Goal: Task Accomplishment & Management: Manage account settings

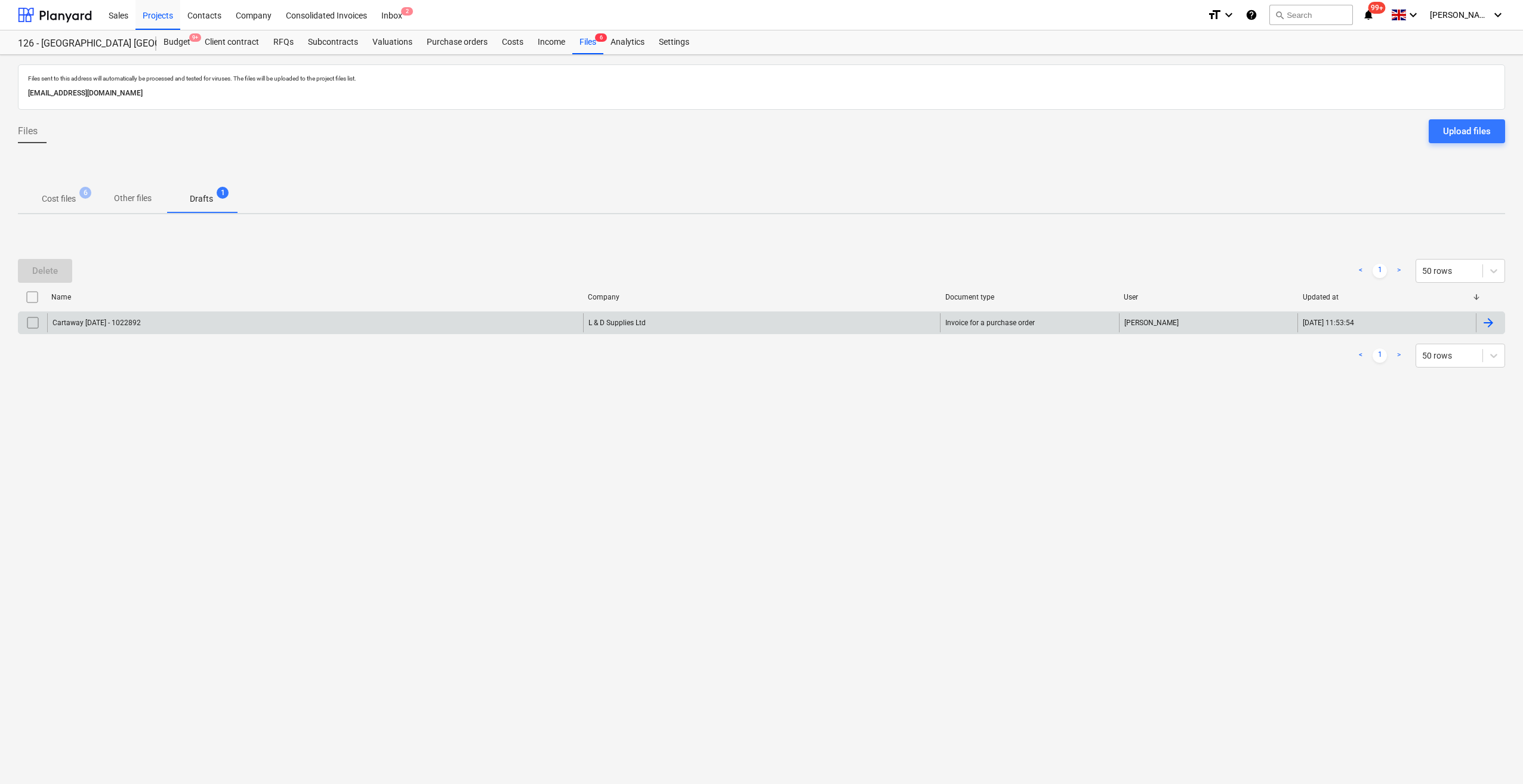
click at [596, 324] on div "L & D Supplies Ltd" at bounding box center [762, 323] width 357 height 19
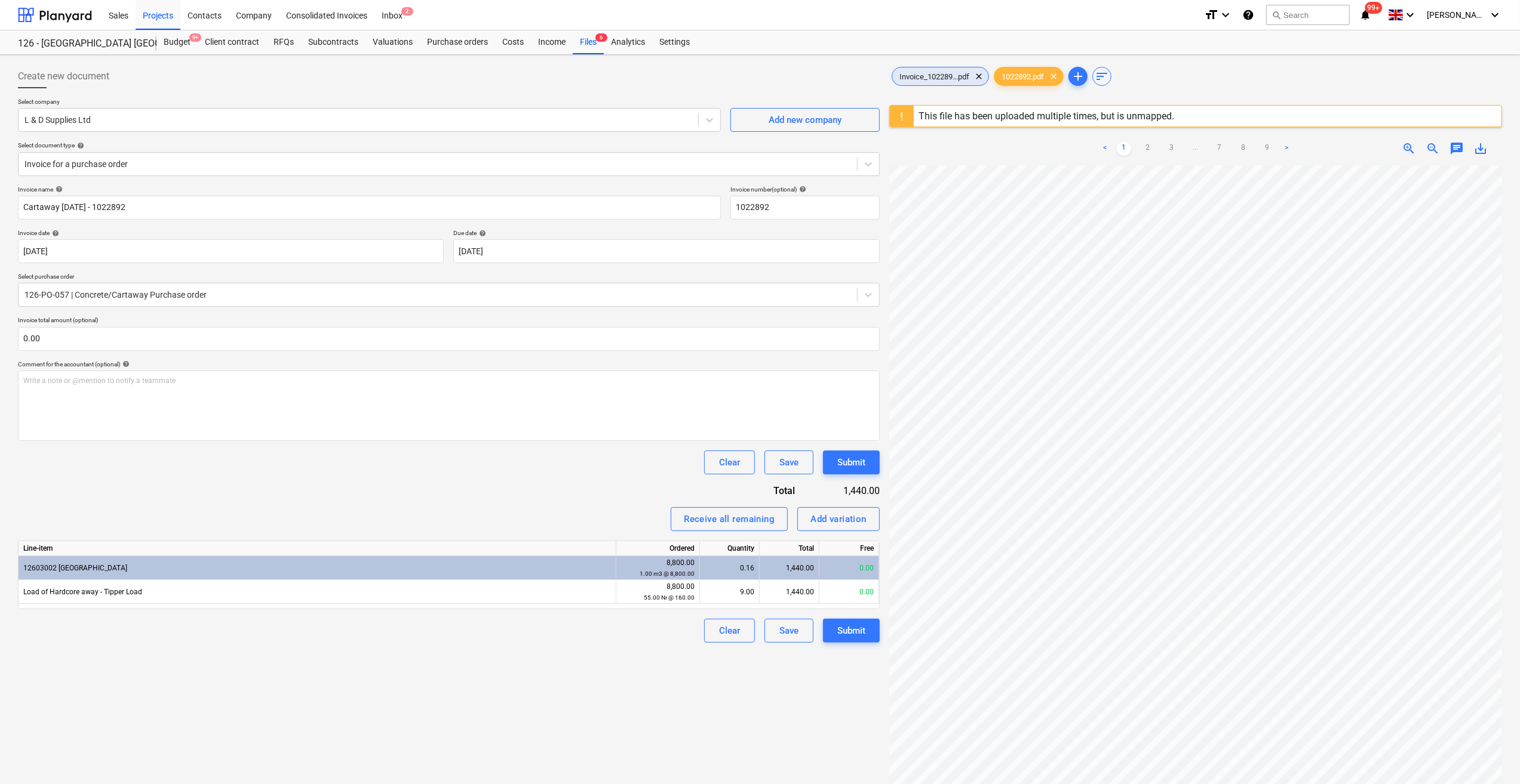
click at [939, 79] on span "Invoice_102289...pdf" at bounding box center [934, 77] width 84 height 9
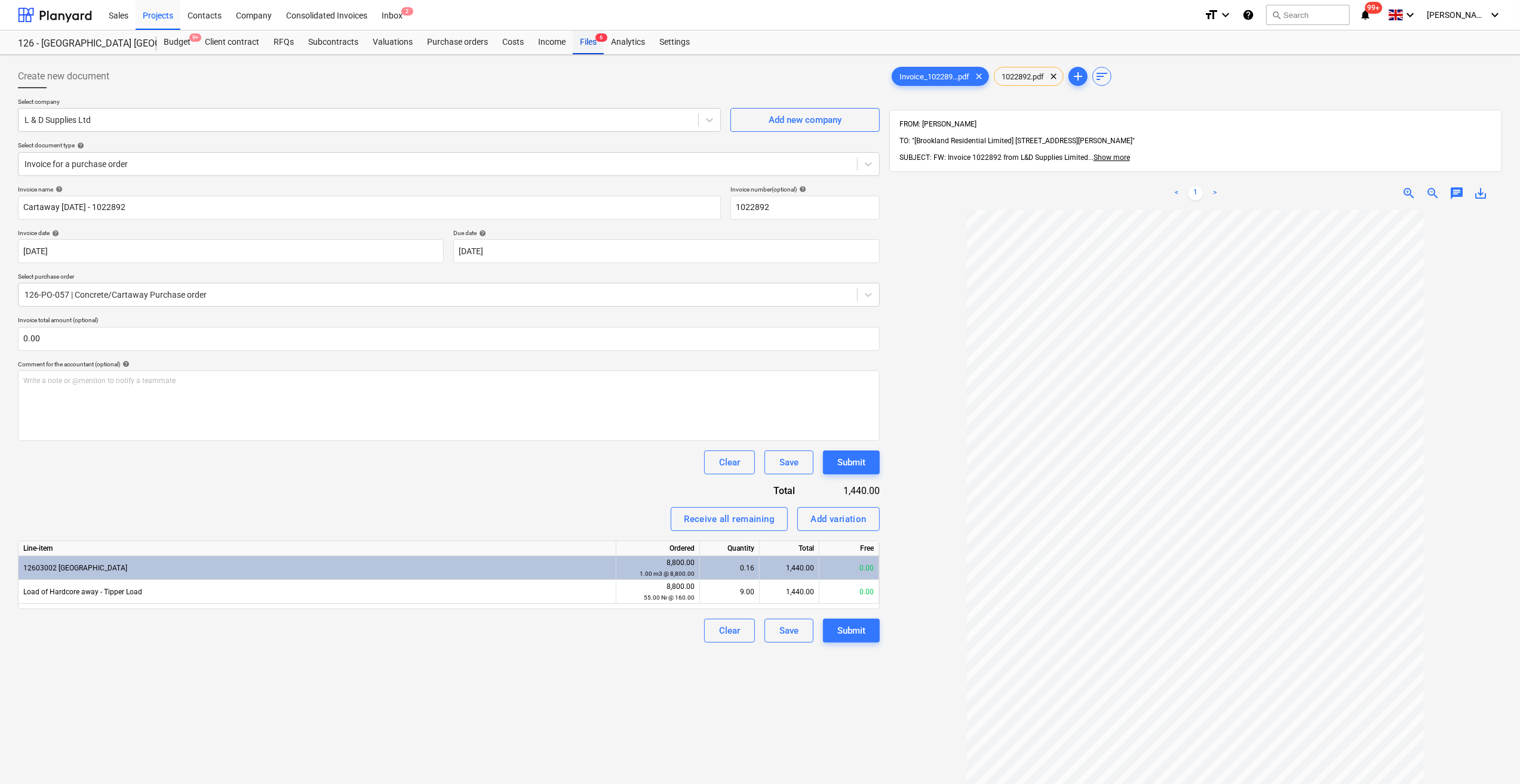
click at [583, 48] on div "Files 6" at bounding box center [588, 43] width 31 height 24
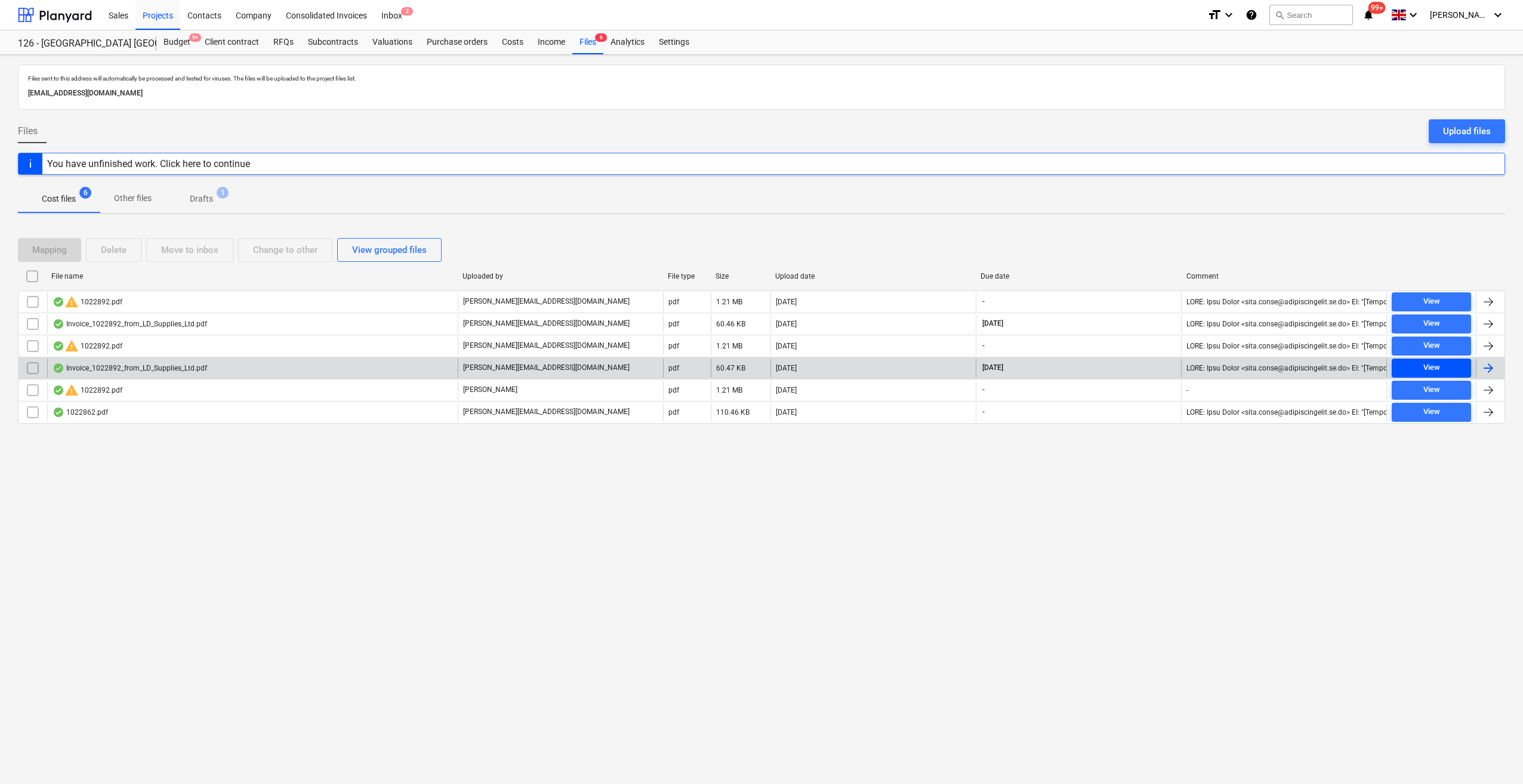
click at [1424, 362] on div "View" at bounding box center [1431, 367] width 16 height 14
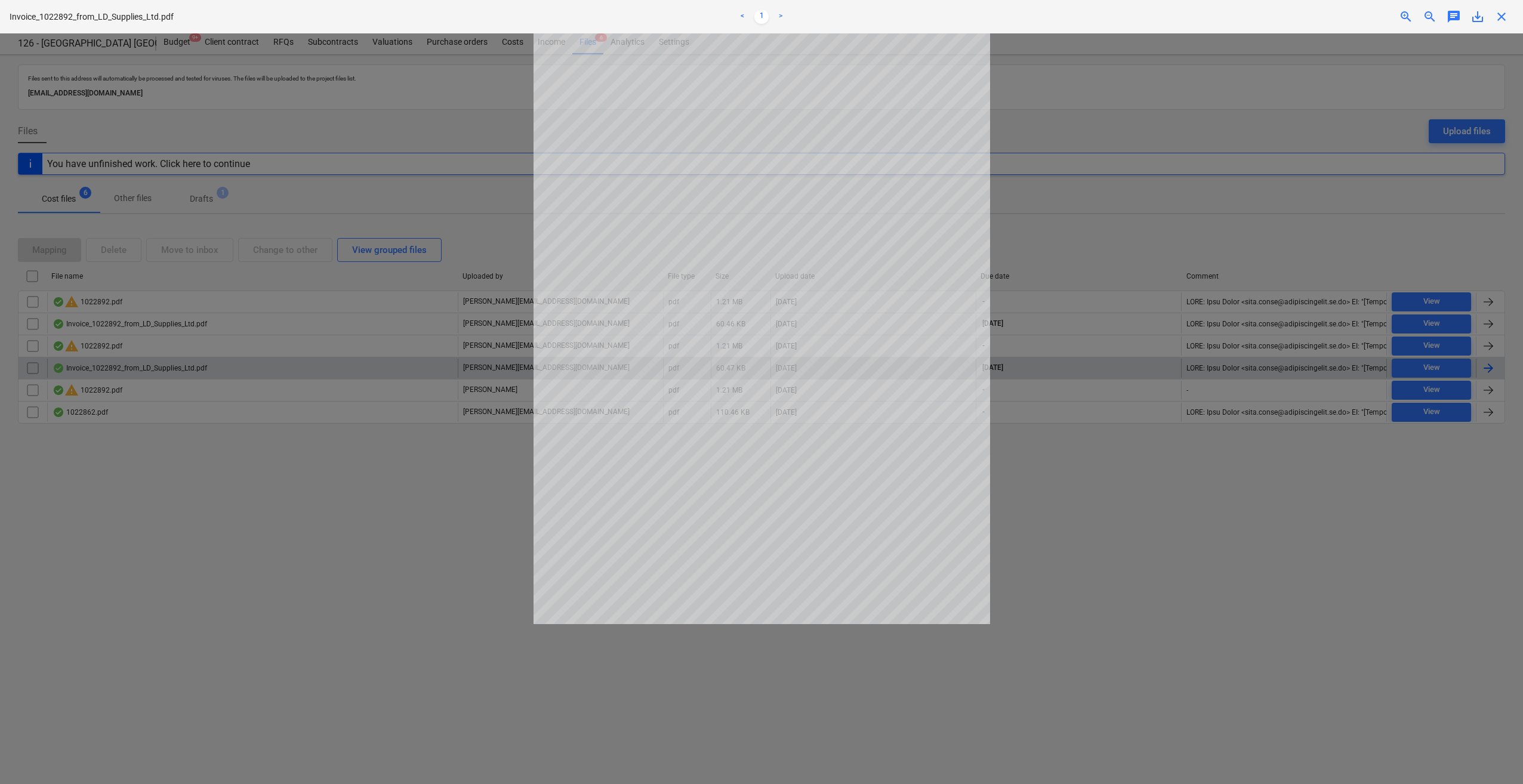
click at [1501, 16] on span "close" at bounding box center [1502, 17] width 15 height 15
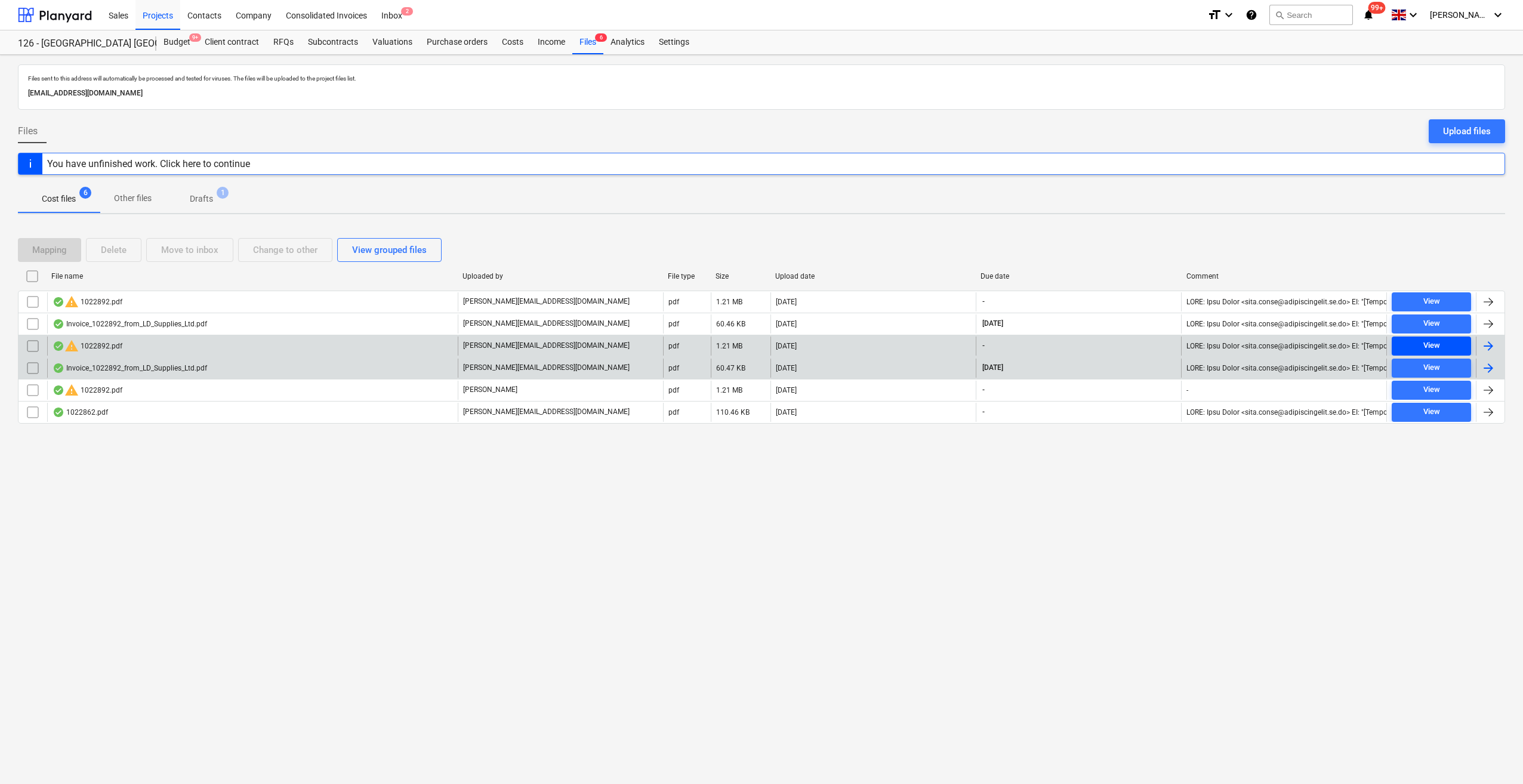
click at [1435, 343] on div "View" at bounding box center [1431, 345] width 16 height 14
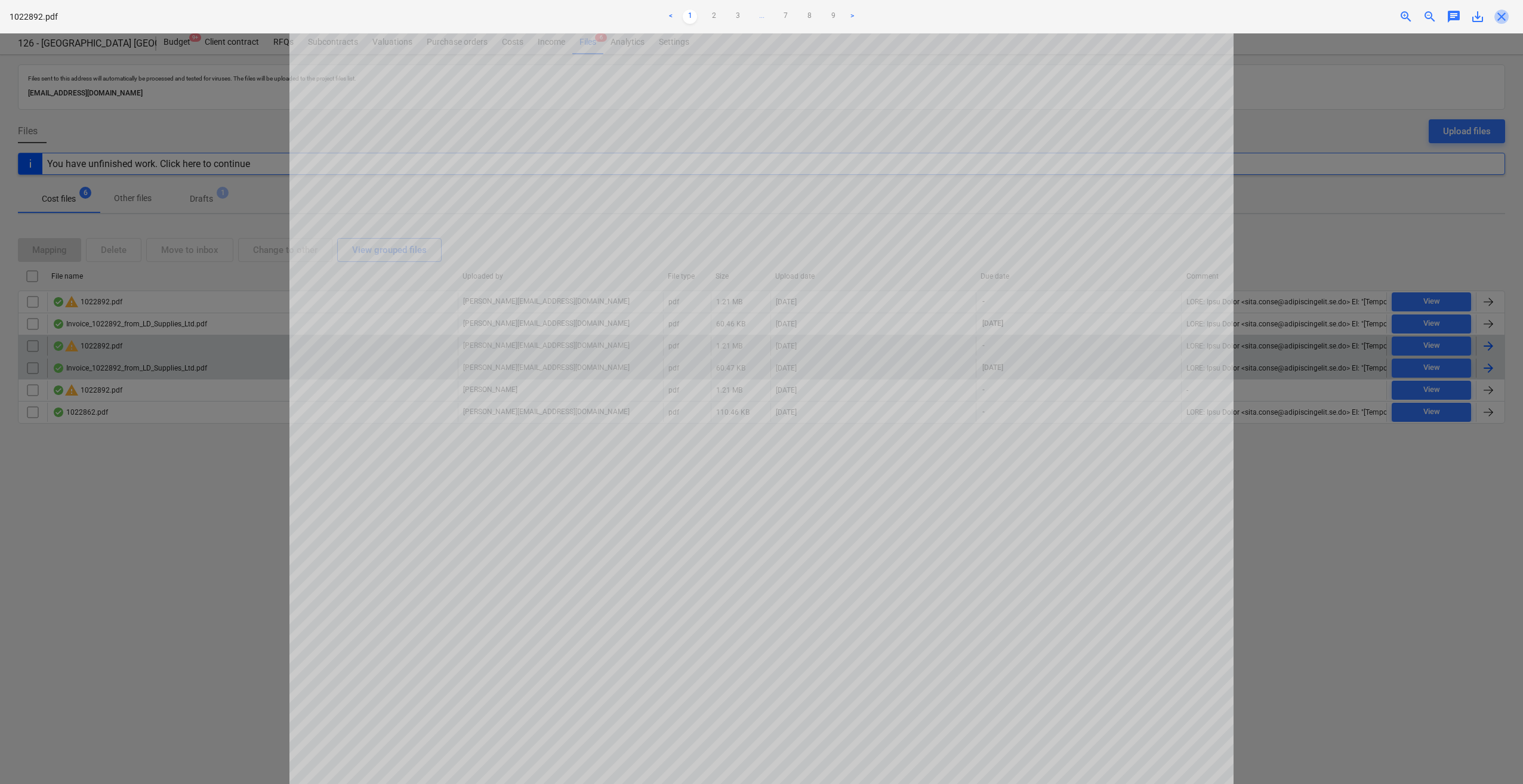
click at [1499, 18] on span "close" at bounding box center [1502, 17] width 15 height 15
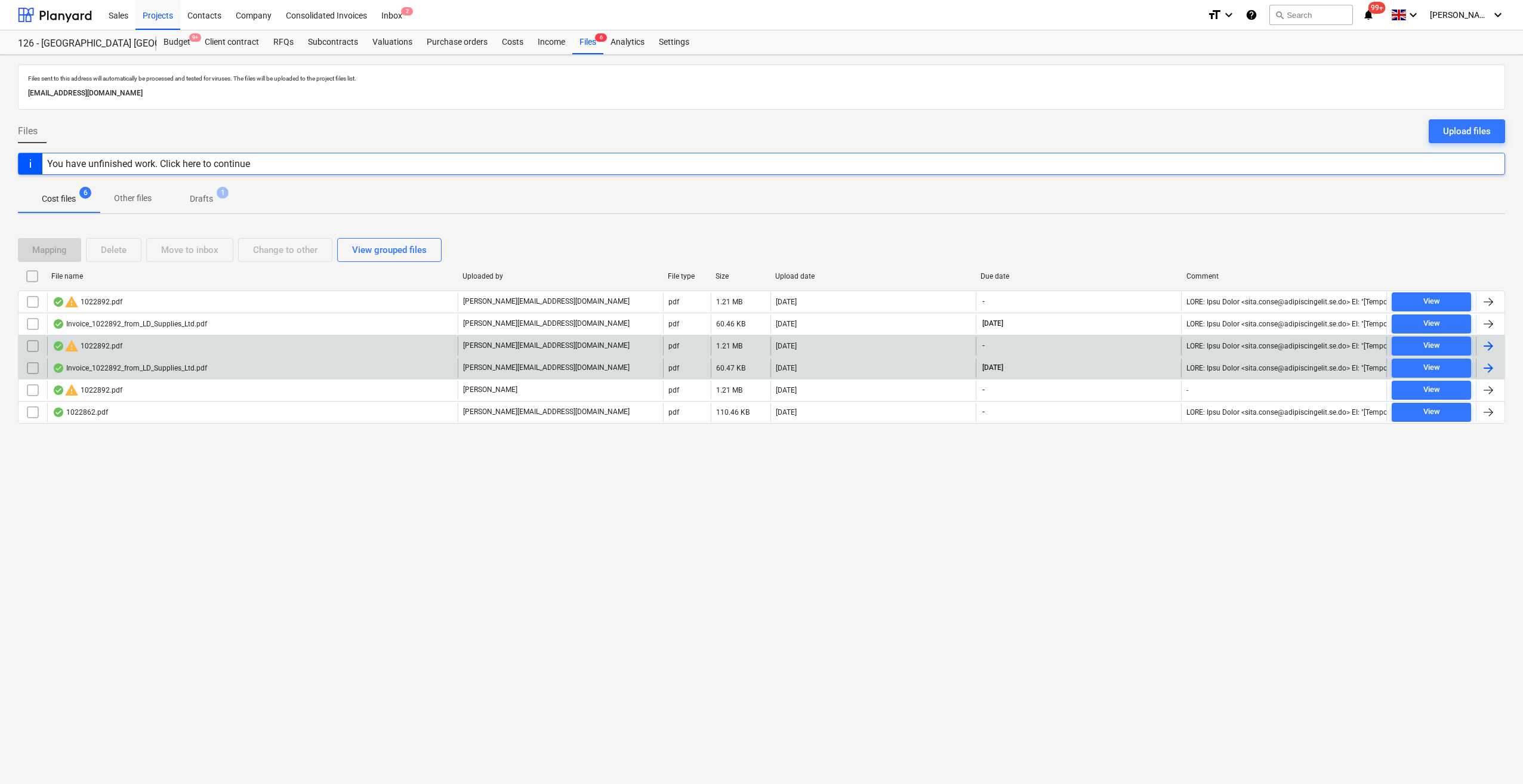
click at [137, 368] on div "Invoice_1022892_from_LD_Supplies_Ltd.pdf" at bounding box center [130, 368] width 155 height 10
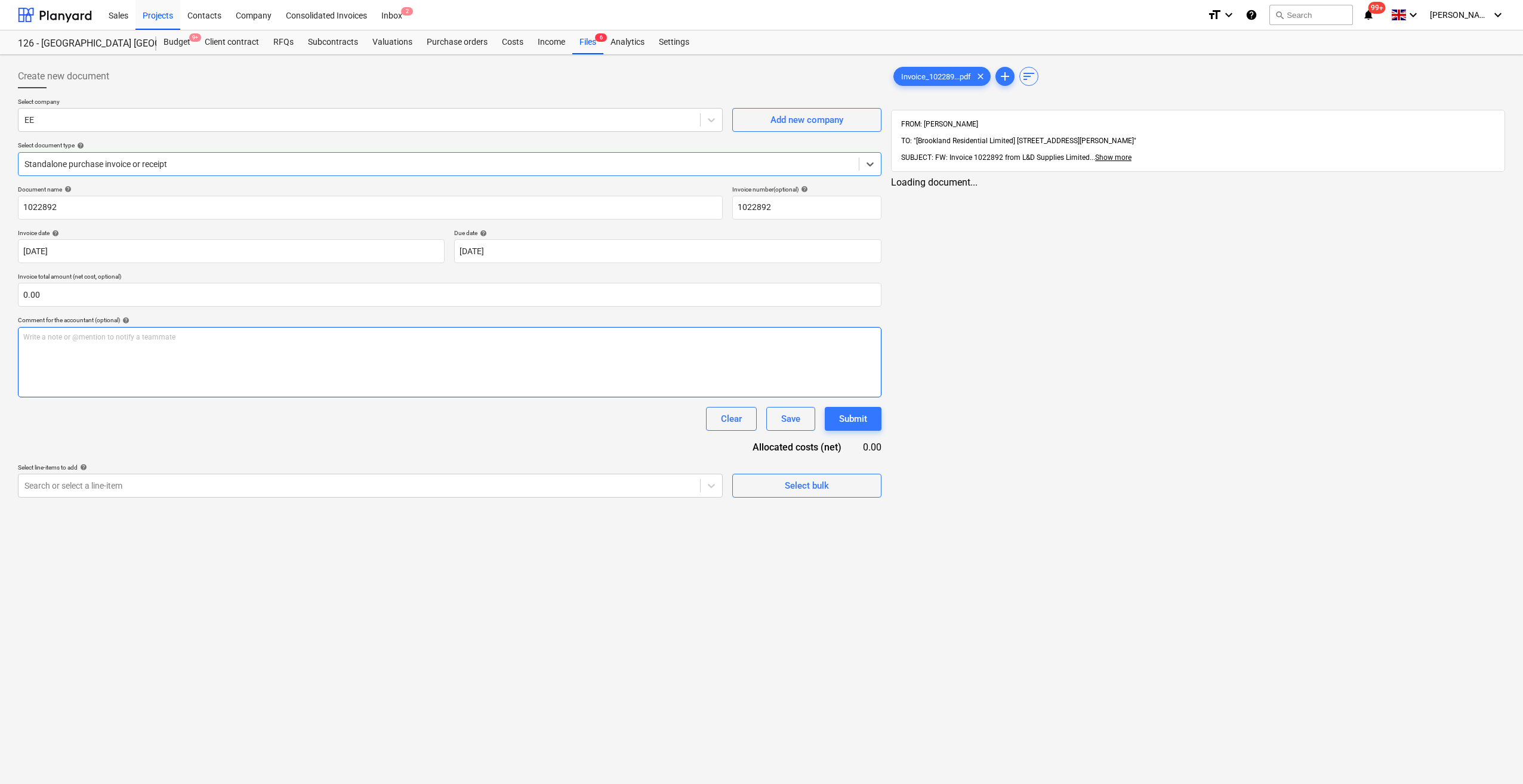
type input "1022892"
type input "22 Aug 2025"
type input "21 Sep 2025"
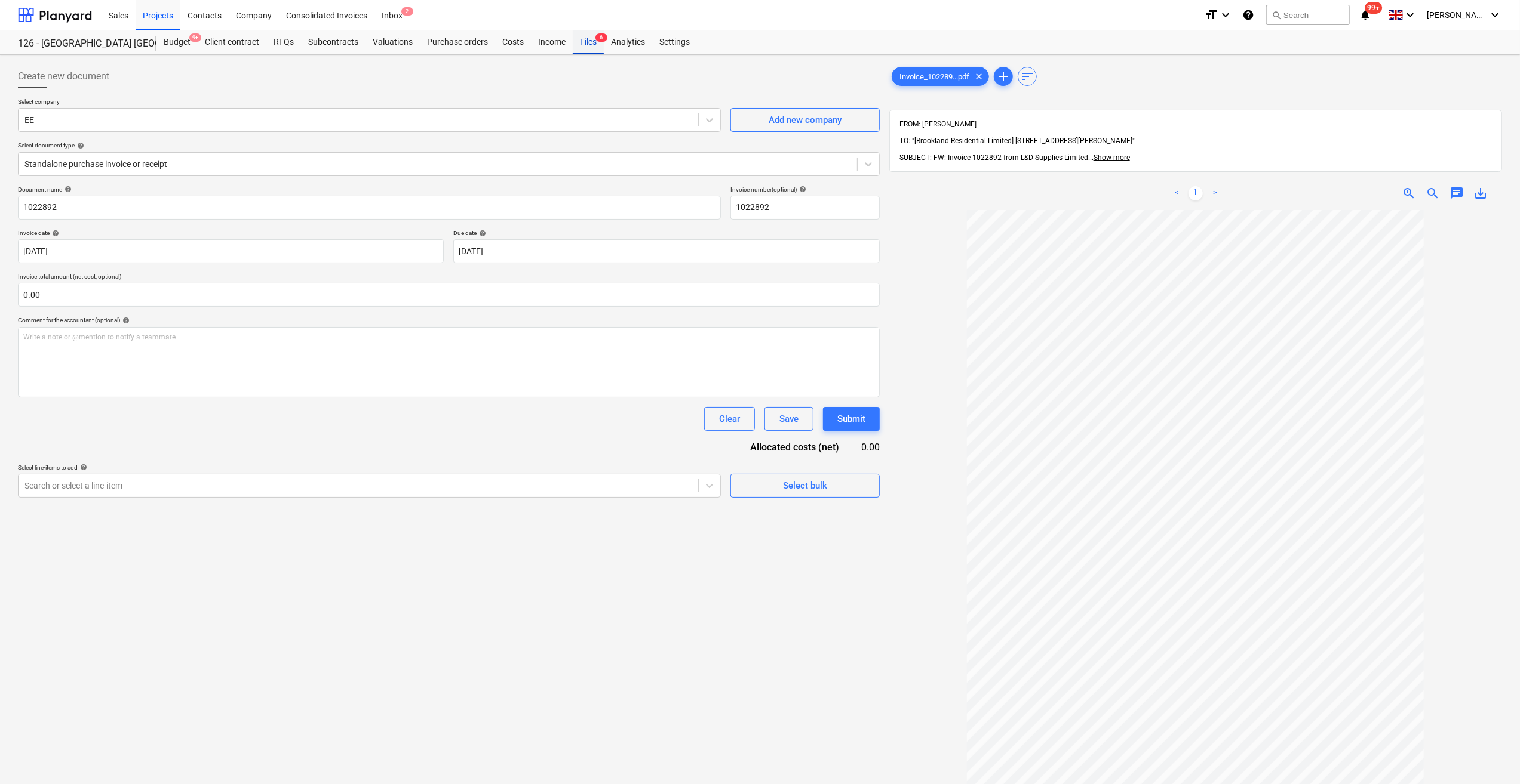
click at [589, 43] on div "Files 6" at bounding box center [588, 43] width 31 height 24
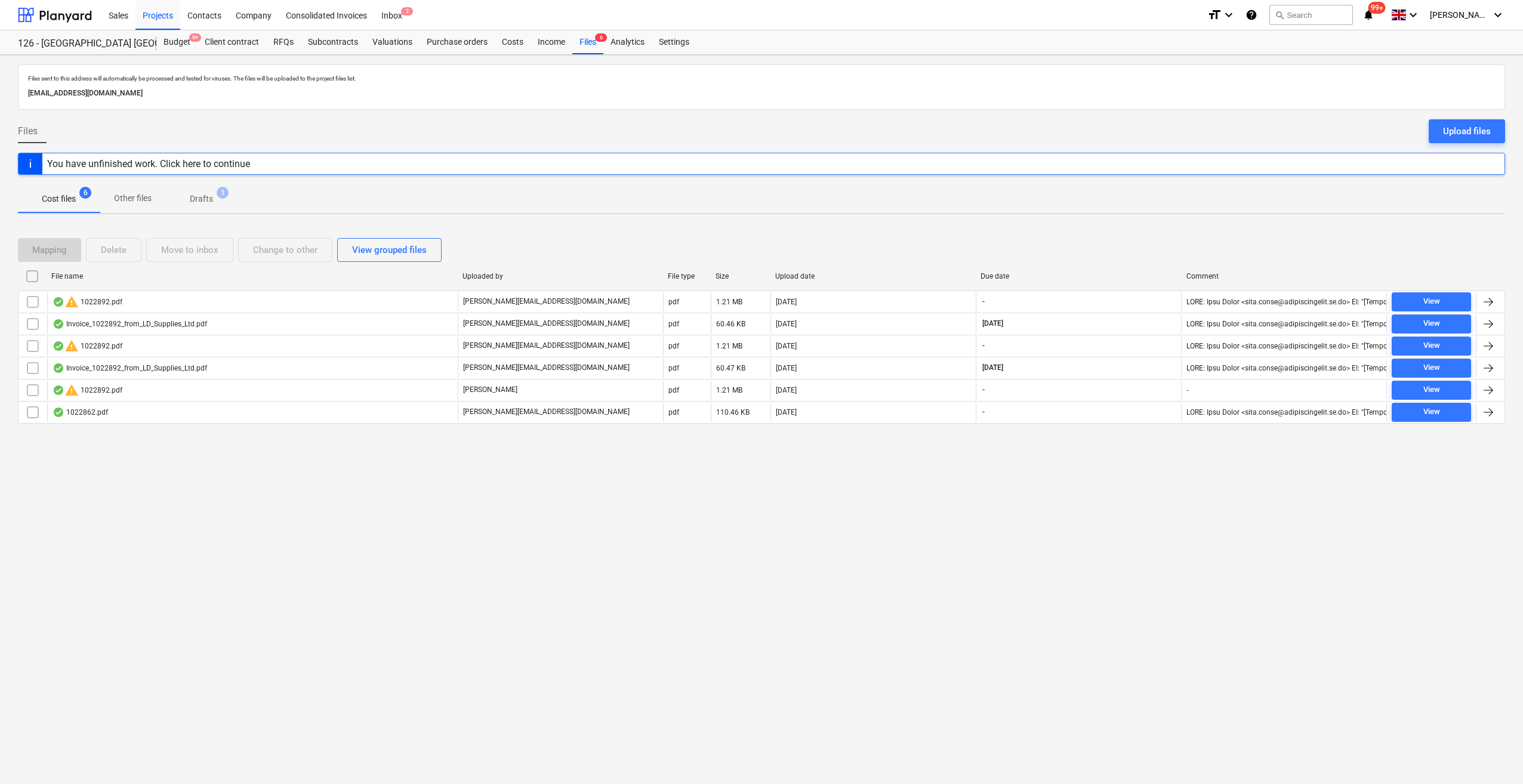
click at [164, 164] on div "You have unfinished work. Click here to continue" at bounding box center [149, 163] width 203 height 12
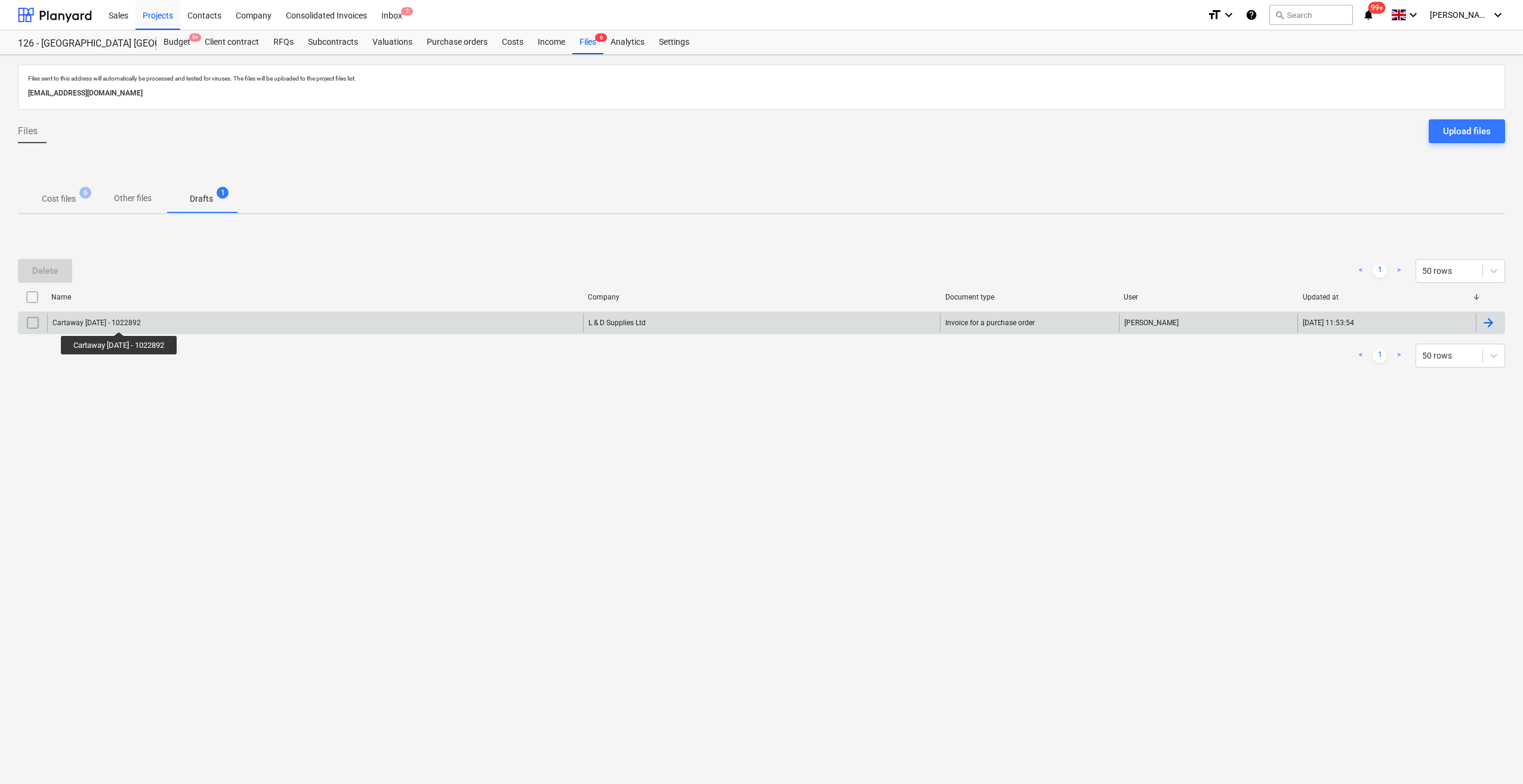
click at [125, 321] on div "Cartaway 19/08/25 - 1022892" at bounding box center [96, 323] width 88 height 8
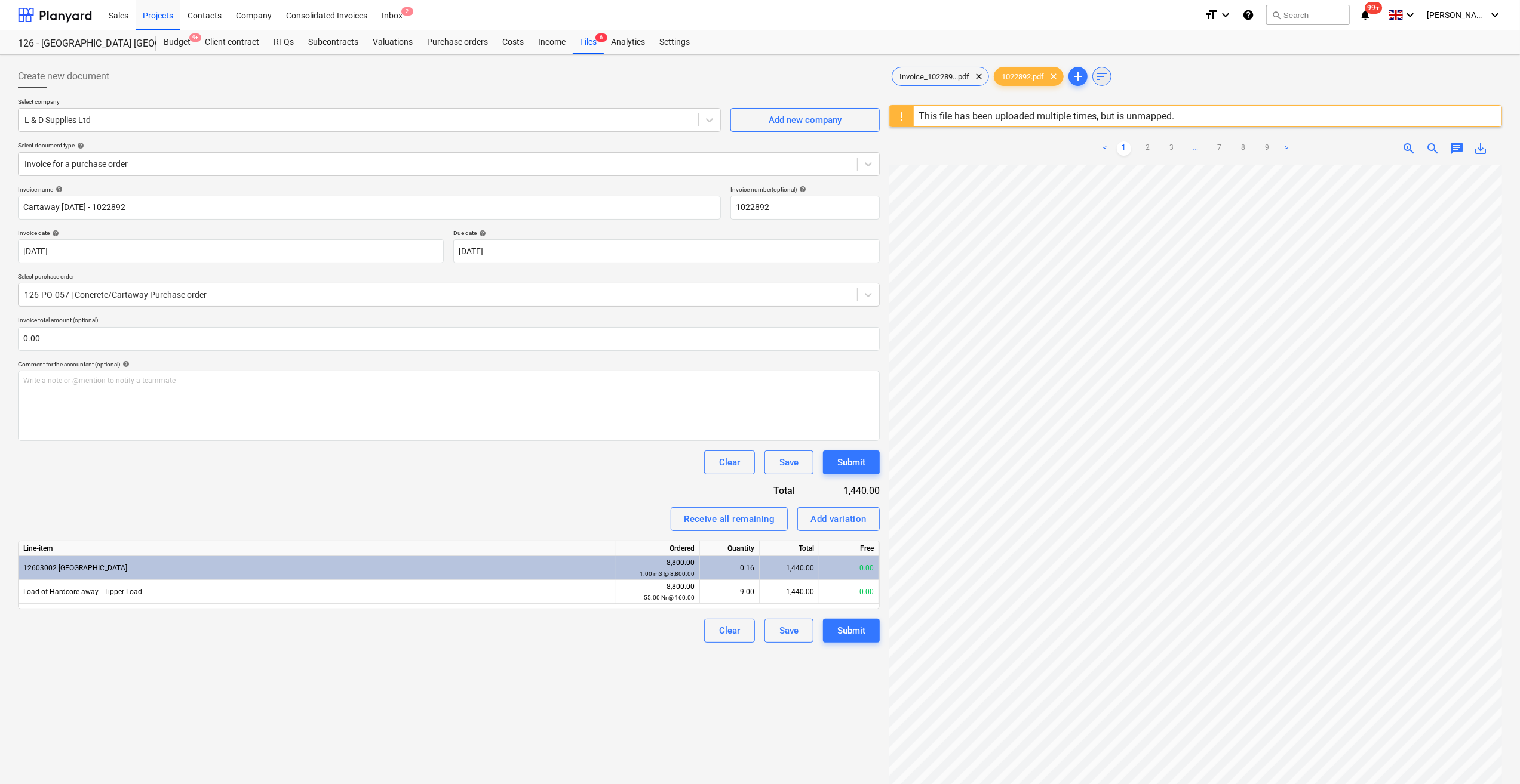
click at [1104, 79] on span "sort" at bounding box center [1102, 76] width 15 height 15
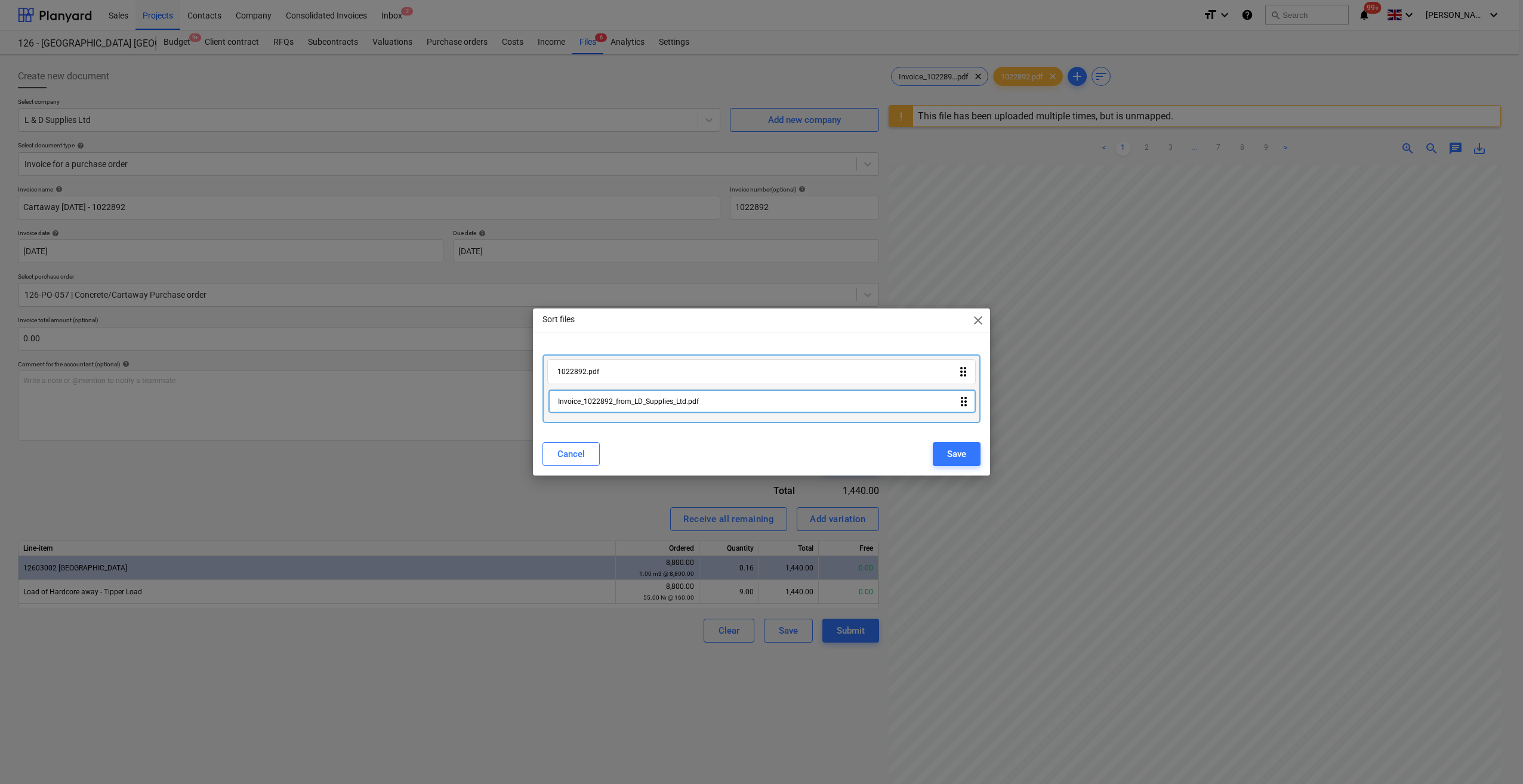
drag, startPoint x: 964, startPoint y: 374, endPoint x: 967, endPoint y: 413, distance: 39.1
click at [967, 413] on div "Invoice_1022892_from_LD_Supplies_Ltd.pdf drag_indicator 1022892.pdf drag_indica…" at bounding box center [762, 389] width 438 height 69
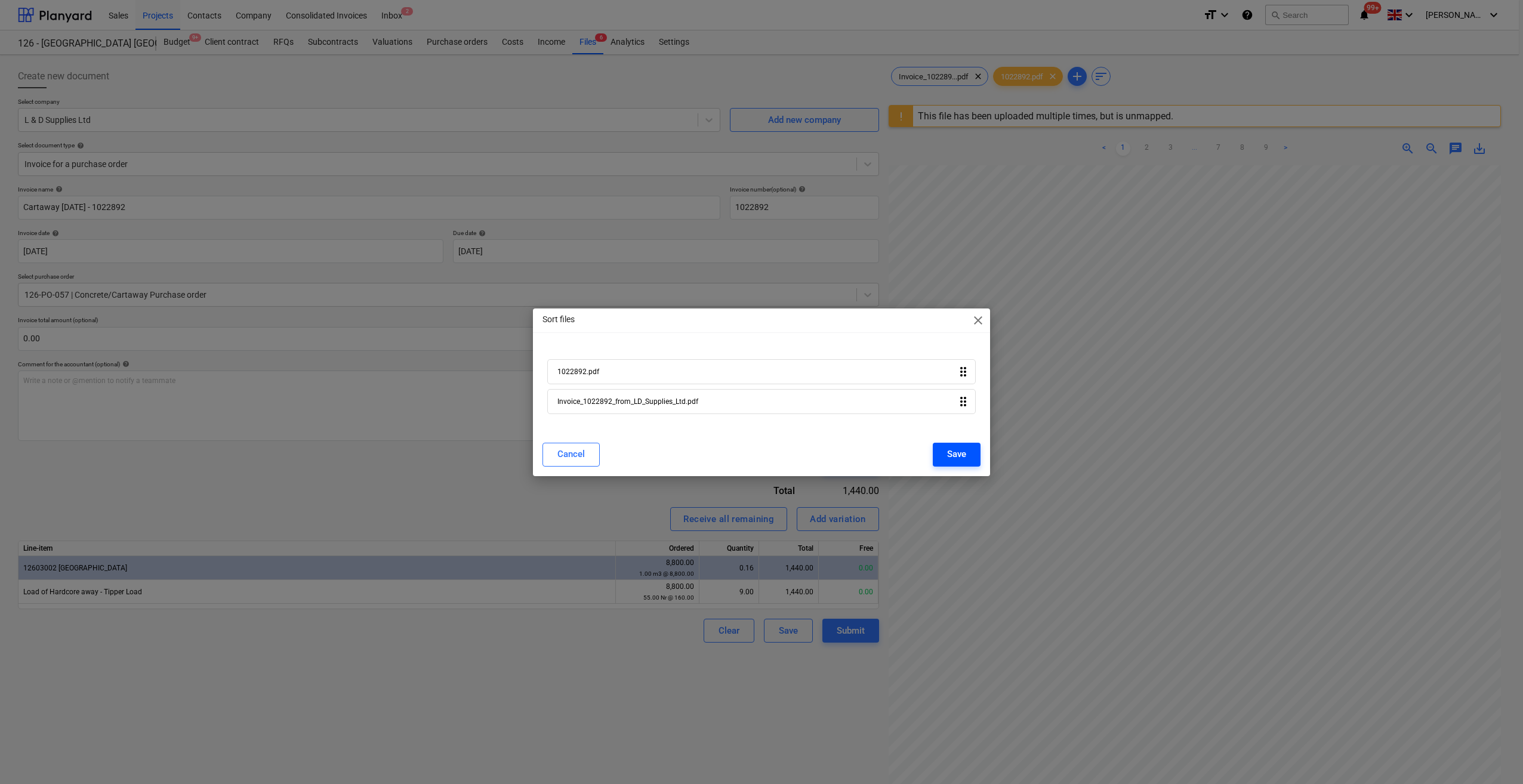
click at [956, 456] on div "Save" at bounding box center [956, 453] width 19 height 15
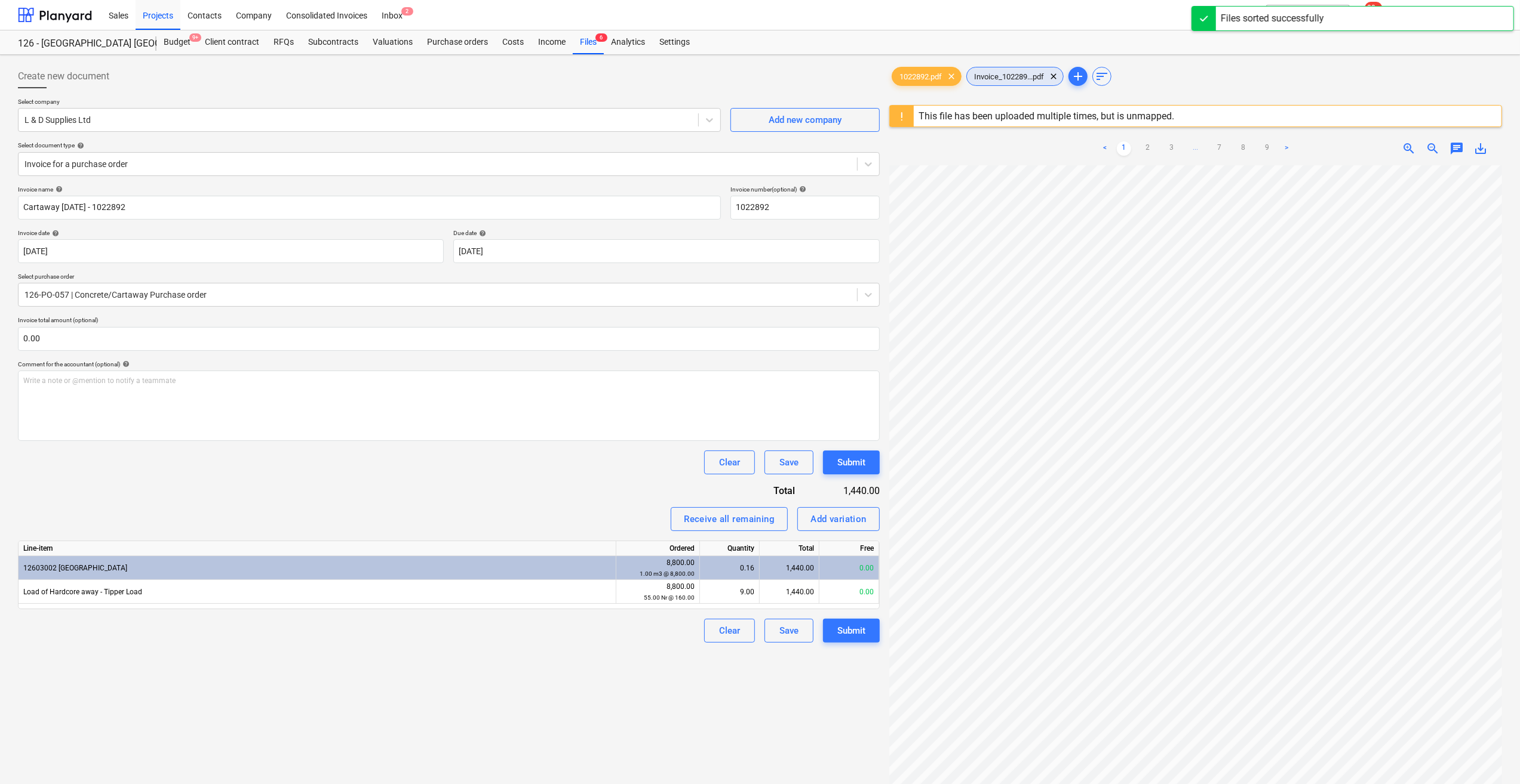
click at [1024, 82] on div "Invoice_102289...pdf clear" at bounding box center [1014, 76] width 97 height 19
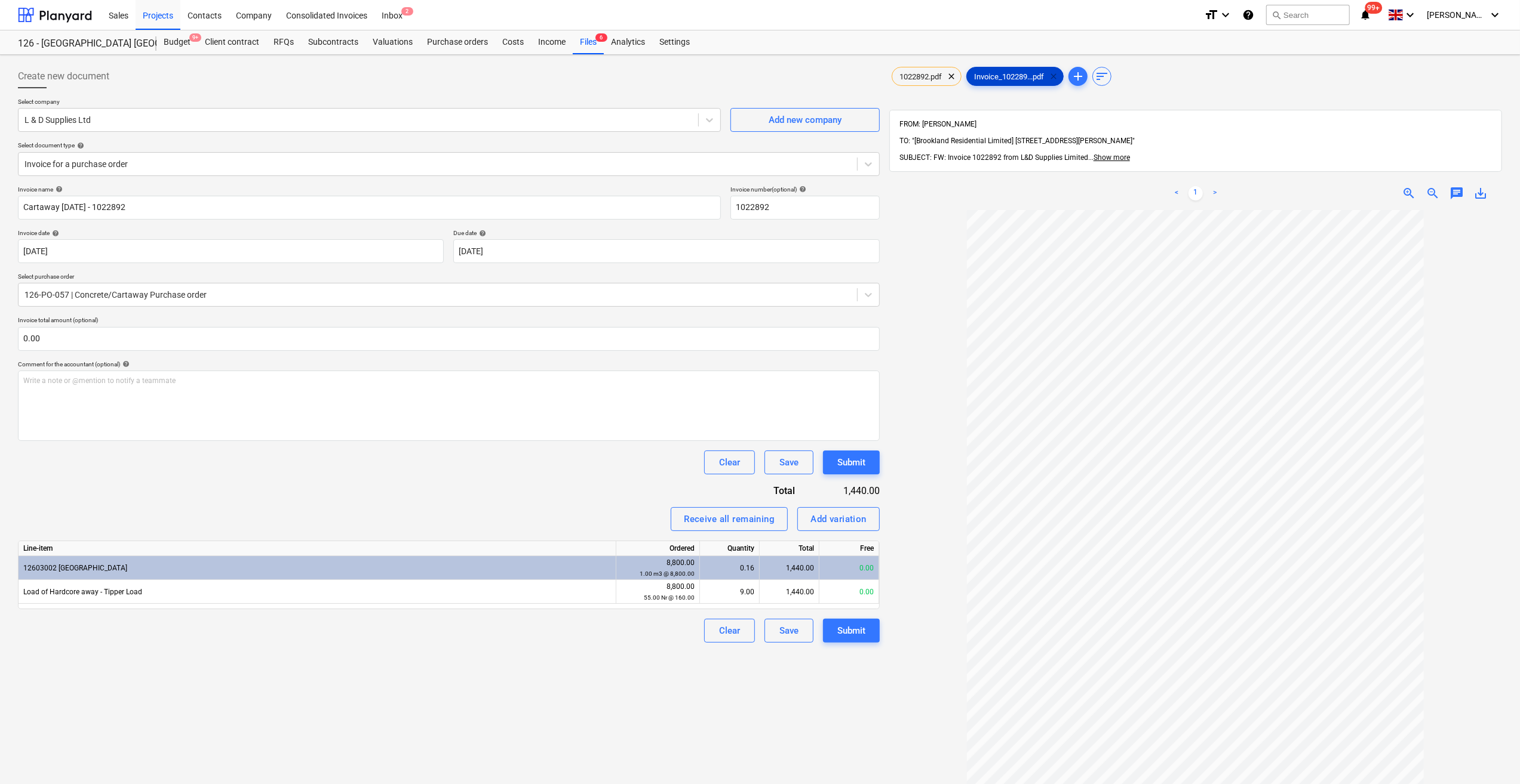
click at [1057, 76] on span "clear" at bounding box center [1054, 76] width 15 height 15
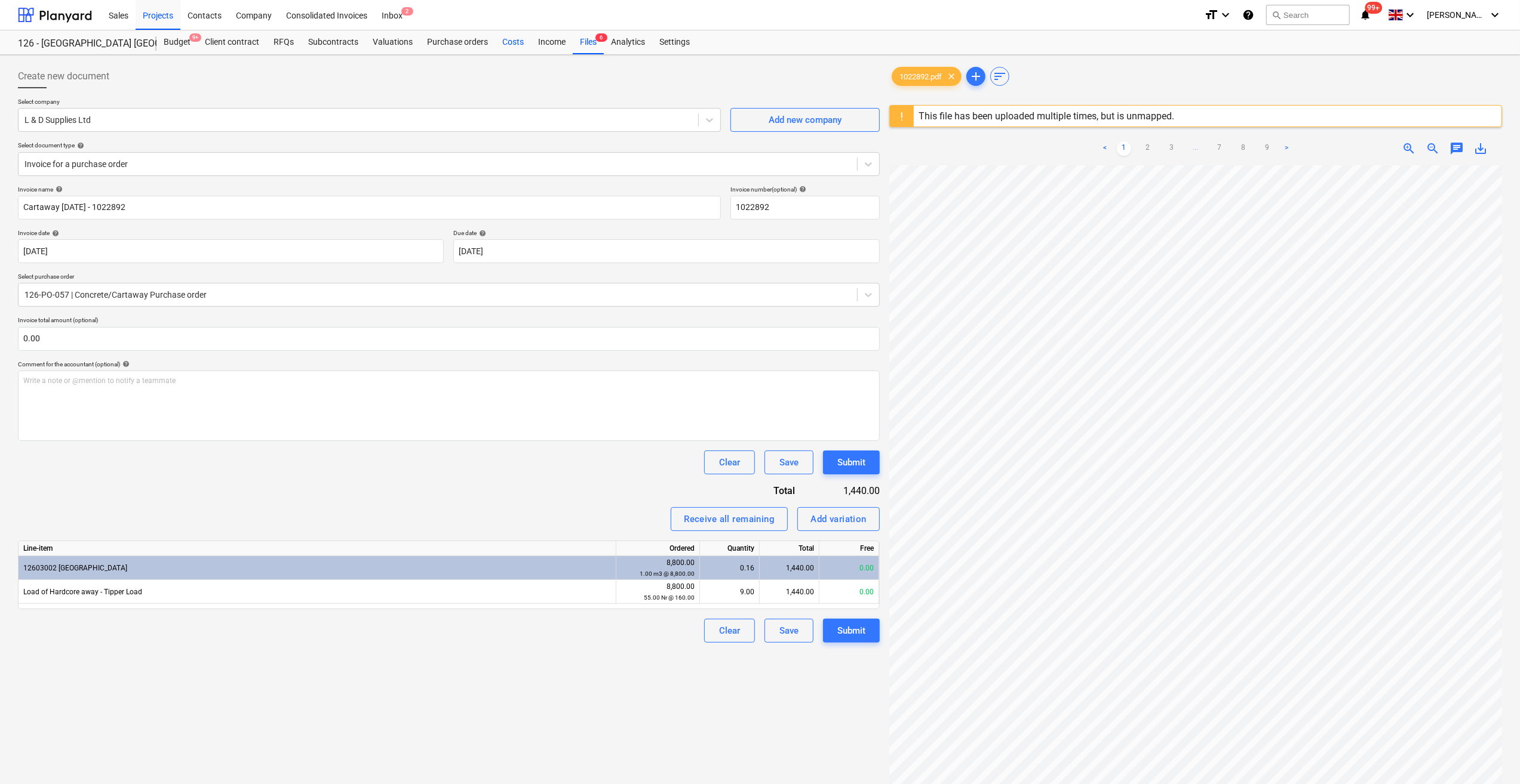
click at [503, 43] on div "Costs" at bounding box center [513, 43] width 36 height 24
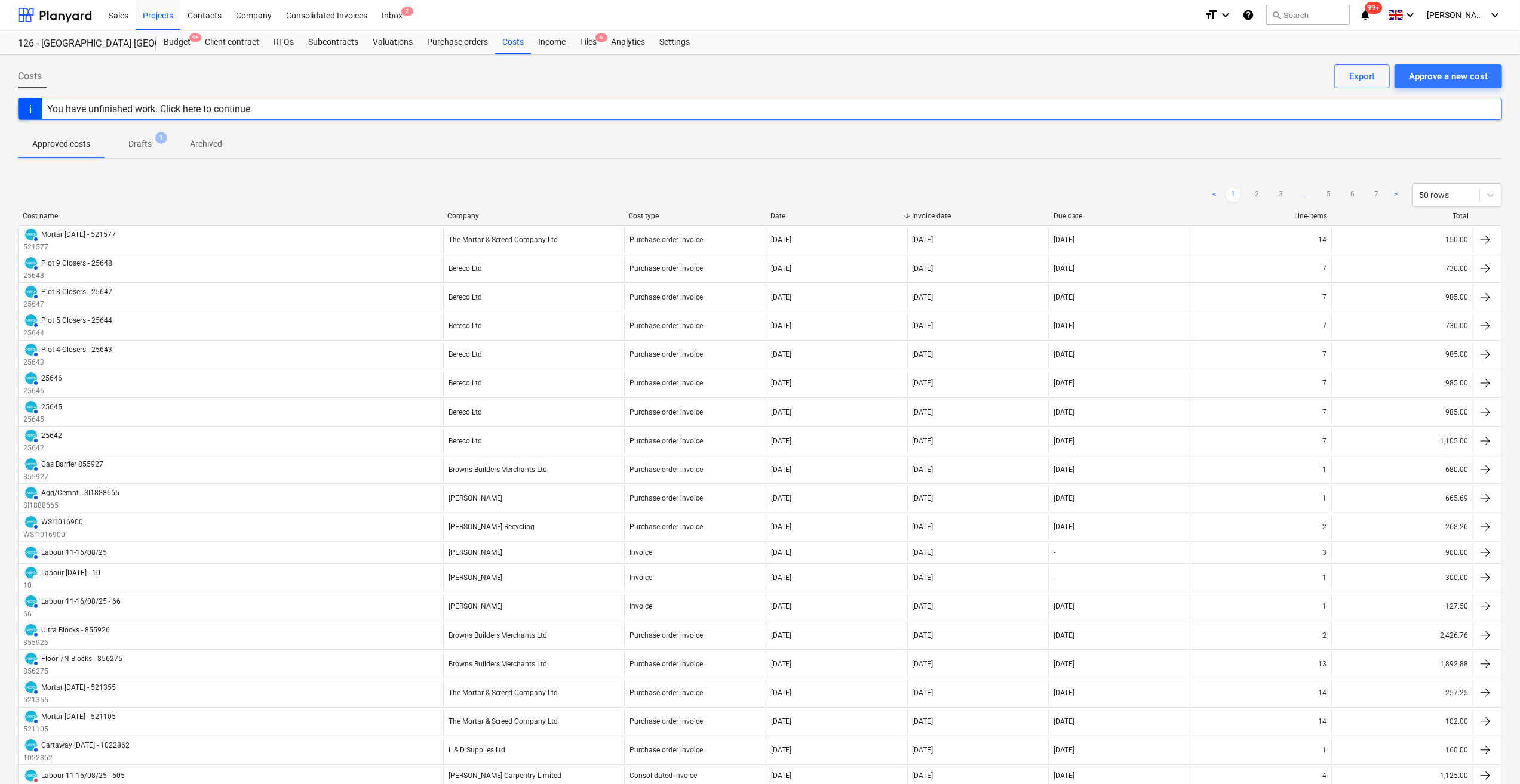
click at [144, 142] on p "Drafts" at bounding box center [141, 144] width 24 height 13
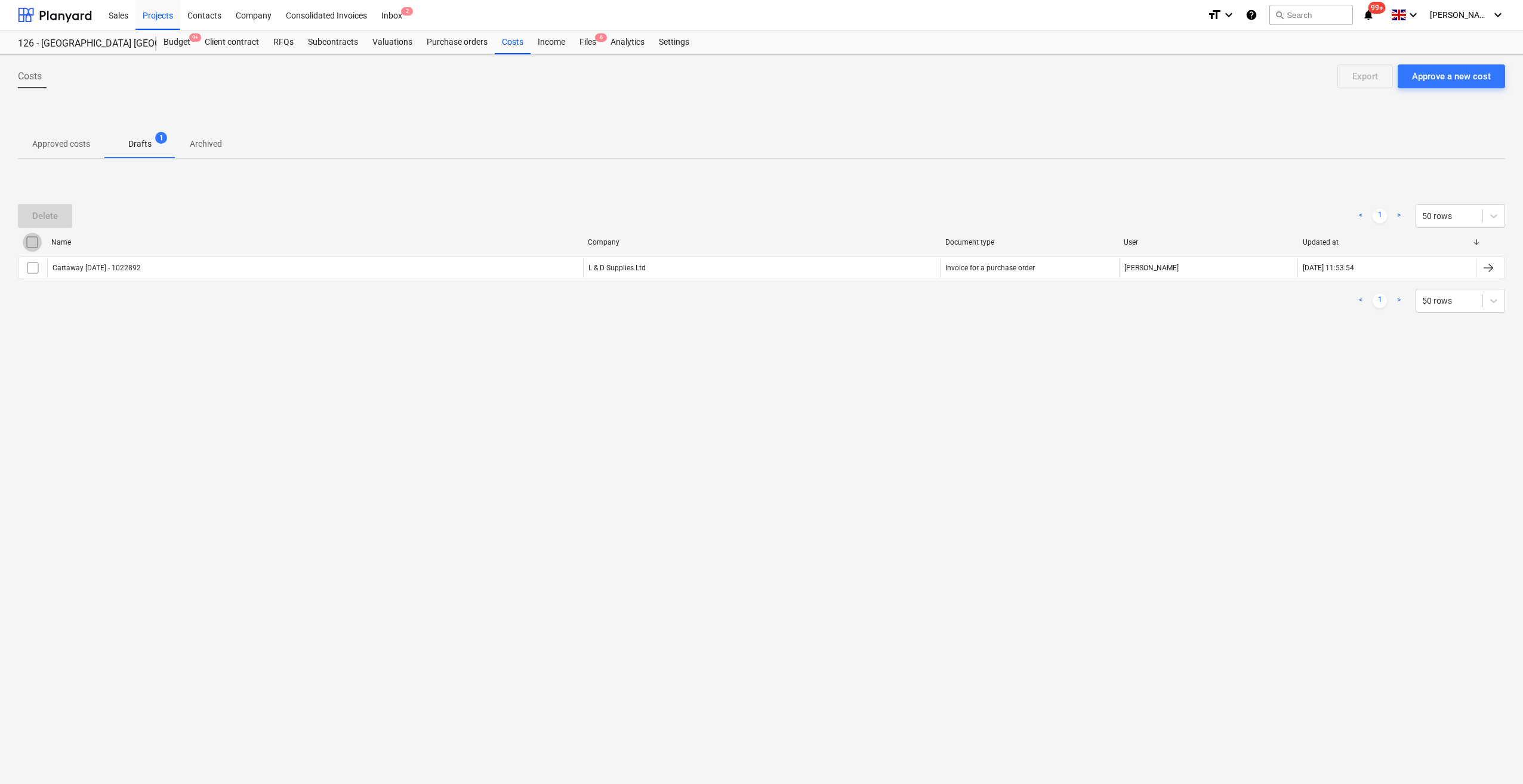
drag, startPoint x: 31, startPoint y: 244, endPoint x: 5, endPoint y: 298, distance: 59.9
click at [33, 244] on input "checkbox" at bounding box center [32, 242] width 19 height 19
drag, startPoint x: 55, startPoint y: 216, endPoint x: 48, endPoint y: 241, distance: 26.0
click at [56, 216] on div "Delete" at bounding box center [45, 216] width 25 height 15
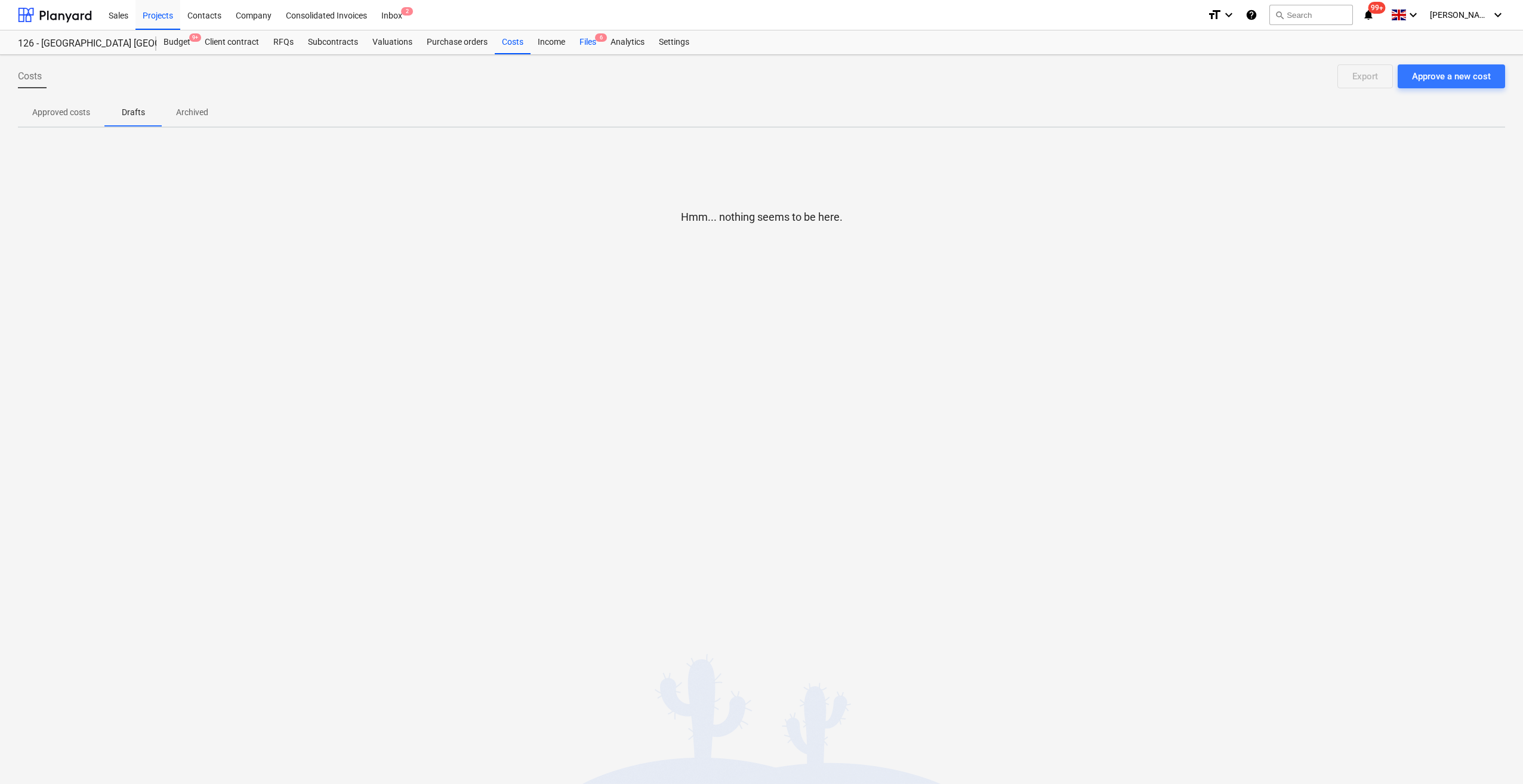
click at [587, 44] on div "Files 6" at bounding box center [587, 43] width 31 height 24
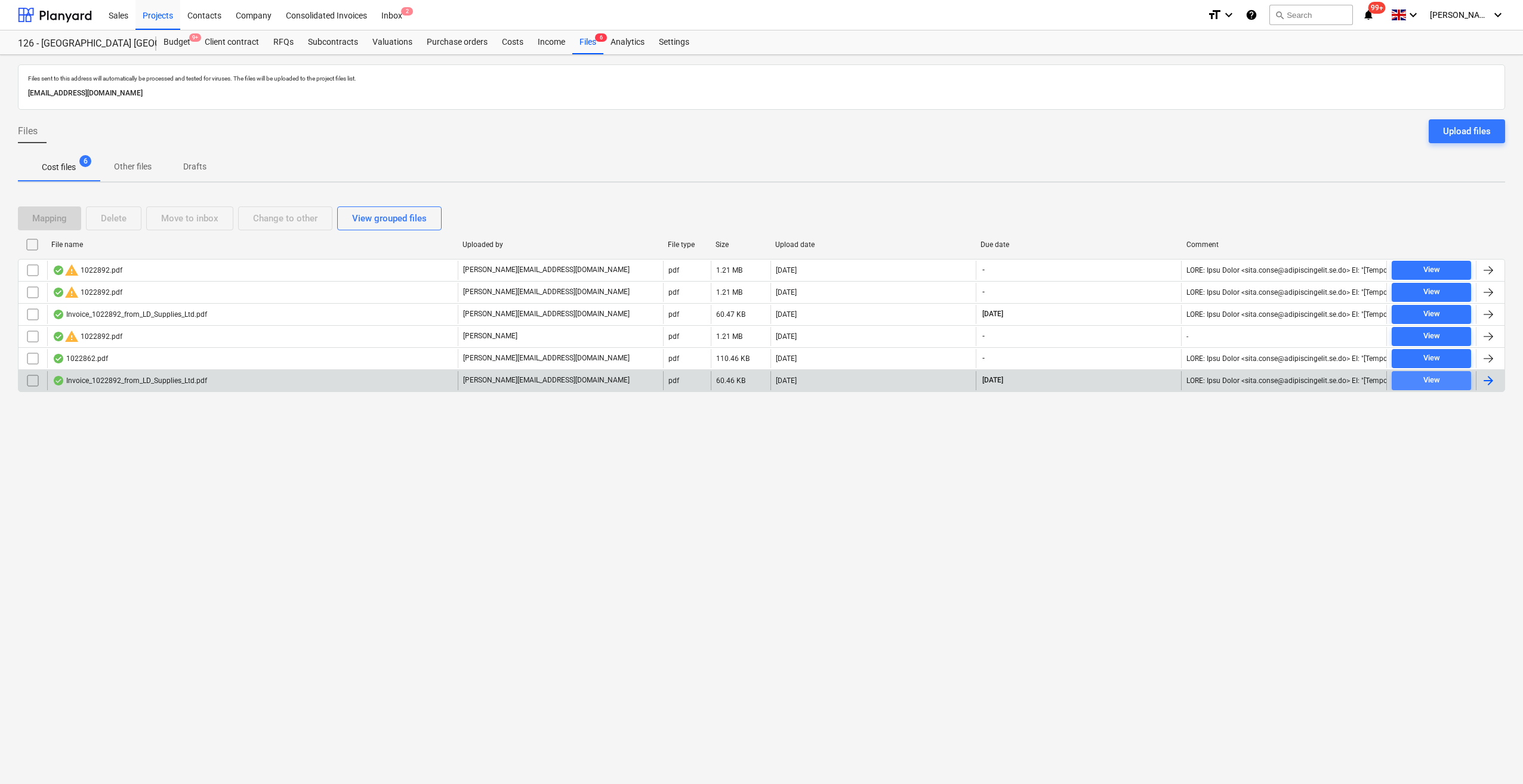
click at [1428, 383] on div "View" at bounding box center [1431, 380] width 16 height 14
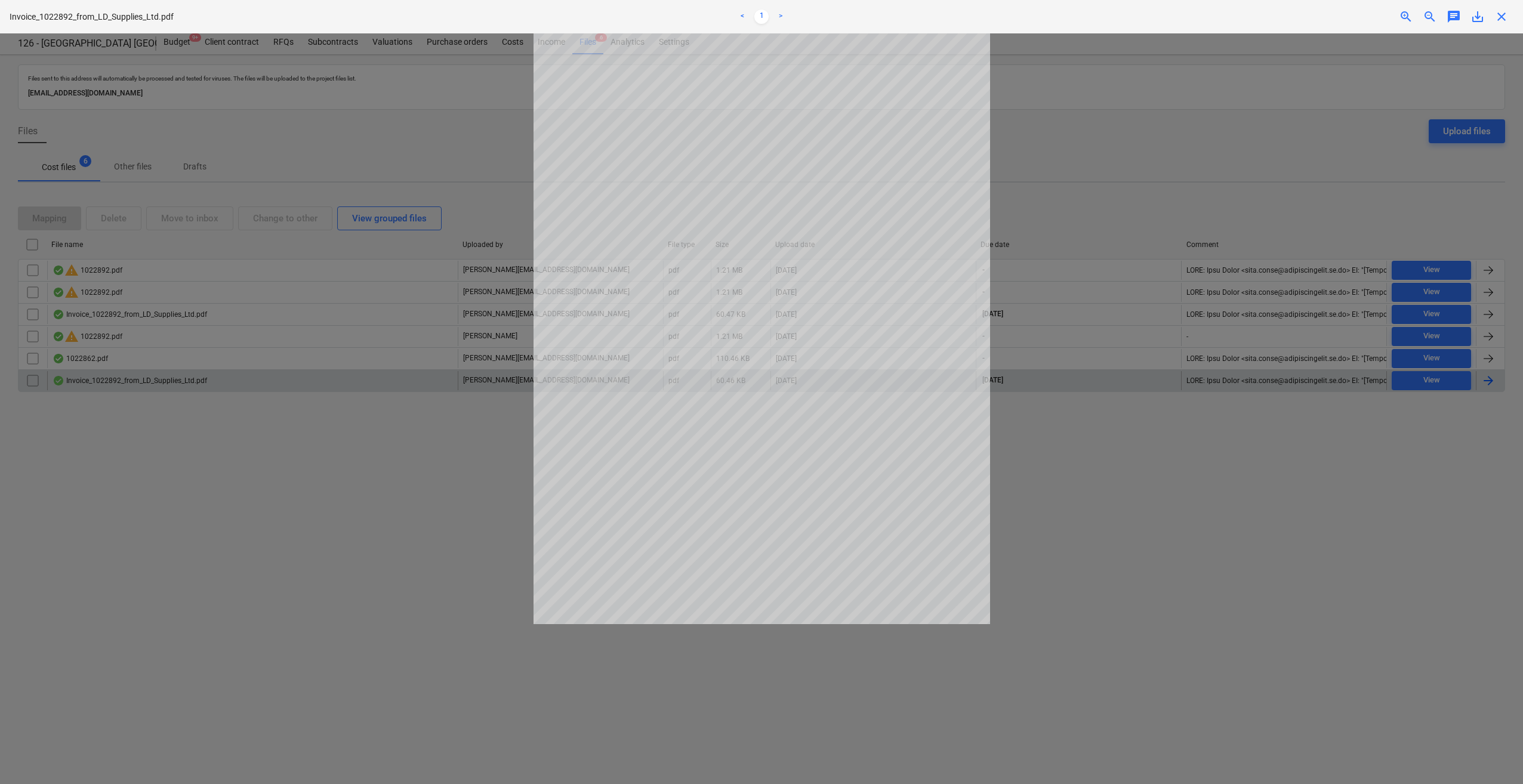
click at [1500, 16] on span "close" at bounding box center [1502, 17] width 15 height 15
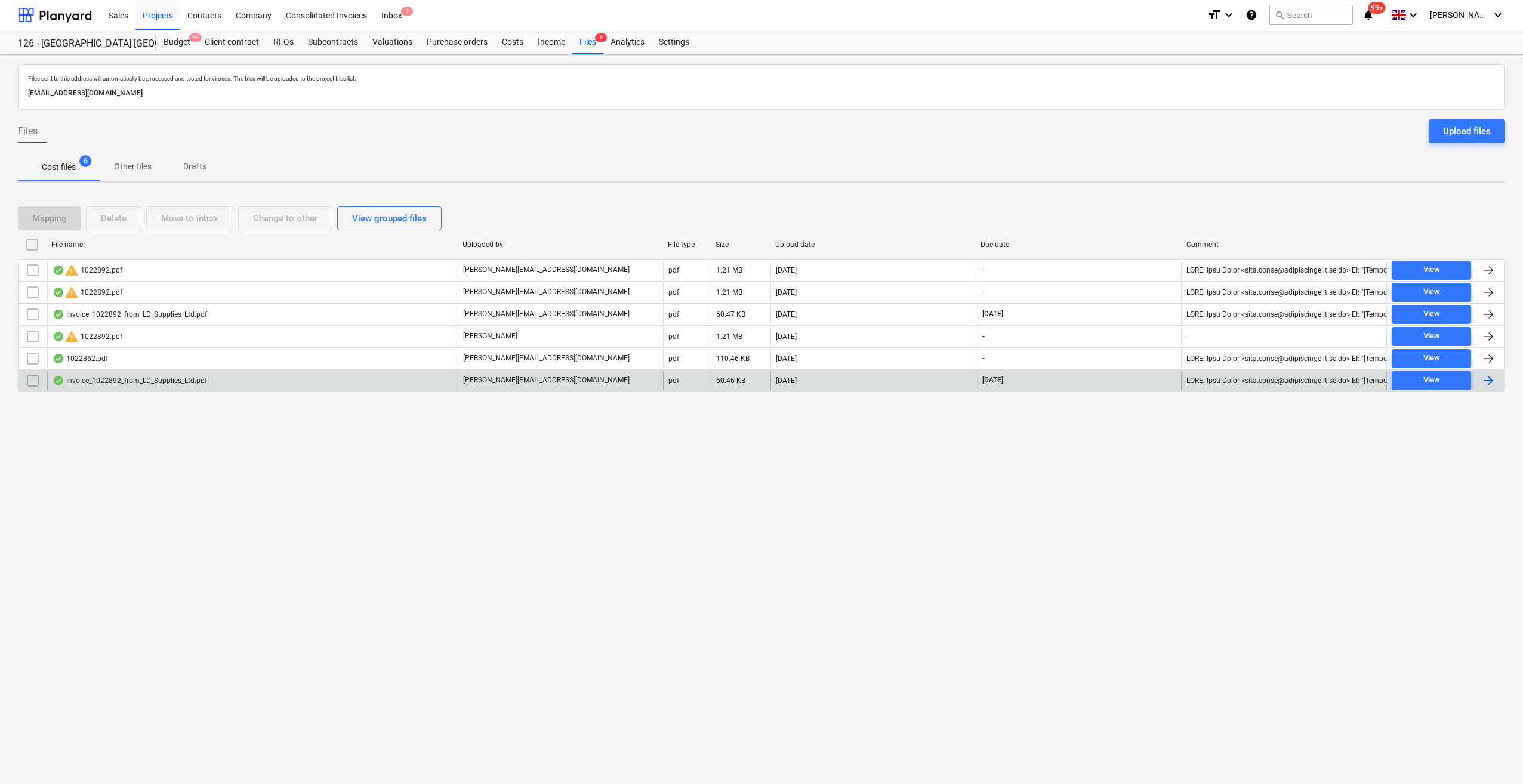
click at [29, 380] on input "checkbox" at bounding box center [33, 381] width 19 height 19
click at [115, 215] on div "Delete" at bounding box center [113, 218] width 25 height 15
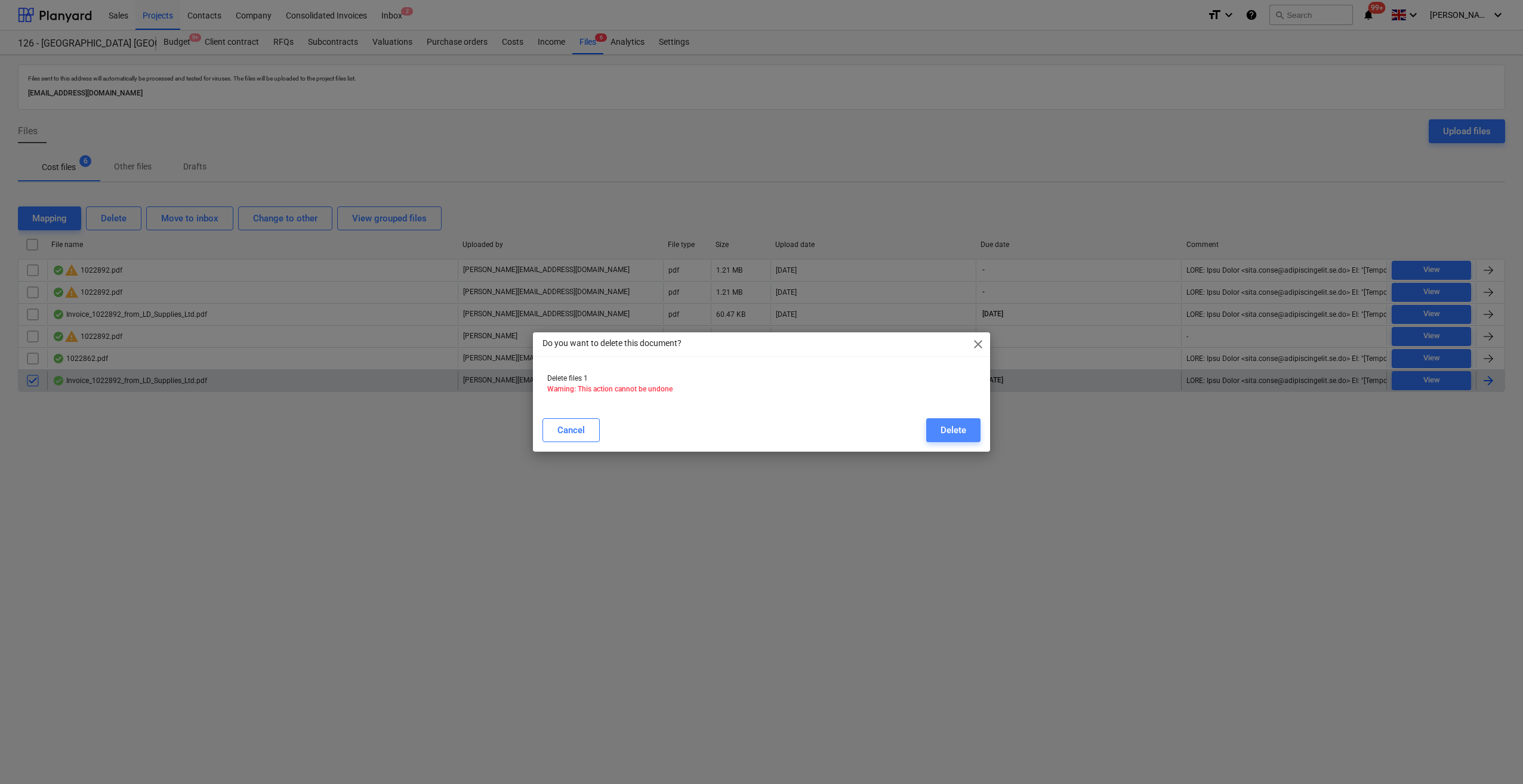
click at [935, 425] on button "Delete" at bounding box center [954, 431] width 54 height 24
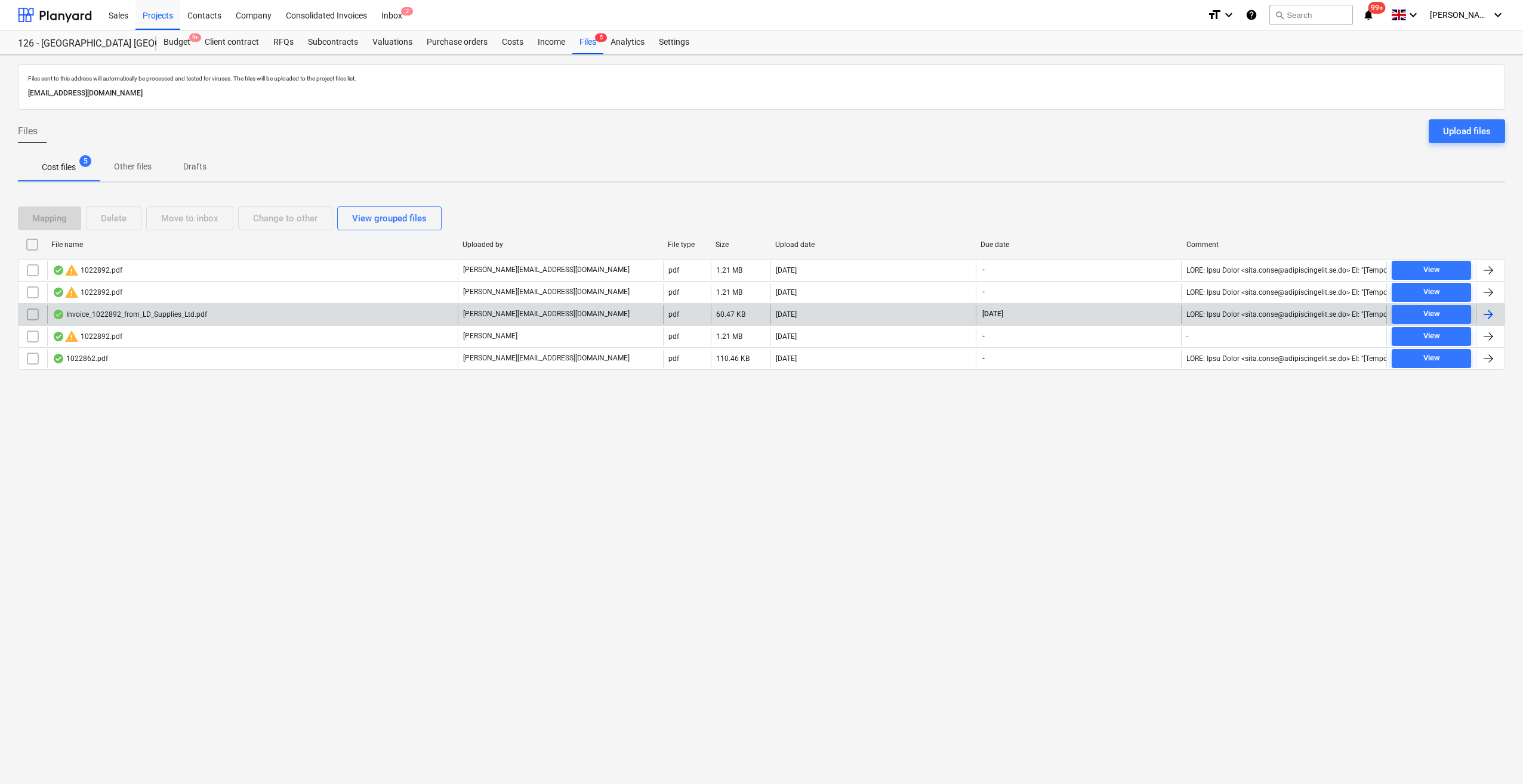
click at [1488, 309] on div at bounding box center [1489, 315] width 15 height 15
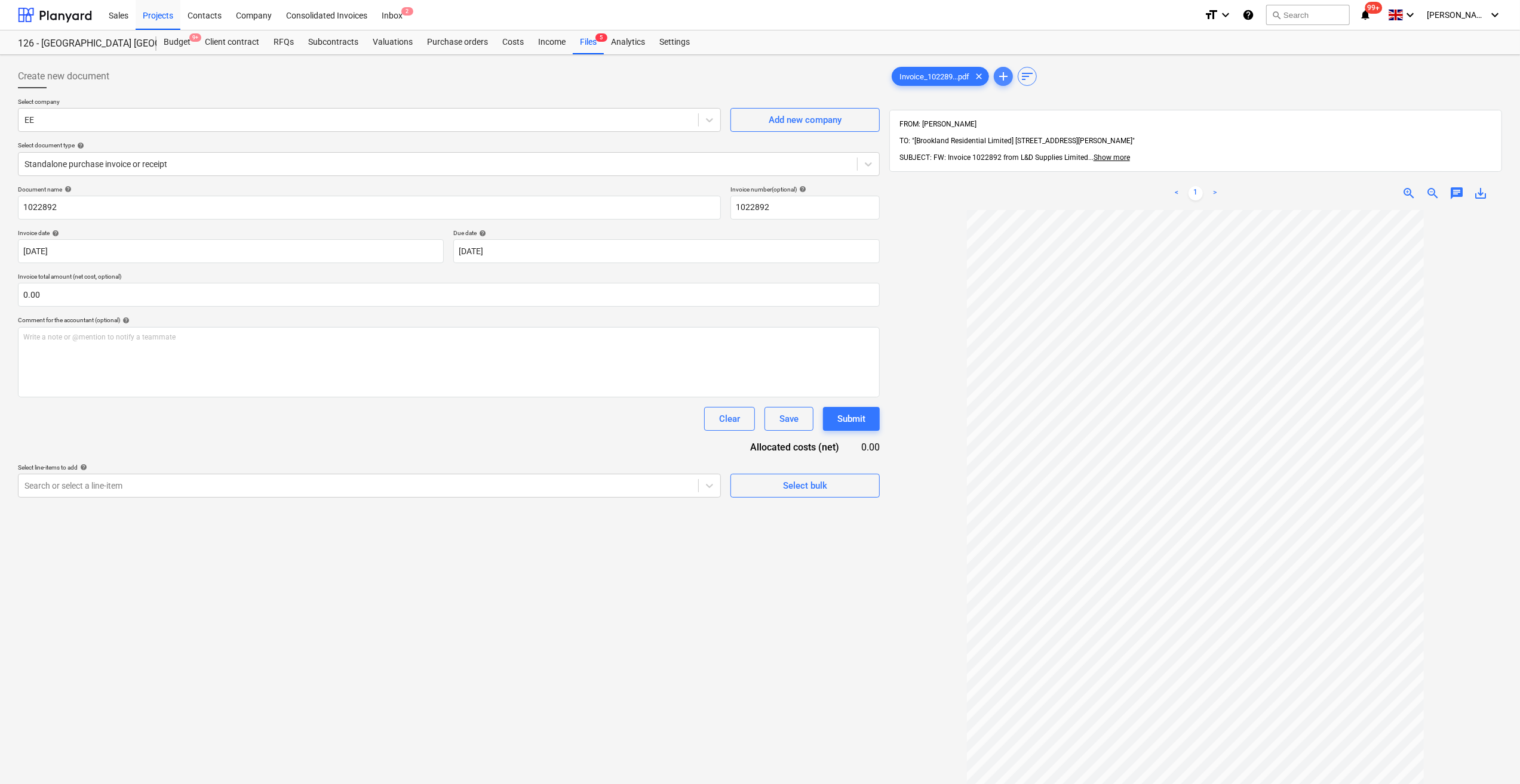
click at [1003, 74] on span "add" at bounding box center [1003, 76] width 15 height 15
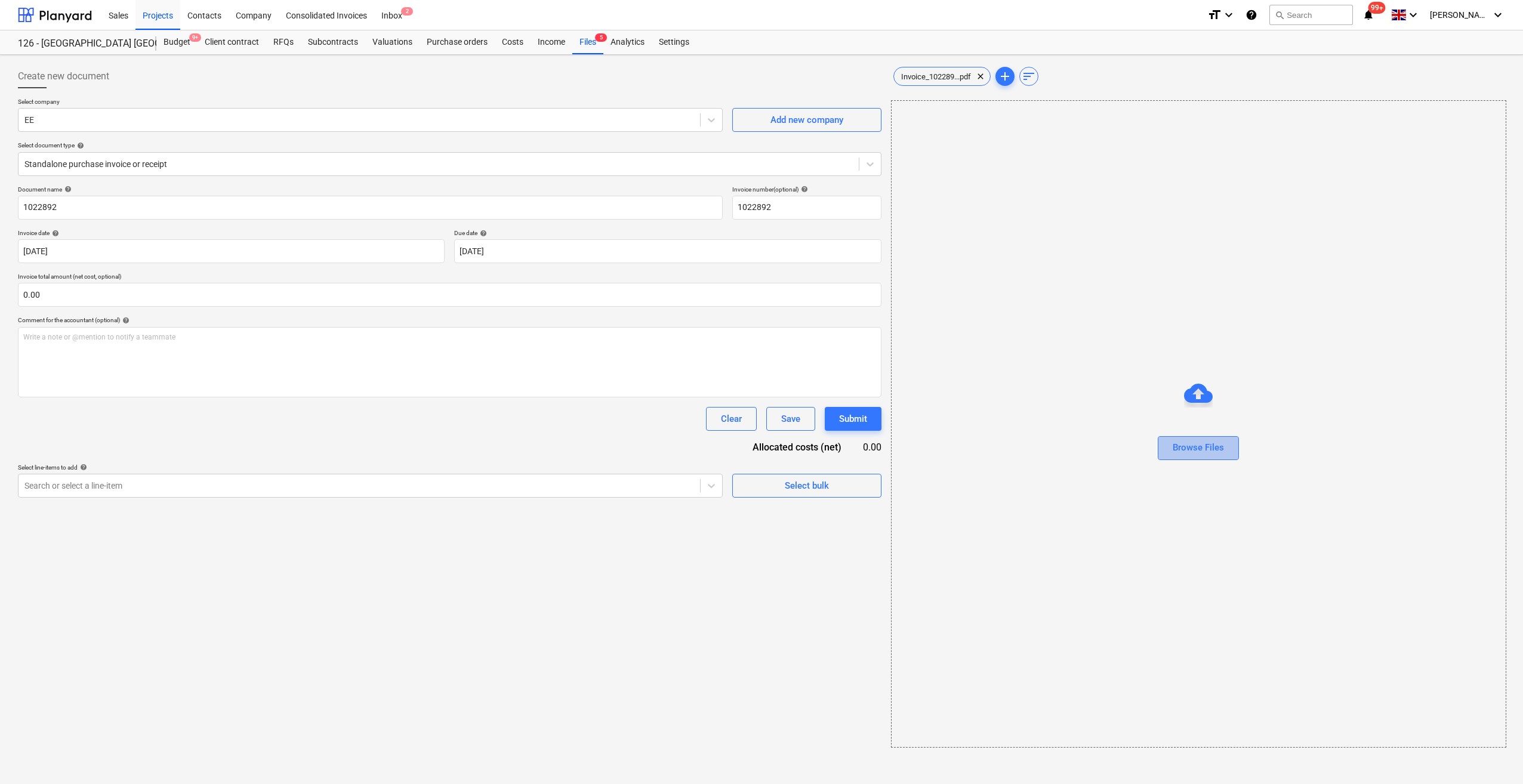
click at [1191, 455] on div "Browse Files" at bounding box center [1198, 447] width 52 height 15
click at [1107, 80] on span "sort" at bounding box center [1104, 76] width 15 height 15
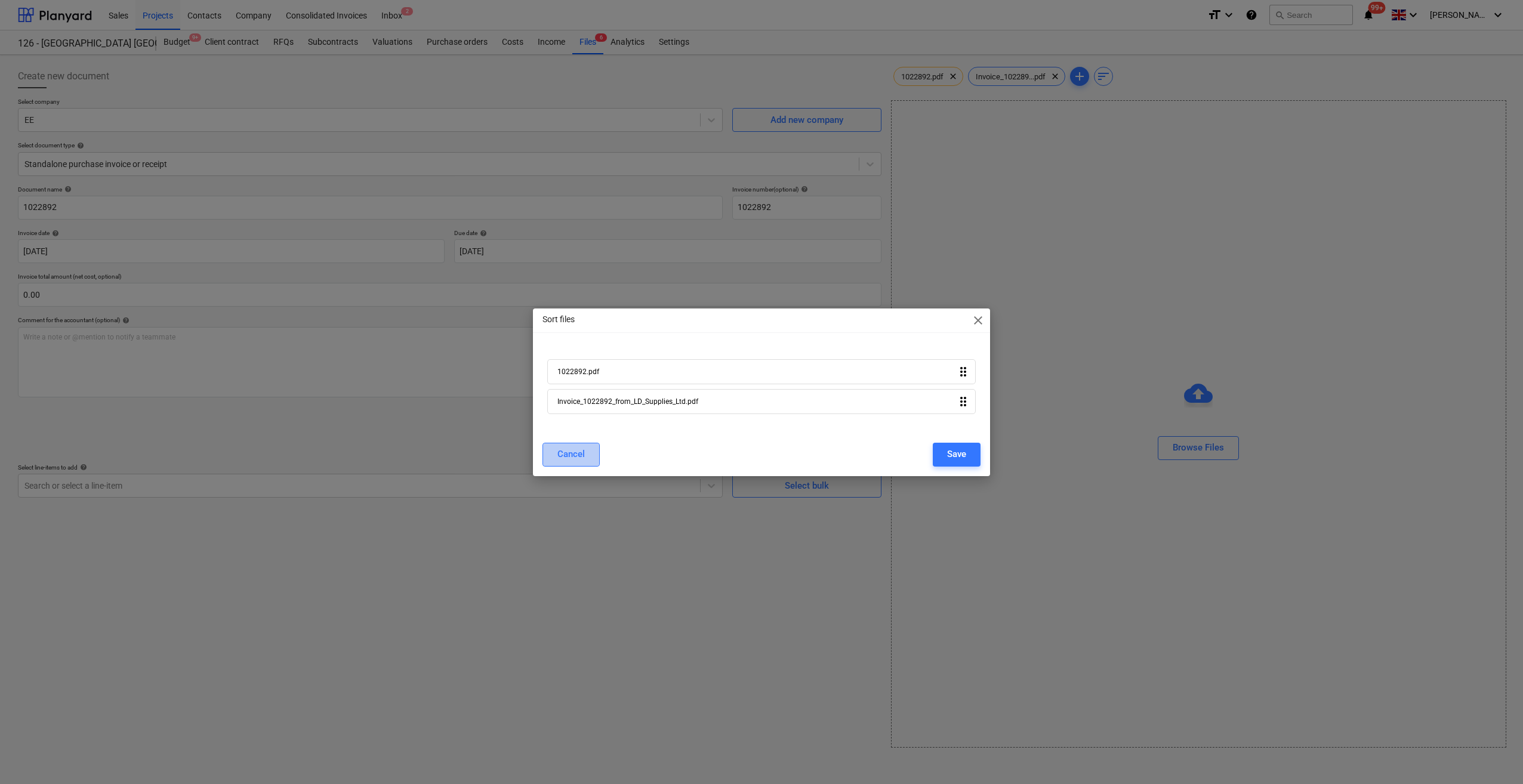
click at [564, 452] on div "Cancel" at bounding box center [571, 453] width 27 height 15
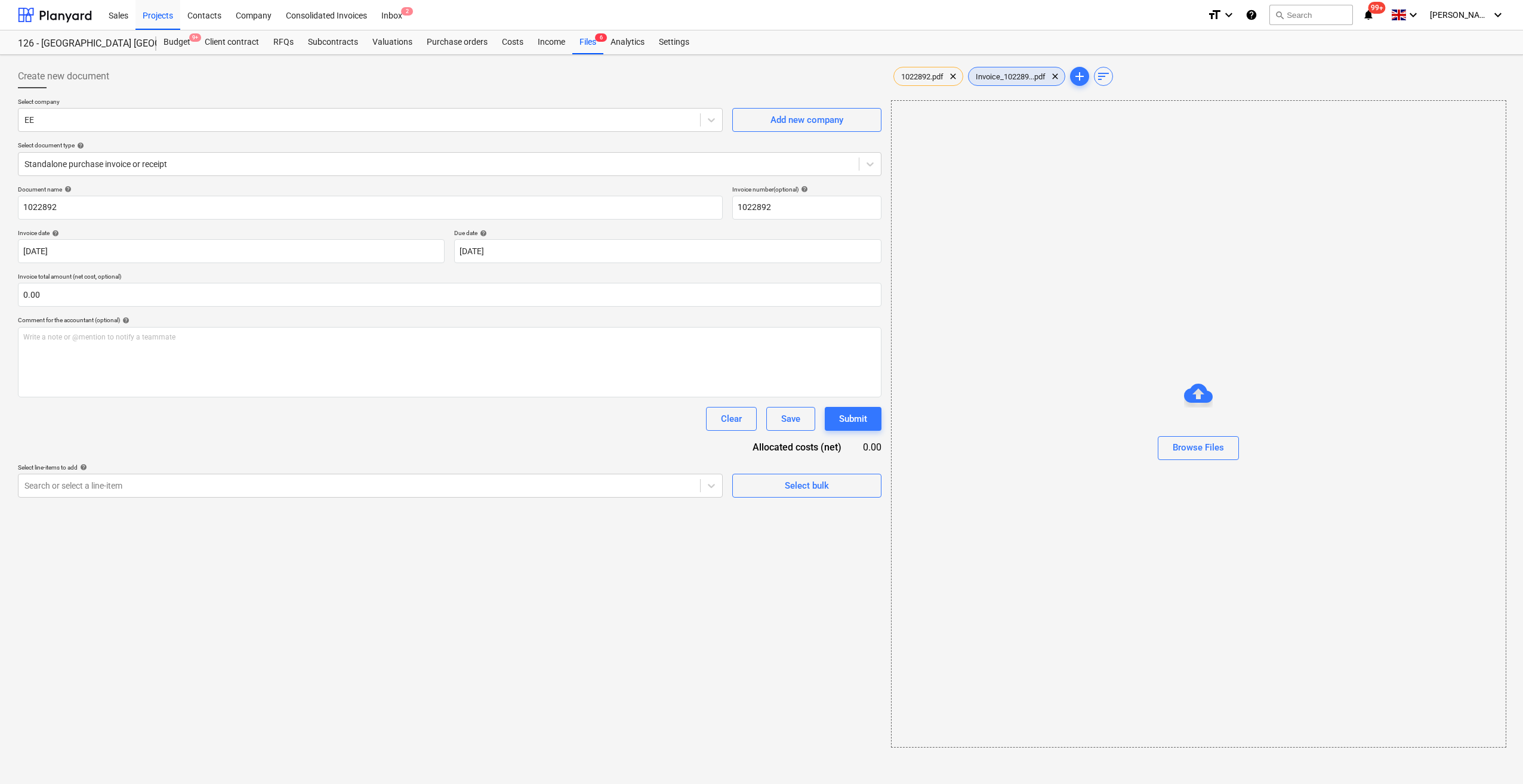
click at [1014, 78] on span "Invoice_102289...pdf" at bounding box center [1011, 77] width 84 height 9
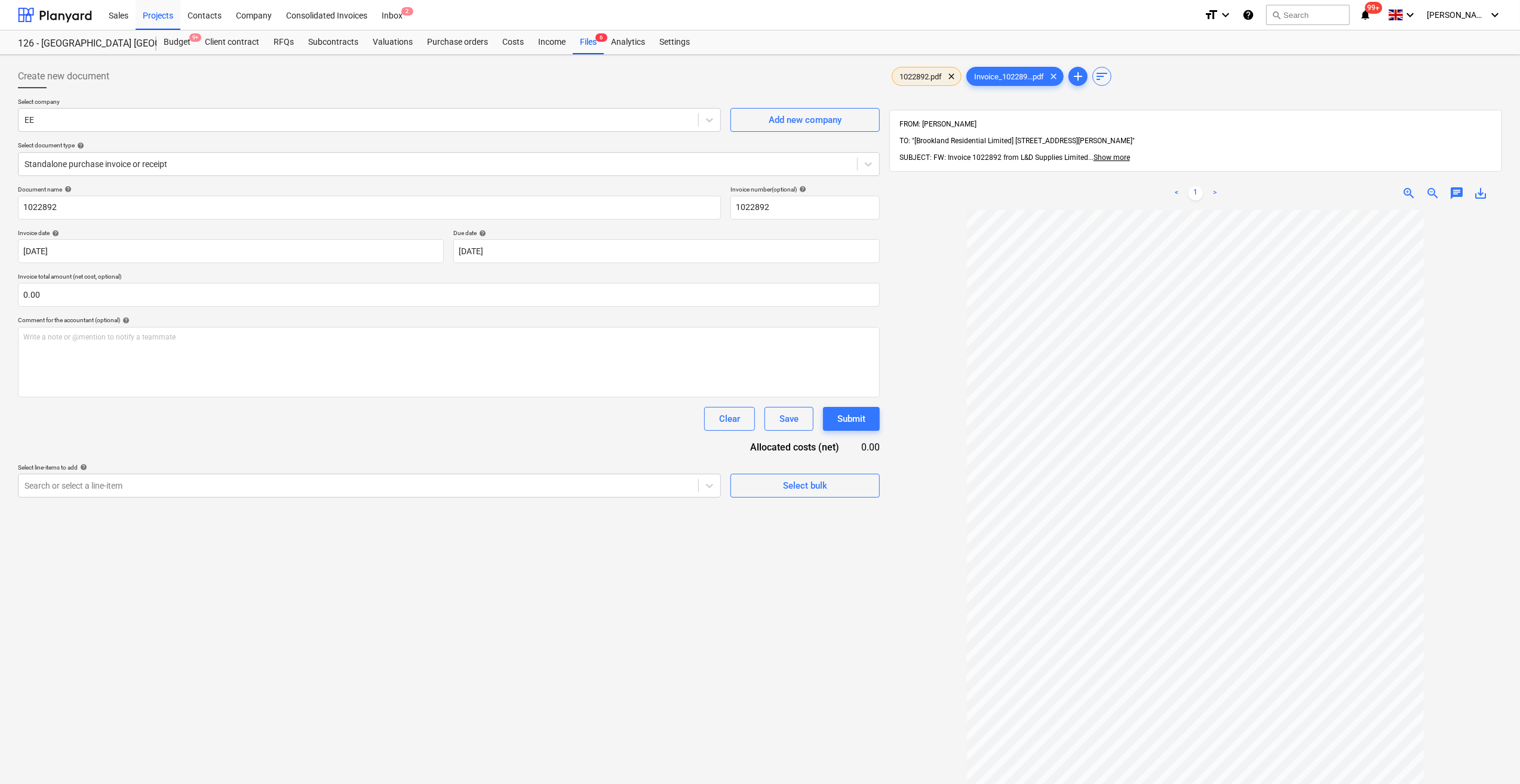
click at [901, 73] on span "1022892.pdf" at bounding box center [921, 77] width 57 height 9
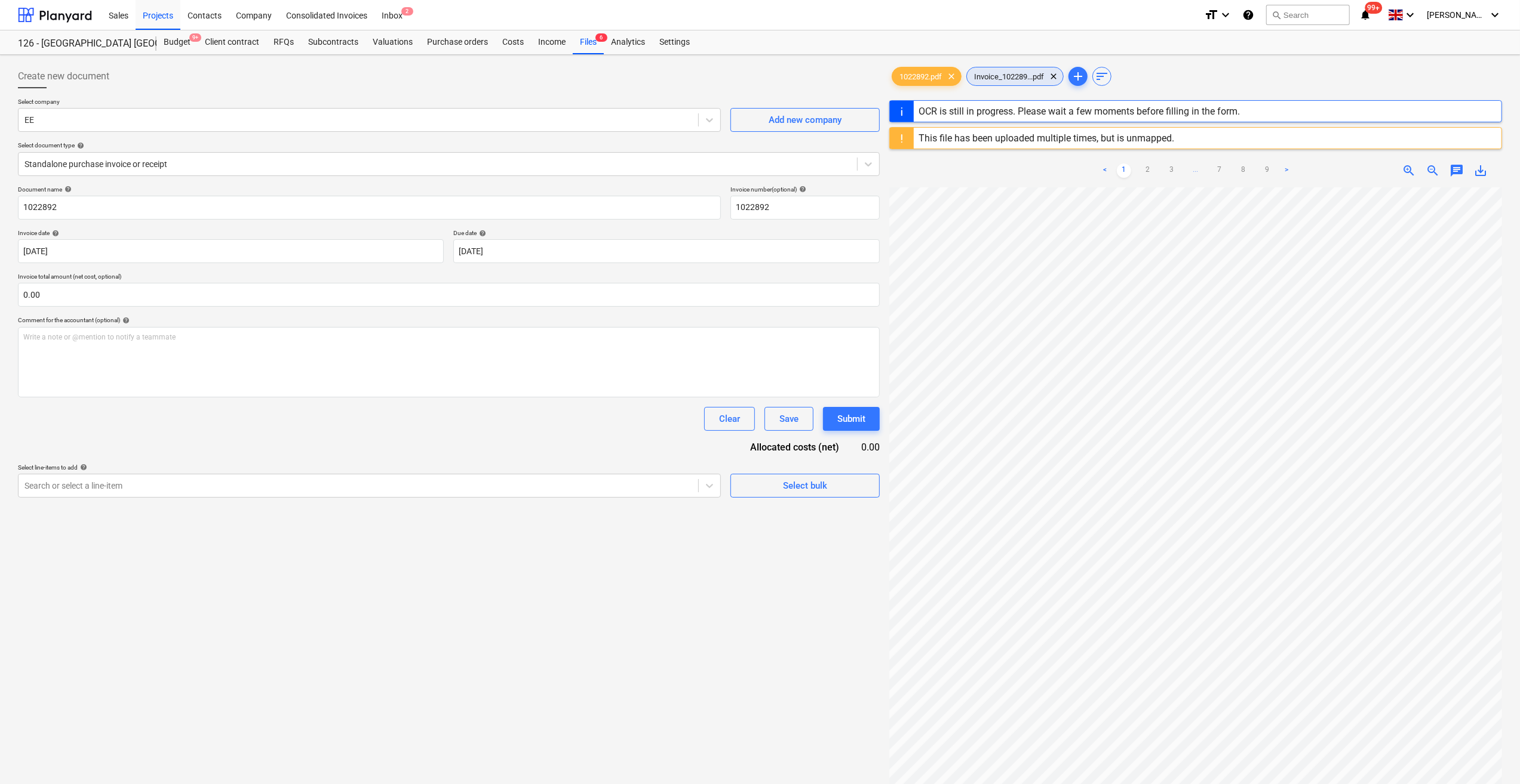
click at [1047, 81] on div "Invoice_102289...pdf clear" at bounding box center [1014, 76] width 97 height 19
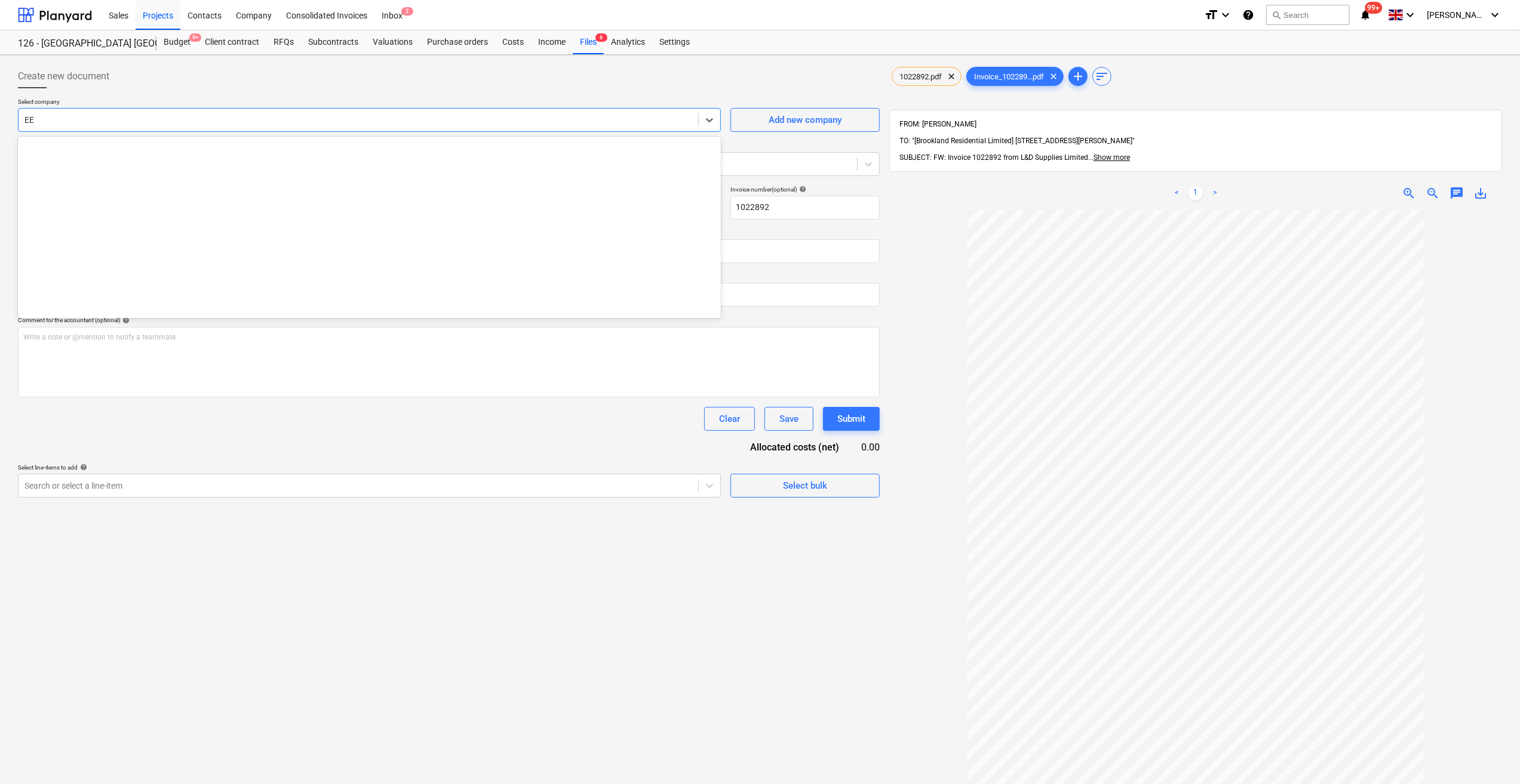
click at [45, 121] on div at bounding box center [358, 120] width 667 height 12
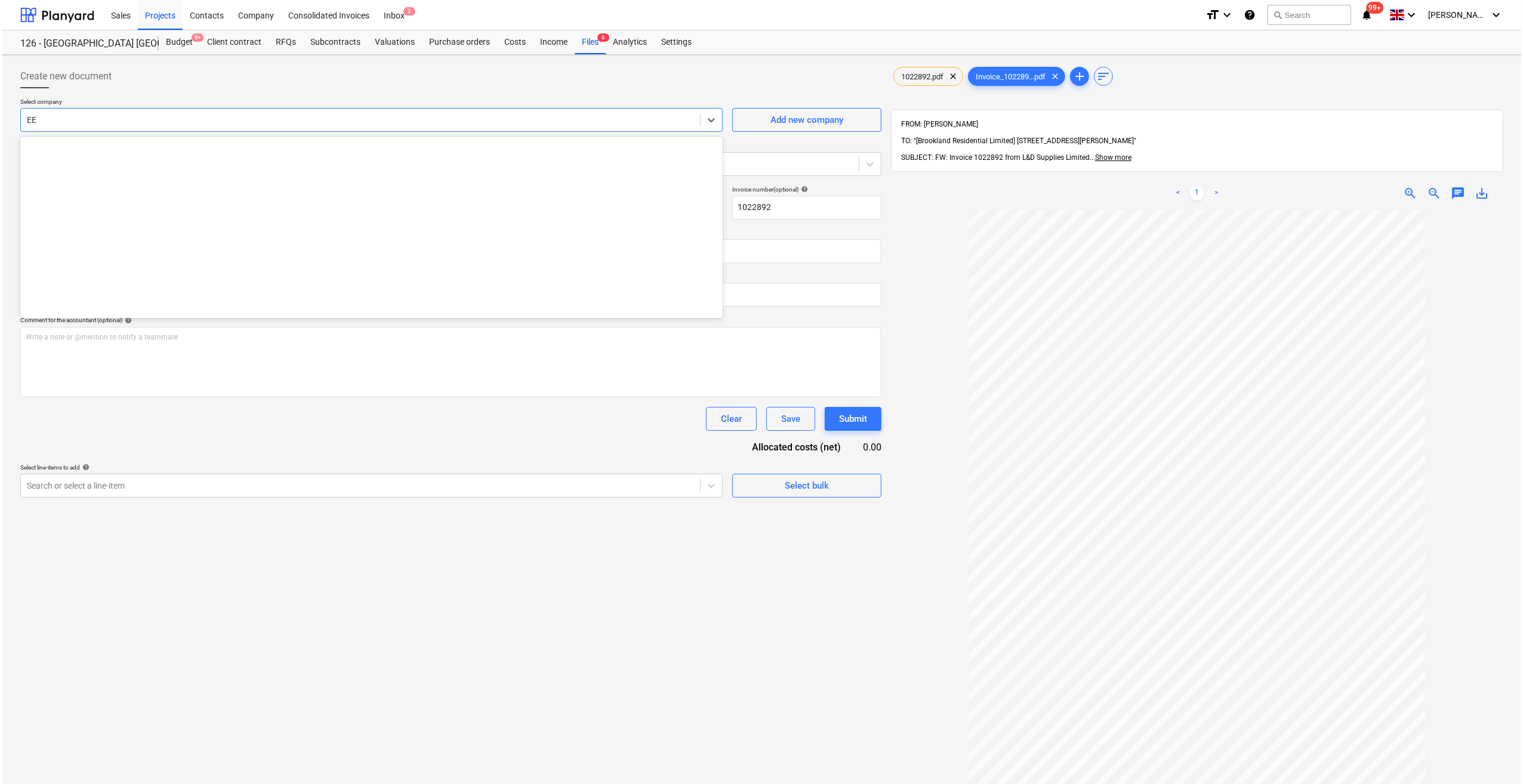
scroll to position [3133, 0]
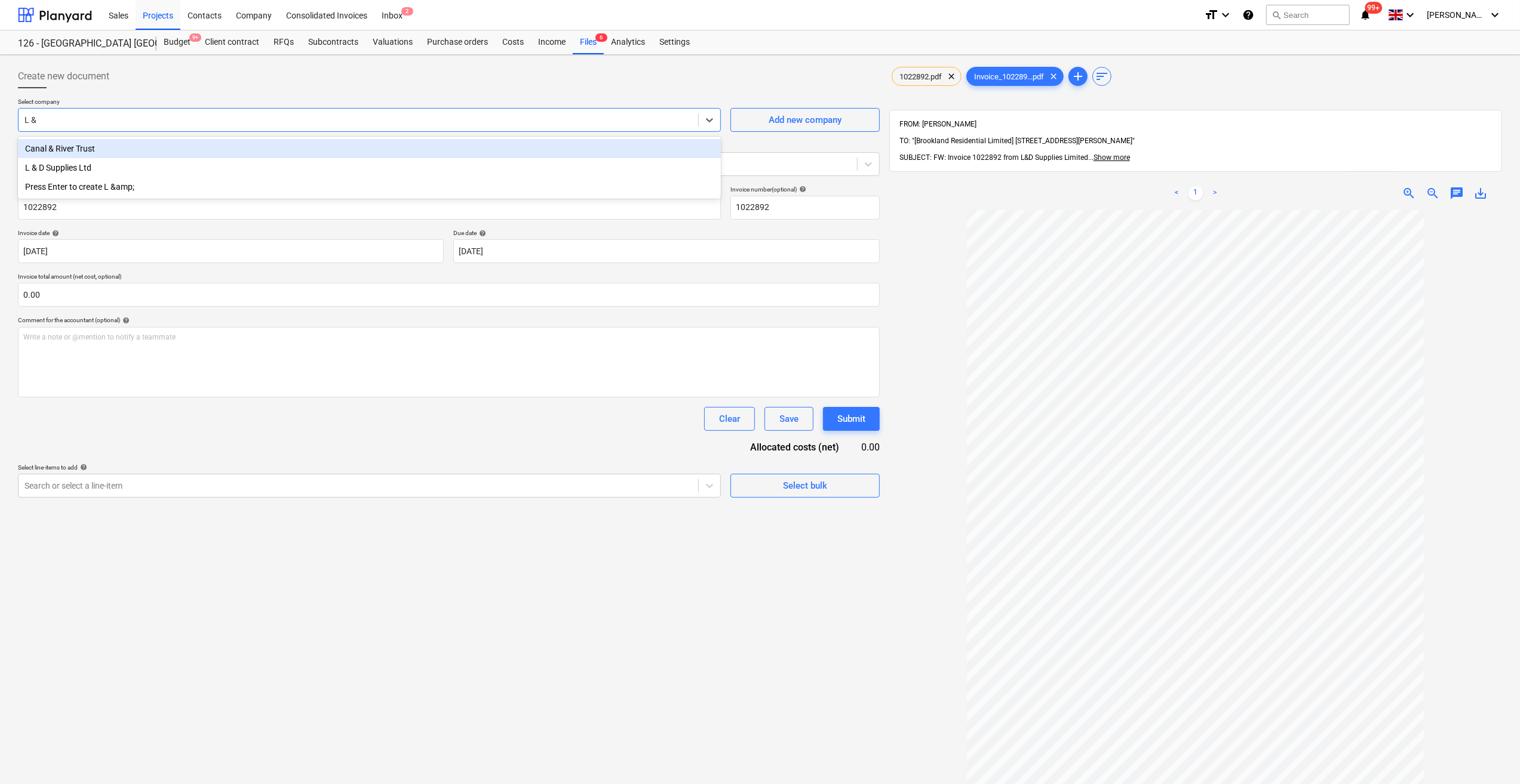
type input "L & D"
click at [61, 150] on div "L & D Supplies Ltd" at bounding box center [369, 148] width 703 height 19
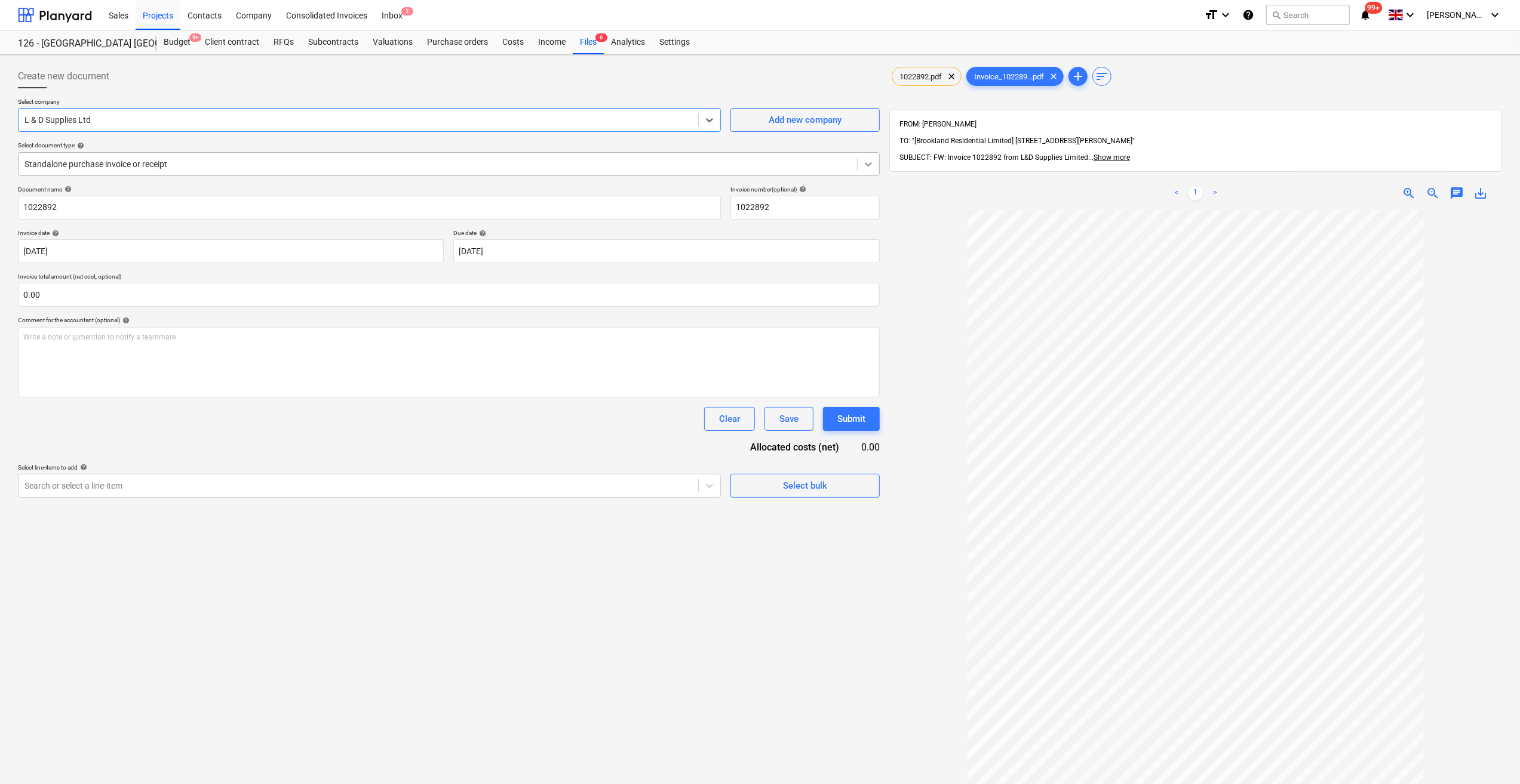
click at [869, 166] on icon at bounding box center [868, 163] width 12 height 12
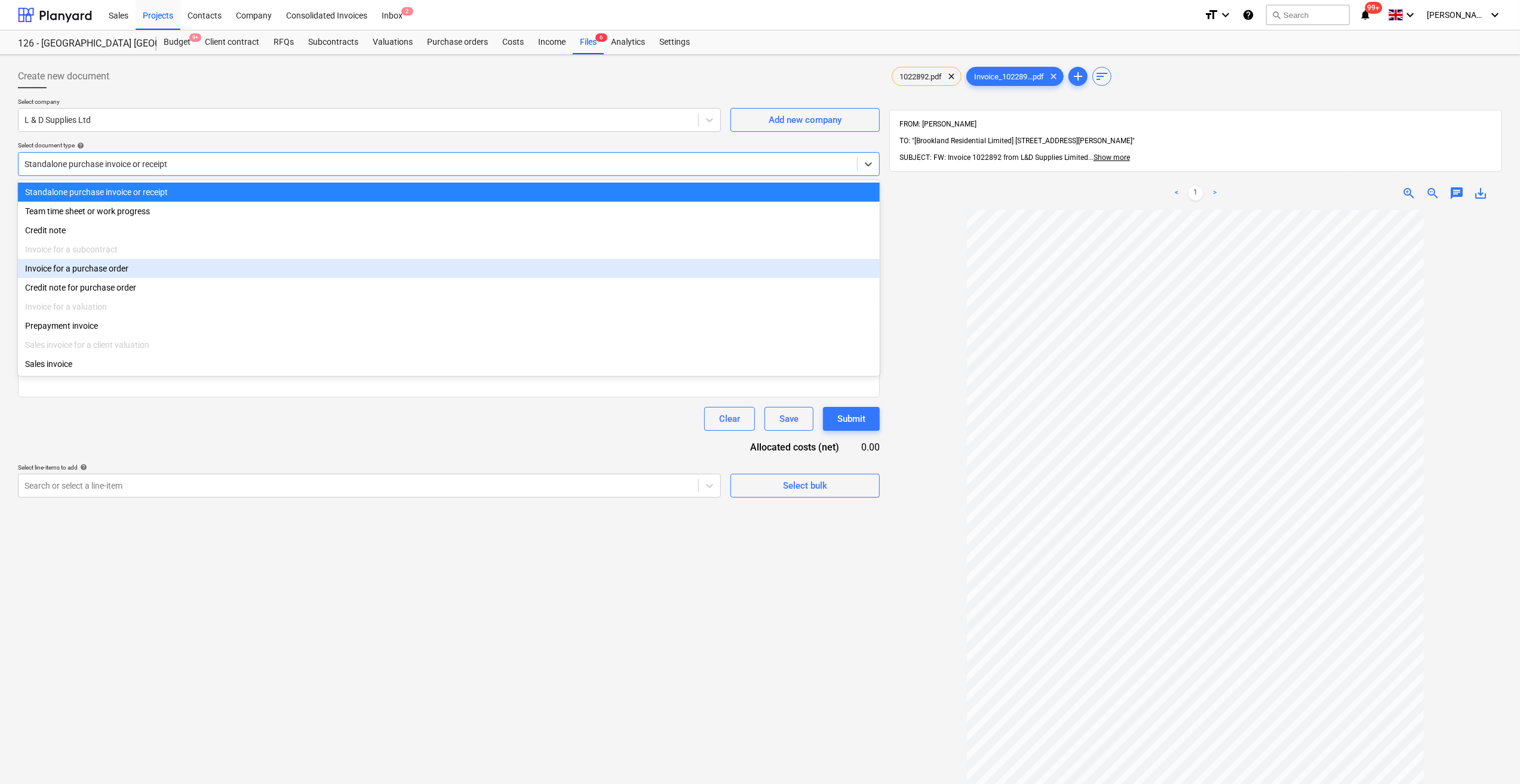
click at [62, 276] on div "Invoice for a purchase order" at bounding box center [449, 268] width 862 height 19
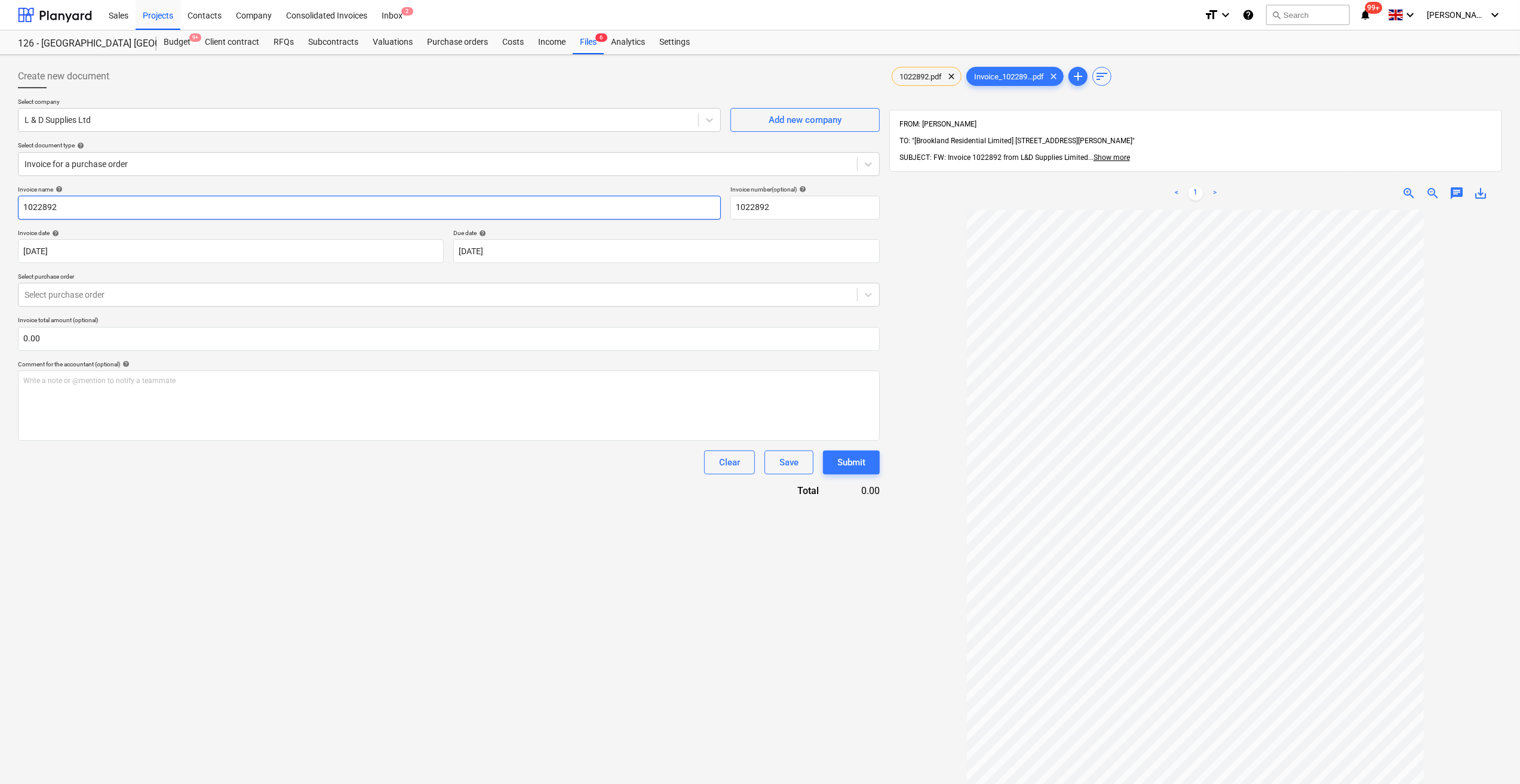
click at [22, 207] on input "1022892" at bounding box center [369, 208] width 703 height 24
type input "Cartaway - 1022892"
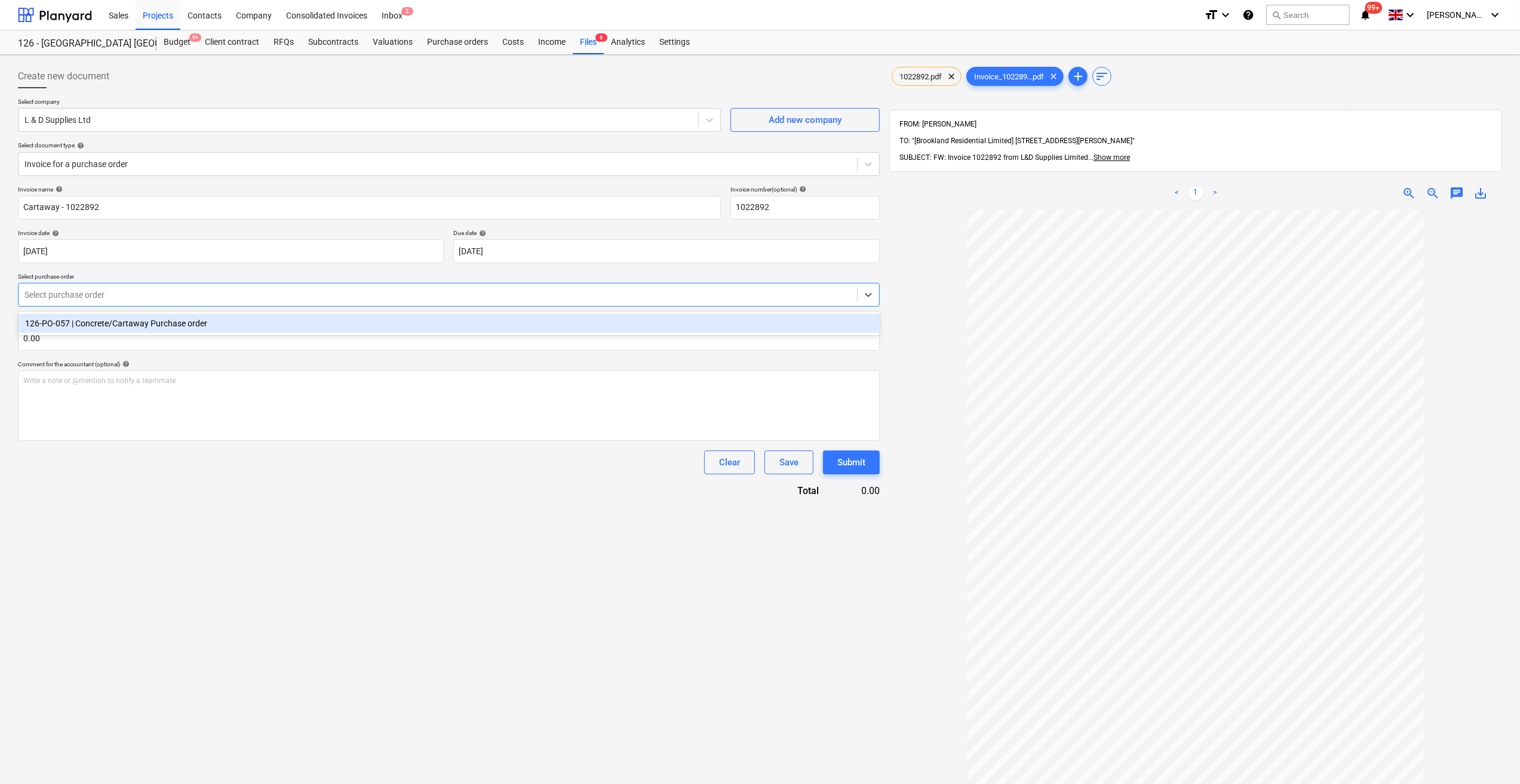
click at [83, 298] on div at bounding box center [437, 295] width 826 height 12
click at [124, 322] on div "126-PO-057 | Concrete/Cartaway Purchase order" at bounding box center [449, 323] width 862 height 19
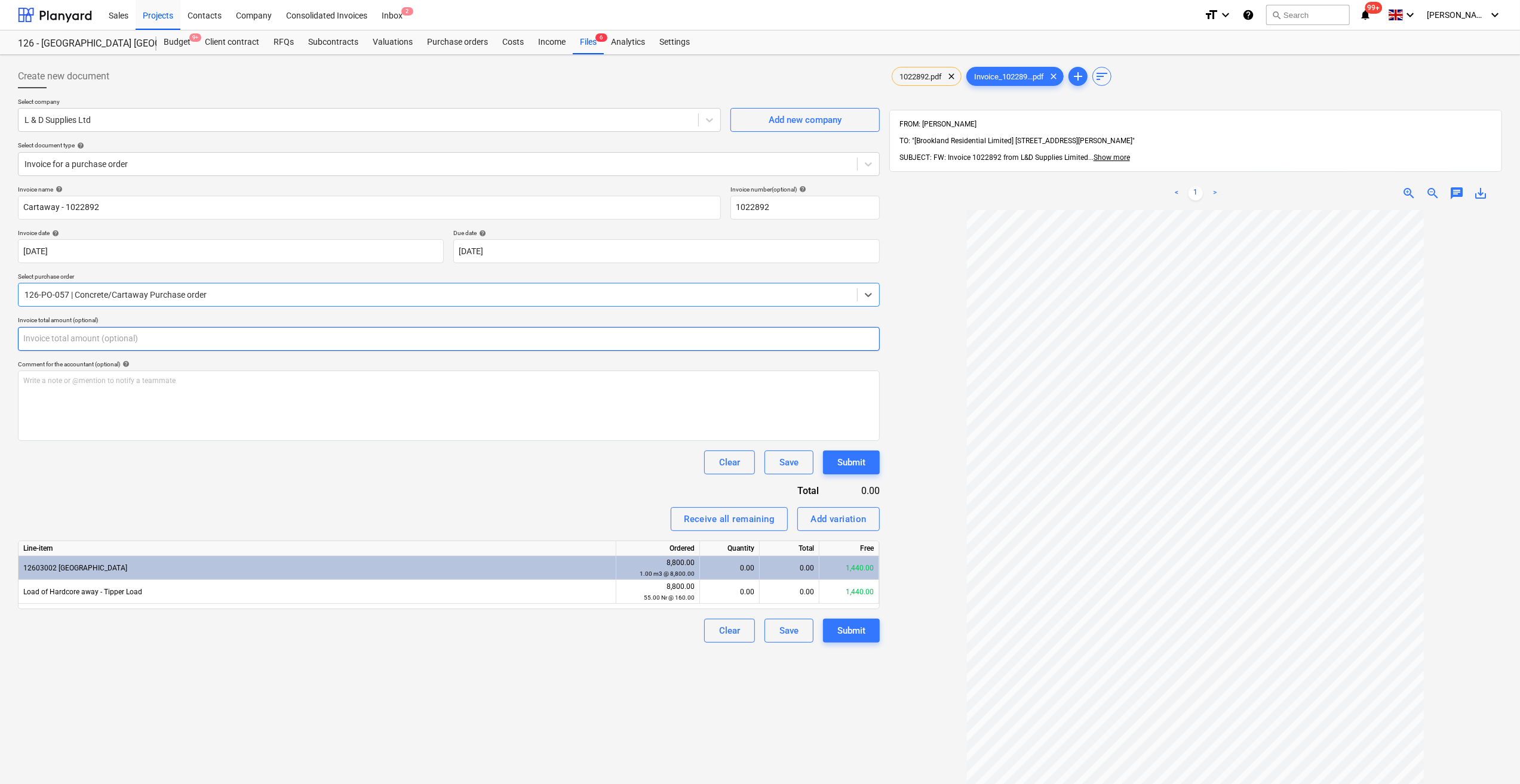
click at [52, 338] on input "text" at bounding box center [449, 339] width 862 height 24
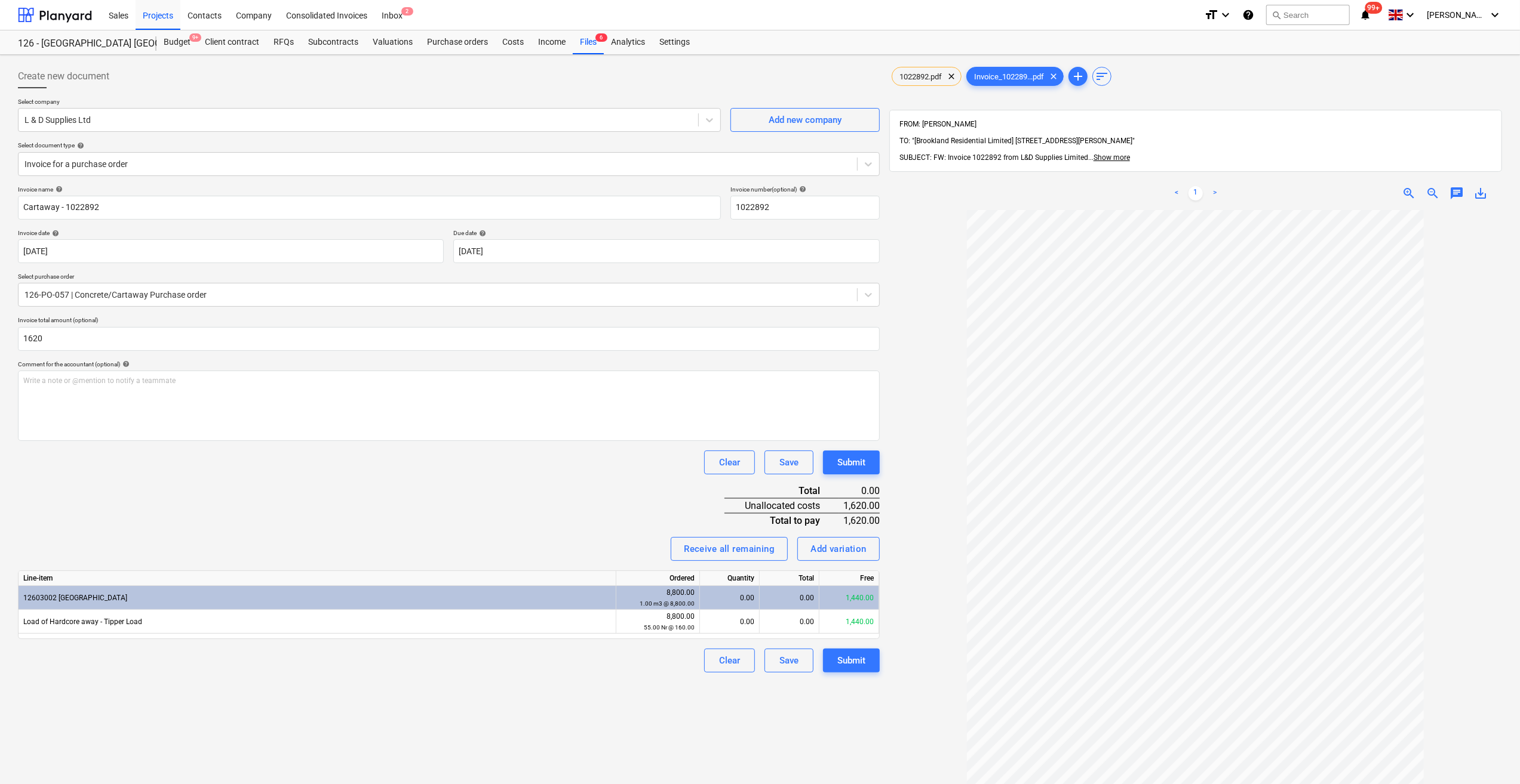
type input "1,620.00"
click at [365, 487] on div "Invoice name help Cartaway - 1022892 Invoice number (optional) help 1022892 Inv…" at bounding box center [449, 429] width 862 height 487
click at [748, 625] on div "0.00" at bounding box center [729, 622] width 50 height 24
type input "9"
click at [442, 708] on div "Create new document Select company L & D Supplies Ltd Add new company Select do…" at bounding box center [448, 512] width 872 height 905
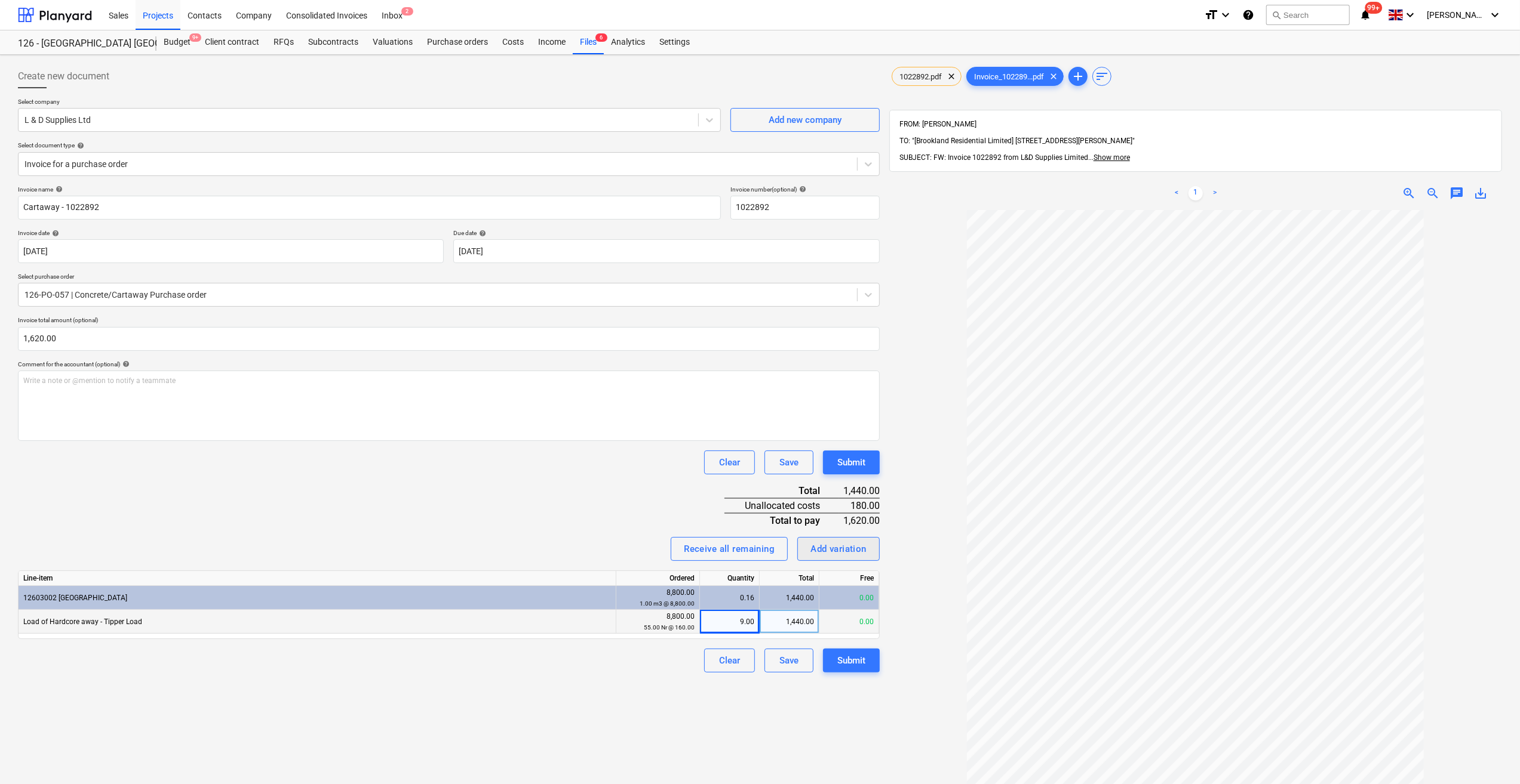
click at [853, 551] on div "Add variation" at bounding box center [838, 548] width 56 height 15
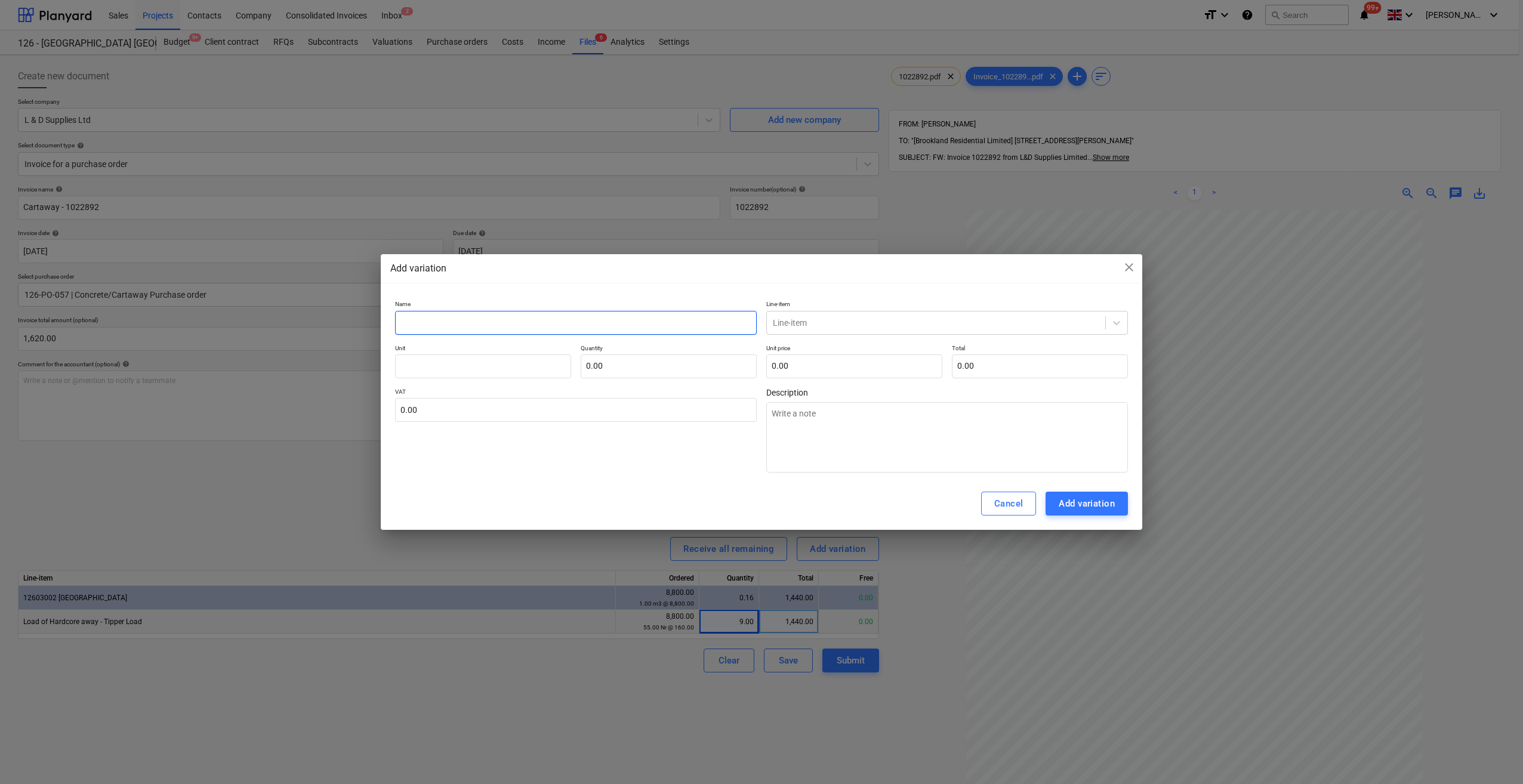
click at [411, 324] on input "text" at bounding box center [576, 323] width 362 height 24
type textarea "x"
type input "A"
type textarea "x"
type input "Ad"
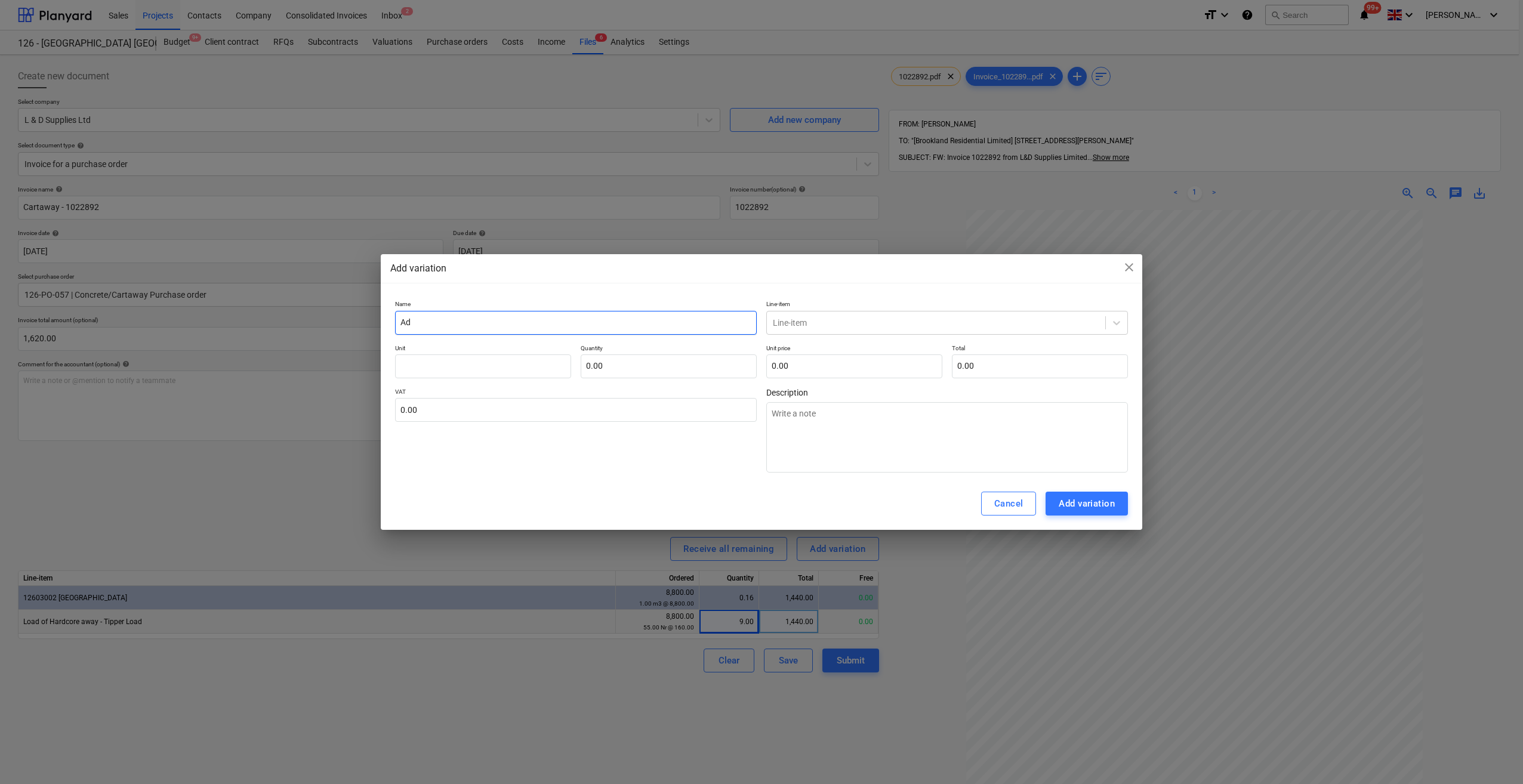
type textarea "x"
type input "Add"
type textarea "x"
type input "Addi"
type textarea "x"
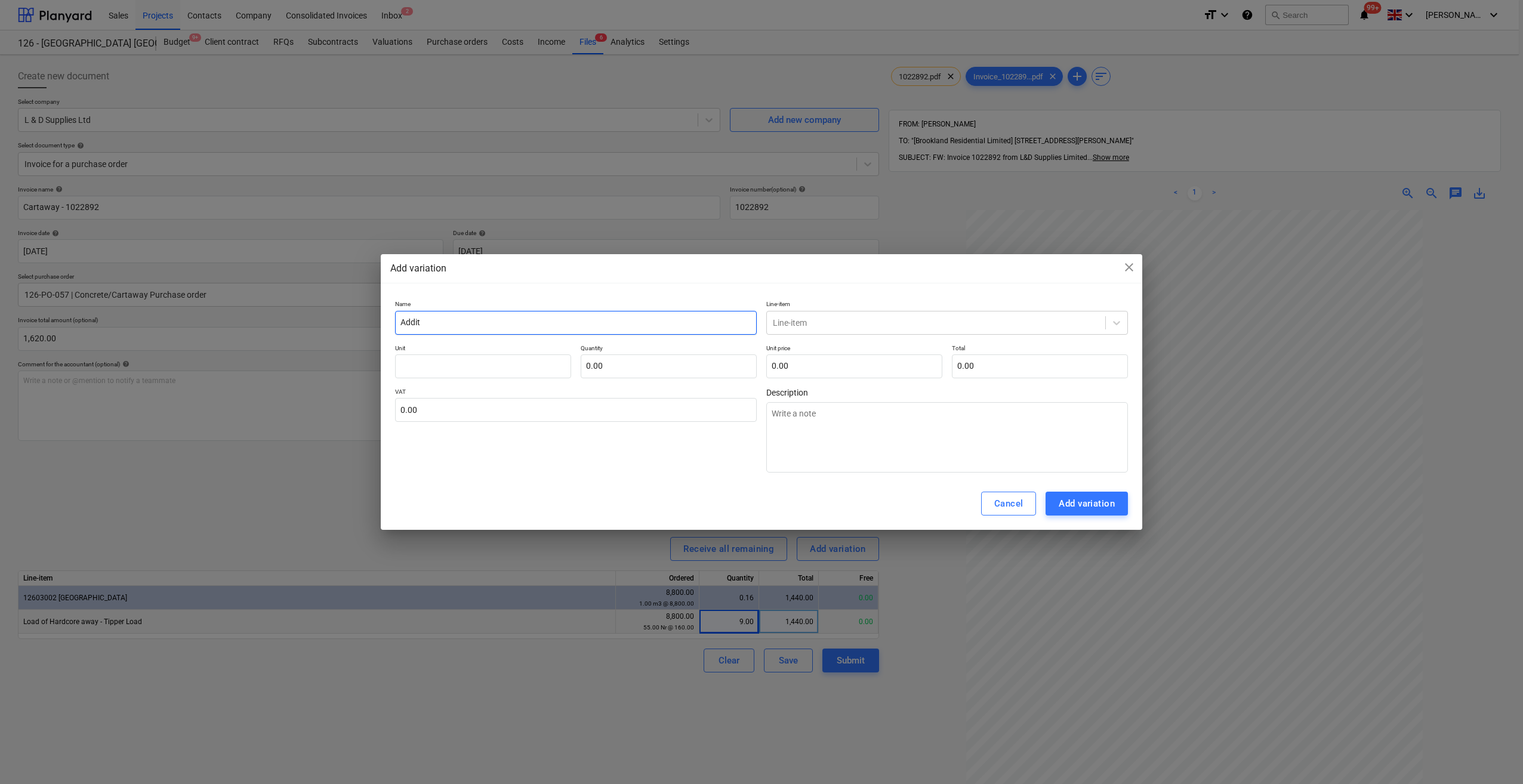
type input "Additi"
type textarea "x"
type input "Additio"
type textarea "x"
type input "Addition"
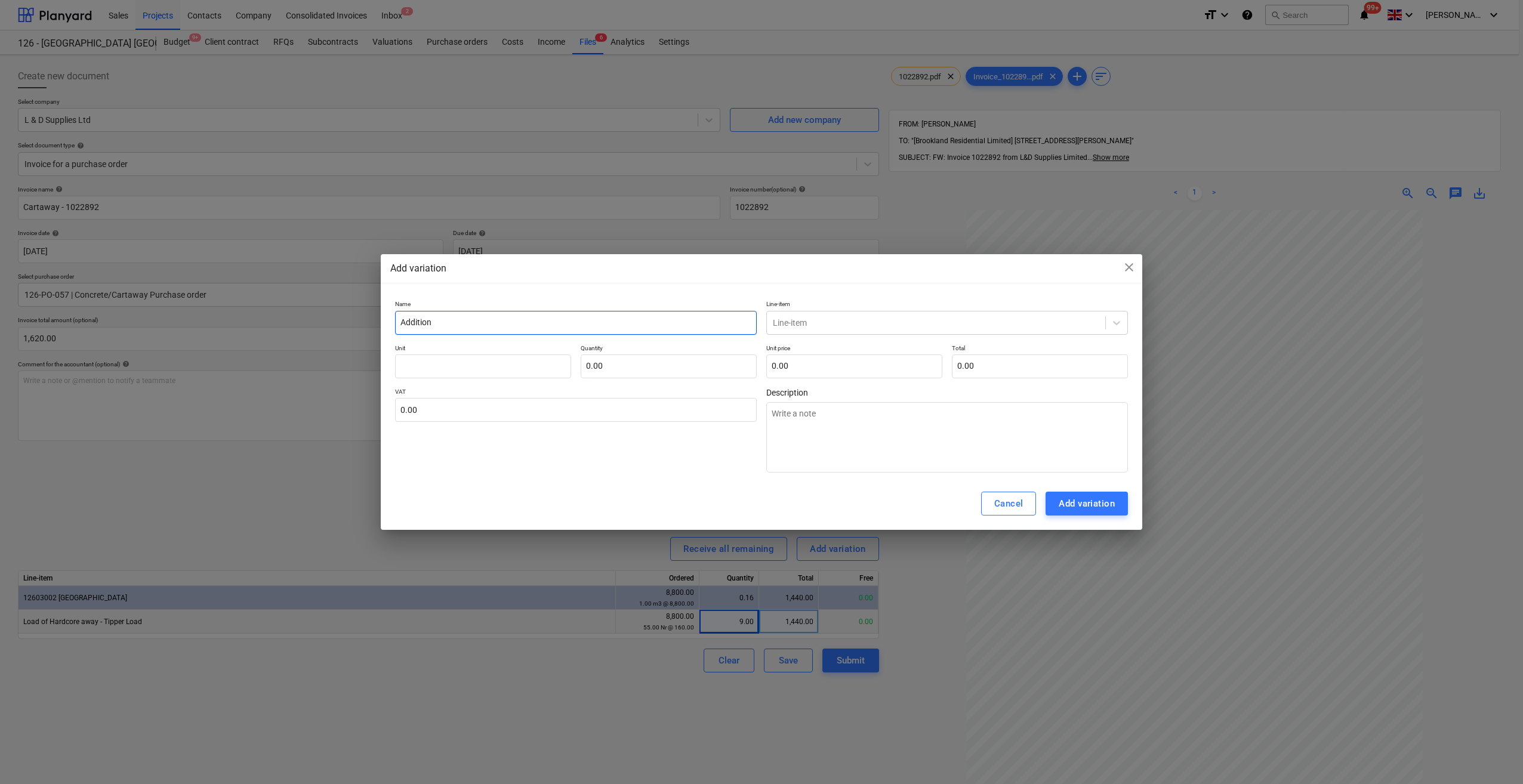
type textarea "x"
type input "Additiona"
type textarea "x"
type input "Additional"
type textarea "x"
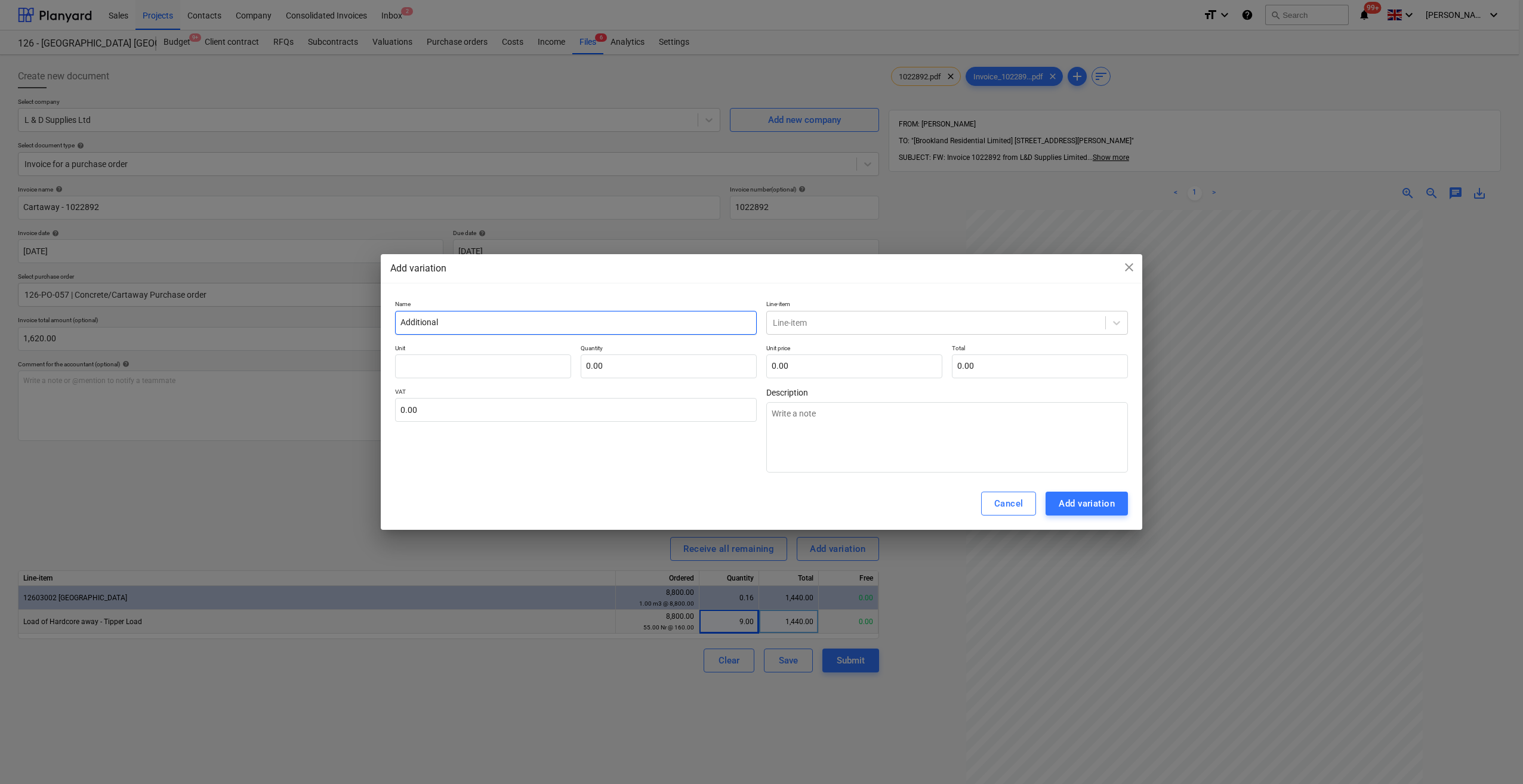
type input "Additional"
type textarea "x"
type input "Additional d"
type textarea "x"
type input "Additional du"
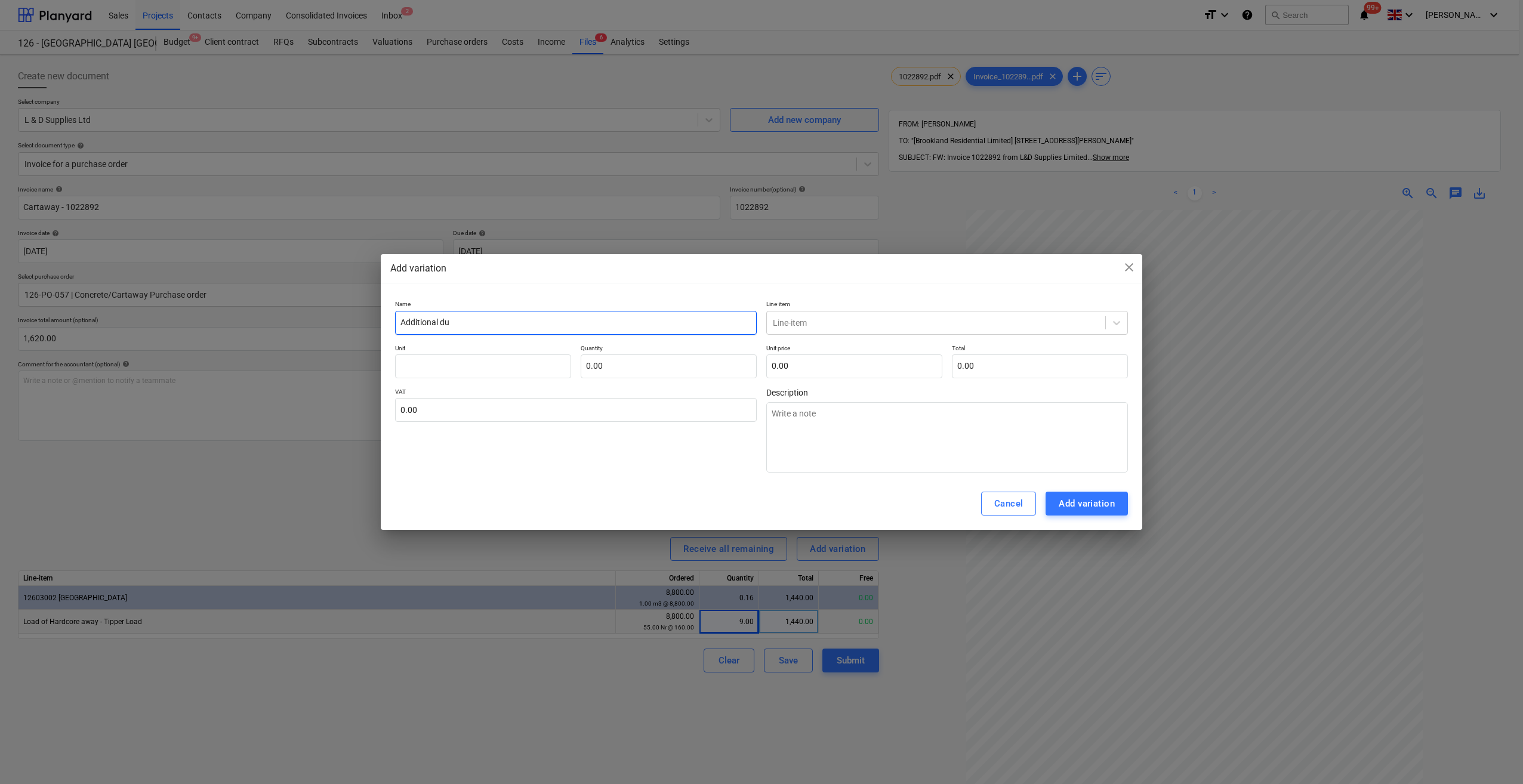
type textarea "x"
type input "Additional due"
type textarea "x"
type input "Additional due"
type textarea "x"
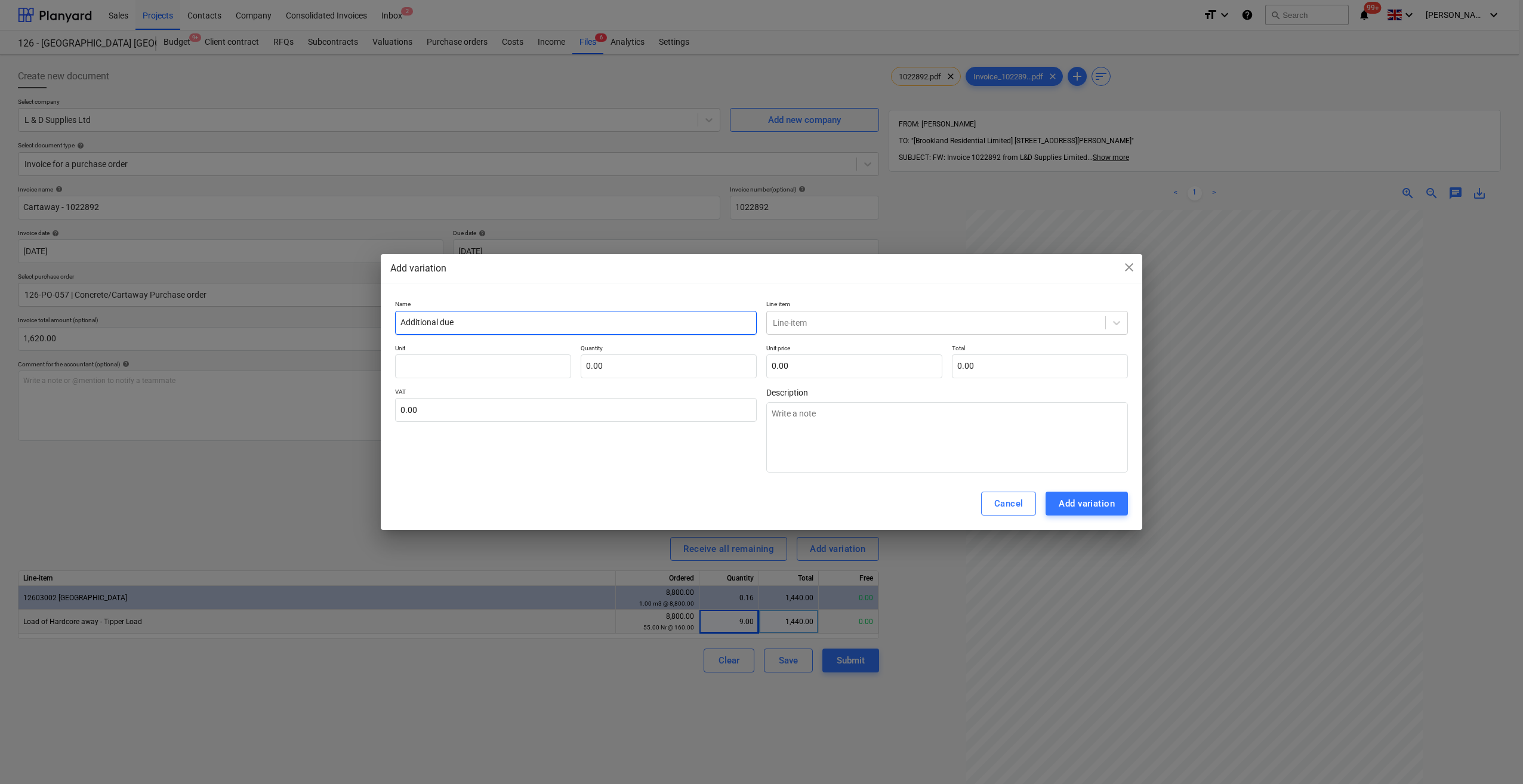
type input "Additional due t"
type textarea "x"
type input "Additional due to"
type textarea "x"
type input "Additional due to"
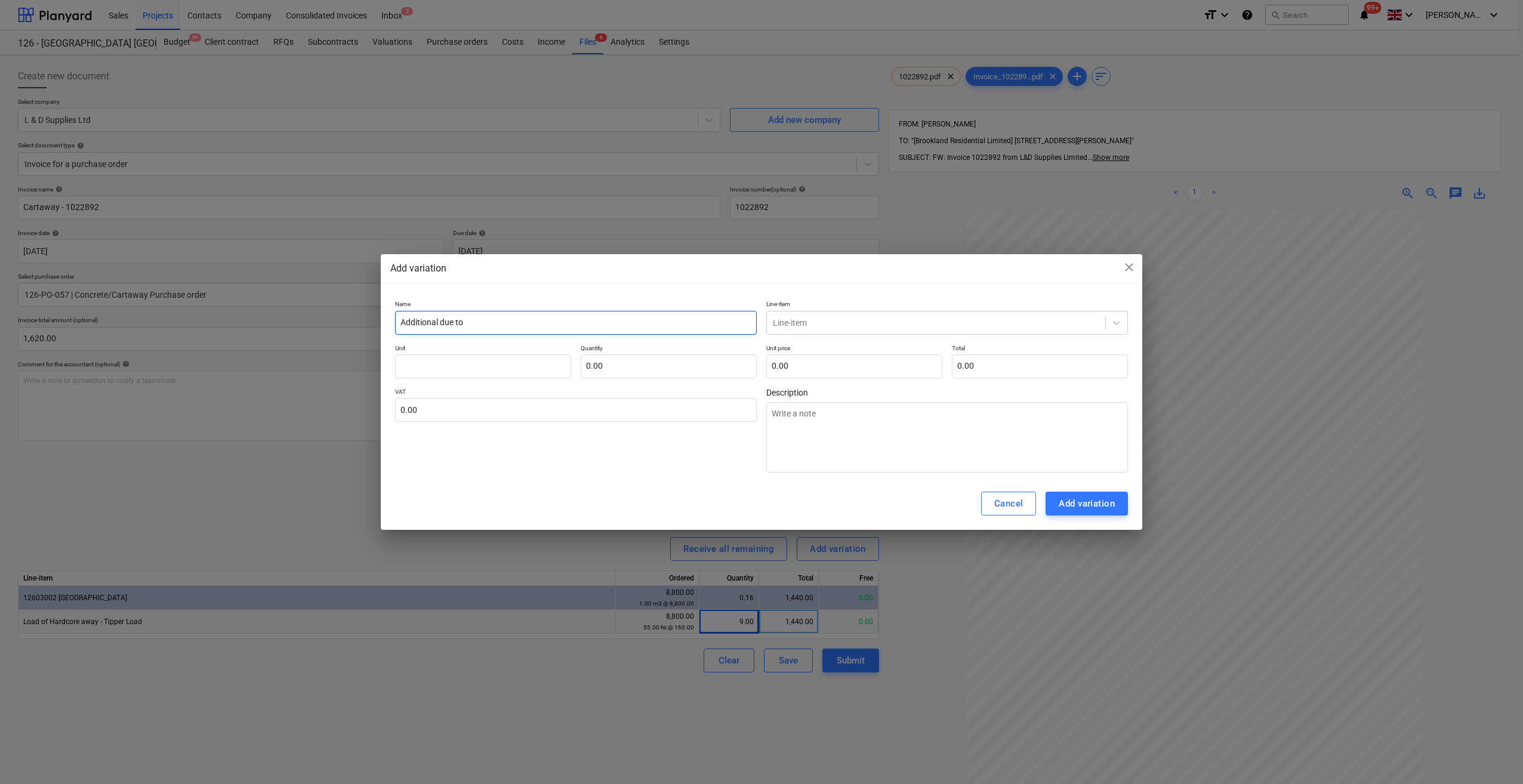
type textarea "x"
type input "Additional due to i"
type textarea "x"
type input "Additional due to in"
type textarea "x"
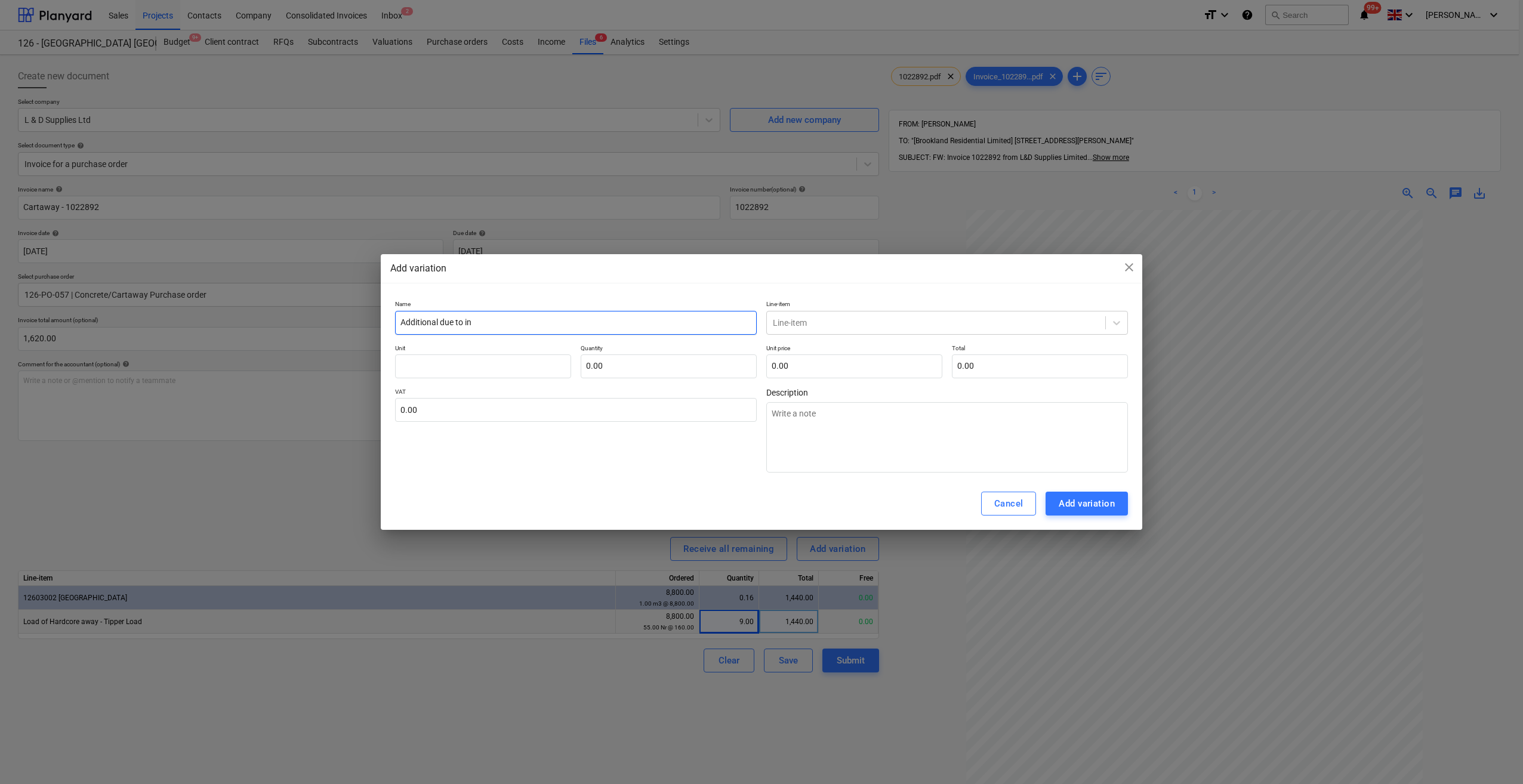
type input "Additional due to inc"
type textarea "x"
type input "Additional due to incr"
type textarea "x"
type input "Additional due to incre"
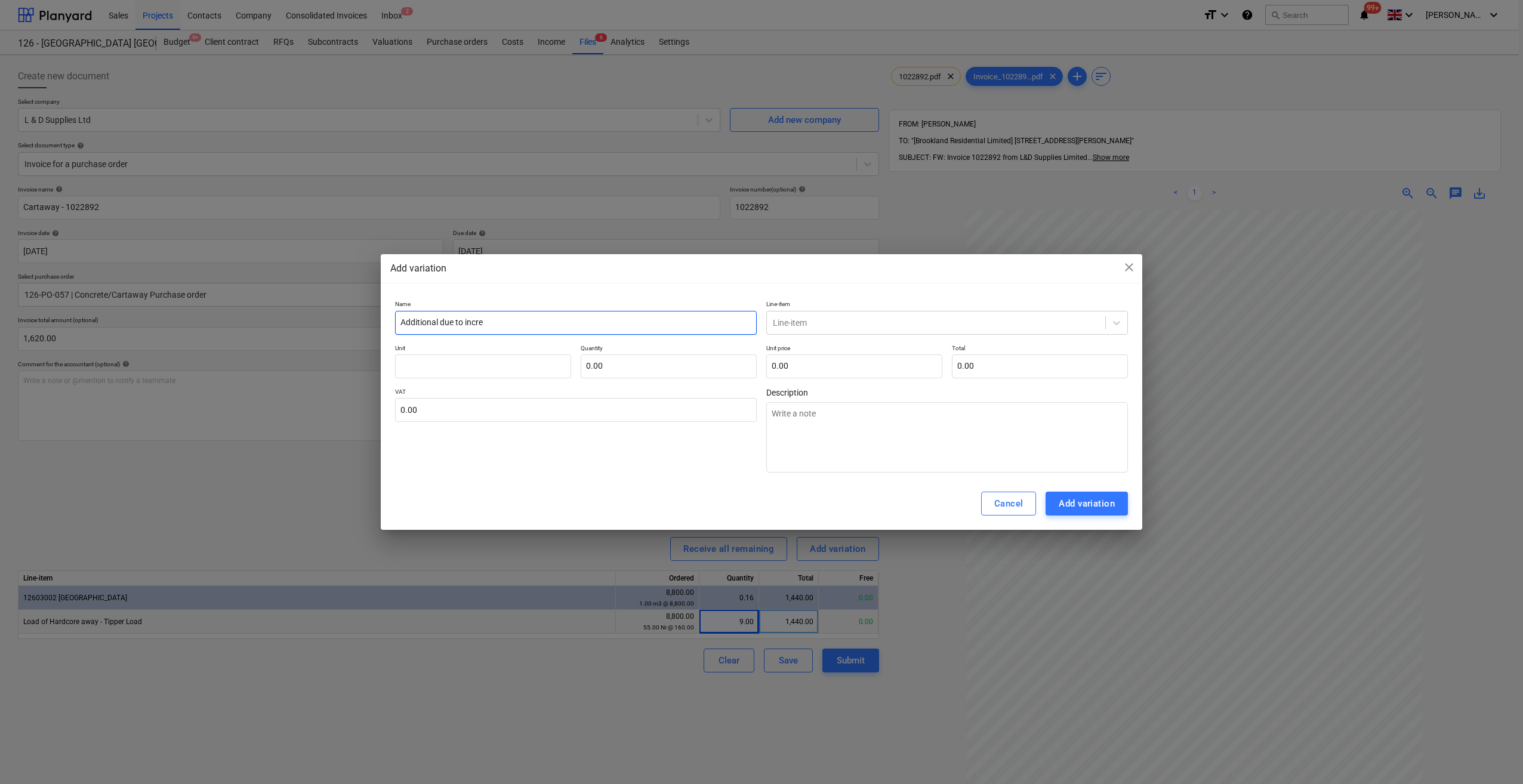
type textarea "x"
type input "Additional due to increa"
type textarea "x"
type input "Additional due to increas"
type textarea "x"
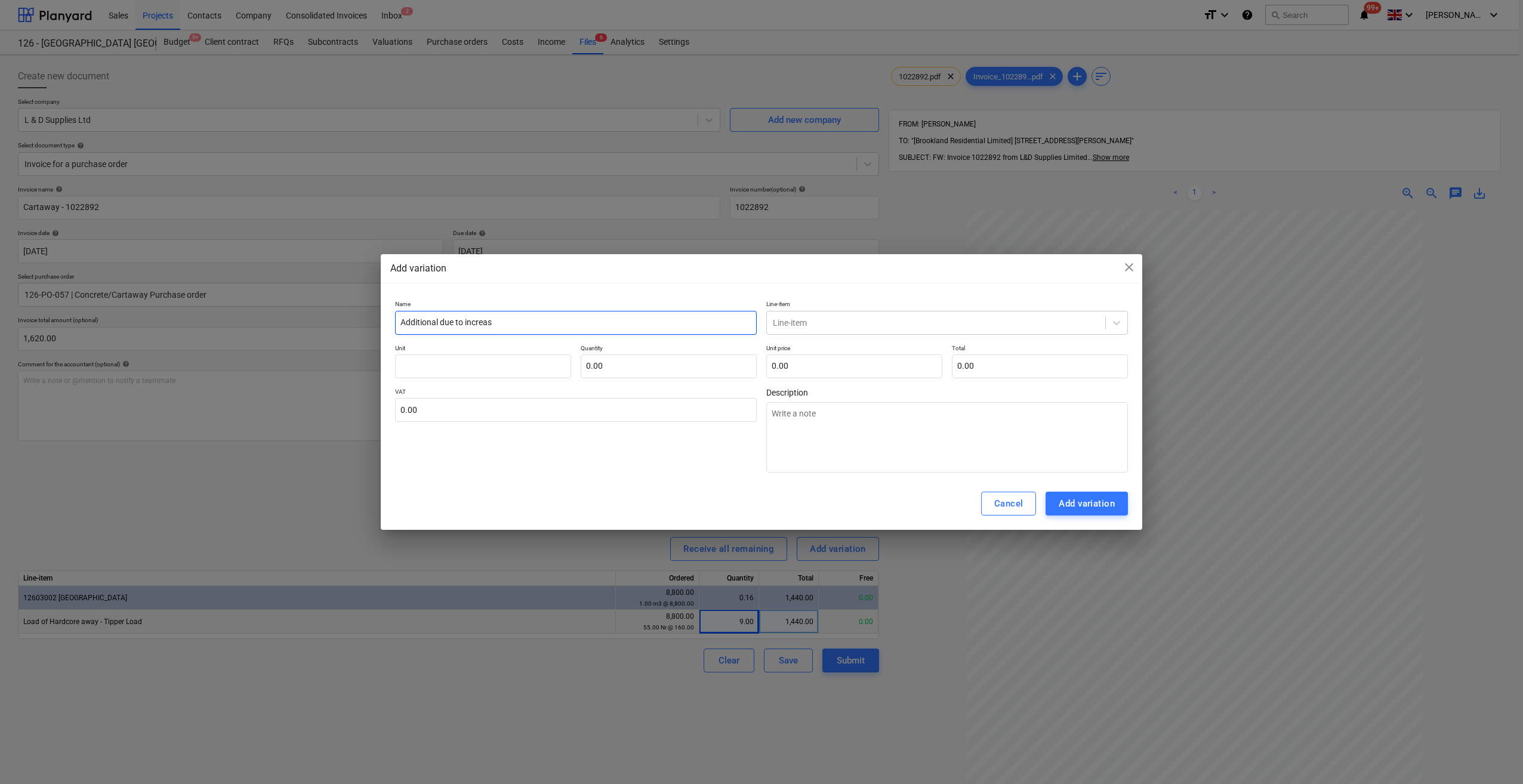
type input "Additional due to increase"
type textarea "x"
type input "Additional due to increased"
type textarea "x"
type input "Additional due to increased a"
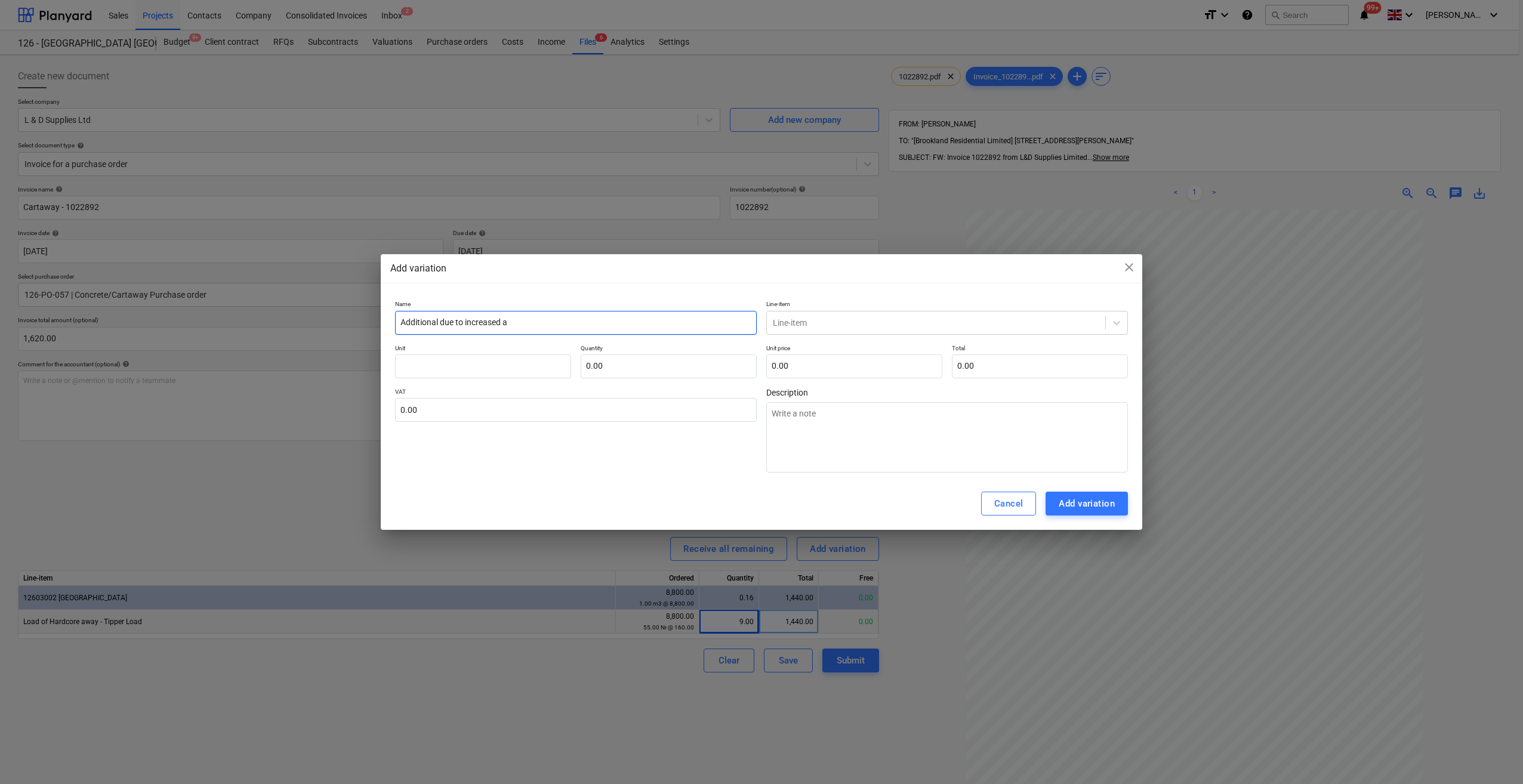
type textarea "x"
type input "Additional due to increased am"
type textarea "x"
type input "Additional due to increased amo"
type textarea "x"
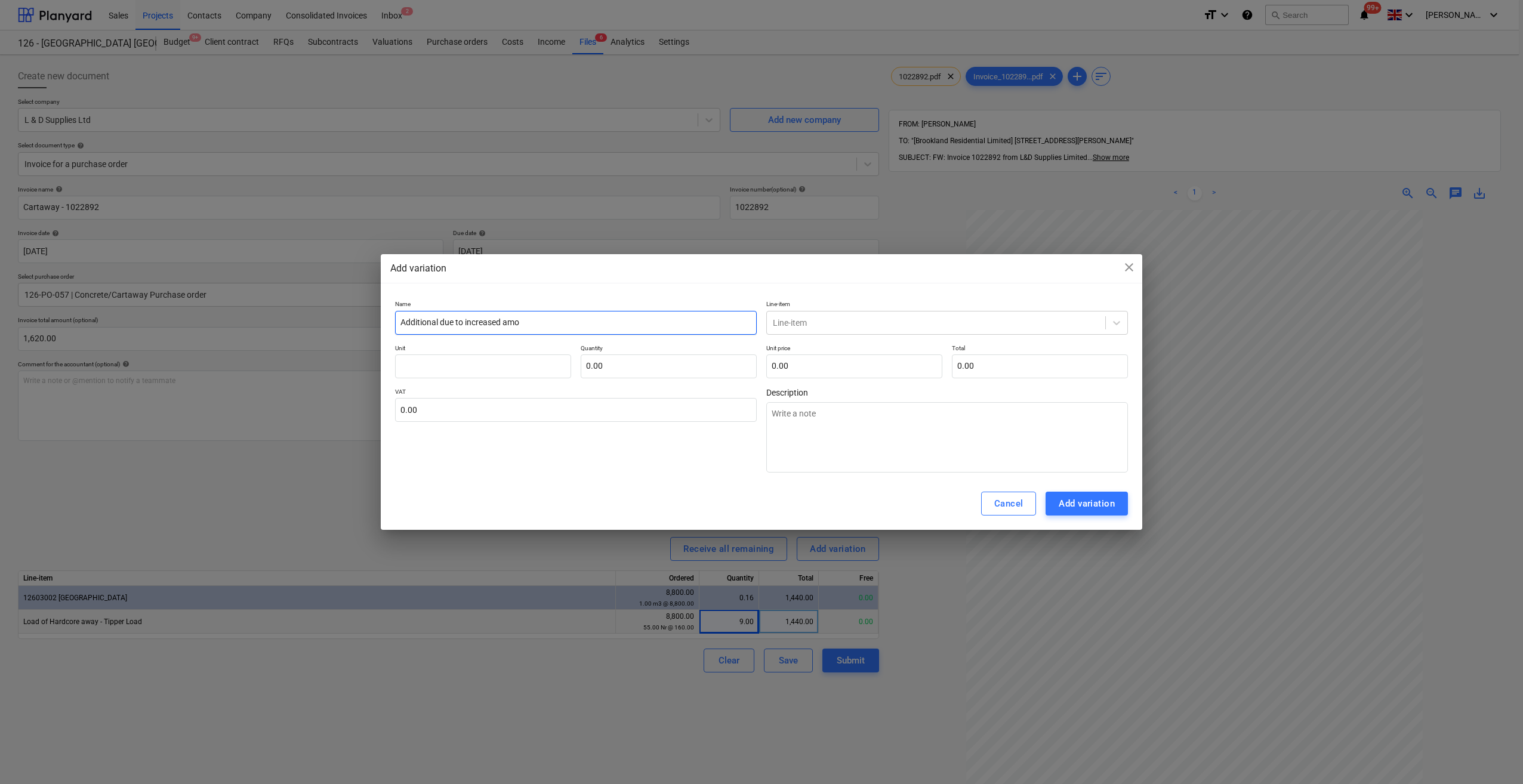
type input "Additional due to increased amou"
type textarea "x"
type input "Additional due to increased amoun"
type textarea "x"
type input "Additional due to increased amount"
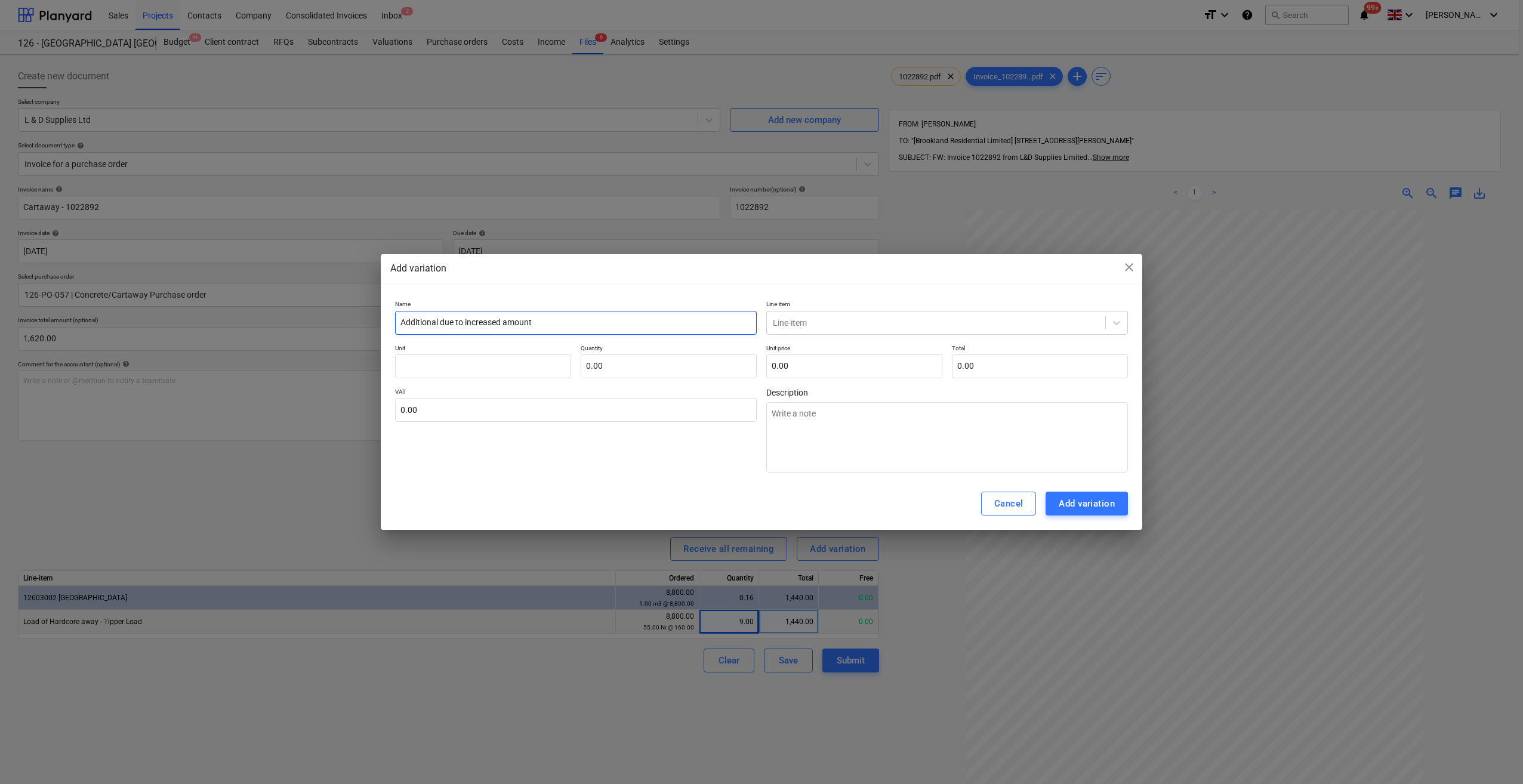
type textarea "x"
type input "Additional due to increased amount"
type textarea "x"
type input "Additional due to increased amount o"
type textarea "x"
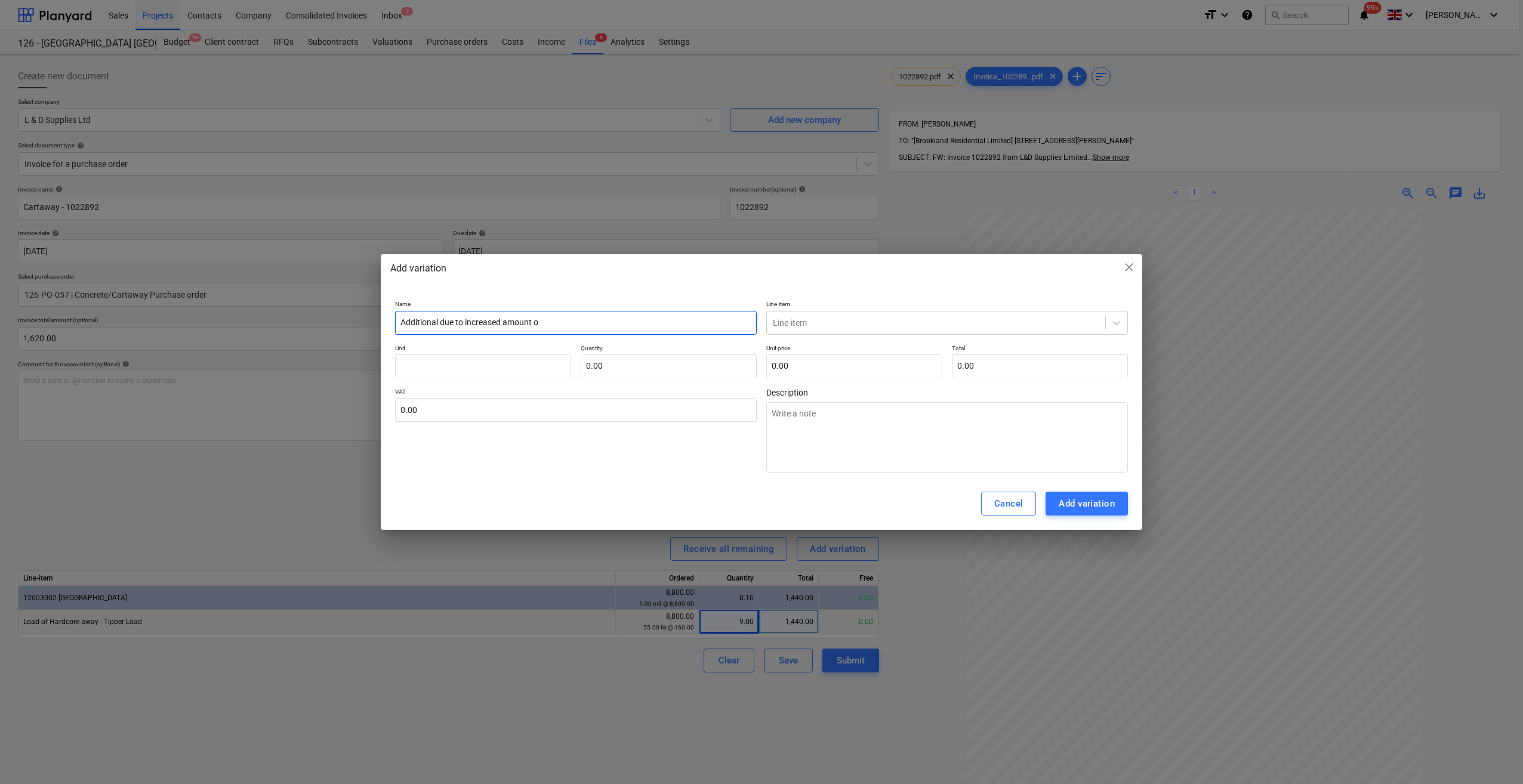
type input "Additional due to increased amount of"
type textarea "x"
type input "Additional due to increased amount of"
type textarea "x"
type input "Additional due to increased amount of si"
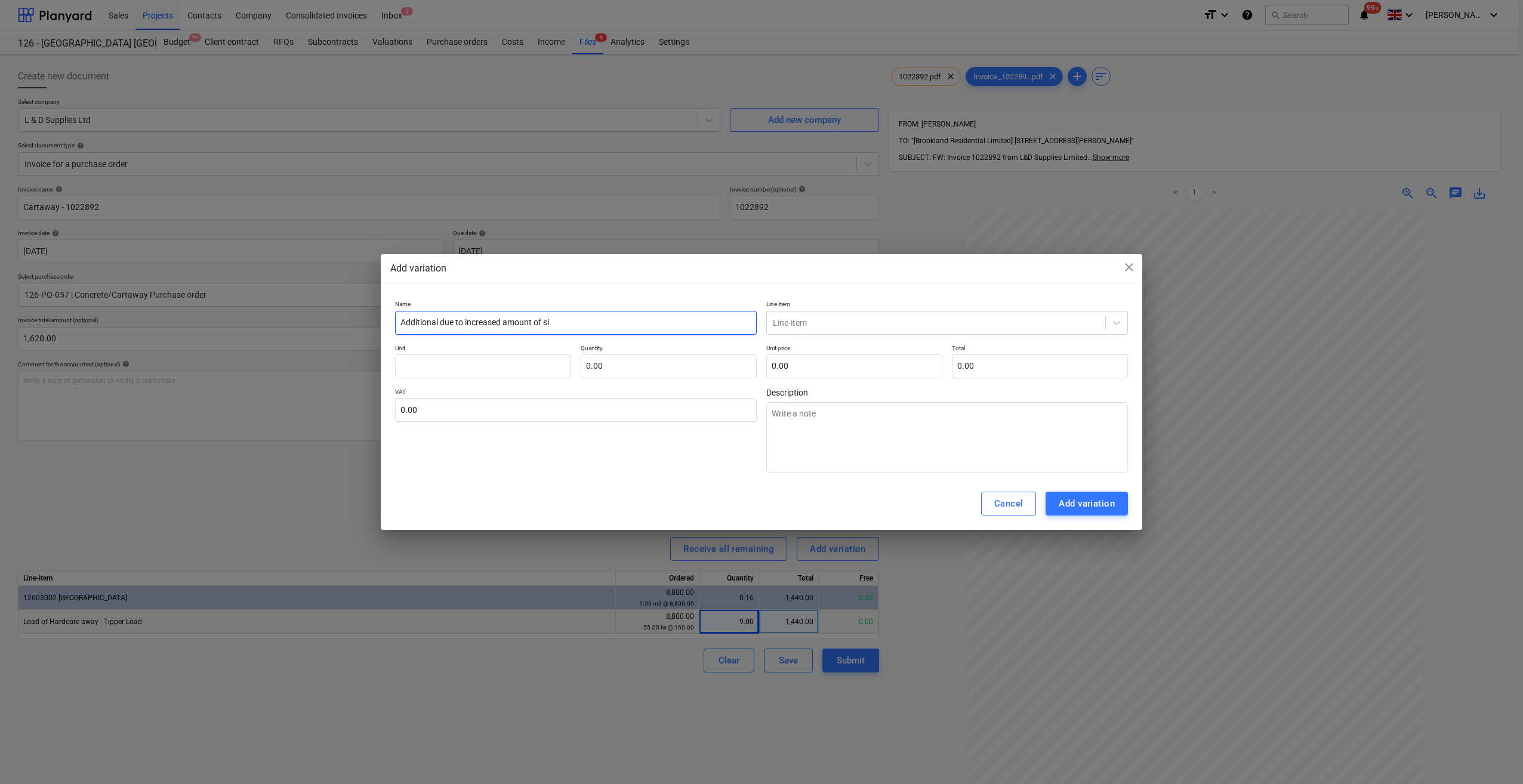
type textarea "x"
type input "Additional due to increased amount of s"
type textarea "x"
type input "Additional due to increased amount of so"
type textarea "x"
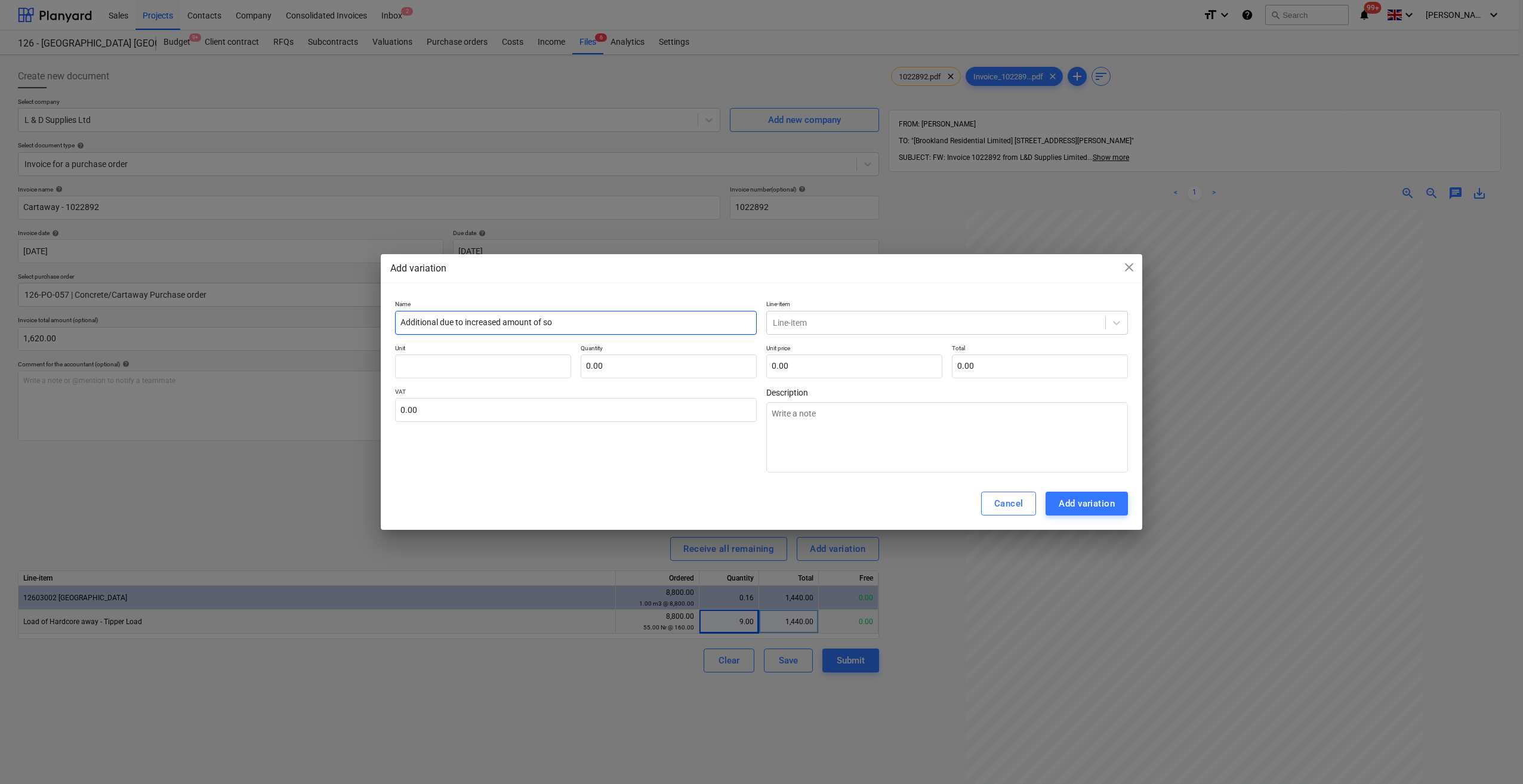
type input "Additional due to increased amount of soi"
type textarea "x"
type input "Additional due to increased amount of soil"
type textarea "x"
type input "Additional due to increased amount of soil."
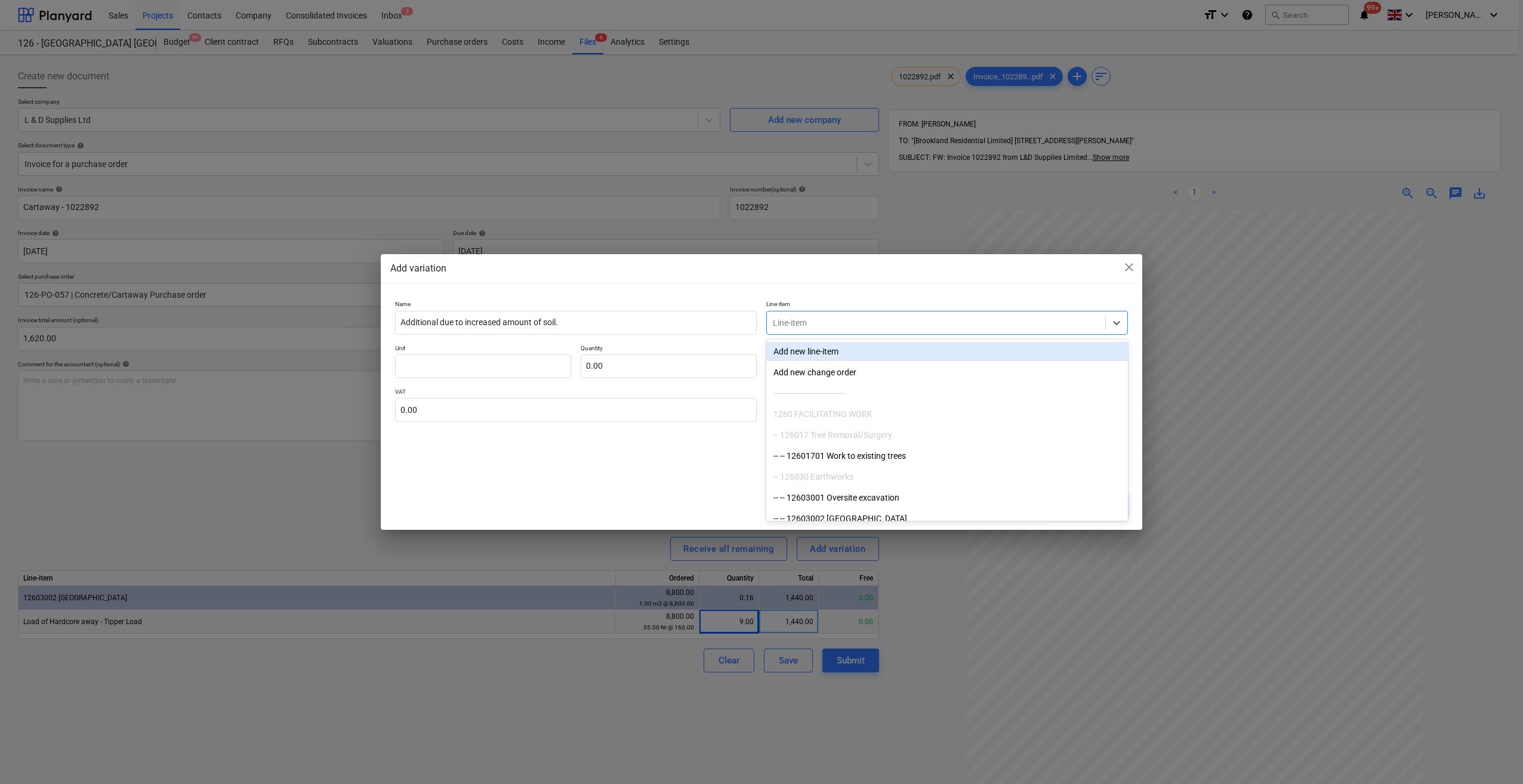
click at [803, 325] on div at bounding box center [936, 323] width 326 height 12
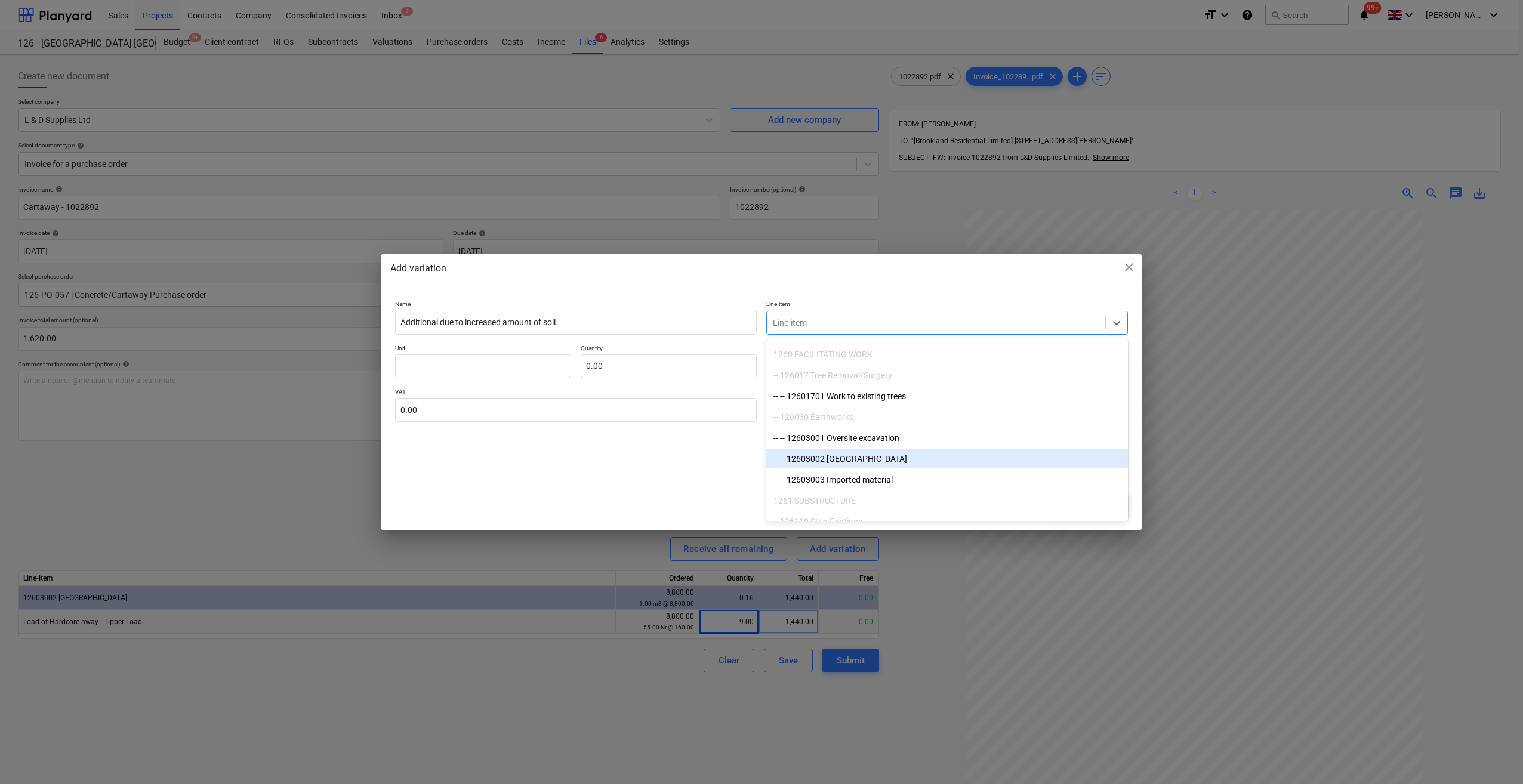
click at [810, 453] on div "-- -- 12603002 Cartaway" at bounding box center [946, 459] width 362 height 19
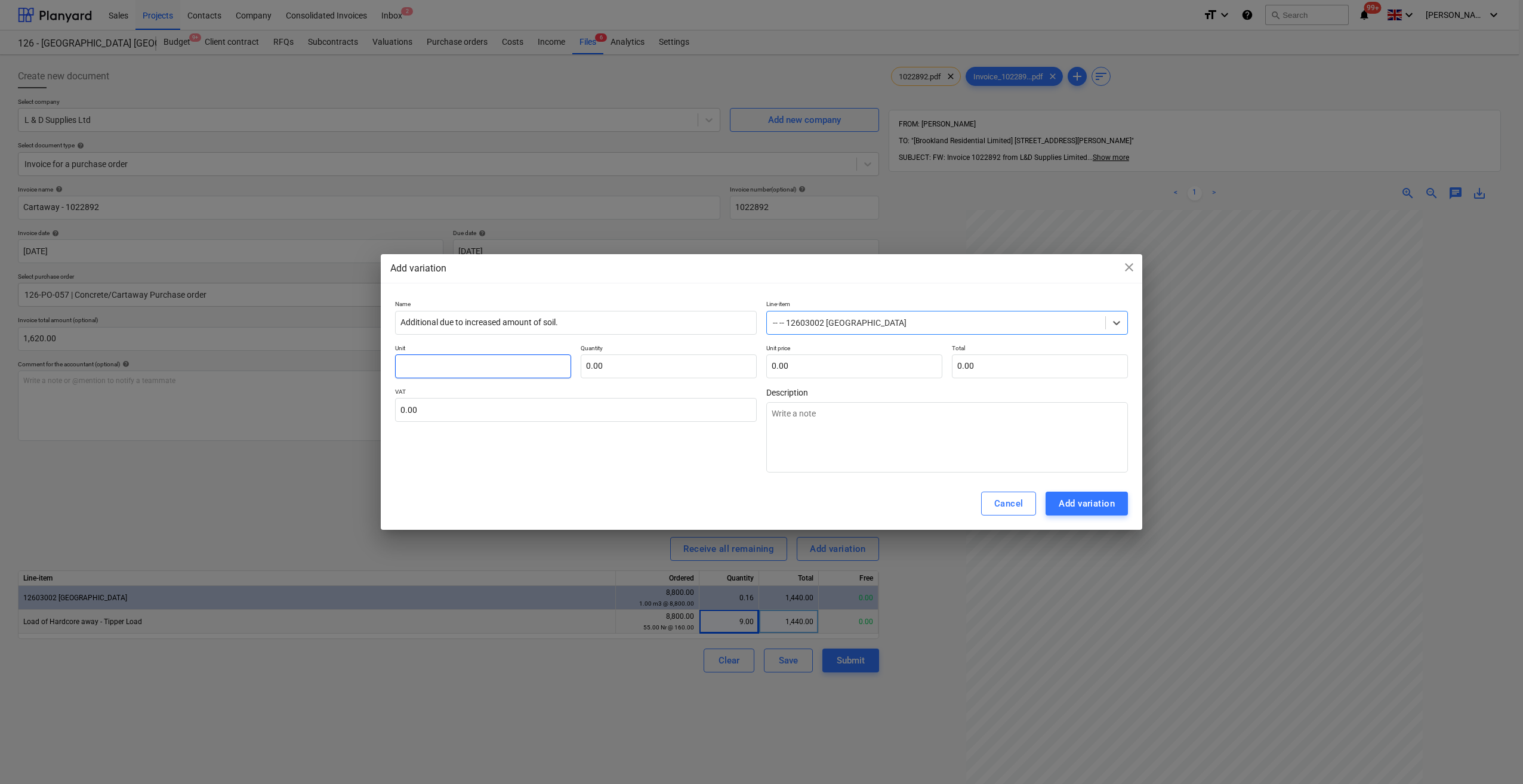
click at [416, 370] on input "text" at bounding box center [483, 366] width 176 height 24
type textarea "x"
type input "N"
type textarea "x"
type input "Nr"
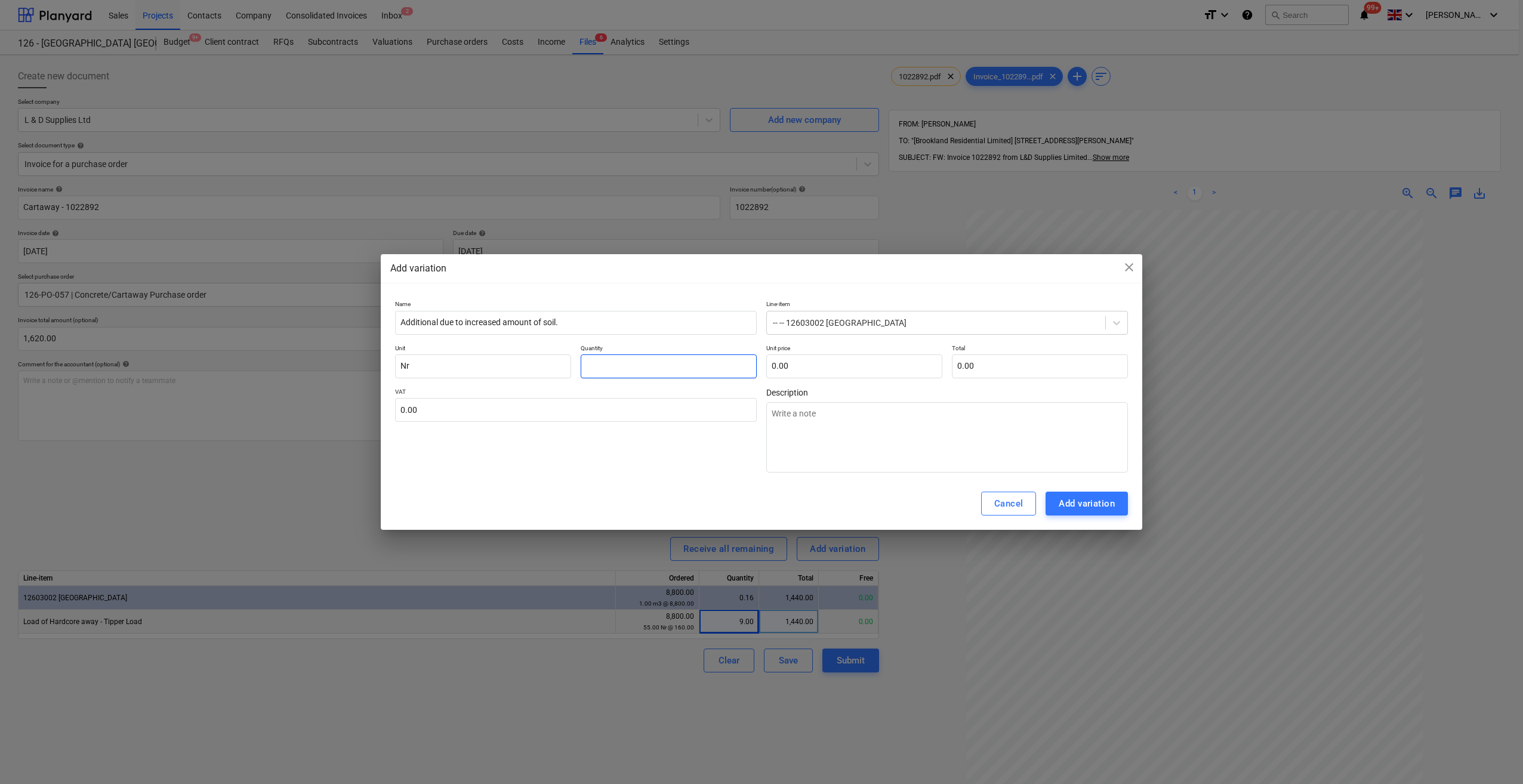
click at [616, 368] on input "text" at bounding box center [669, 366] width 176 height 24
type textarea "x"
type input "9.00"
click at [805, 364] on input "text" at bounding box center [854, 366] width 176 height 24
type textarea "x"
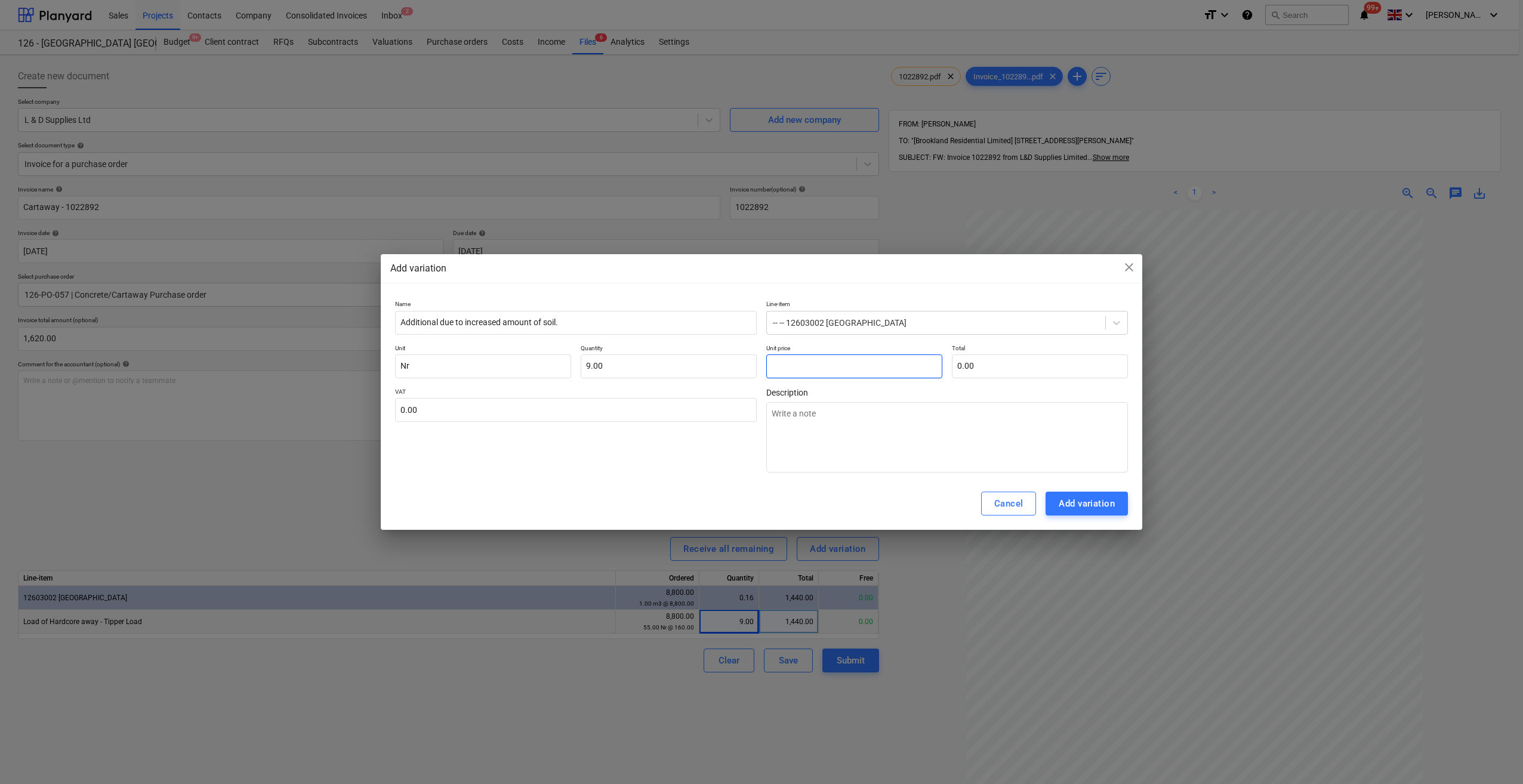
type input "2"
type input "18.00"
type textarea "x"
type input "20"
type input "180.00"
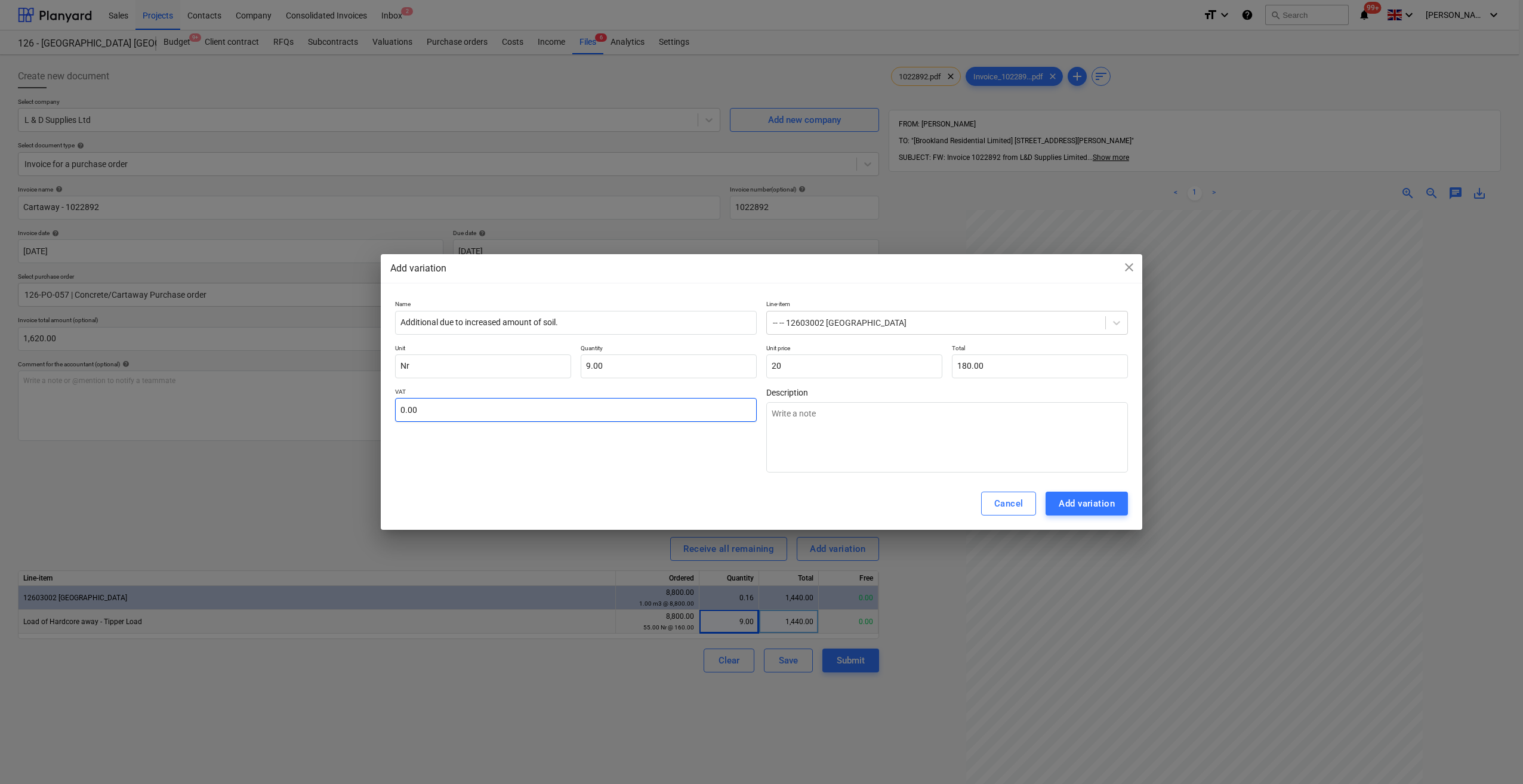
type input "20.00"
click at [462, 411] on input "text" at bounding box center [576, 410] width 362 height 24
type textarea "x"
type input "2"
type textarea "x"
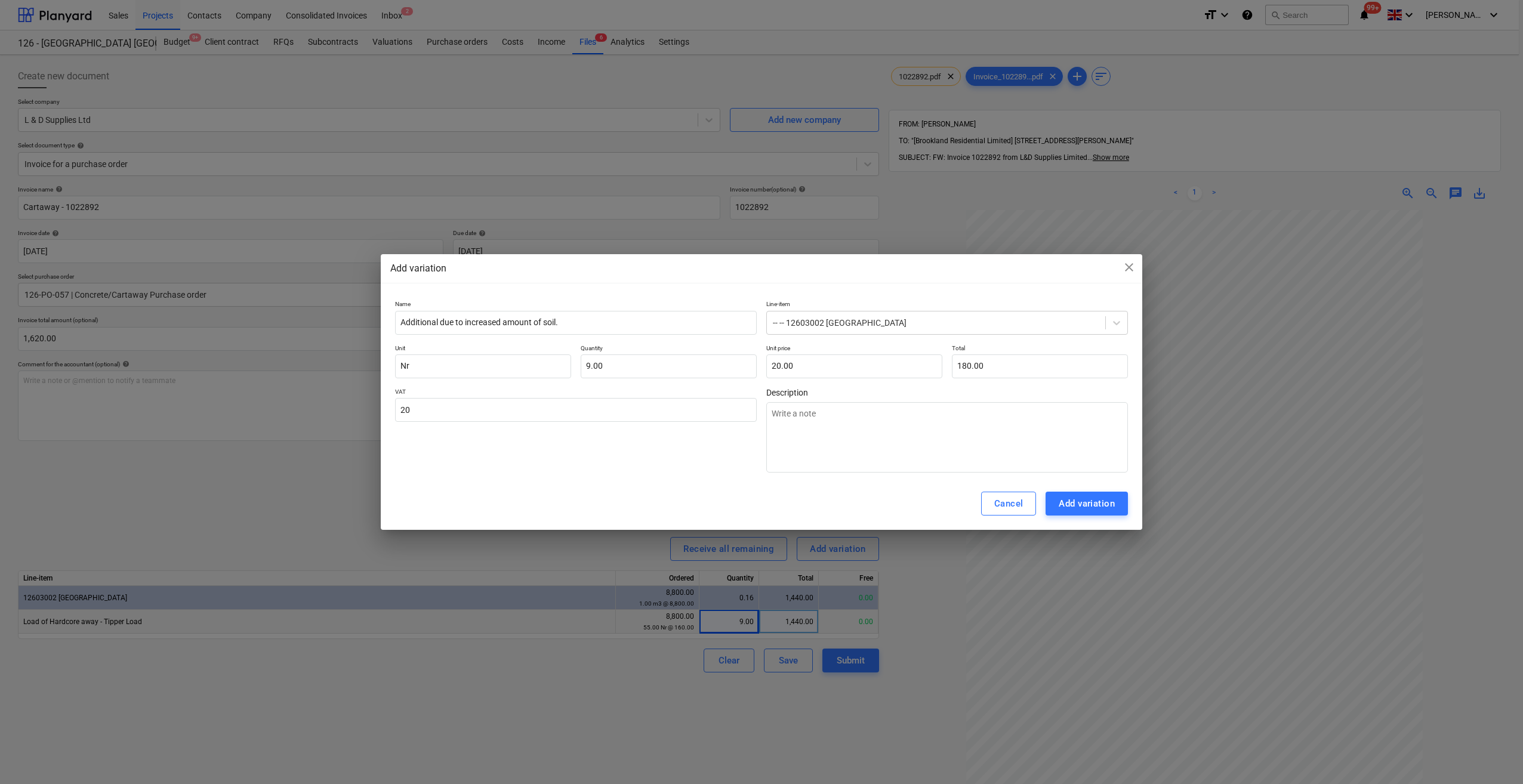
type input "20.00"
click at [463, 455] on div "VAT 20.00" at bounding box center [576, 430] width 362 height 84
click at [1069, 508] on div "Add variation" at bounding box center [1087, 503] width 56 height 15
type textarea "x"
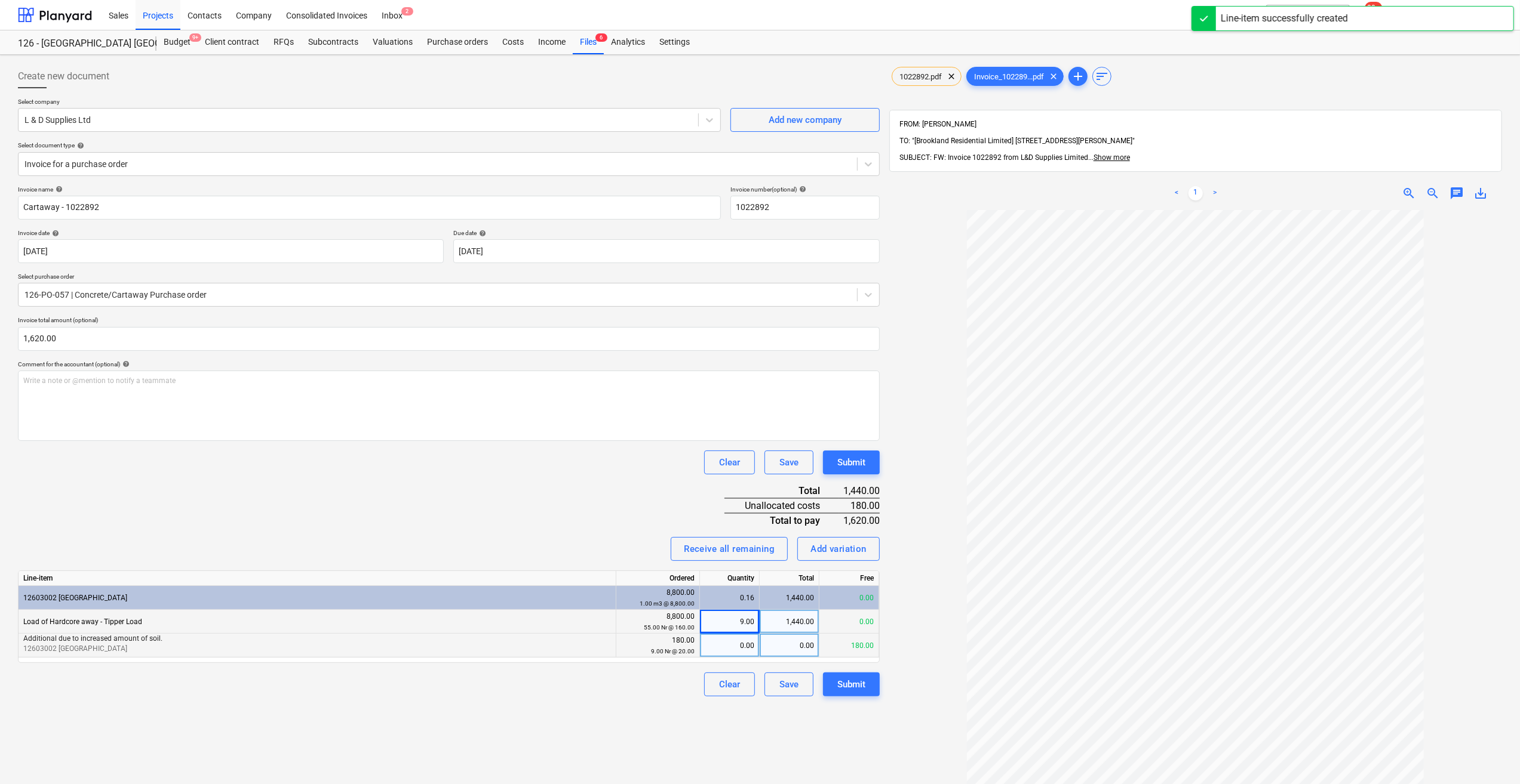
click at [744, 648] on div "0.00" at bounding box center [729, 645] width 50 height 24
type input "9"
click at [567, 705] on div "Create new document Select company L & D Supplies Ltd Add new company Select do…" at bounding box center [448, 512] width 872 height 905
click at [855, 687] on div "Submit" at bounding box center [851, 684] width 28 height 15
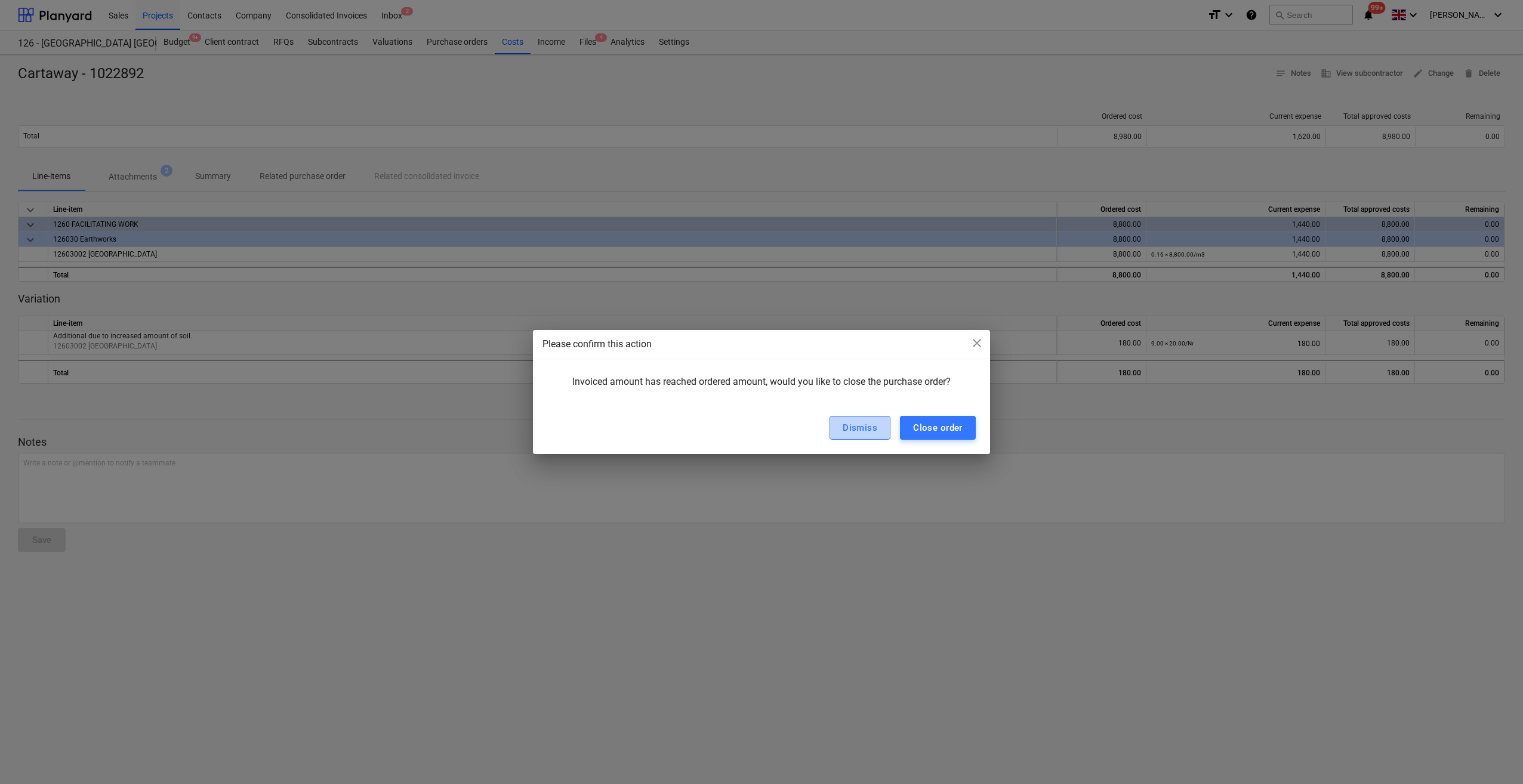
drag, startPoint x: 866, startPoint y: 427, endPoint x: 844, endPoint y: 466, distance: 44.8
click at [867, 427] on div "Dismiss" at bounding box center [860, 428] width 34 height 15
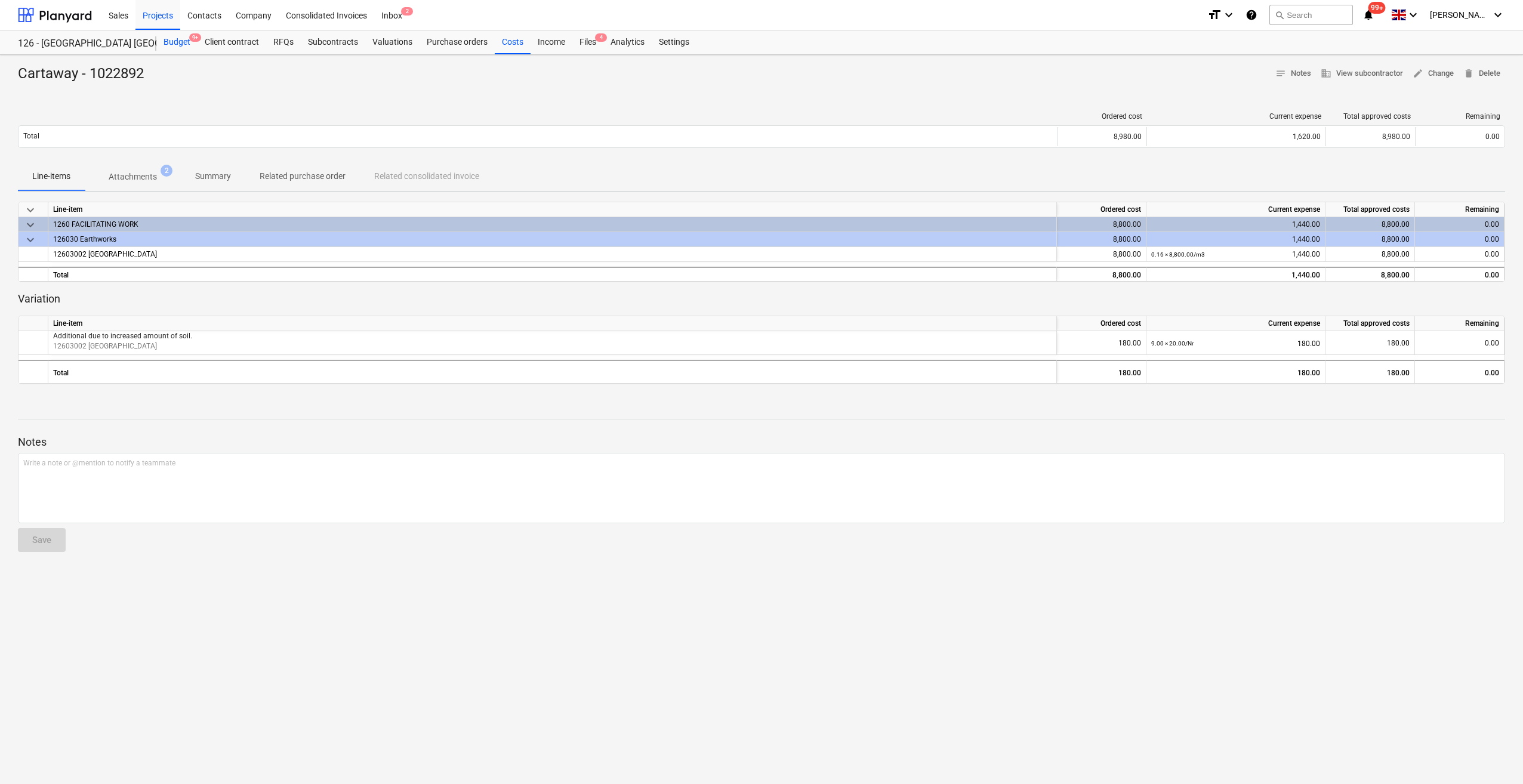
click at [179, 44] on div "Budget 9+" at bounding box center [177, 43] width 41 height 24
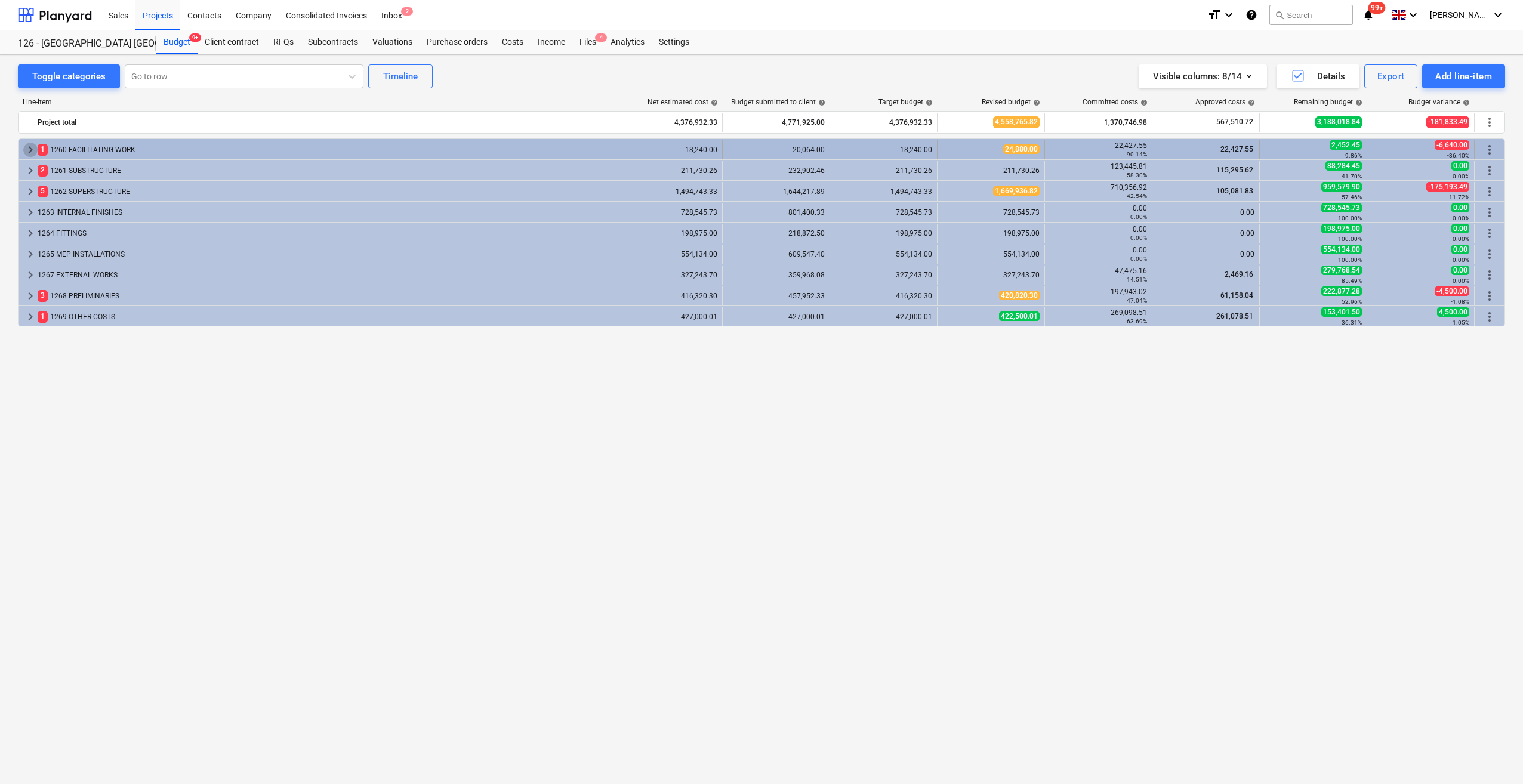
click at [29, 146] on span "keyboard_arrow_right" at bounding box center [31, 150] width 15 height 15
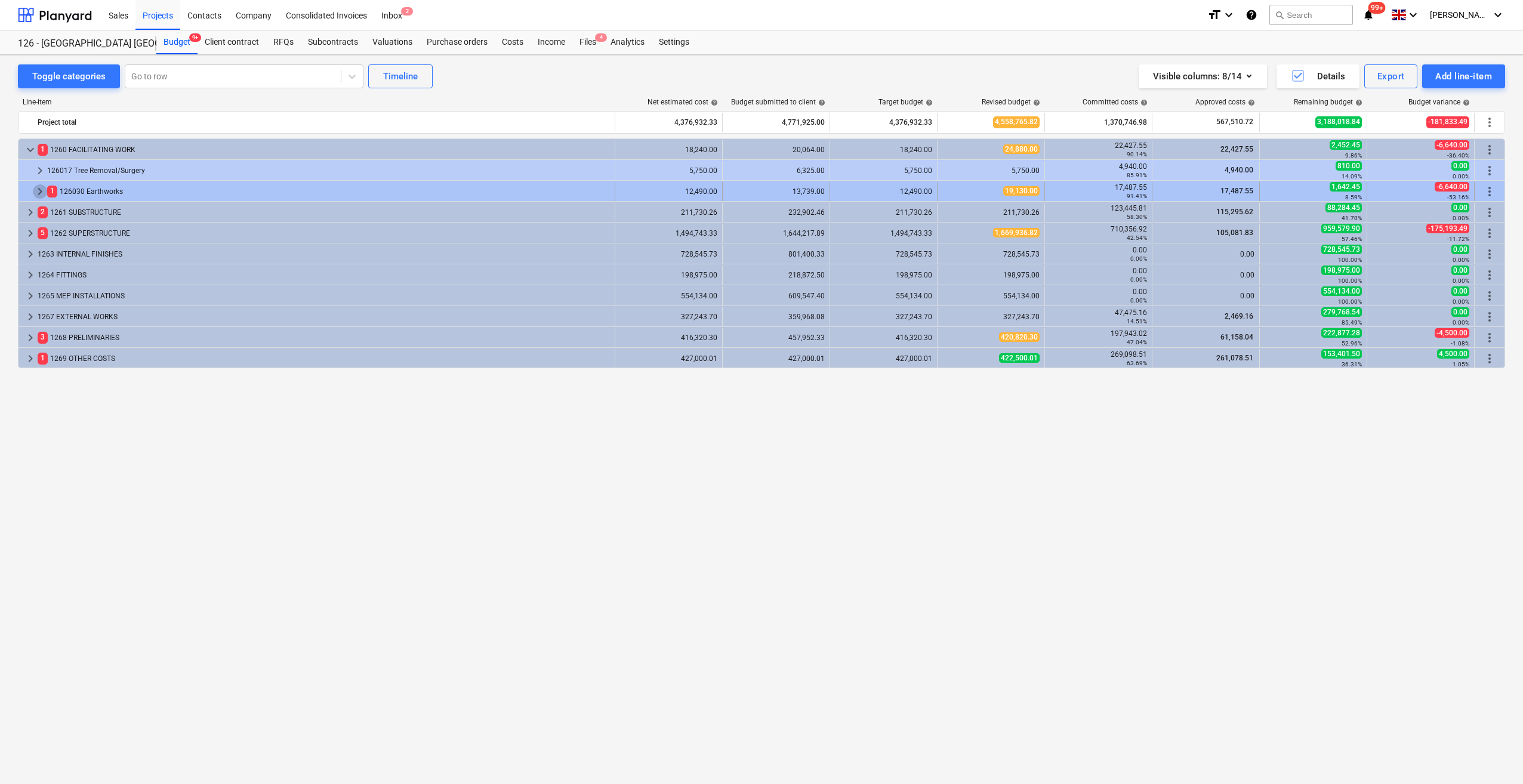
click at [39, 187] on span "keyboard_arrow_right" at bounding box center [40, 191] width 15 height 15
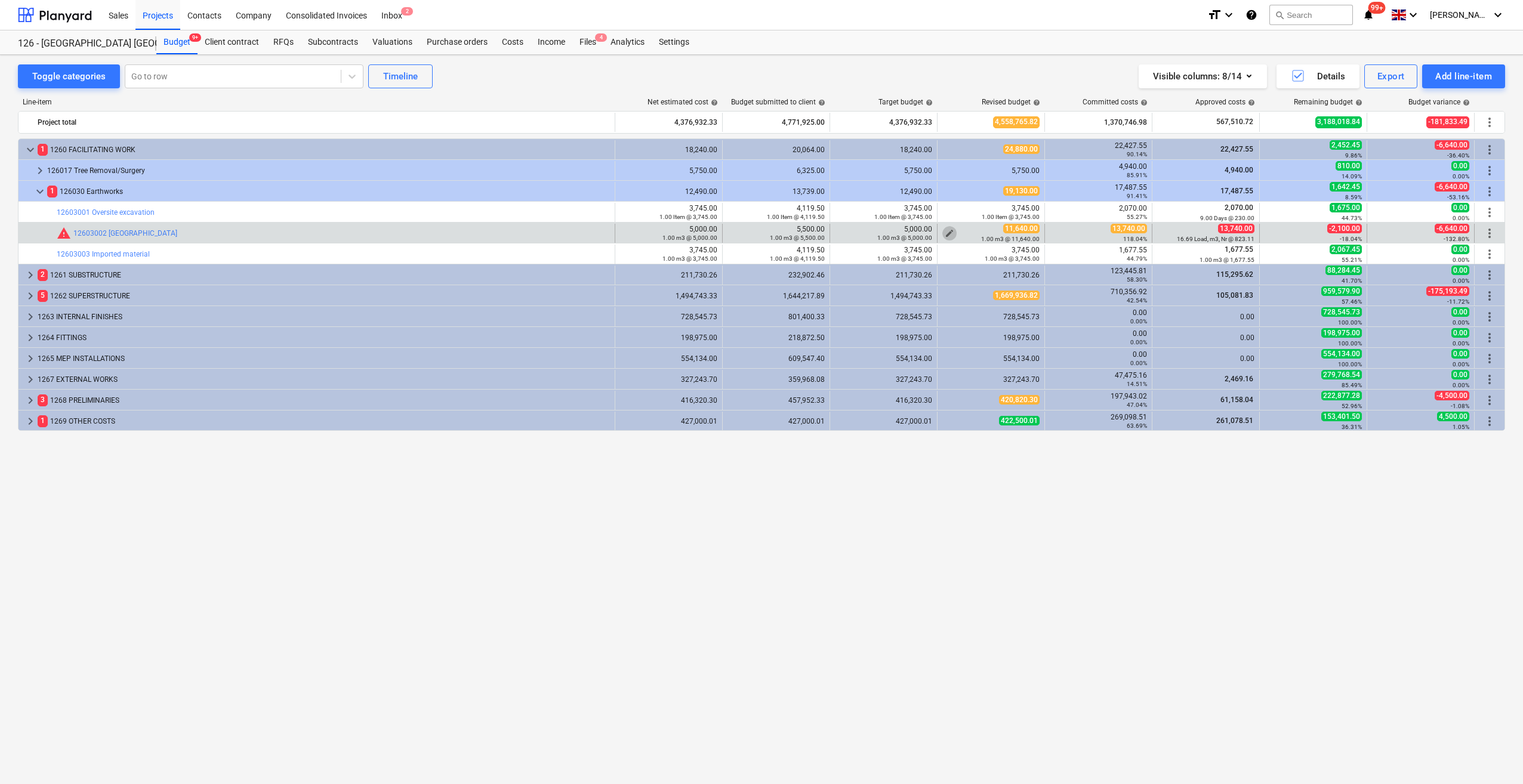
click at [950, 232] on span "edit" at bounding box center [949, 233] width 10 height 10
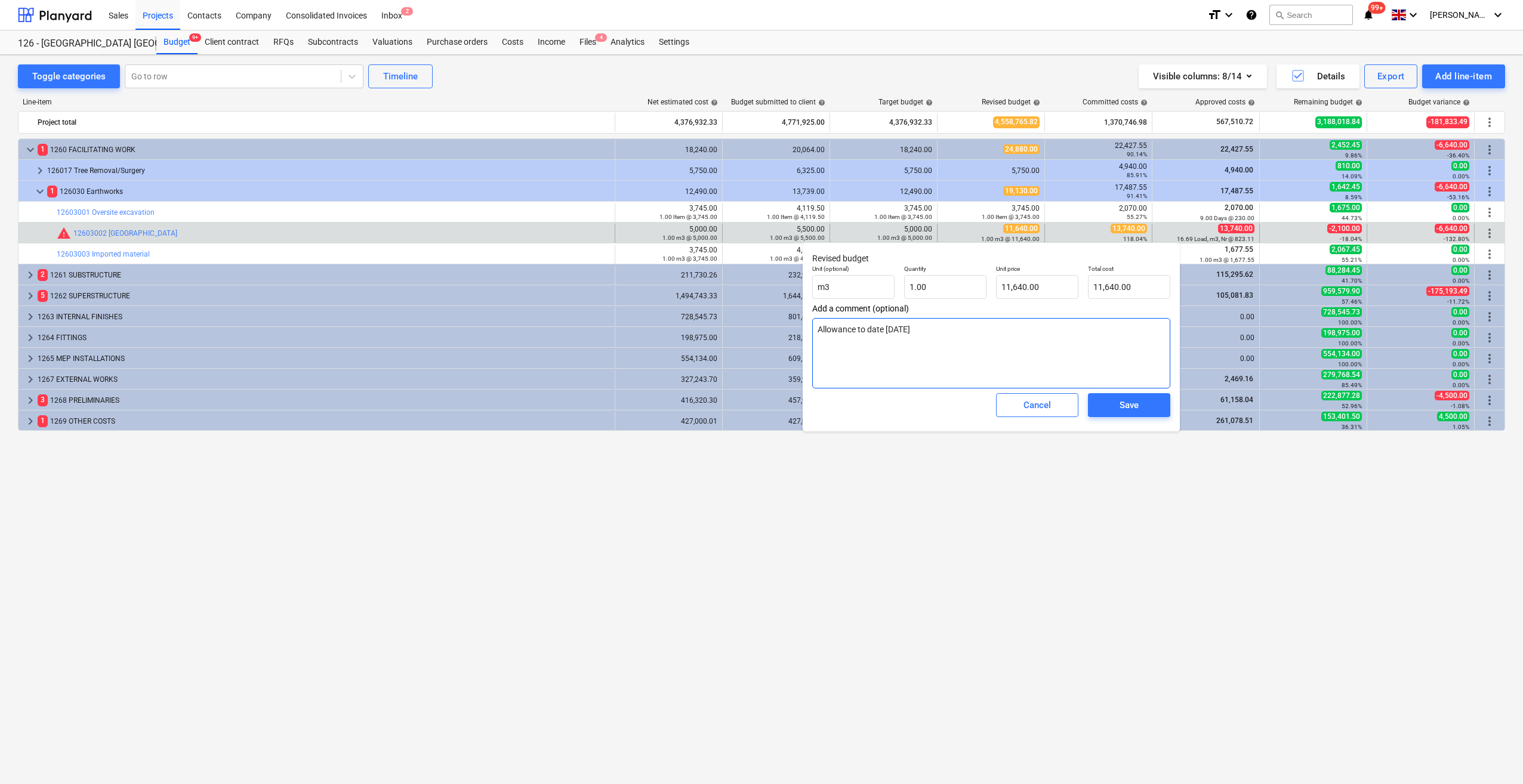
click at [895, 329] on textarea "Allowance to date 06/08/25" at bounding box center [991, 353] width 358 height 71
type textarea "x"
type textarea "Allowance to date 0/08/25"
type textarea "x"
type textarea "Allowance to date /08/25"
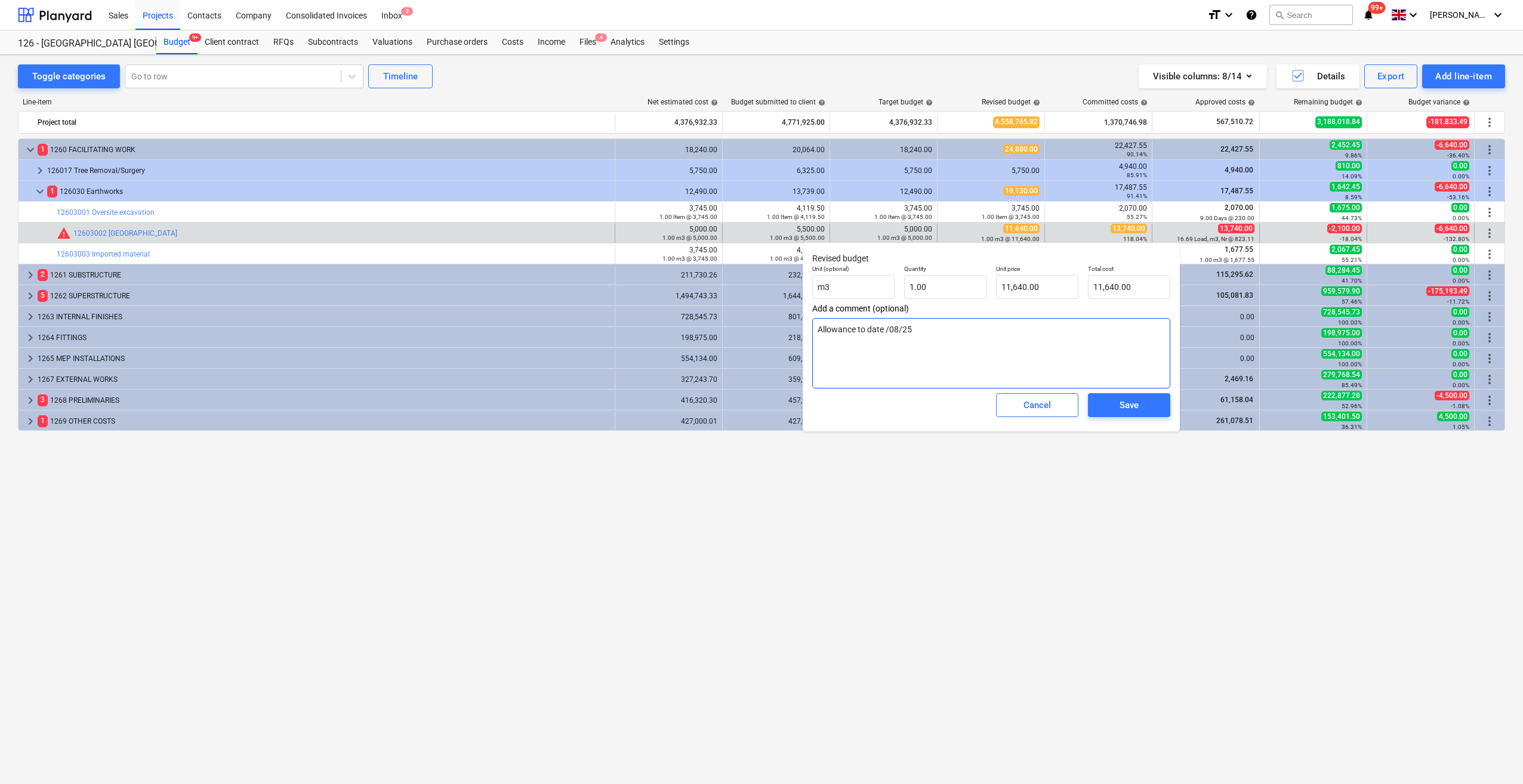
type textarea "x"
type textarea "Allowance to date 2/08/25"
type textarea "x"
type textarea "Allowance to date 22/08/25"
click at [1009, 287] on input "11640" at bounding box center [1037, 287] width 82 height 24
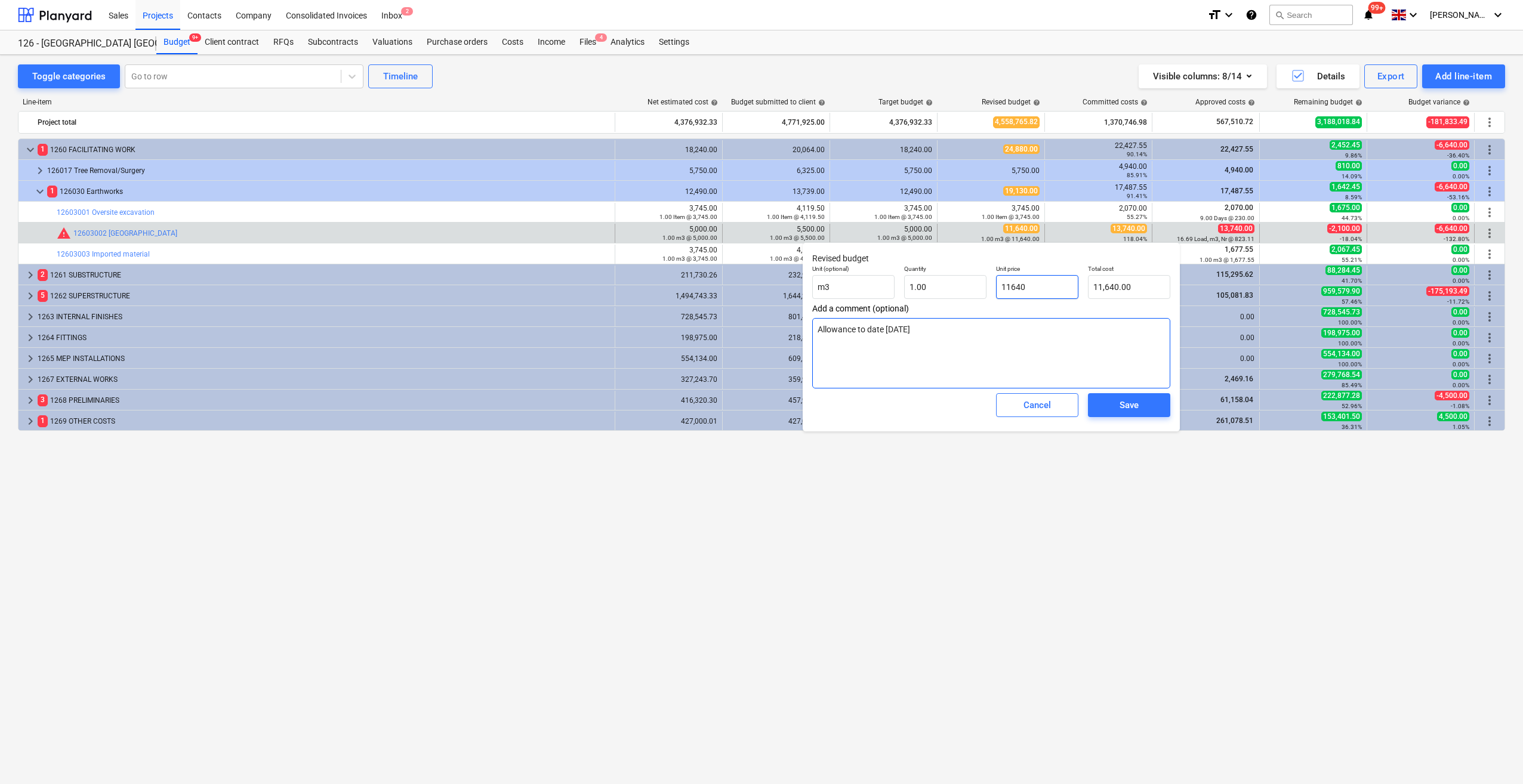
type input "1640"
type textarea "x"
type input "1,640.00"
type textarea "x"
type input "13640"
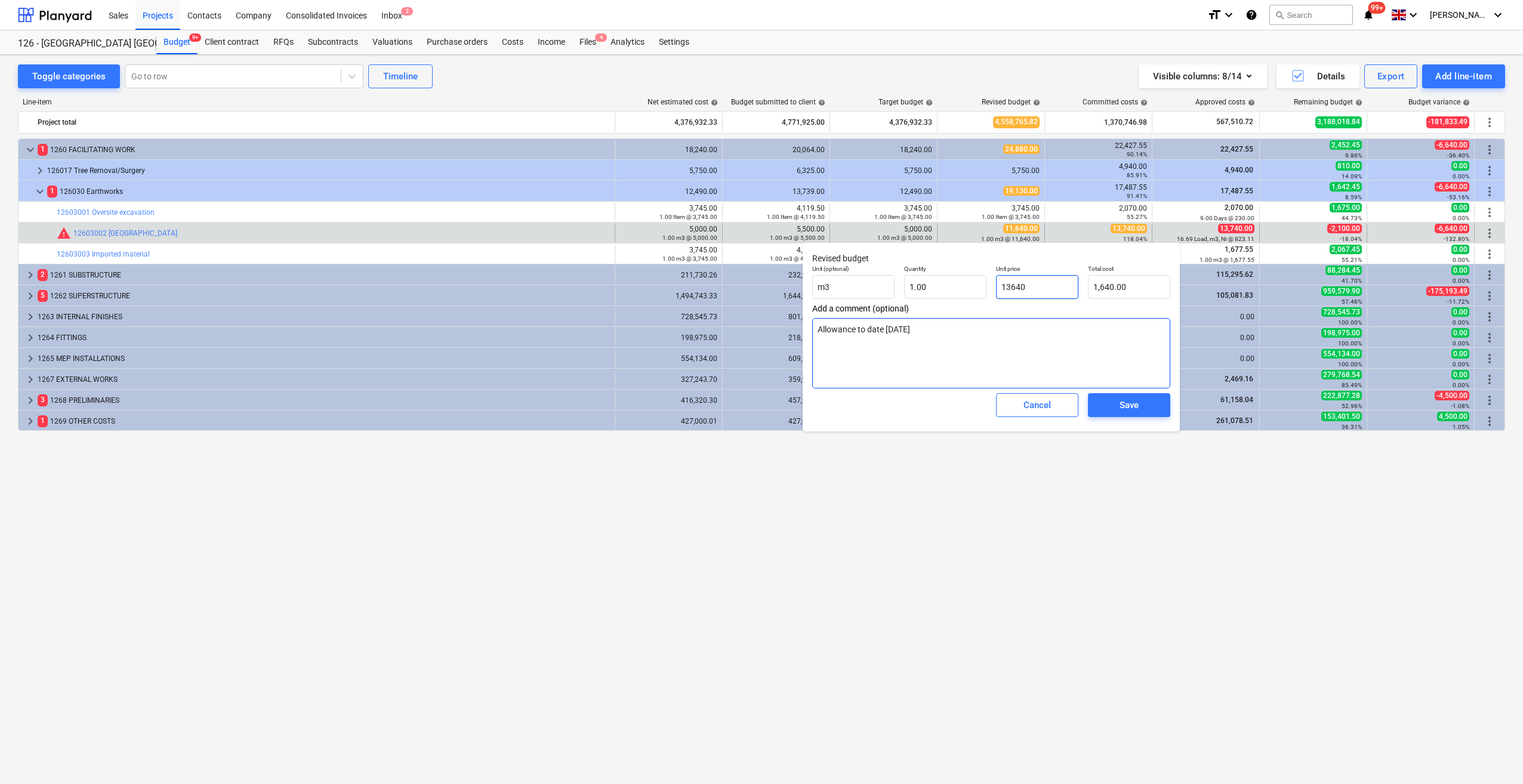
type input "13,640.00"
type textarea "x"
type input "1340"
type input "1,340.00"
type textarea "x"
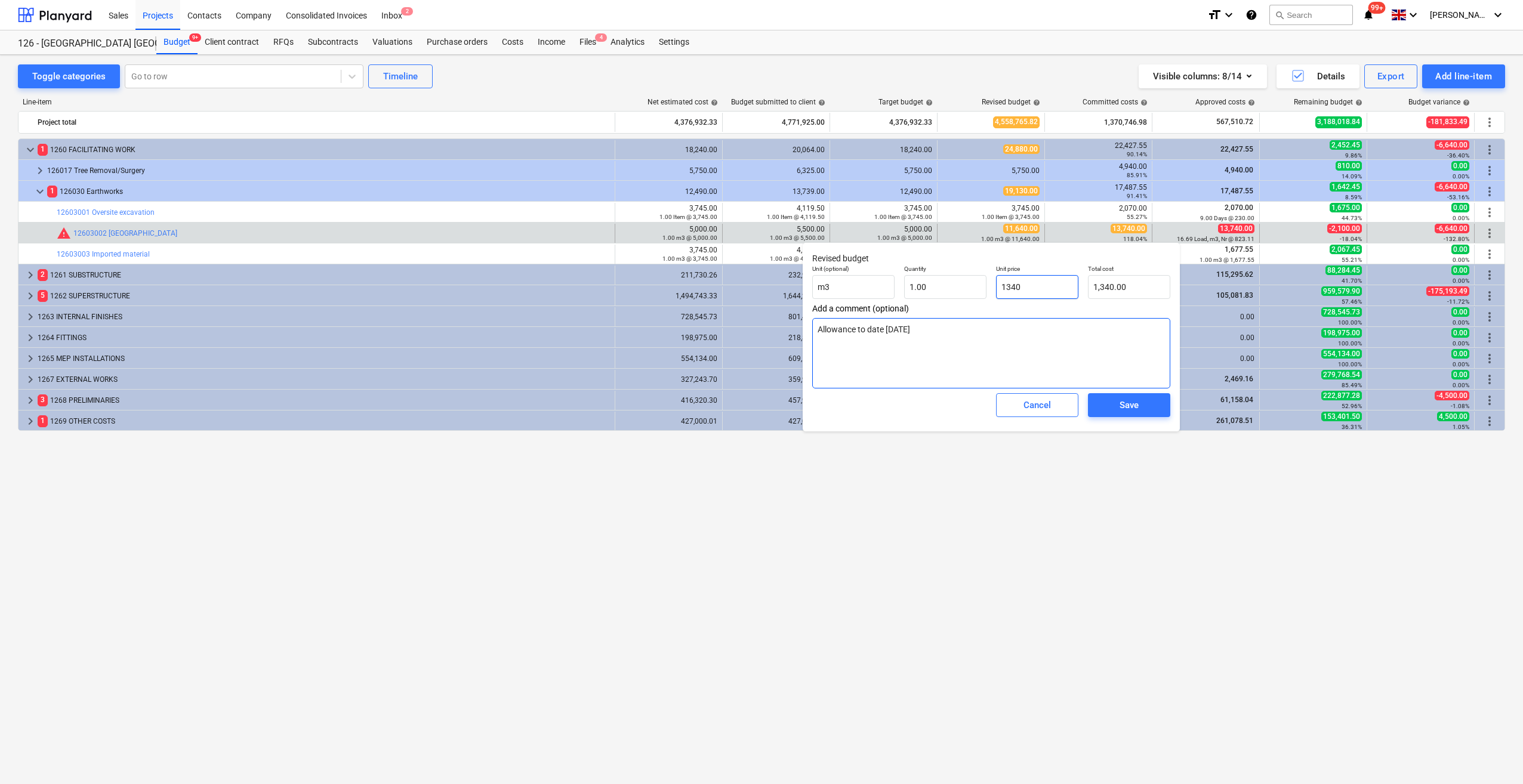
type input "13740"
type input "13,740.00"
type input "13740"
type textarea "x"
type input "13,740.00"
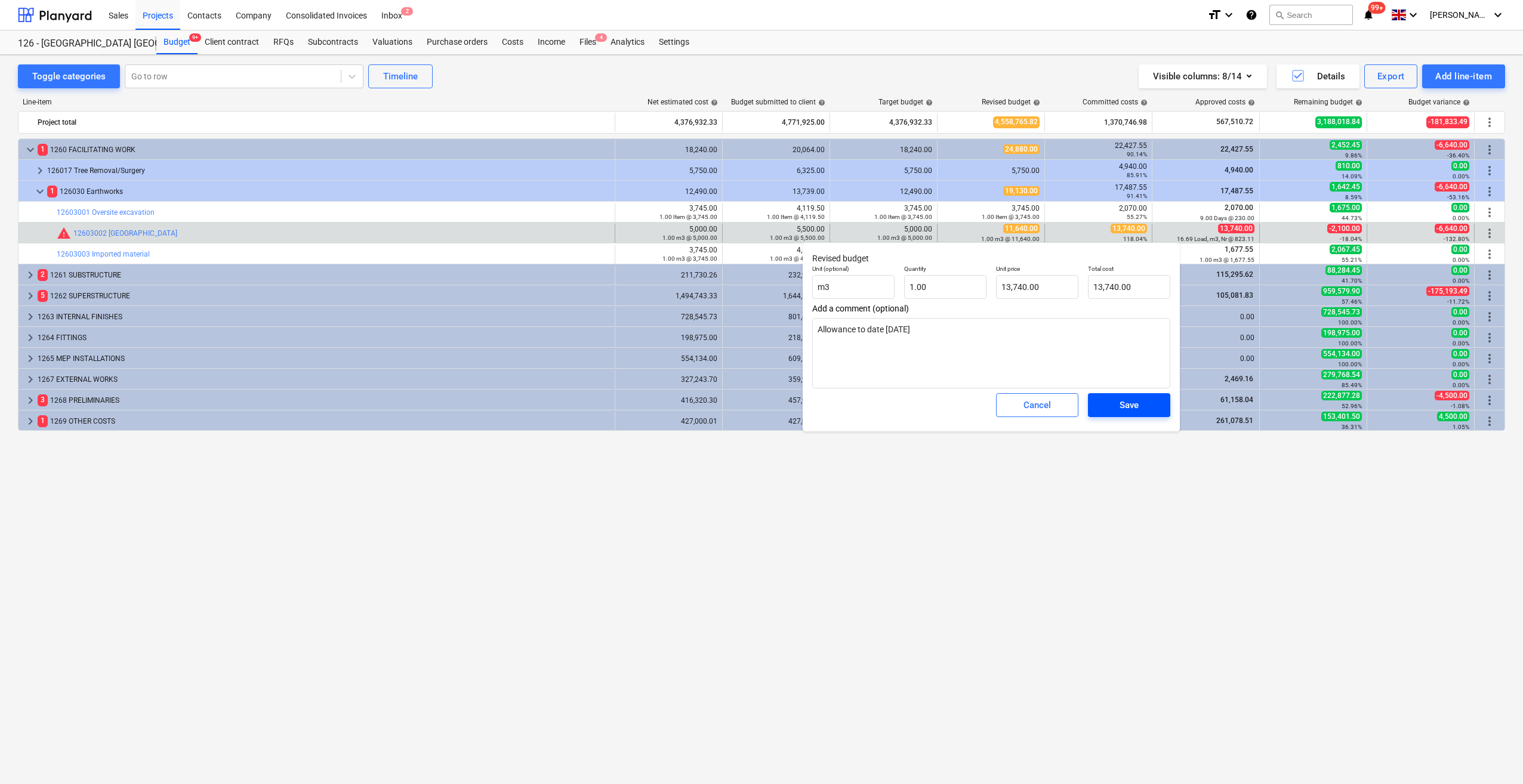
click at [1145, 411] on span "Save" at bounding box center [1129, 405] width 53 height 15
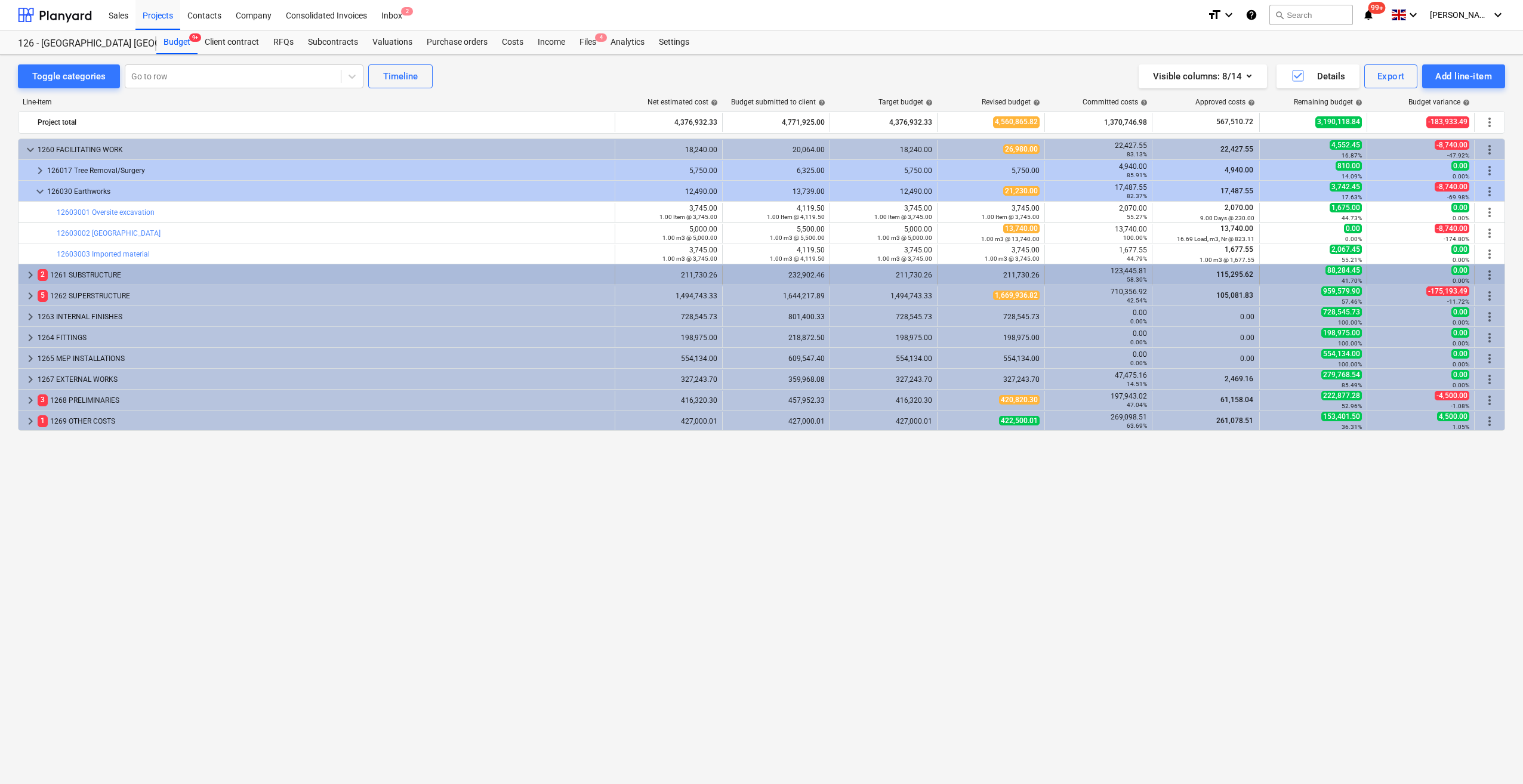
click at [29, 277] on span "keyboard_arrow_right" at bounding box center [31, 276] width 15 height 15
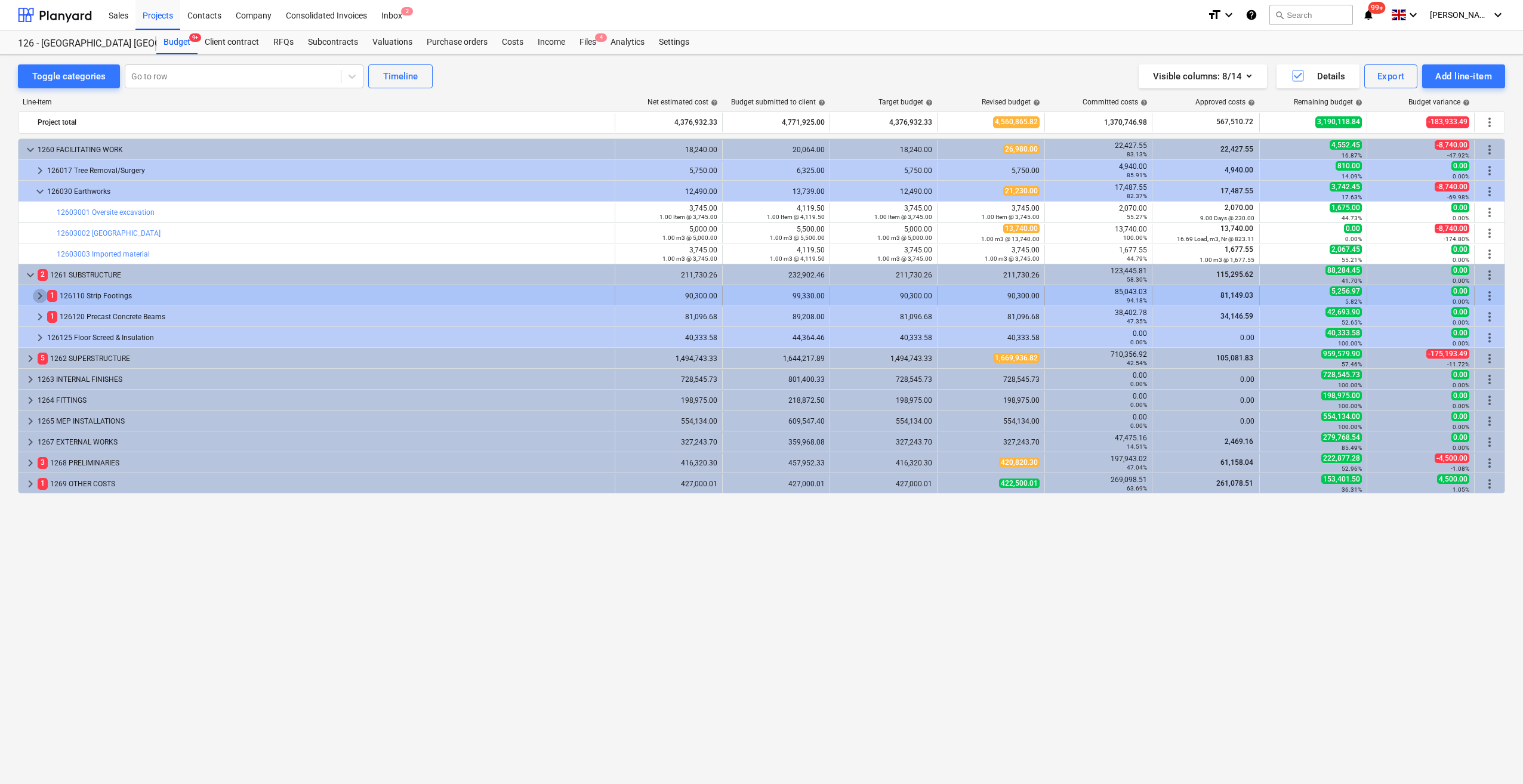
click at [37, 298] on span "keyboard_arrow_right" at bounding box center [40, 296] width 15 height 15
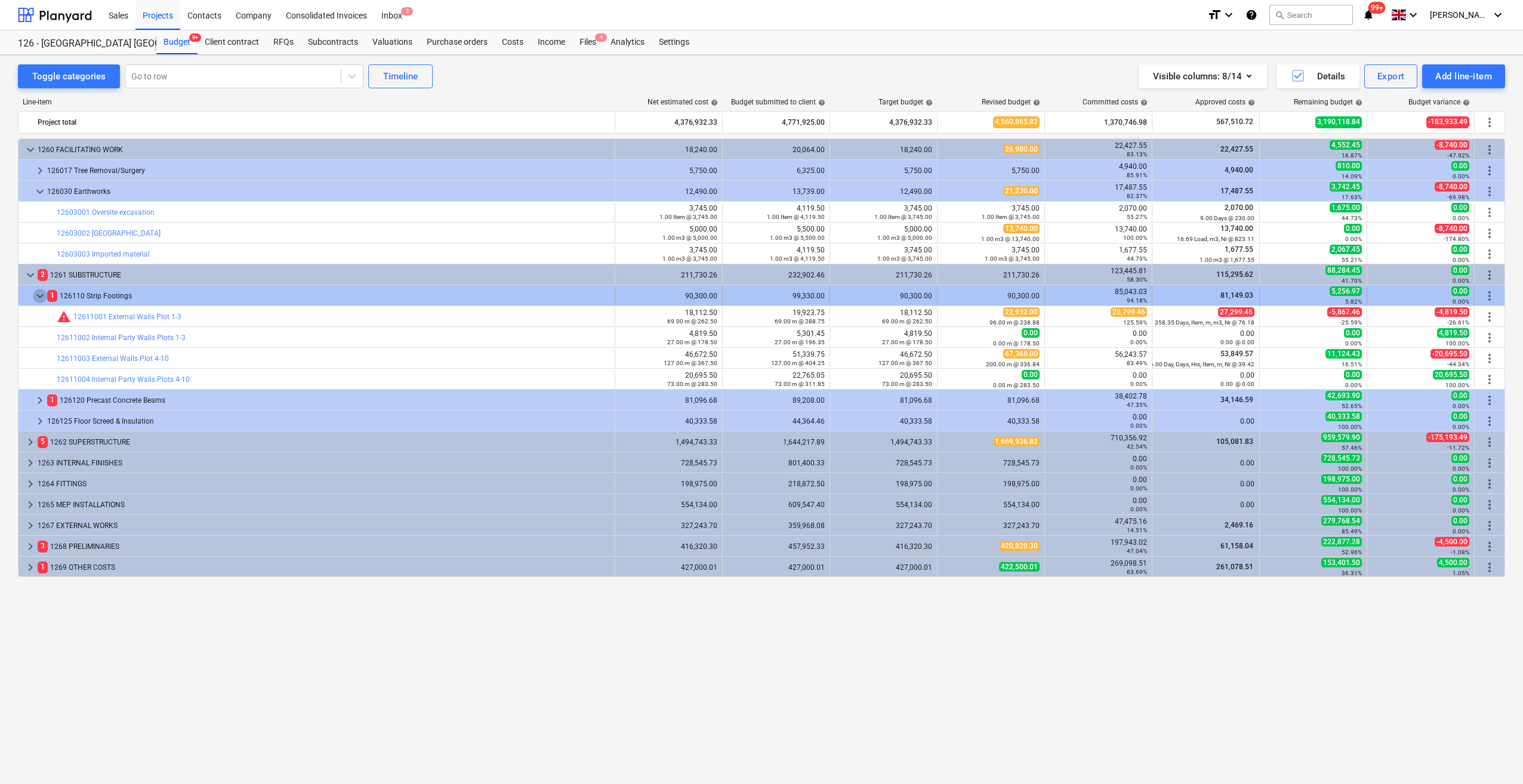
click at [36, 297] on span "keyboard_arrow_down" at bounding box center [40, 296] width 15 height 15
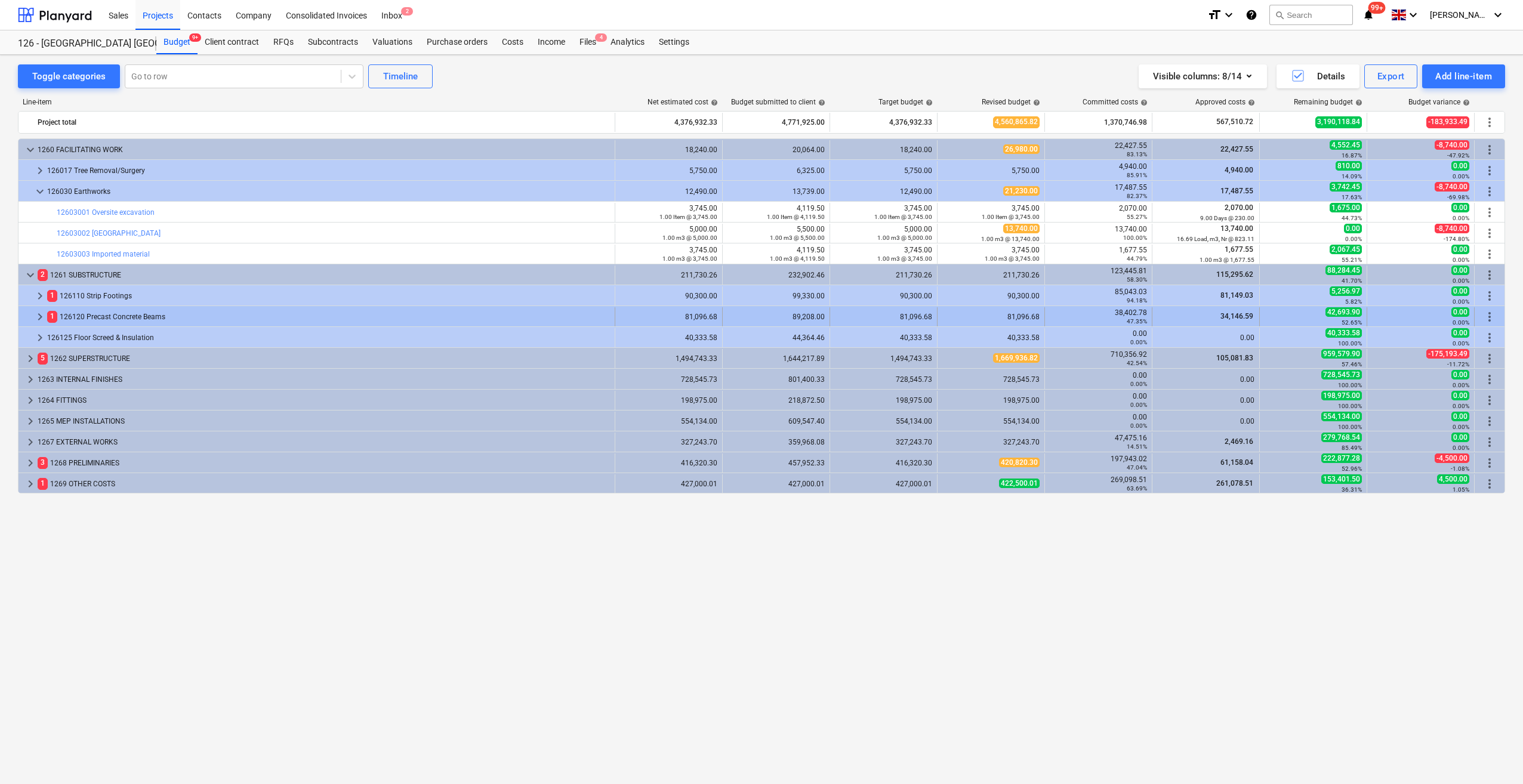
click at [39, 315] on span "keyboard_arrow_right" at bounding box center [40, 317] width 15 height 15
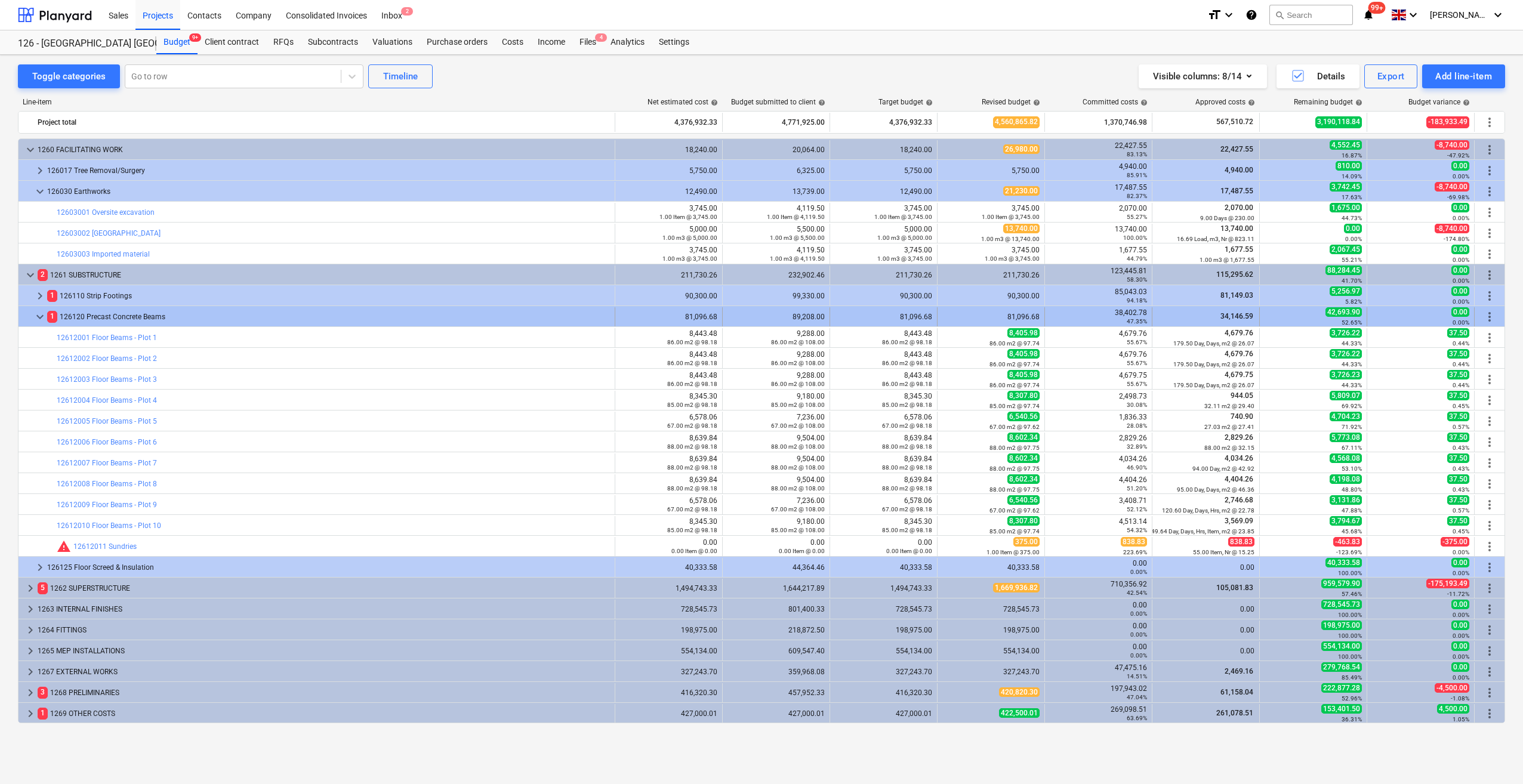
click at [39, 316] on span "keyboard_arrow_down" at bounding box center [40, 317] width 15 height 15
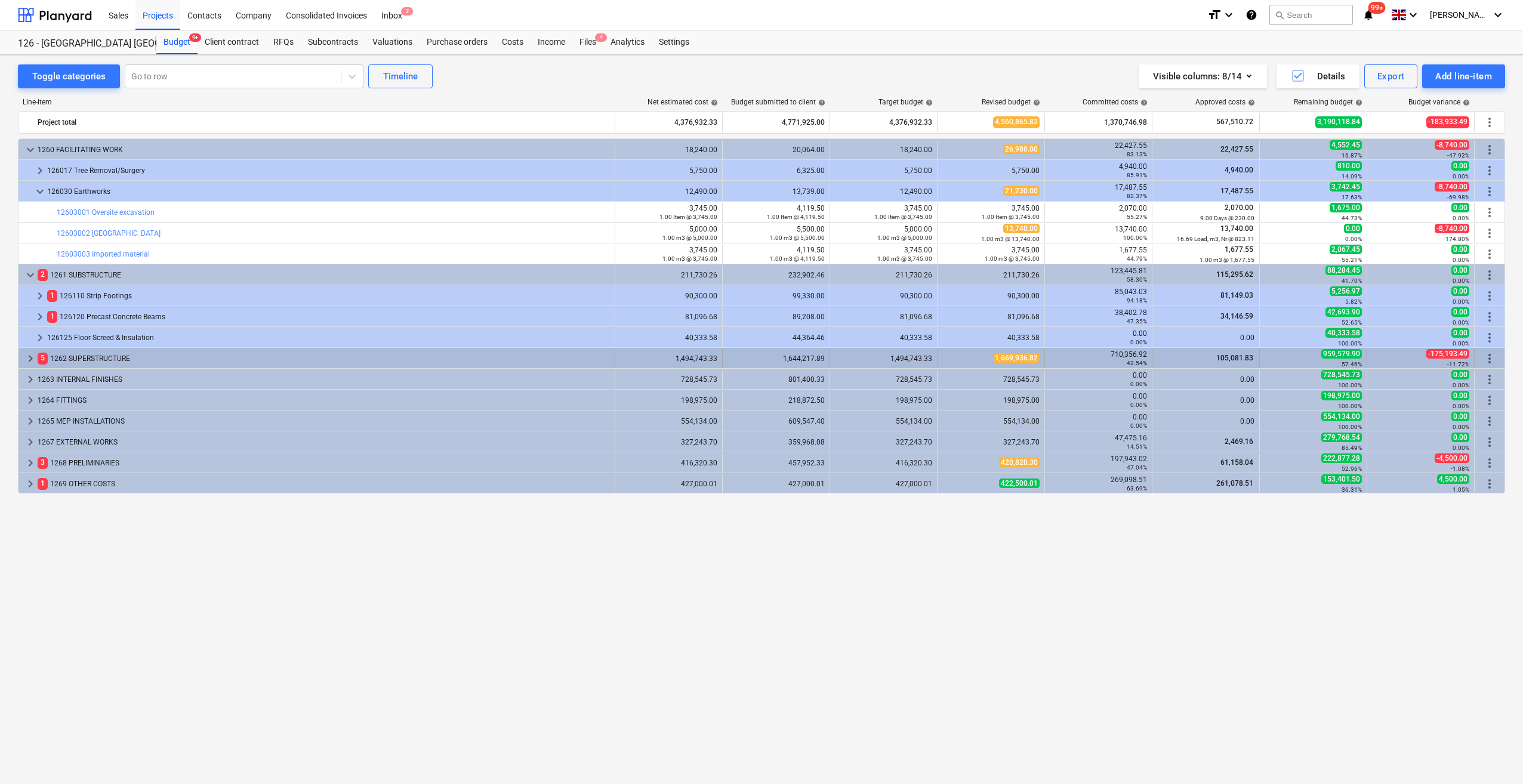
click at [27, 359] on span "keyboard_arrow_right" at bounding box center [31, 359] width 15 height 15
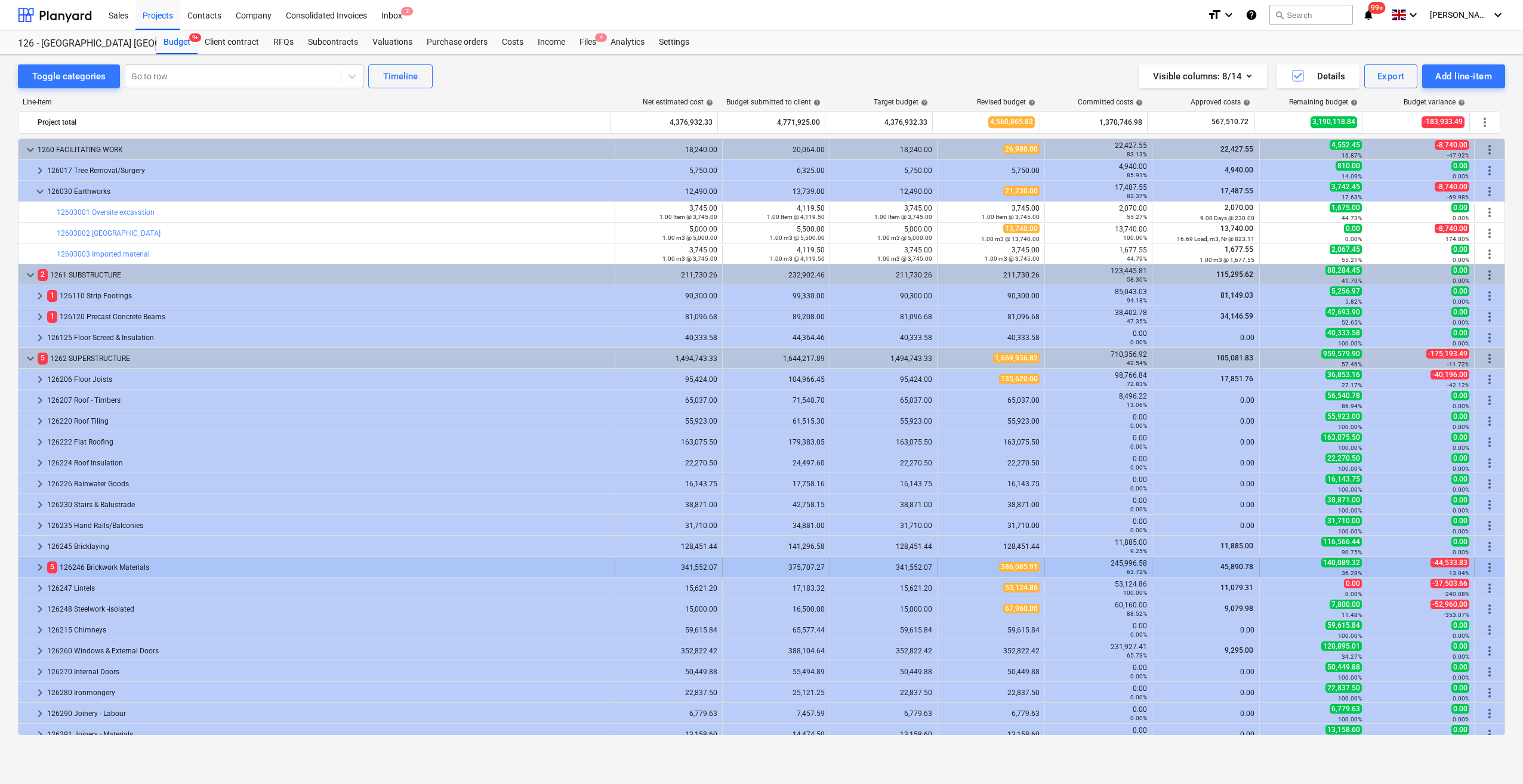
click at [43, 567] on span "keyboard_arrow_right" at bounding box center [40, 567] width 15 height 15
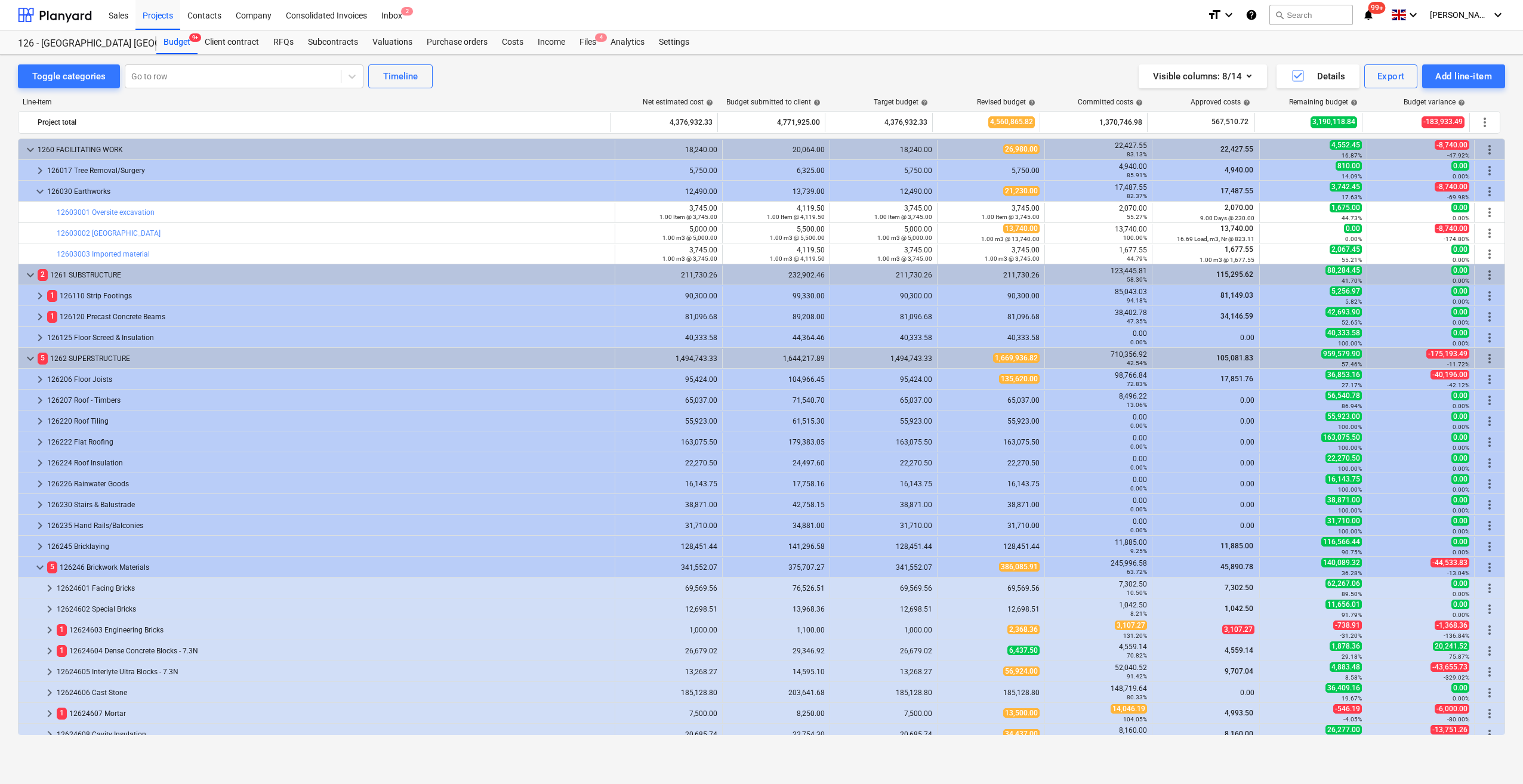
scroll to position [120, 0]
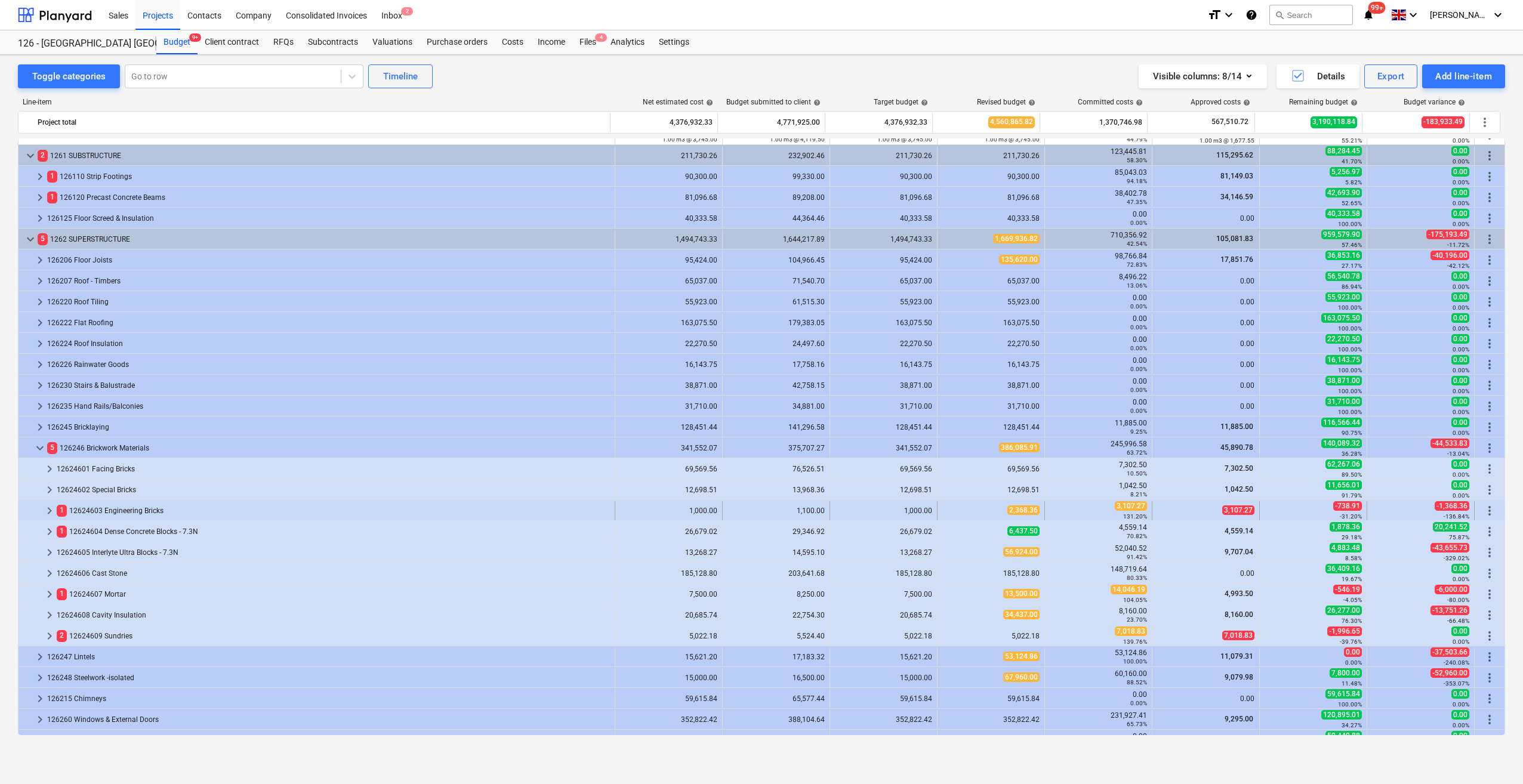
click at [48, 511] on span "keyboard_arrow_right" at bounding box center [50, 511] width 15 height 15
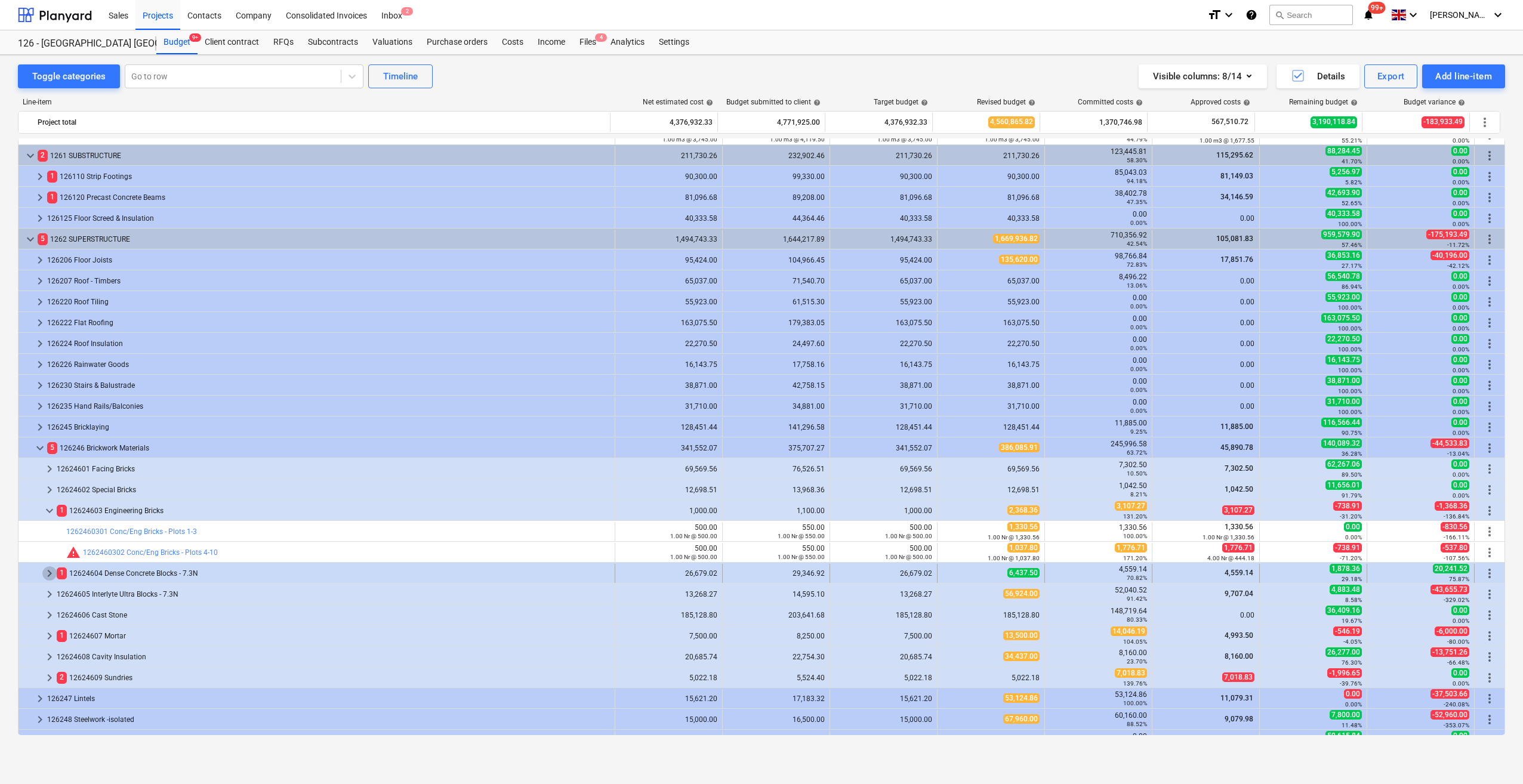
click at [45, 575] on span "keyboard_arrow_right" at bounding box center [50, 574] width 15 height 15
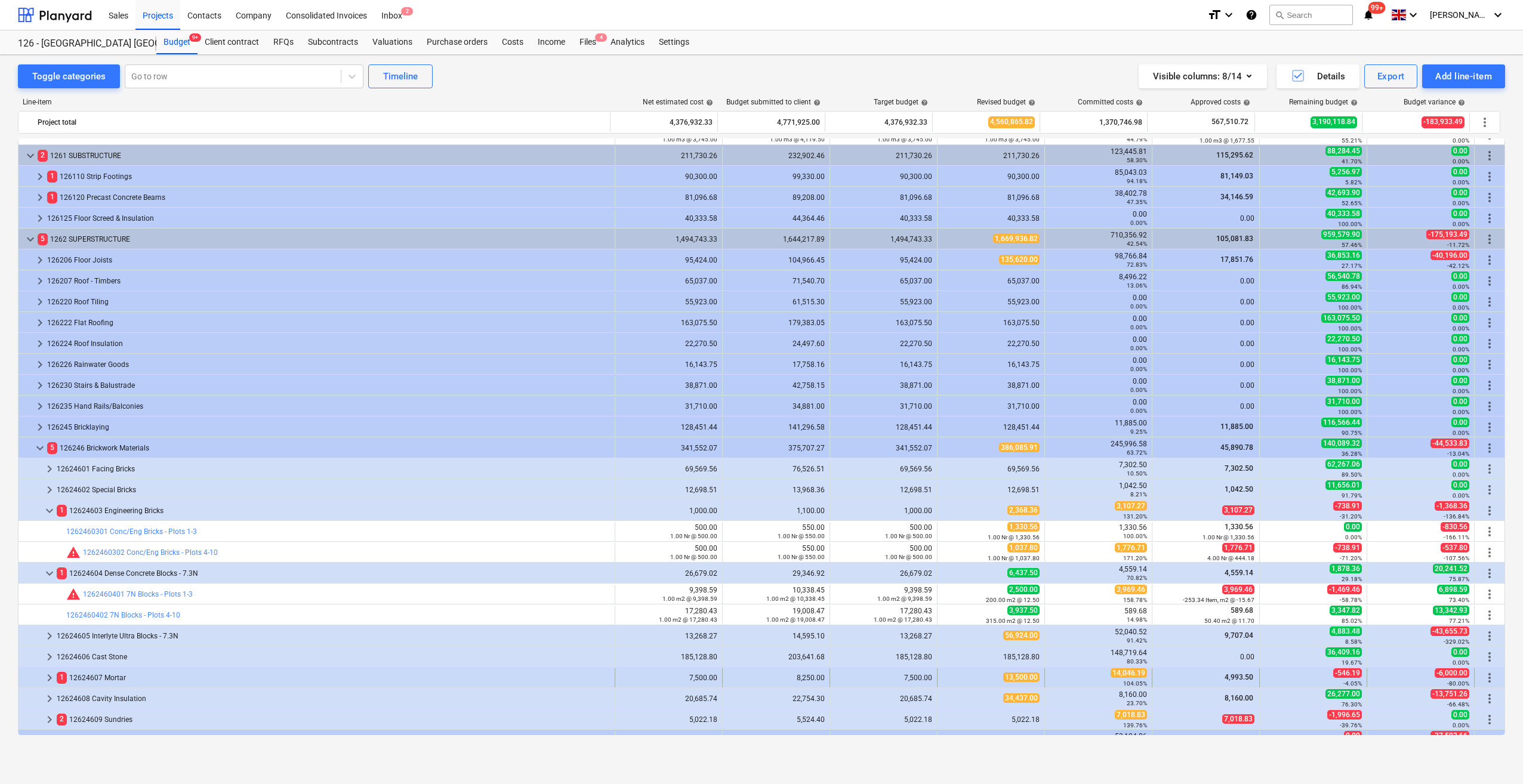
click at [47, 678] on span "keyboard_arrow_right" at bounding box center [50, 678] width 15 height 15
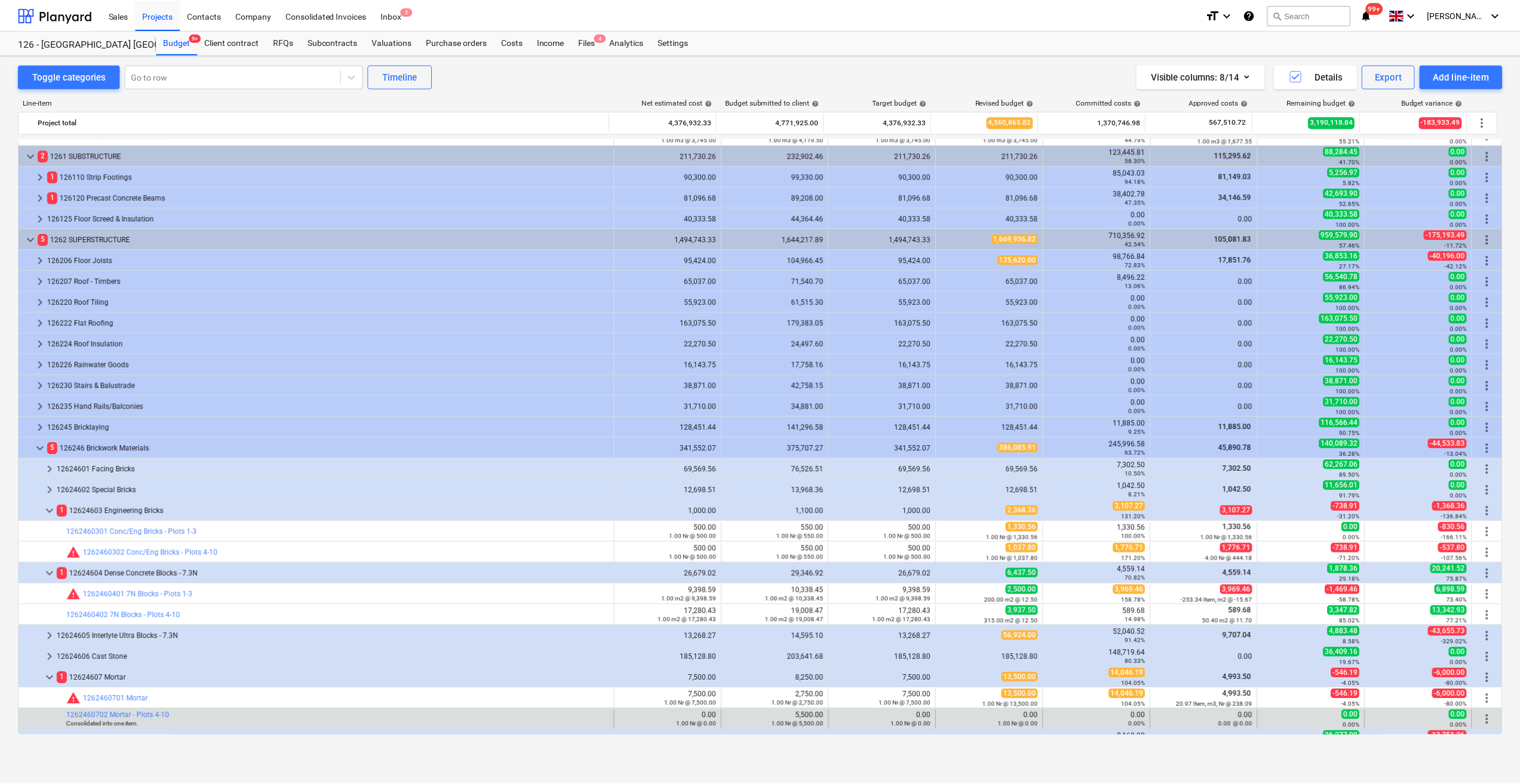
scroll to position [238, 0]
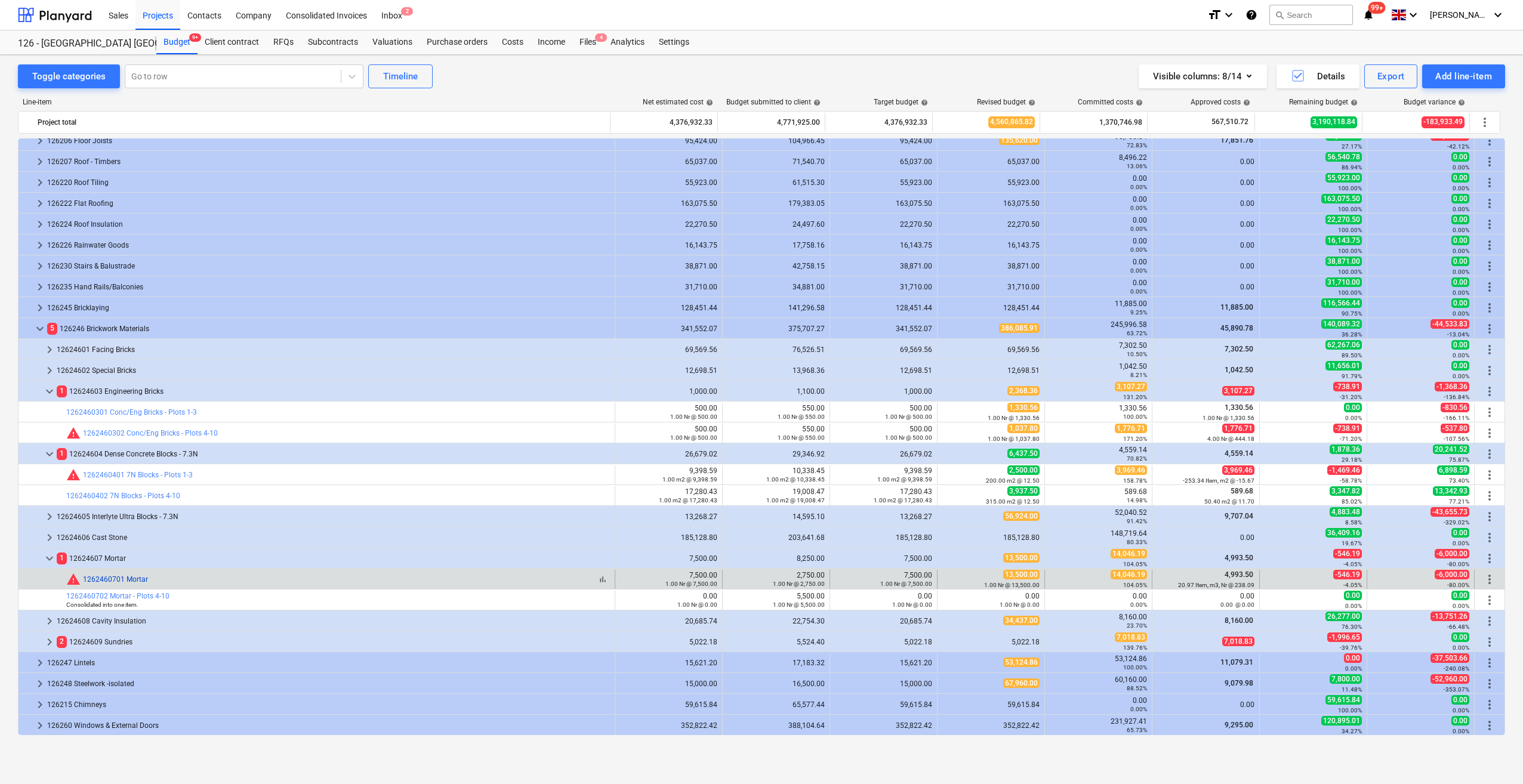
click at [123, 581] on link "1262460701 Mortar" at bounding box center [116, 579] width 65 height 8
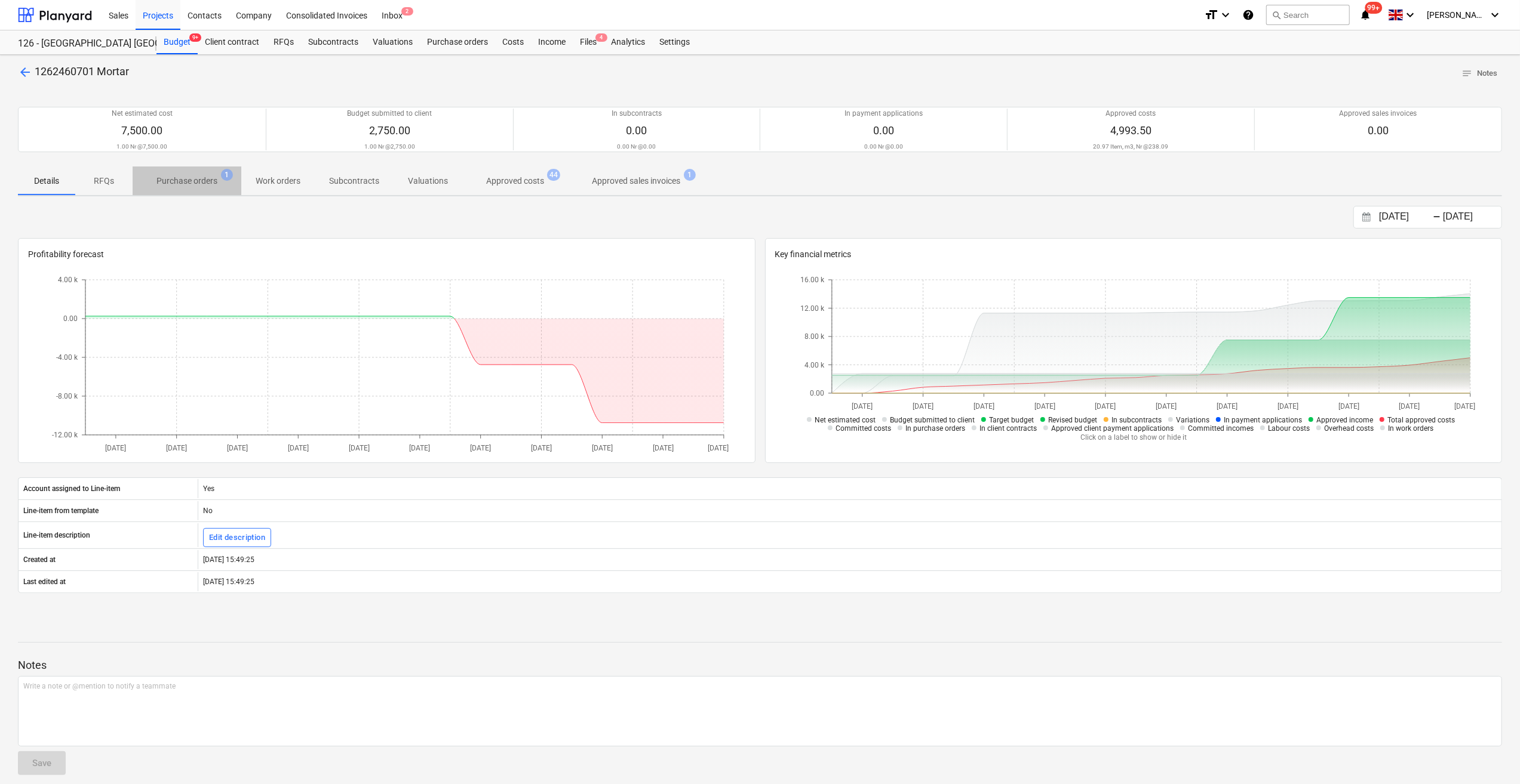
click at [192, 180] on p "Purchase orders" at bounding box center [187, 181] width 61 height 13
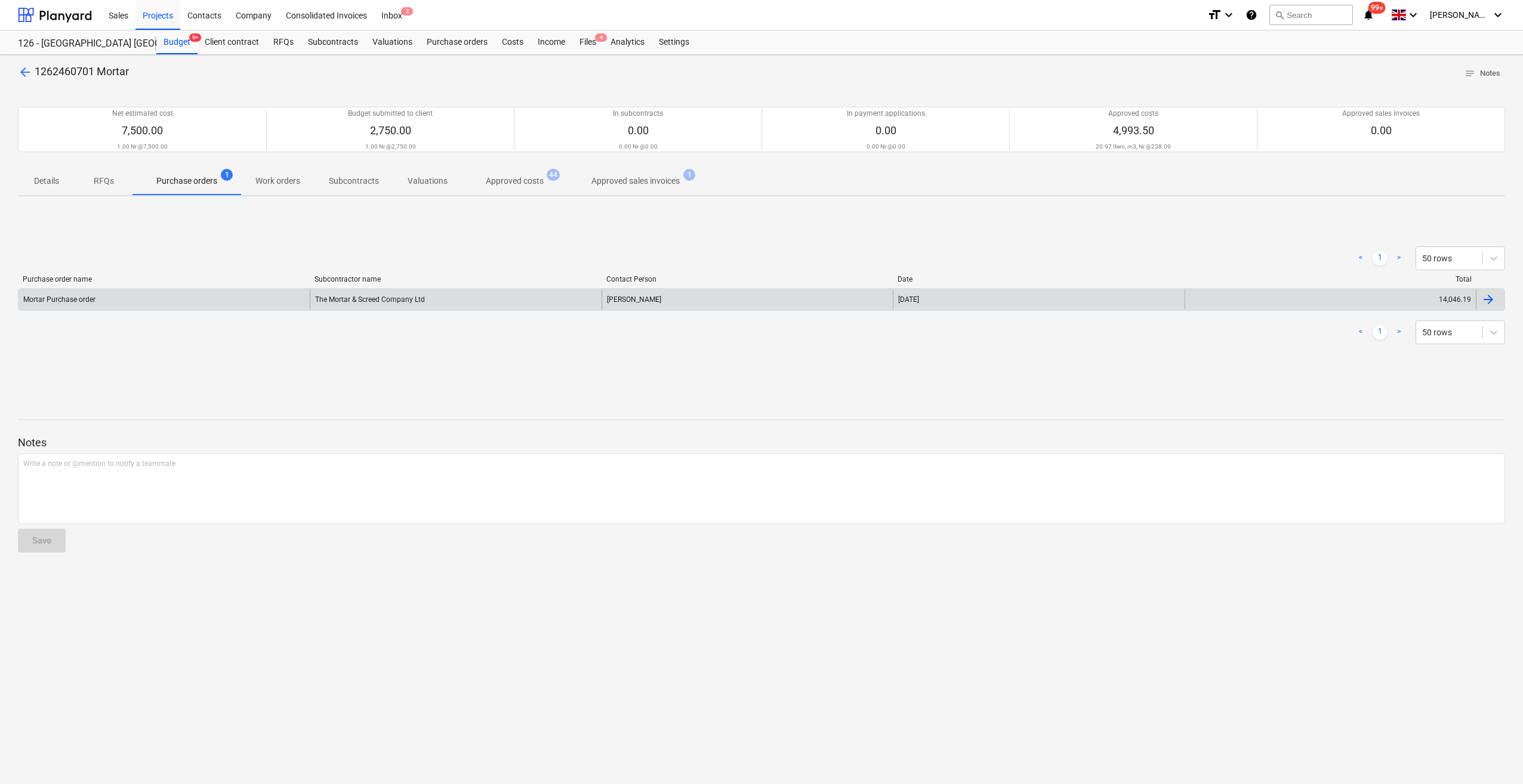
click at [1488, 295] on div at bounding box center [1489, 300] width 15 height 15
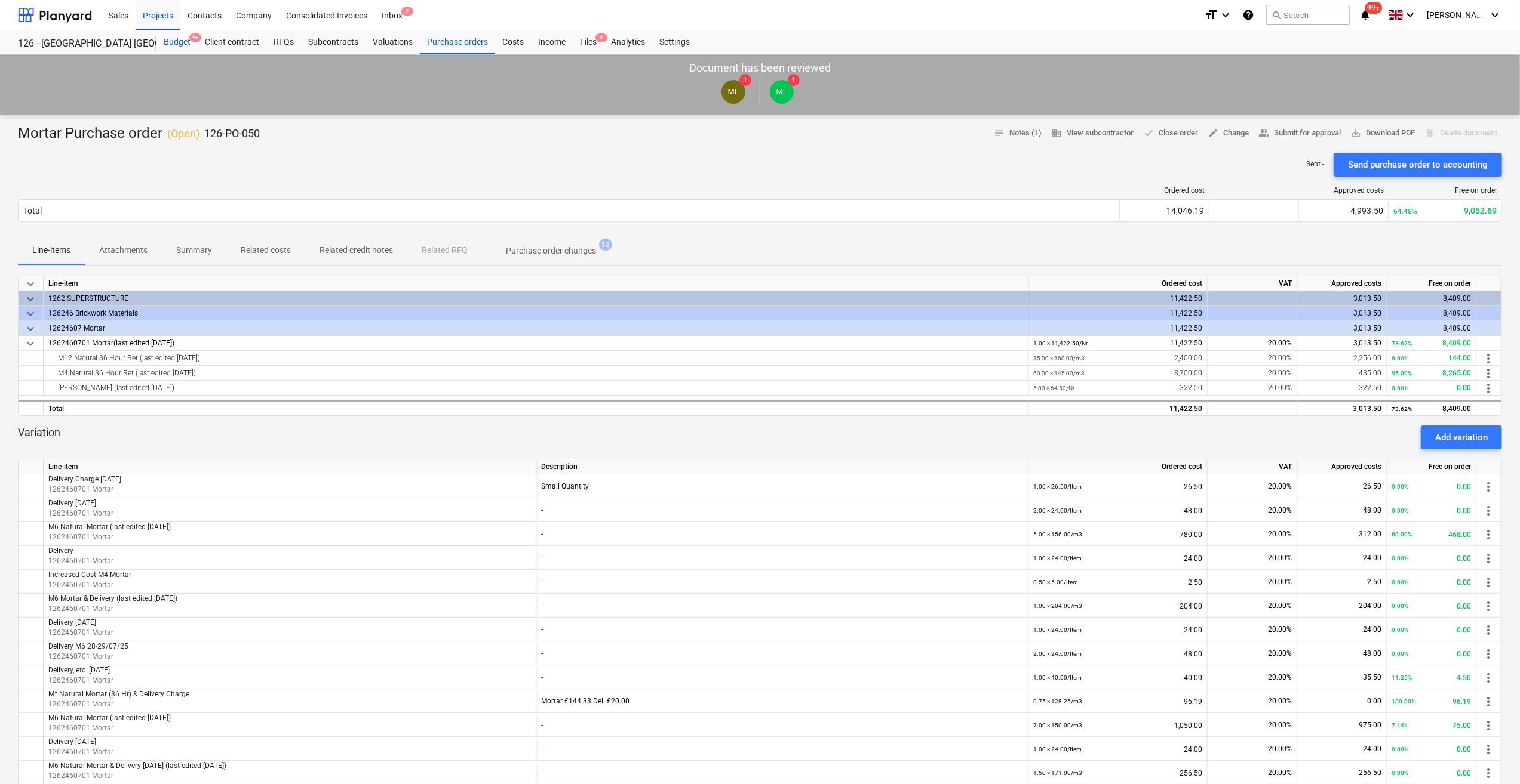
click at [182, 41] on div "Budget 9+" at bounding box center [177, 43] width 41 height 24
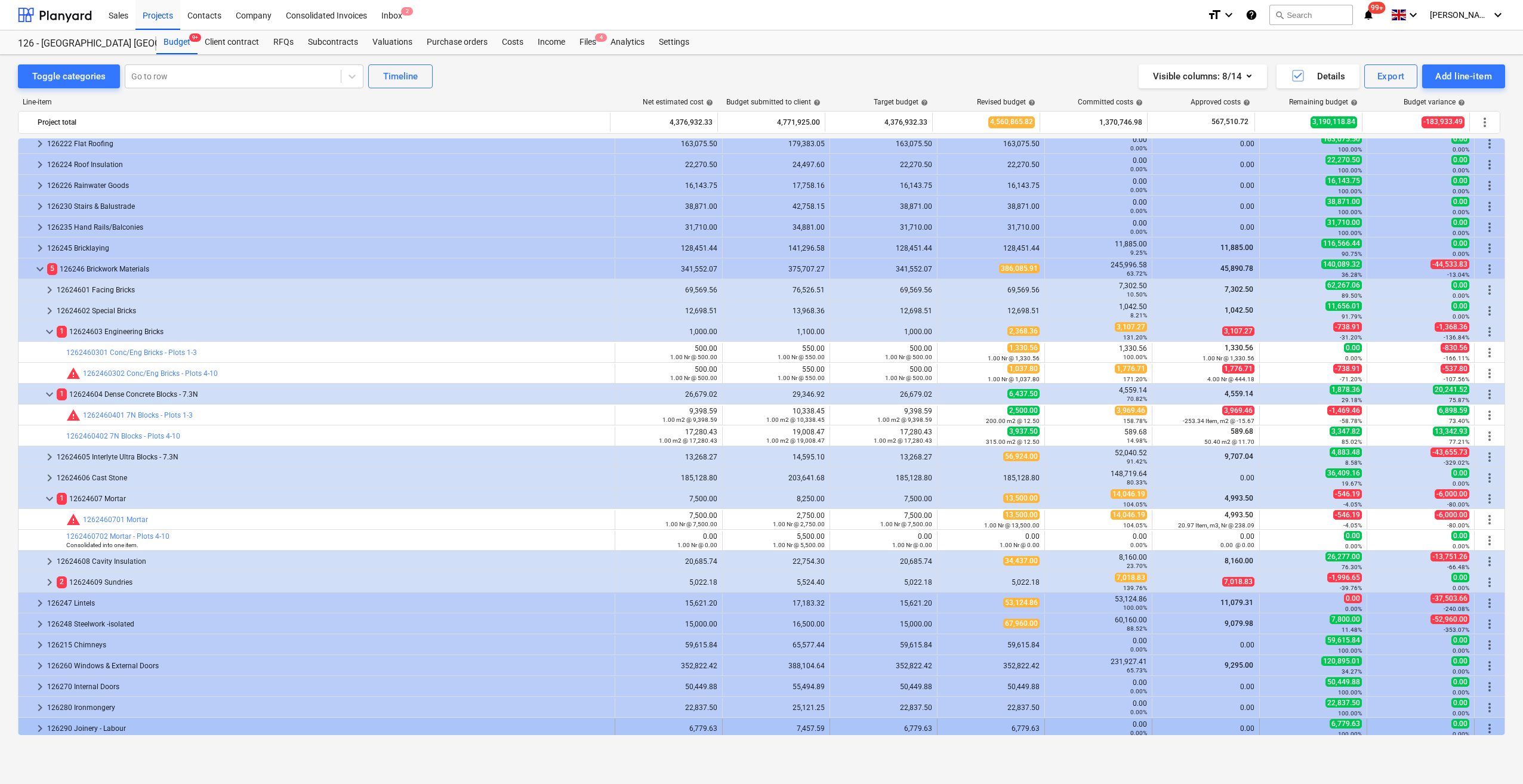
scroll to position [418, 0]
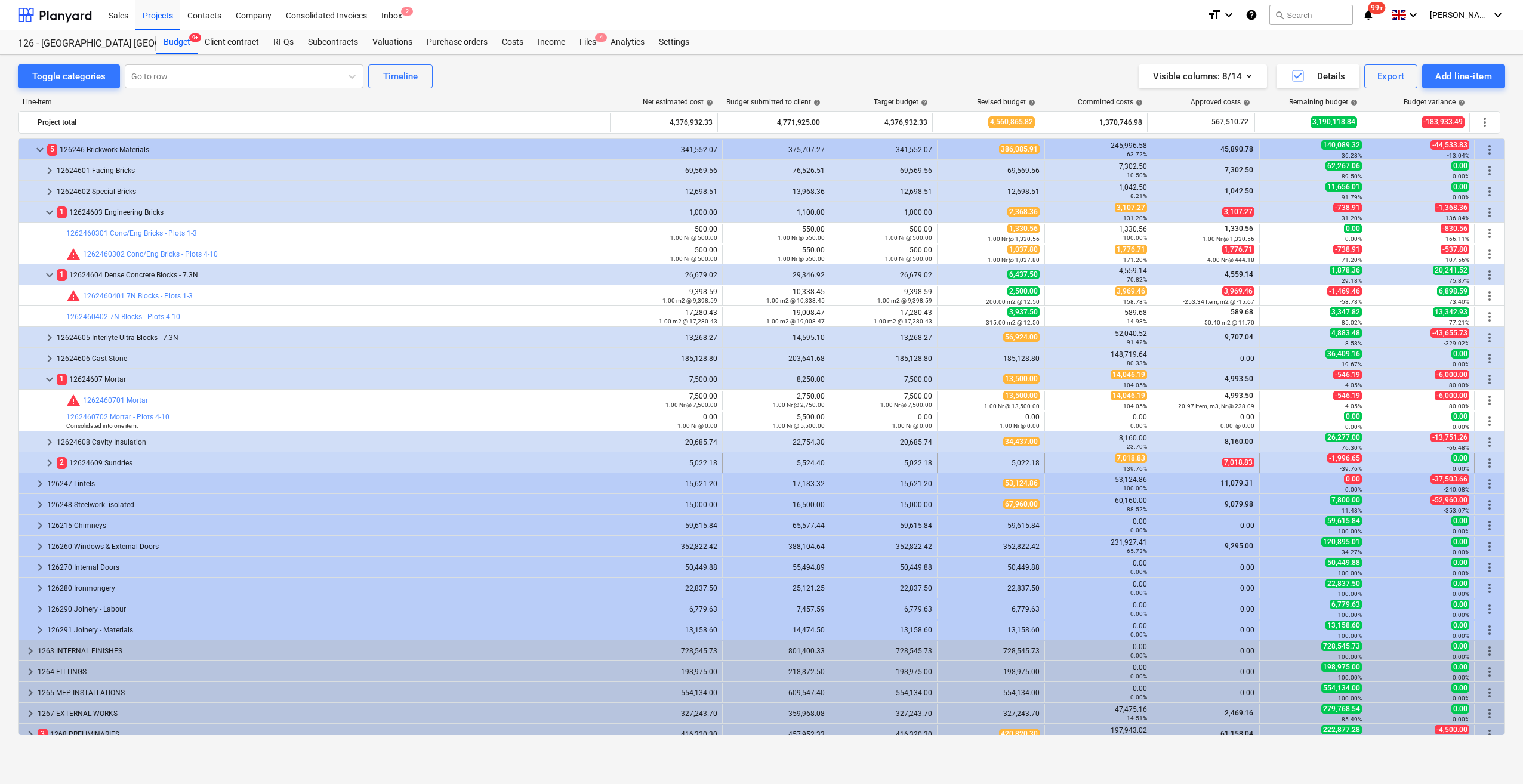
click at [49, 463] on span "keyboard_arrow_right" at bounding box center [50, 463] width 15 height 15
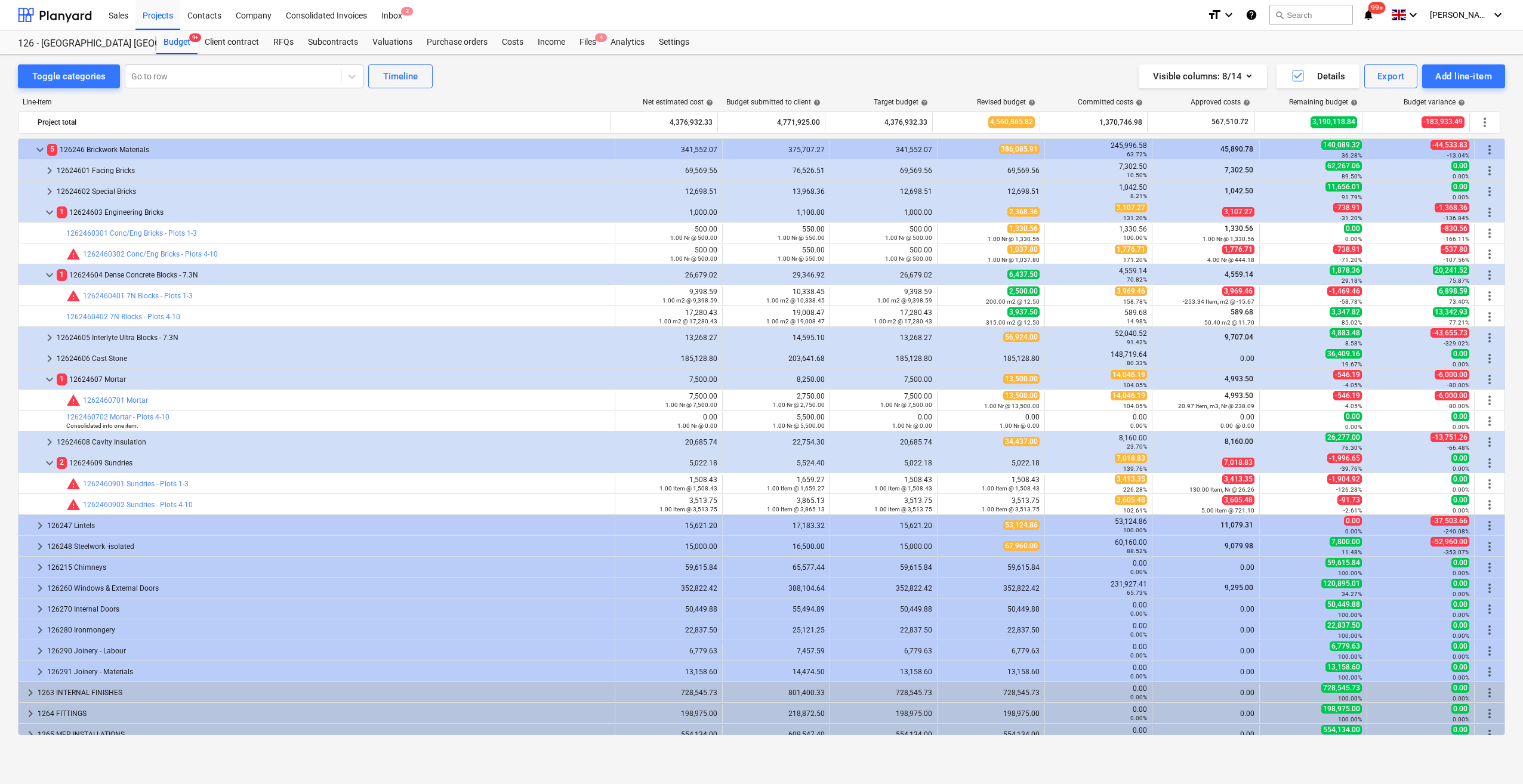
scroll to position [489, 0]
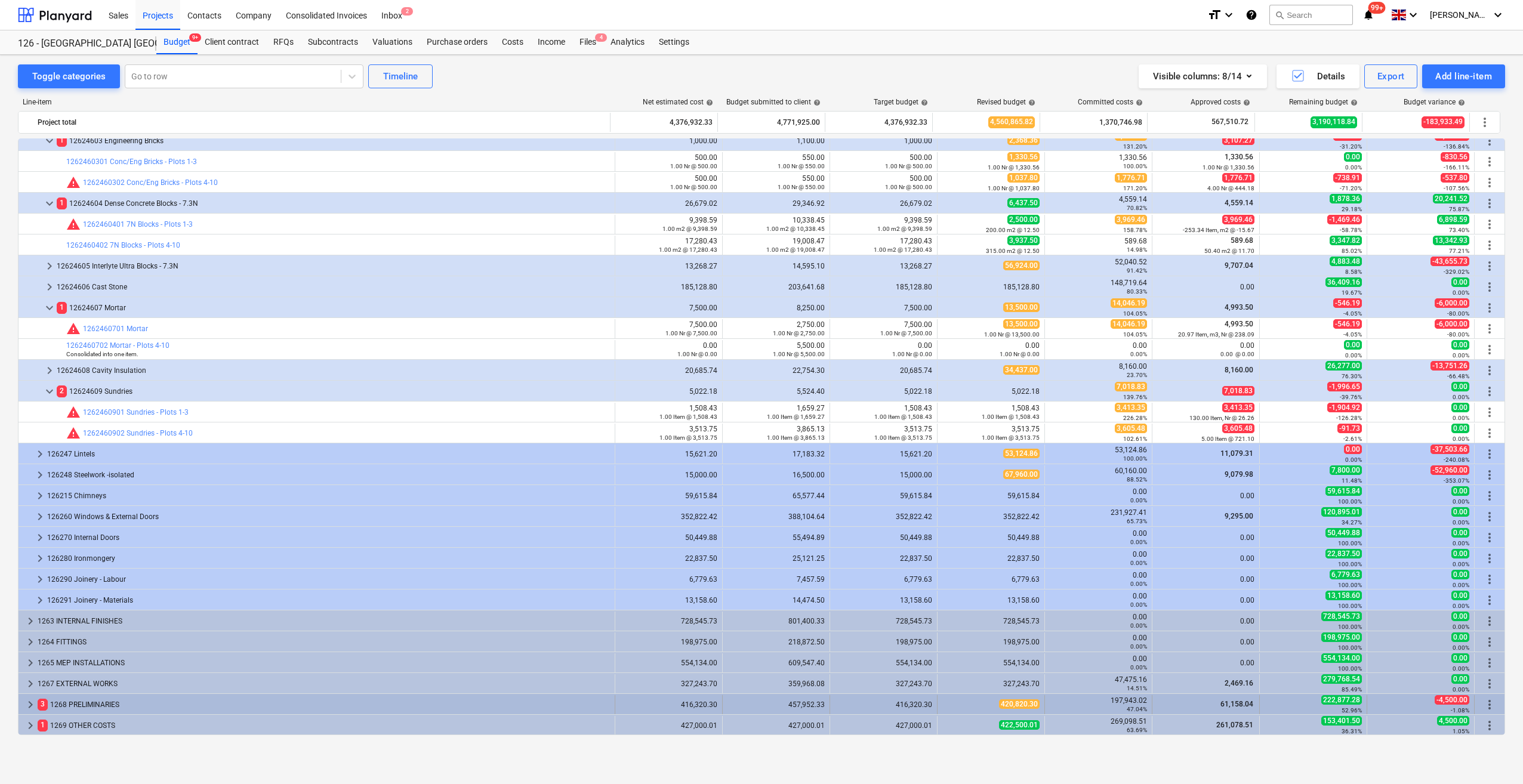
click at [27, 704] on span "keyboard_arrow_right" at bounding box center [31, 705] width 15 height 15
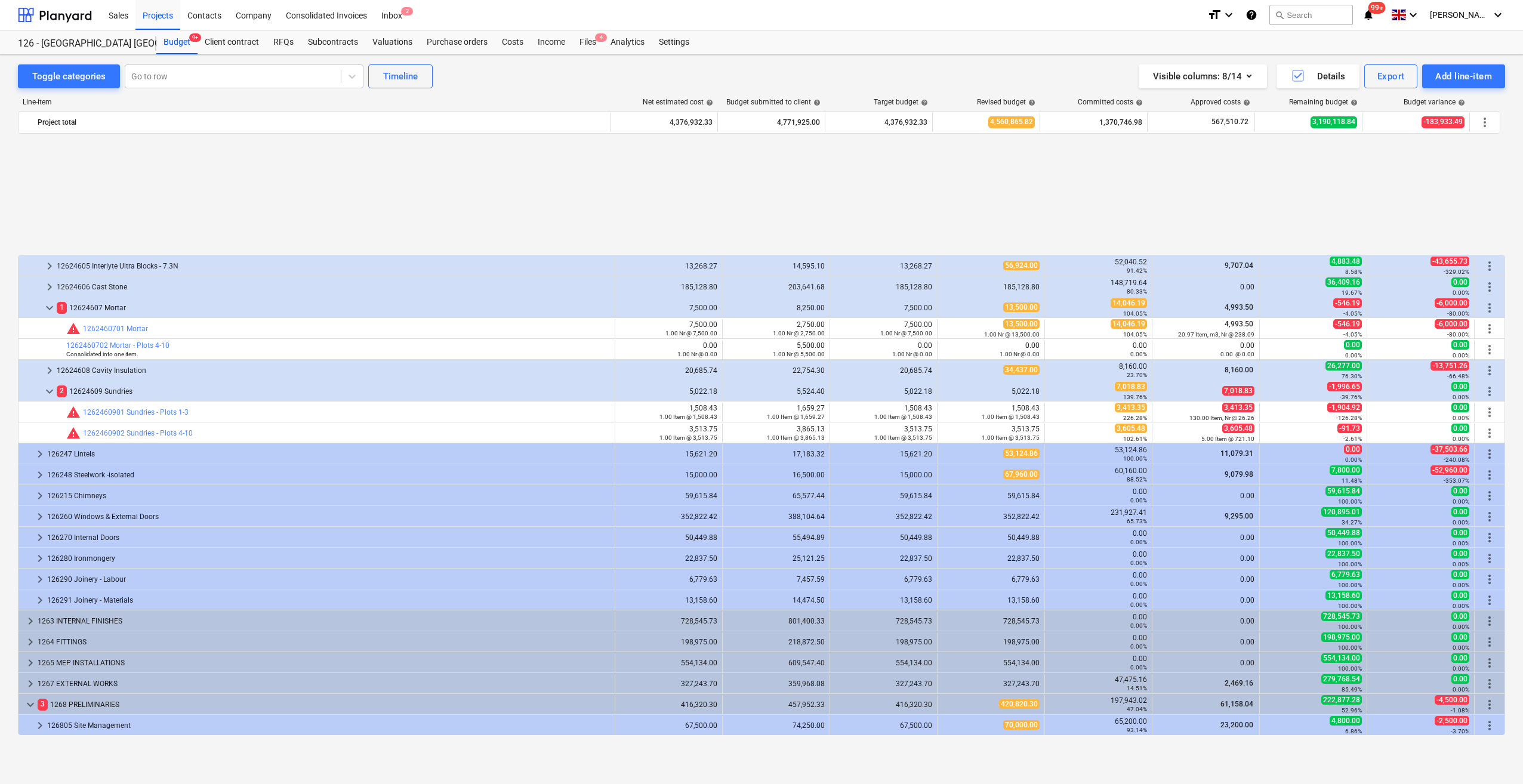
scroll to position [668, 0]
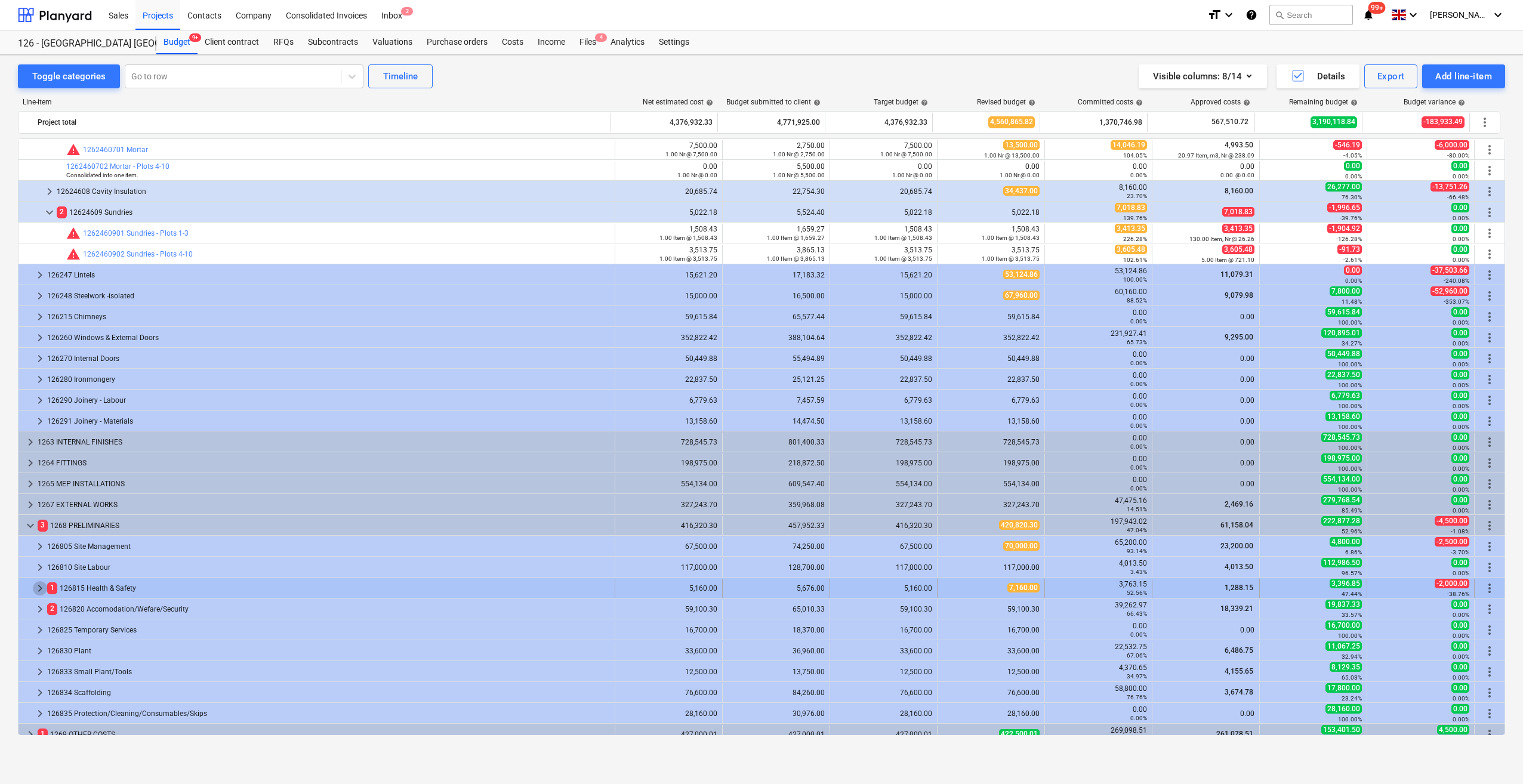
click at [44, 588] on span "keyboard_arrow_right" at bounding box center [40, 588] width 15 height 15
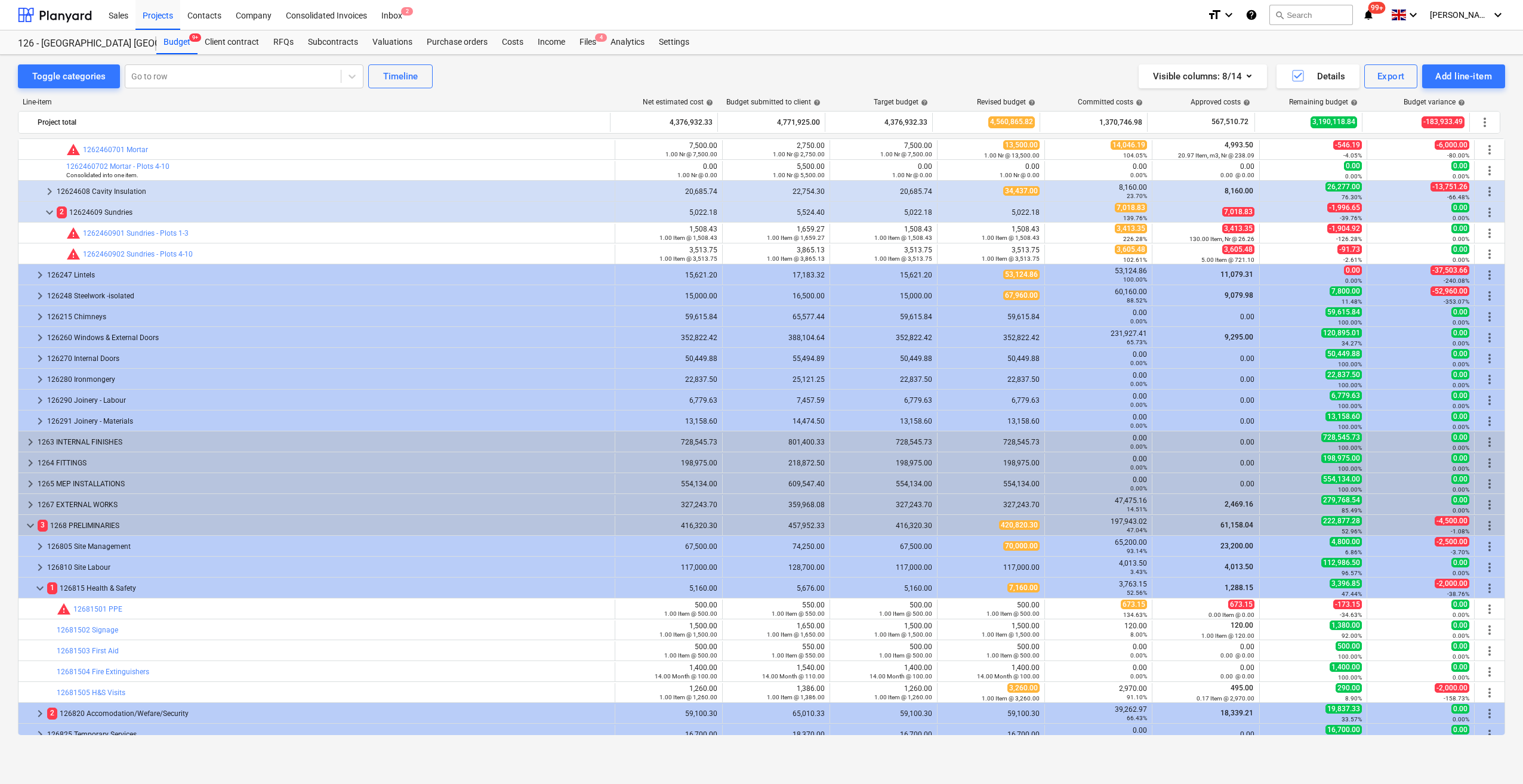
scroll to position [782, 0]
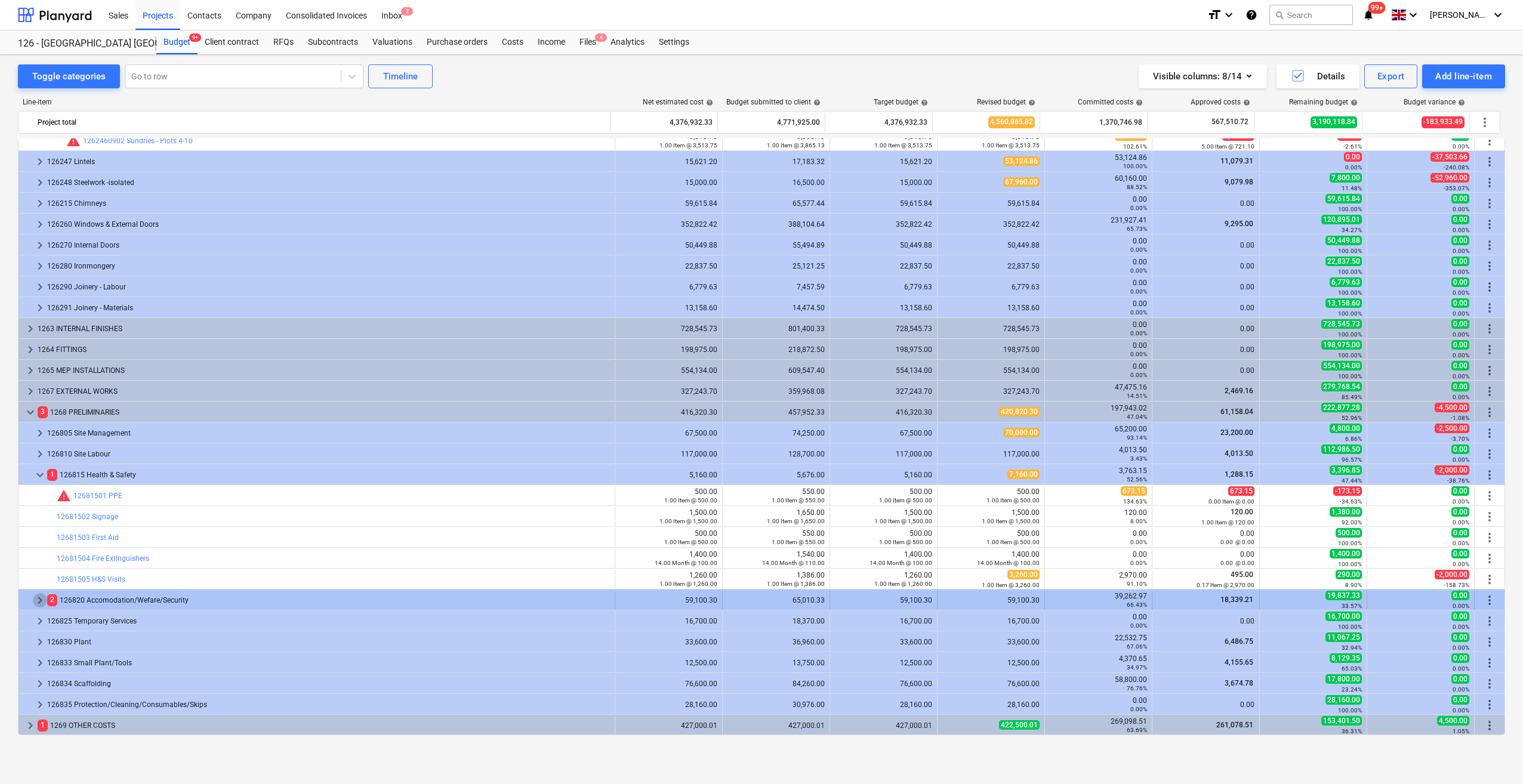
click at [41, 599] on span "keyboard_arrow_right" at bounding box center [40, 600] width 15 height 15
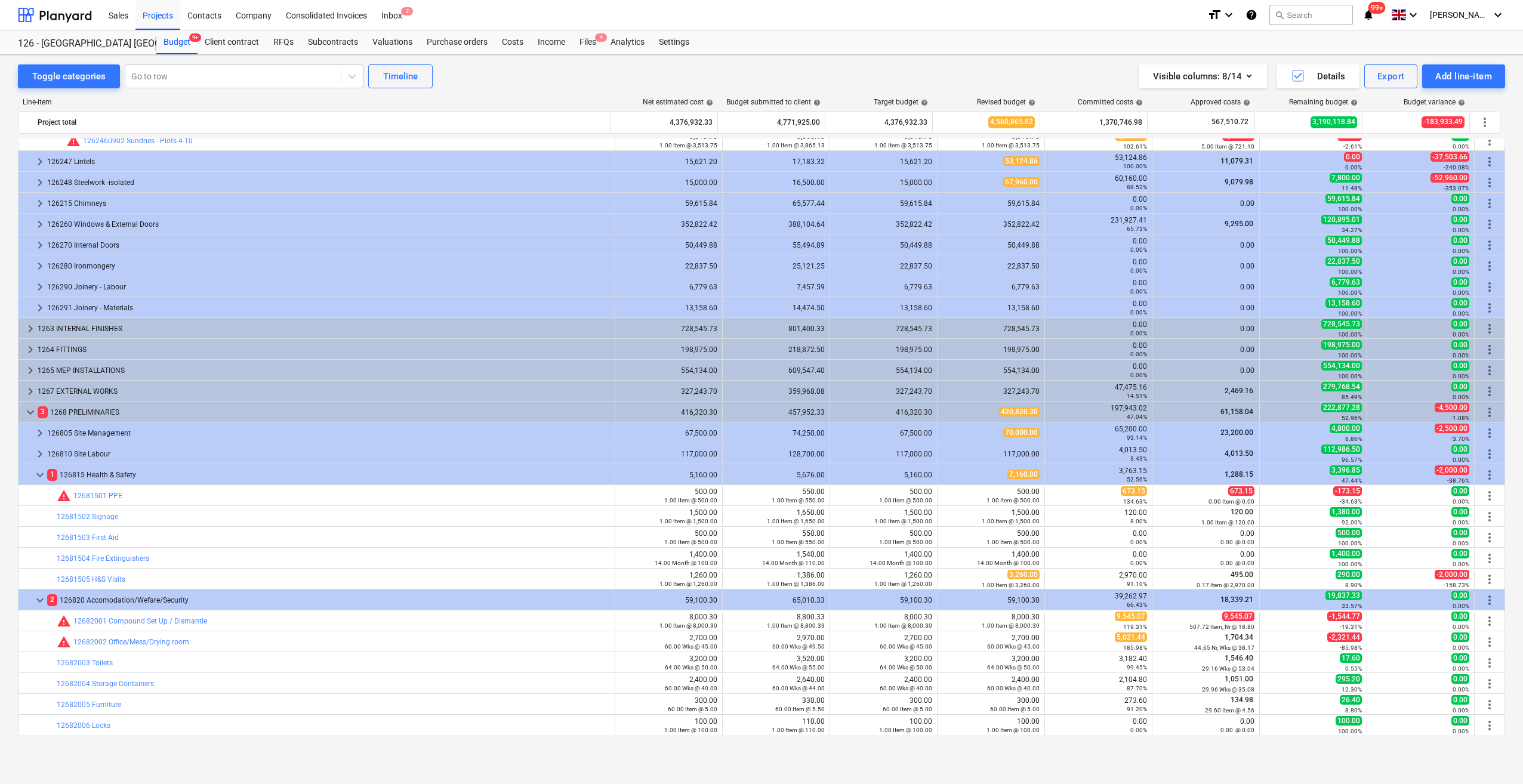
scroll to position [961, 0]
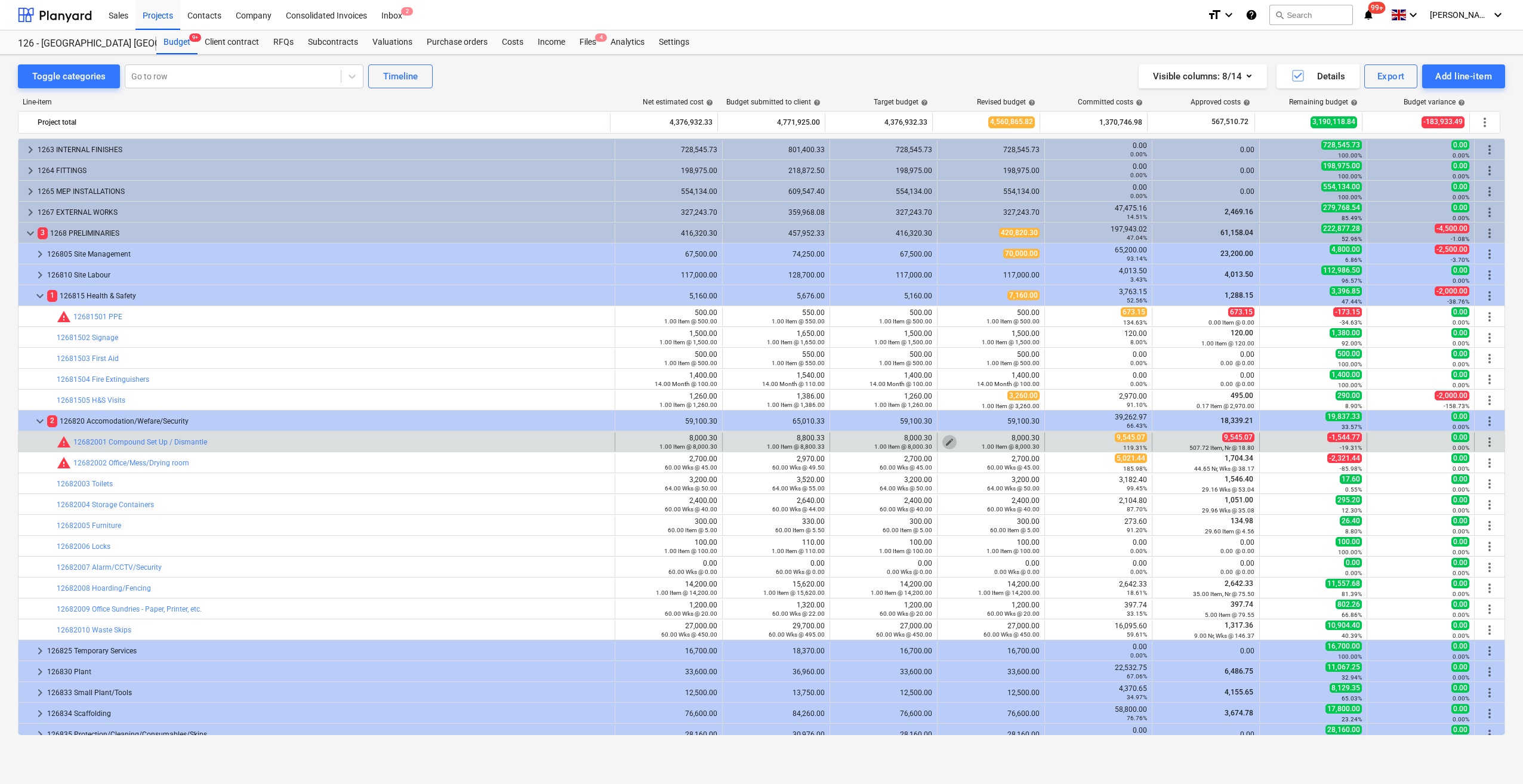
click at [945, 440] on span "edit" at bounding box center [949, 442] width 10 height 10
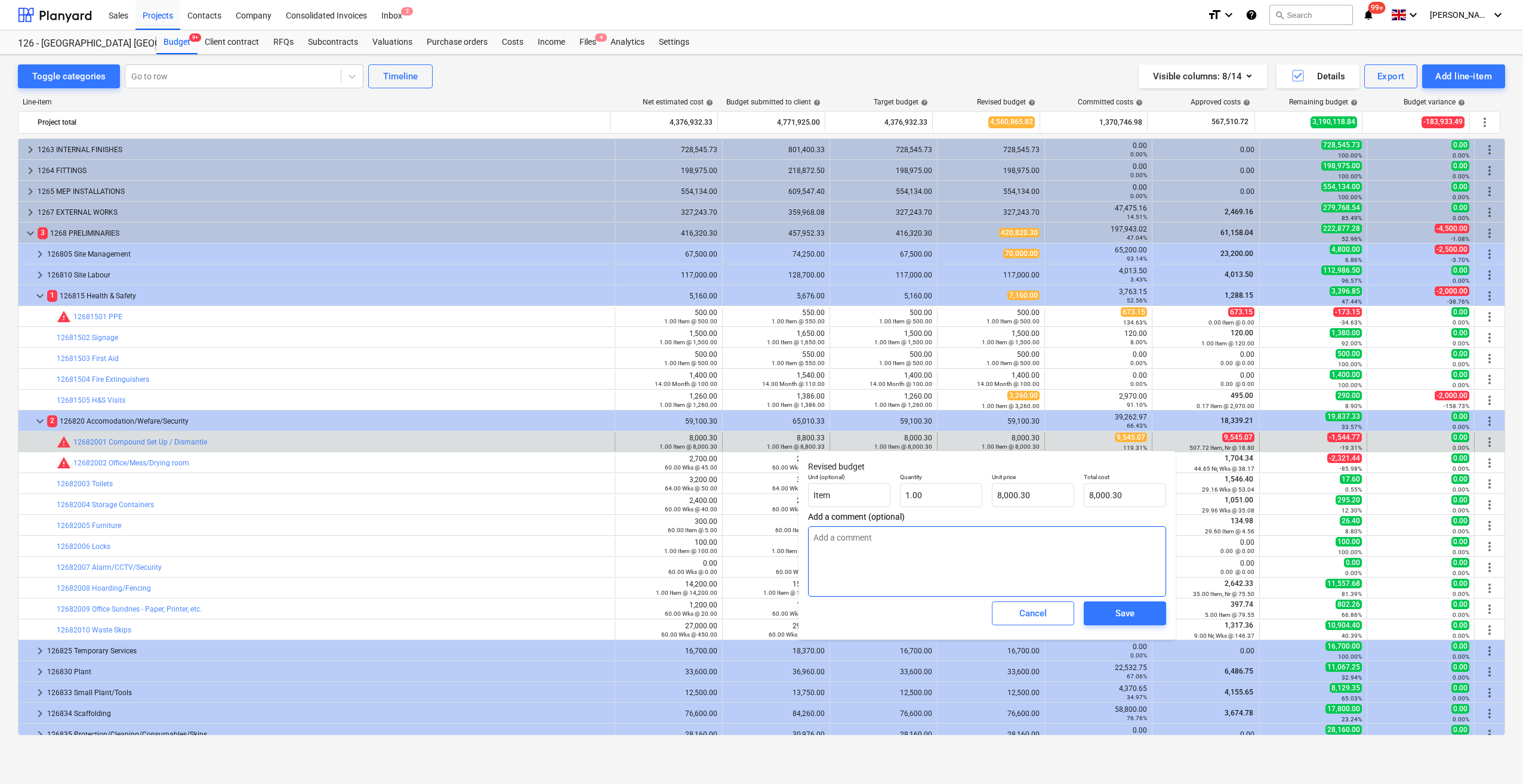
click at [815, 537] on textarea at bounding box center [986, 562] width 358 height 71
type textarea "x"
type textarea "As"
type textarea "x"
type textarea "As"
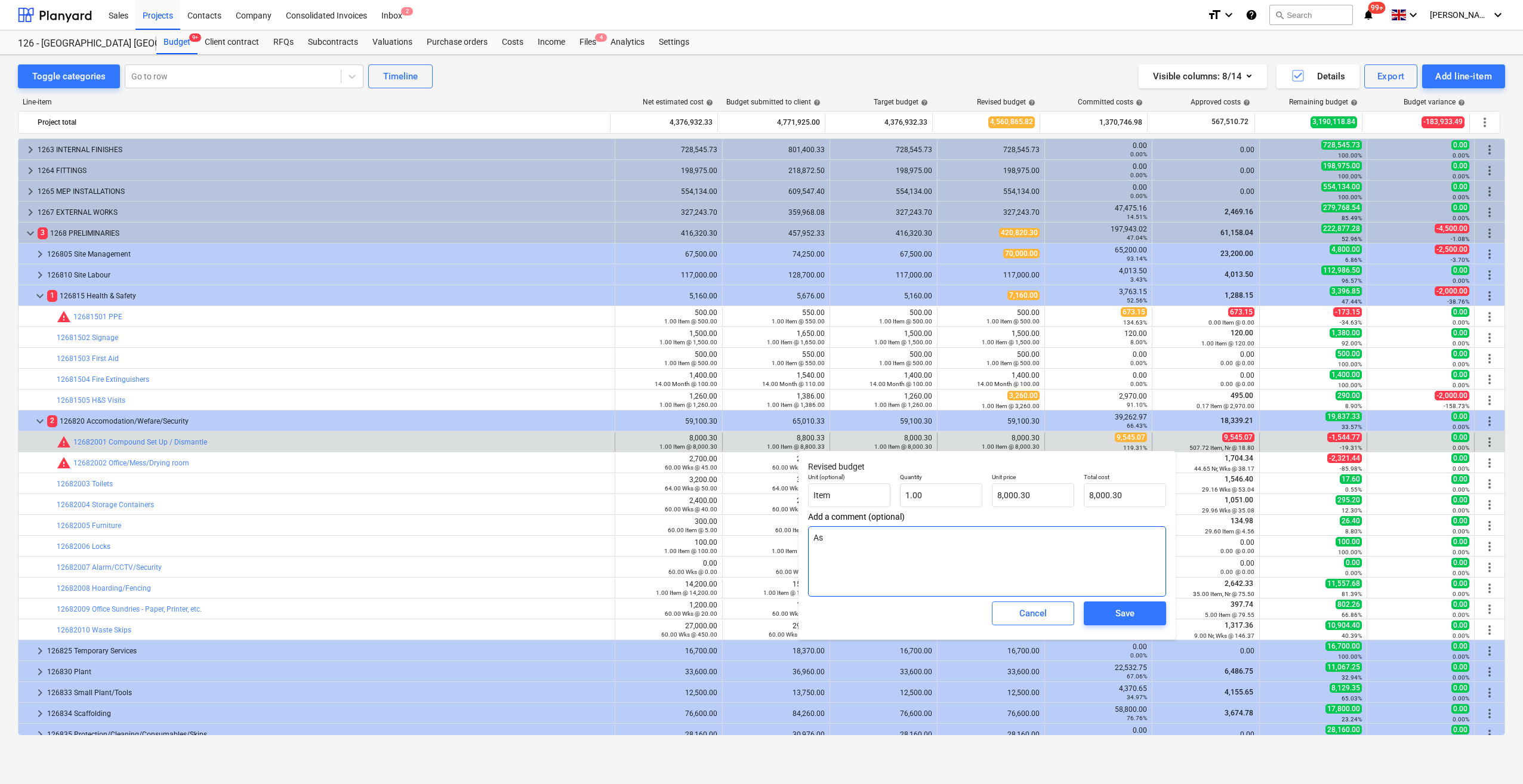
type textarea "x"
type textarea "As c"
type textarea "x"
type textarea "As co"
type textarea "x"
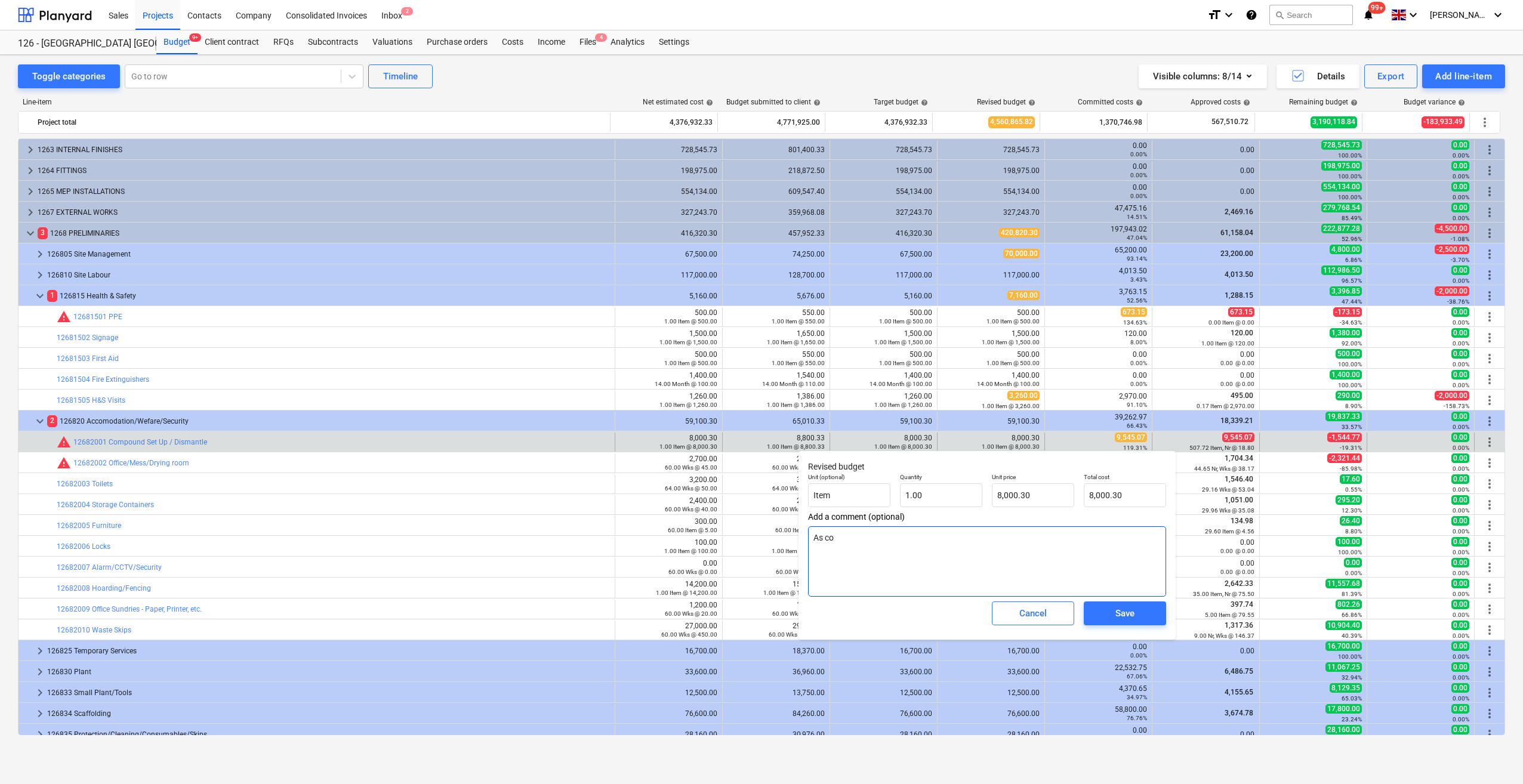
type textarea "As com"
type textarea "x"
type textarea "As commi"
type textarea "x"
type textarea "As committ"
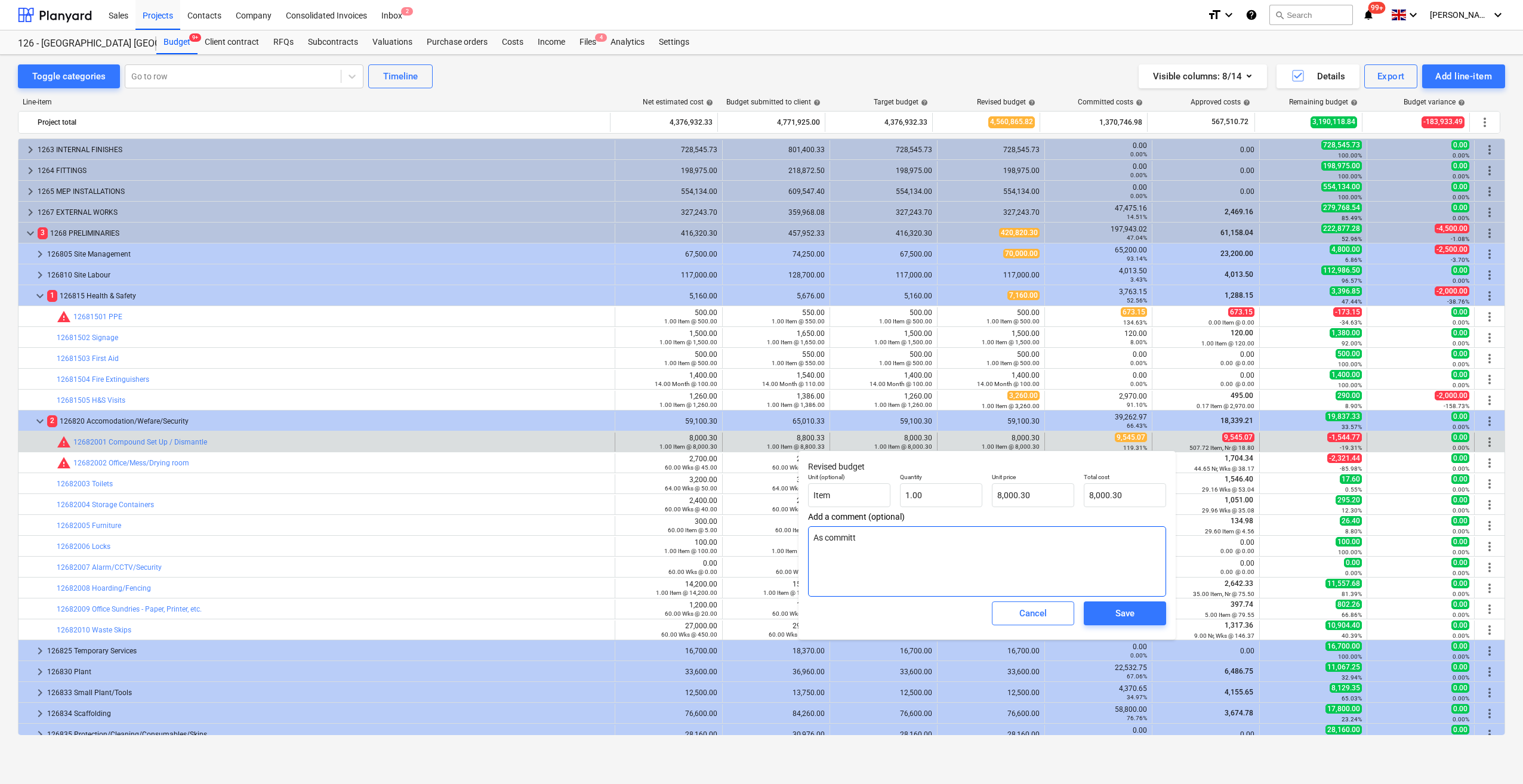
type textarea "x"
type textarea "As committe"
type textarea "x"
type textarea "As committed"
type textarea "x"
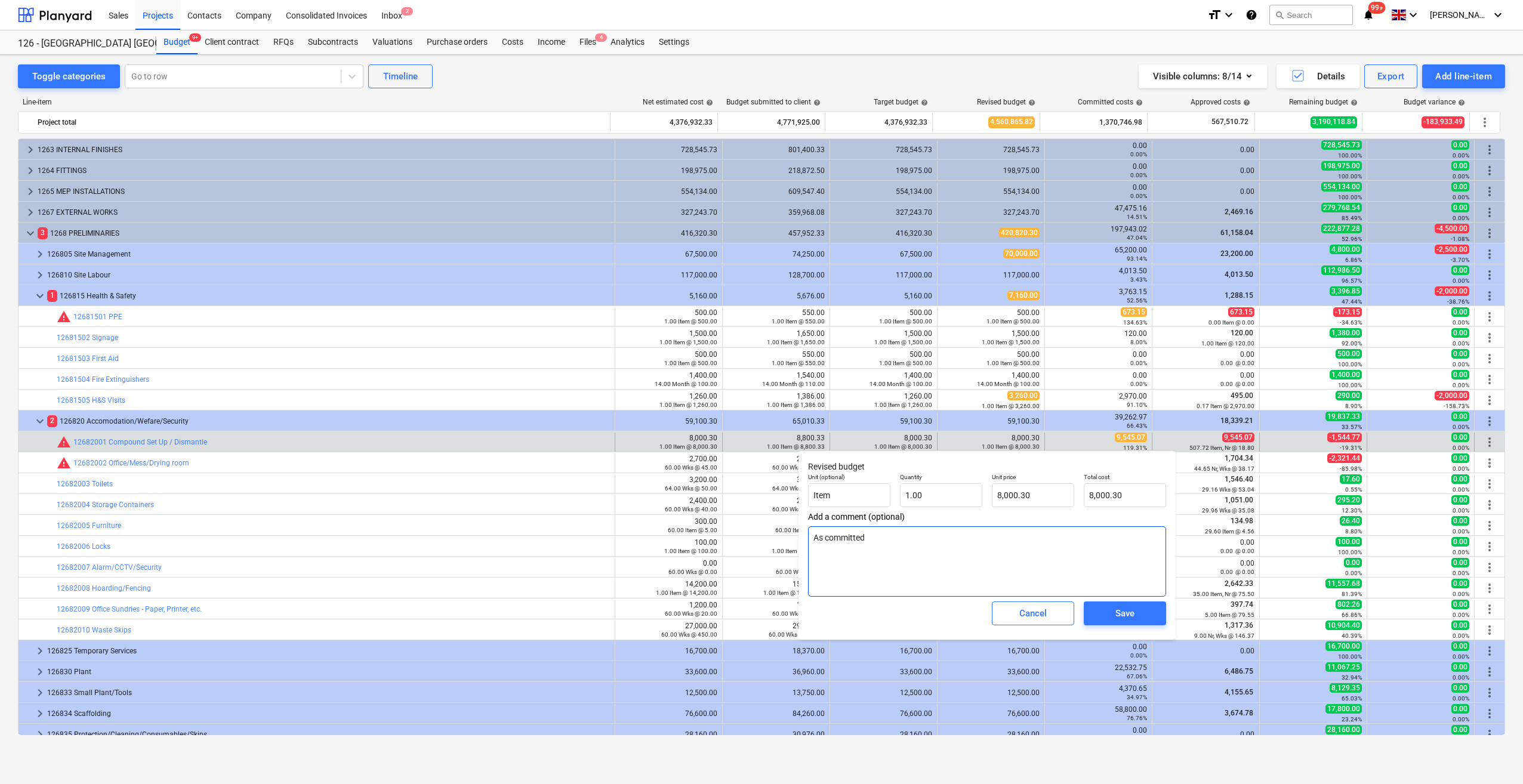
type textarea "As committed"
type textarea "x"
type textarea "As committed C"
type textarea "x"
type textarea "As committed Co"
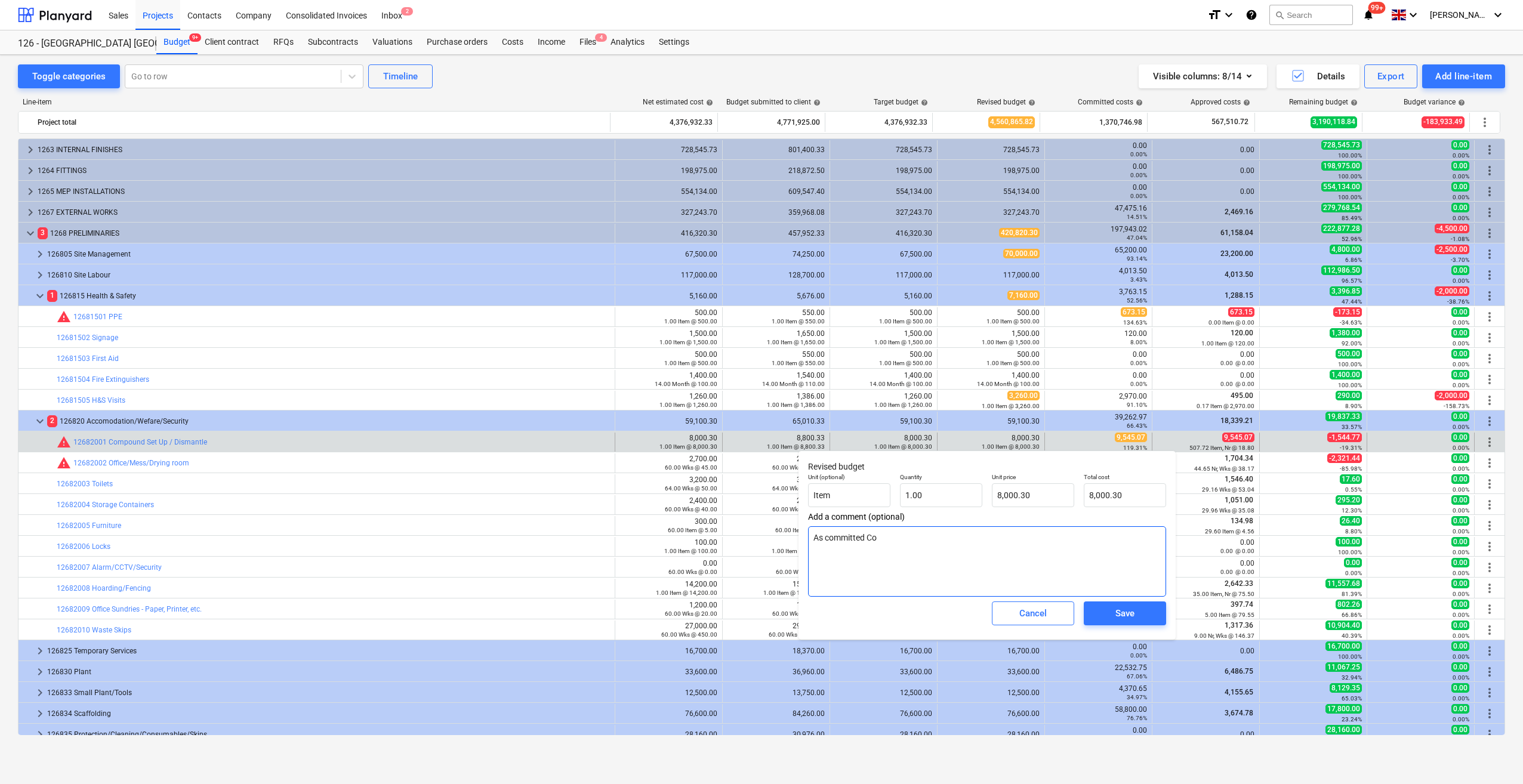
type textarea "x"
type textarea "As committed Cos"
type textarea "x"
click at [828, 539] on textarea "As committed Cost" at bounding box center [986, 562] width 358 height 71
type textarea "As ommitted Cost"
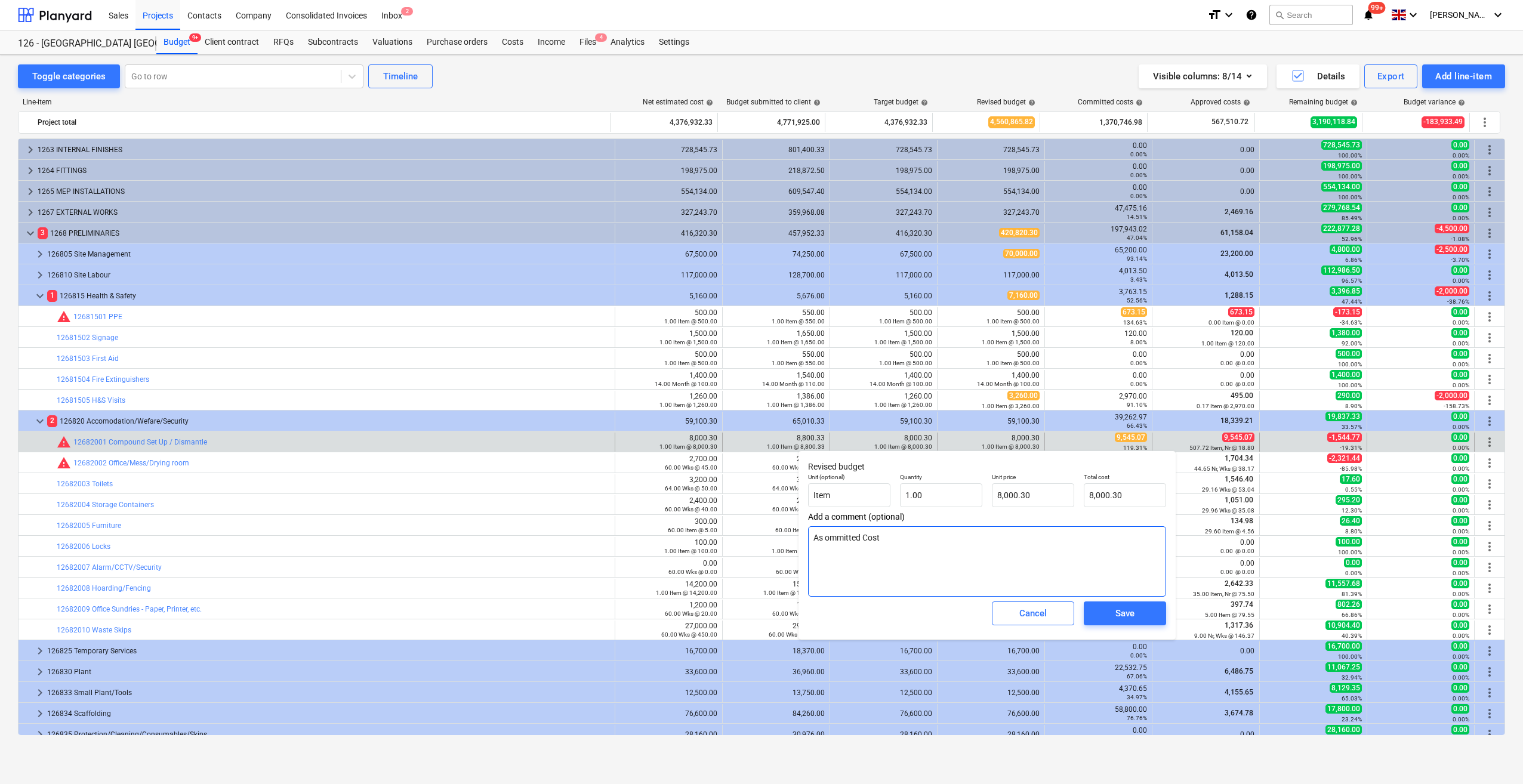
type textarea "x"
type textarea "As Committed Cost"
type textarea "x"
click at [913, 535] on textarea "As Committed Cost" at bounding box center [986, 562] width 358 height 71
type textarea "As Committed Cost"
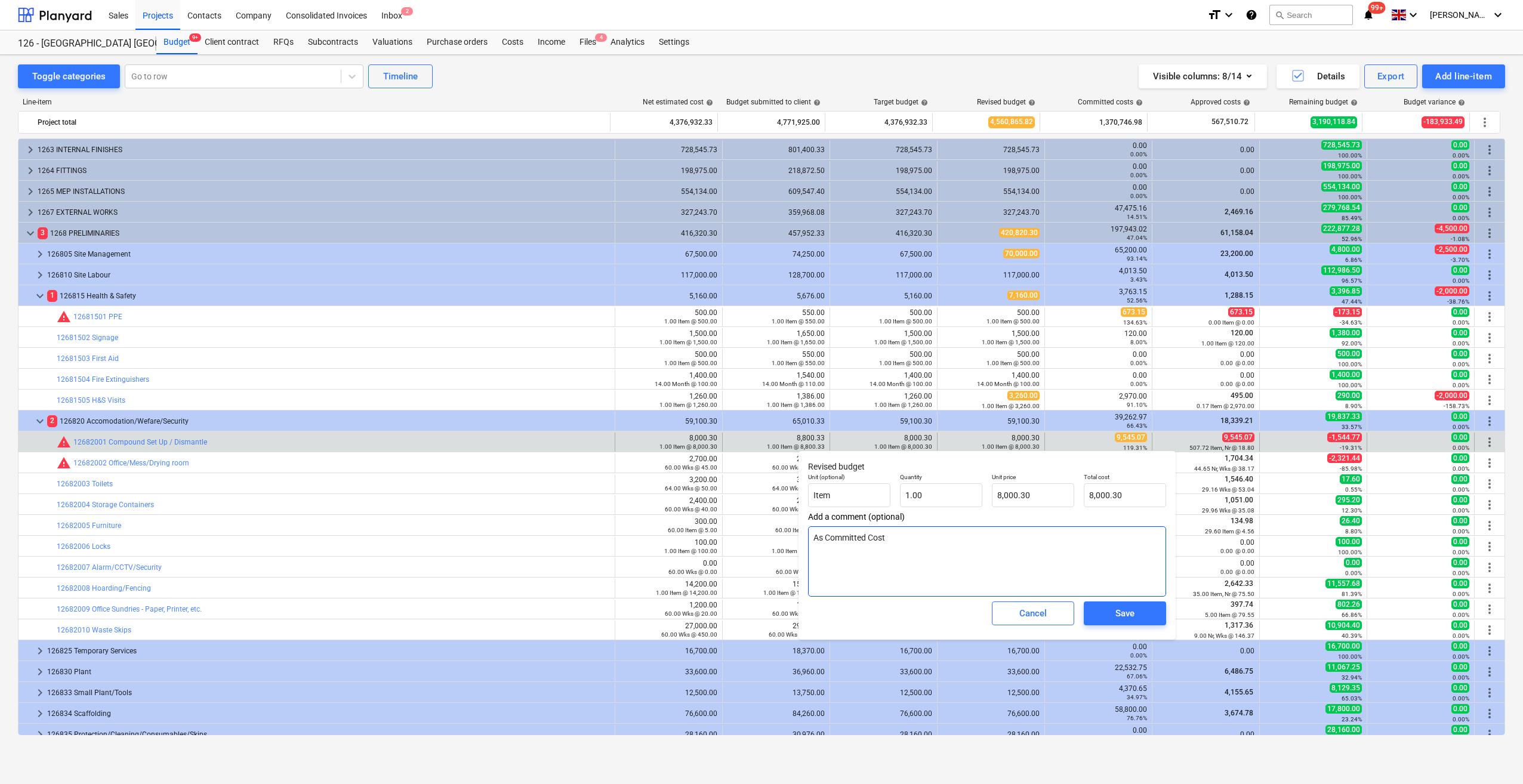
type textarea "x"
type textarea "As Committed Cost 2"
type textarea "x"
type textarea "As Committed Cost 22/"
type textarea "x"
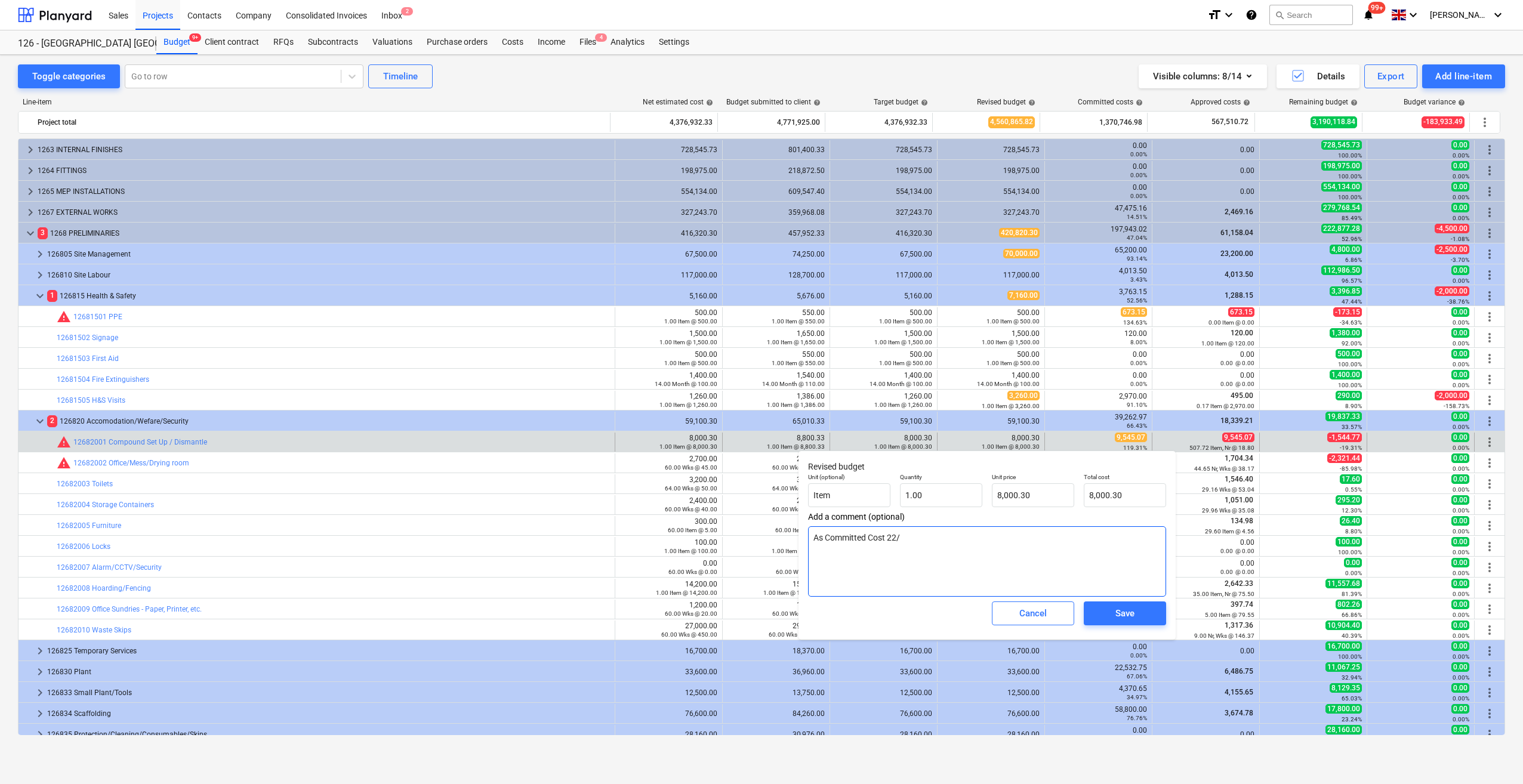
type textarea "As Committed Cost 22/0"
type textarea "x"
type textarea "As Committed Cost 22/08"
type textarea "x"
type textarea "As Committed Cost 22/08/"
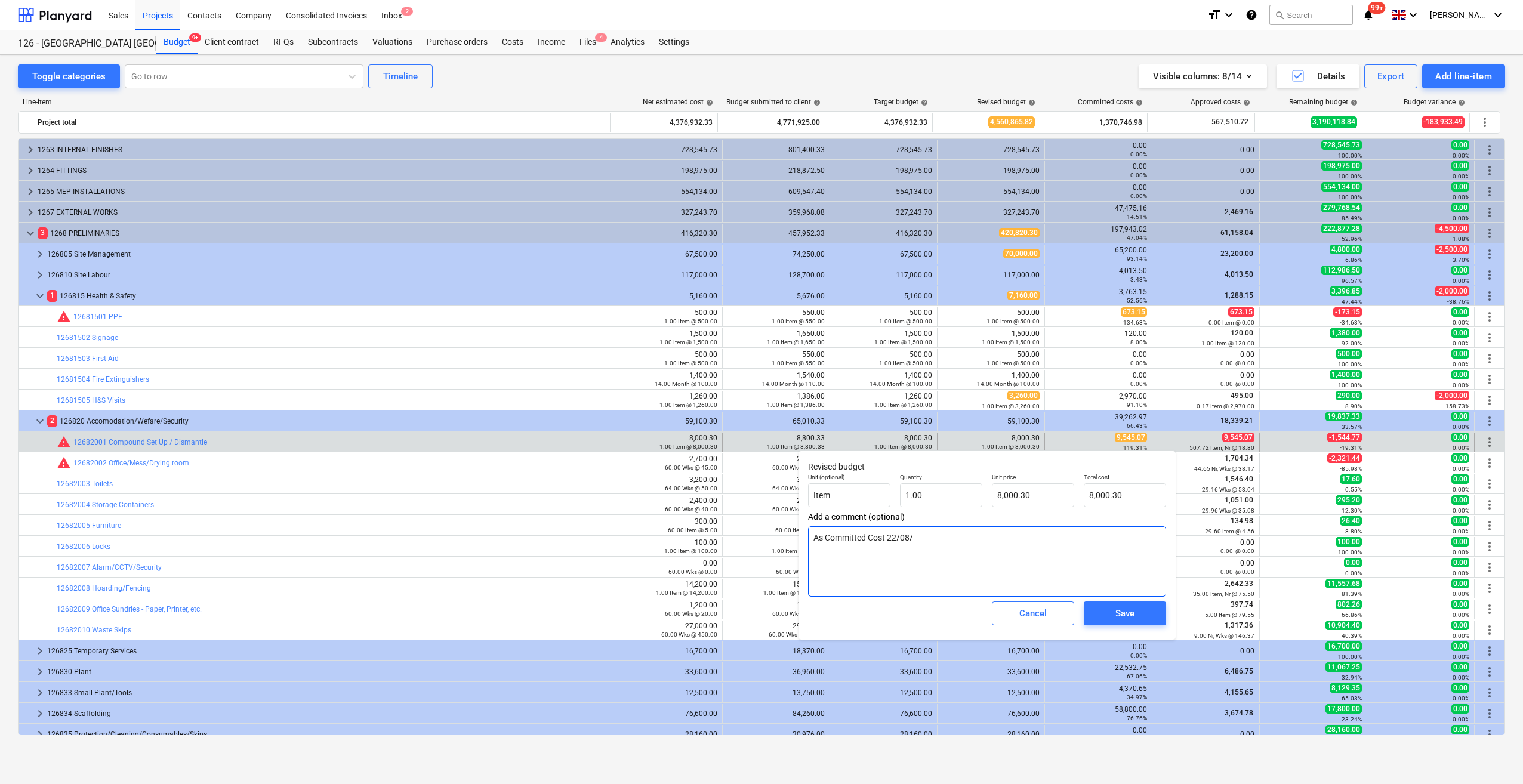
type textarea "x"
type textarea "As Committed Cost 22/08/2"
type textarea "x"
type textarea "As Committed Cost 22/08/25"
drag, startPoint x: 1032, startPoint y: 492, endPoint x: 992, endPoint y: 496, distance: 40.2
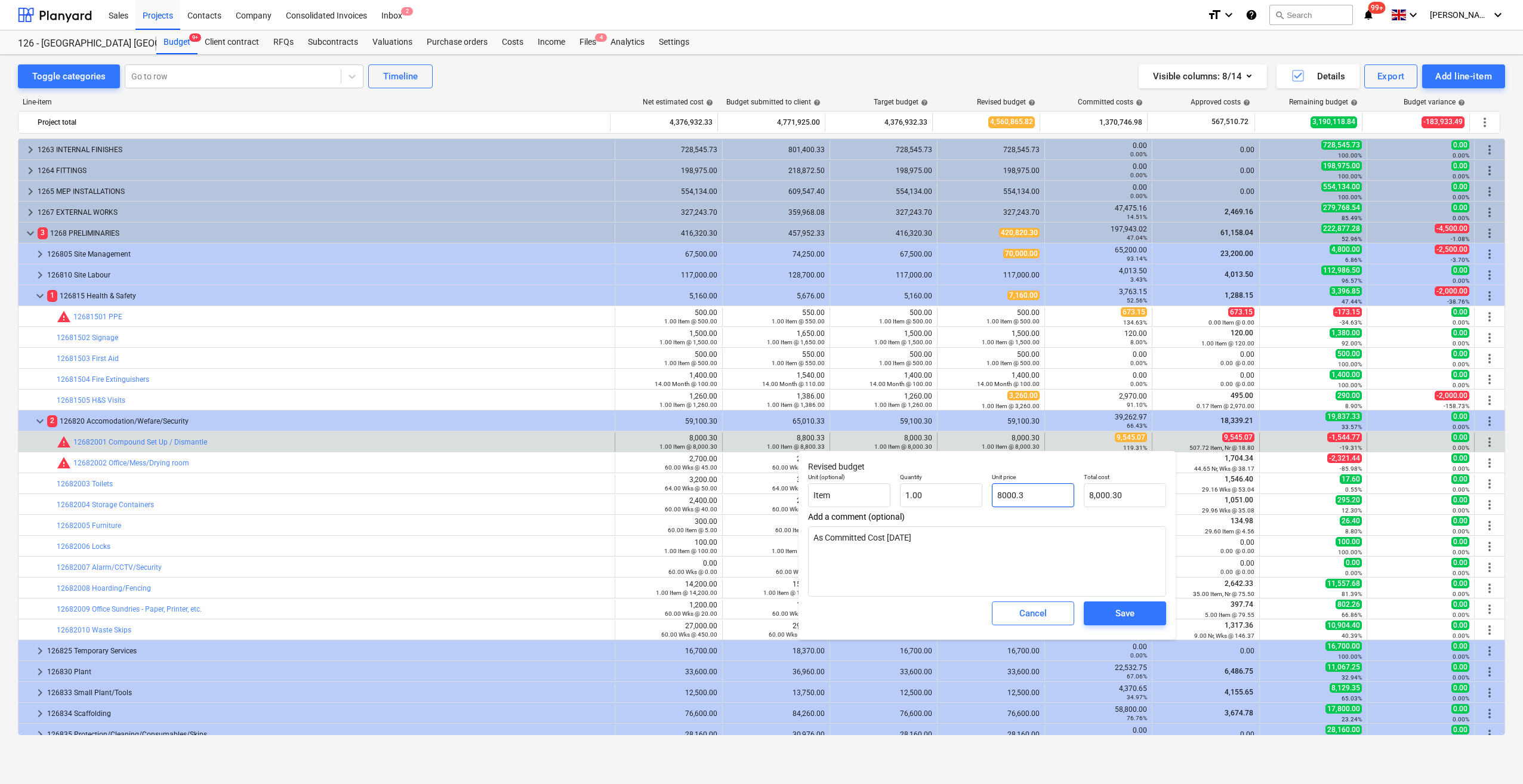
click at [992, 496] on div "Unit price 8000.3" at bounding box center [1033, 490] width 92 height 44
type input "9"
type textarea "x"
type input "9.00"
type textarea "x"
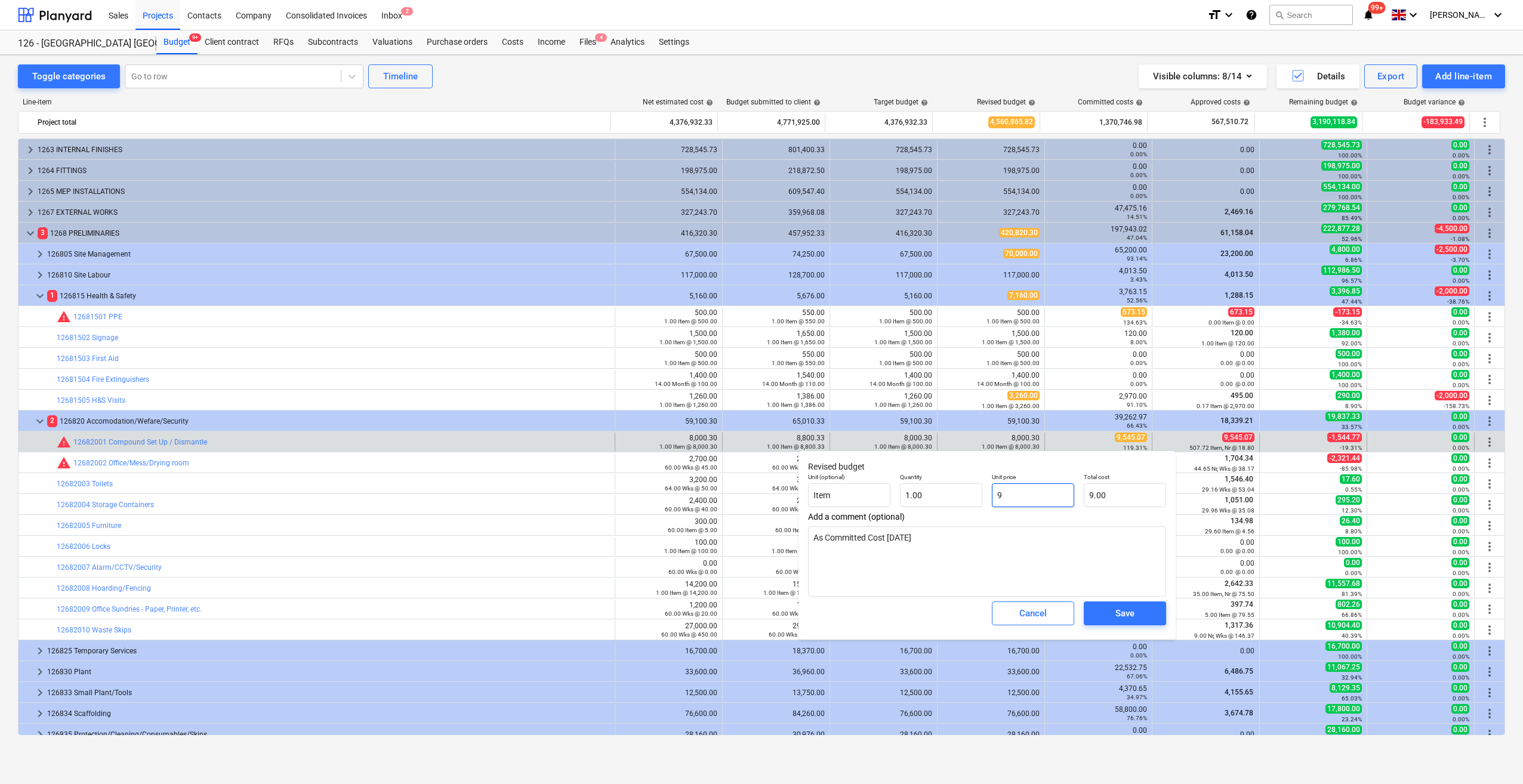
type input "94"
type input "94.00"
type input "9"
type textarea "x"
type input "9.00"
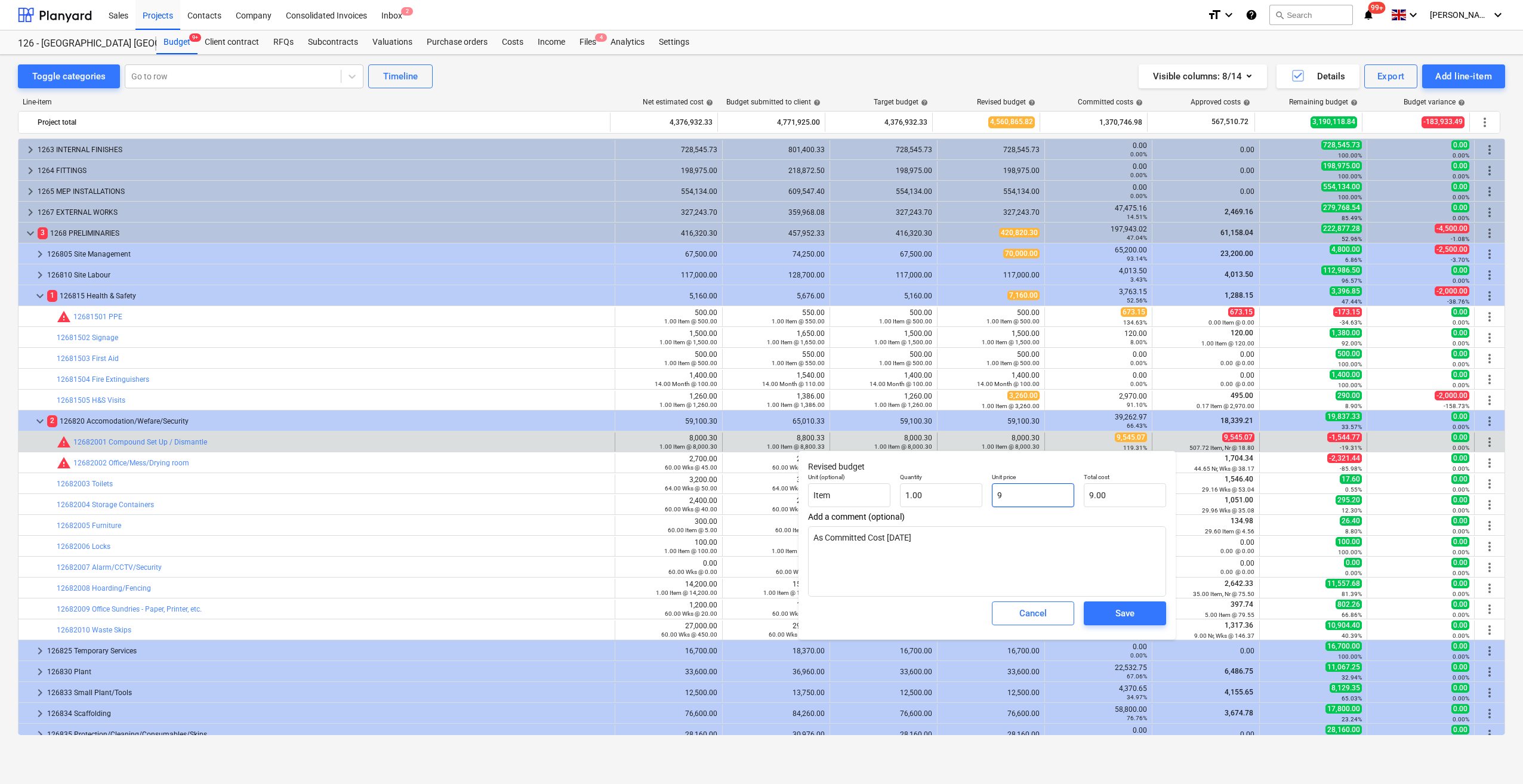
type input "95"
type textarea "x"
type input "95.00"
type textarea "x"
type input "954"
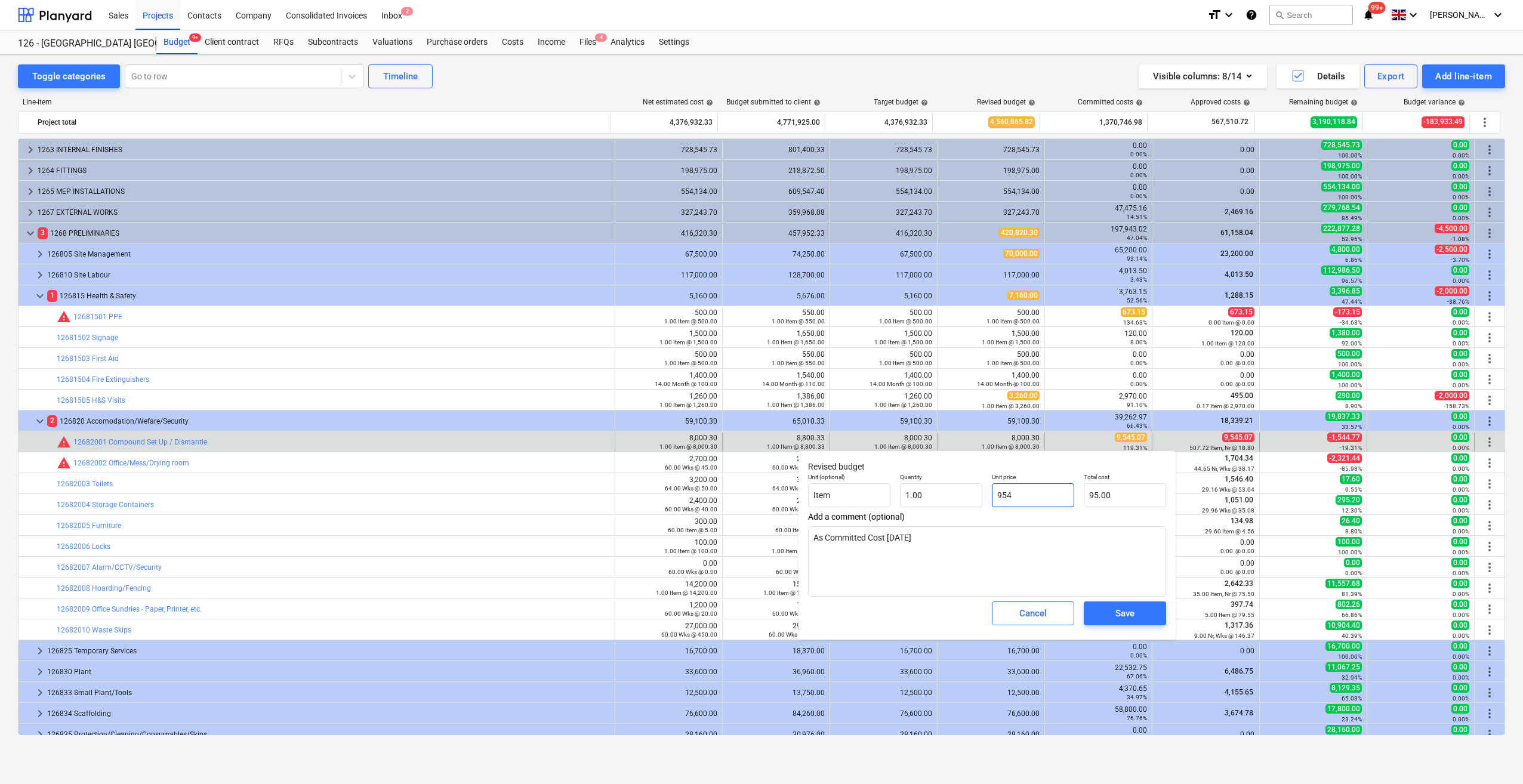
type input "954.00"
type textarea "x"
click at [1129, 618] on div "Save" at bounding box center [1125, 613] width 19 height 15
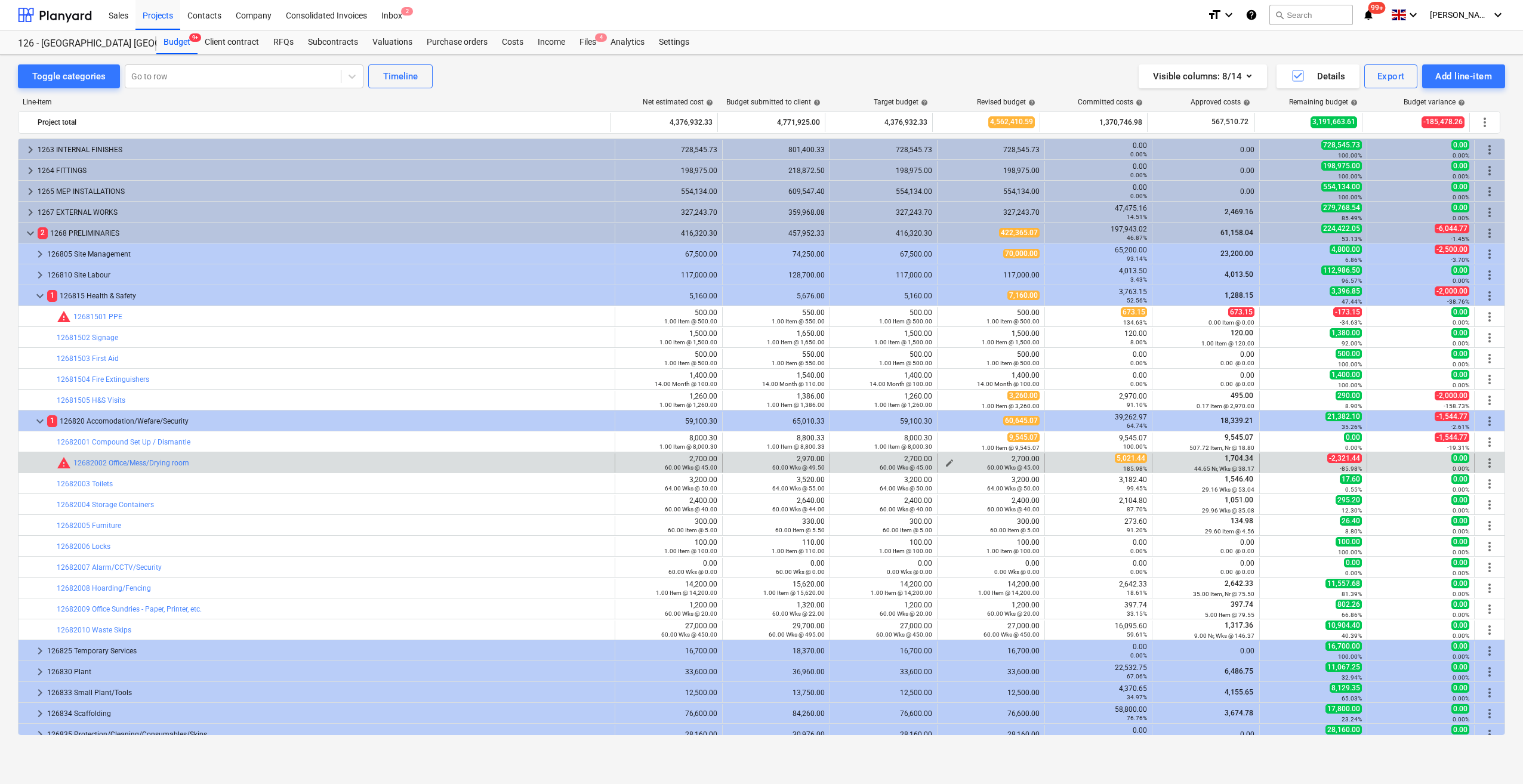
click at [945, 459] on span "edit" at bounding box center [949, 463] width 10 height 10
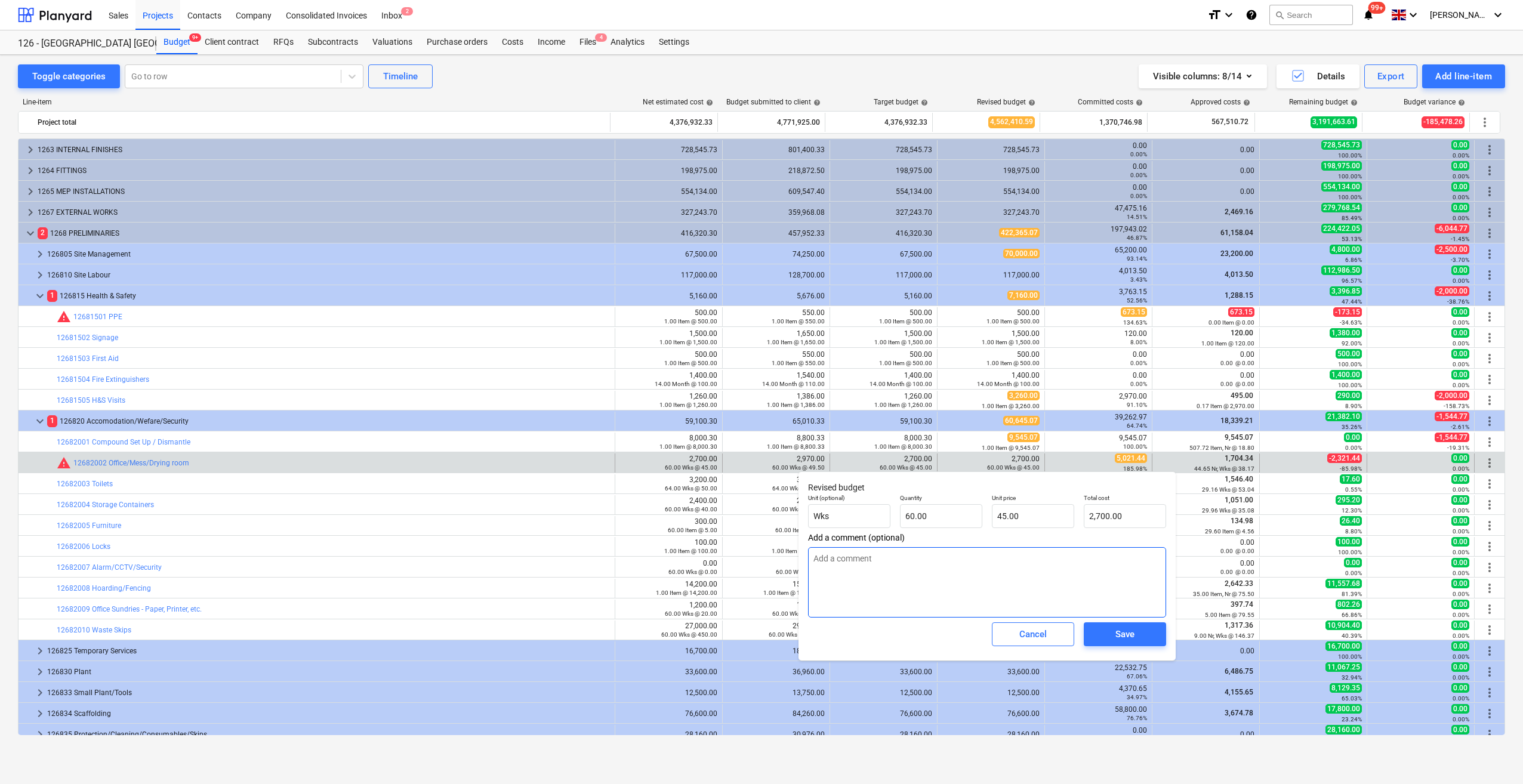
drag, startPoint x: 815, startPoint y: 564, endPoint x: 829, endPoint y: 574, distance: 17.2
click at [817, 564] on textarea at bounding box center [986, 583] width 358 height 71
click at [838, 554] on textarea "As Comitted Cost" at bounding box center [986, 583] width 358 height 71
click at [904, 564] on textarea "As Committed Cost" at bounding box center [986, 583] width 358 height 71
drag, startPoint x: 1021, startPoint y: 516, endPoint x: 1014, endPoint y: 518, distance: 7.3
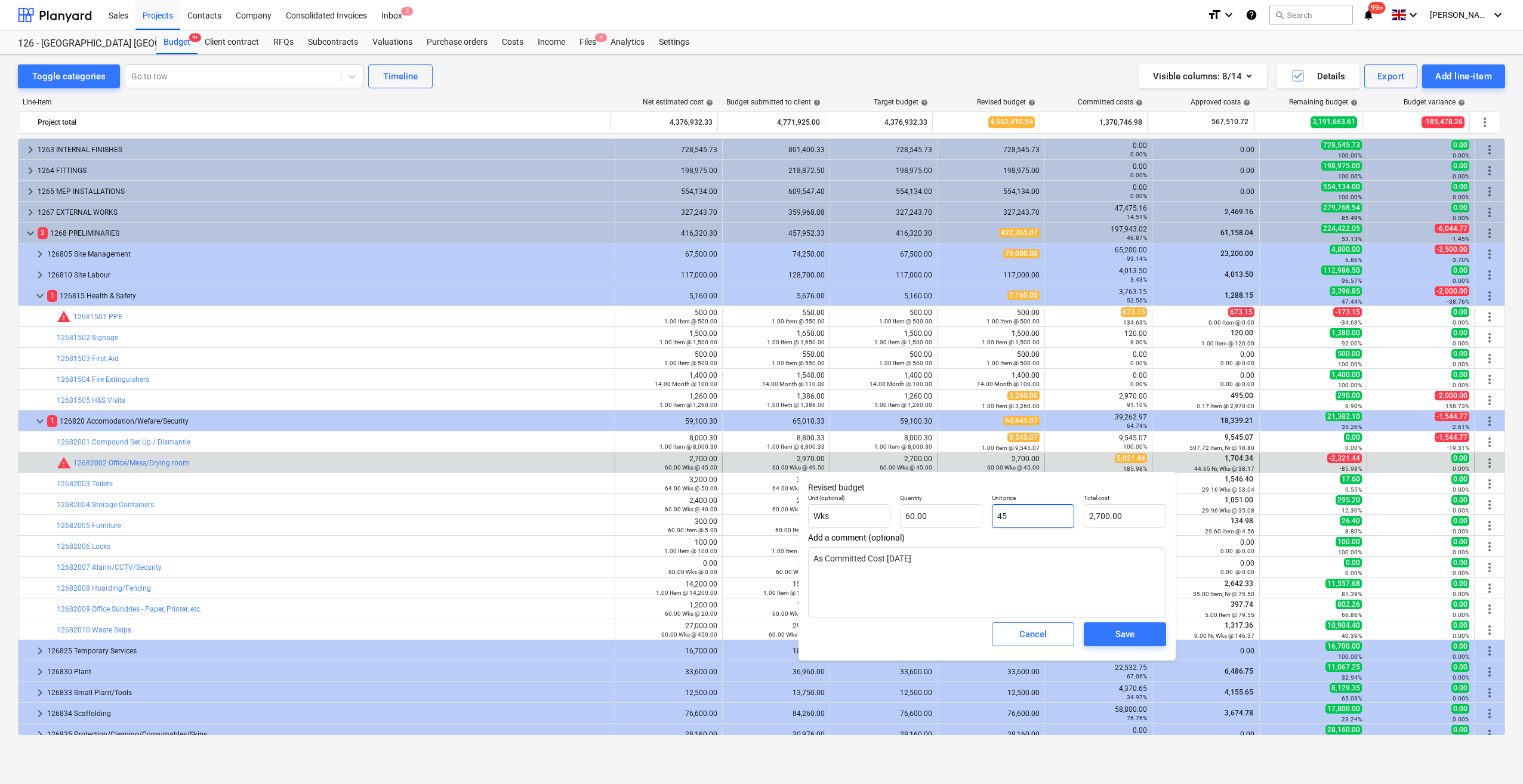
click at [1014, 518] on input "45" at bounding box center [1033, 516] width 82 height 24
click at [1124, 629] on div "Save" at bounding box center [1125, 634] width 19 height 15
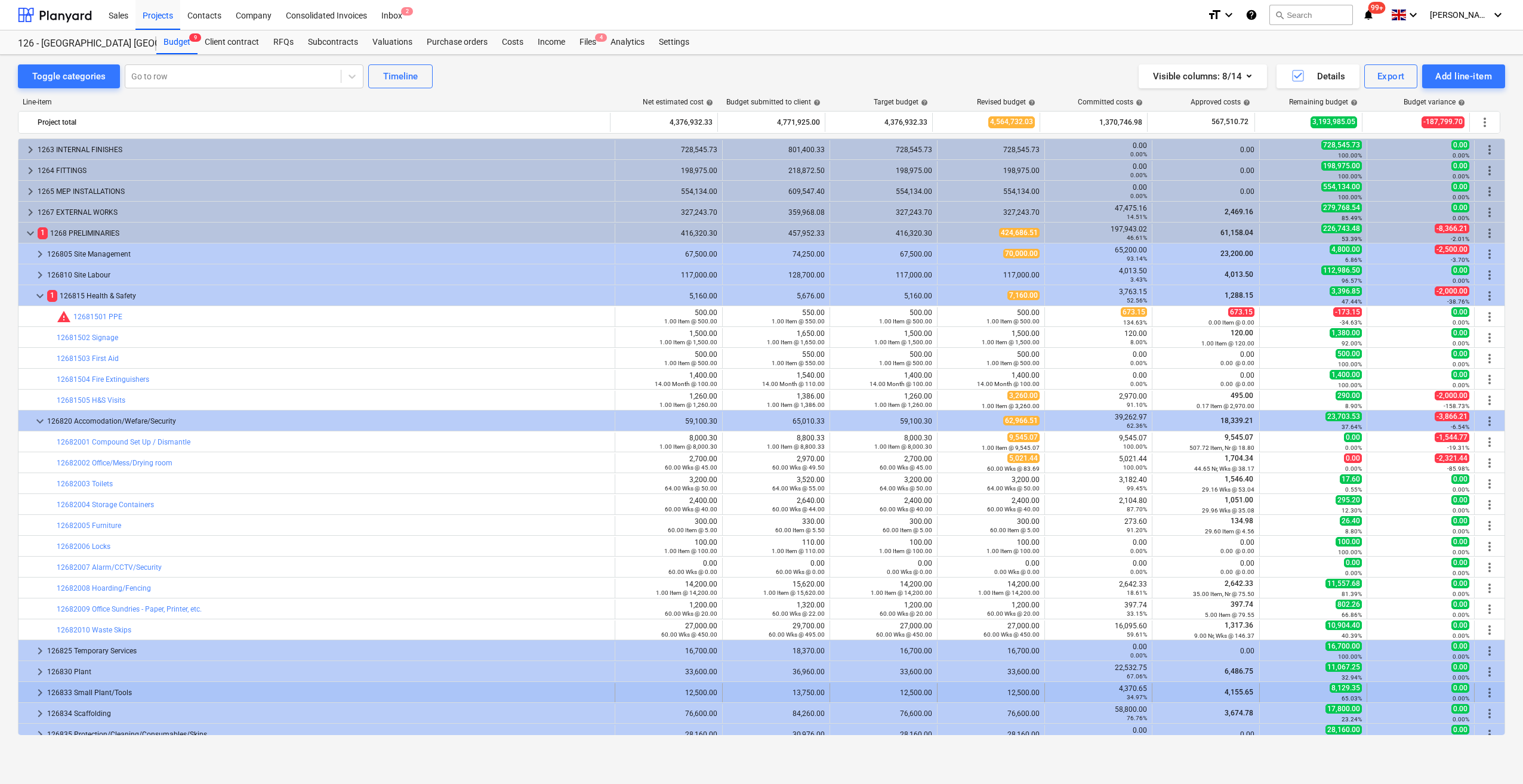
scroll to position [991, 0]
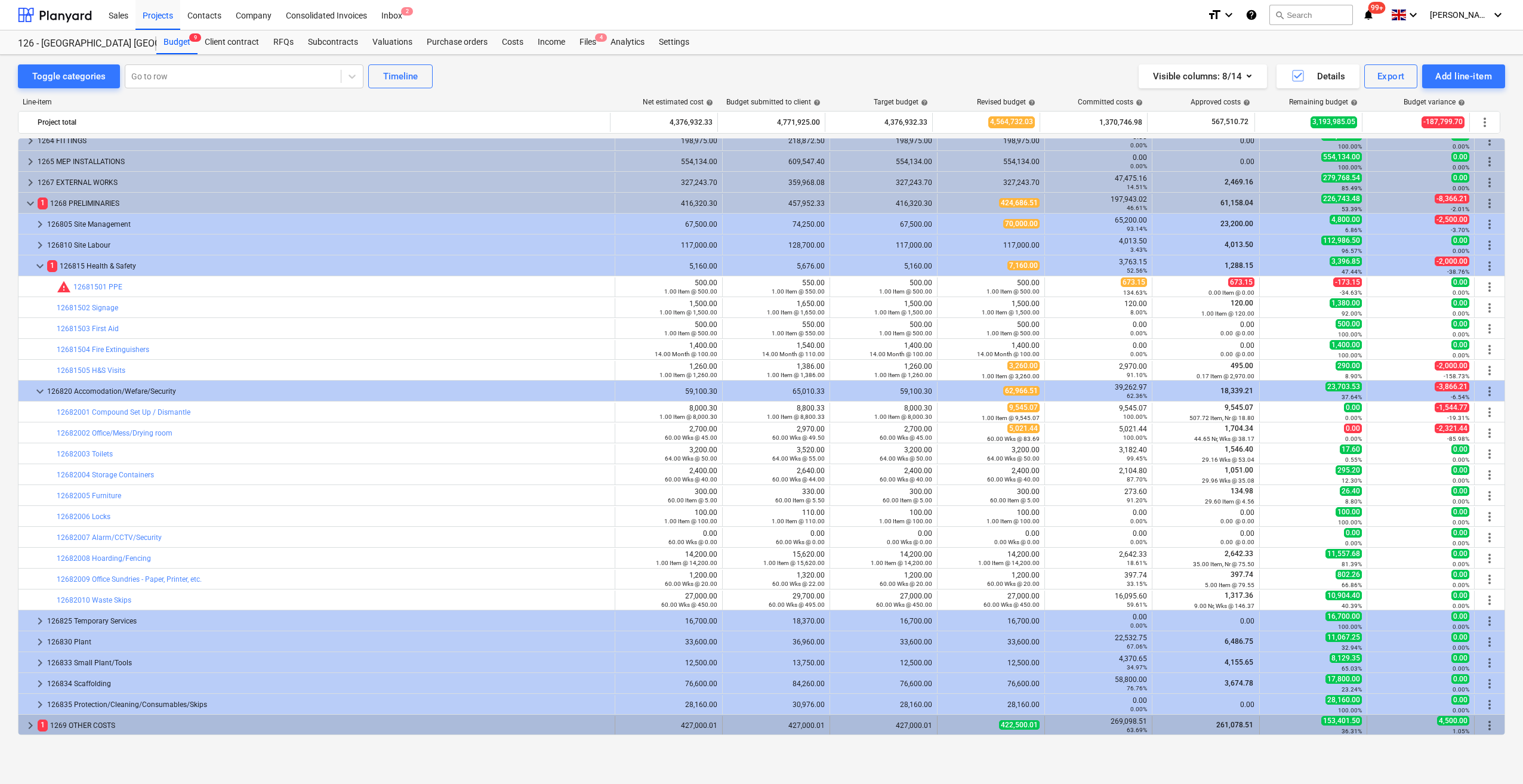
click at [30, 722] on span "keyboard_arrow_right" at bounding box center [31, 726] width 15 height 15
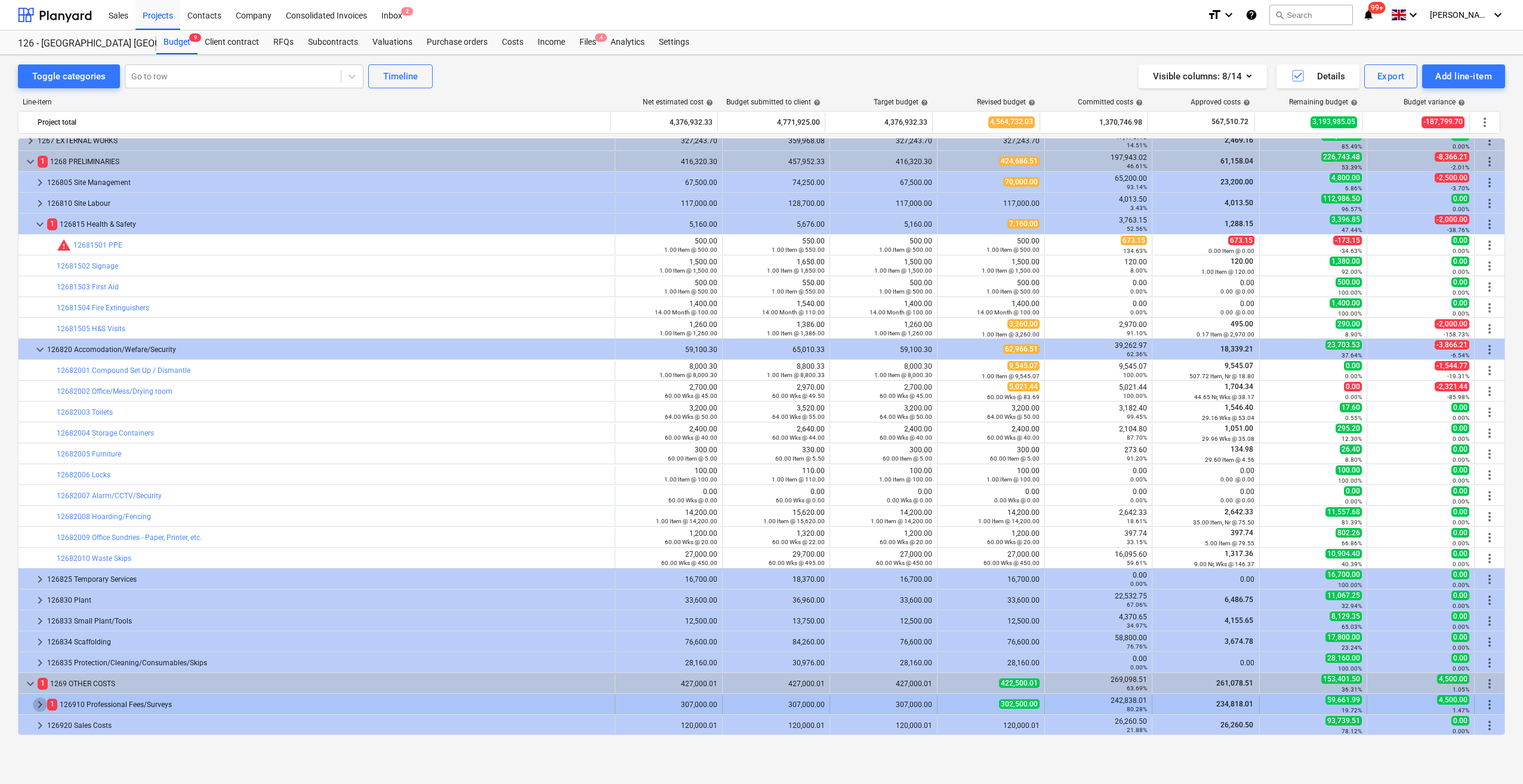
click at [39, 704] on span "keyboard_arrow_right" at bounding box center [40, 705] width 15 height 15
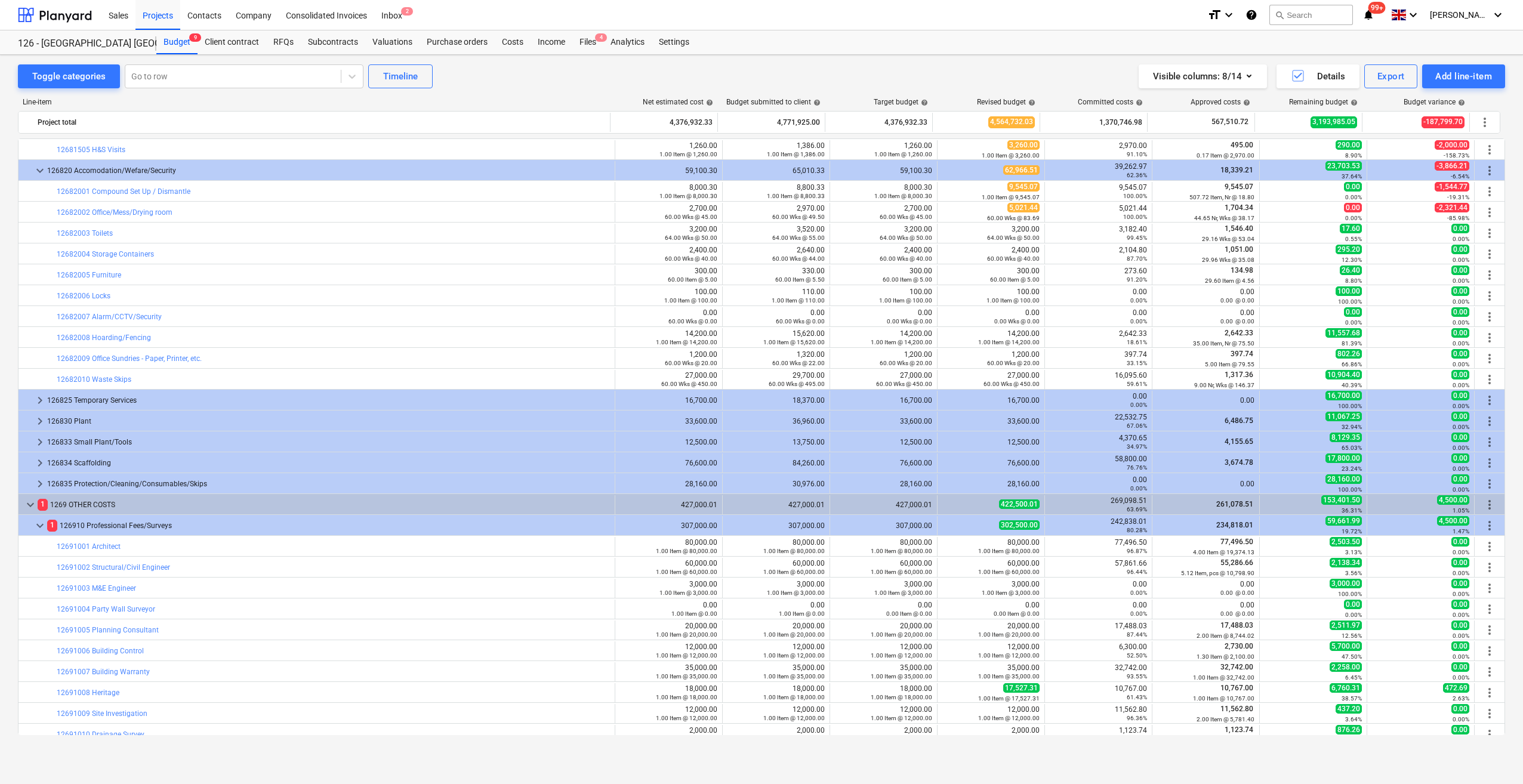
scroll to position [1271, 0]
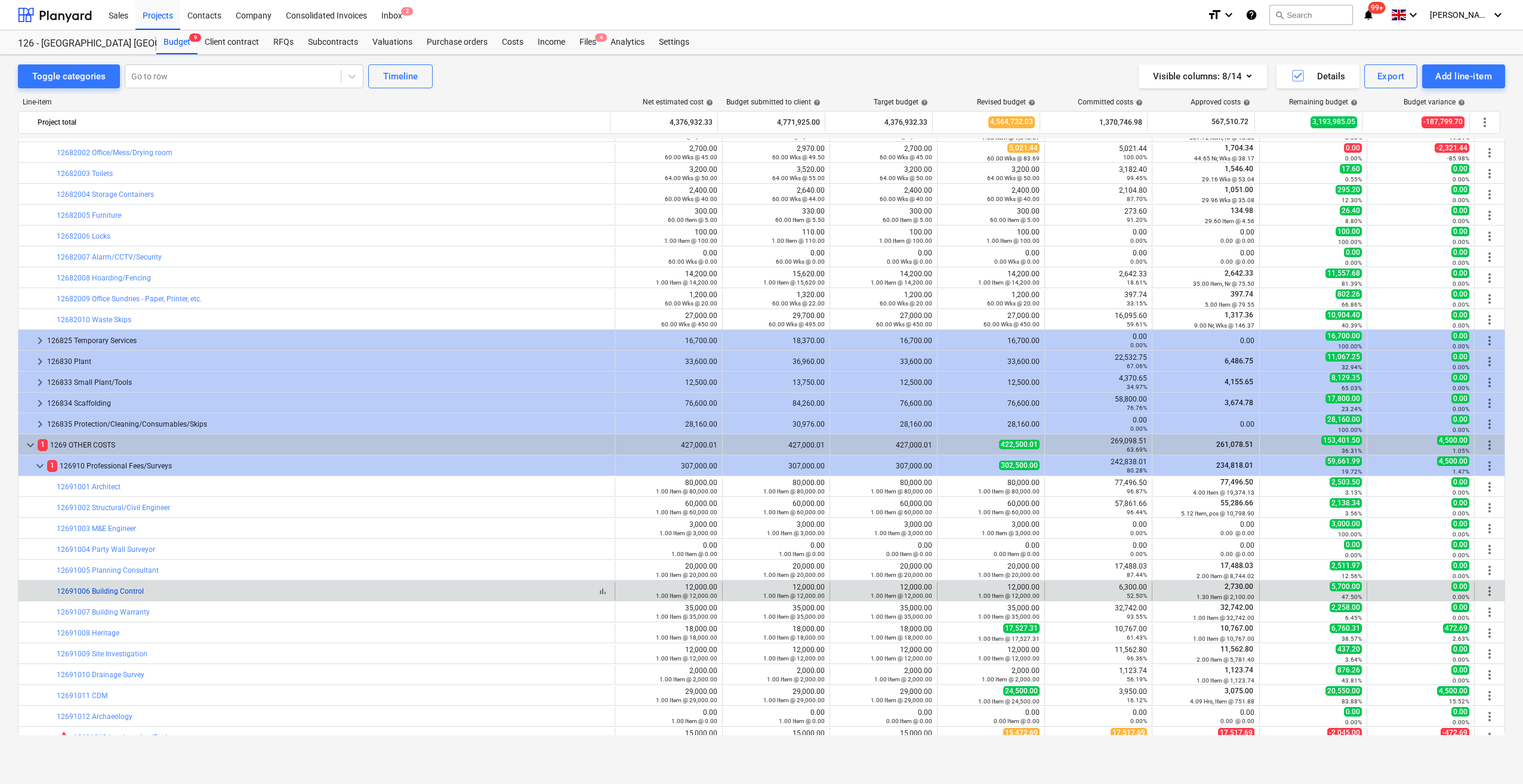
click at [103, 587] on link "12691006 Building Control" at bounding box center [101, 591] width 87 height 8
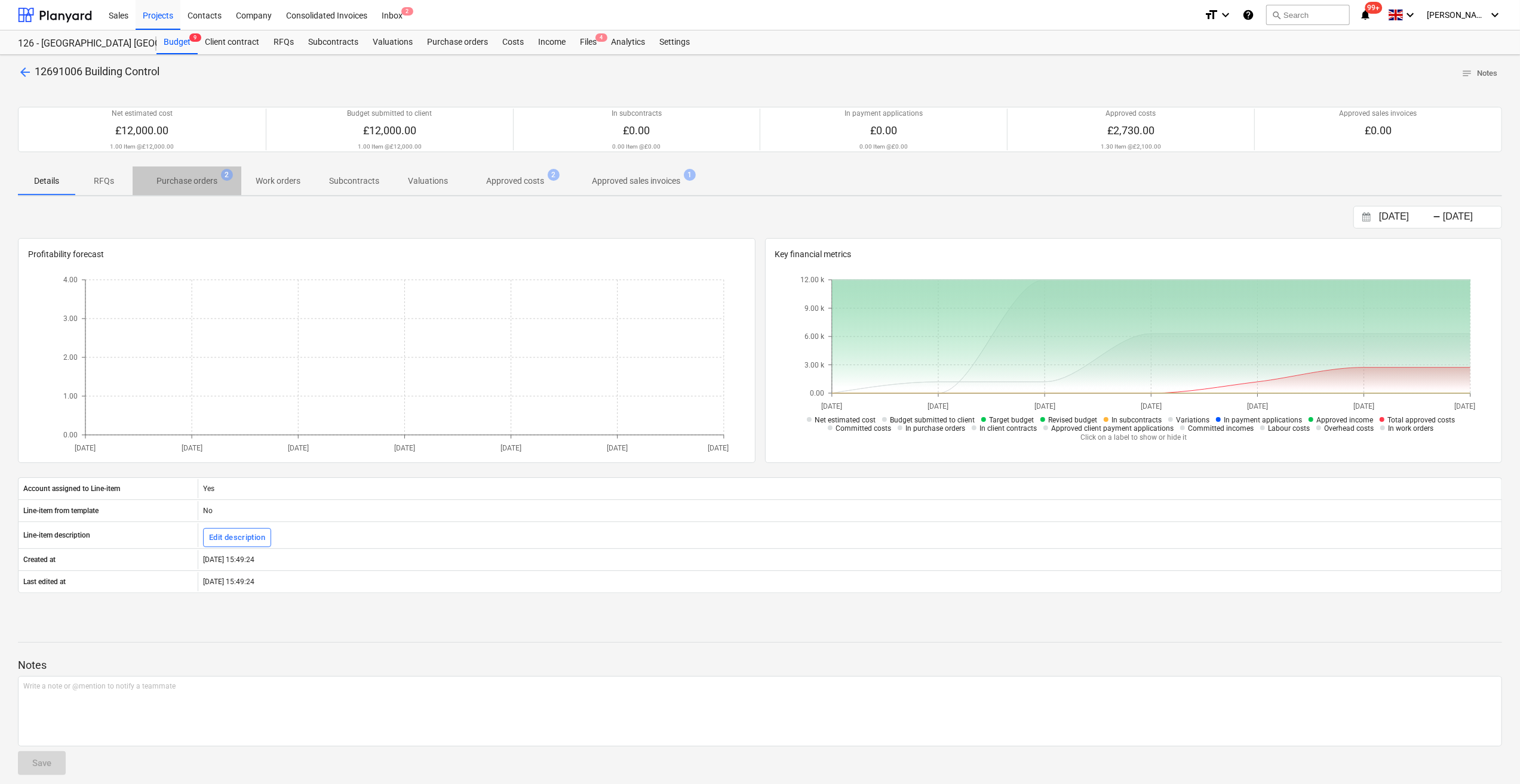
click at [199, 185] on p "Purchase orders" at bounding box center [187, 181] width 61 height 13
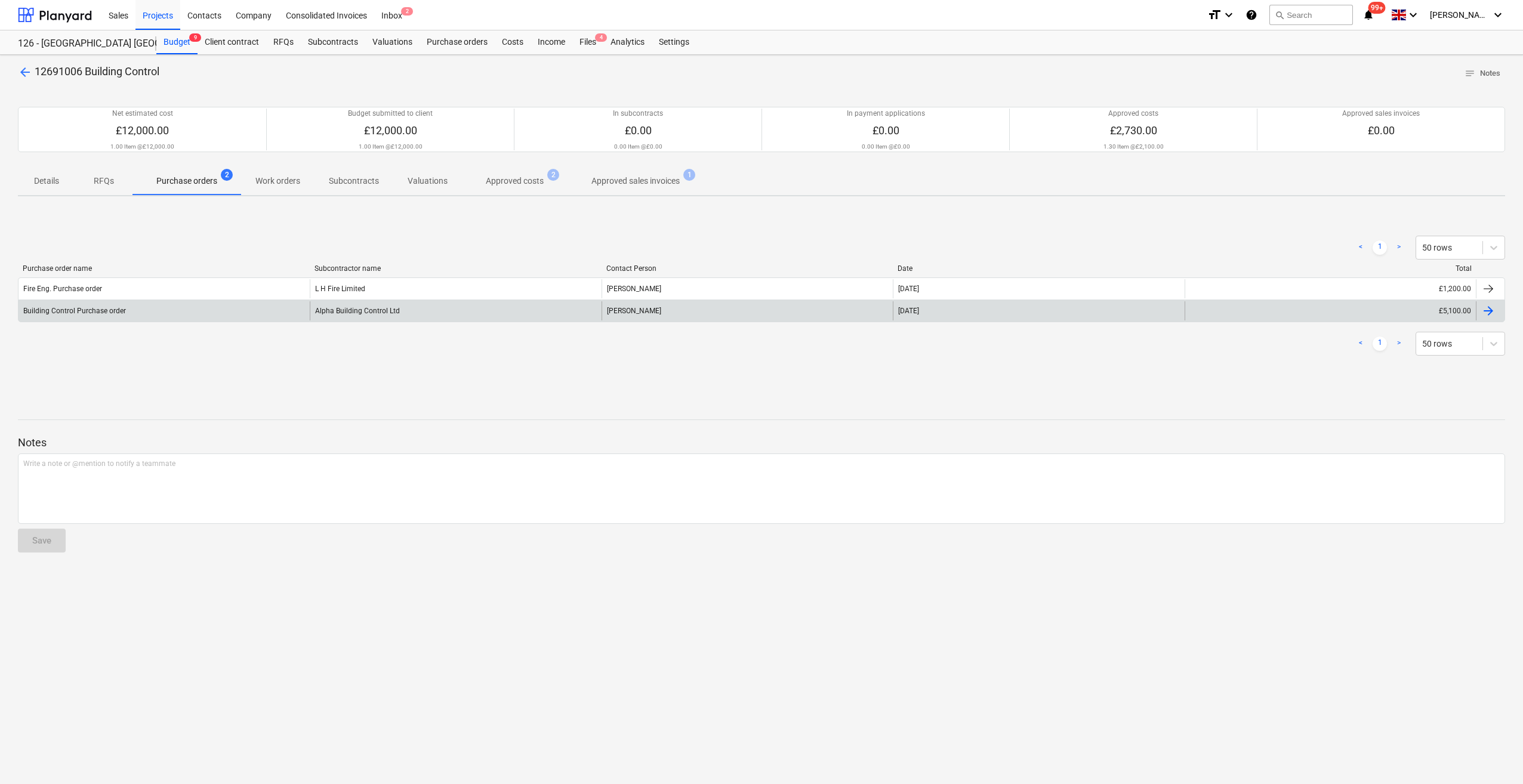
click at [1461, 313] on div "£5,100.00" at bounding box center [1330, 311] width 291 height 19
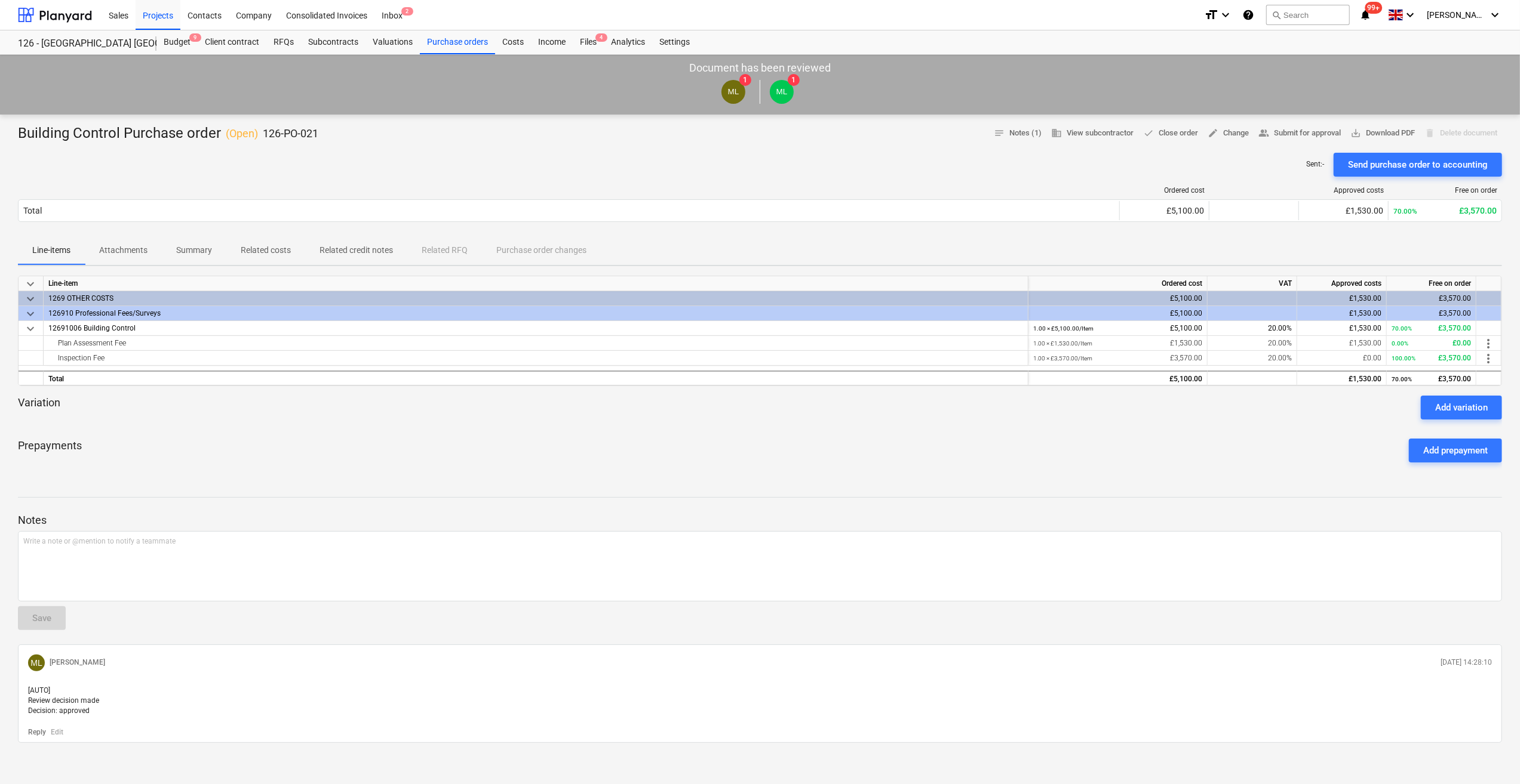
click at [124, 250] on p "Attachments" at bounding box center [122, 250] width 48 height 13
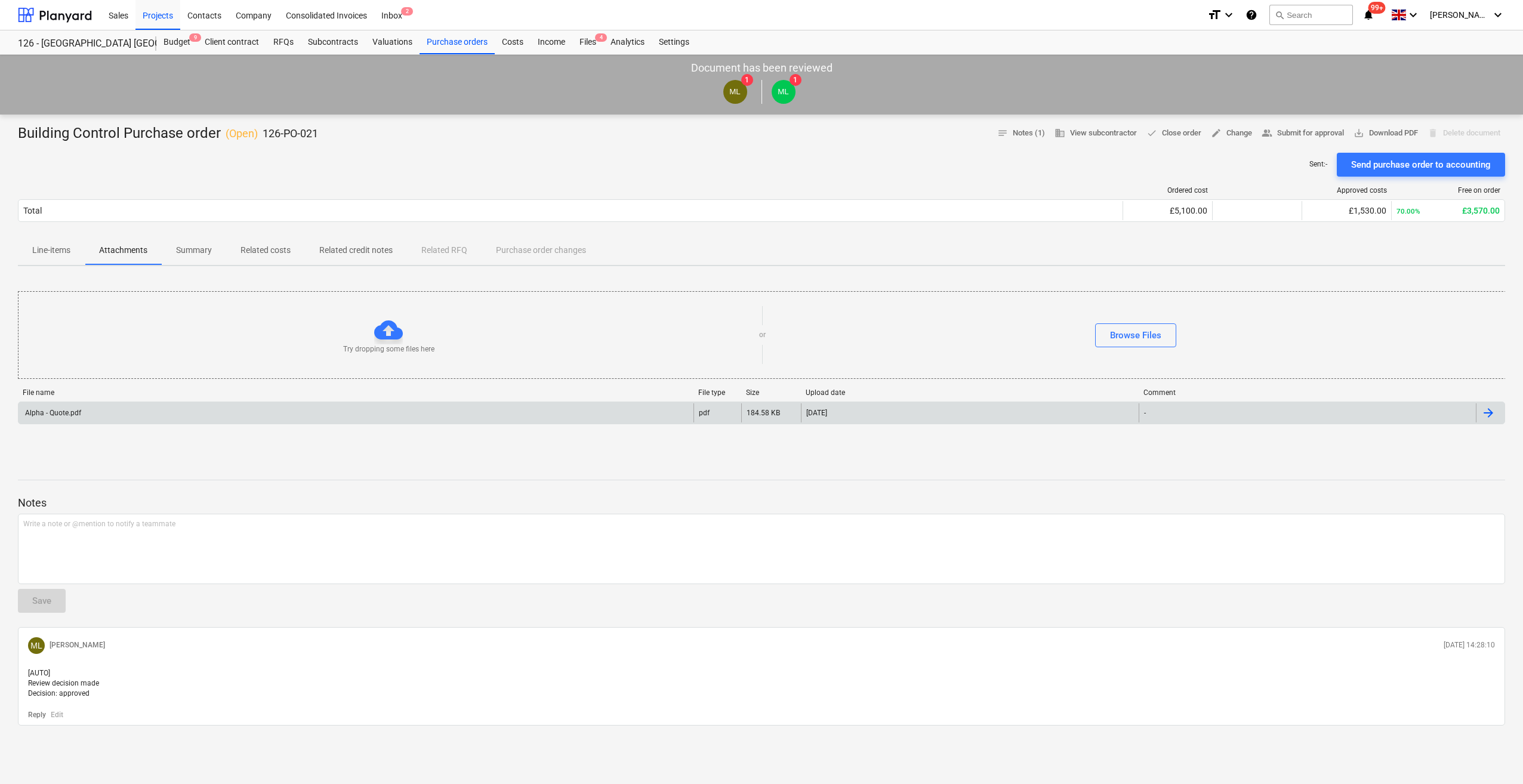
click at [64, 419] on div "Alpha - Quote.pdf" at bounding box center [355, 412] width 675 height 19
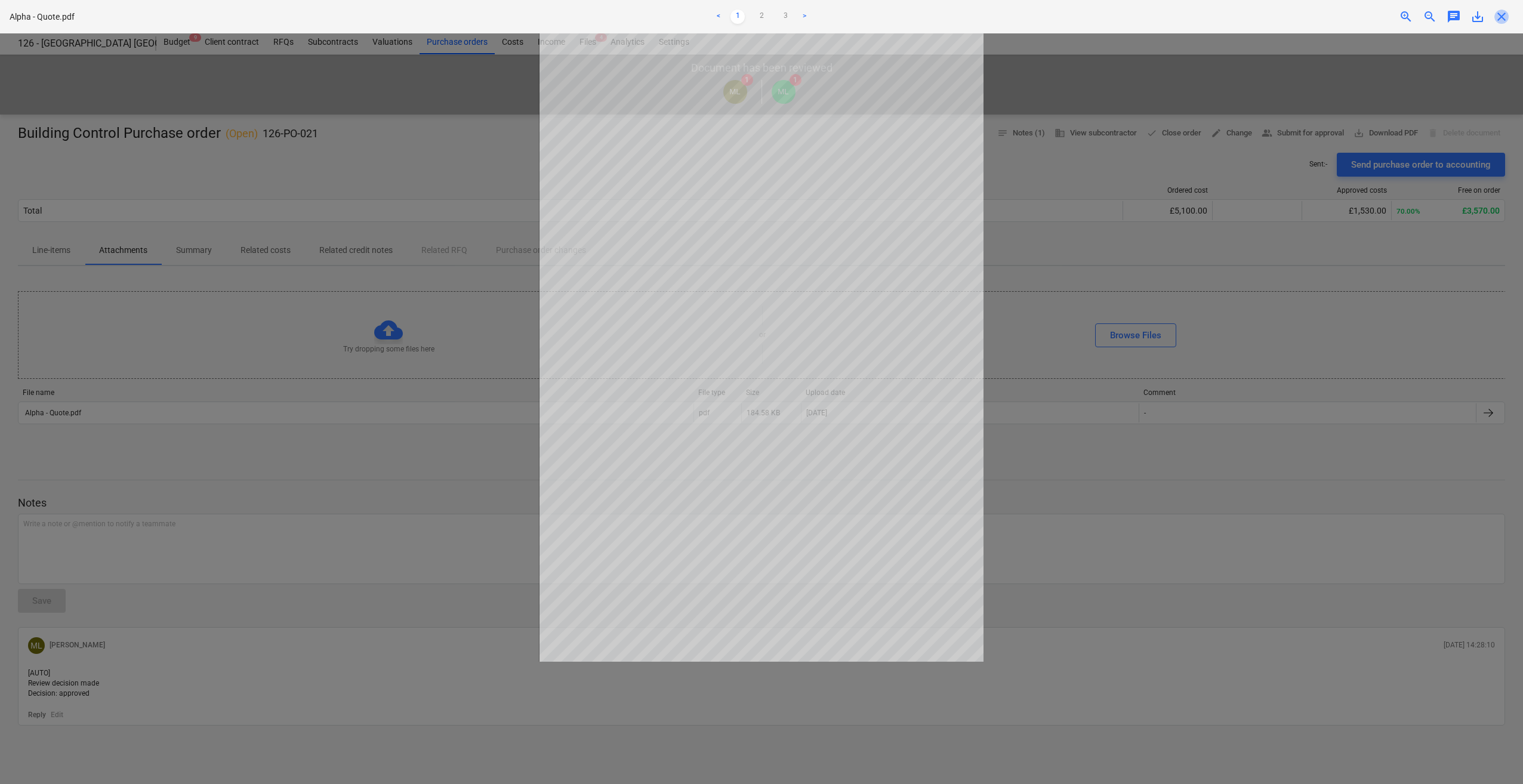
click at [1499, 17] on span "close" at bounding box center [1502, 17] width 15 height 15
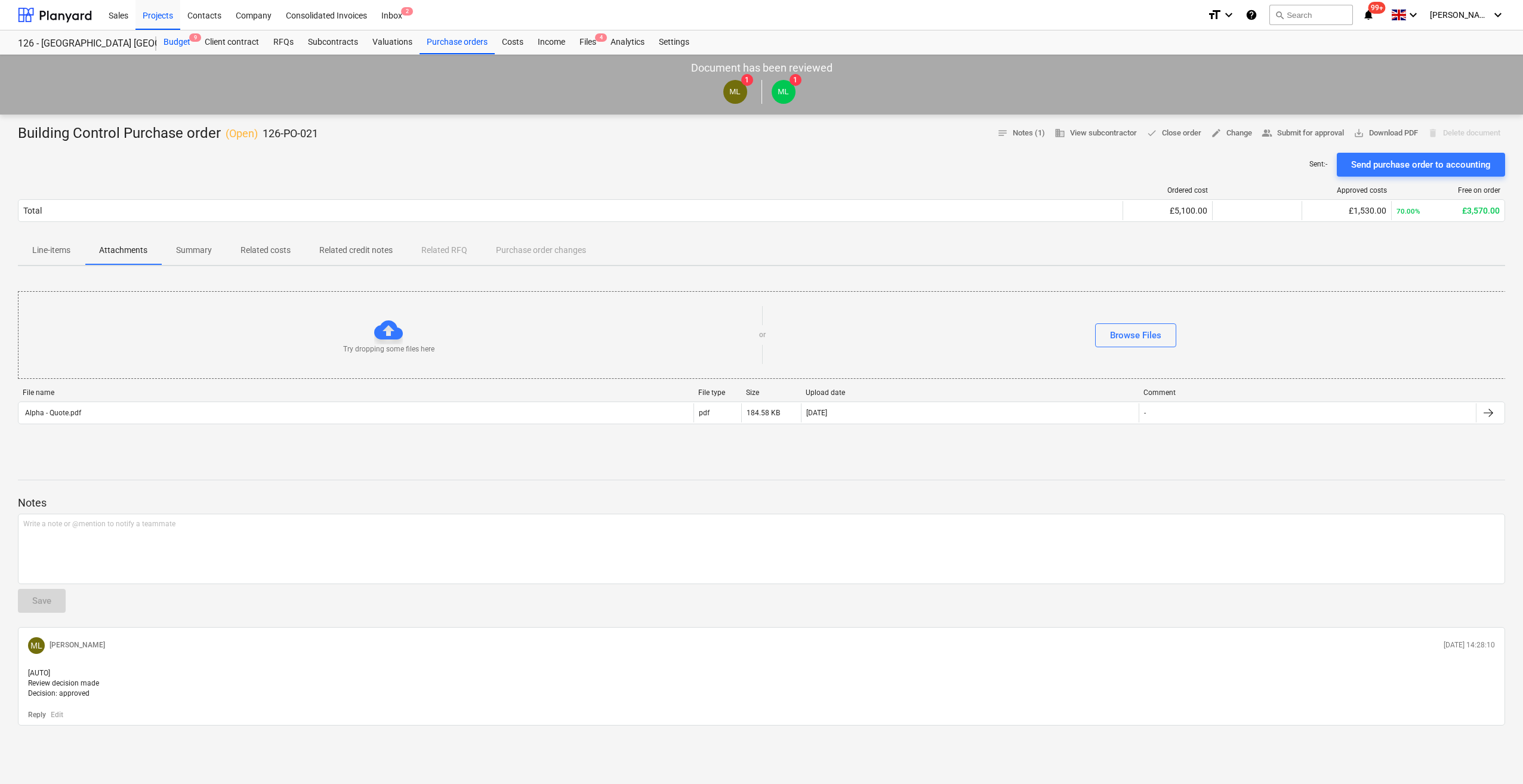
click at [183, 43] on div "Budget 9" at bounding box center [177, 43] width 41 height 24
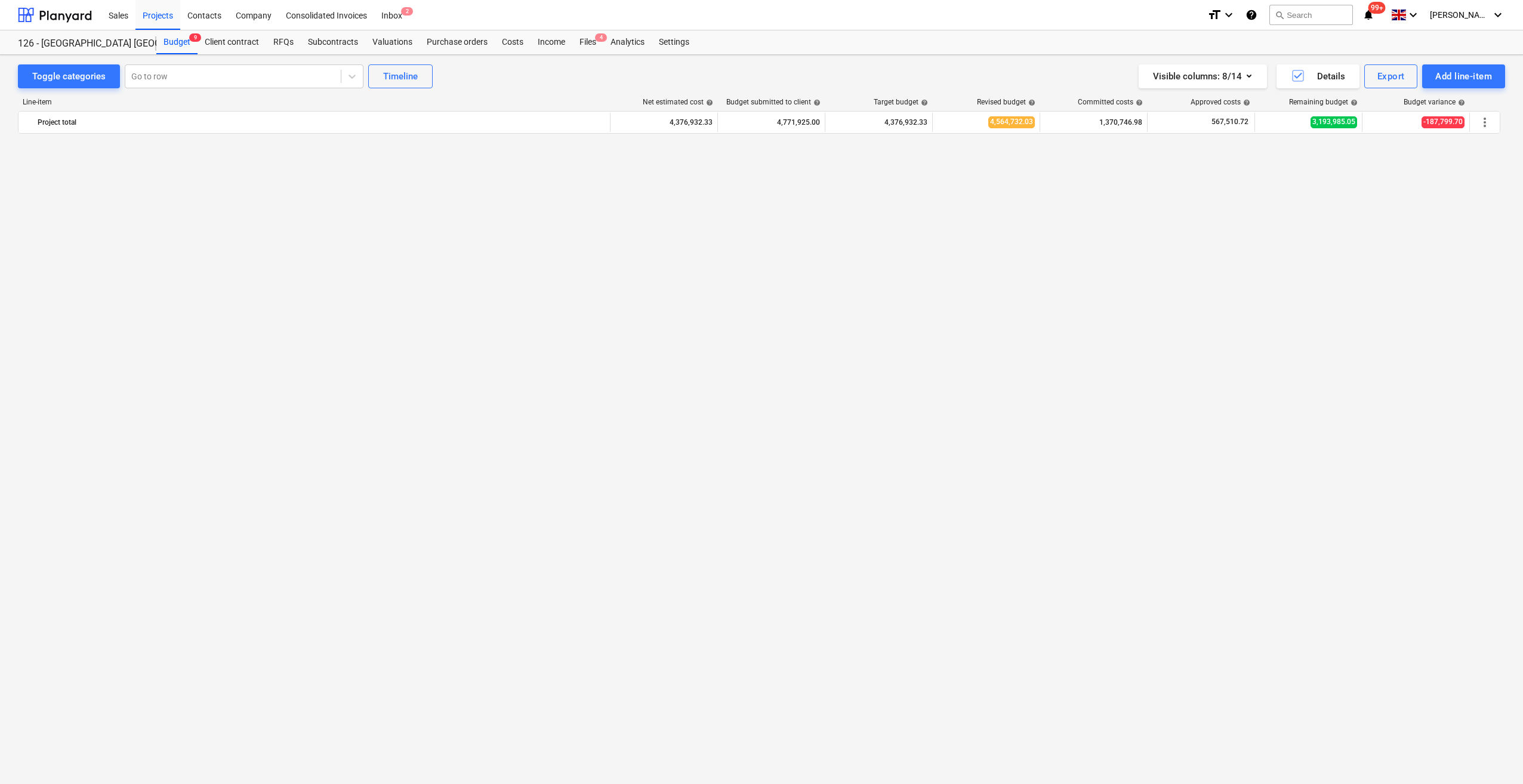
scroll to position [1271, 0]
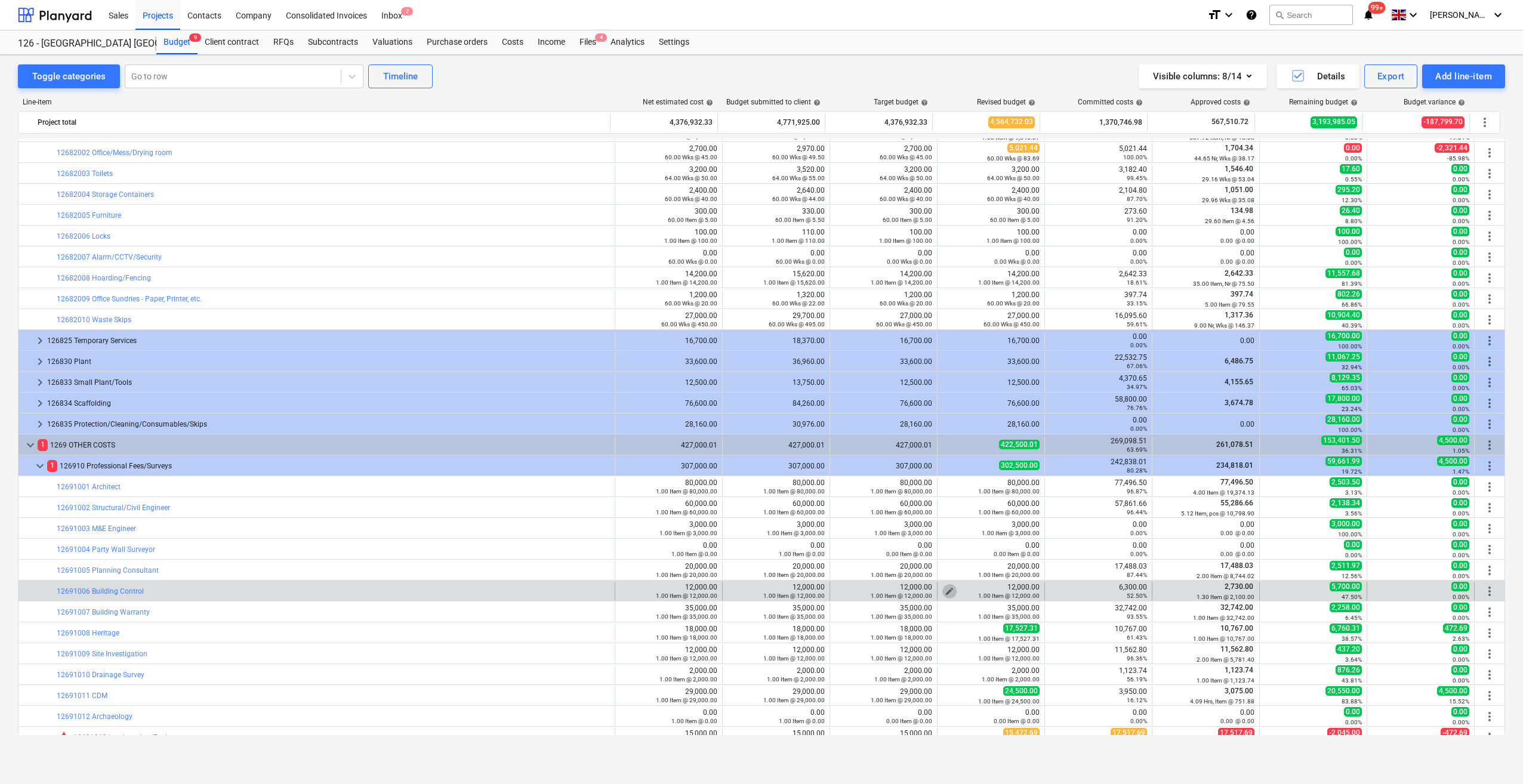
click at [945, 590] on span "edit" at bounding box center [949, 591] width 10 height 10
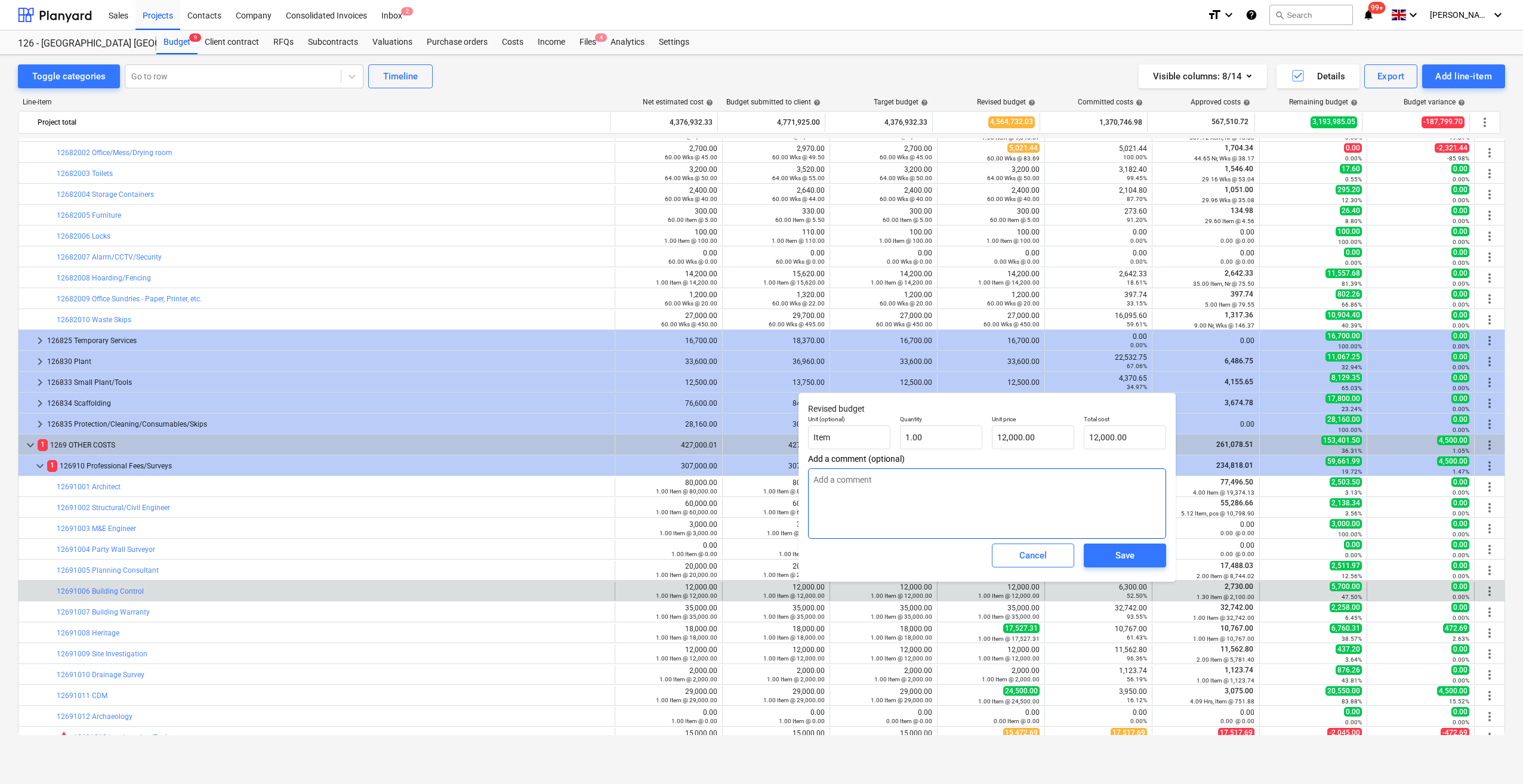
click at [818, 479] on textarea at bounding box center [986, 504] width 358 height 71
drag, startPoint x: 1036, startPoint y: 440, endPoint x: 995, endPoint y: 442, distance: 41.0
click at [995, 442] on input "12000" at bounding box center [1033, 437] width 82 height 24
click at [1118, 562] on div "Save" at bounding box center [1125, 555] width 19 height 15
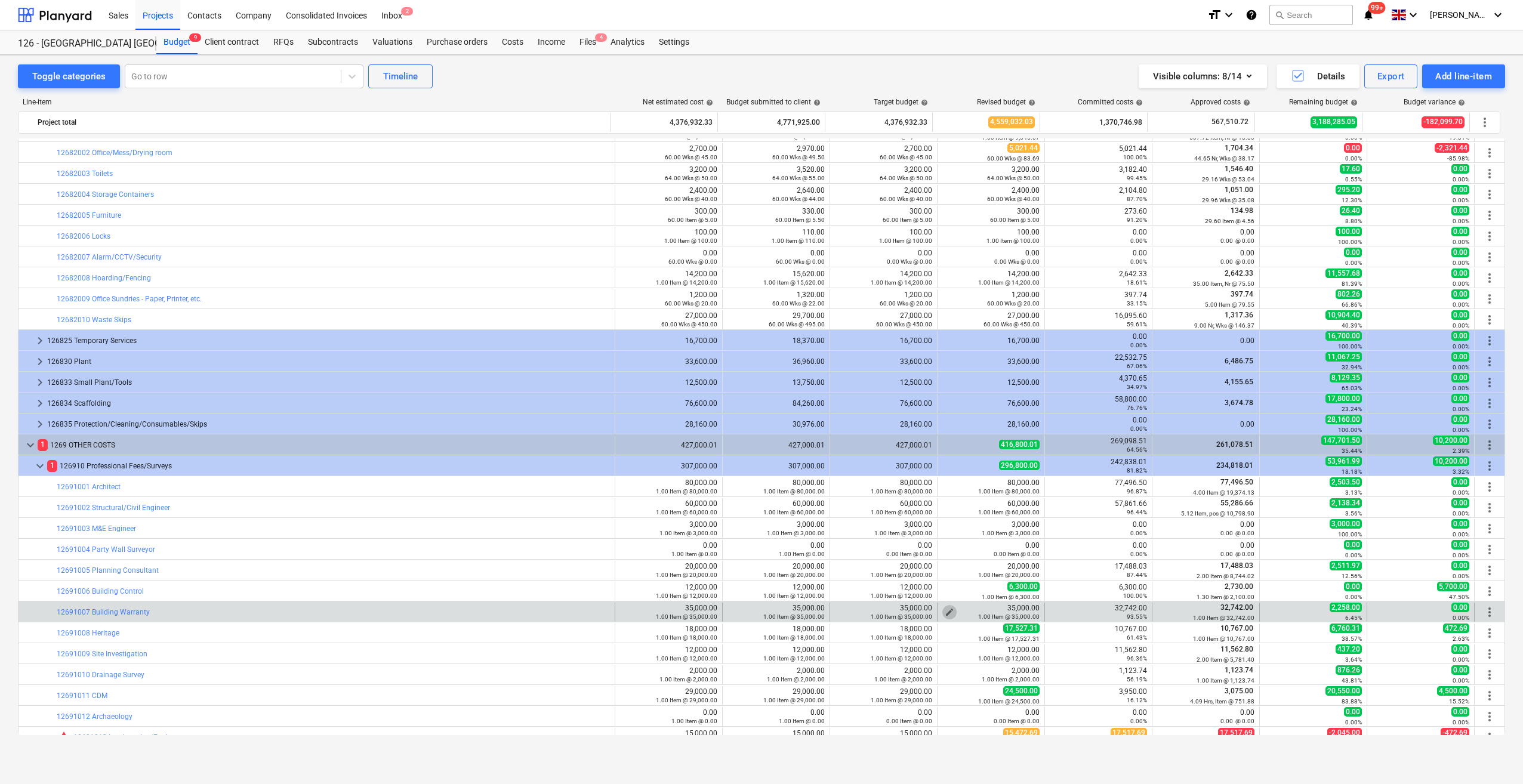
click at [945, 611] on span "edit" at bounding box center [949, 612] width 10 height 10
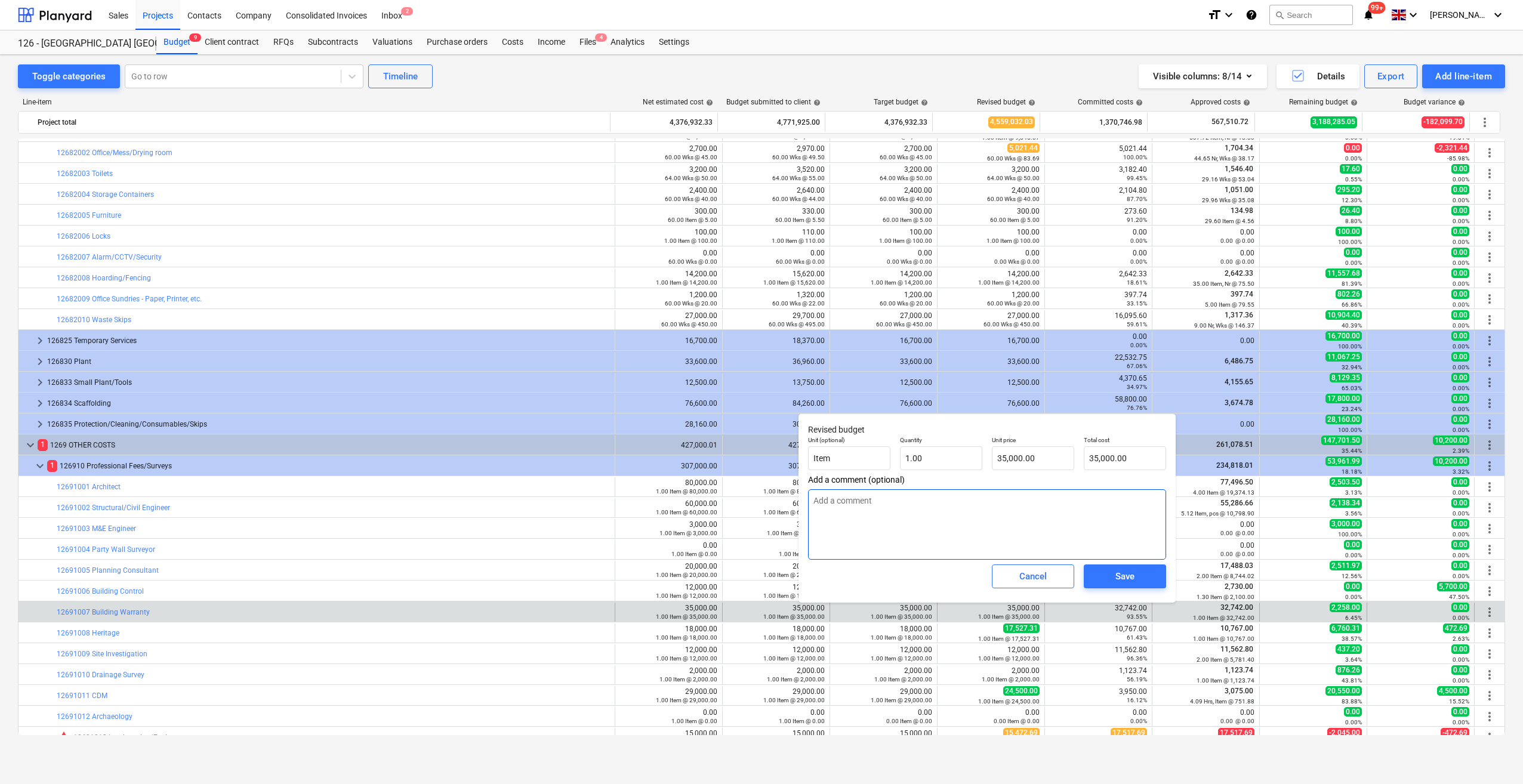
drag, startPoint x: 877, startPoint y: 505, endPoint x: 817, endPoint y: 509, distance: 60.1
click at [817, 509] on textarea at bounding box center [986, 525] width 358 height 71
drag, startPoint x: 1039, startPoint y: 457, endPoint x: 1004, endPoint y: 460, distance: 35.1
click at [1004, 460] on input "35000" at bounding box center [1033, 458] width 82 height 24
click at [1121, 581] on div "Save" at bounding box center [1125, 576] width 19 height 15
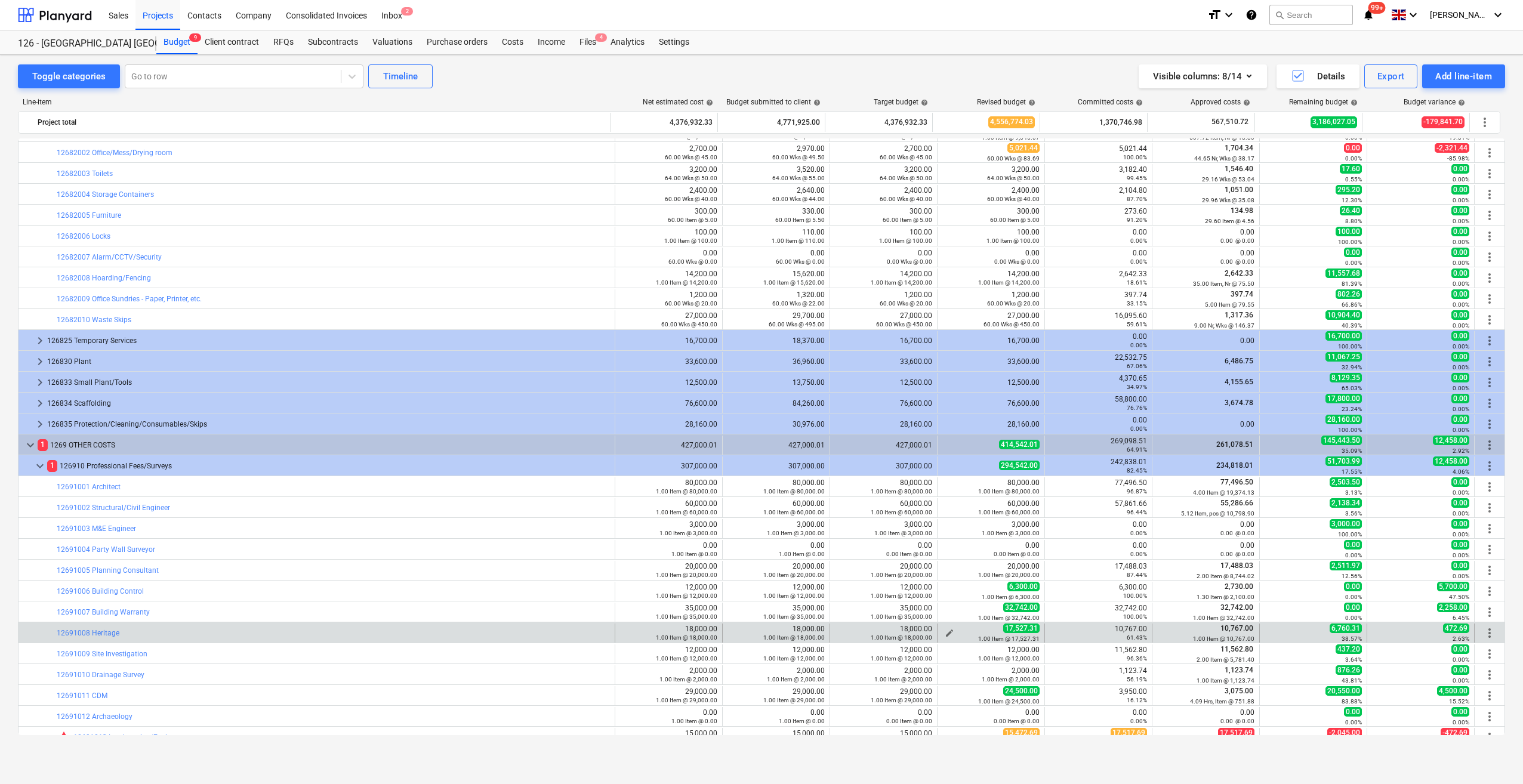
click at [945, 632] on span "edit" at bounding box center [949, 633] width 10 height 10
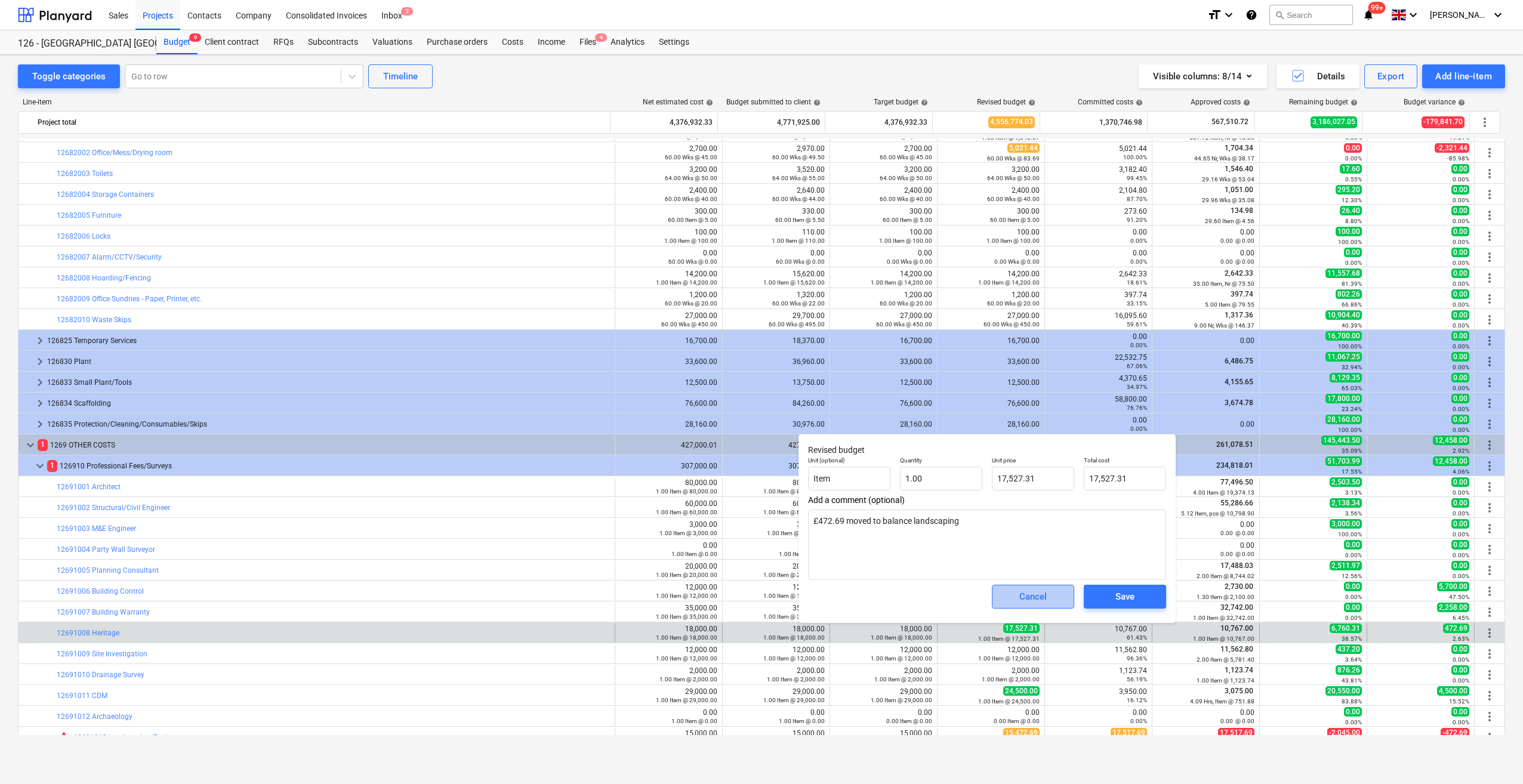
click at [1046, 602] on div "Cancel" at bounding box center [1033, 596] width 27 height 15
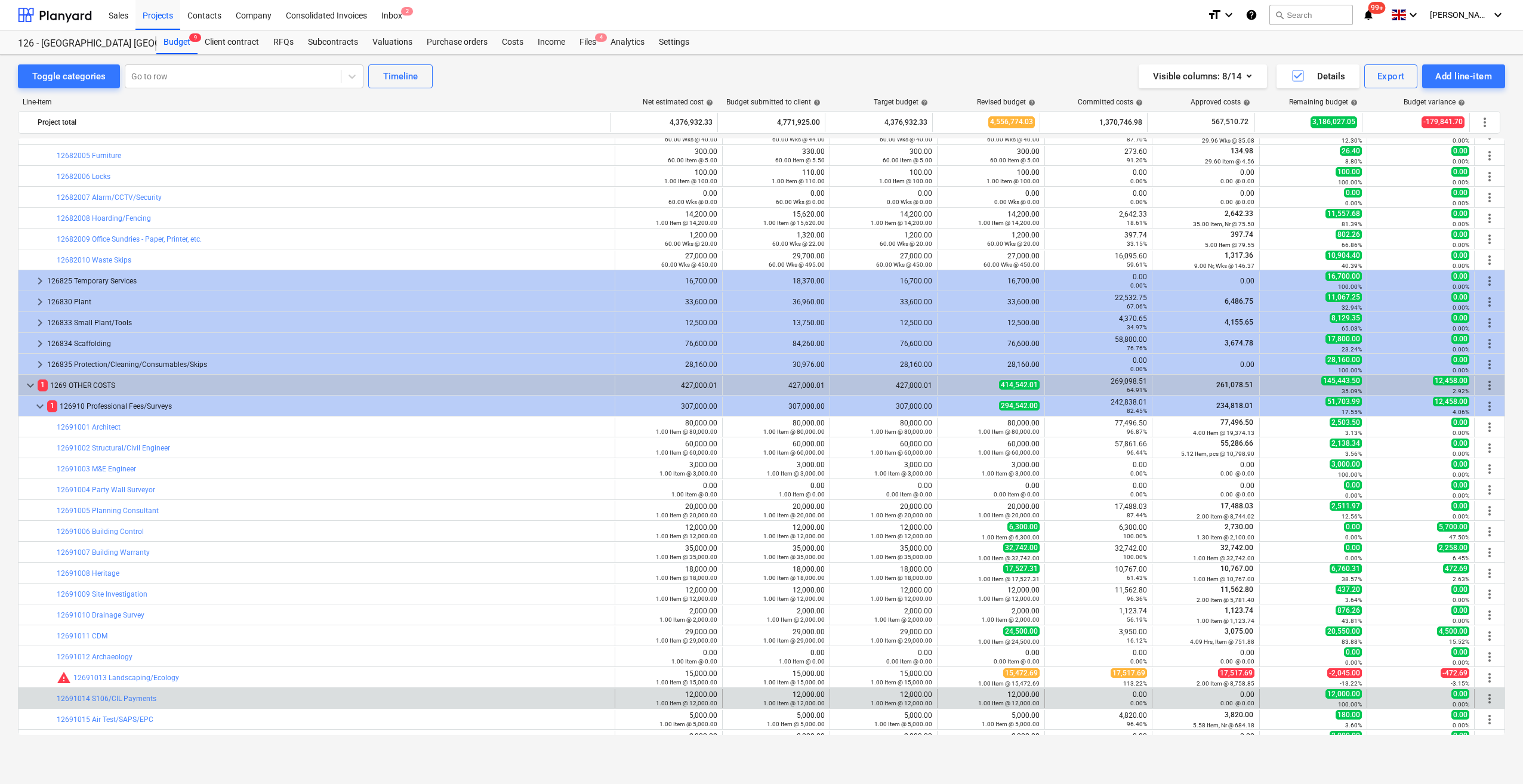
scroll to position [1388, 0]
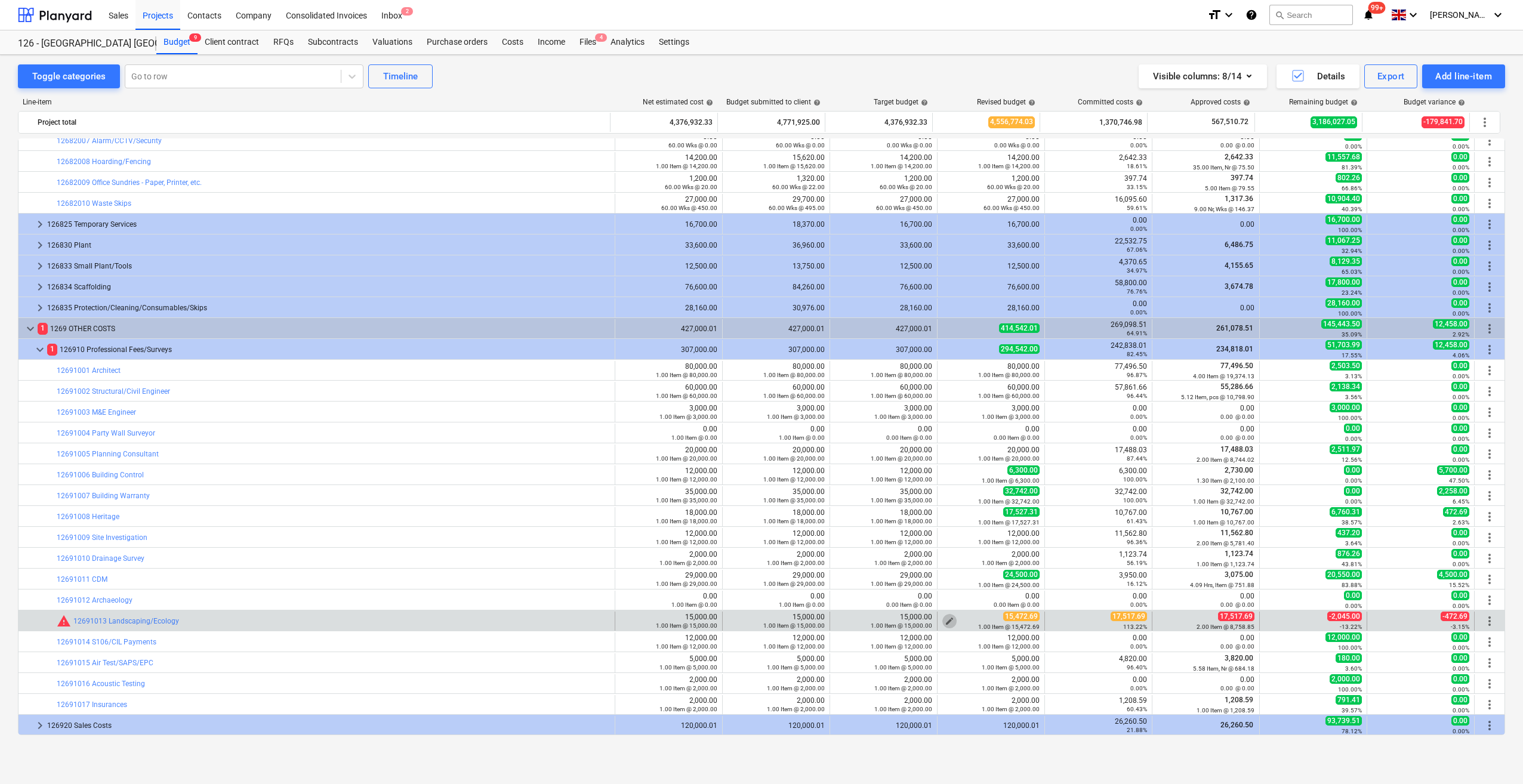
click at [946, 617] on span "edit" at bounding box center [949, 621] width 10 height 10
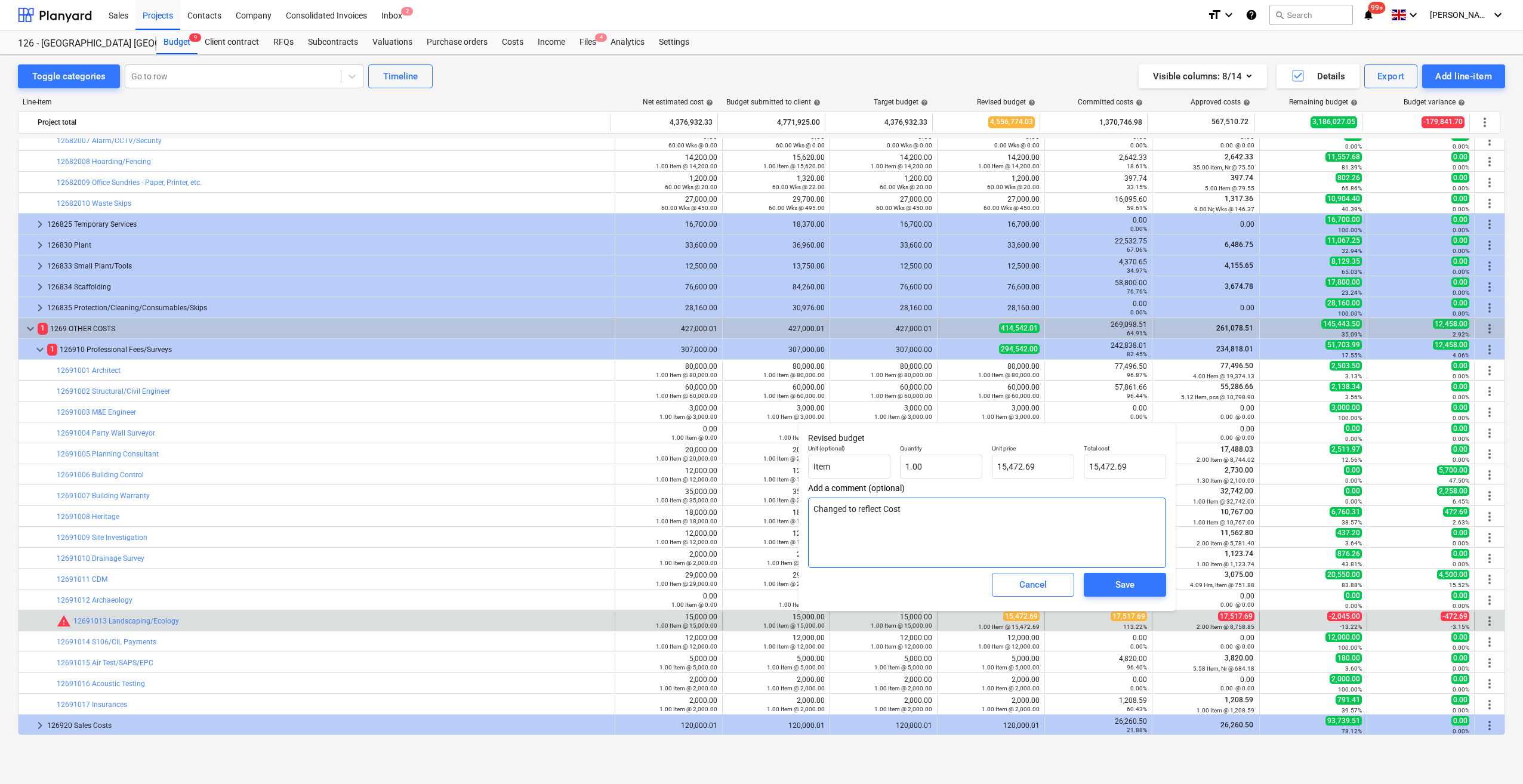
click at [907, 513] on textarea "Changed to reflect Cost" at bounding box center [986, 533] width 358 height 71
drag, startPoint x: 1041, startPoint y: 466, endPoint x: 1004, endPoint y: 465, distance: 37.0
click at [1004, 465] on input "15472.69" at bounding box center [1033, 467] width 82 height 24
click at [1128, 589] on div "Save" at bounding box center [1125, 585] width 19 height 15
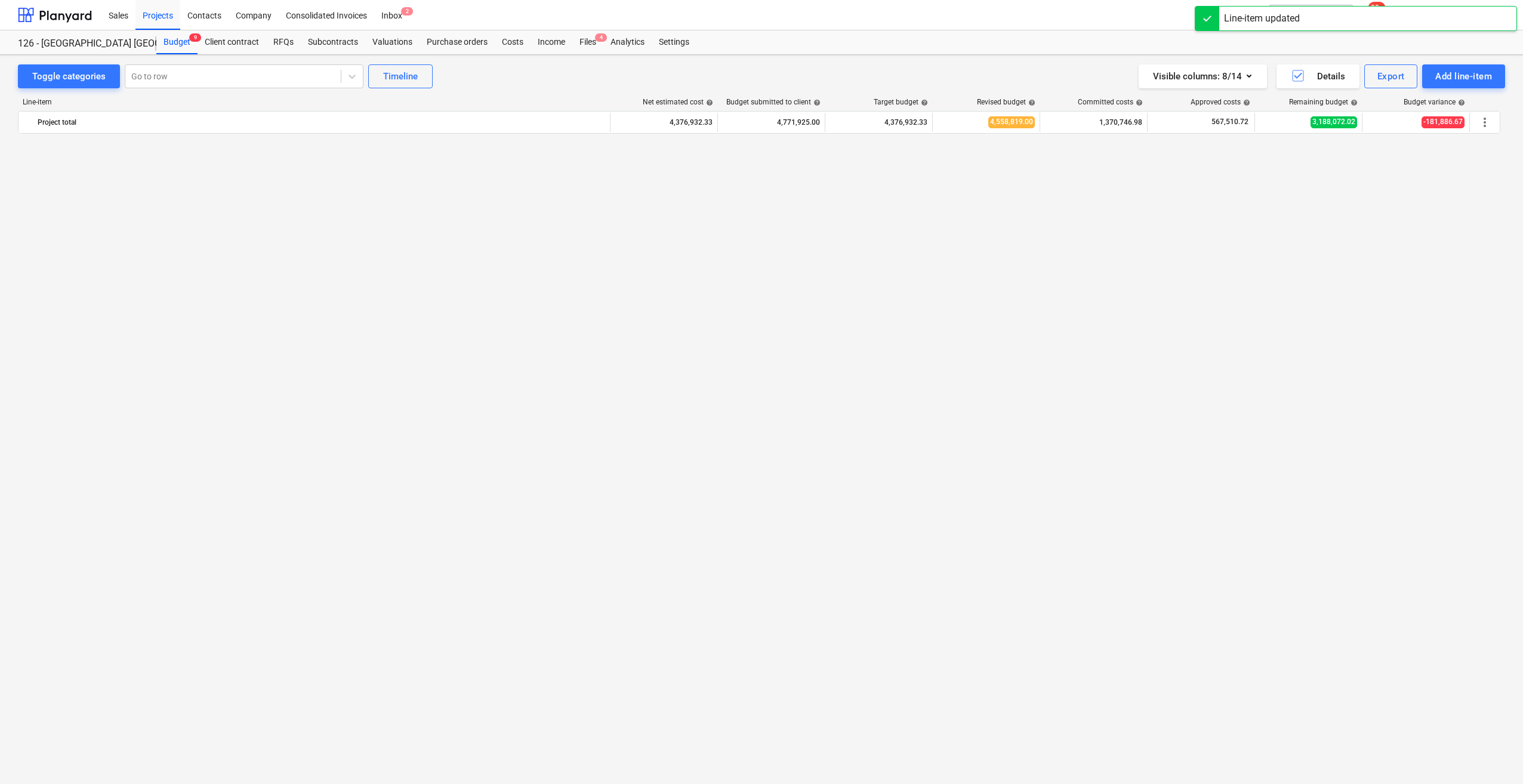
scroll to position [1388, 0]
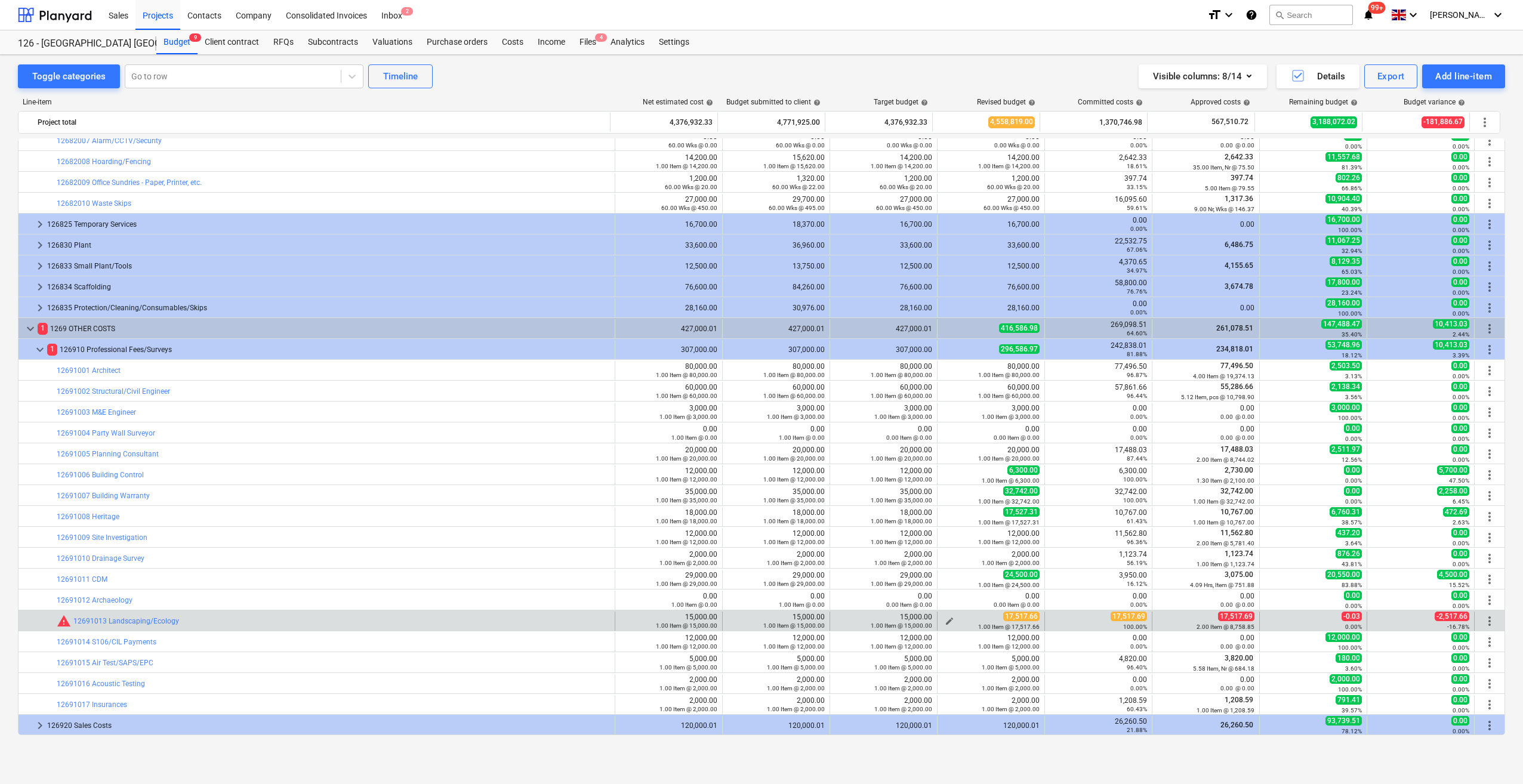
click at [945, 619] on span "edit" at bounding box center [949, 621] width 10 height 10
type textarea "x"
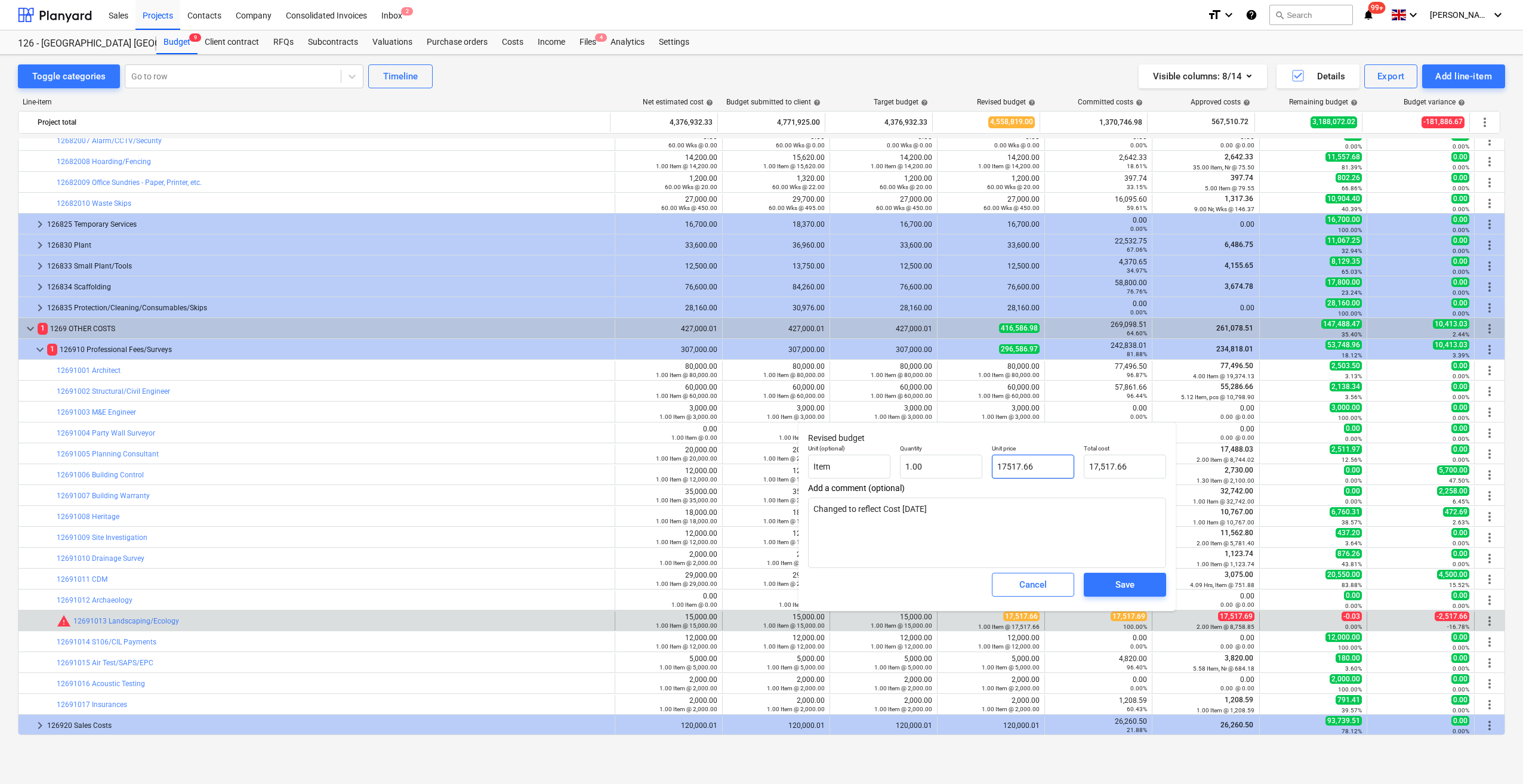
click at [1039, 462] on input "17517.66" at bounding box center [1033, 467] width 82 height 24
type input "17517.6"
type textarea "x"
type input "17,517.60"
type input "17517.69"
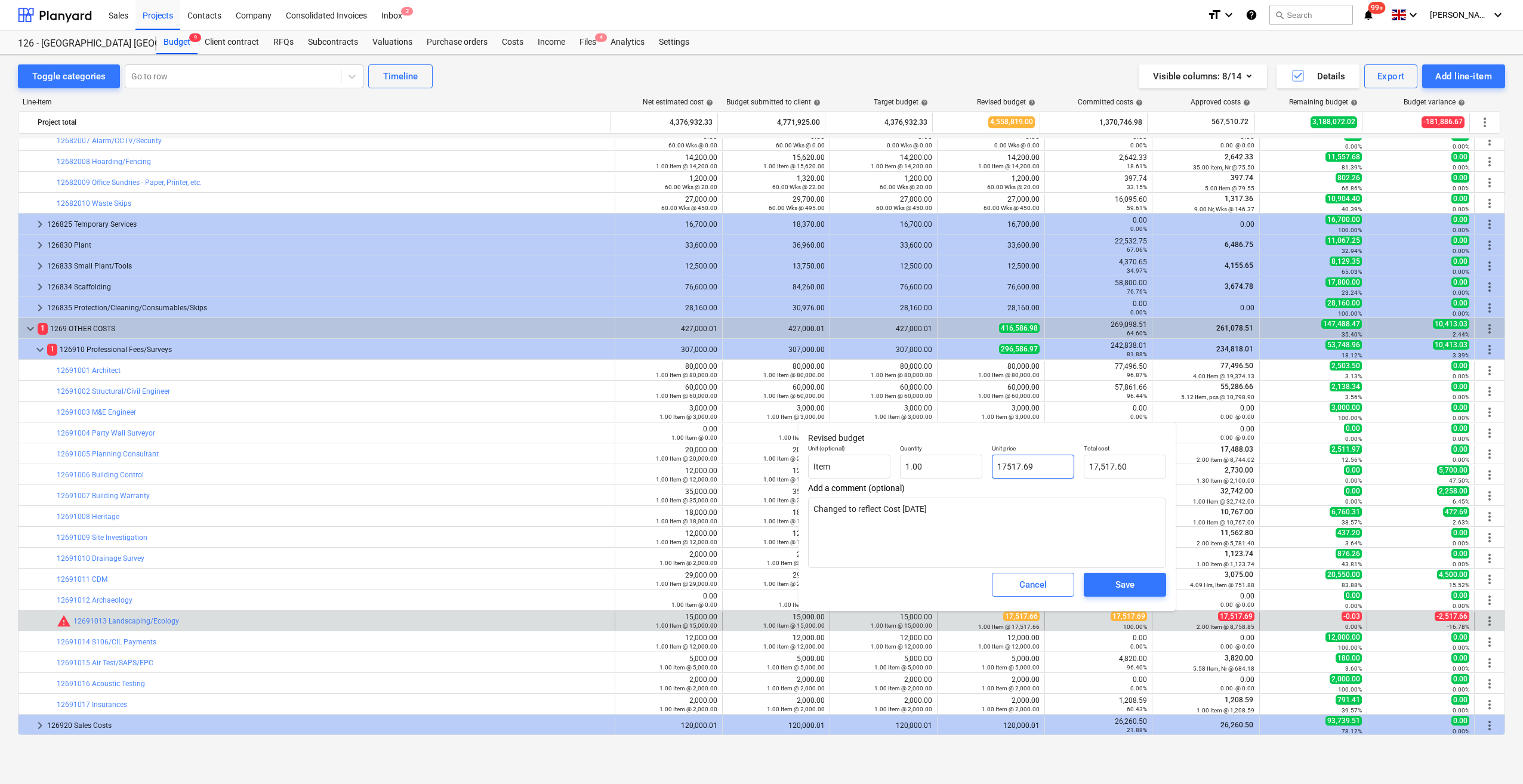
type textarea "x"
type input "17,517.69"
type input "17517.69"
type textarea "x"
type input "17,517.69"
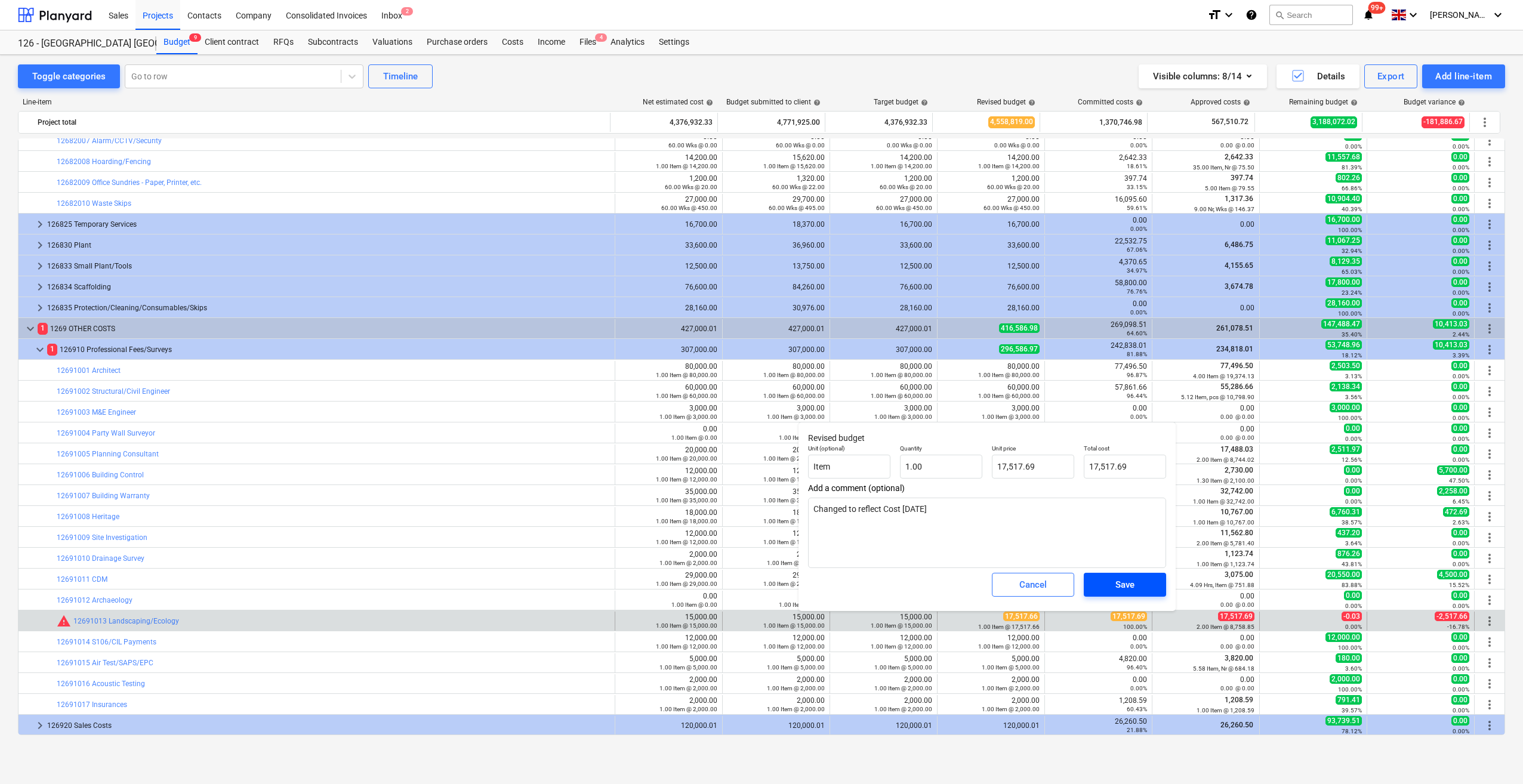
click at [1126, 595] on button "Save" at bounding box center [1125, 585] width 82 height 24
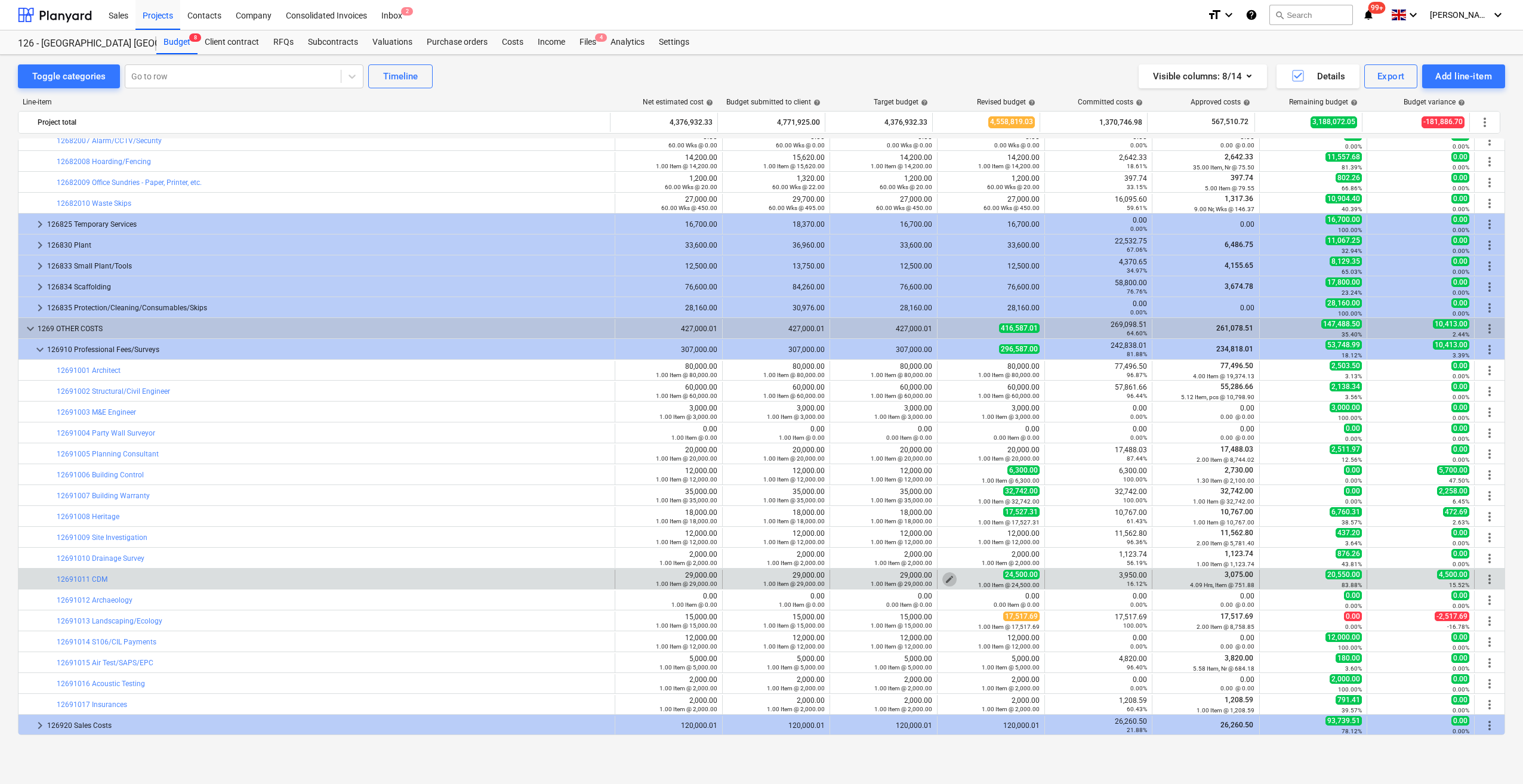
click at [946, 576] on span "edit" at bounding box center [949, 579] width 10 height 10
type textarea "x"
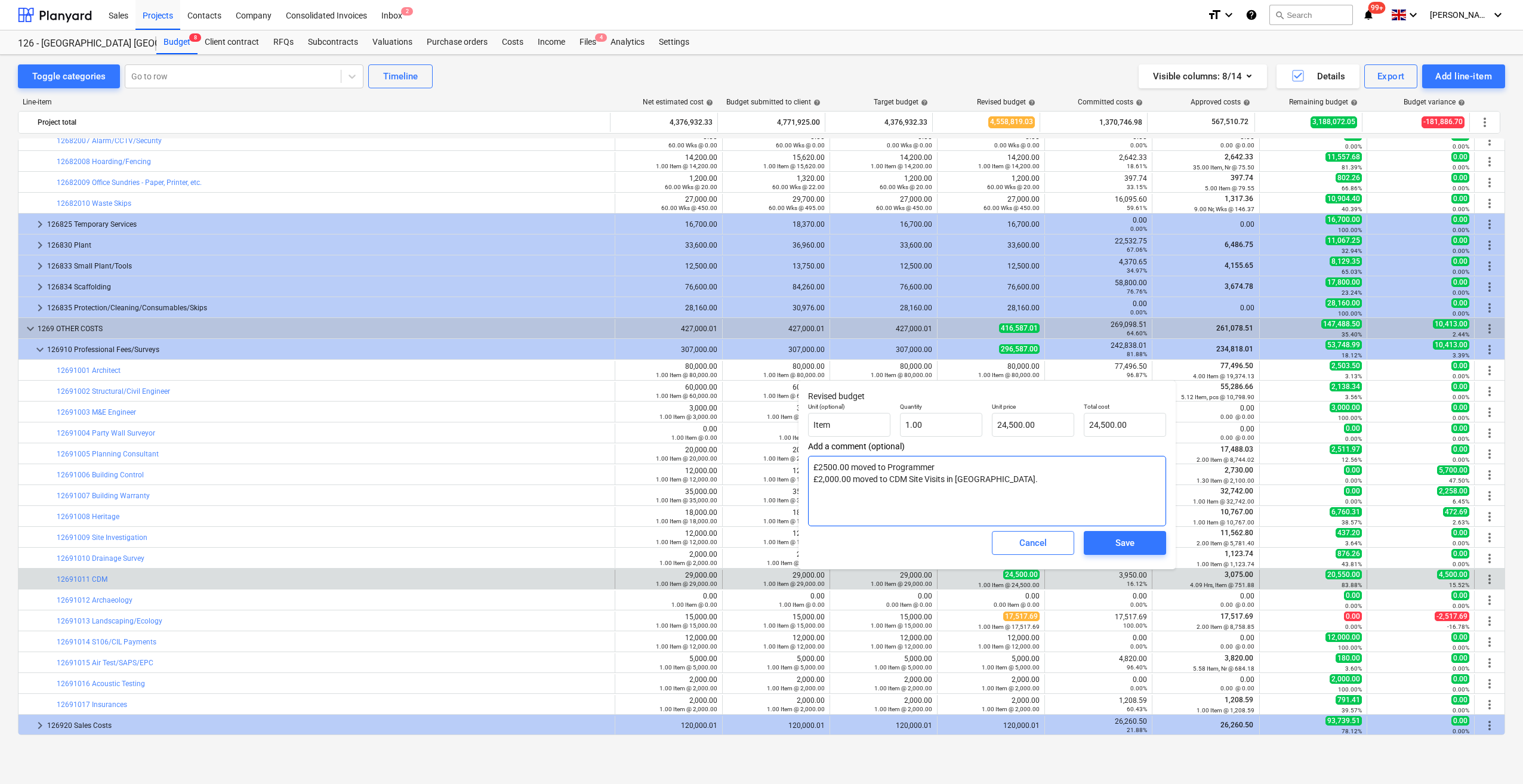
drag, startPoint x: 813, startPoint y: 469, endPoint x: 1053, endPoint y: 500, distance: 242.0
click at [1053, 500] on textarea "£2500.00 moved to Programmer £2,000.00 moved to CDM Site Visits in [GEOGRAPHIC_…" at bounding box center [986, 491] width 358 height 71
type textarea "x"
type textarea "R"
type textarea "x"
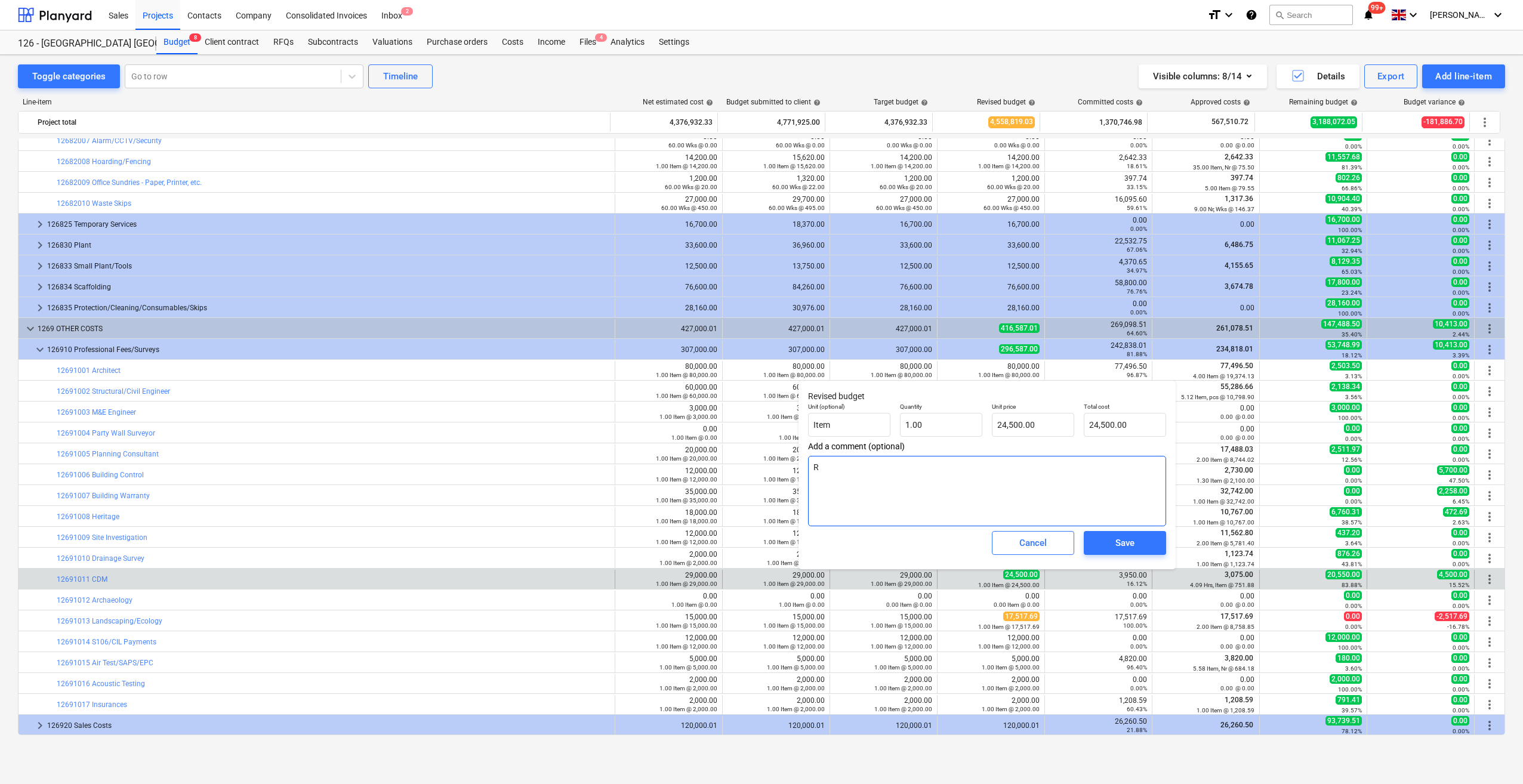
type textarea "Re"
type textarea "x"
type textarea "Red"
type textarea "x"
type textarea "Redu"
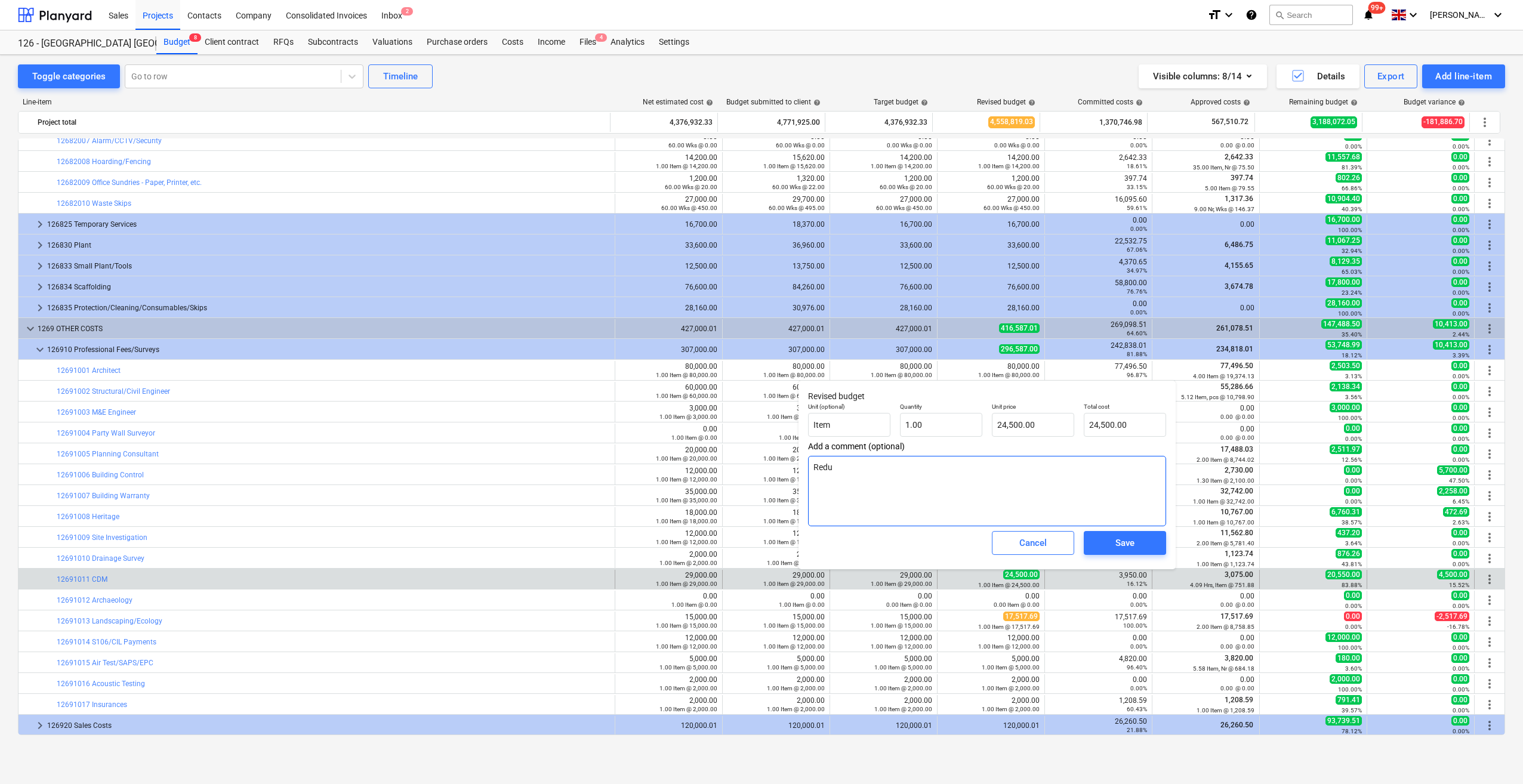
type textarea "x"
type textarea "Reduc"
type textarea "x"
type textarea "Reduce"
type textarea "x"
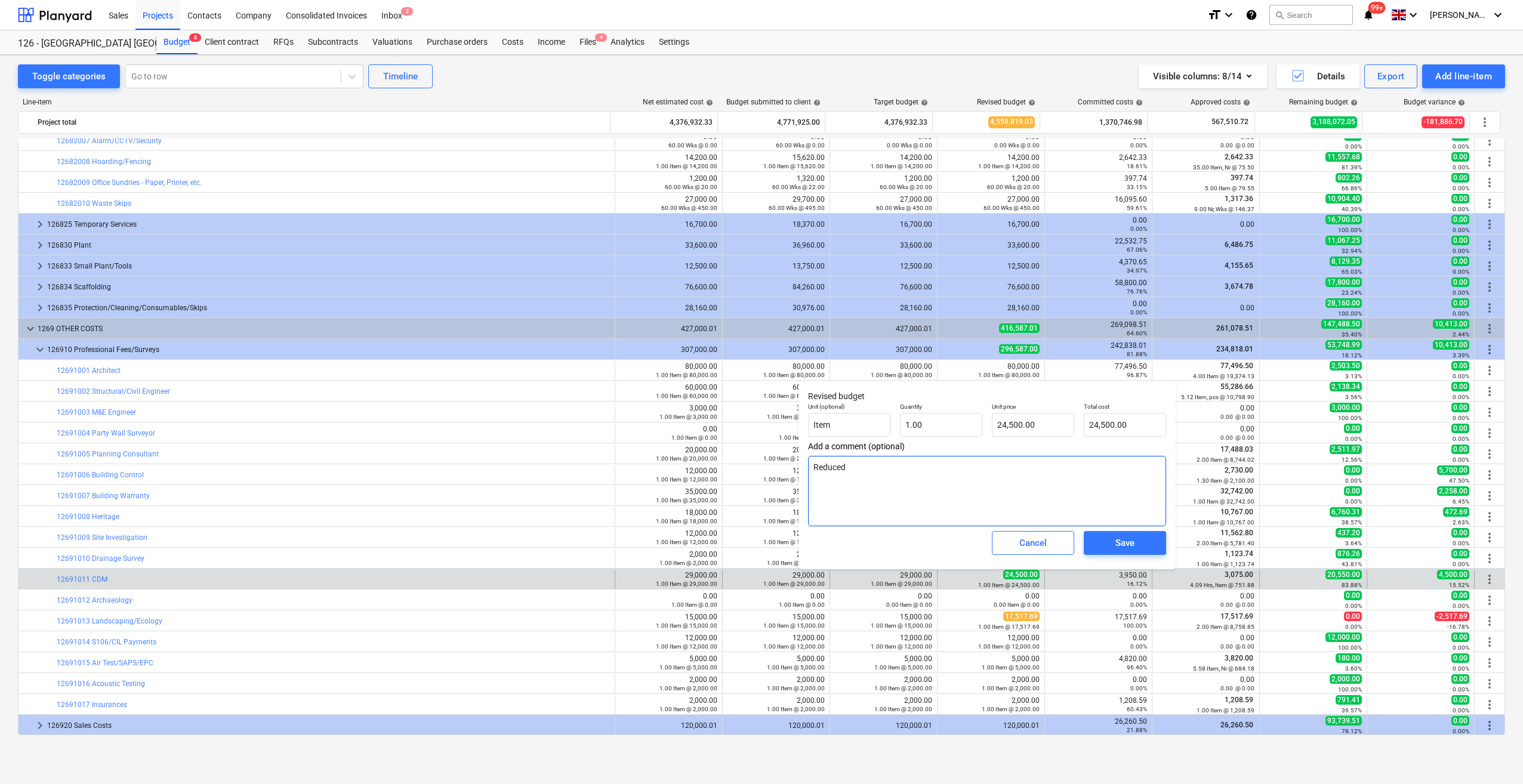
type textarea "Reduced"
type textarea "x"
type textarea "Reduced t"
type textarea "x"
type textarea "Reduced to"
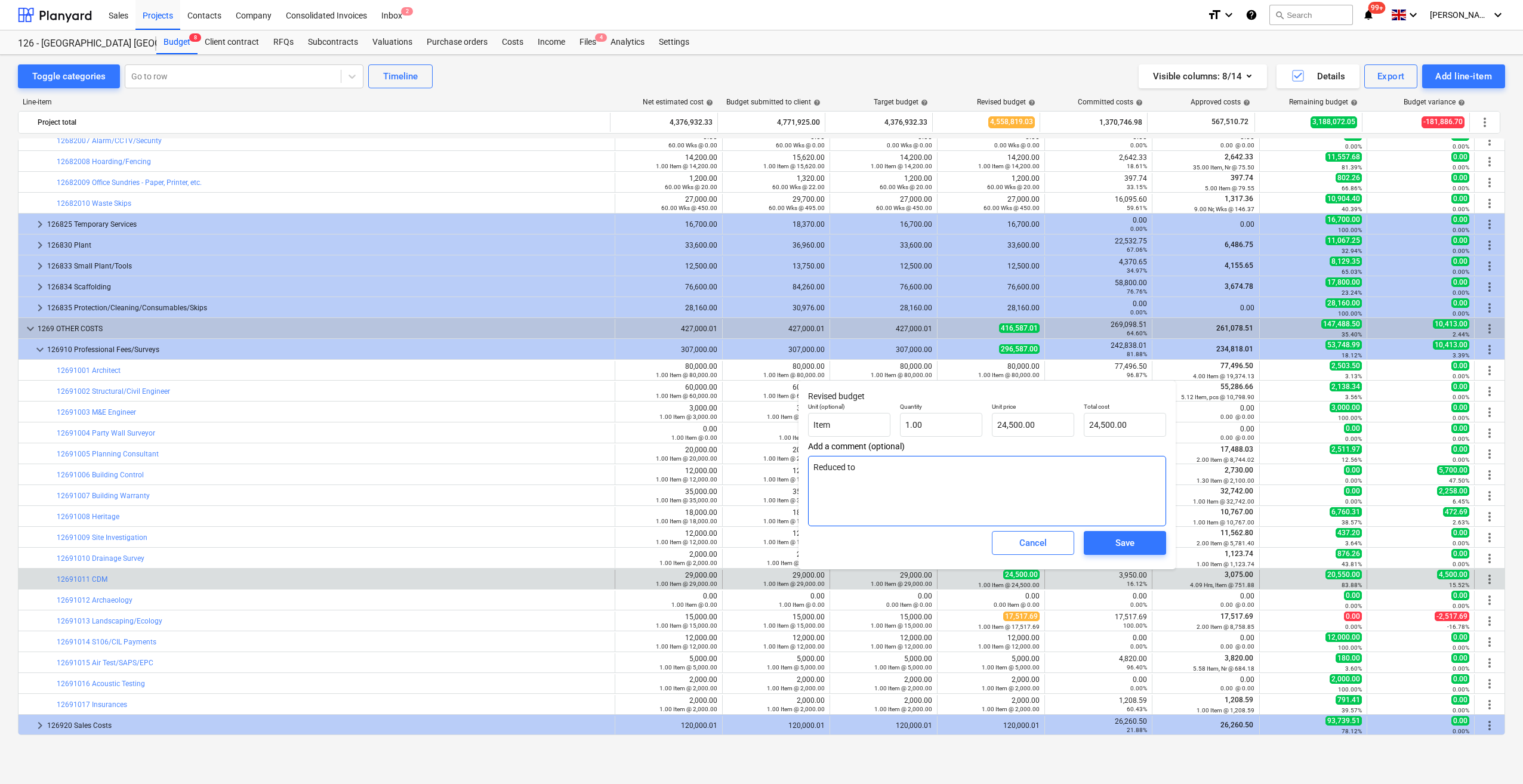
type textarea "x"
type textarea "Reduced to"
type textarea "x"
type textarea "Reduced to £1"
type textarea "x"
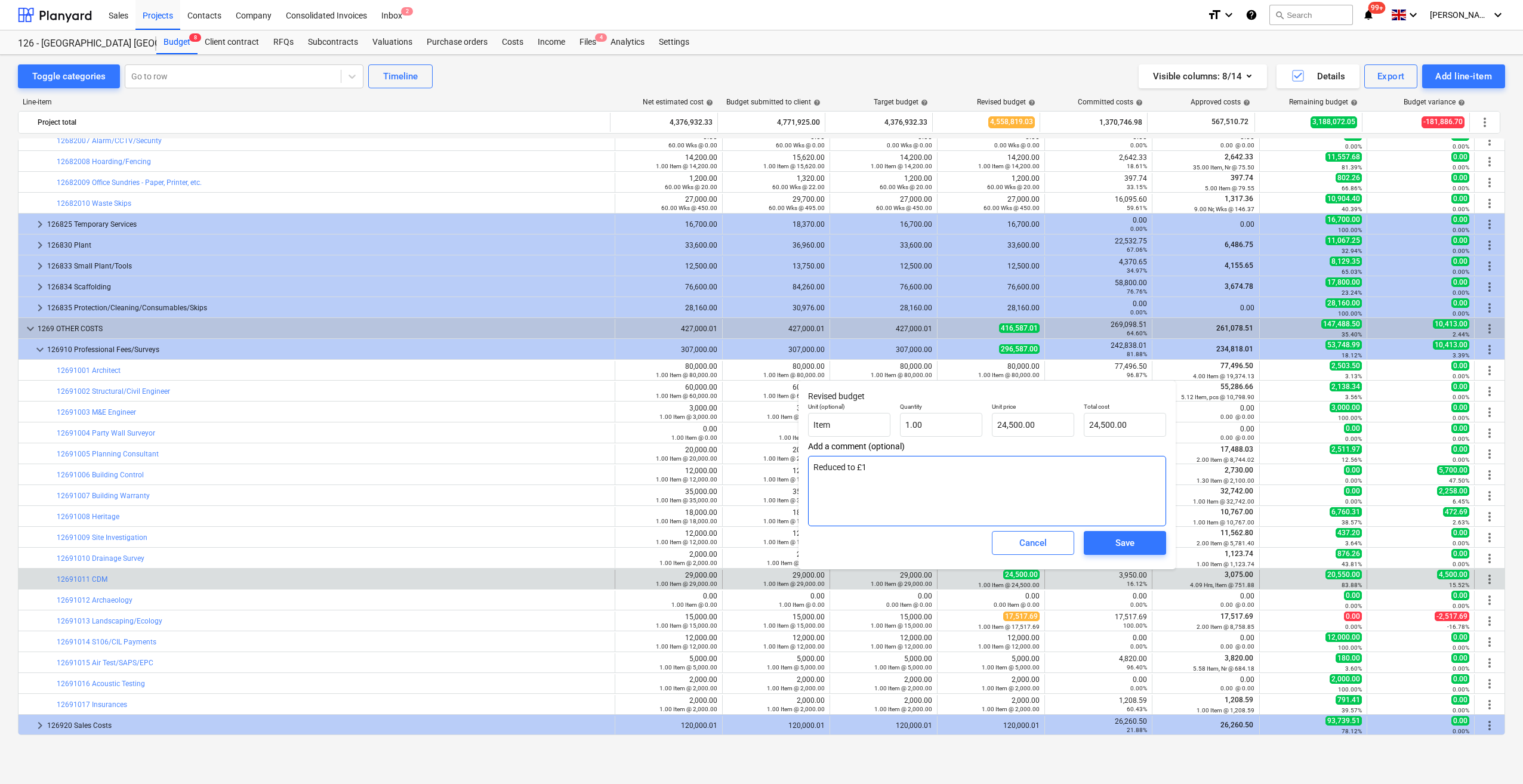
type textarea "Reduced to £10"
type textarea "x"
type textarea "Reduced to £10,"
type textarea "x"
type textarea "Reduced to £10,0"
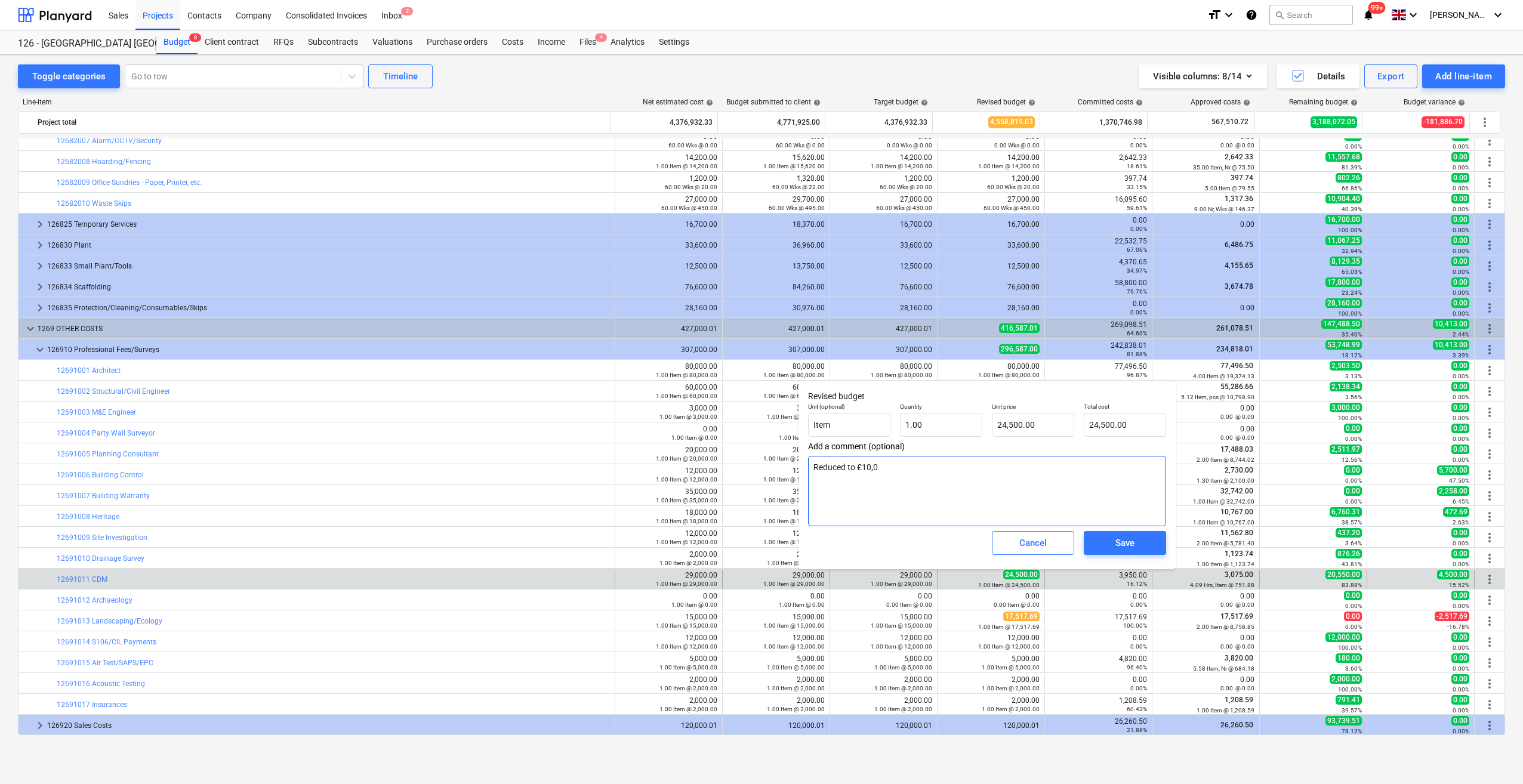
type textarea "x"
type textarea "Reduced to £10,00"
type textarea "x"
type textarea "Reduced to £10,000"
type textarea "x"
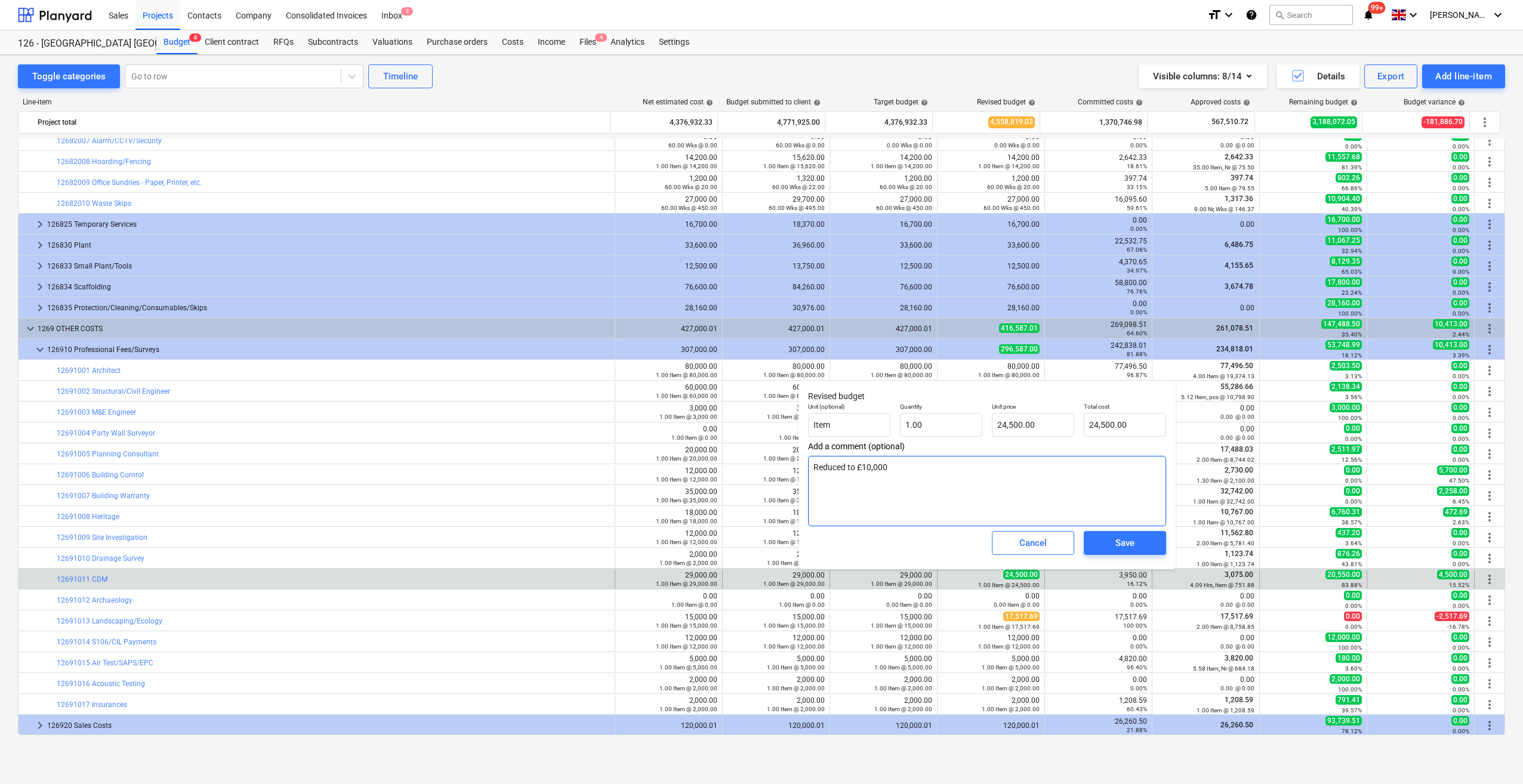
type textarea "Reduced to £10,000 -"
type textarea "x"
type textarea "Reduced to £10,000 -2"
type textarea "x"
type textarea "Reduced to £10,000 -22"
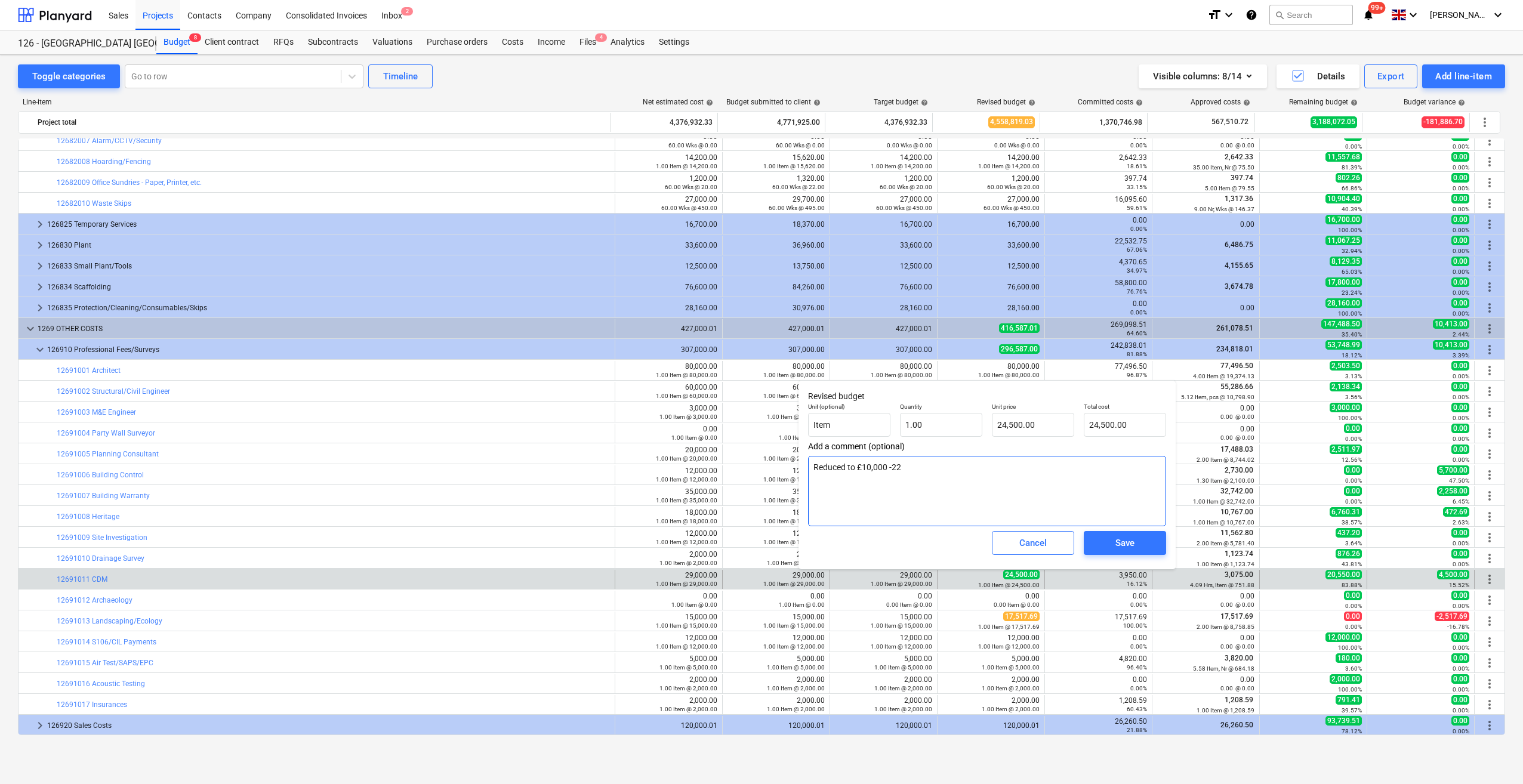
type textarea "x"
type textarea "Reduced to £10,000 -22/"
type textarea "x"
type textarea "Reduced to £10,000 -22/08"
type textarea "x"
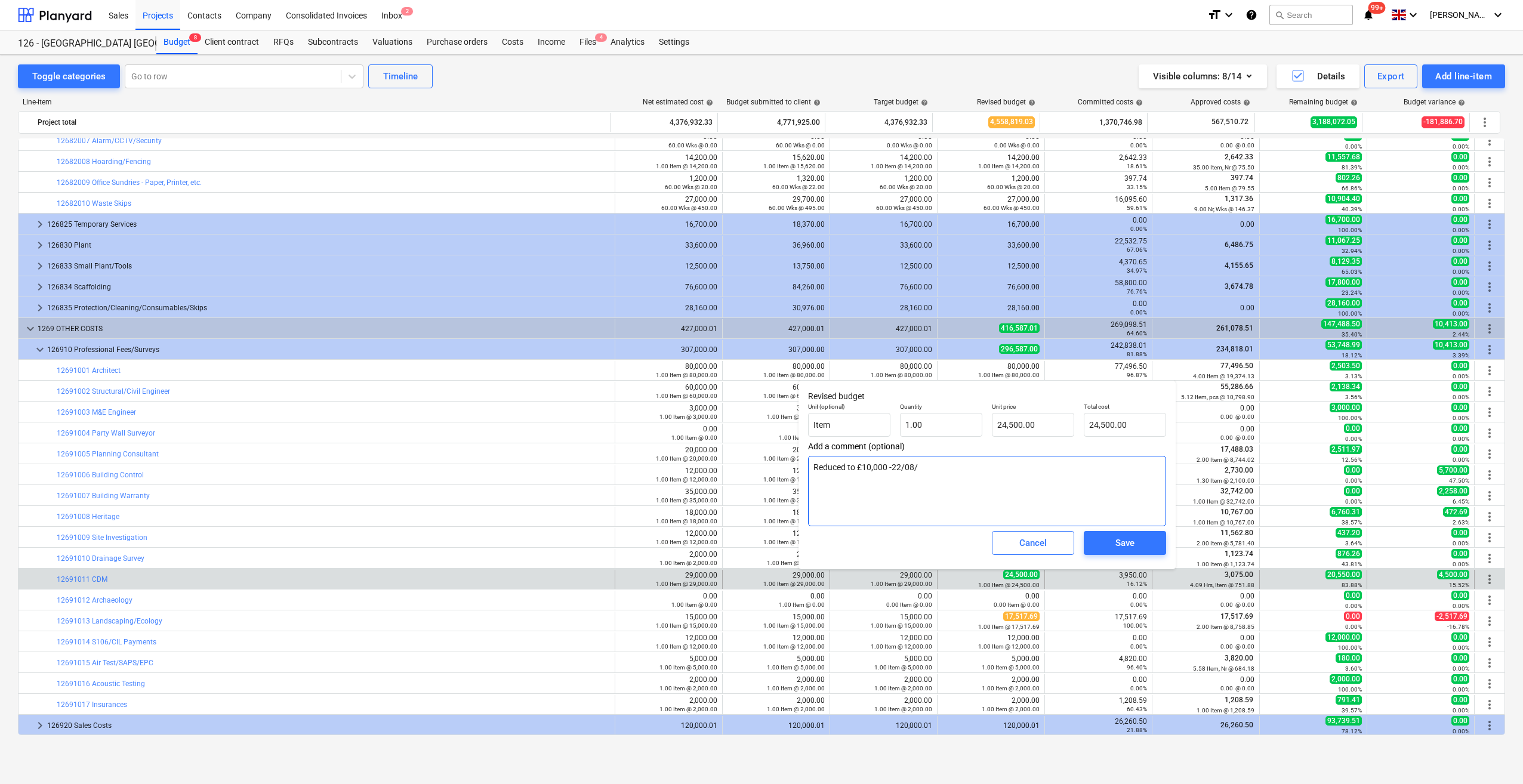
type textarea "Reduced to £10,000 -22/08/2"
type textarea "x"
type textarea "Reduced to £10,000 -22/08/25"
type textarea "x"
type textarea "Reduced to £10,000 -22/08/25"
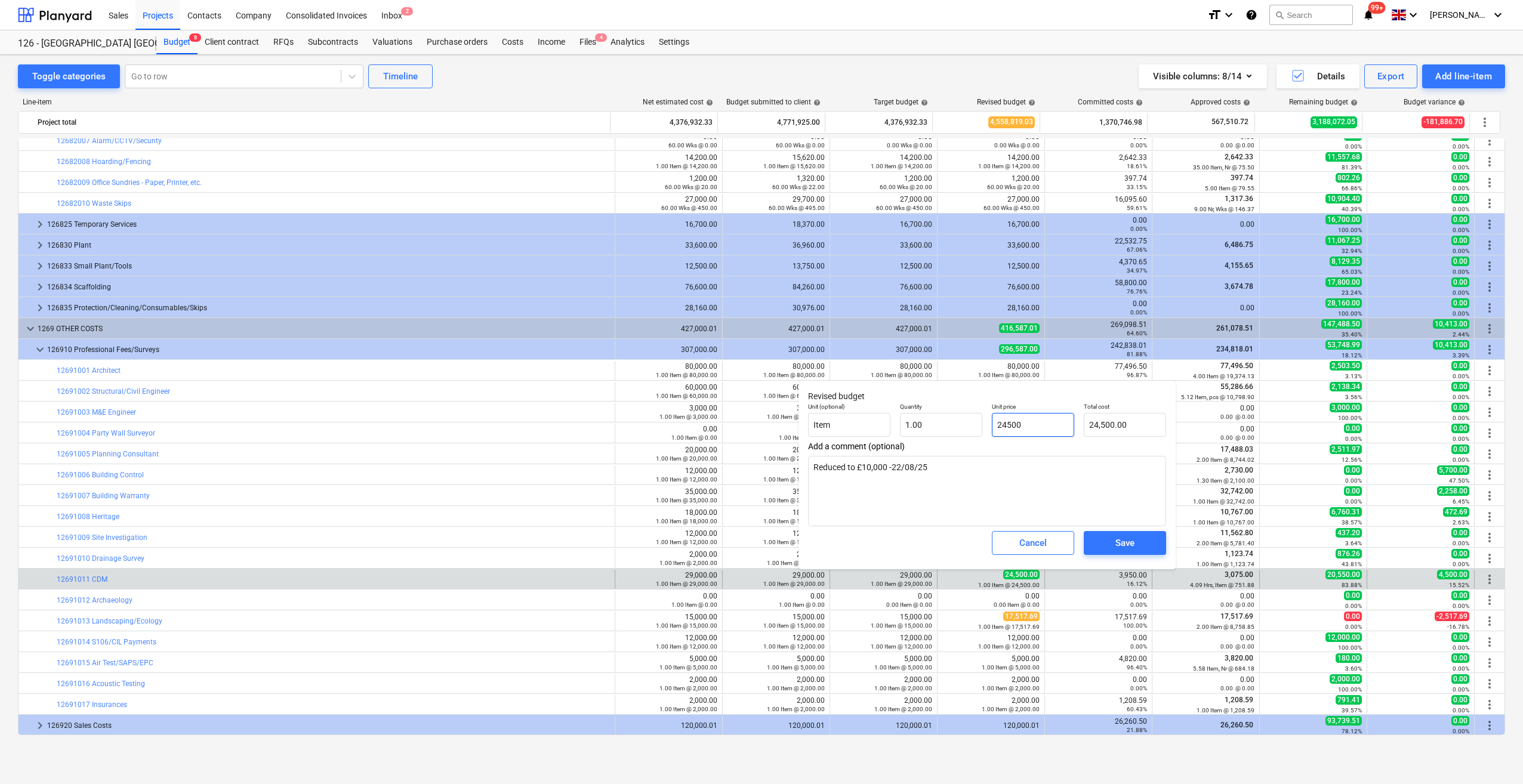
drag, startPoint x: 1039, startPoint y: 423, endPoint x: 998, endPoint y: 428, distance: 41.3
click at [998, 428] on input "24500" at bounding box center [1033, 425] width 82 height 24
type input "1"
type textarea "x"
type input "1.00"
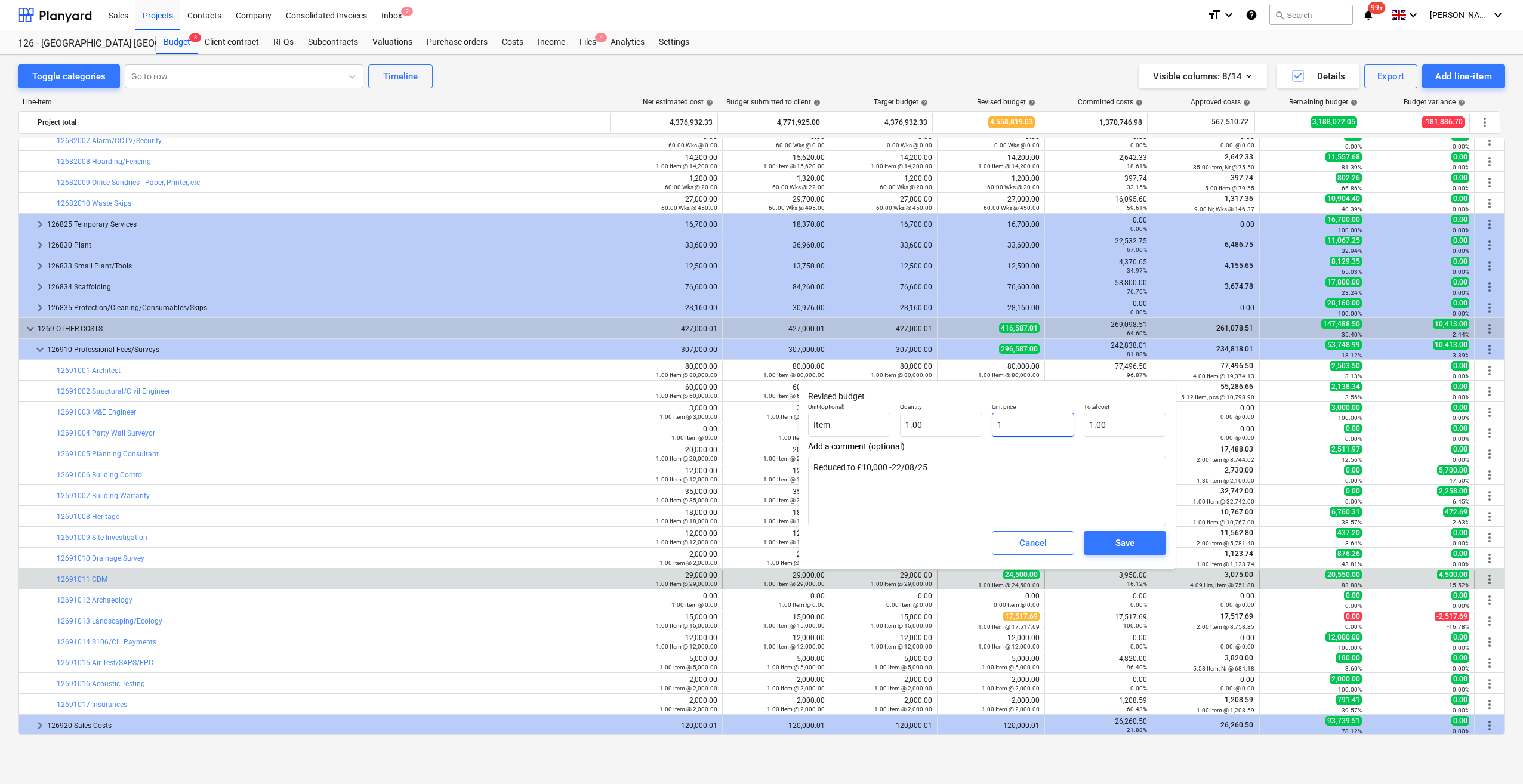
type input "10"
type textarea "x"
type input "10.00"
type input "100"
type textarea "x"
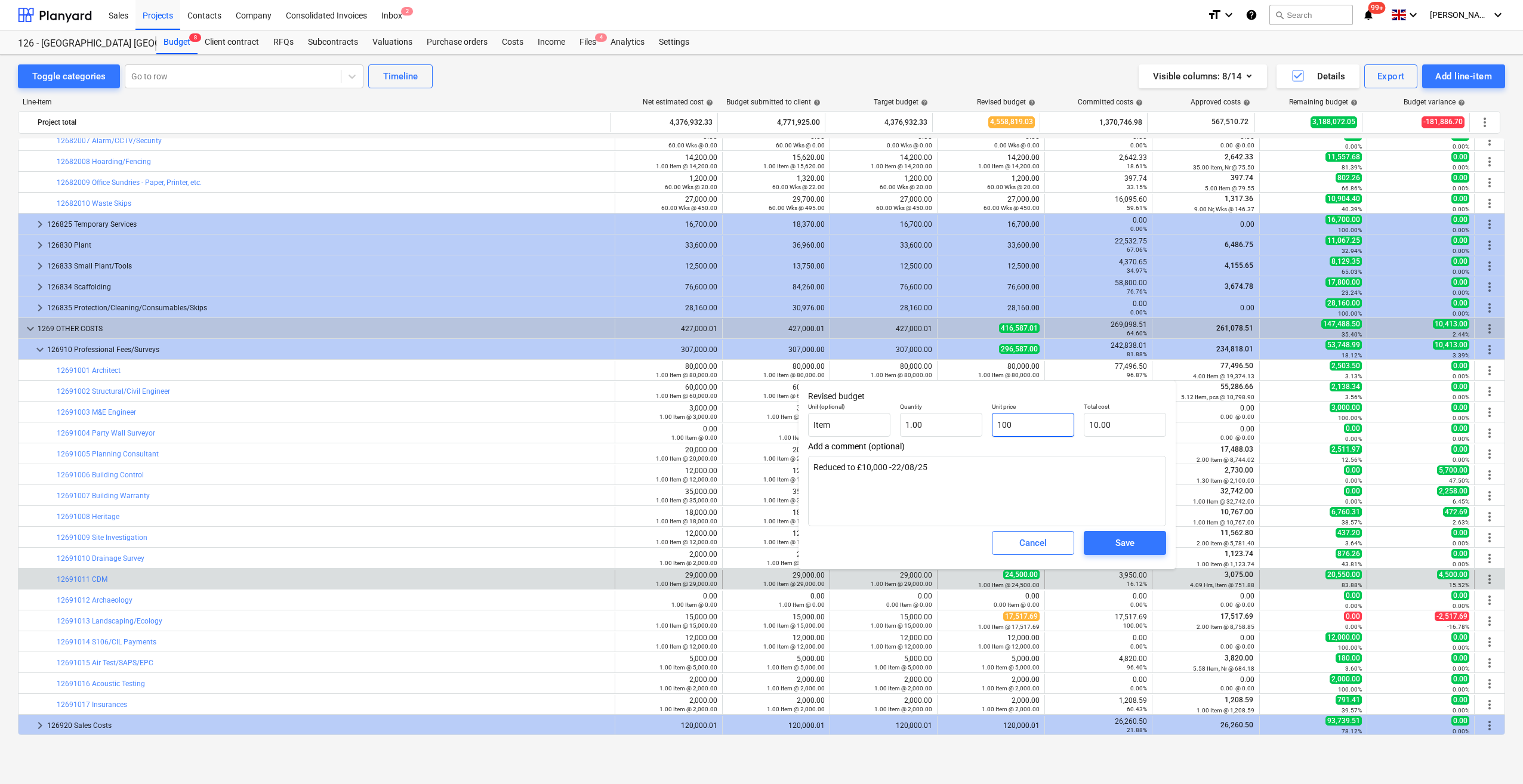
type input "100.00"
type input "1000"
type textarea "x"
type input "1,000.00"
type input "10000"
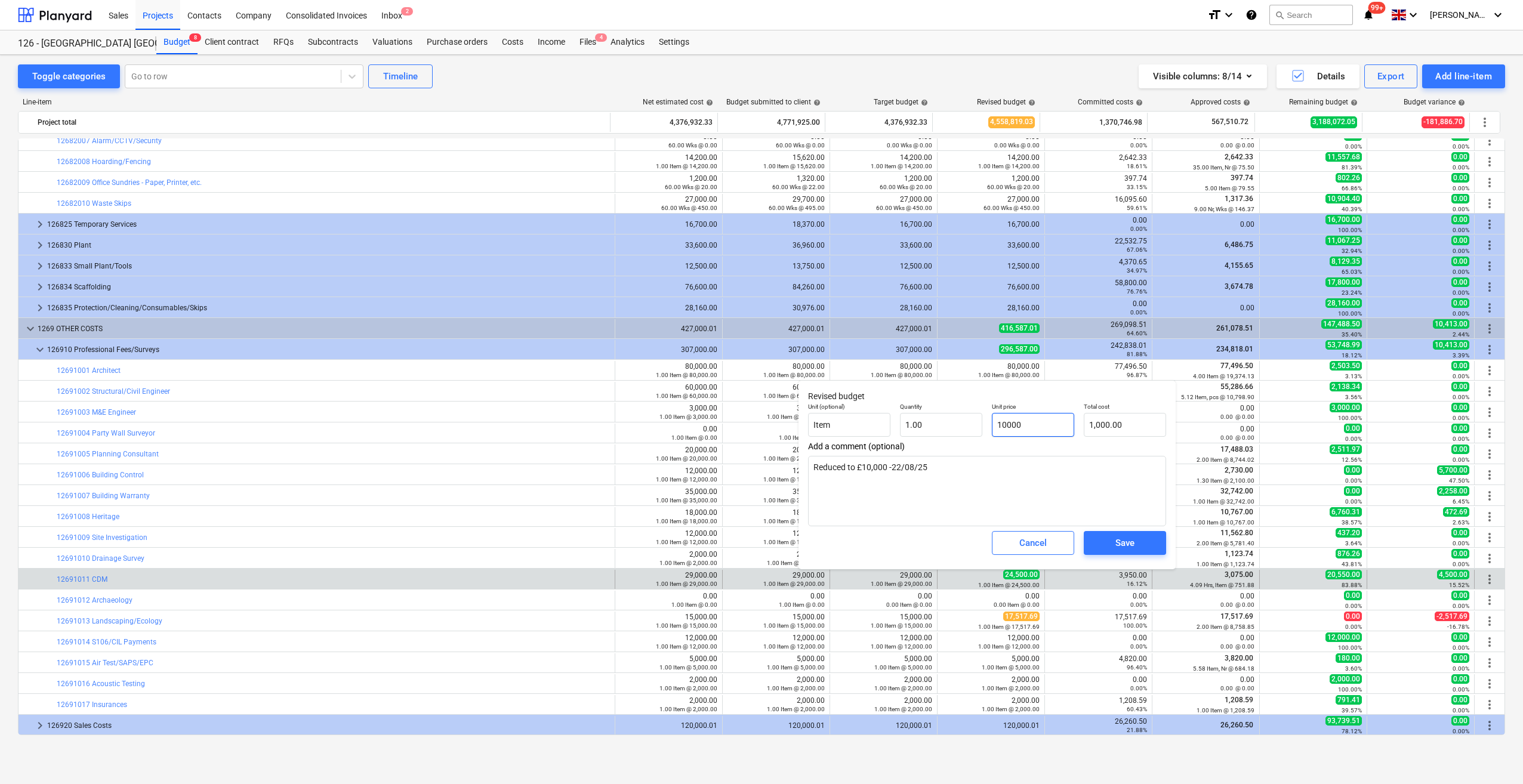
type textarea "x"
type input "10,000.00"
type input "10000"
type textarea "x"
type input "10,000.00"
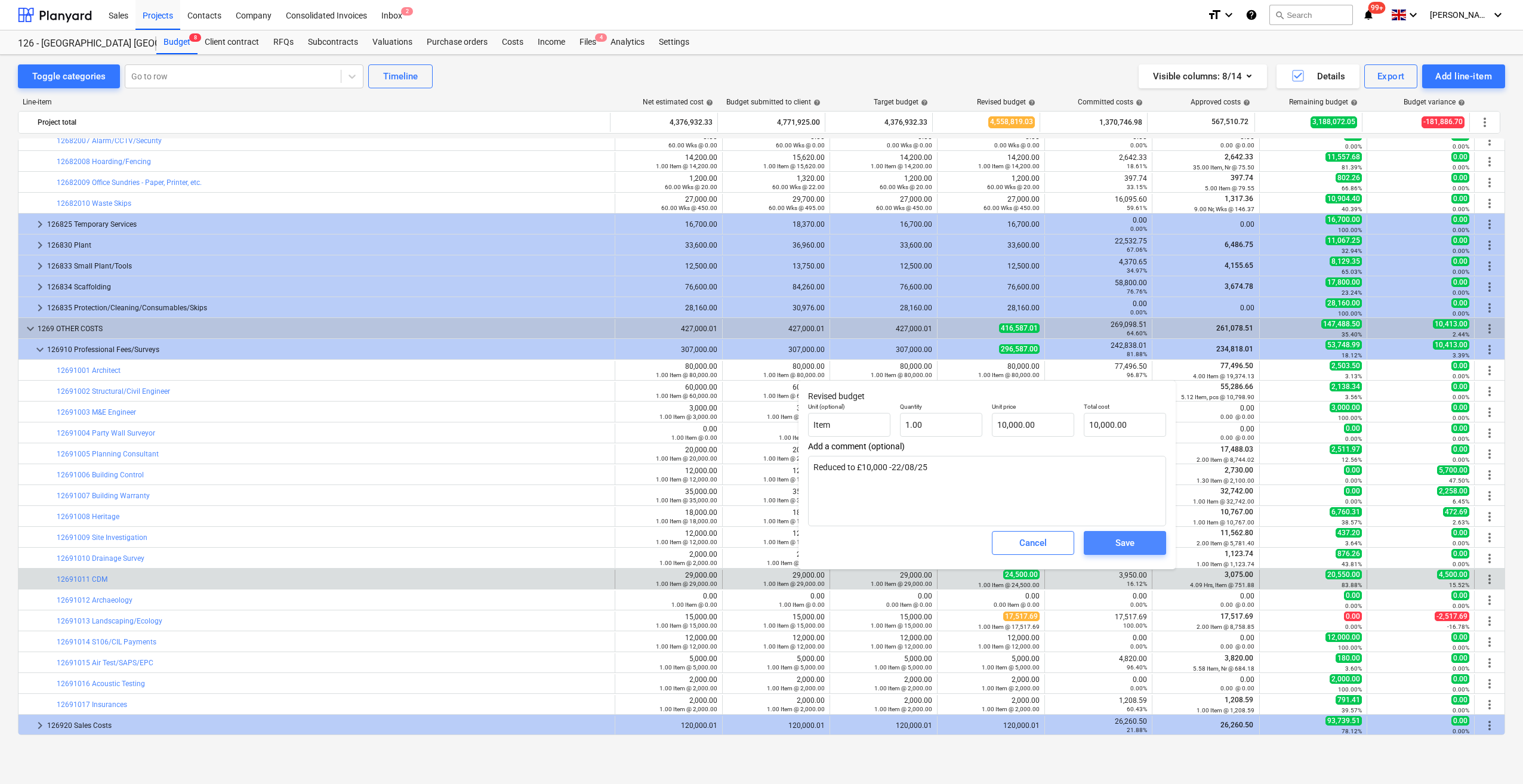
click at [1130, 544] on div "Save" at bounding box center [1125, 543] width 19 height 15
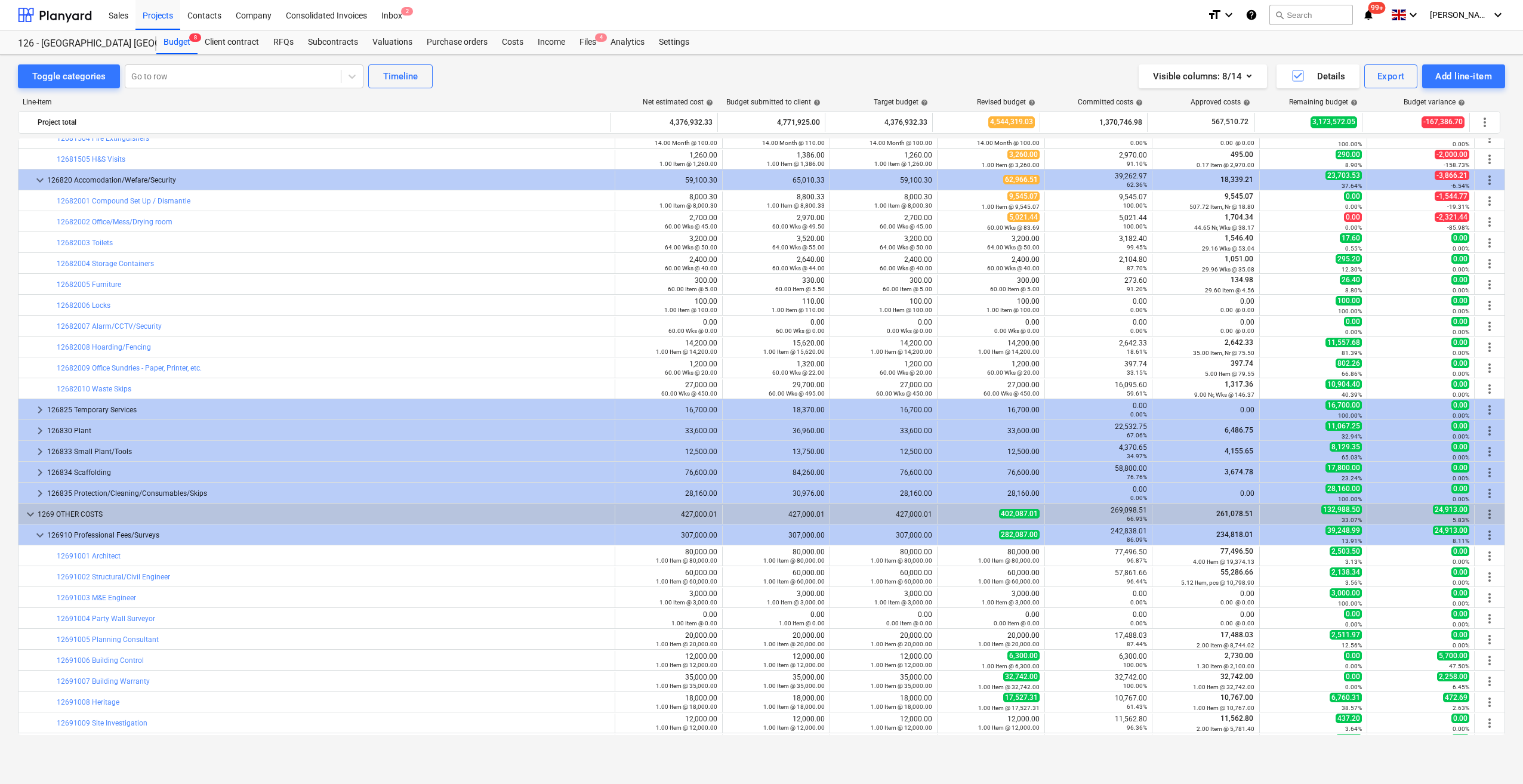
scroll to position [970, 0]
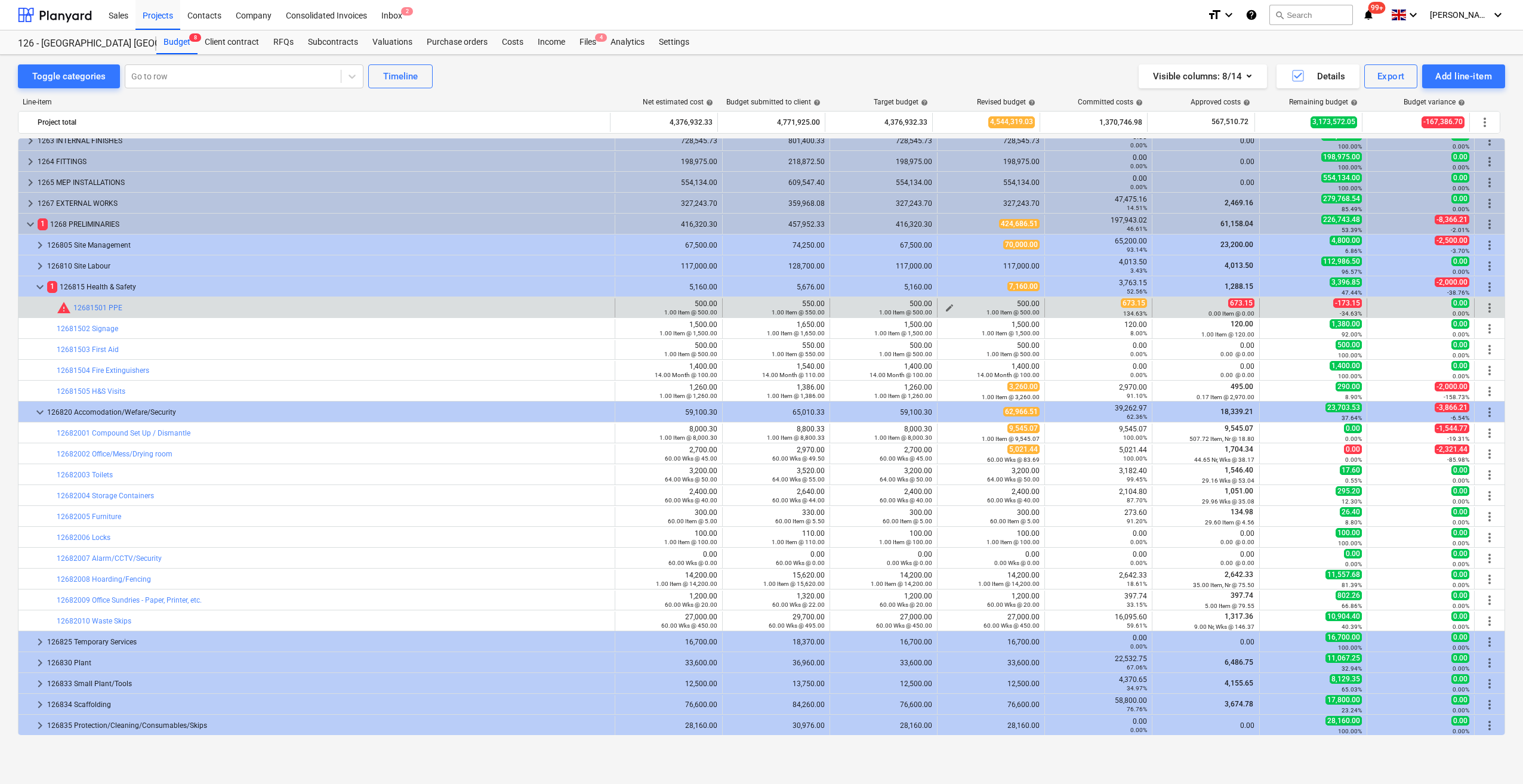
click at [946, 305] on span "edit" at bounding box center [949, 307] width 10 height 10
type textarea "x"
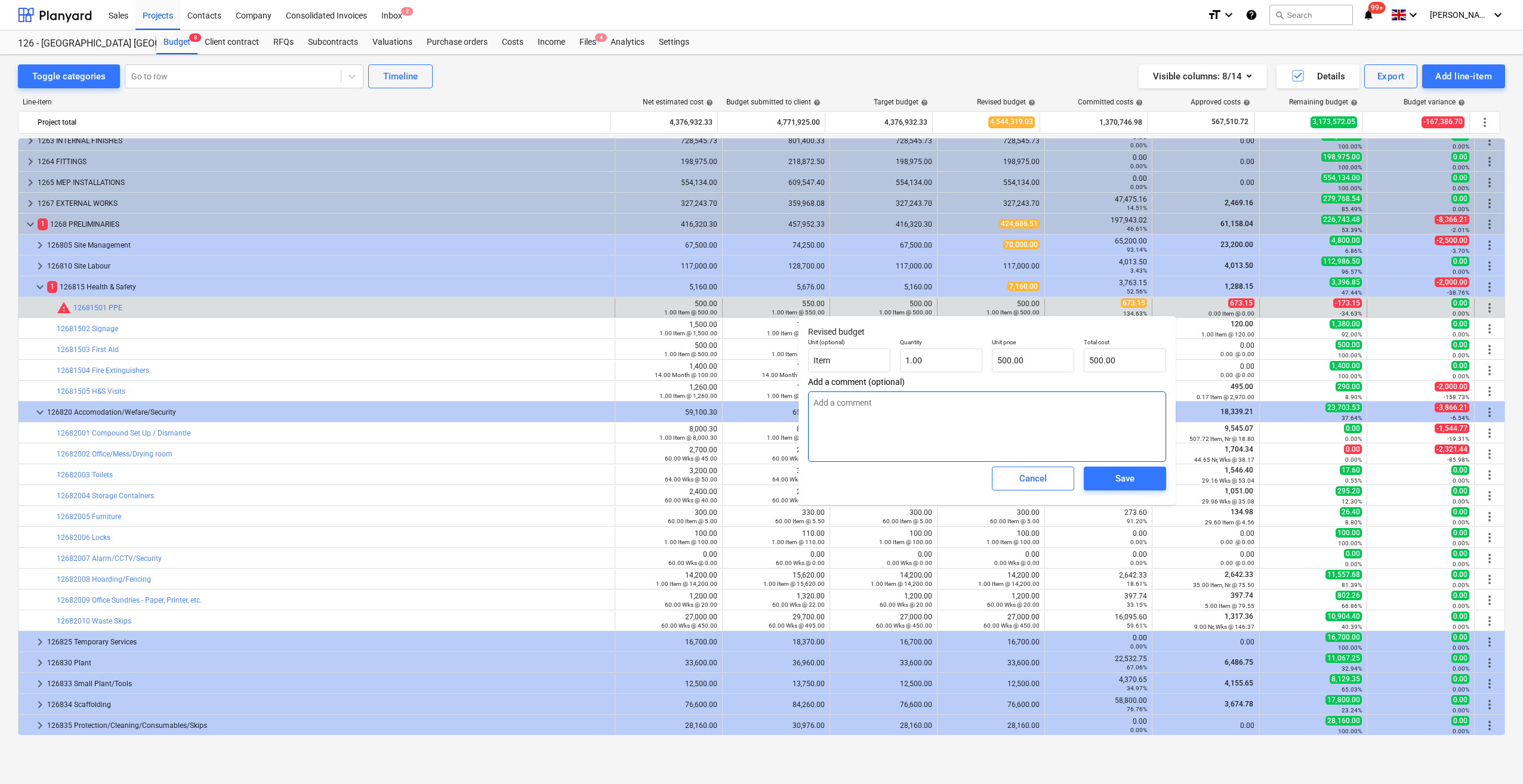
drag, startPoint x: 880, startPoint y: 399, endPoint x: 826, endPoint y: 408, distance: 54.7
click at [826, 408] on textarea at bounding box center [986, 427] width 358 height 71
type textarea "A"
type textarea "x"
type textarea "Ac"
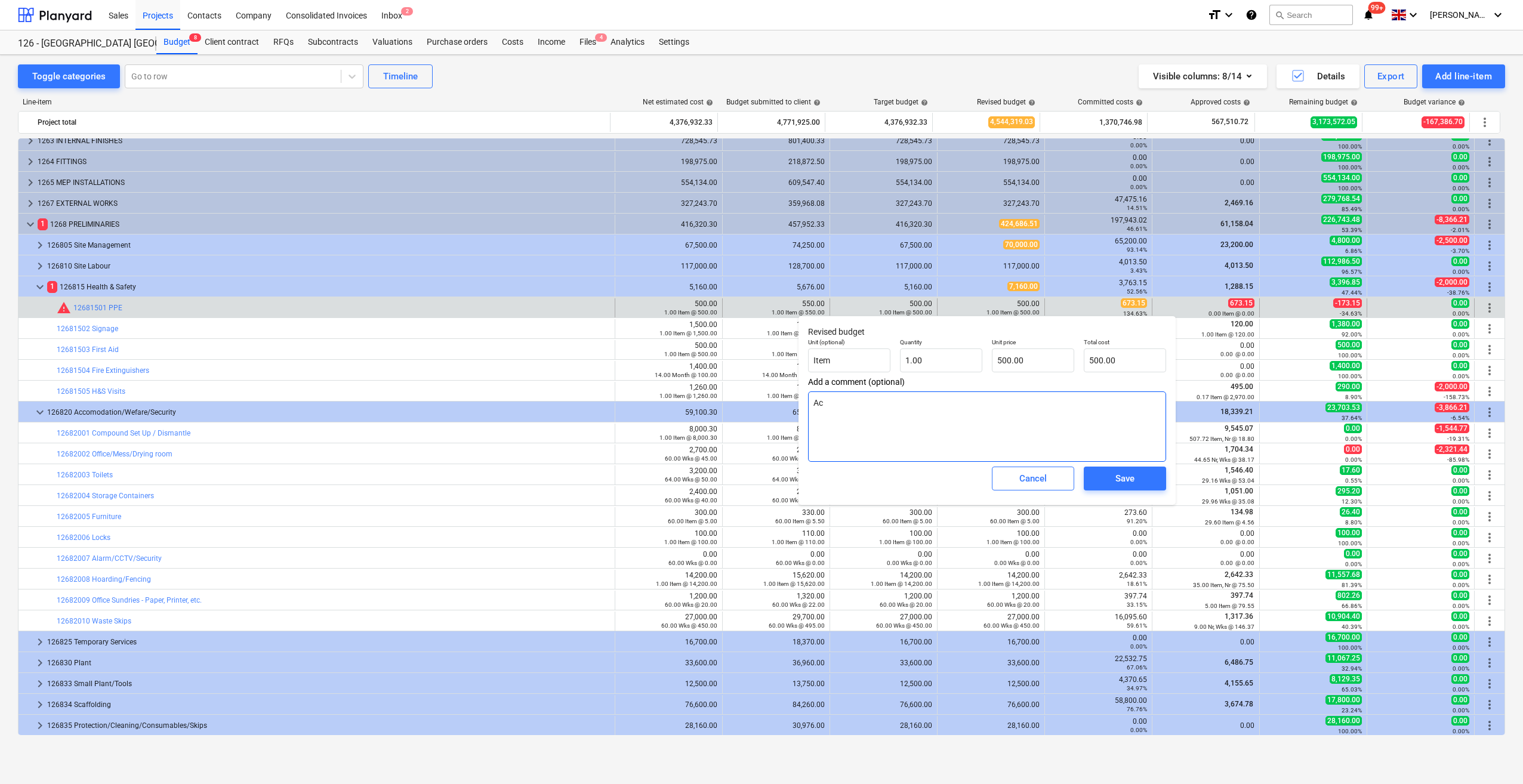
type textarea "x"
type textarea "Act"
type textarea "x"
type textarea "Actu"
type textarea "x"
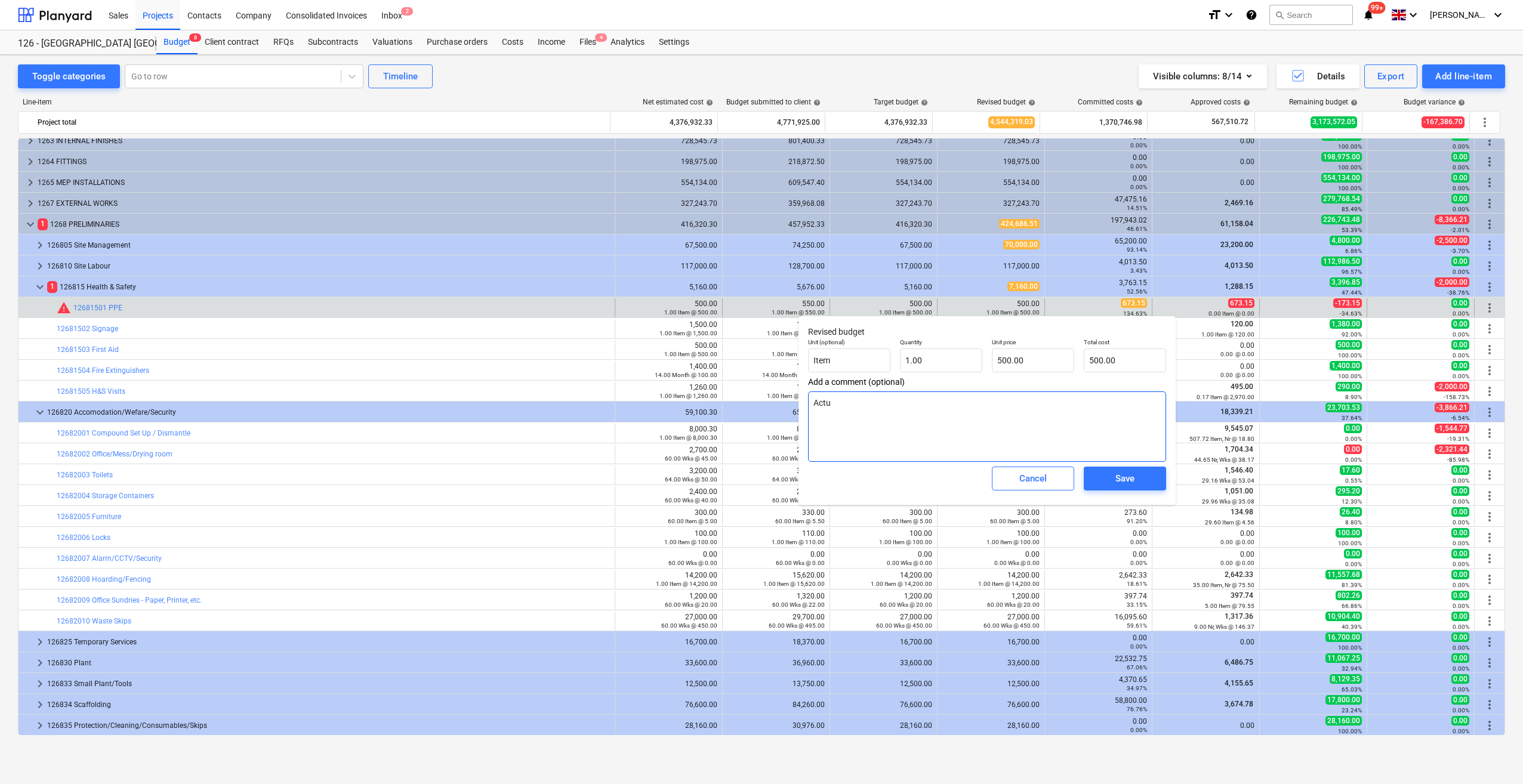
type textarea "Actua"
type textarea "x"
type textarea "Actual"
type textarea "x"
type textarea "Actual"
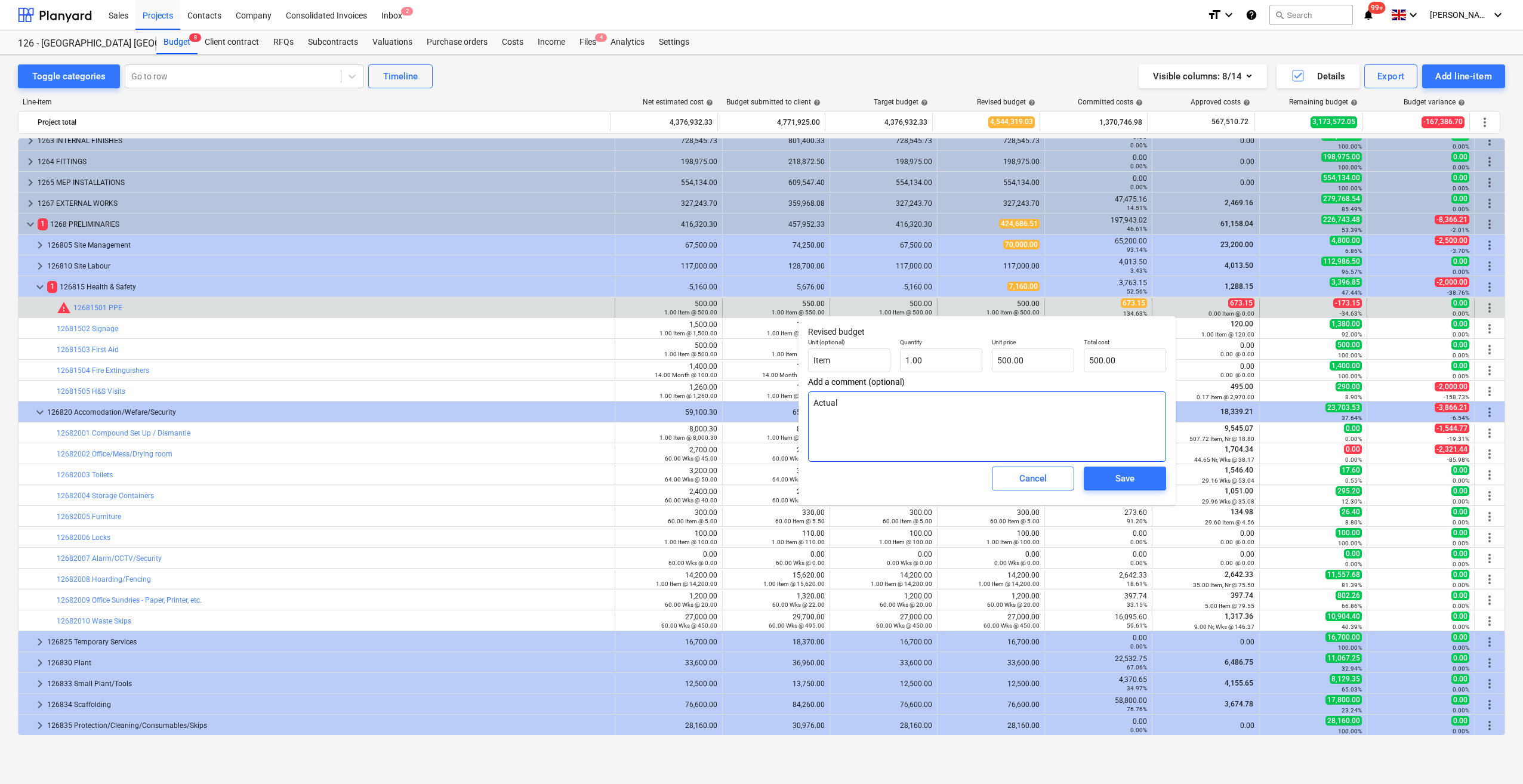
type textarea "x"
type textarea "Actual C"
type textarea "x"
type textarea "Actual Co"
type textarea "x"
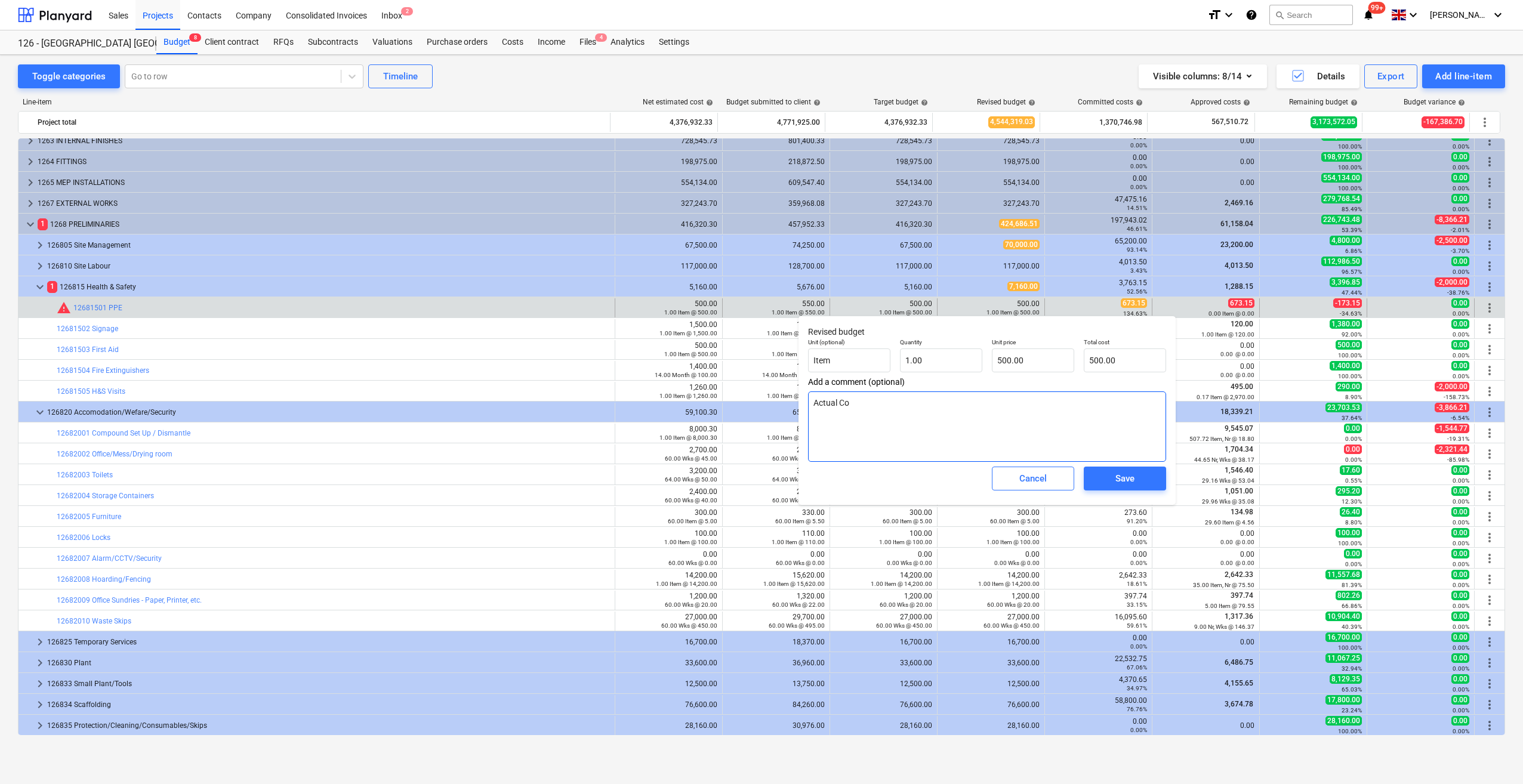
type textarea "Actual Cos"
type textarea "x"
type textarea "Actual Cost"
type textarea "x"
type textarea "Actual Cost"
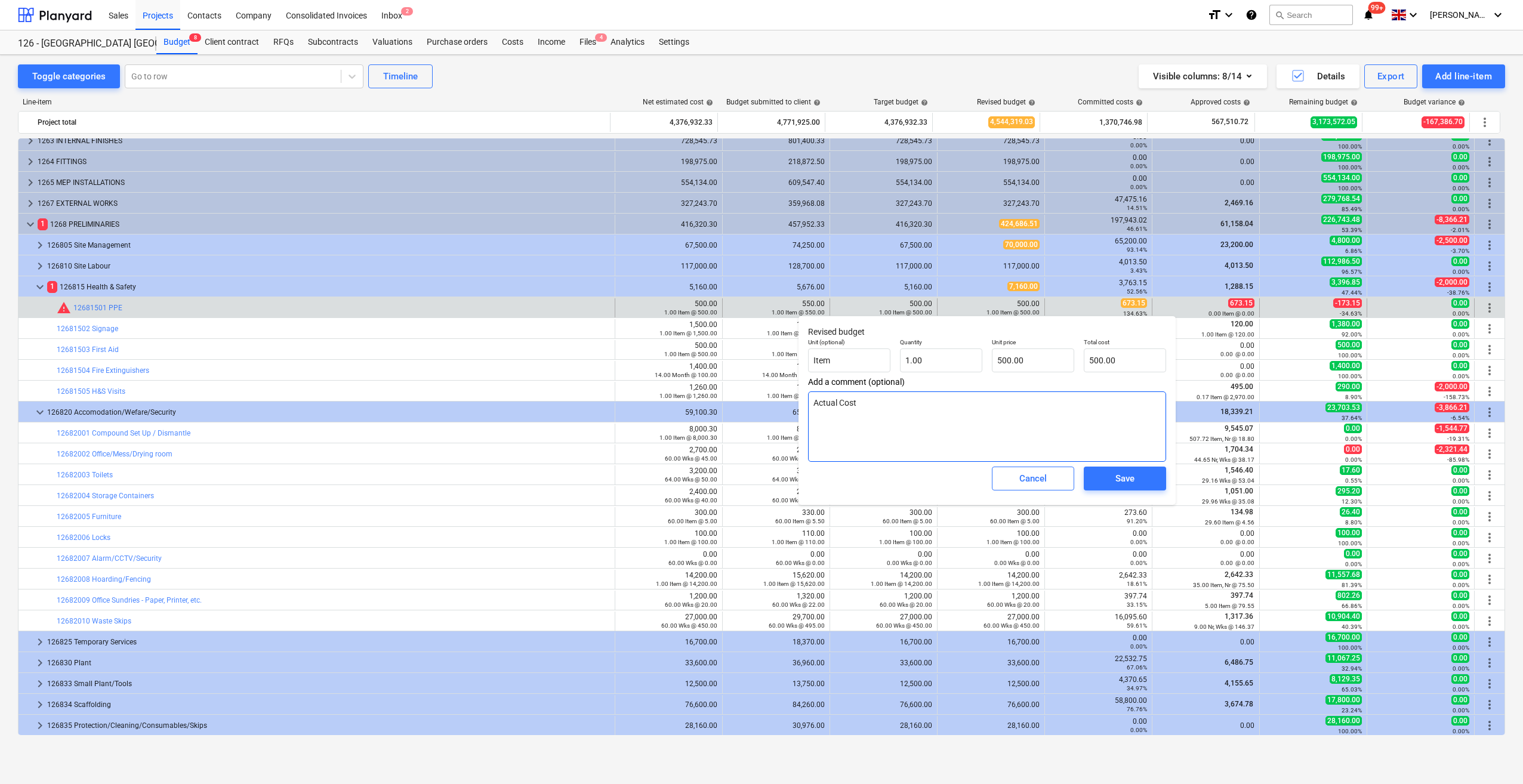
type textarea "x"
type textarea "Actual Cost t"
type textarea "x"
type textarea "Actual Cost to"
type textarea "x"
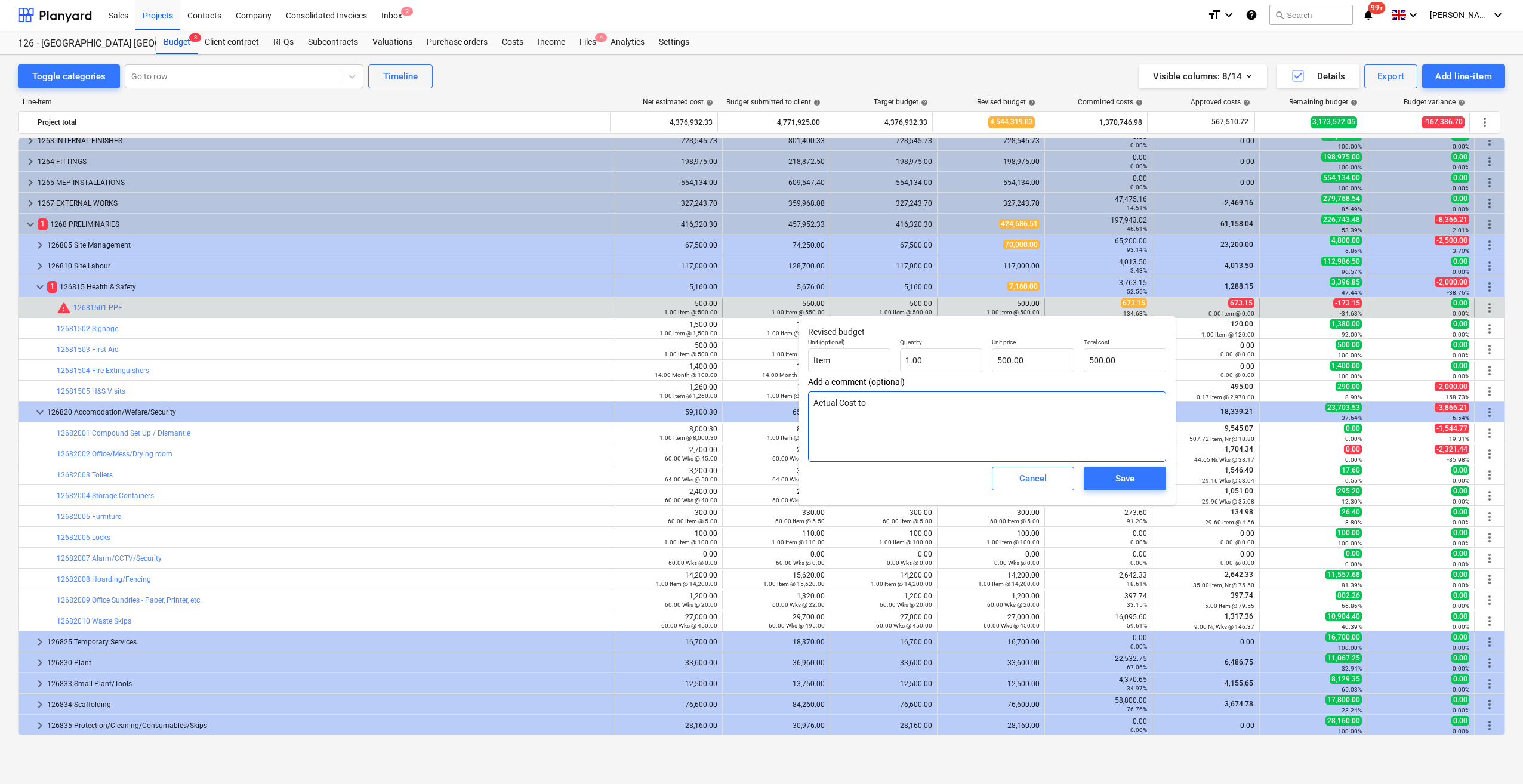
type textarea "Actual Cost to D"
type textarea "x"
type textarea "Actual Cost to Da"
type textarea "x"
type textarea "Actual Cost to Dat"
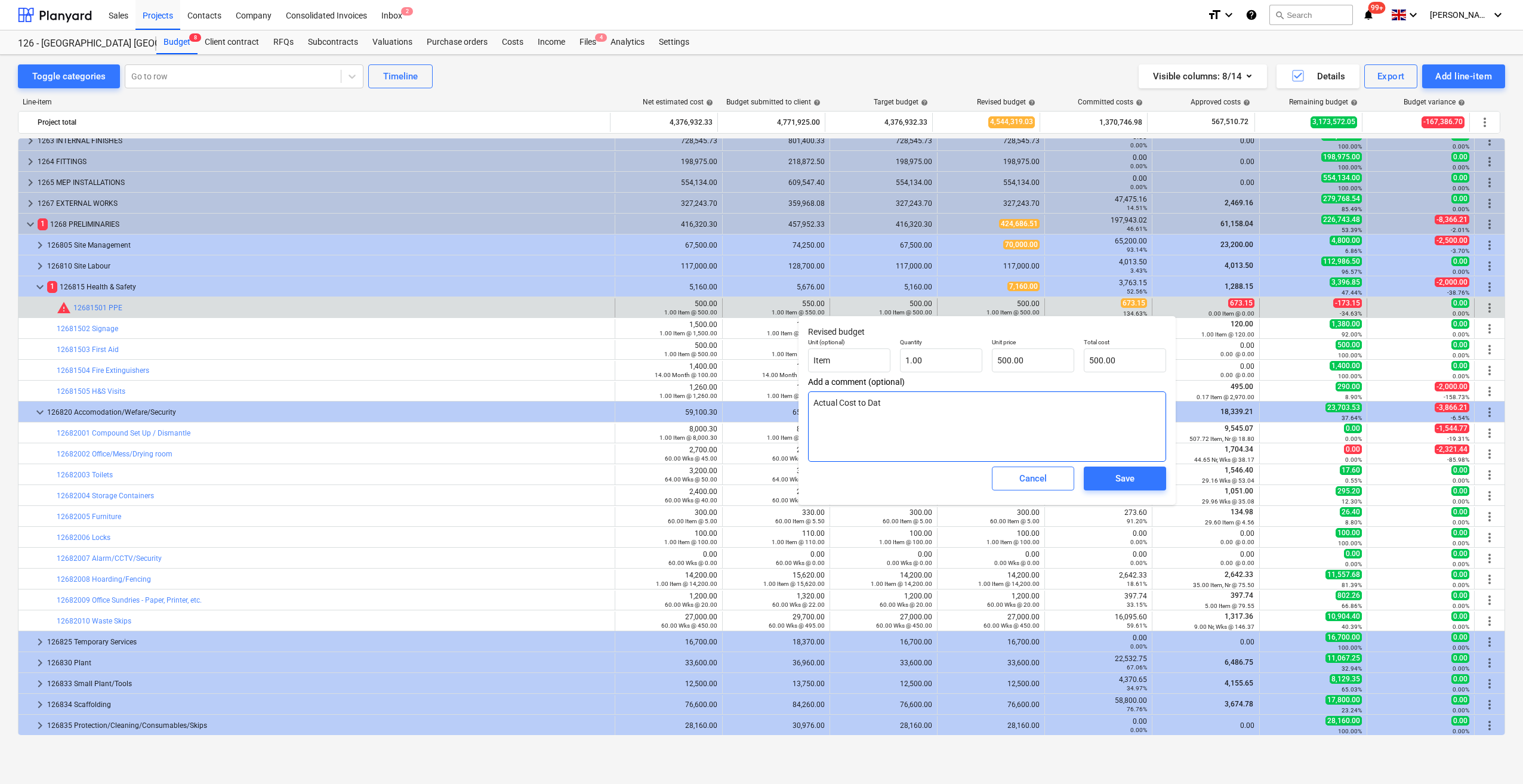
type textarea "x"
type textarea "Actual Cost to Date"
type textarea "x"
type textarea "Actual Cost to Date"
type textarea "x"
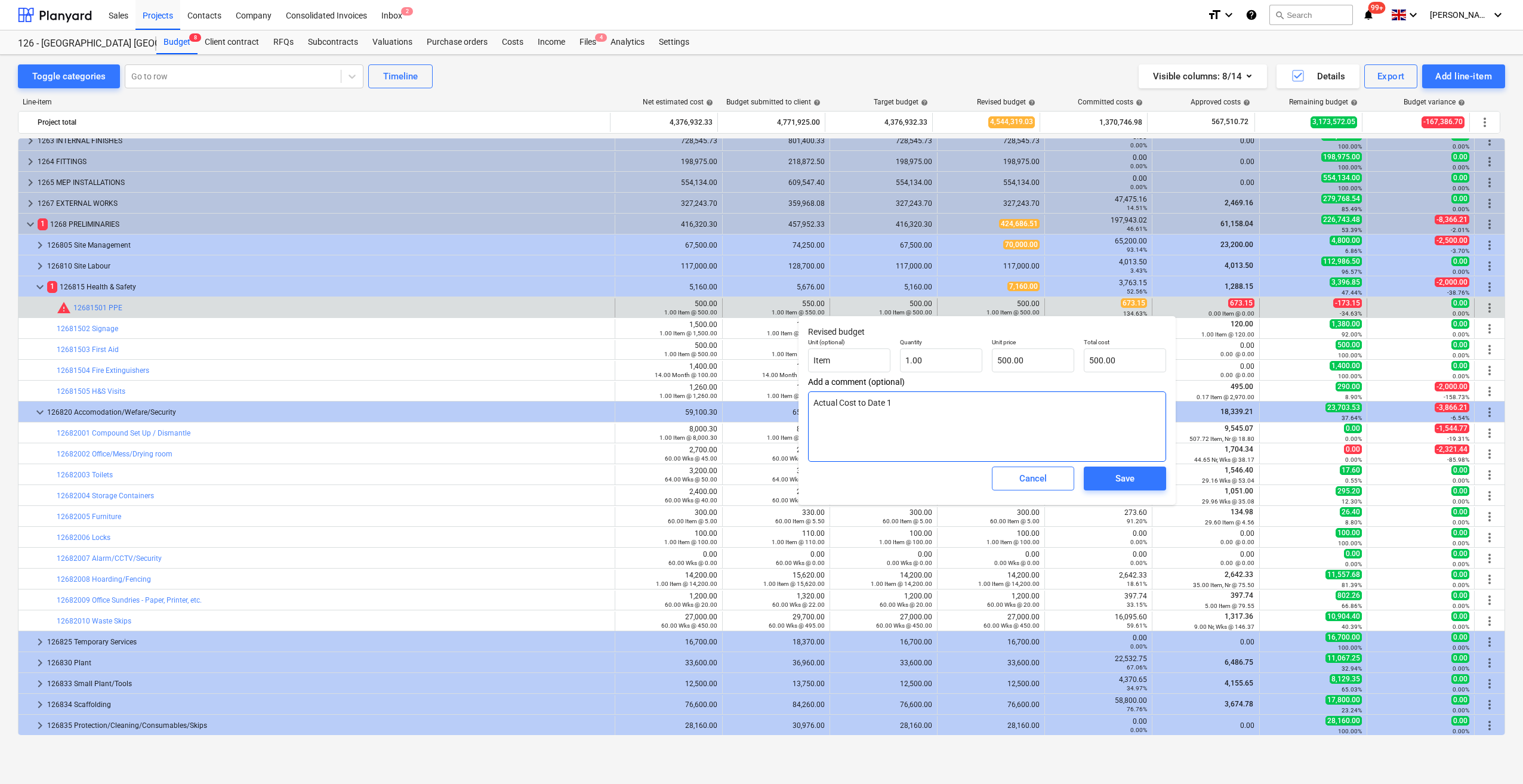
type textarea "Actual Cost to Date"
type textarea "x"
type textarea "Actual Cost to Date 2"
type textarea "x"
type textarea "Actual Cost to Date 22/"
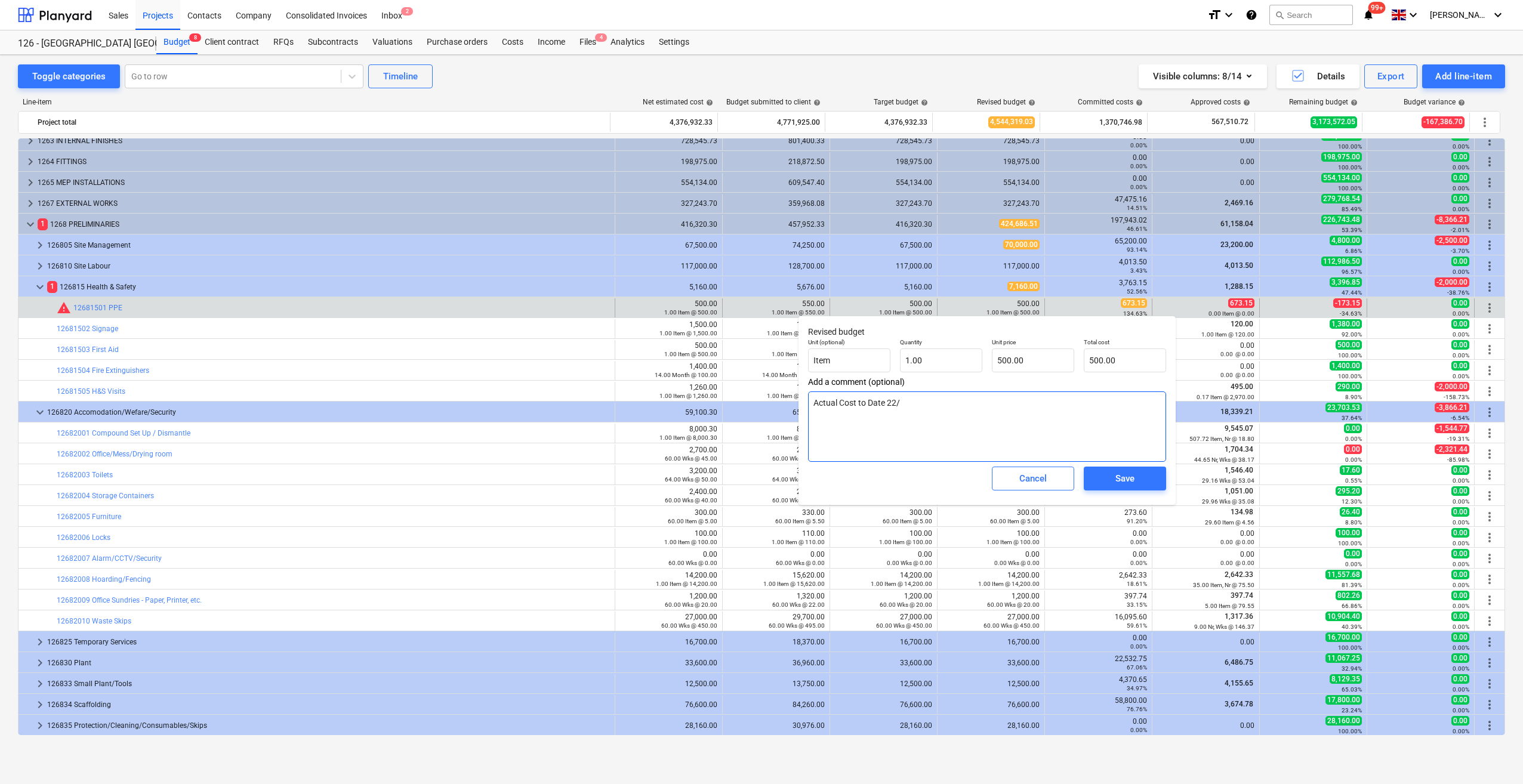
type textarea "x"
type textarea "Actual Cost to Date 22/0"
type textarea "x"
type textarea "Actual Cost to Date 22/08"
type textarea "x"
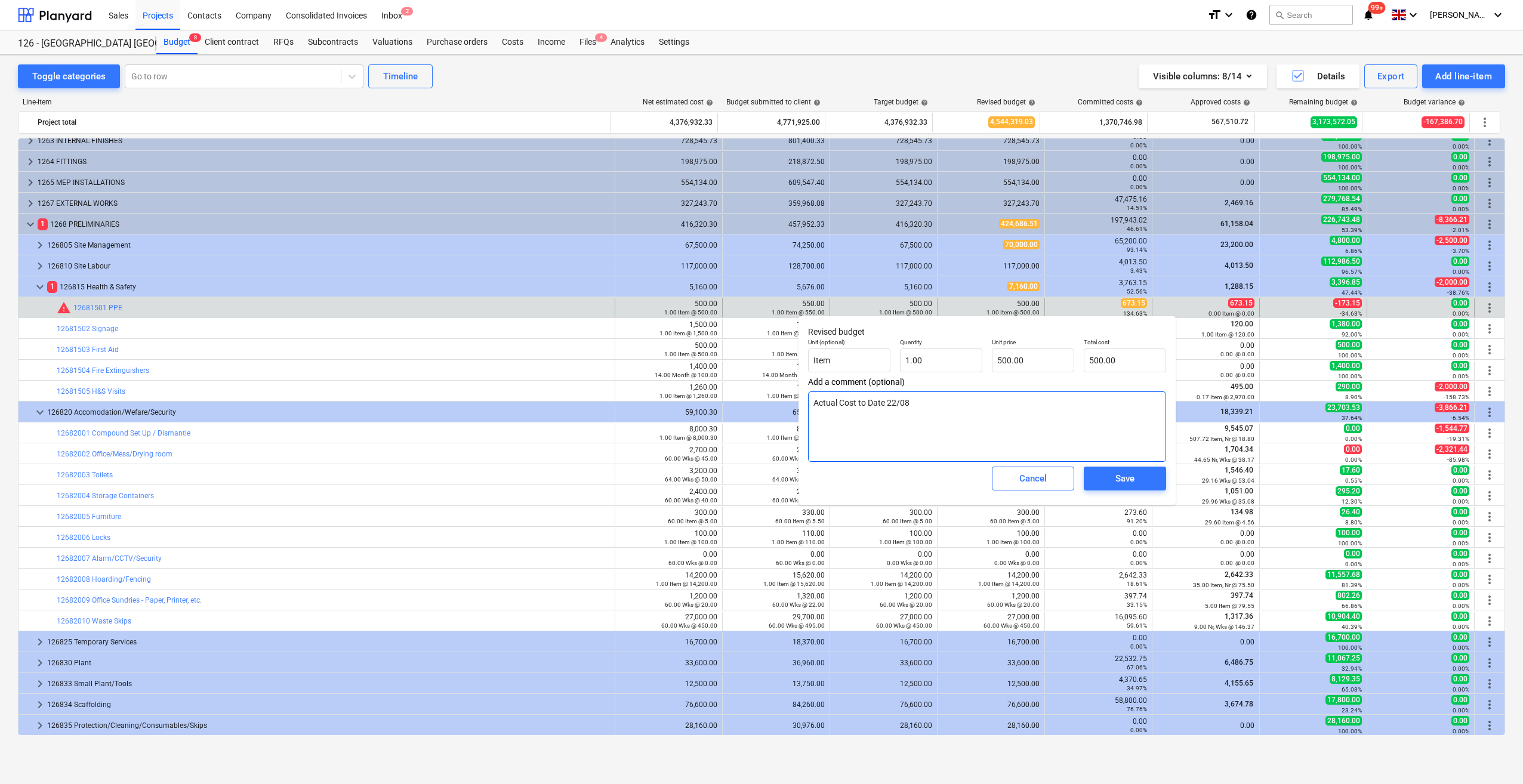
type textarea "Actual Cost to Date 22/08/"
type textarea "x"
type textarea "Actual Cost to Date 22/08/2"
type textarea "x"
type textarea "Actual Cost to Date [DATE]"
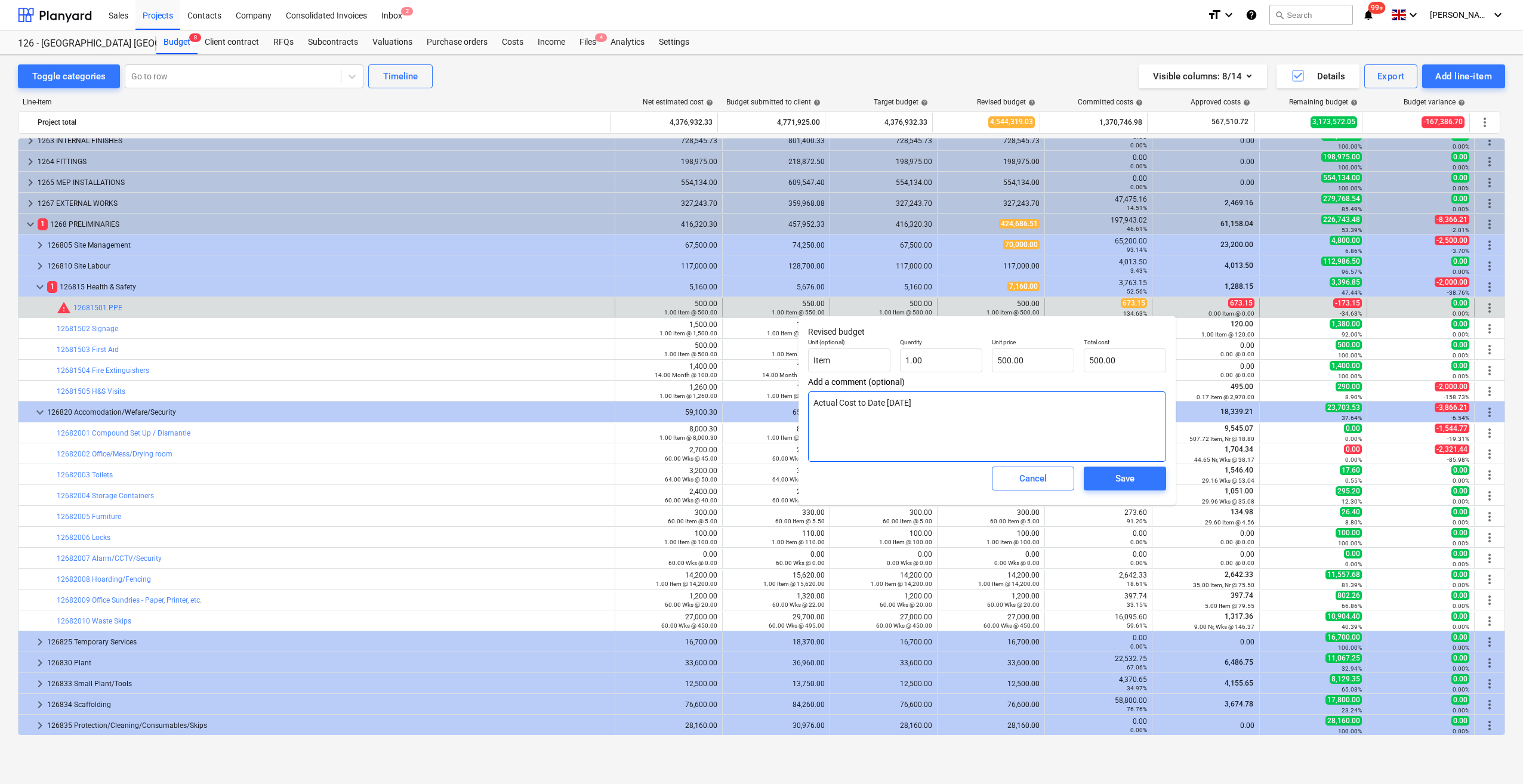
type textarea "x"
type textarea "Actual Cost to Date [DATE]"
drag, startPoint x: 1040, startPoint y: 363, endPoint x: 999, endPoint y: 364, distance: 41.0
click at [999, 364] on input "500" at bounding box center [1033, 361] width 82 height 24
type input "6"
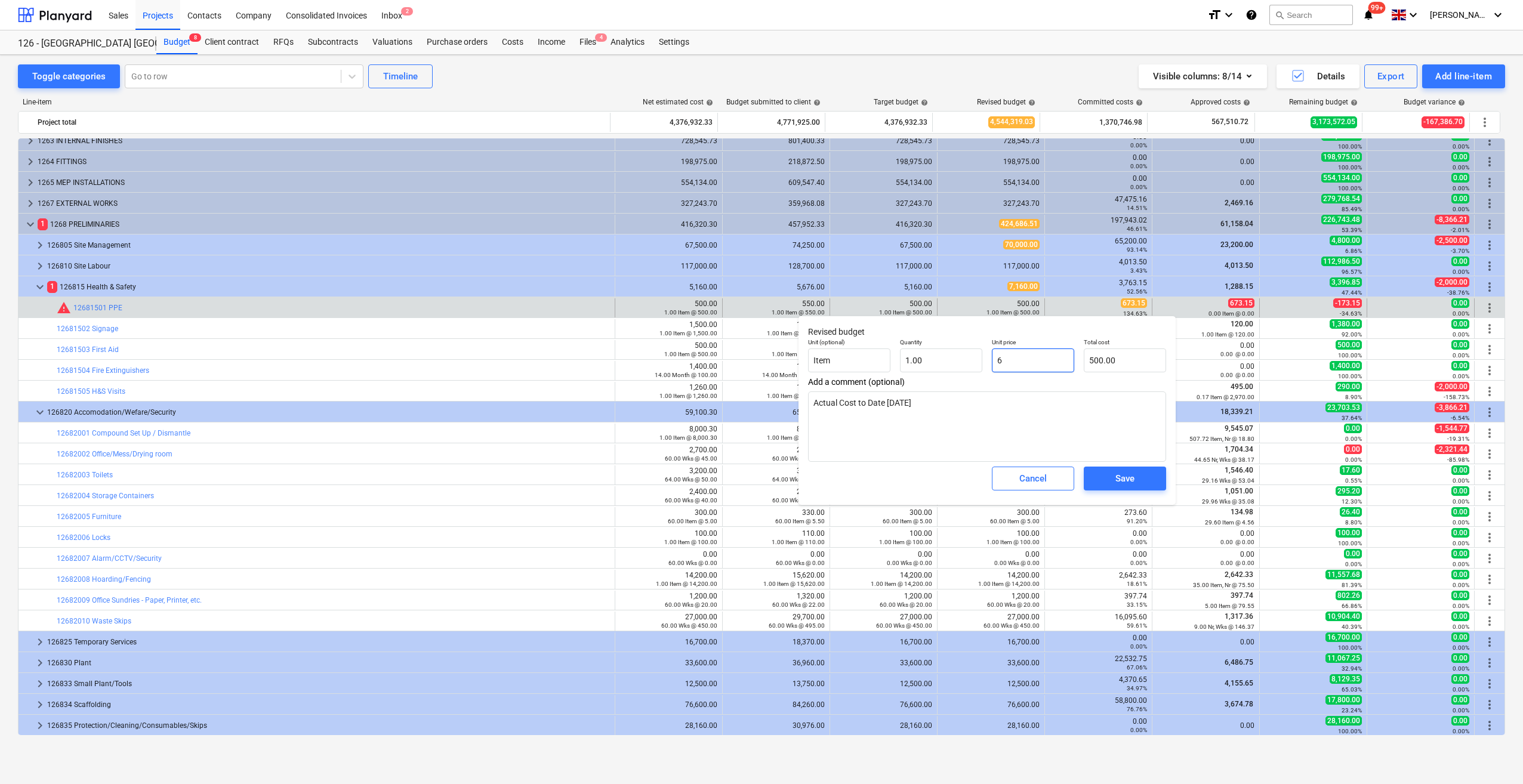
type textarea "x"
type input "6.00"
type input "67"
type textarea "x"
type input "67.00"
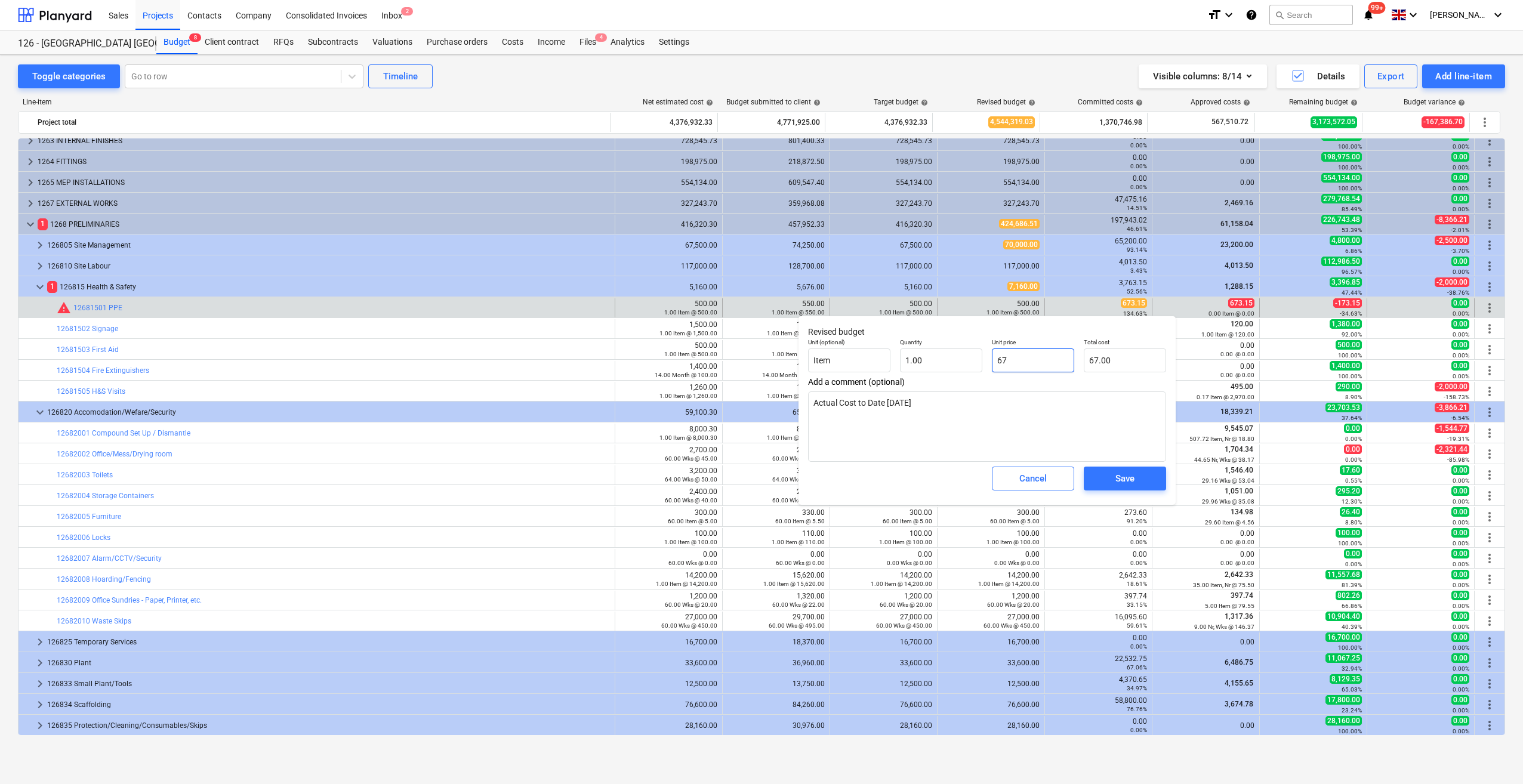
type input "673"
type textarea "x"
type input "673.00"
type input "673."
type textarea "x"
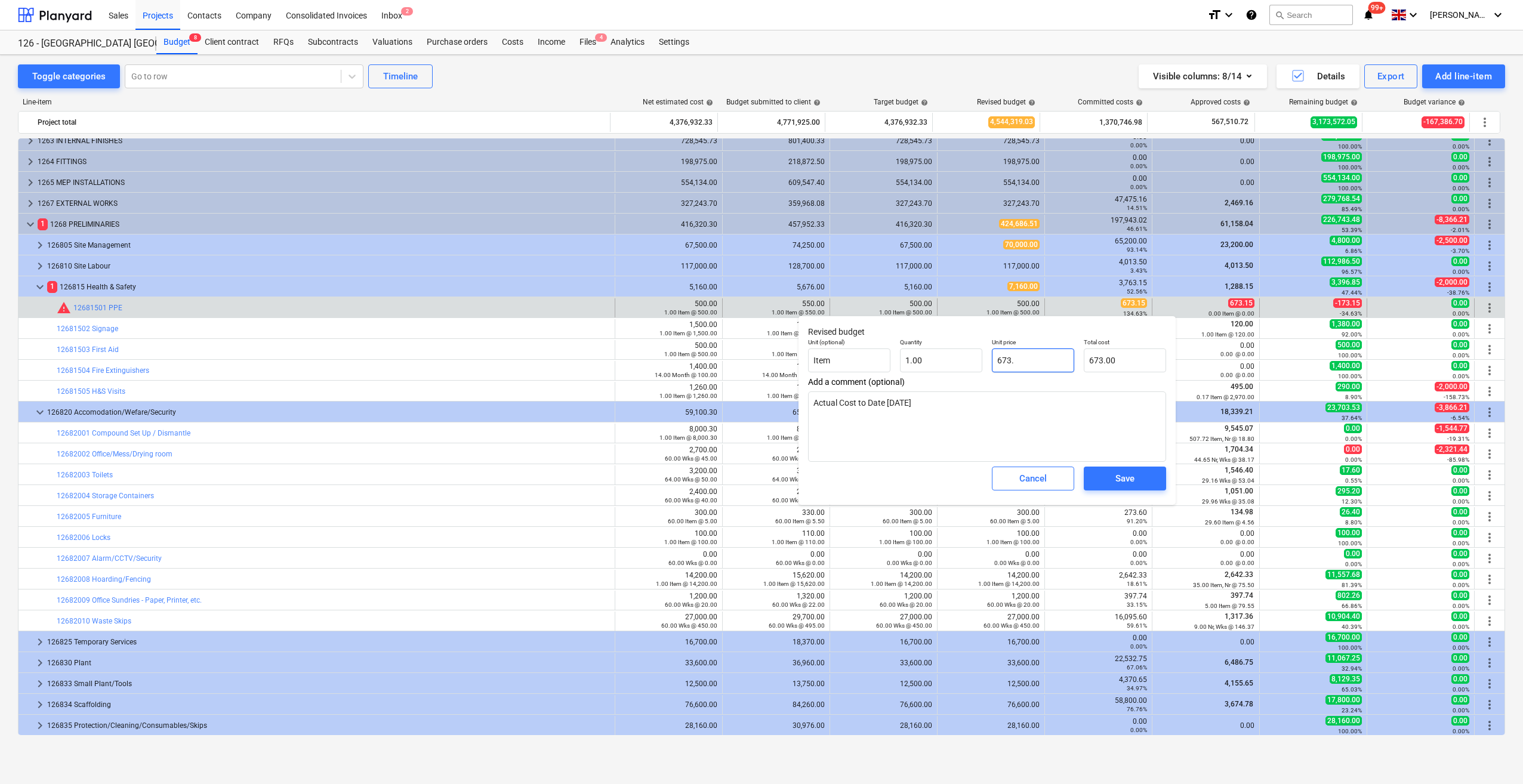
type input "673.1"
type textarea "x"
type input "673.10"
type input "673.15"
type textarea "x"
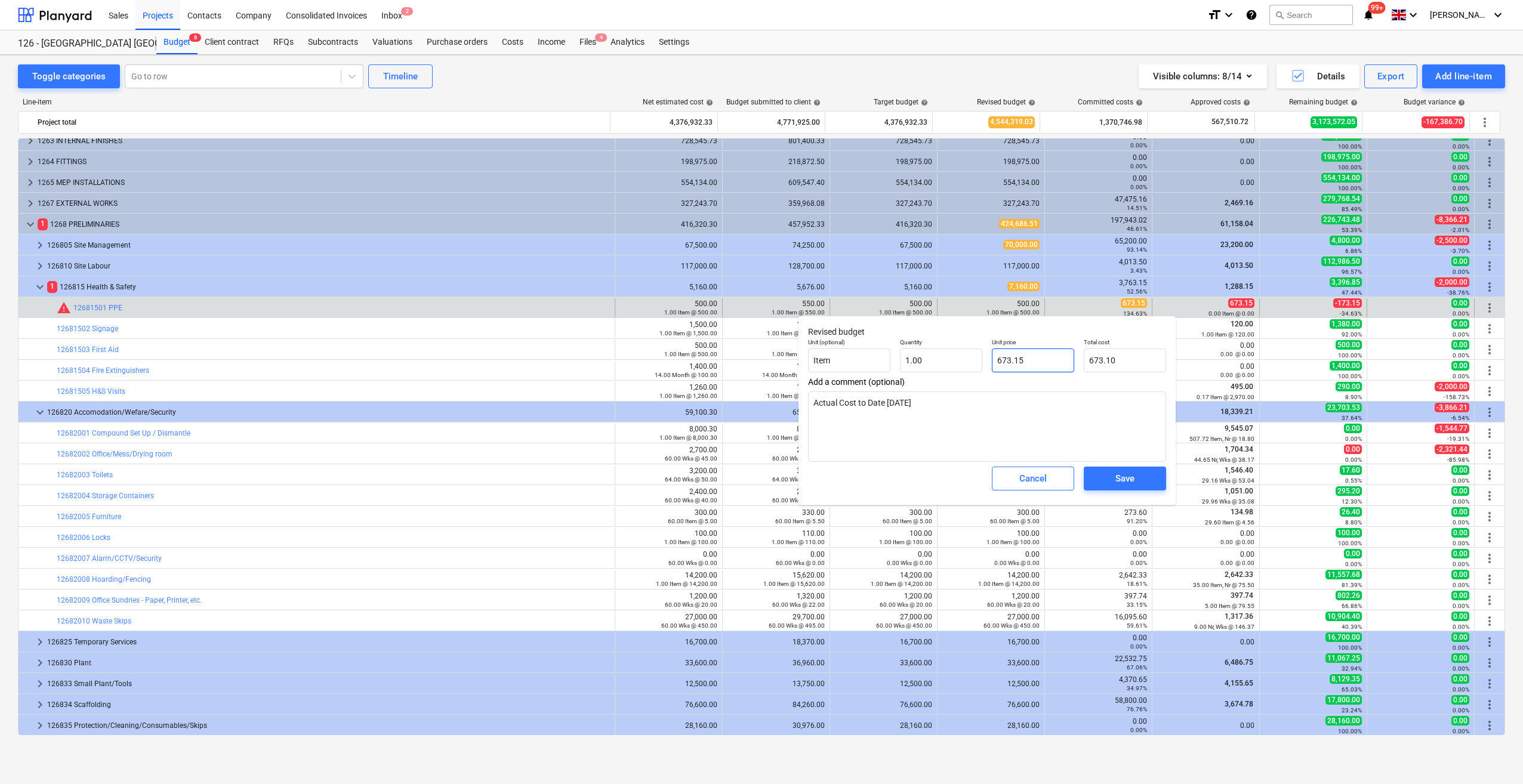
type input "673.15"
click at [1140, 481] on span "Save" at bounding box center [1124, 478] width 53 height 15
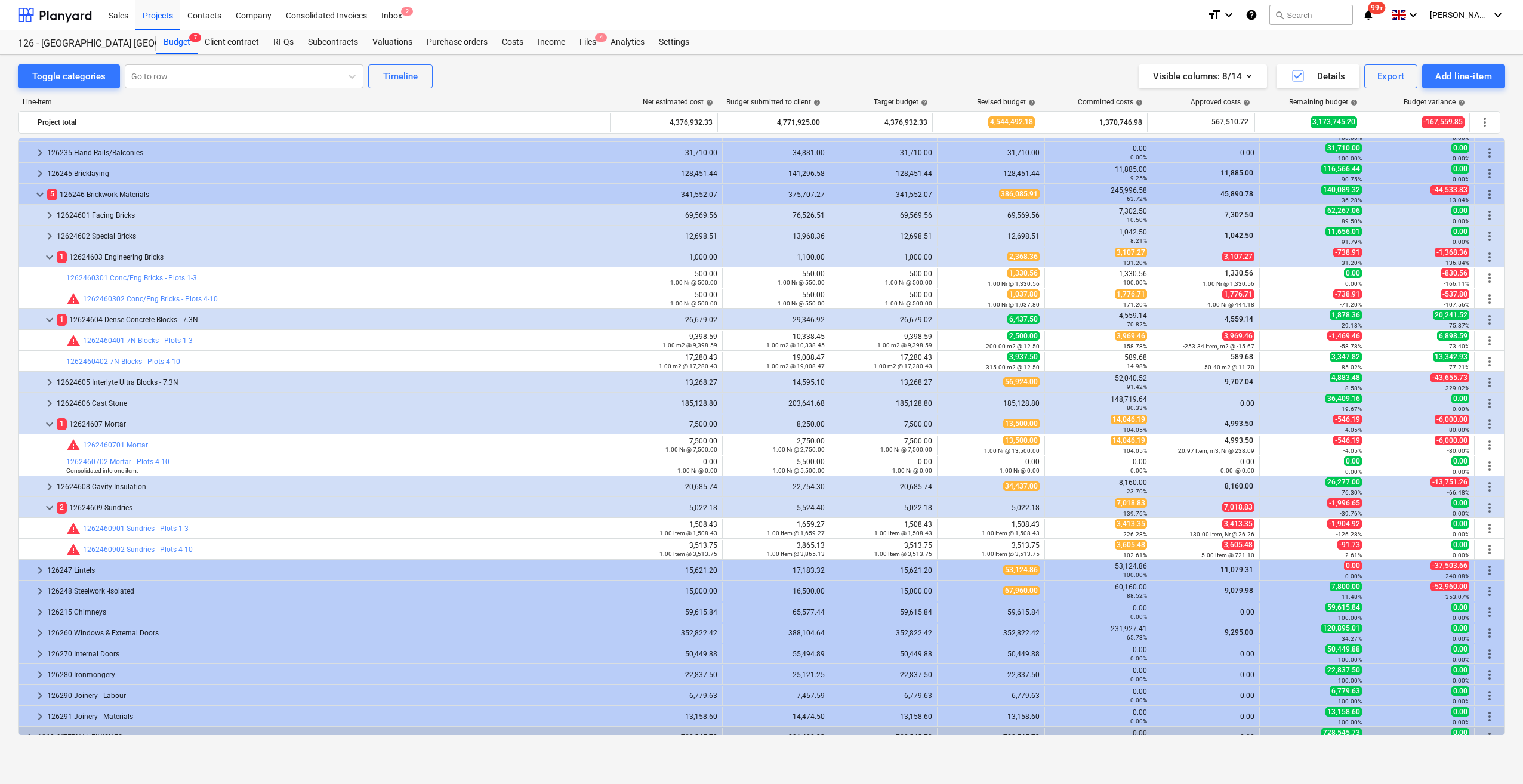
scroll to position [314, 0]
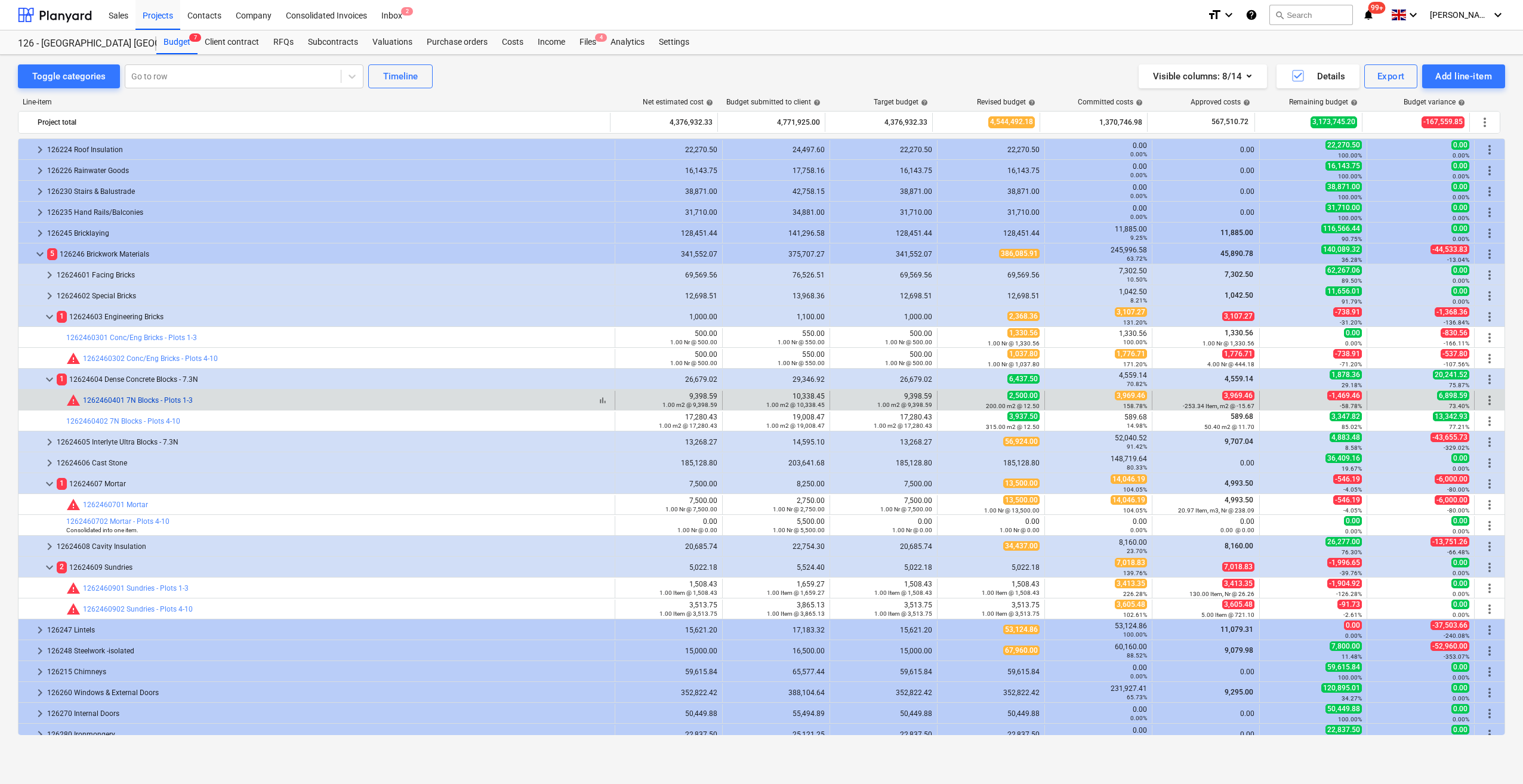
click at [132, 399] on link "1262460401 7N Blocks - Plots 1-3" at bounding box center [138, 400] width 110 height 8
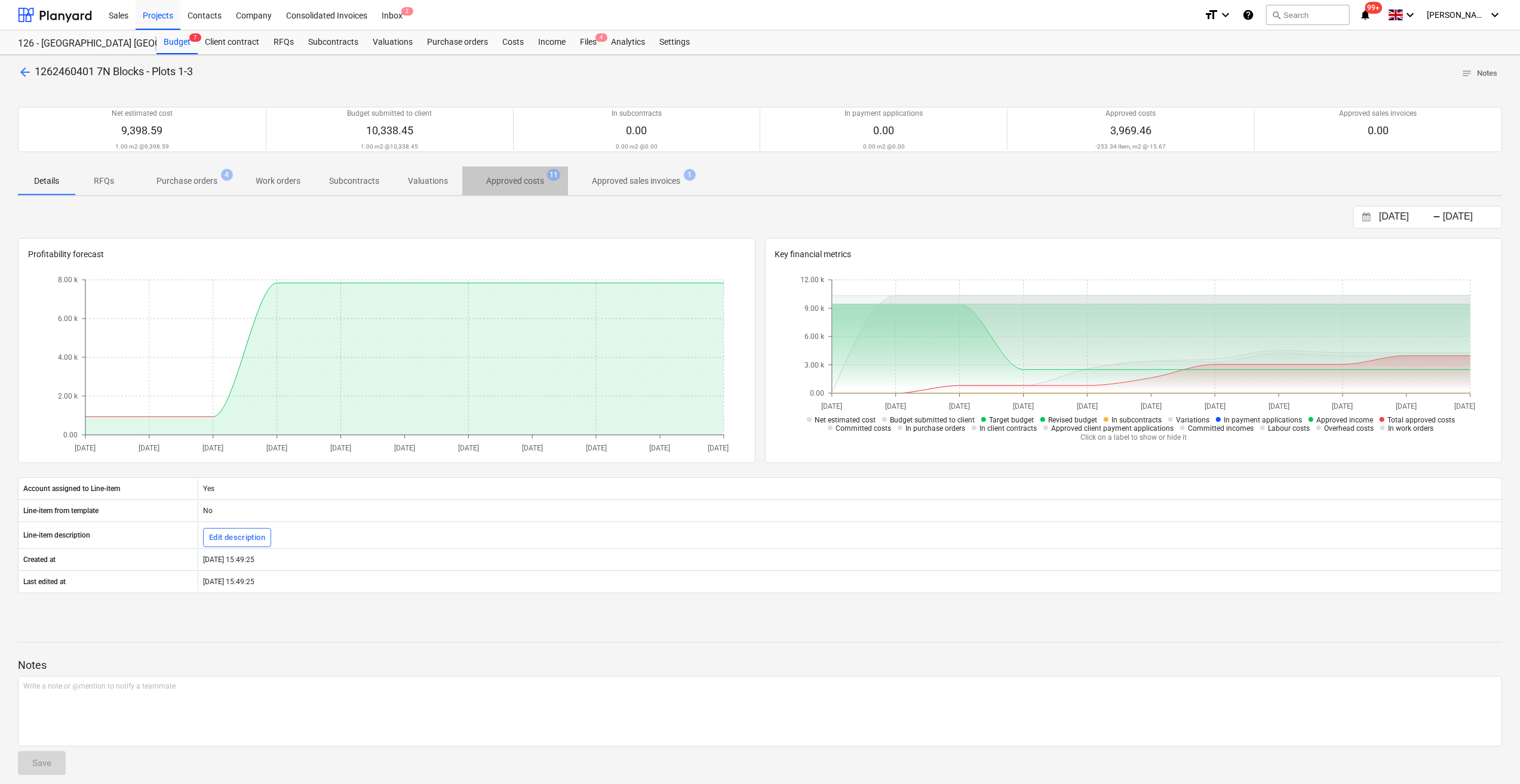
click at [525, 179] on p "Approved costs" at bounding box center [515, 181] width 58 height 13
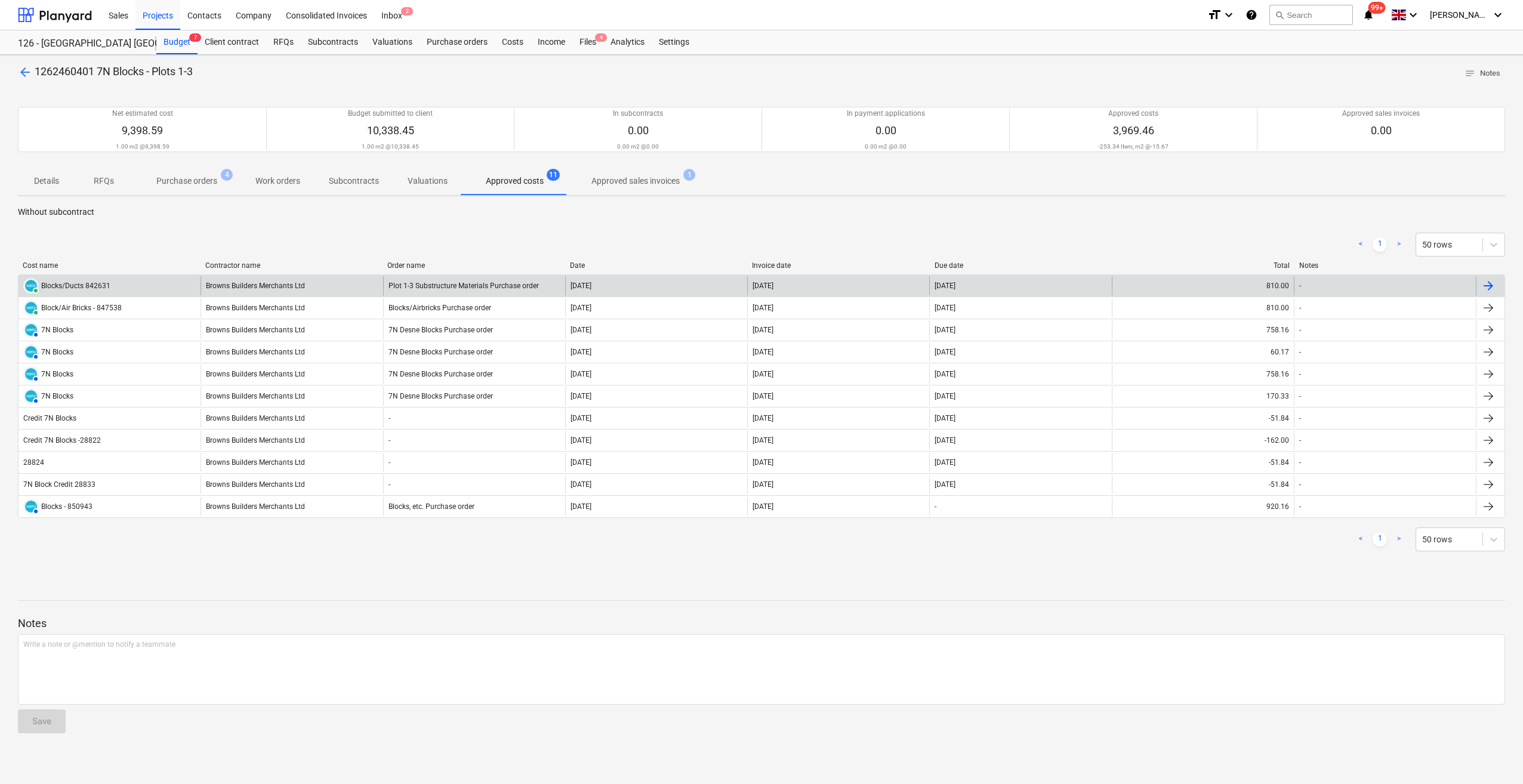
click at [486, 291] on div "Plot 1-3 Substructure Materials Purchase order" at bounding box center [474, 286] width 182 height 19
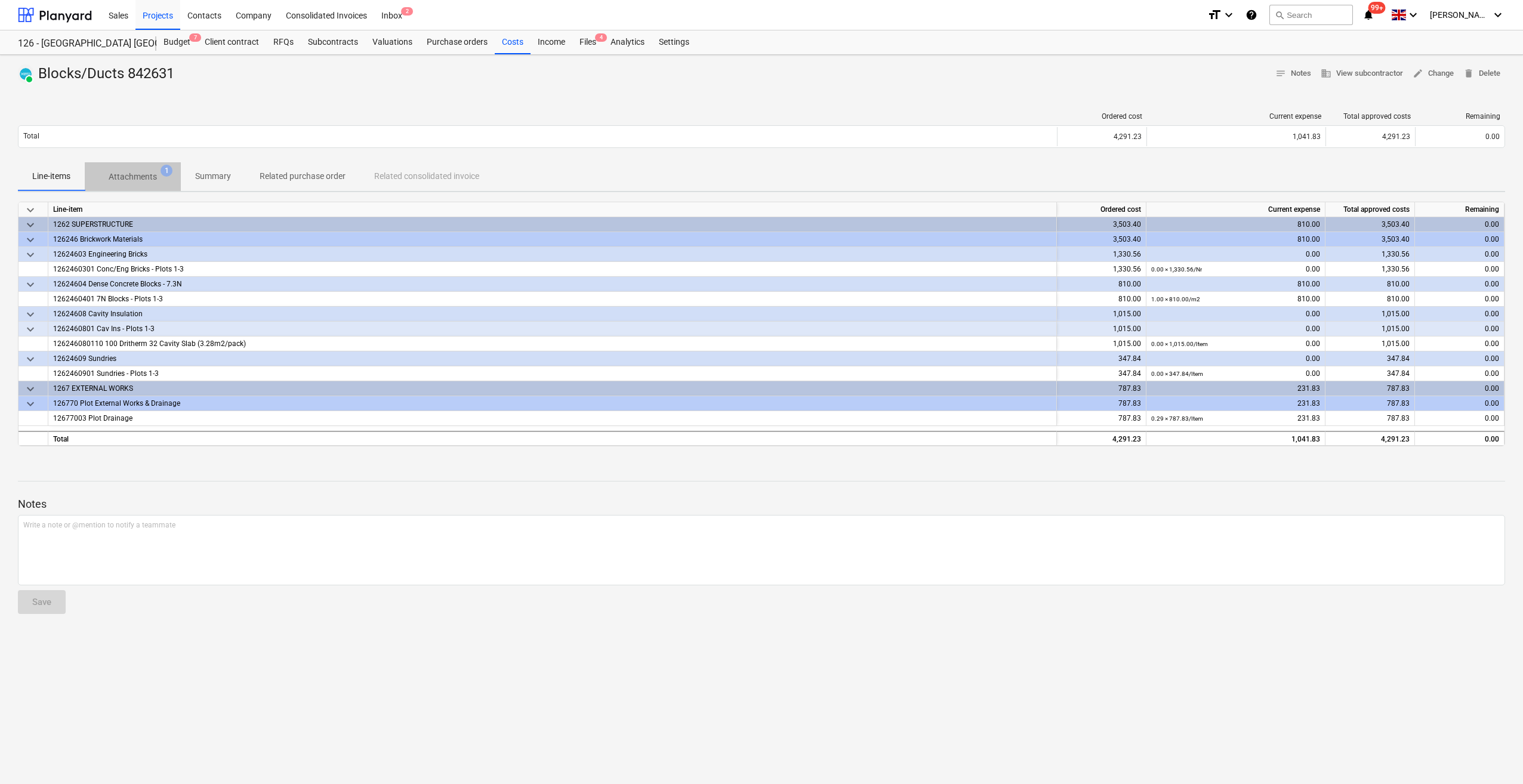
click at [140, 178] on p "Attachments" at bounding box center [132, 177] width 48 height 13
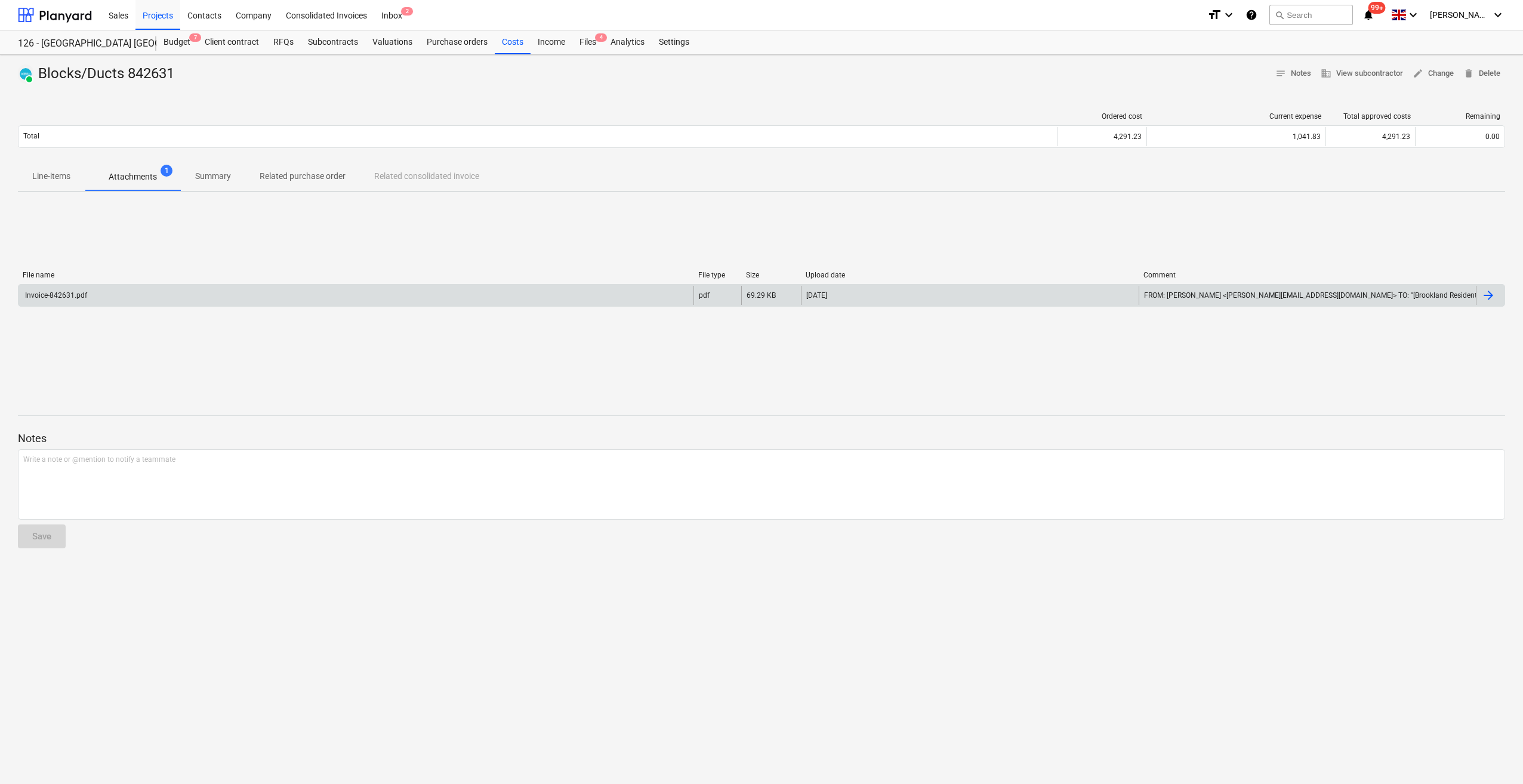
click at [59, 300] on div "Invoice-842631.pdf" at bounding box center [355, 295] width 675 height 19
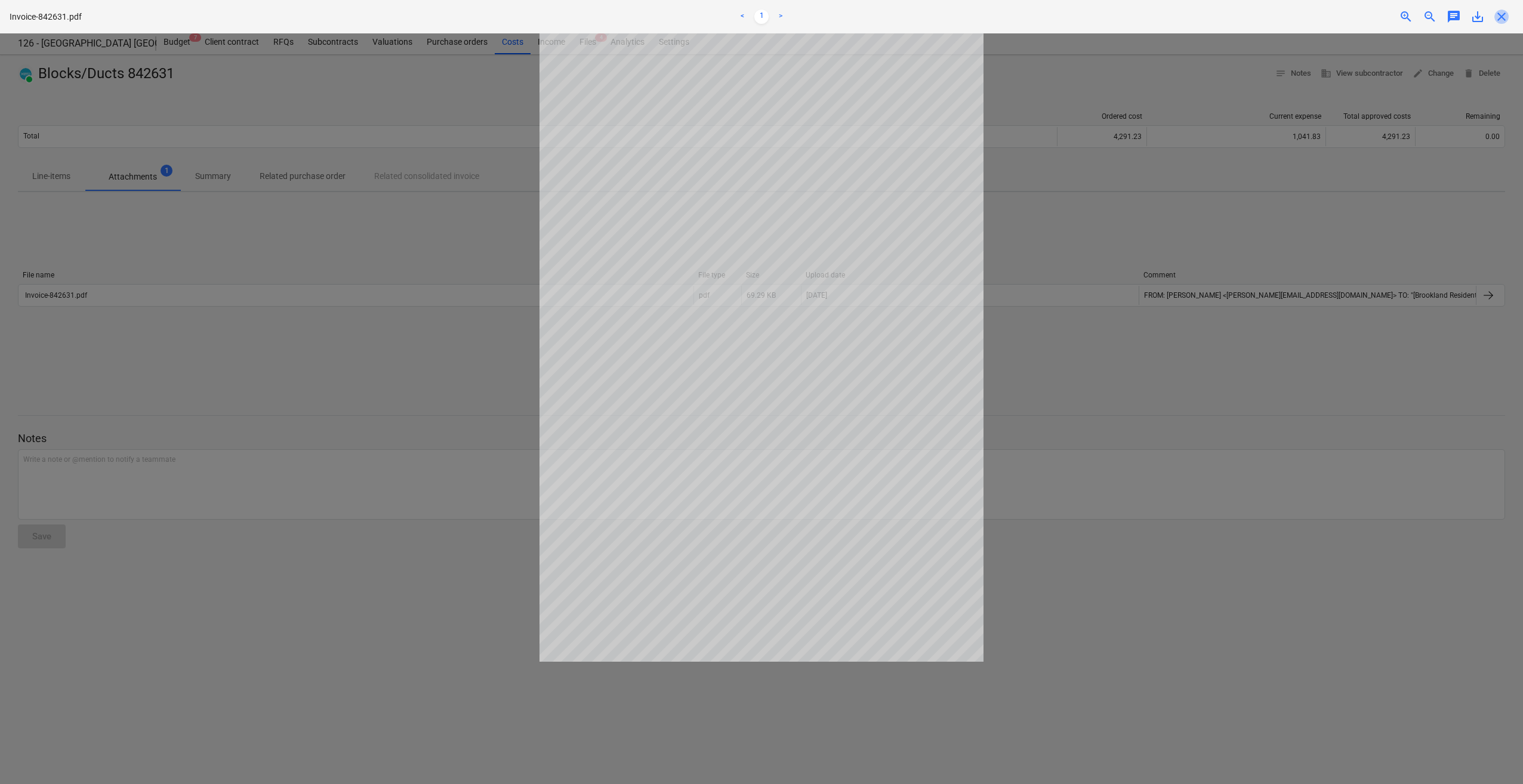
click at [1500, 16] on span "close" at bounding box center [1502, 17] width 15 height 15
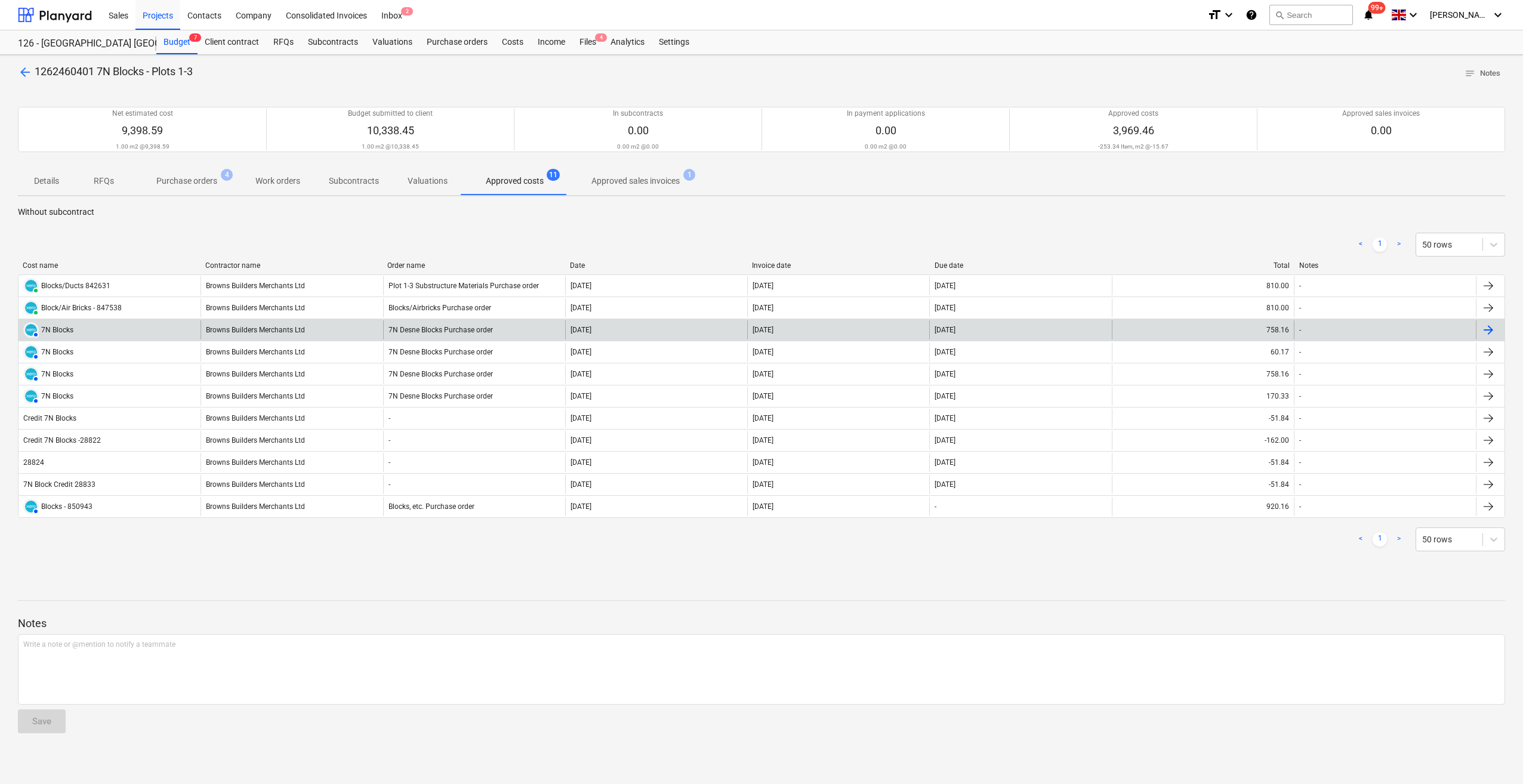
click at [1484, 326] on div at bounding box center [1489, 330] width 15 height 15
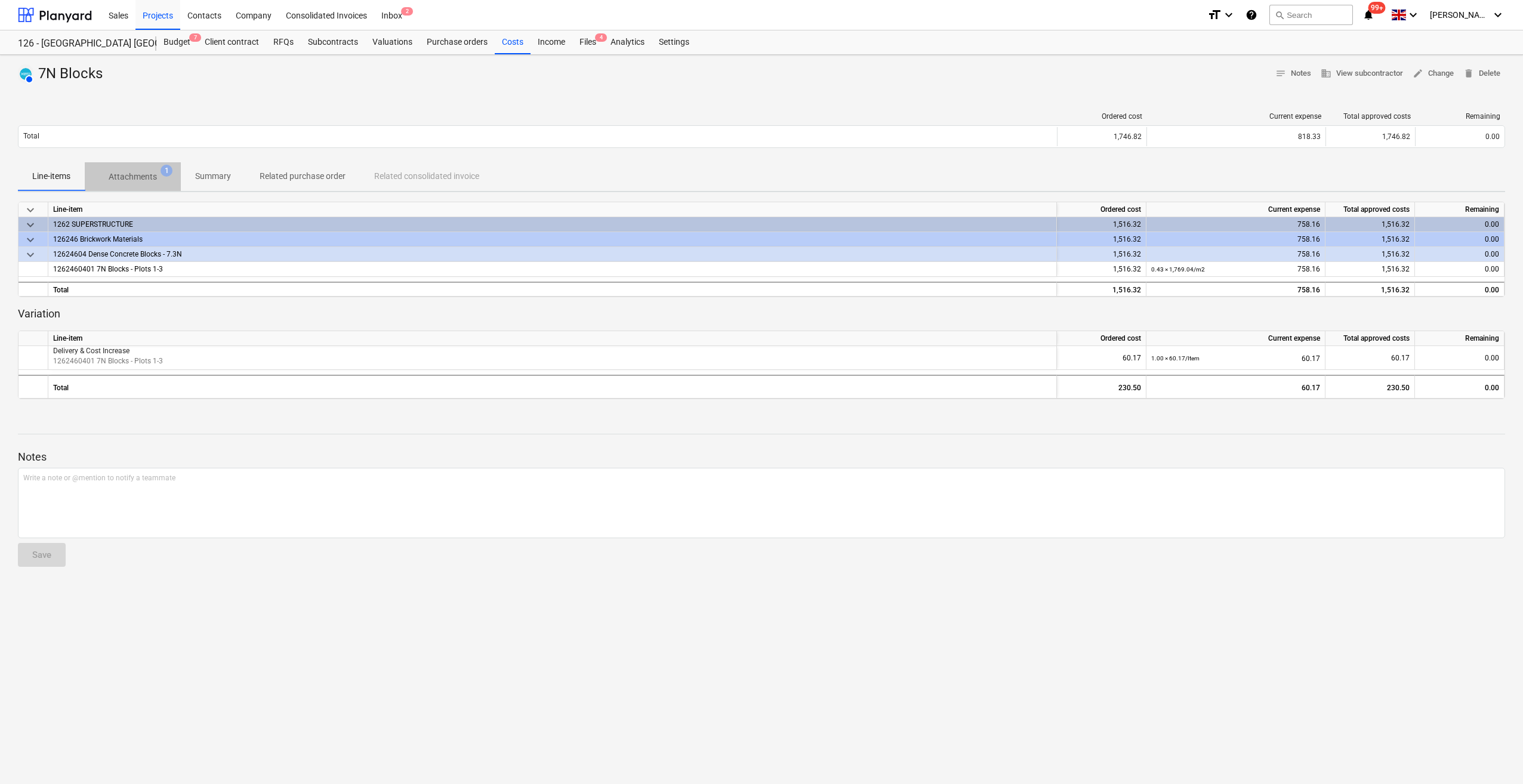
click at [145, 179] on p "Attachments" at bounding box center [132, 177] width 48 height 13
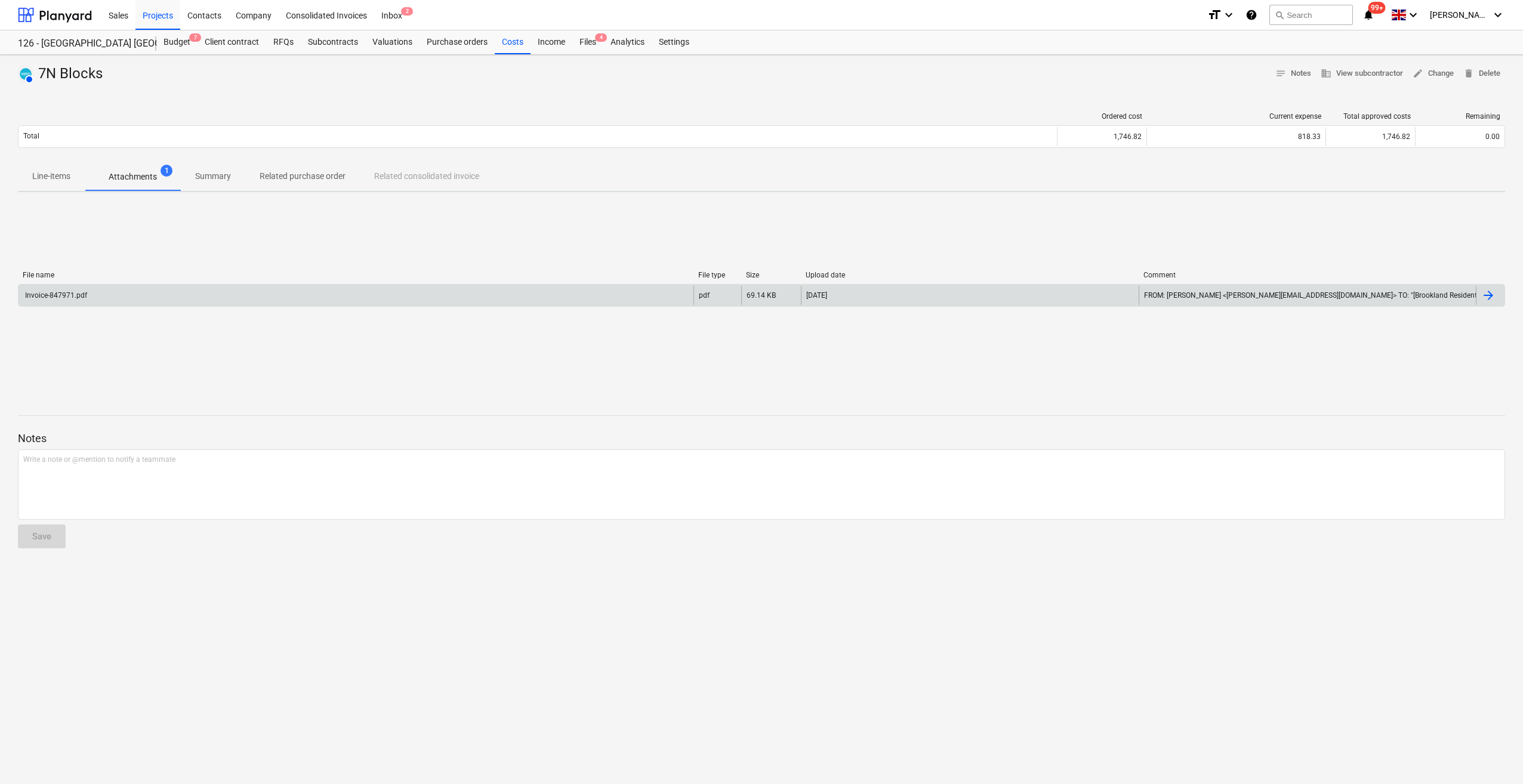
click at [66, 300] on div "Invoice-847971.pdf" at bounding box center [355, 295] width 675 height 19
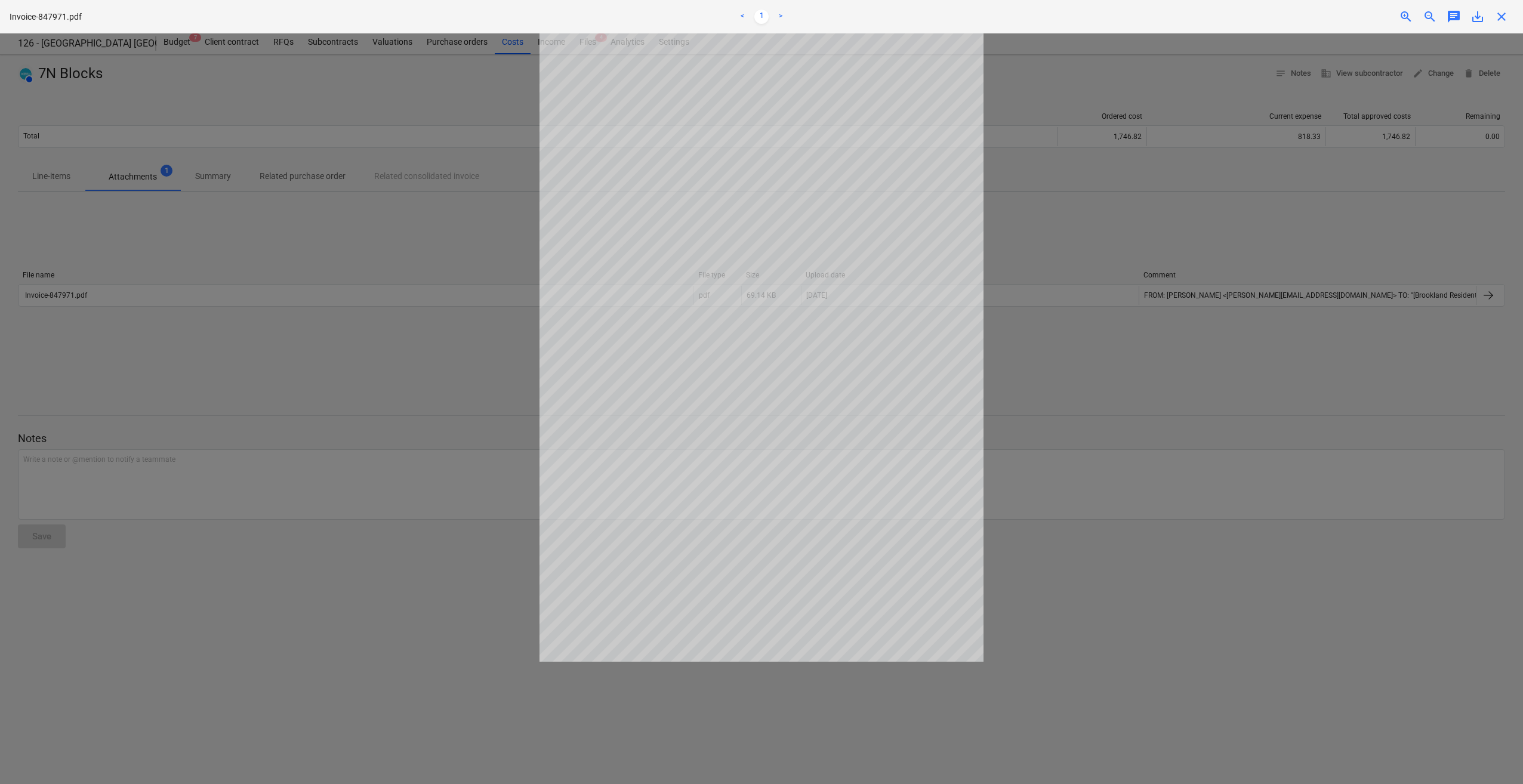
click at [1499, 13] on span "close" at bounding box center [1502, 17] width 15 height 15
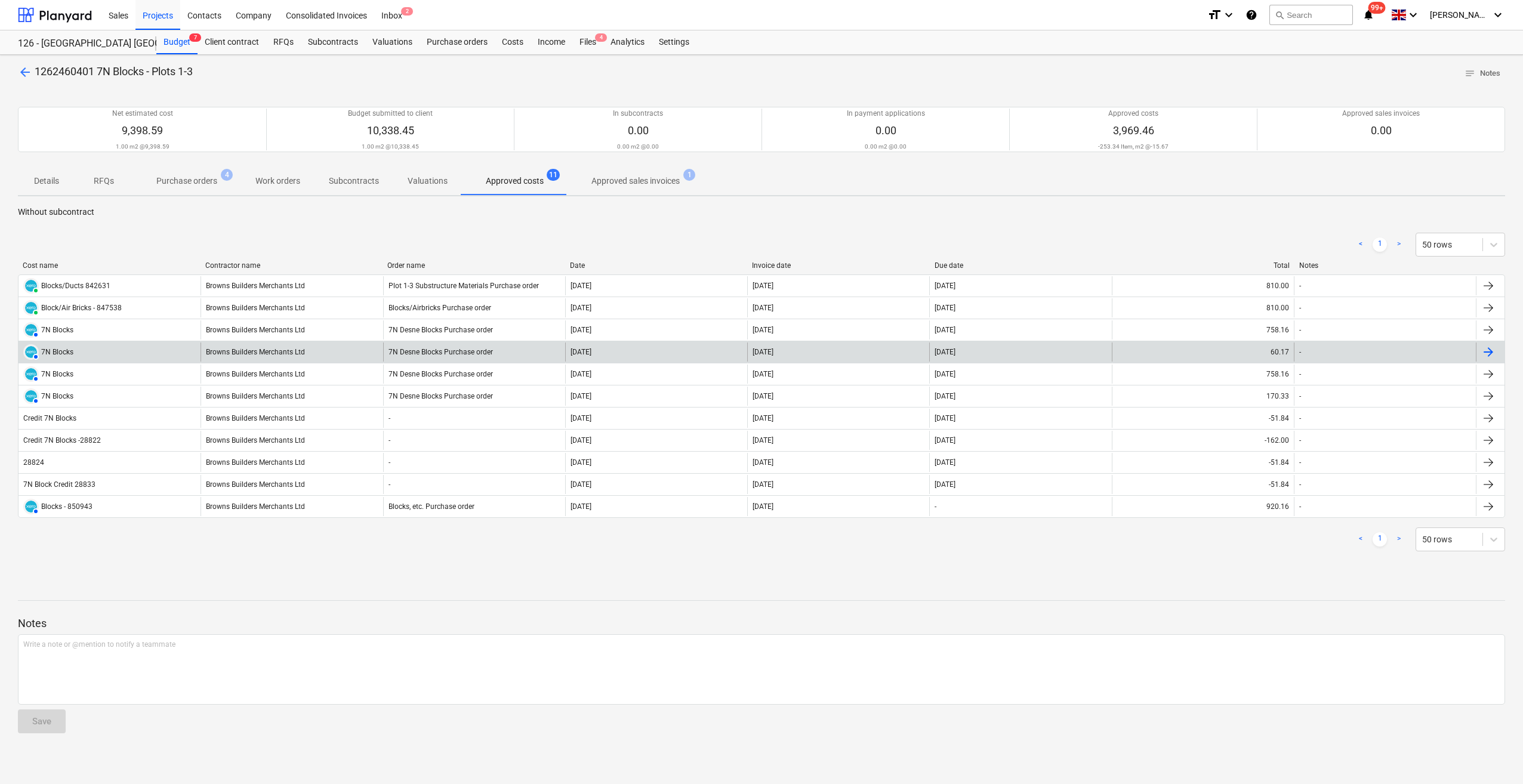
click at [68, 354] on div "7N Blocks" at bounding box center [57, 352] width 33 height 8
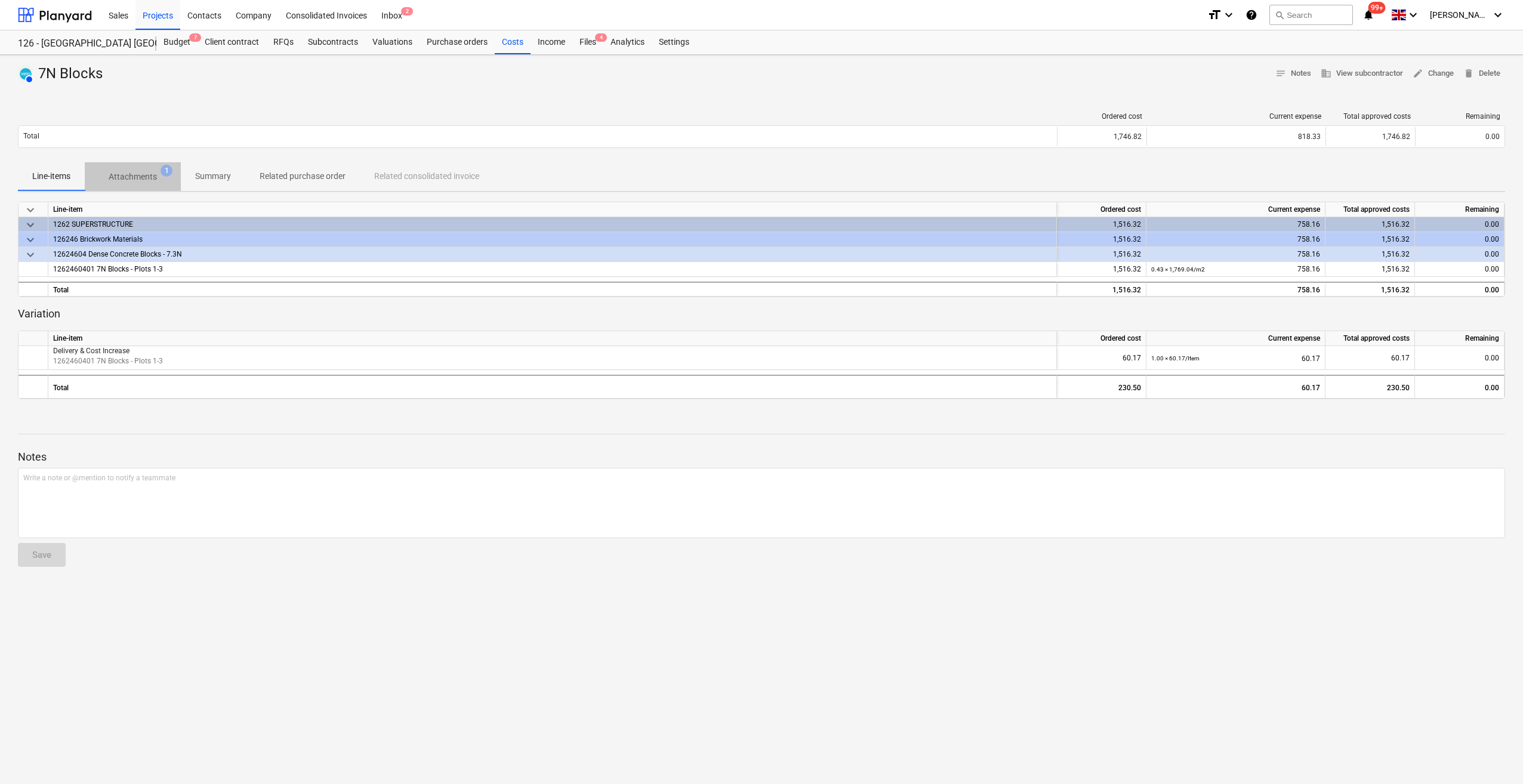
click at [152, 176] on p "Attachments" at bounding box center [132, 177] width 48 height 13
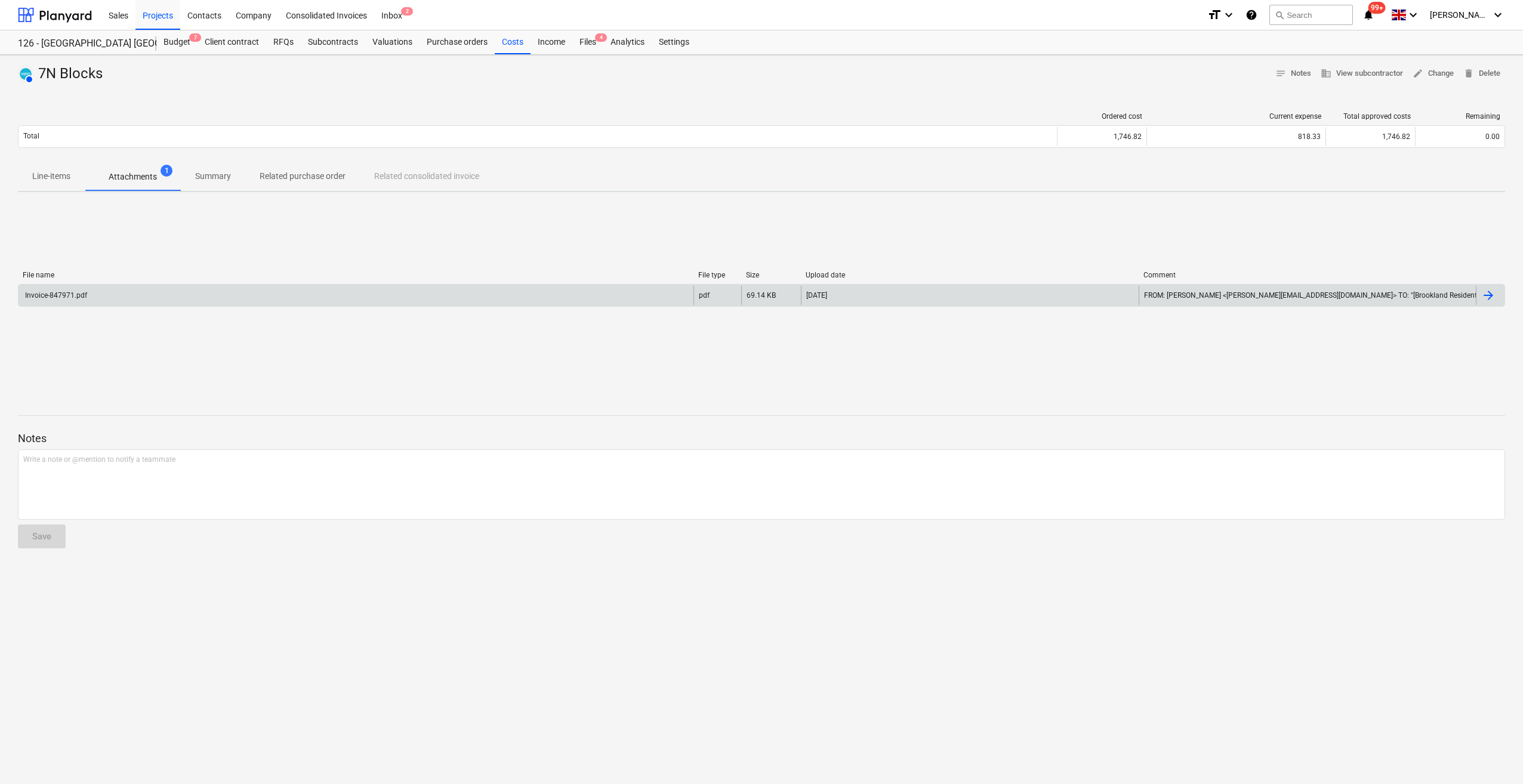
click at [70, 300] on div "Invoice-847971.pdf" at bounding box center [355, 295] width 675 height 19
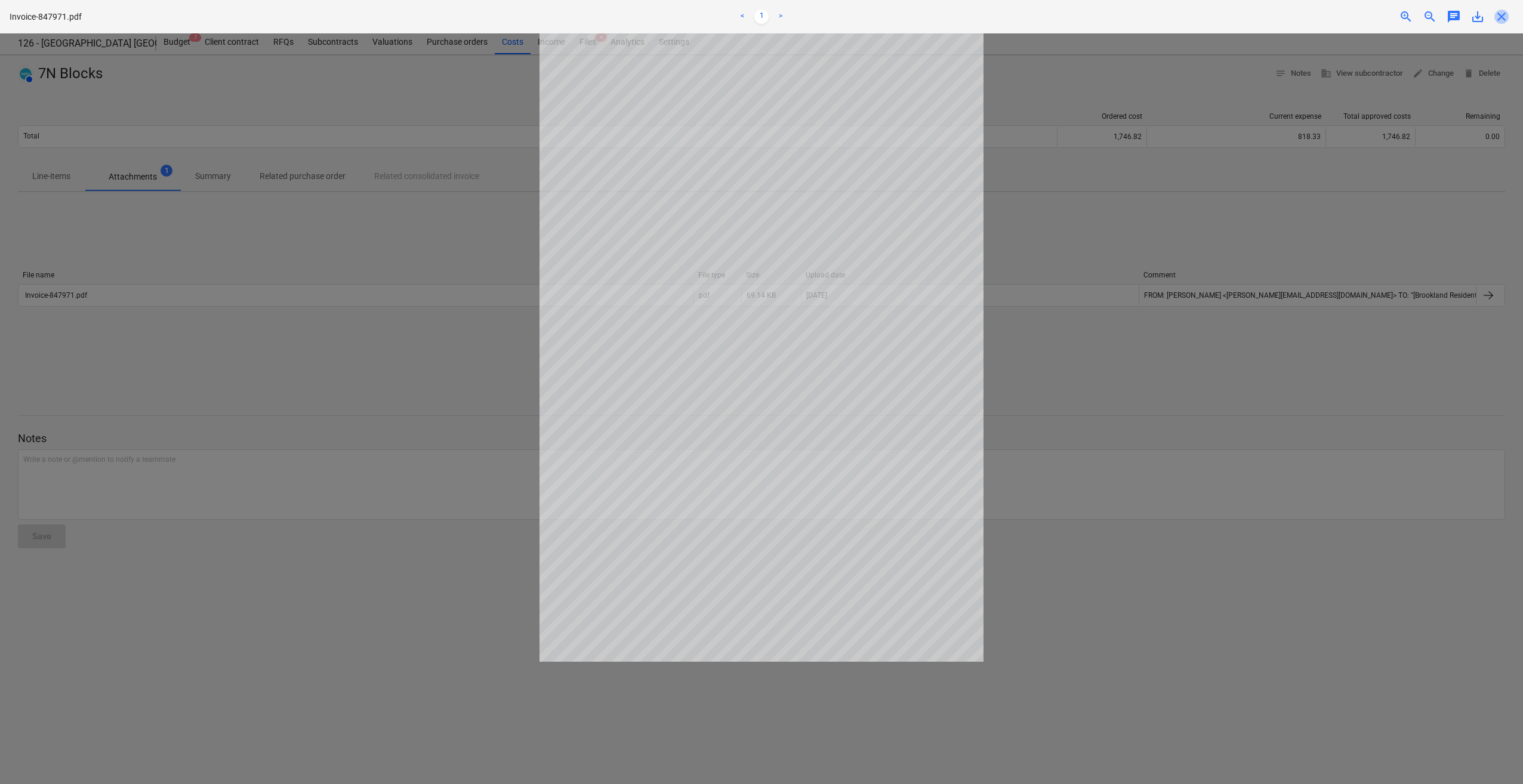
click at [1499, 16] on span "close" at bounding box center [1502, 17] width 15 height 15
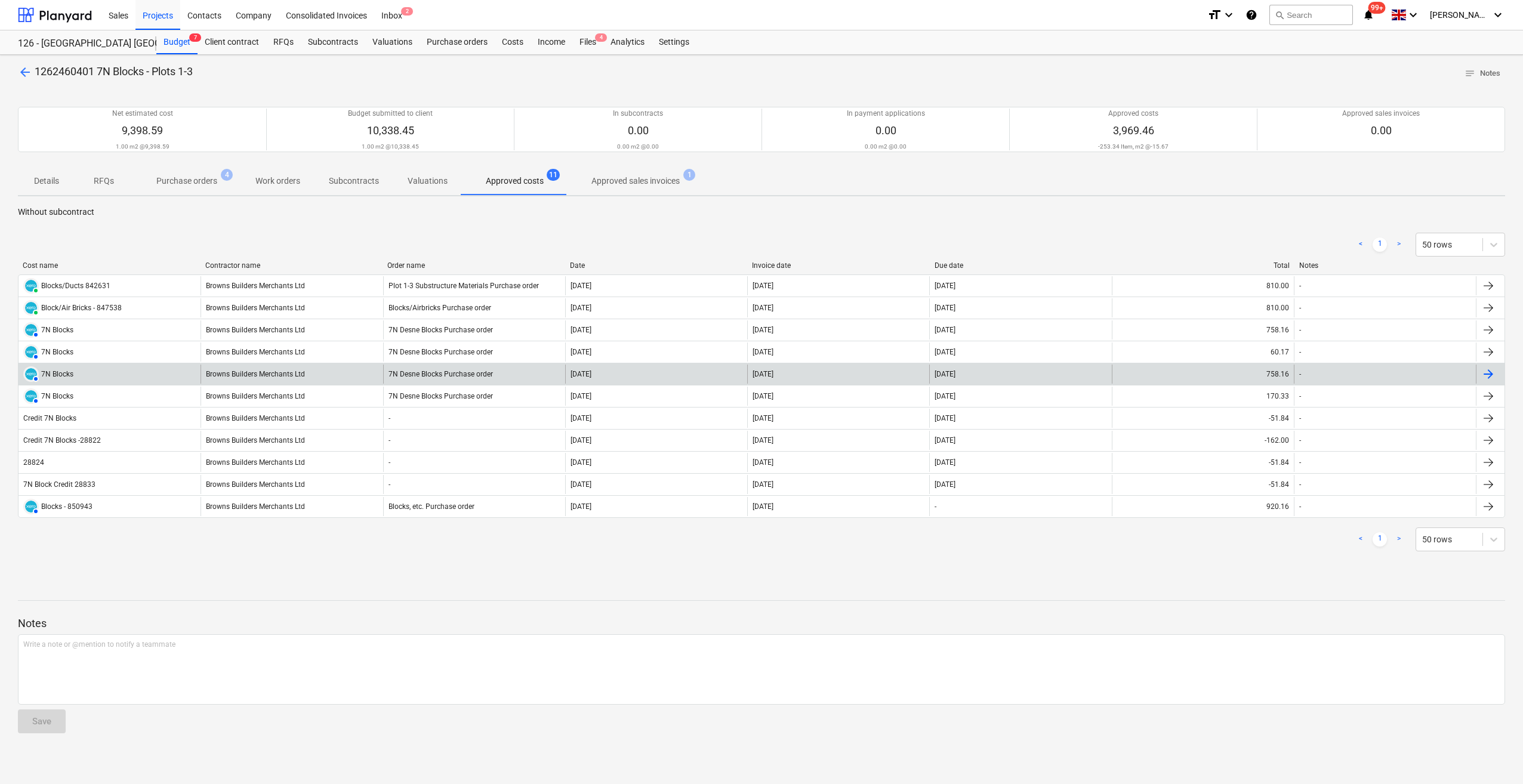
click at [62, 373] on div "7N Blocks" at bounding box center [57, 373] width 33 height 8
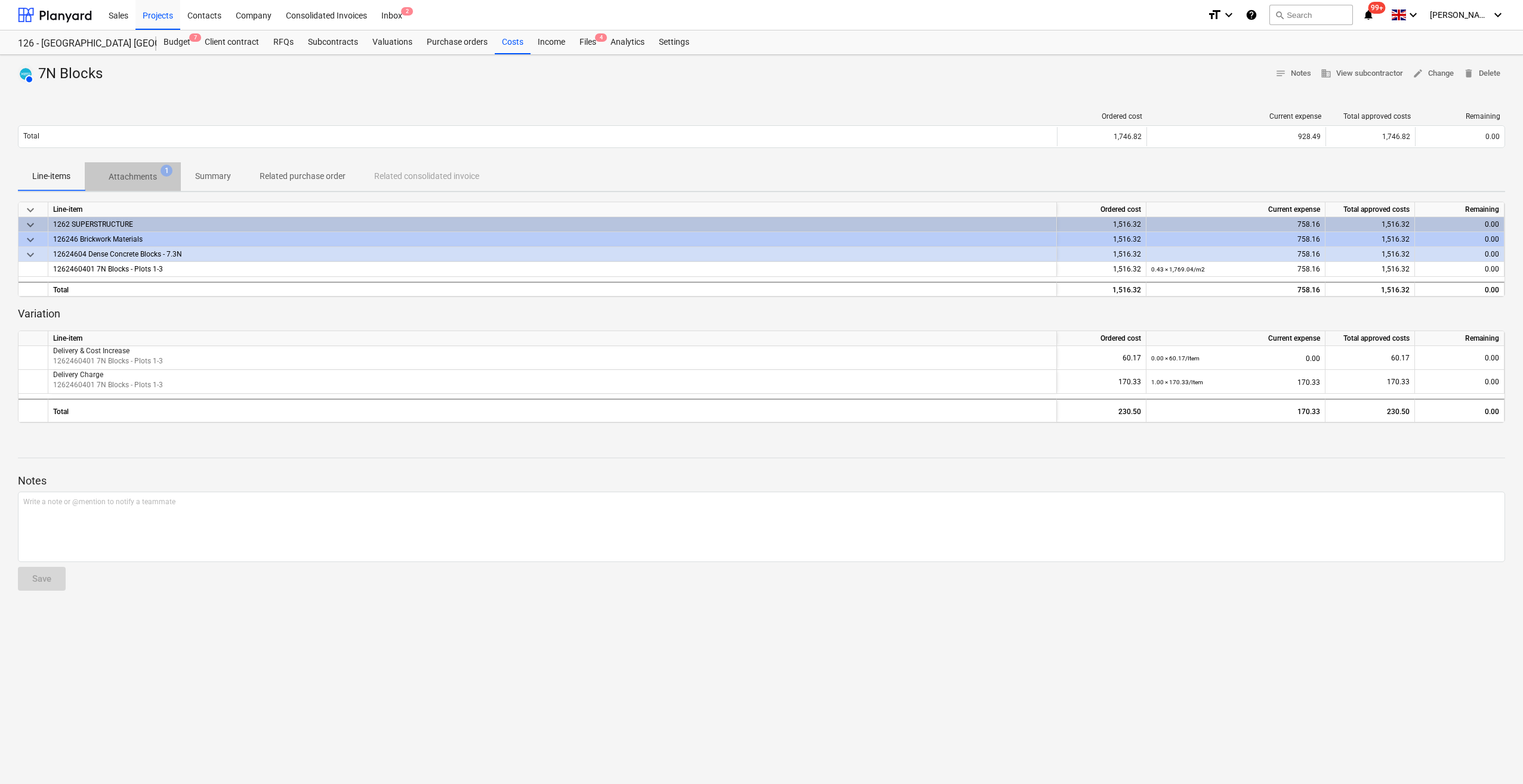
click at [143, 178] on p "Attachments" at bounding box center [132, 177] width 48 height 13
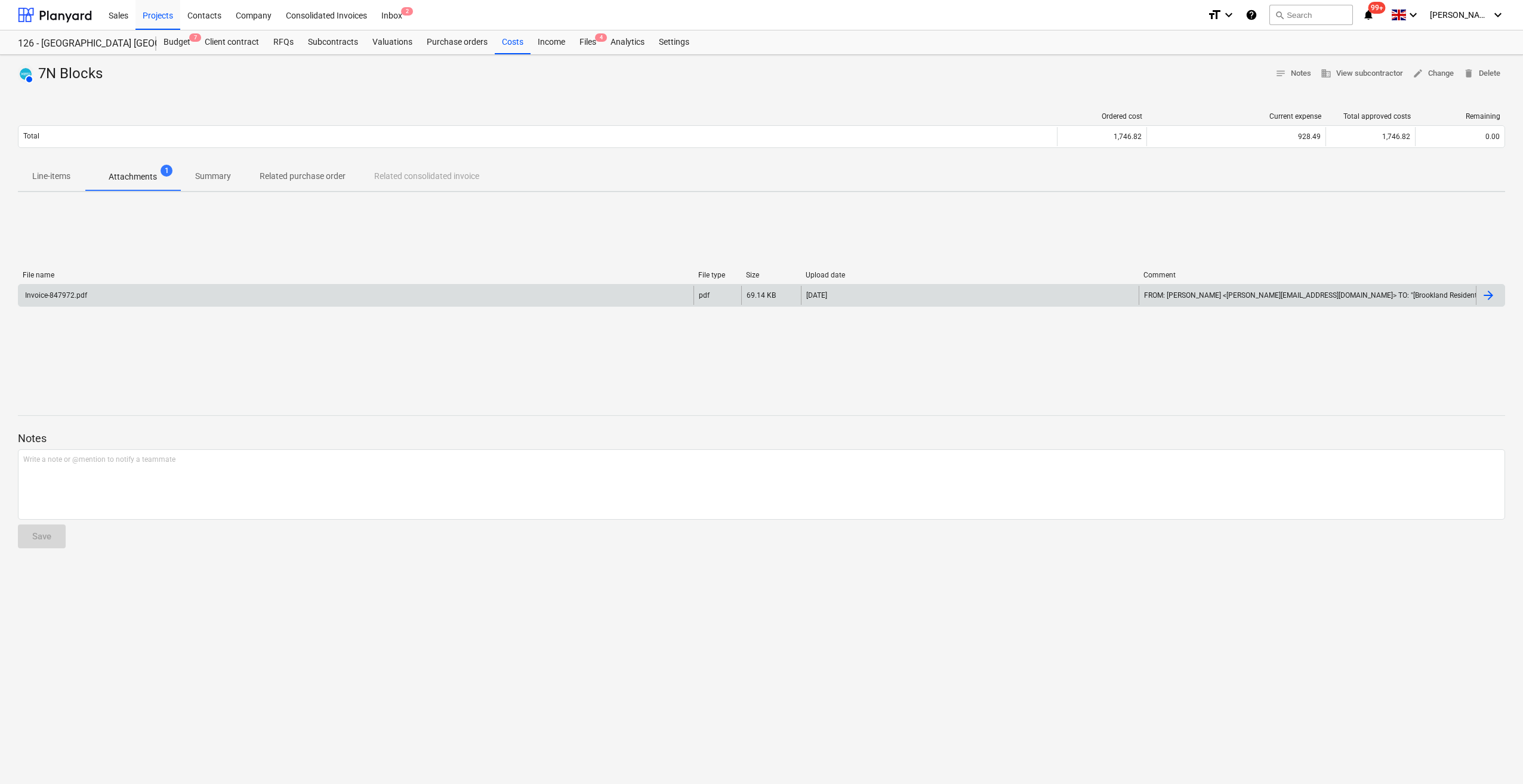
click at [53, 298] on div "Invoice-847972.pdf" at bounding box center [55, 295] width 63 height 8
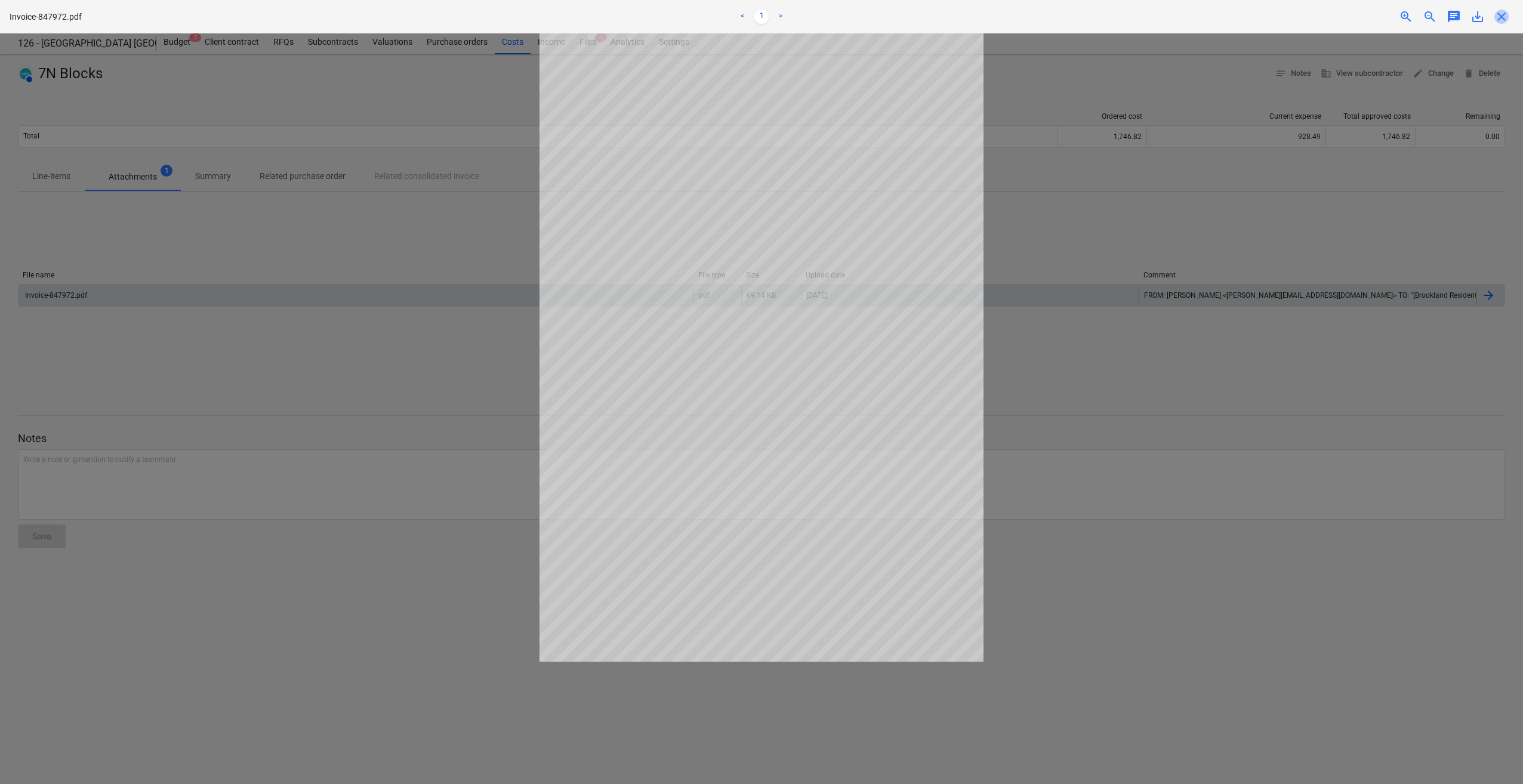
click at [1500, 15] on span "close" at bounding box center [1502, 17] width 15 height 15
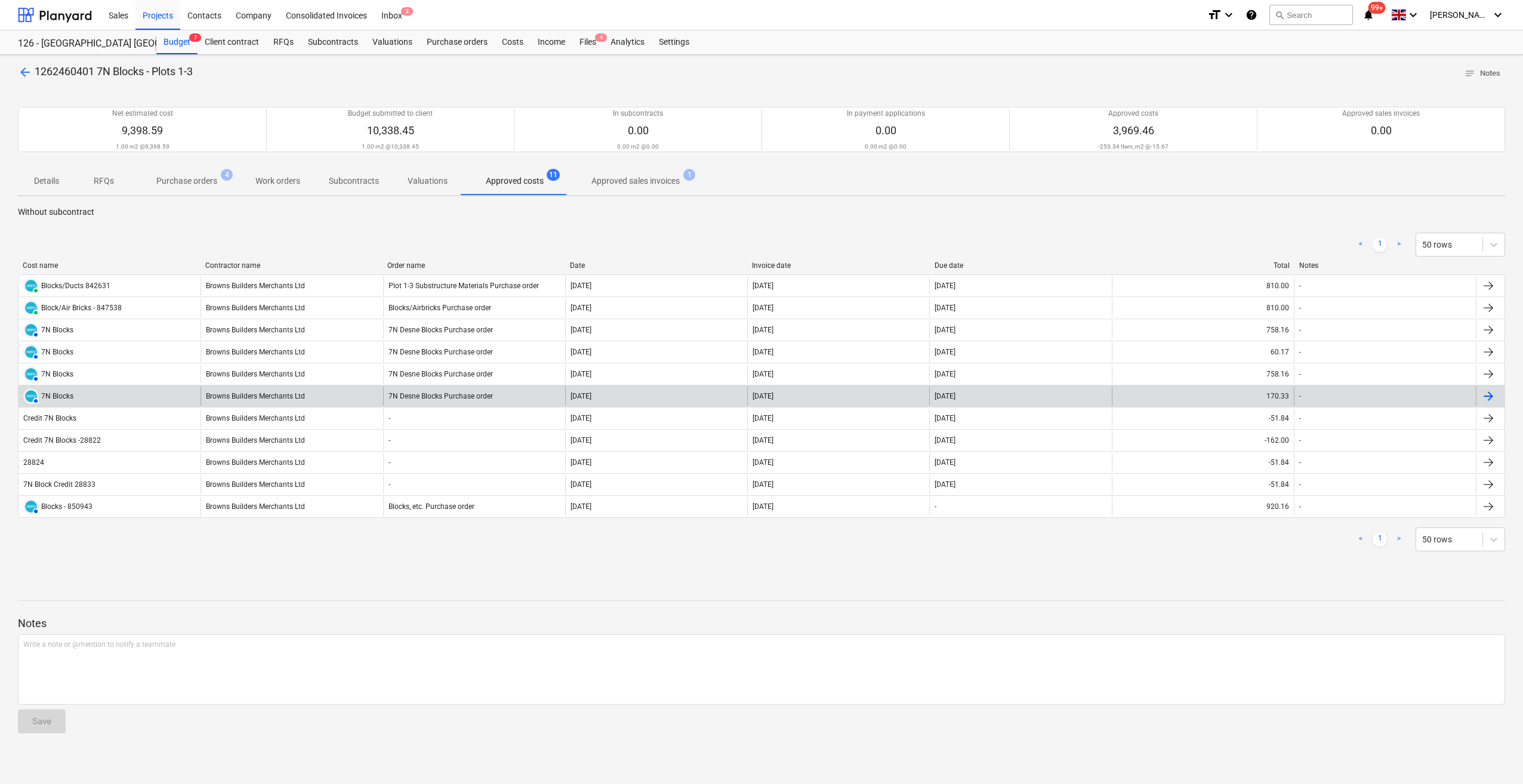
click at [65, 394] on div "7N Blocks" at bounding box center [57, 396] width 33 height 8
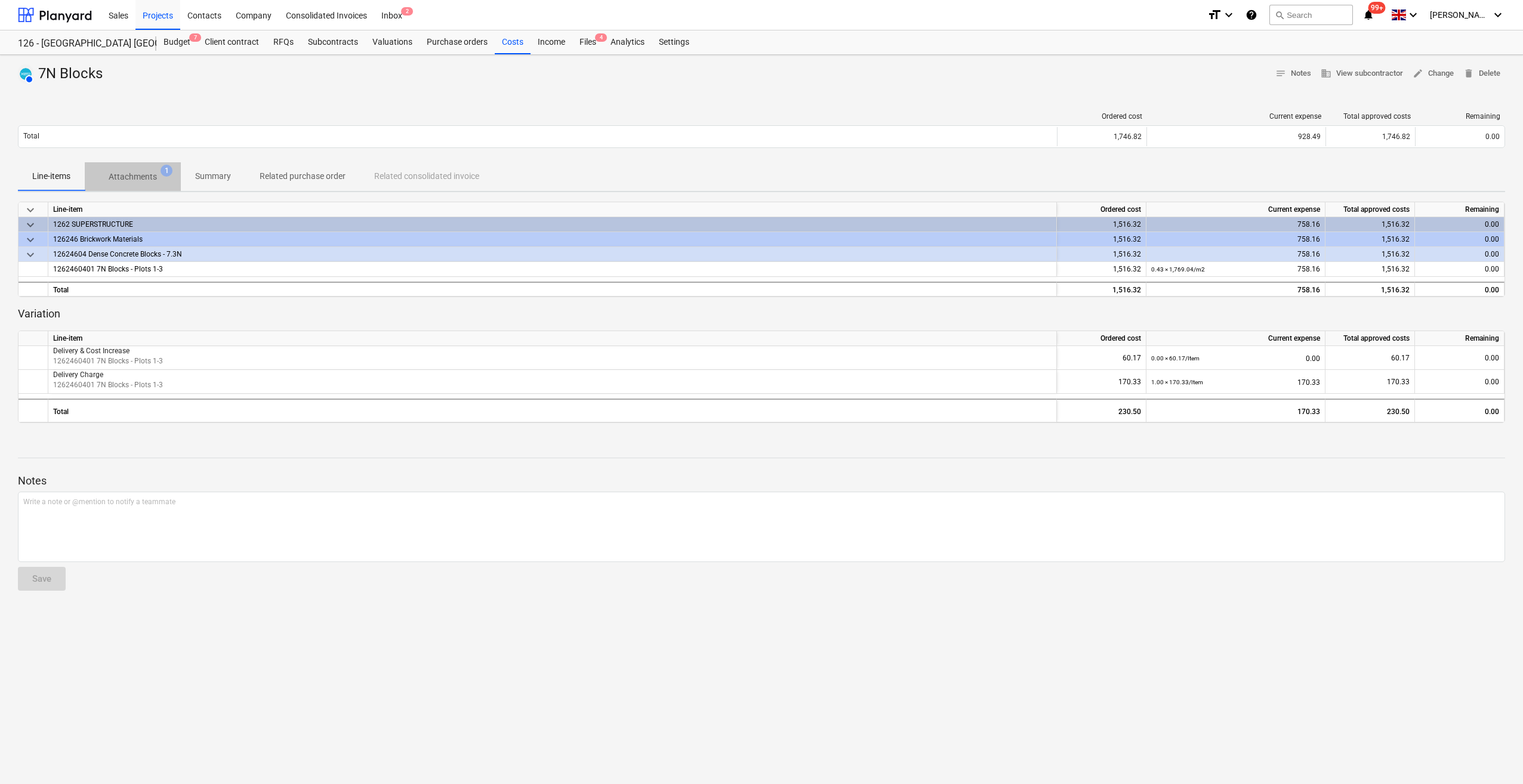
click at [144, 179] on p "Attachments" at bounding box center [132, 177] width 48 height 13
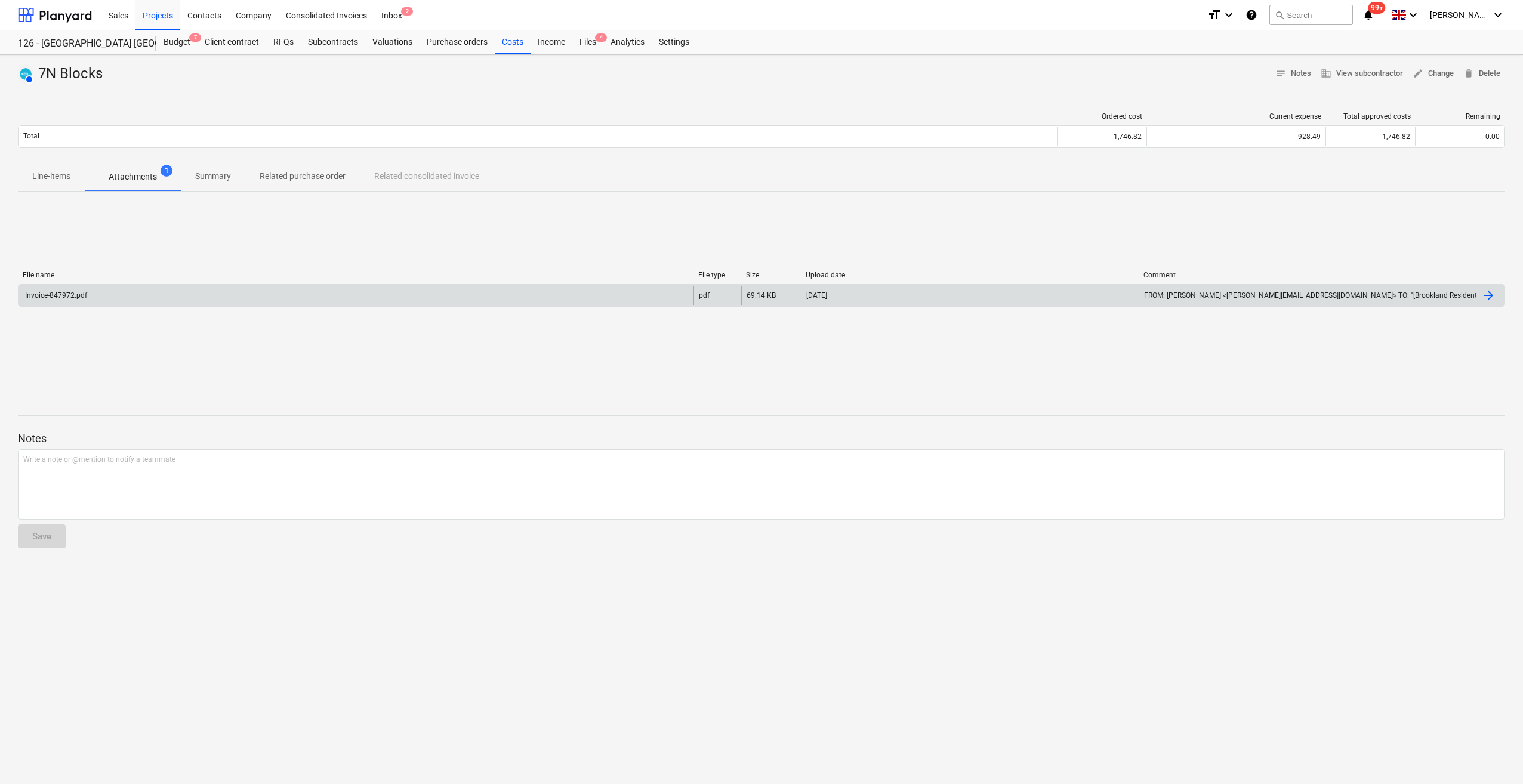
click at [95, 295] on div "Invoice-847972.pdf" at bounding box center [355, 295] width 675 height 19
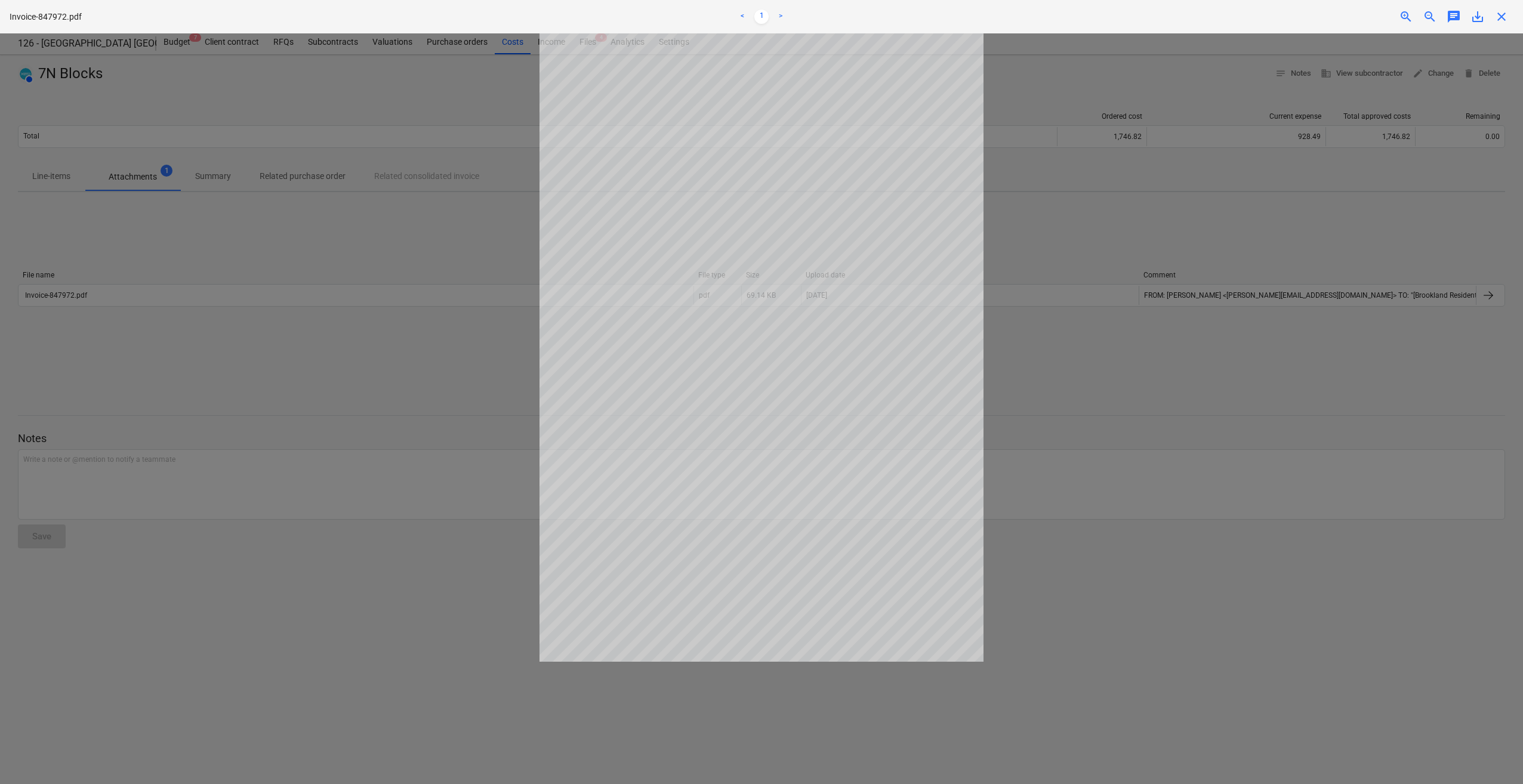
click at [1496, 26] on div "Invoice-847972.pdf < 1 > zoom_in zoom_out chat 0 save_alt close" at bounding box center [762, 16] width 1523 height 34
click at [1500, 14] on span "close" at bounding box center [1502, 17] width 15 height 15
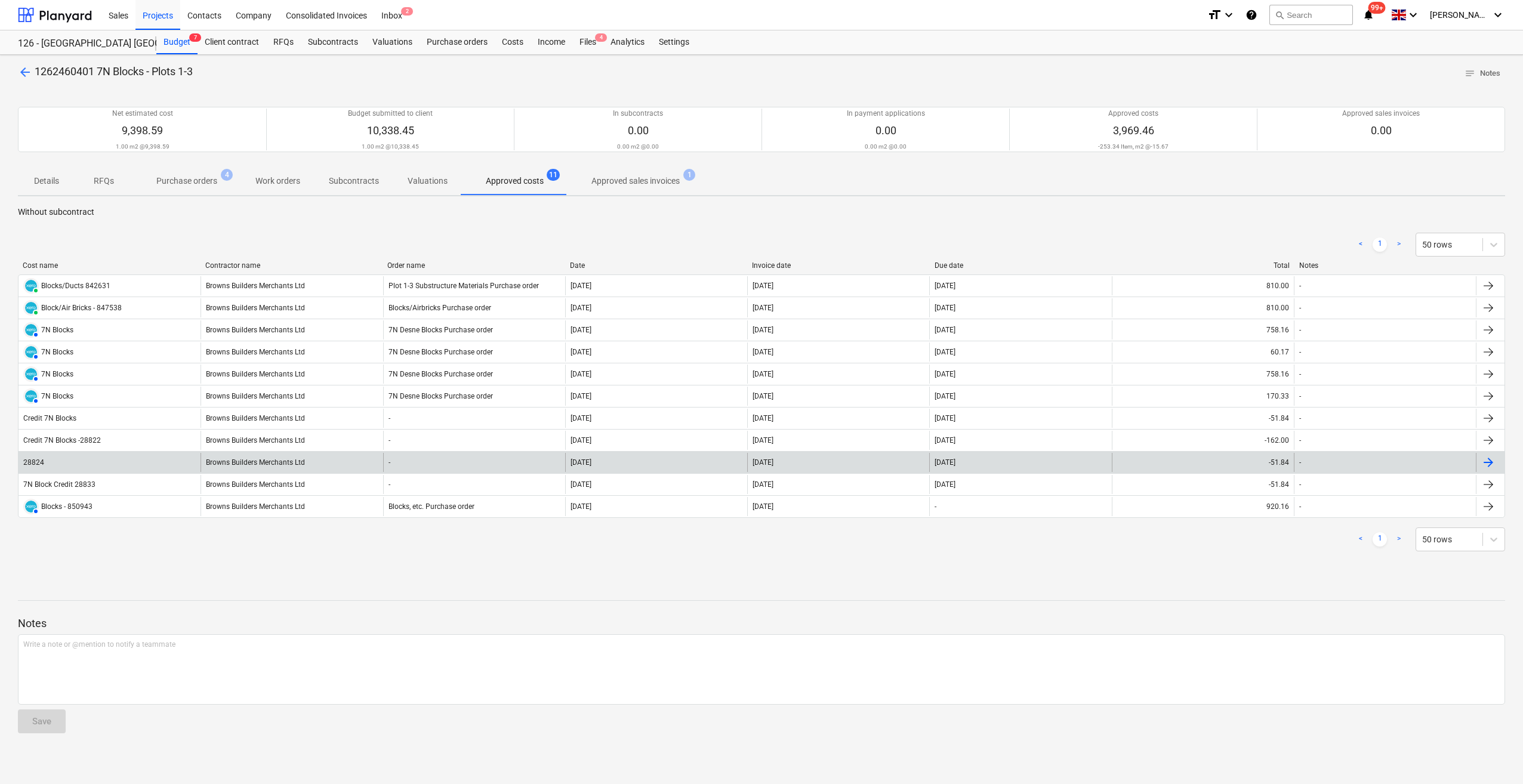
click at [62, 461] on div "28824" at bounding box center [109, 462] width 182 height 19
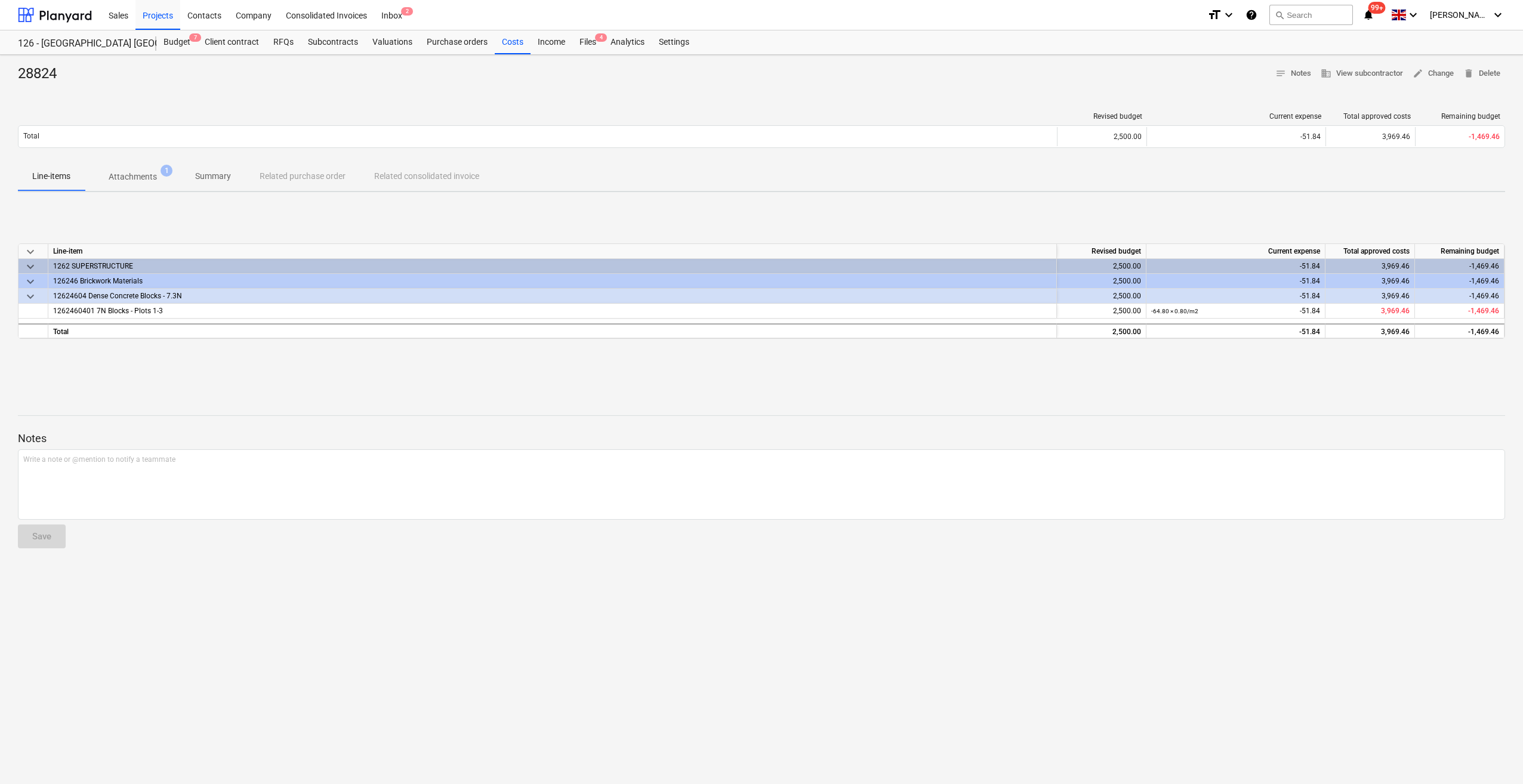
click at [146, 177] on p "Attachments" at bounding box center [132, 177] width 48 height 13
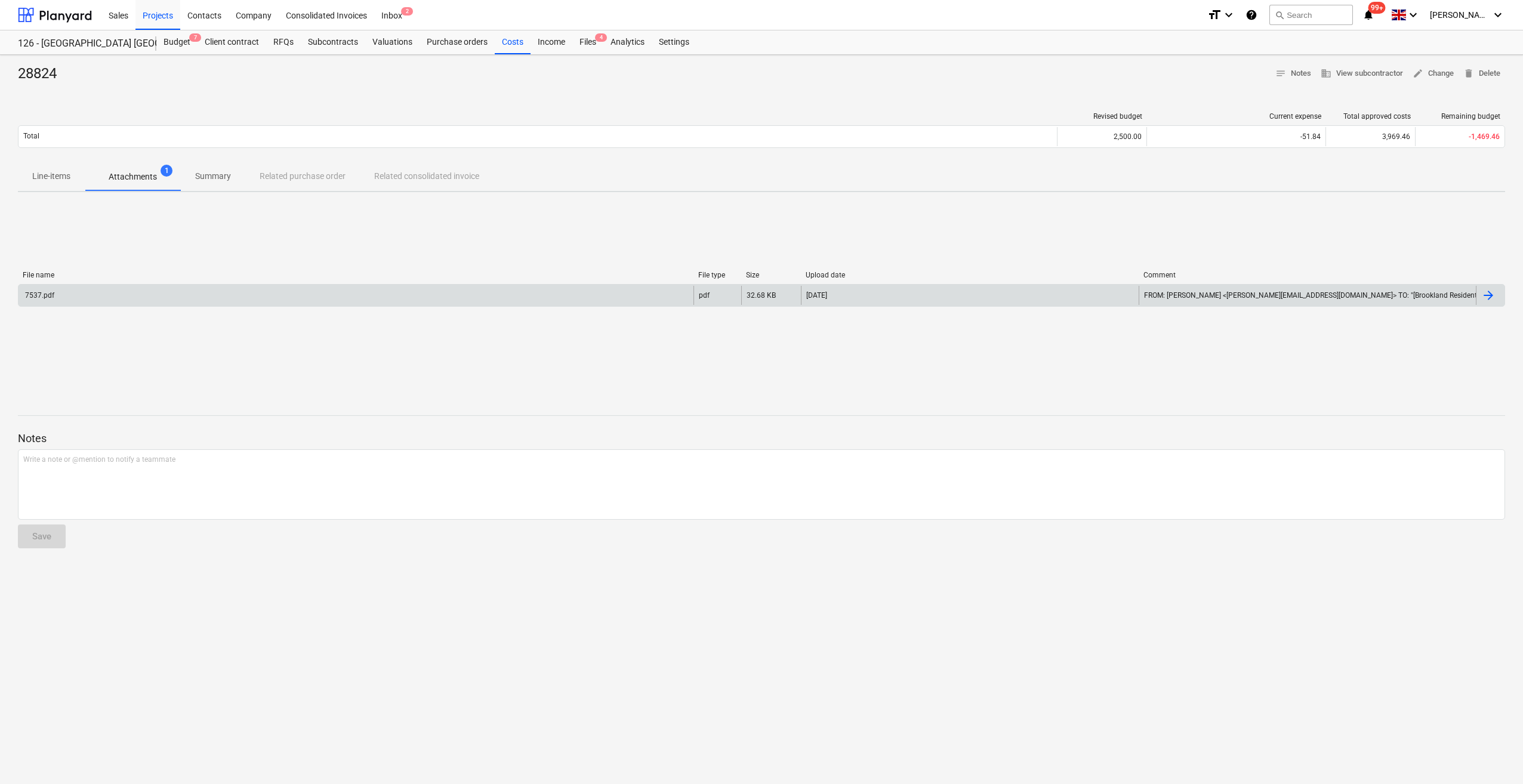
click at [76, 297] on div "7537.pdf" at bounding box center [355, 295] width 675 height 19
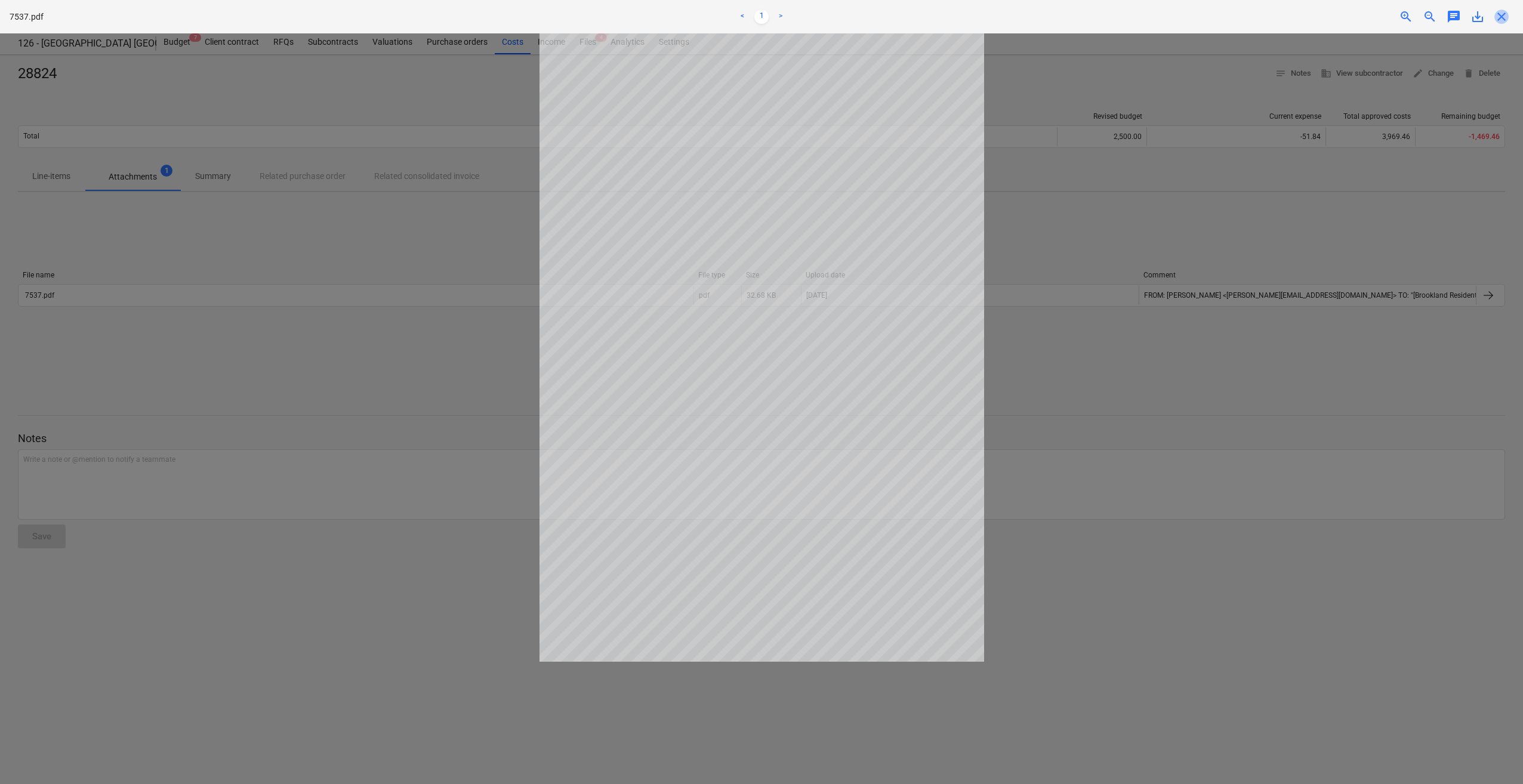
click at [1502, 17] on span "close" at bounding box center [1502, 17] width 15 height 15
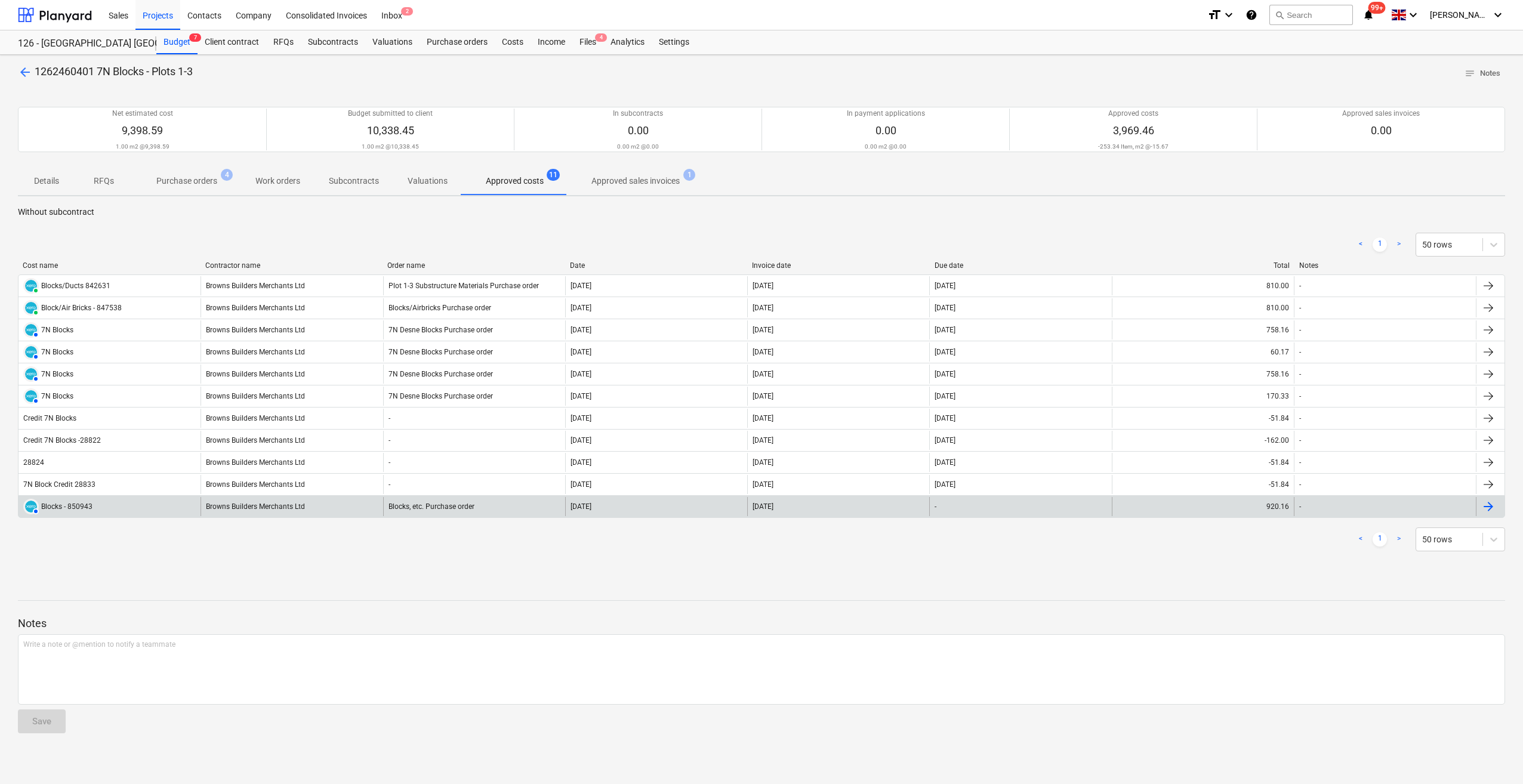
click at [71, 508] on div "Blocks - 850943" at bounding box center [66, 506] width 52 height 8
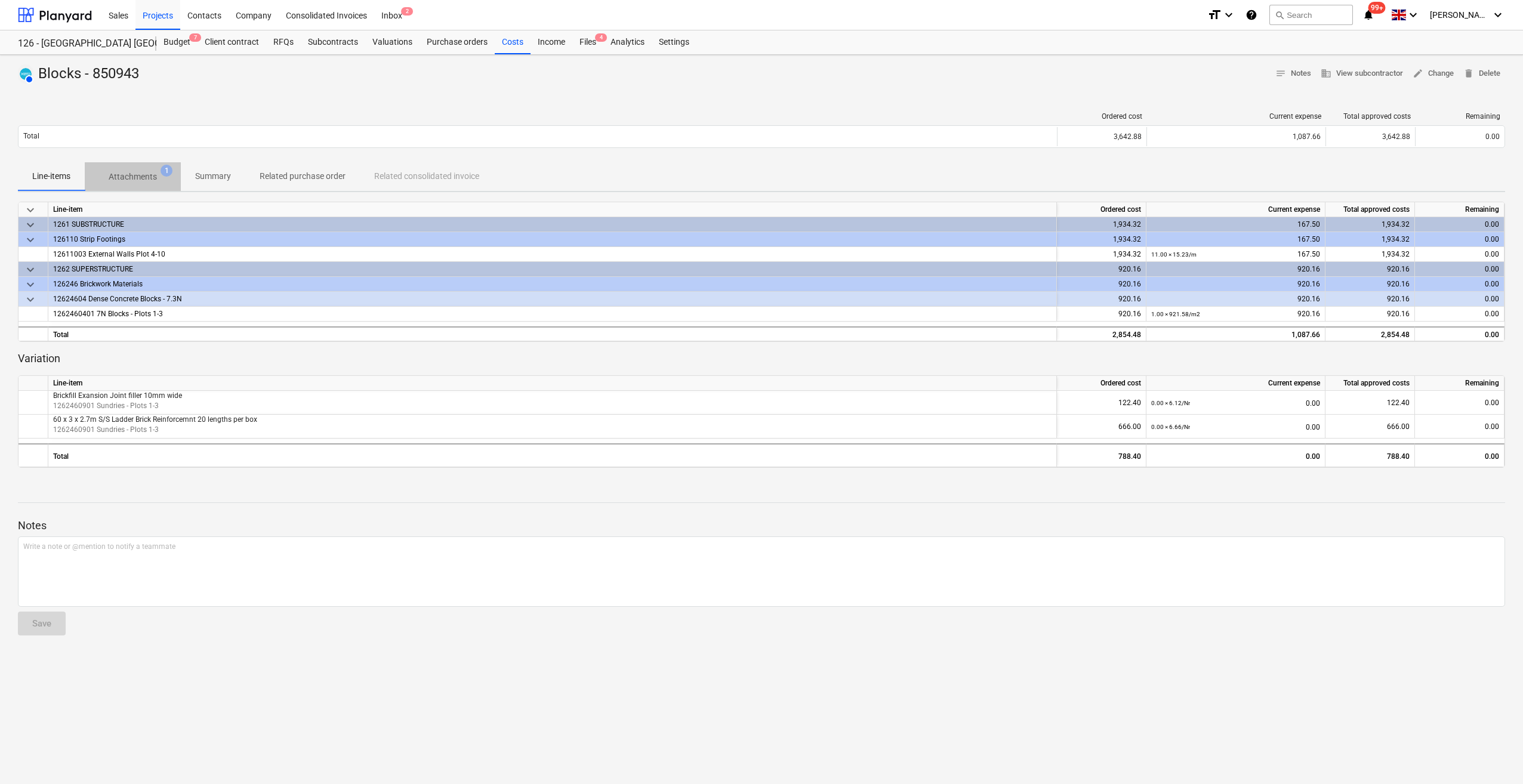
click at [146, 180] on p "Attachments" at bounding box center [132, 177] width 48 height 13
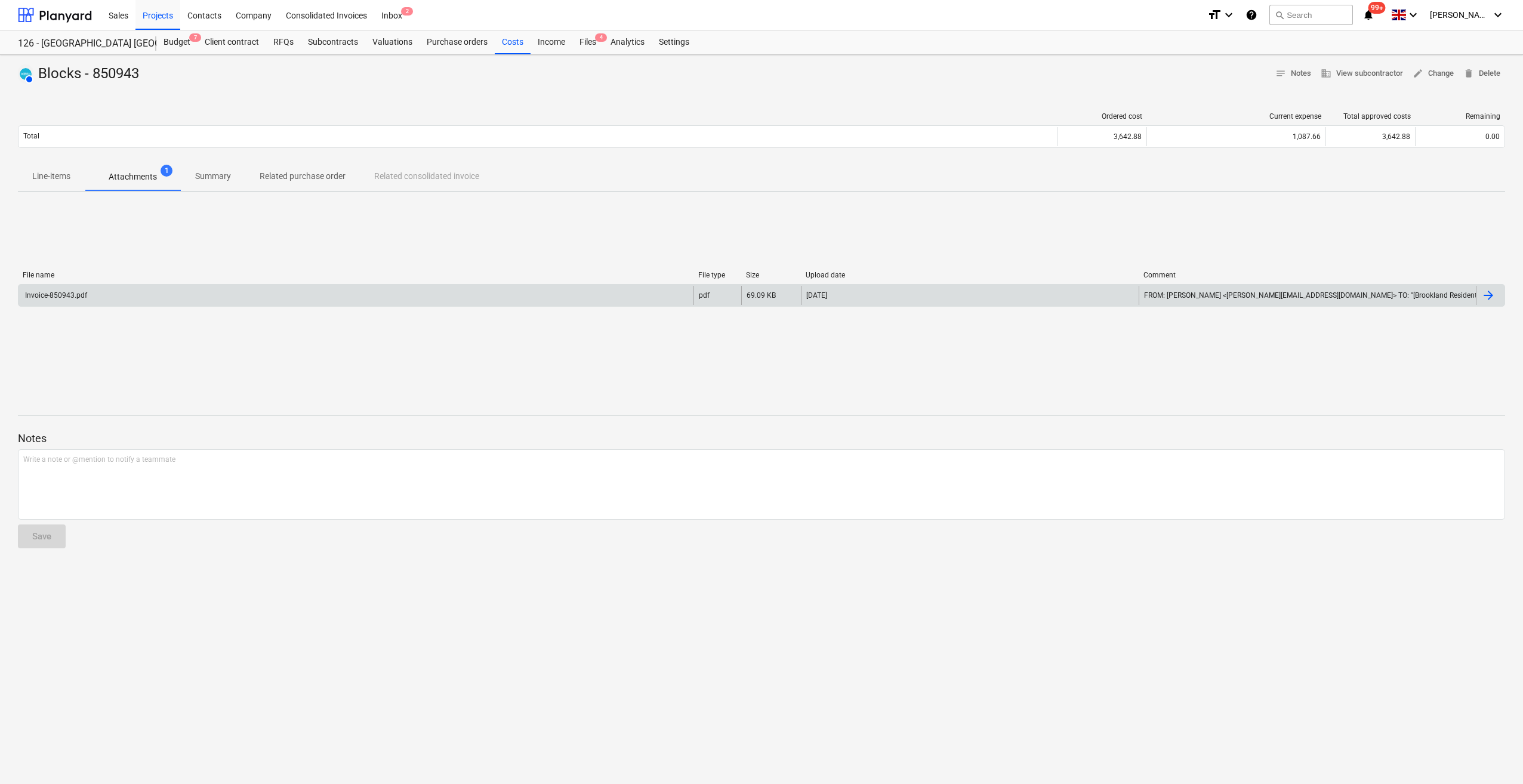
click at [44, 300] on div "Invoice-850943.pdf" at bounding box center [355, 295] width 675 height 19
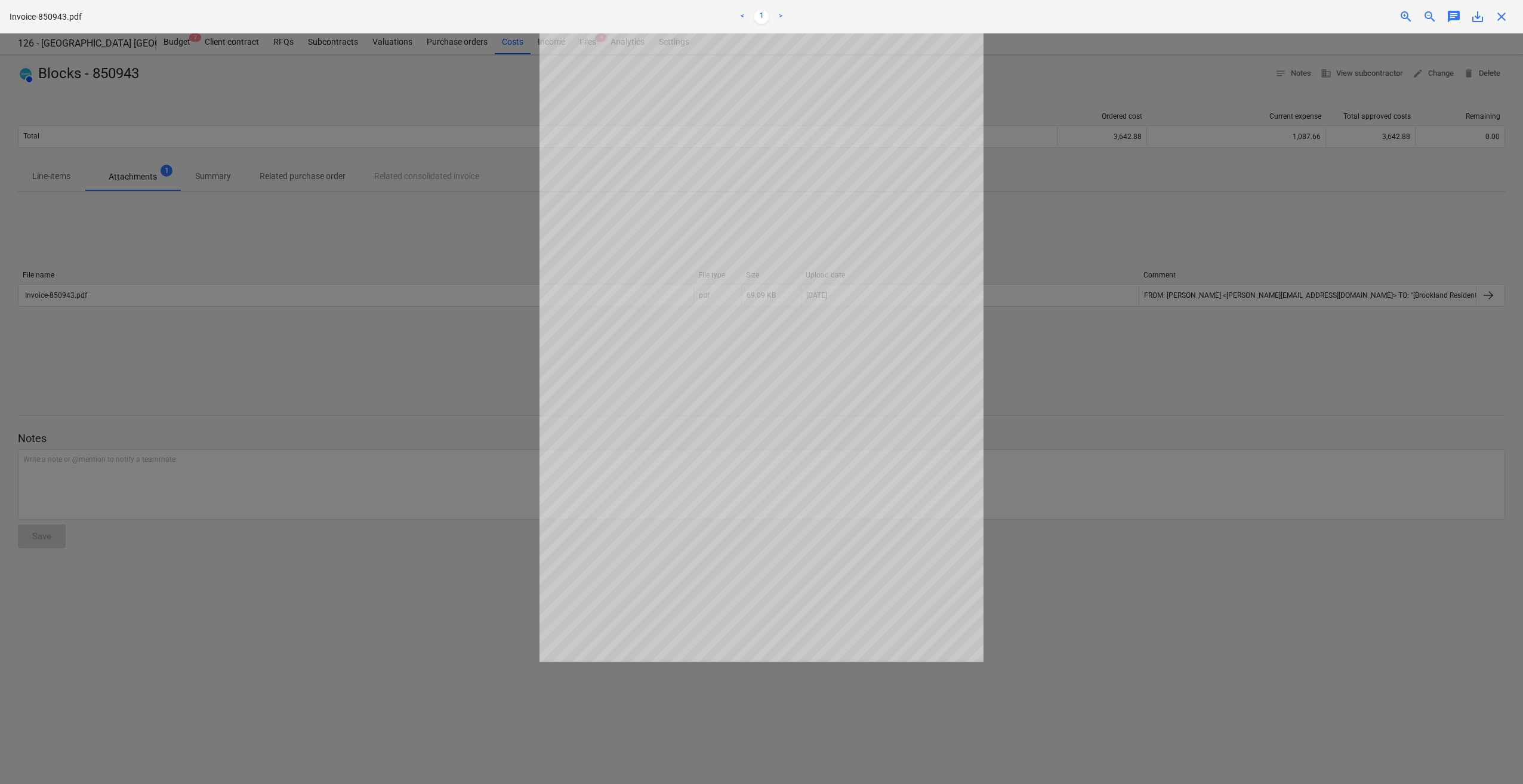
click at [1503, 15] on span "close" at bounding box center [1502, 17] width 15 height 15
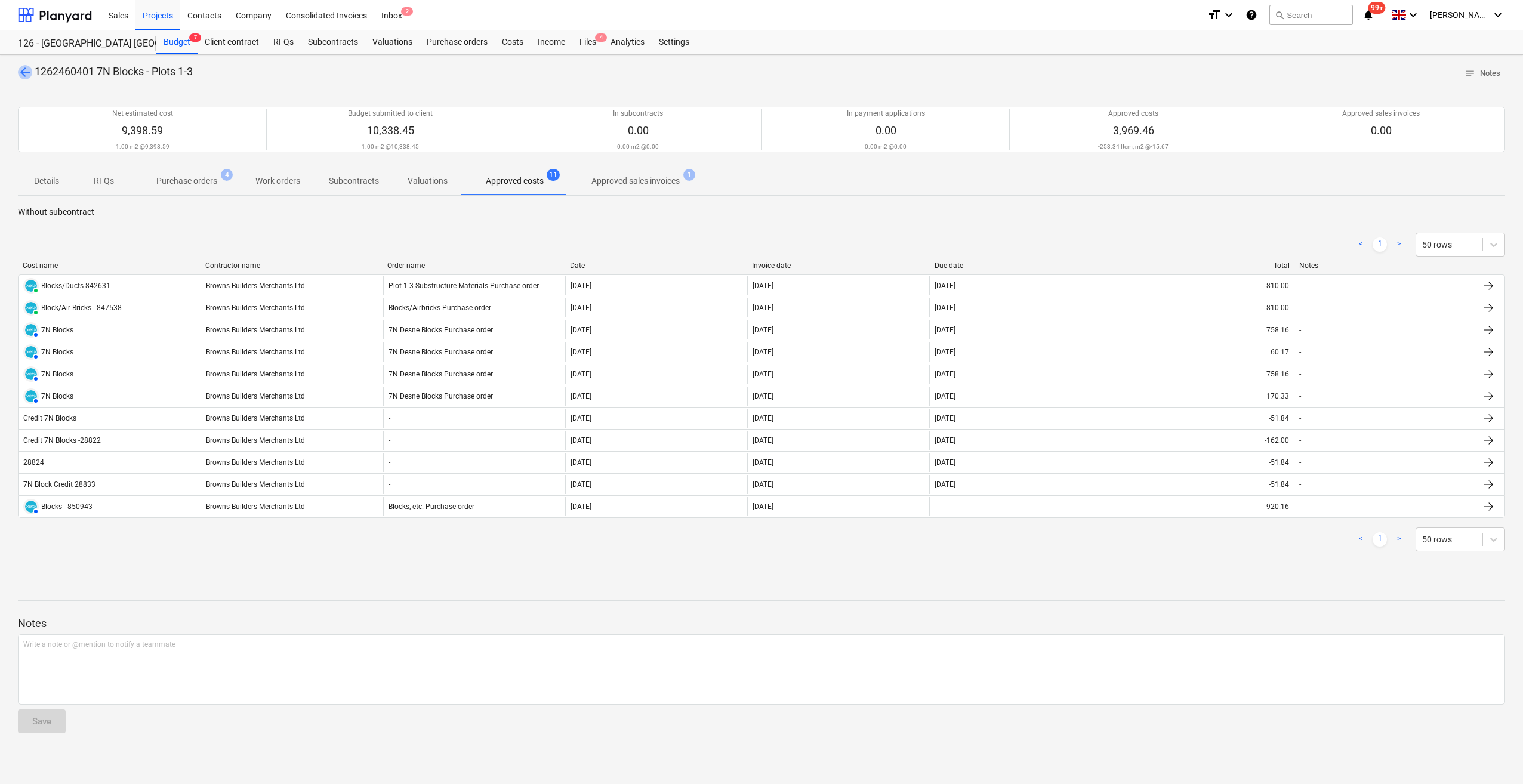
click at [25, 71] on span "arrow_back" at bounding box center [25, 73] width 15 height 15
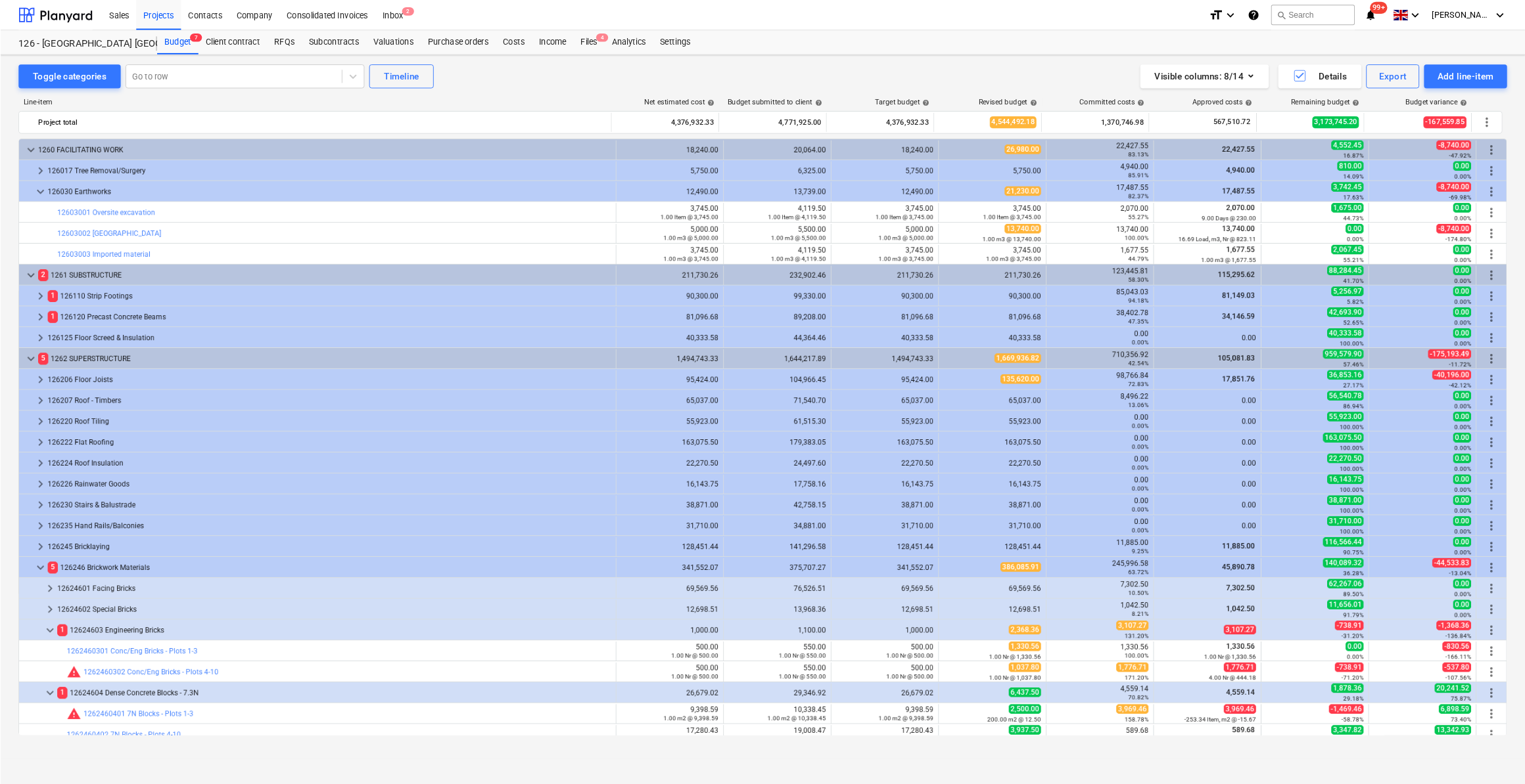
scroll to position [345, 0]
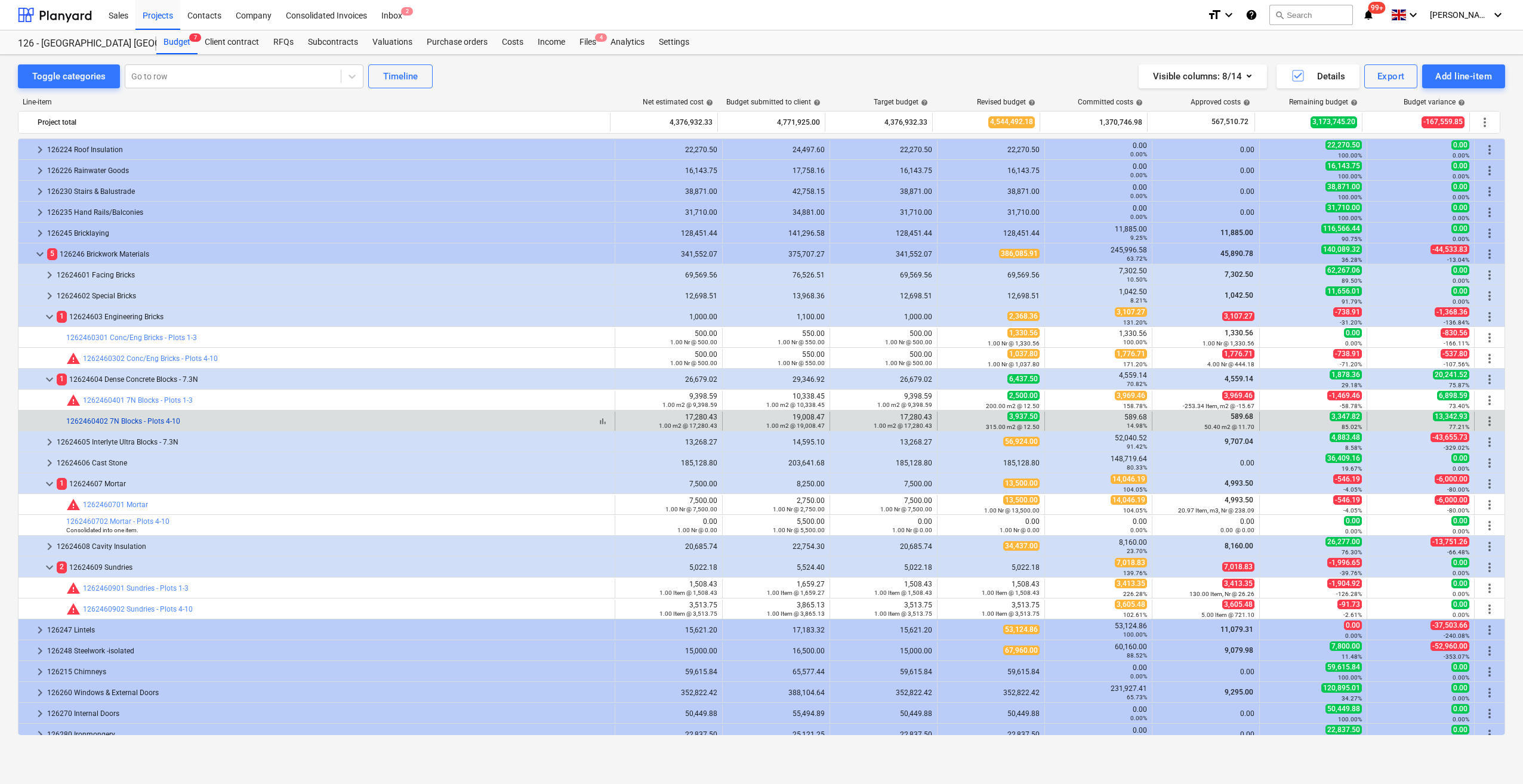
click at [148, 422] on link "1262460402 7N Blocks - Plots 4-10" at bounding box center [123, 421] width 114 height 8
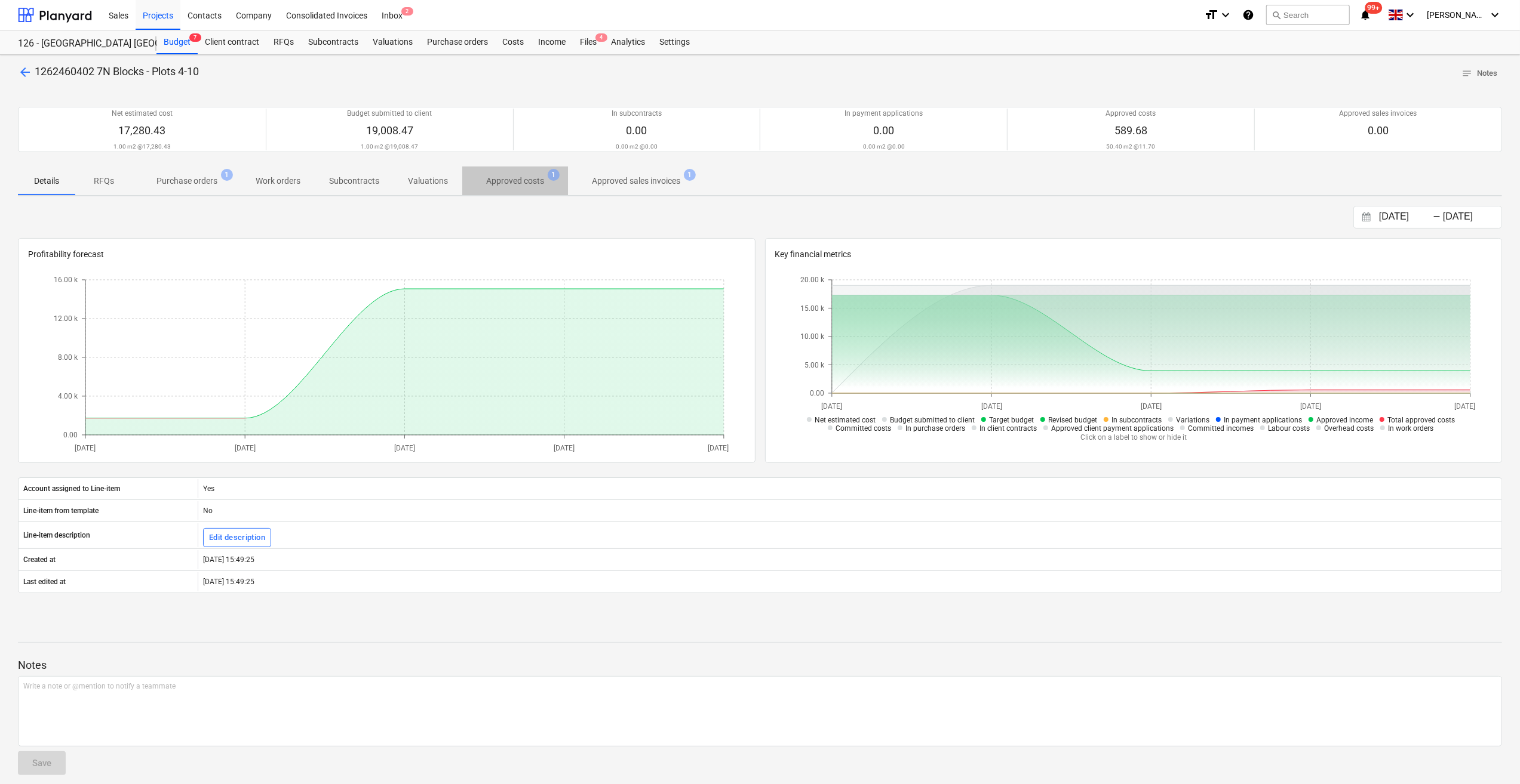
click at [528, 178] on p "Approved costs" at bounding box center [515, 181] width 58 height 13
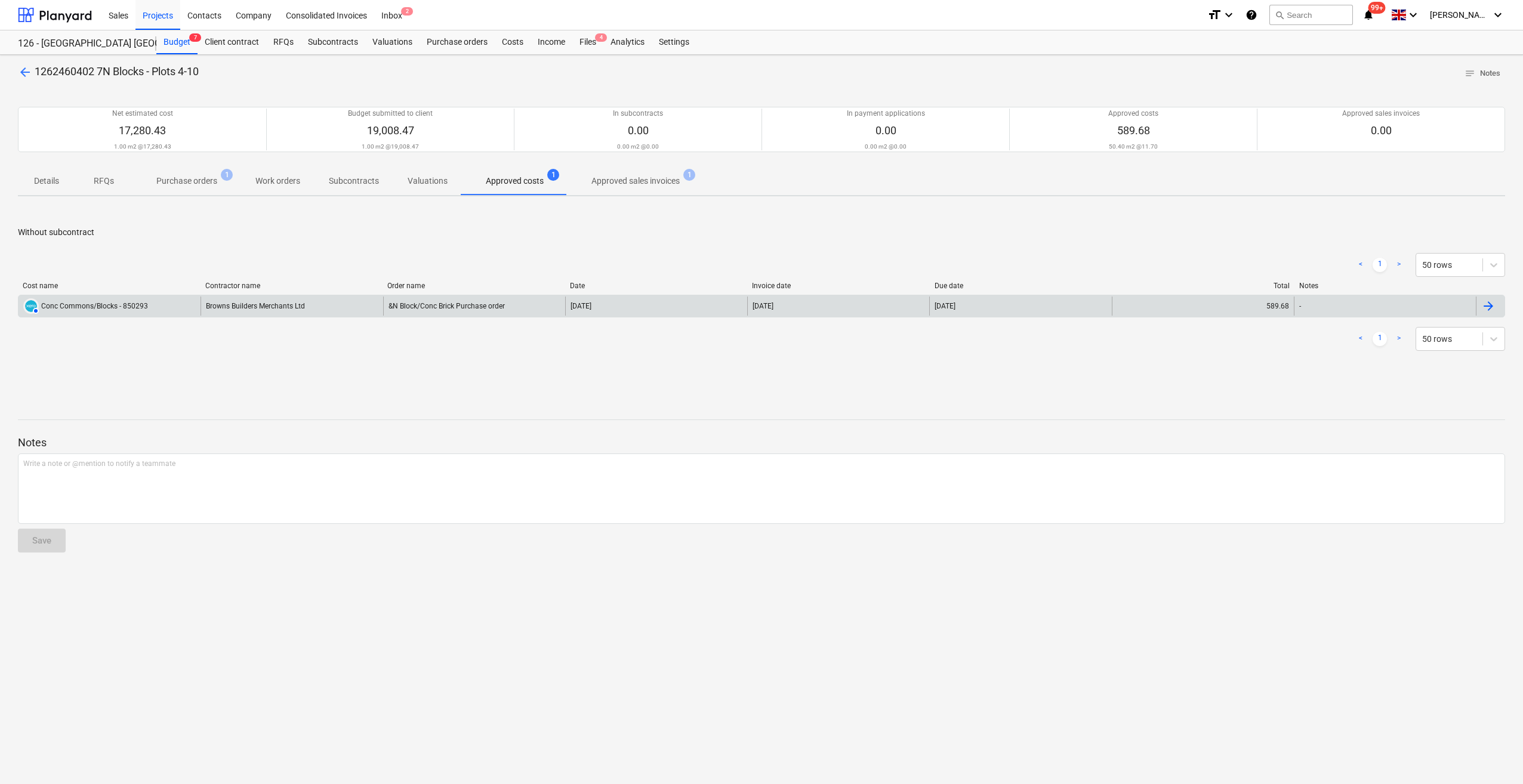
click at [1484, 306] on div at bounding box center [1489, 306] width 15 height 15
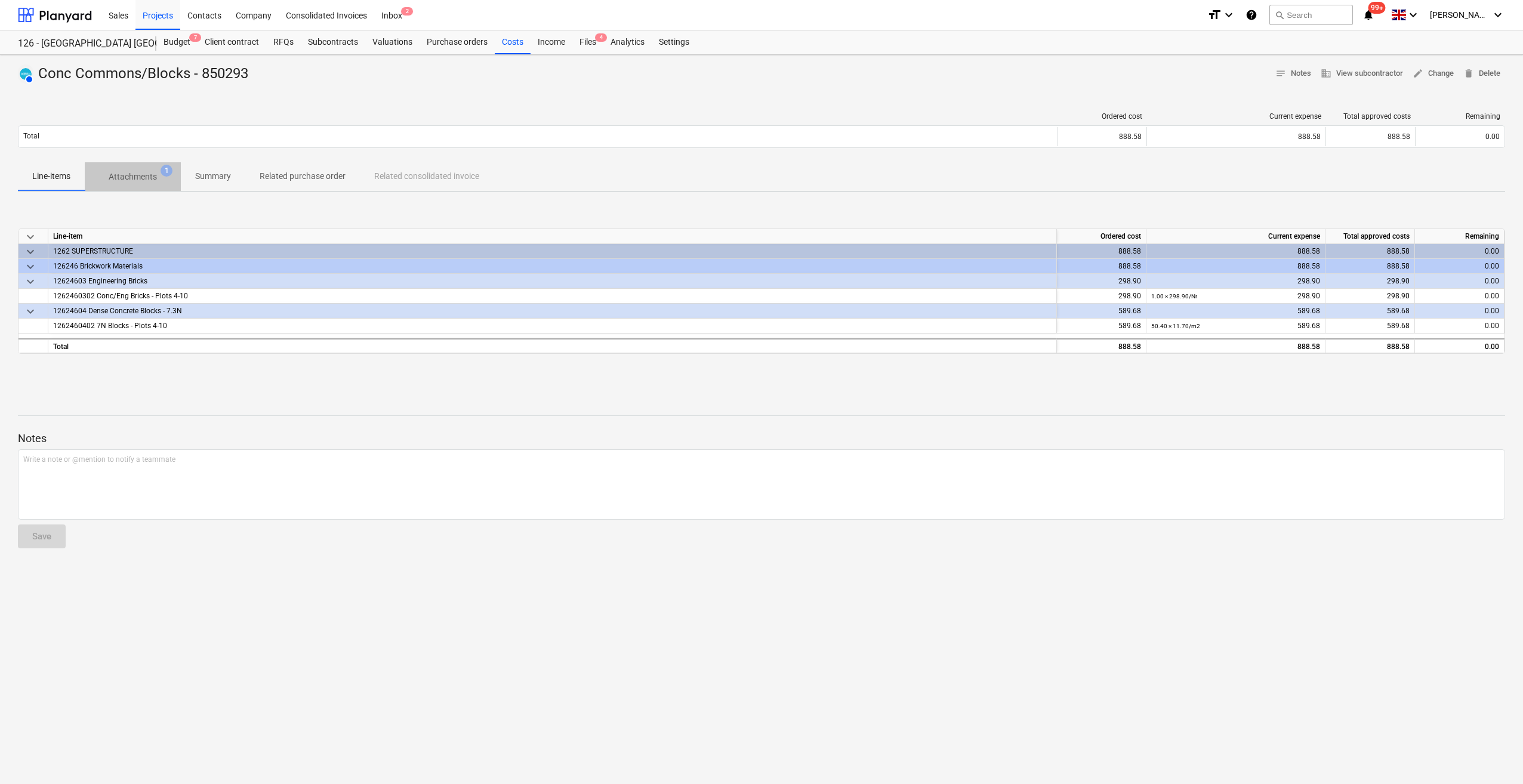
click at [126, 180] on p "Attachments" at bounding box center [132, 177] width 48 height 13
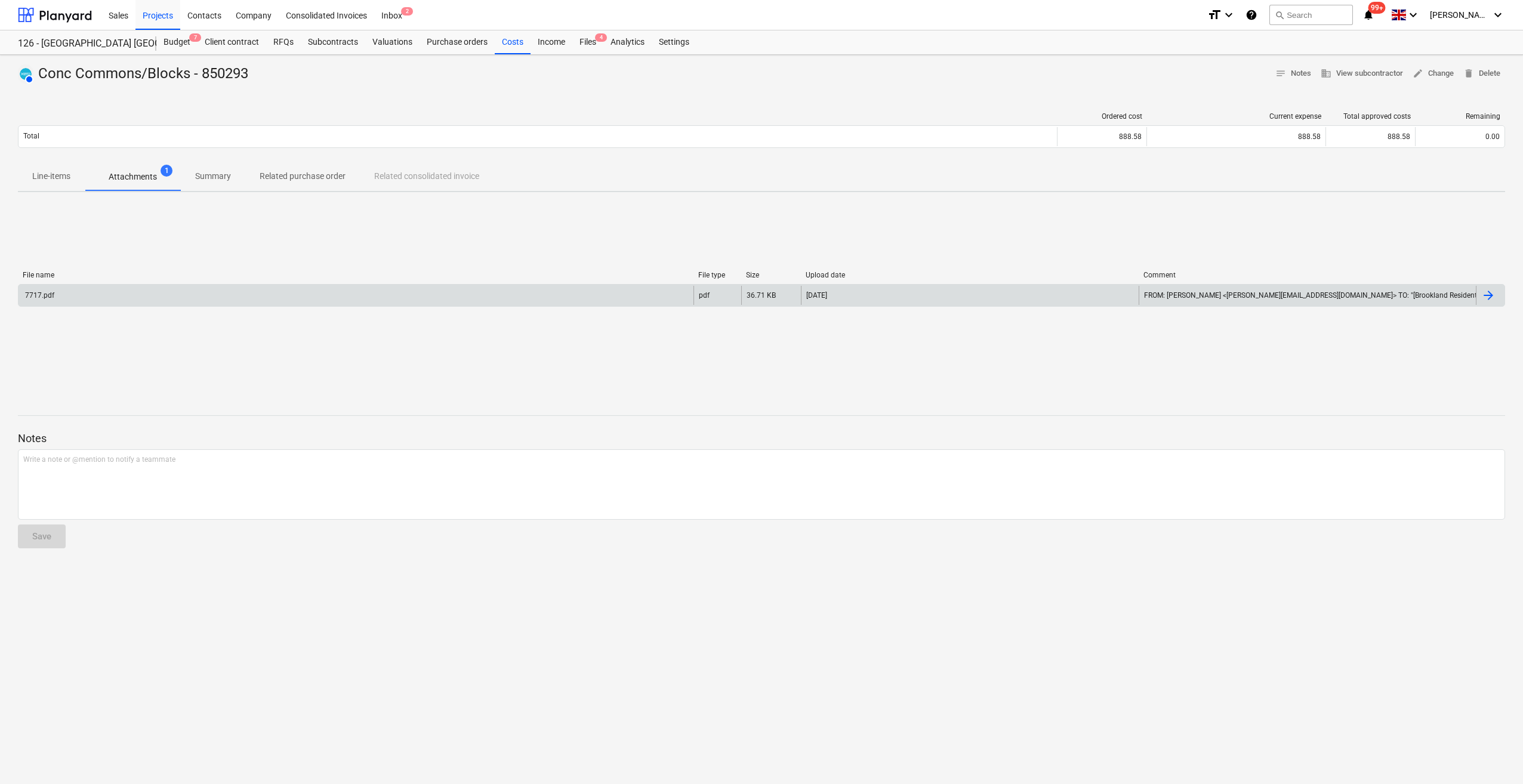
click at [53, 300] on div "7717.pdf" at bounding box center [355, 295] width 675 height 19
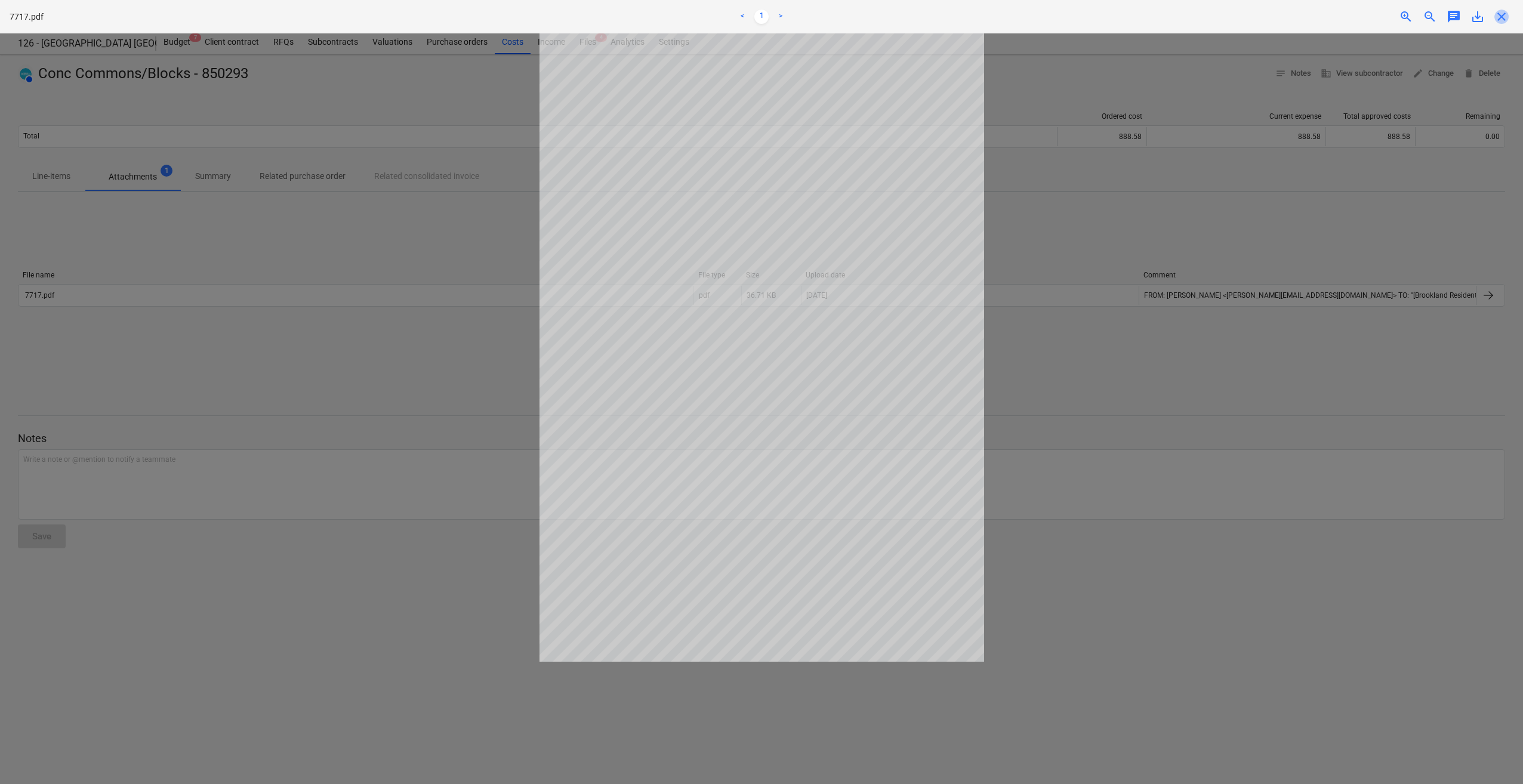
click at [1504, 14] on span "close" at bounding box center [1502, 17] width 15 height 15
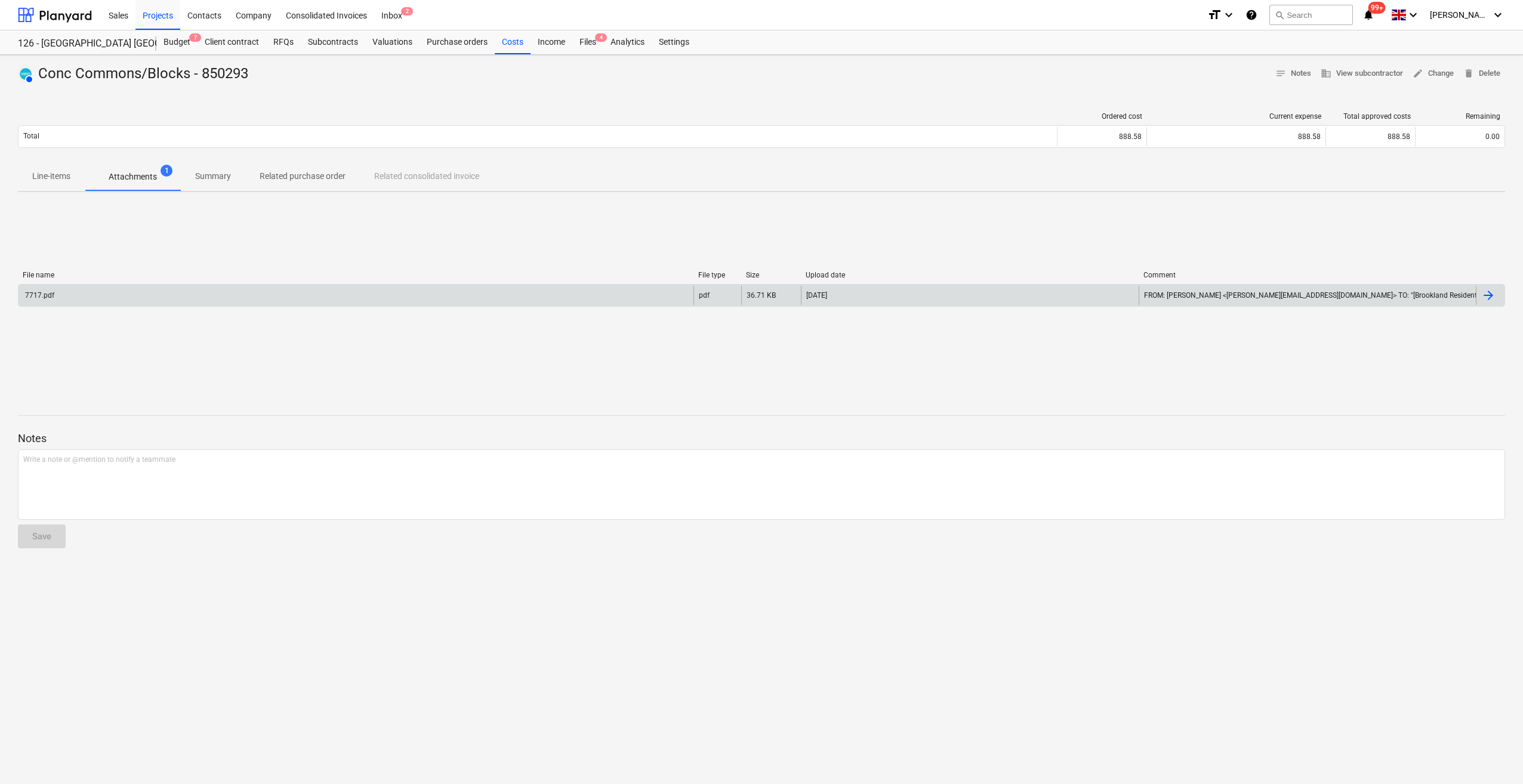
click at [38, 294] on div "7717.pdf" at bounding box center [39, 295] width 31 height 8
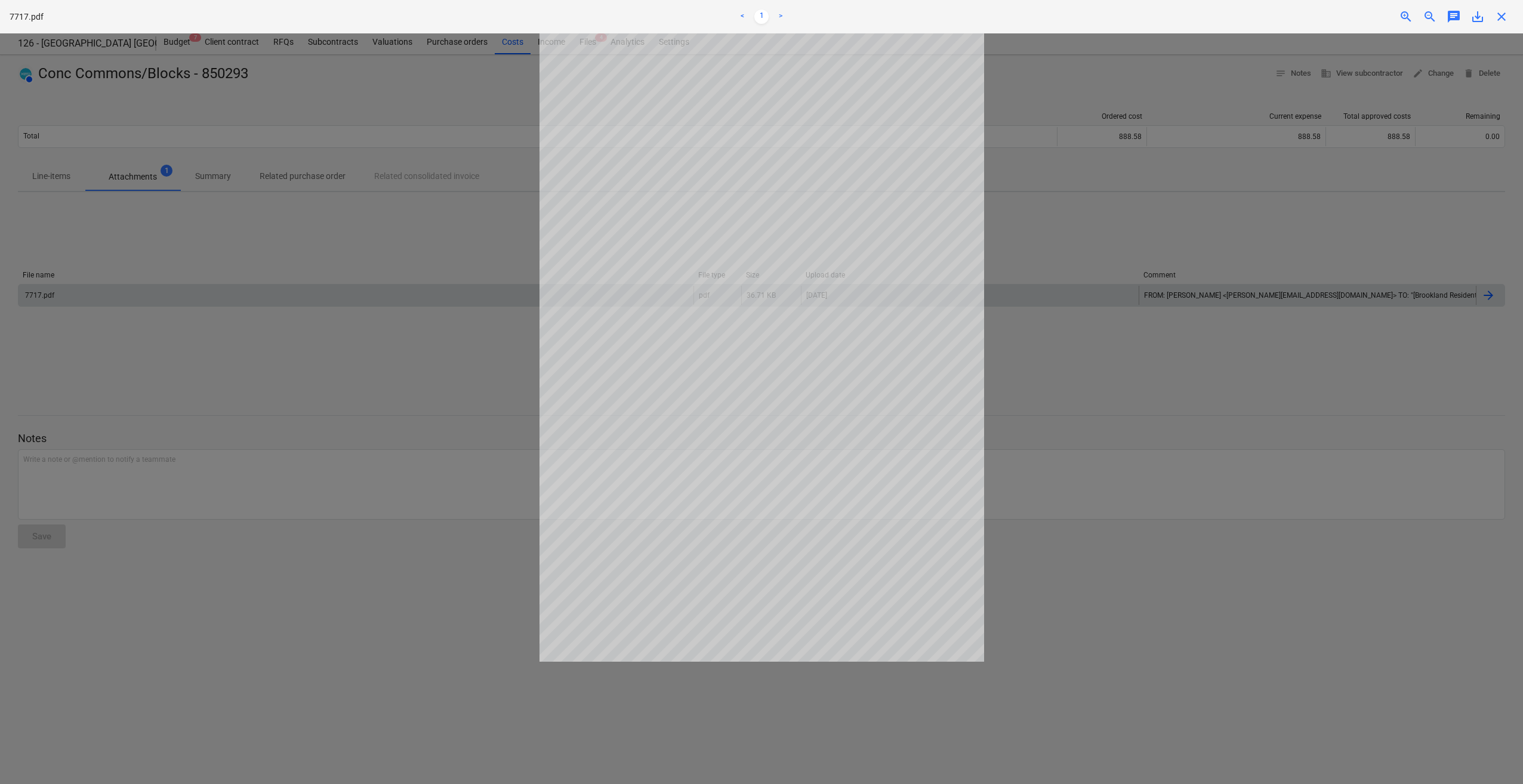
click at [0, 691] on html "Sales Projects Contacts Company Consolidated Invoices Inbox 2 format_size keybo…" at bounding box center [762, 392] width 1523 height 784
click at [1, 583] on html "Sales Projects Contacts Company Consolidated Invoices Inbox 2 format_size keybo…" at bounding box center [762, 392] width 1523 height 784
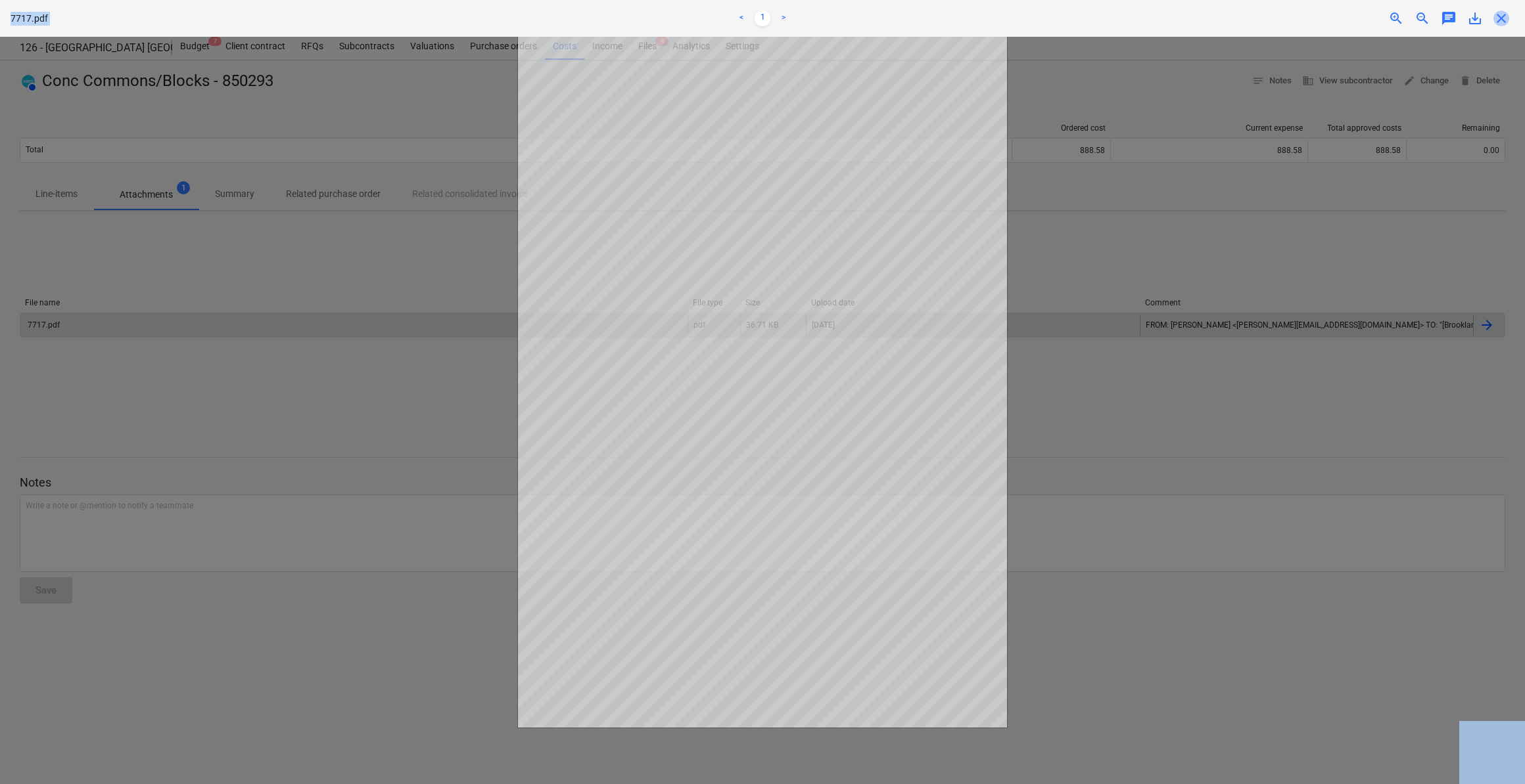
click at [1502, 21] on span "close" at bounding box center [1501, 19] width 16 height 16
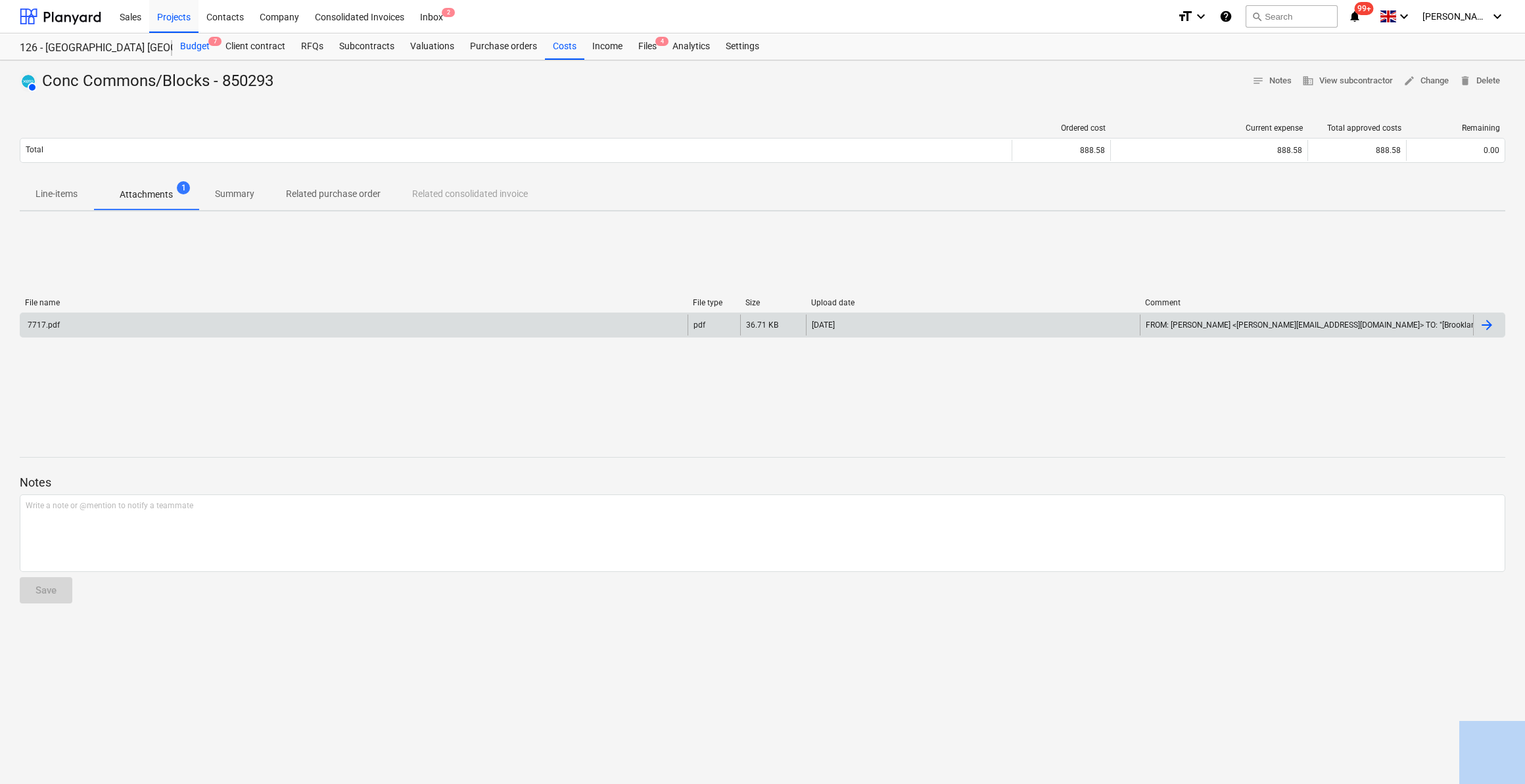
click at [200, 49] on div "Budget 7" at bounding box center [195, 47] width 45 height 26
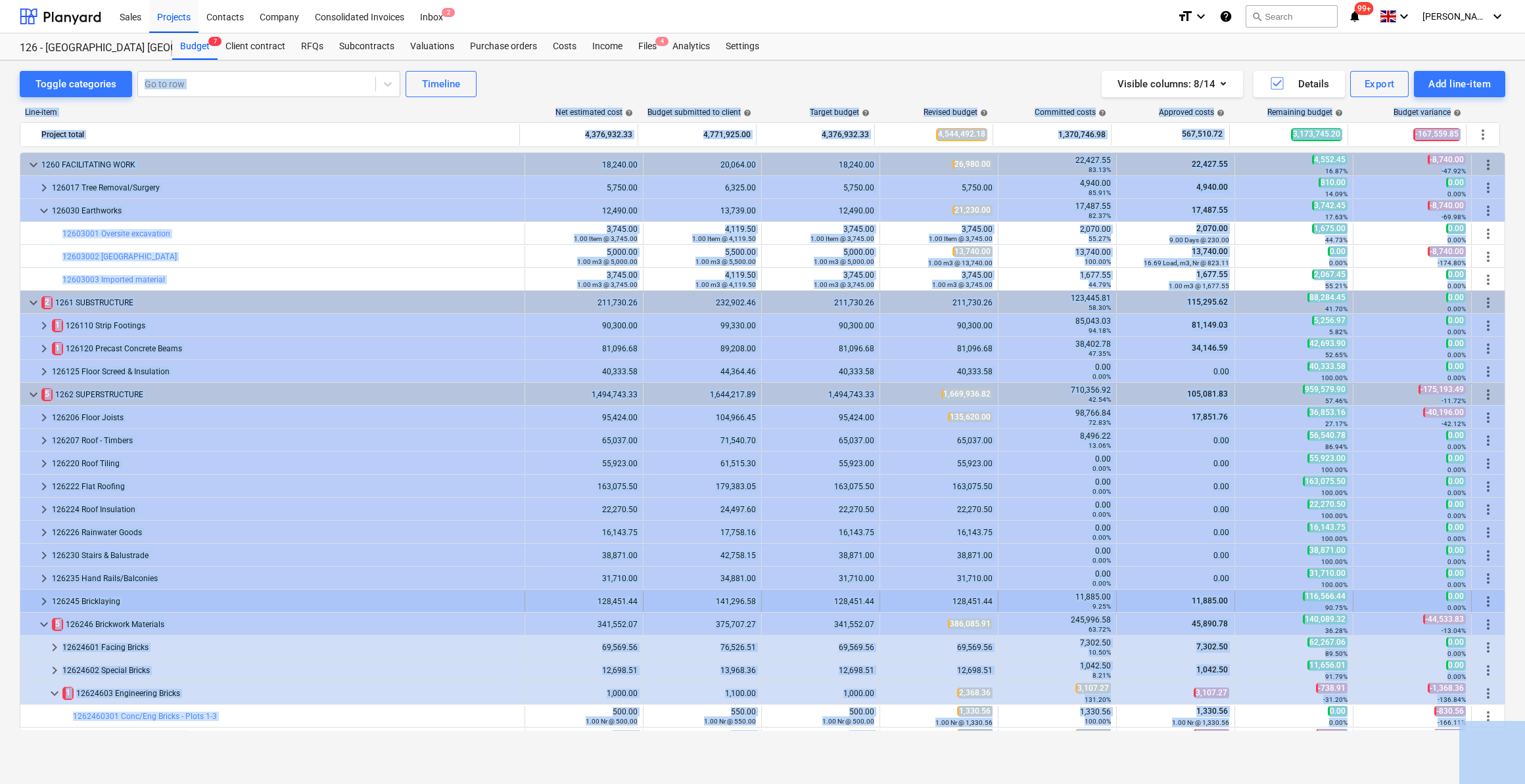
scroll to position [345, 0]
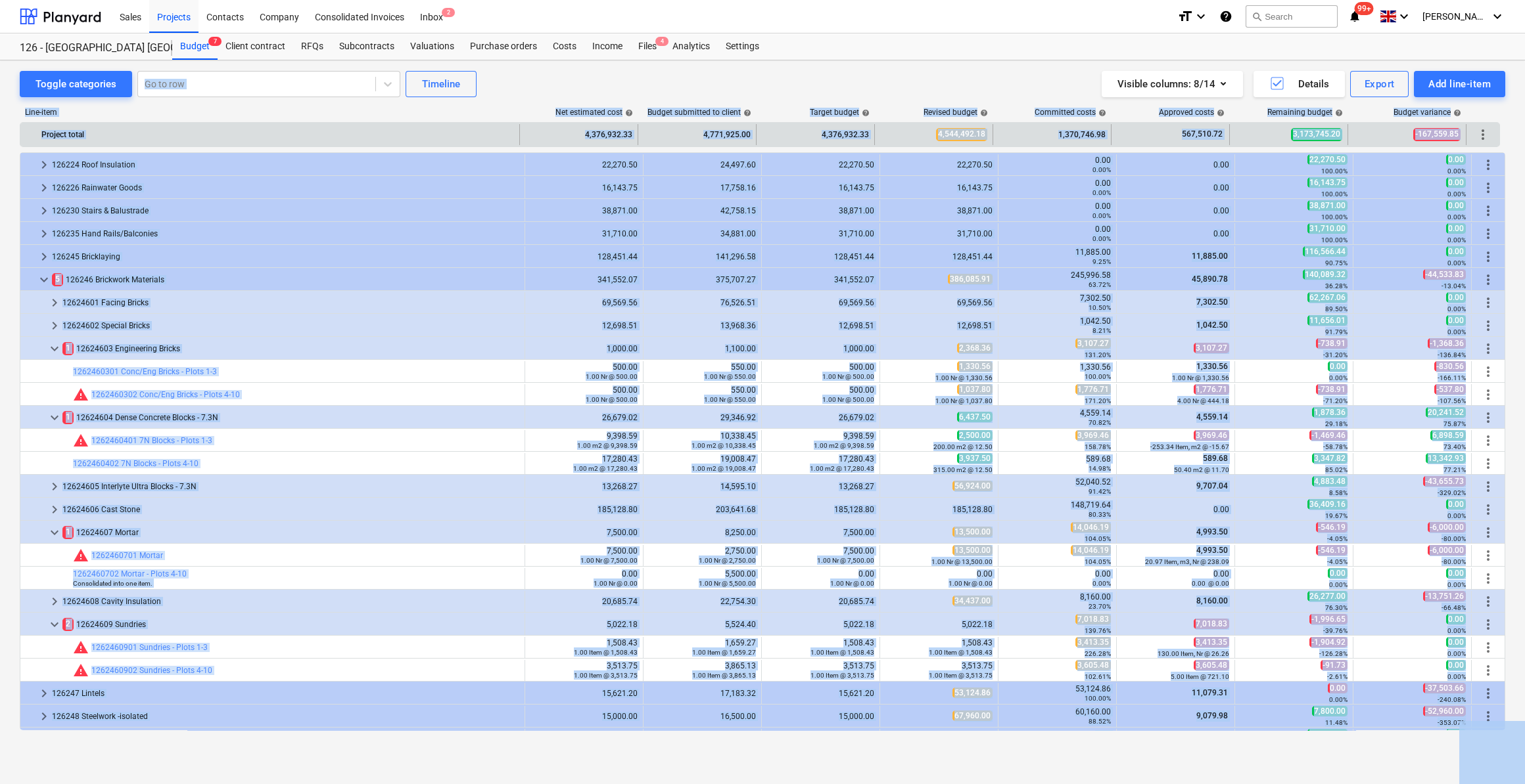
click at [248, 123] on div "Project total 4,376,932.33 4,771,925.00 4,376,932.33 4,544,492.18 1,370,746.98 …" at bounding box center [759, 135] width 1478 height 24
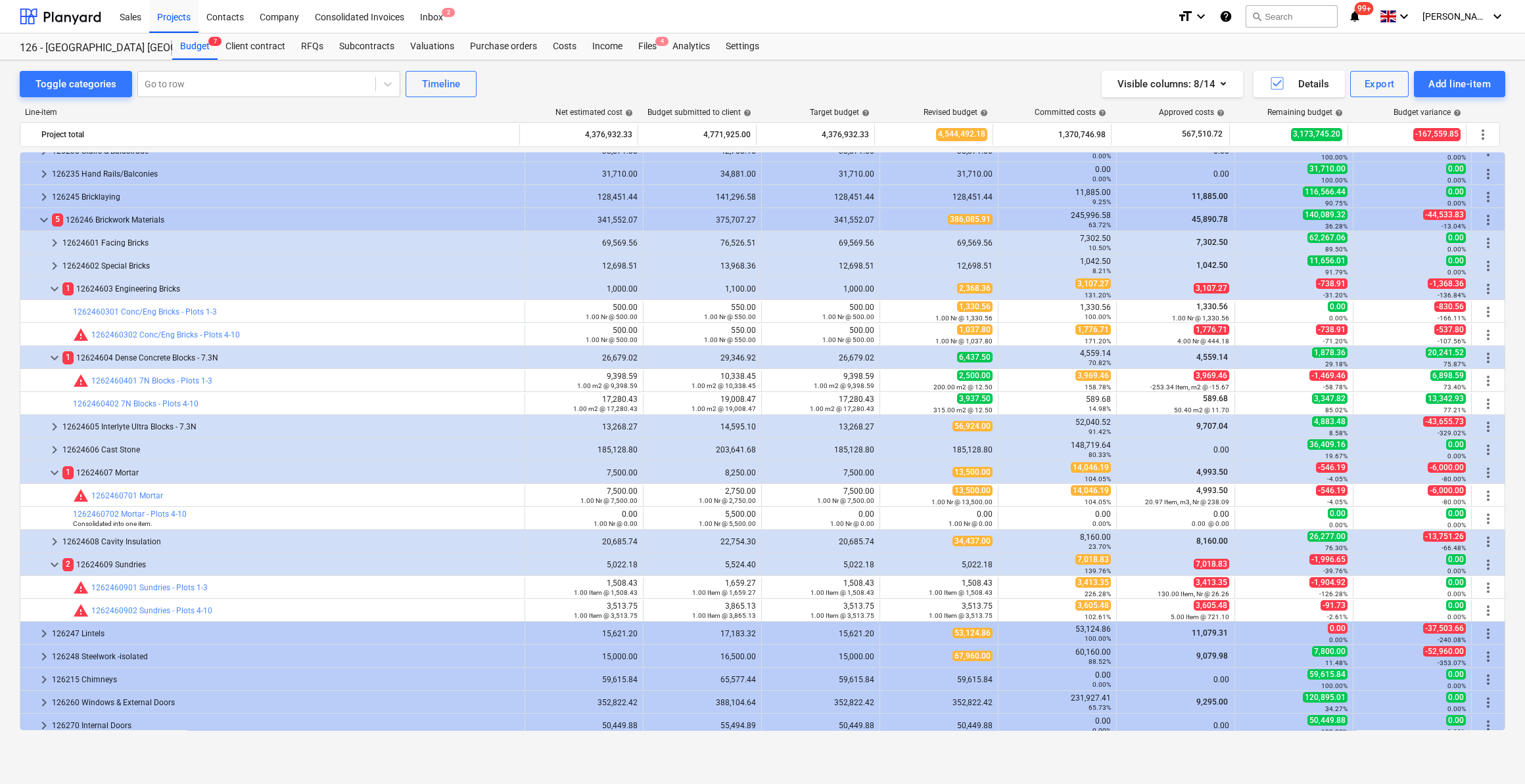
scroll to position [225, 0]
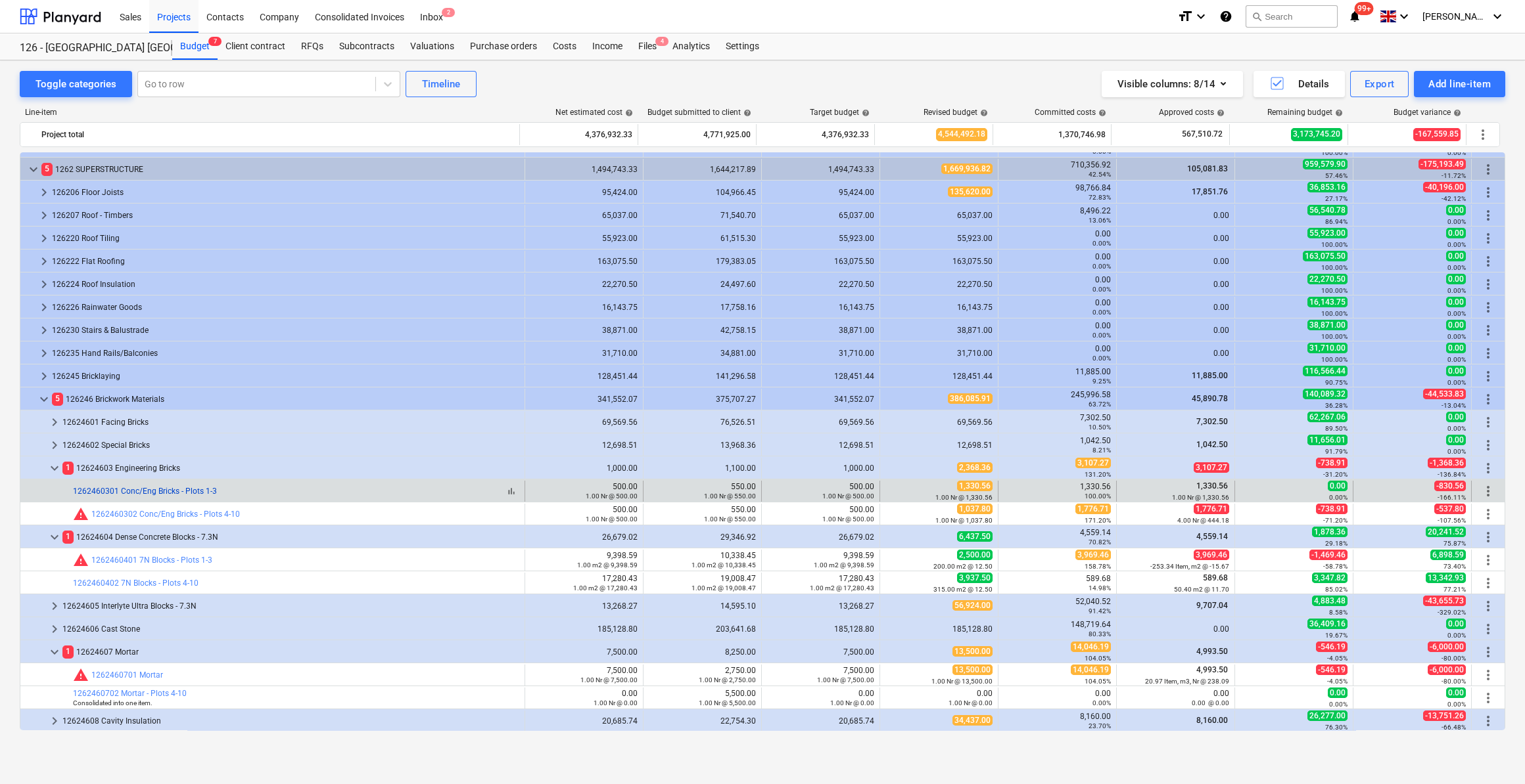
click at [185, 489] on link "1262460301 Conc/Eng Bricks - Plots 1-3" at bounding box center [145, 491] width 144 height 9
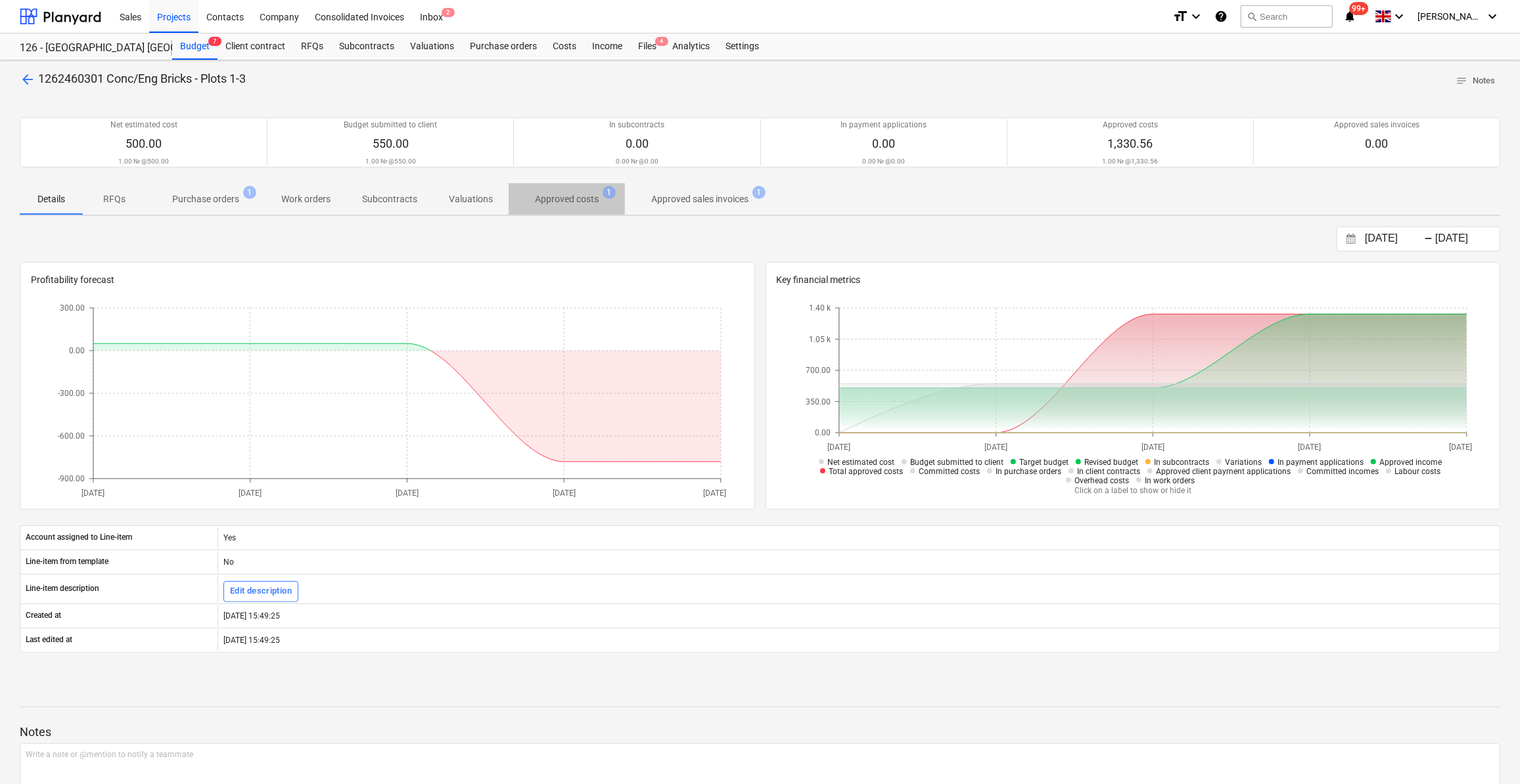
click at [569, 197] on p "Approved costs" at bounding box center [567, 199] width 64 height 14
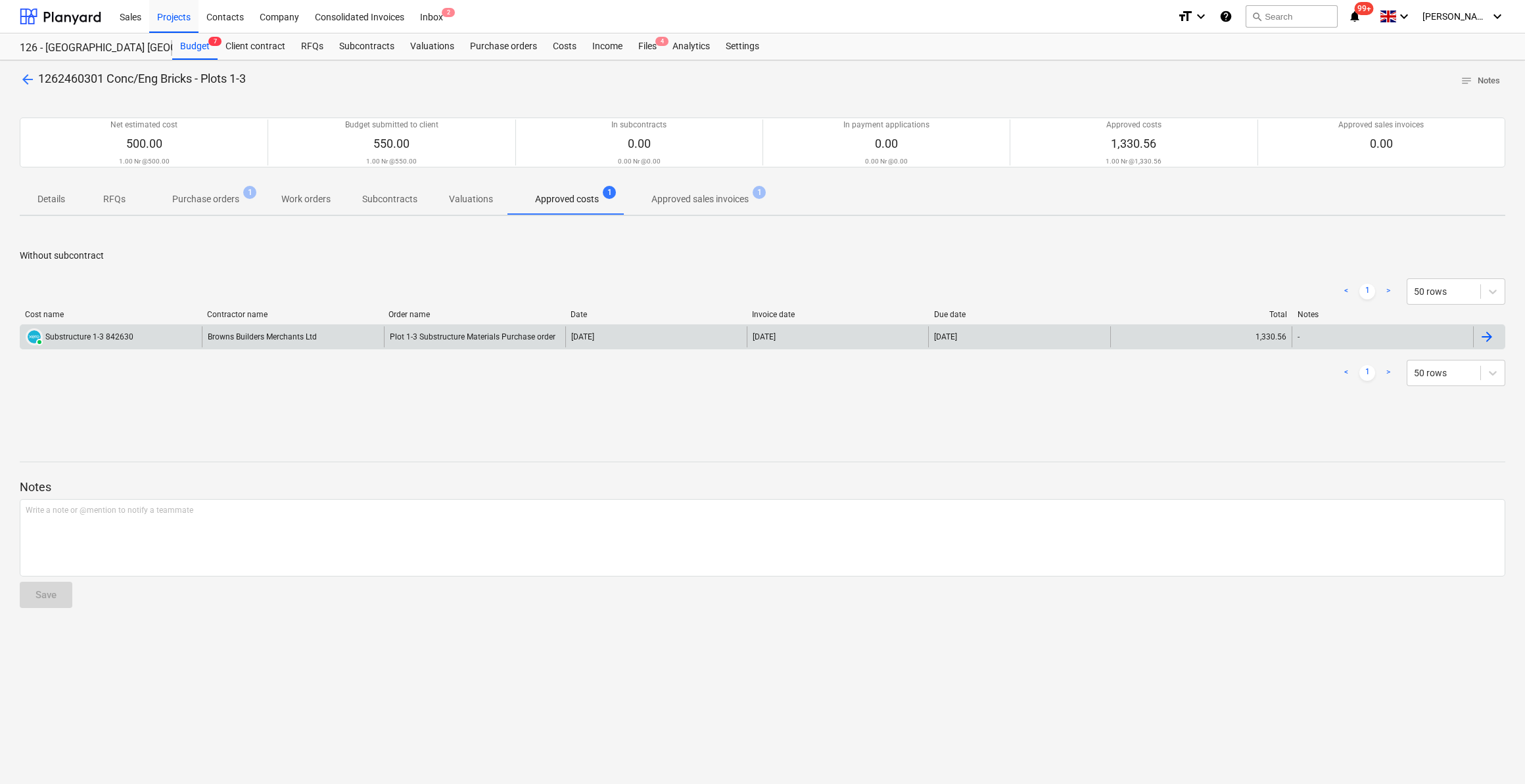
click at [1488, 337] on div at bounding box center [1486, 337] width 16 height 16
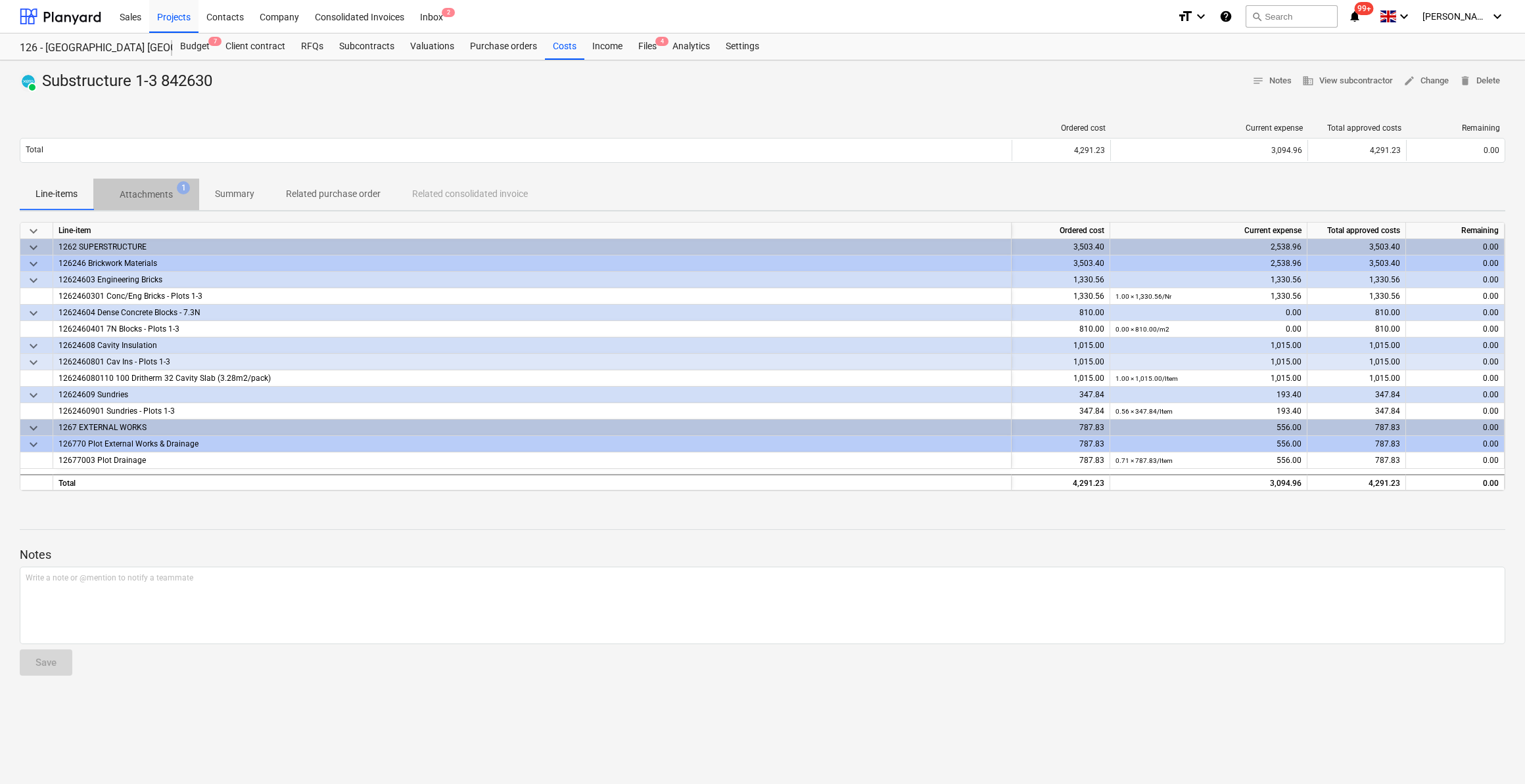
click at [152, 192] on p "Attachments" at bounding box center [146, 195] width 53 height 14
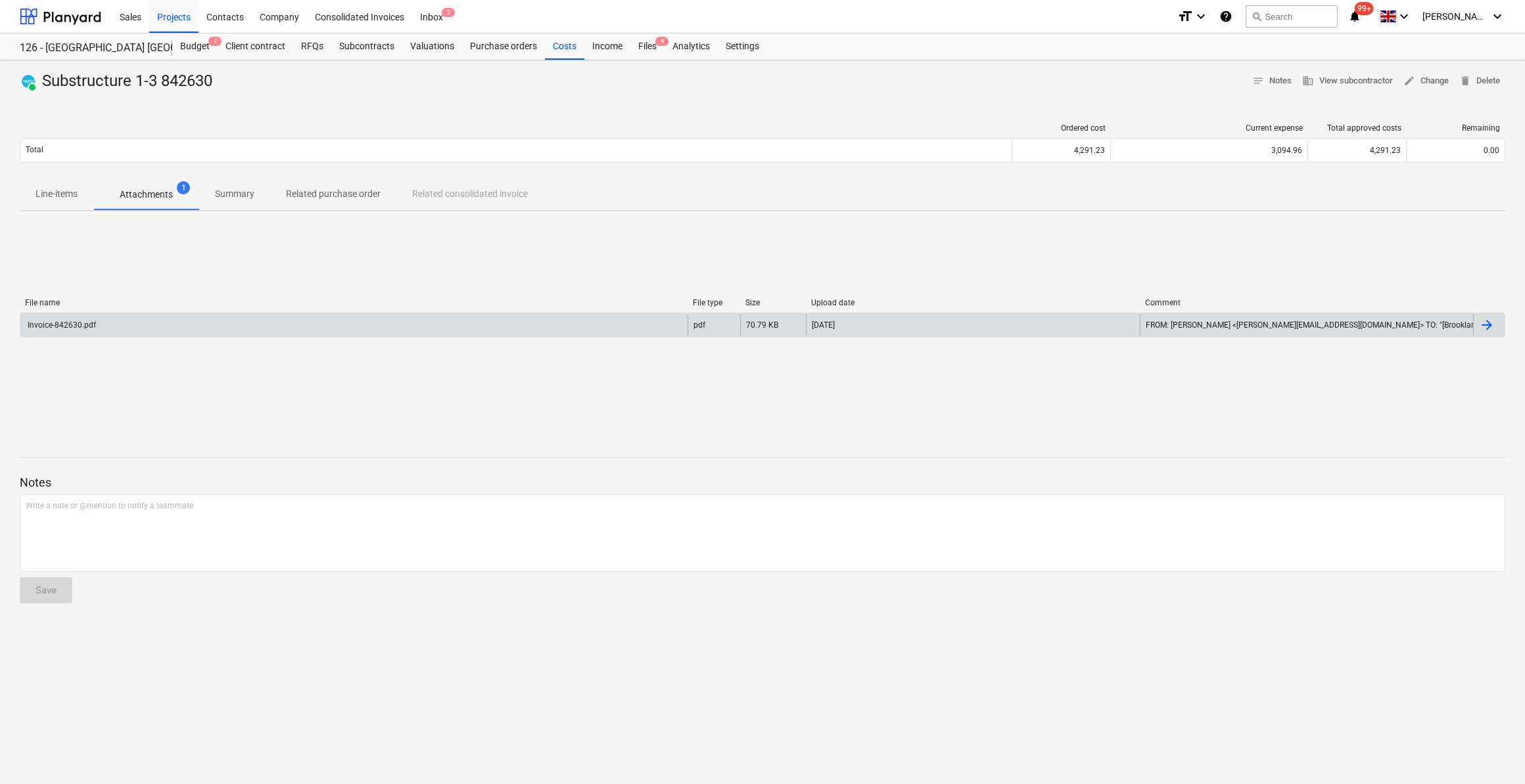
click at [76, 324] on div "Invoice-842630.pdf" at bounding box center [61, 324] width 70 height 9
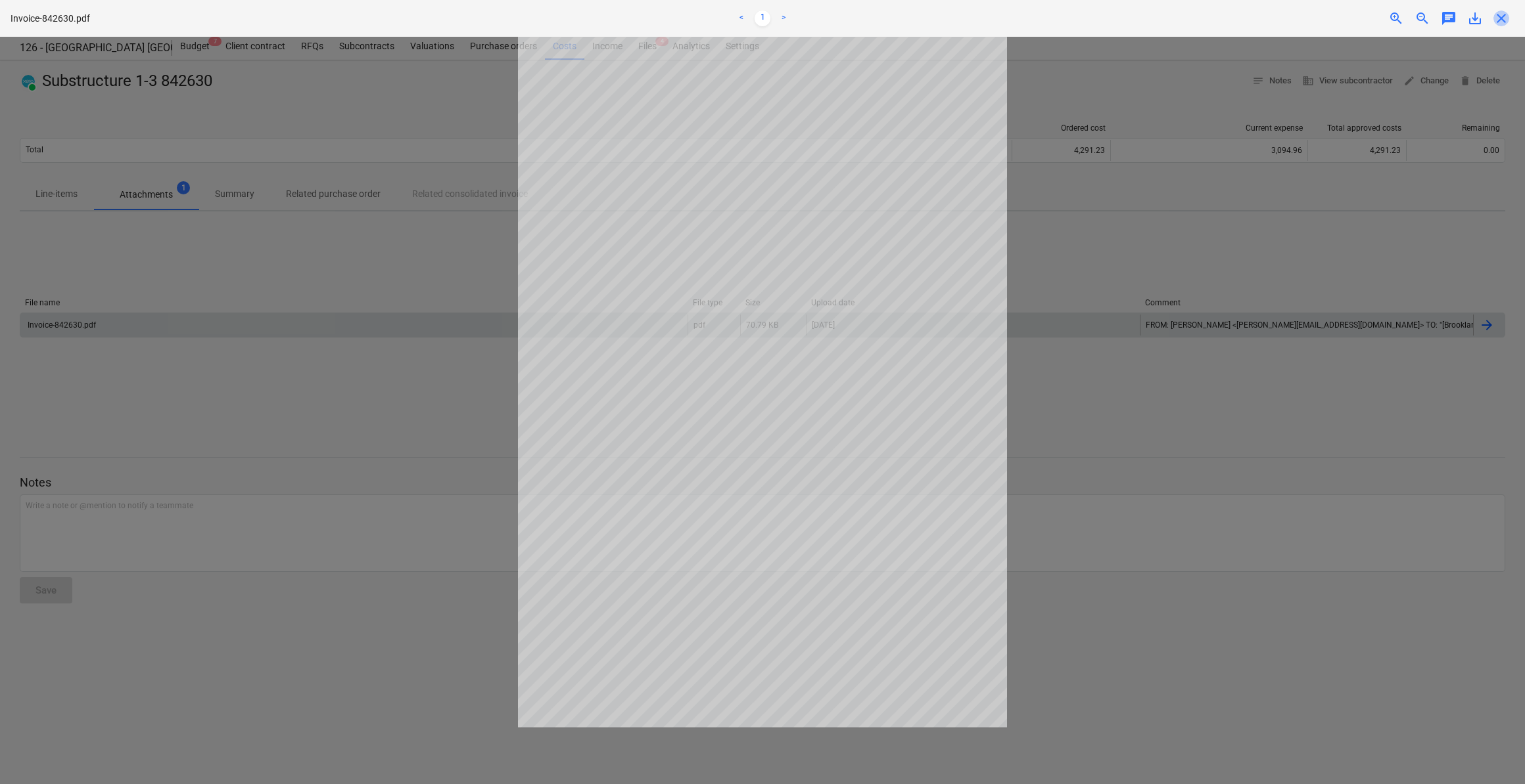
click at [1502, 18] on span "close" at bounding box center [1501, 19] width 16 height 16
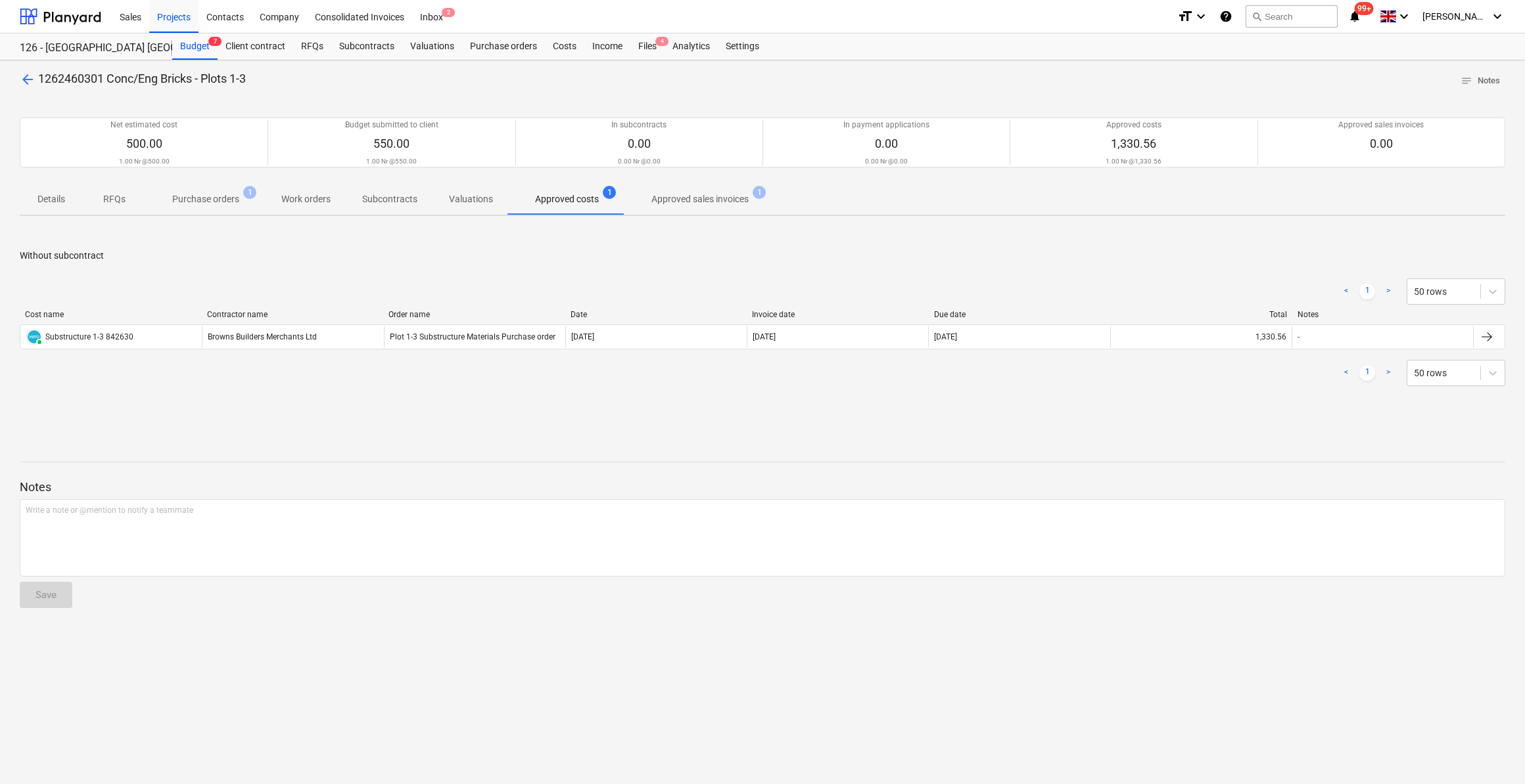
click at [28, 80] on span "arrow_back" at bounding box center [28, 80] width 16 height 16
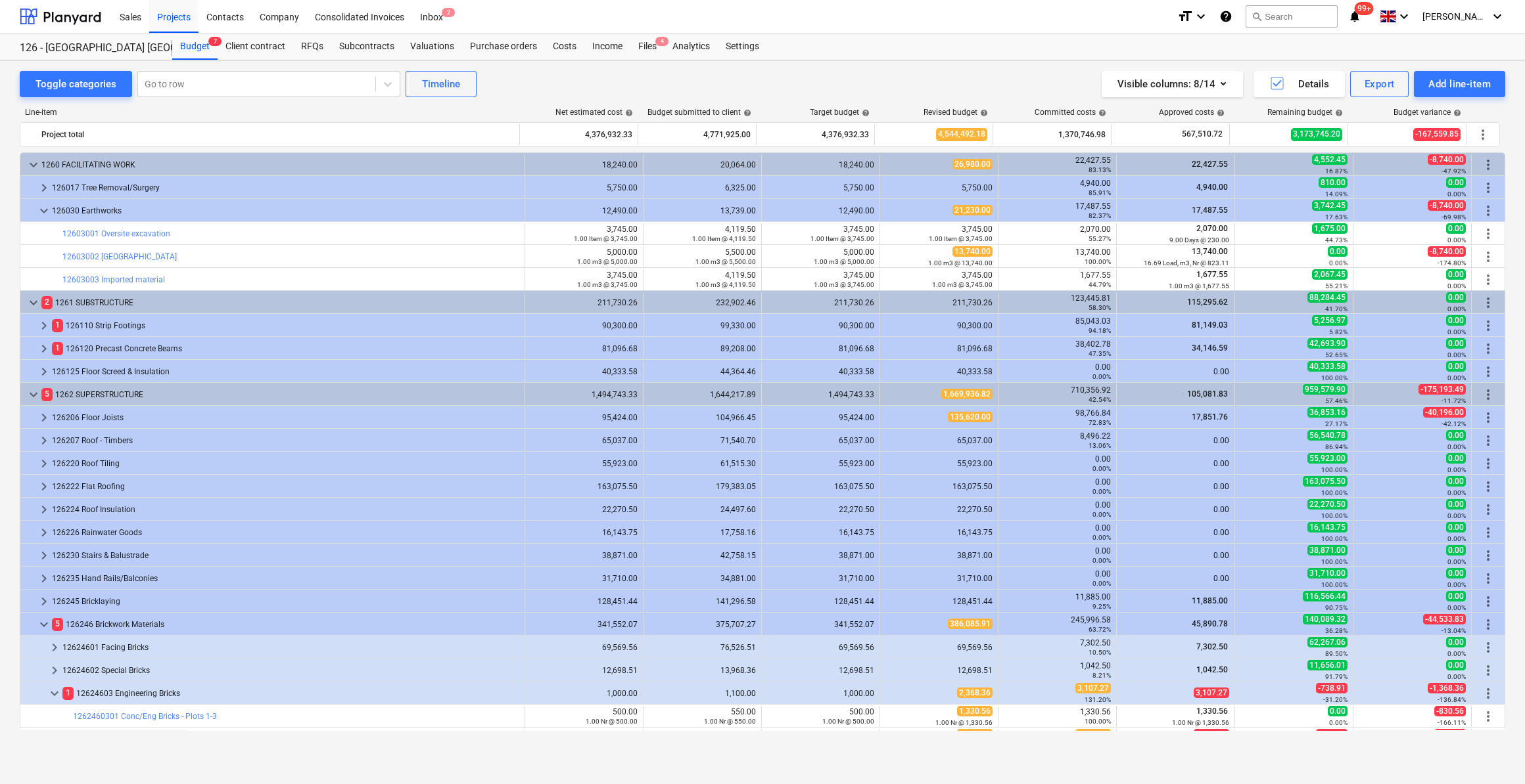
scroll to position [225, 0]
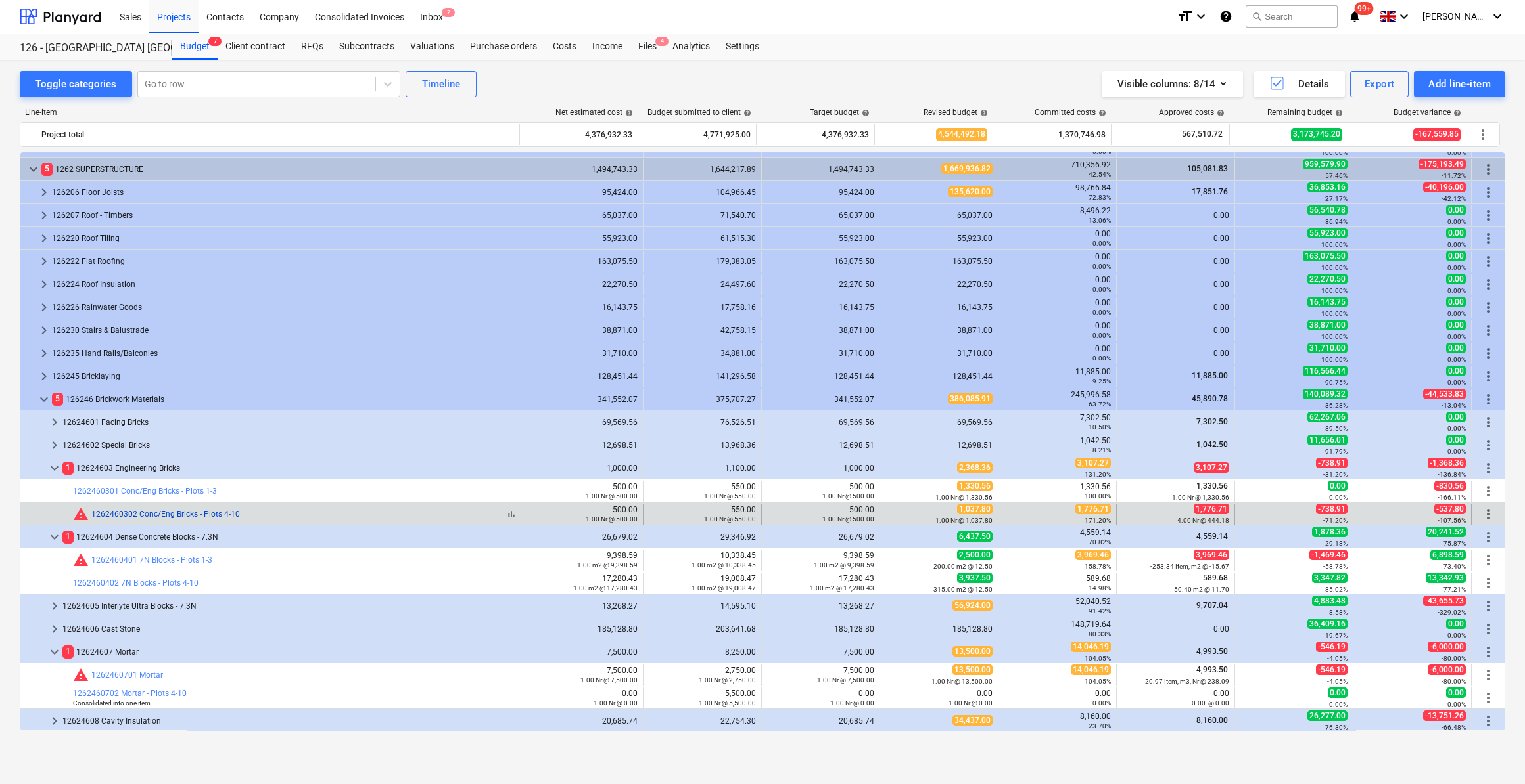
click at [128, 513] on link "1262460302 Conc/Eng Bricks - Plots 4-10" at bounding box center [166, 514] width 149 height 9
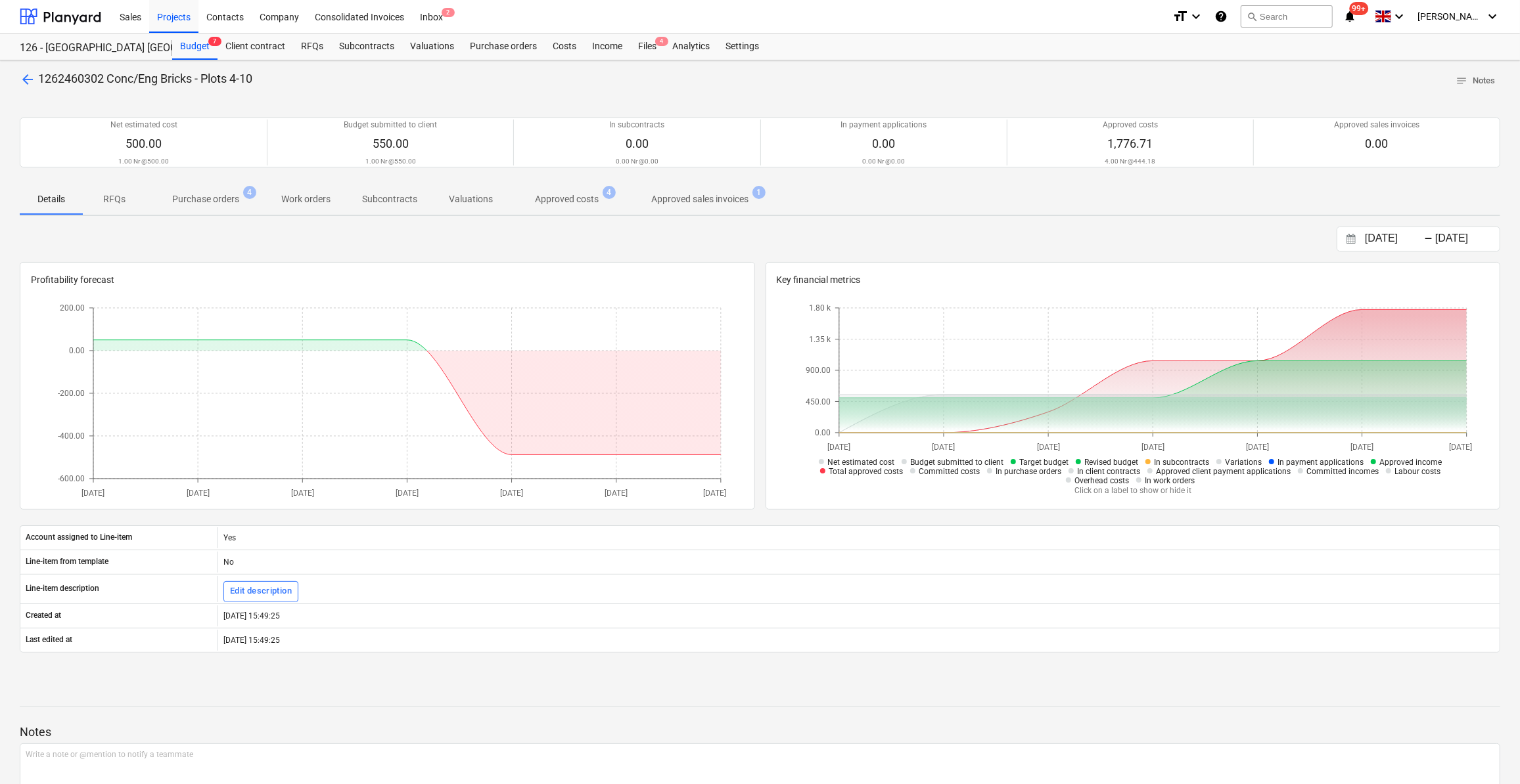
click at [565, 197] on p "Approved costs" at bounding box center [567, 199] width 64 height 14
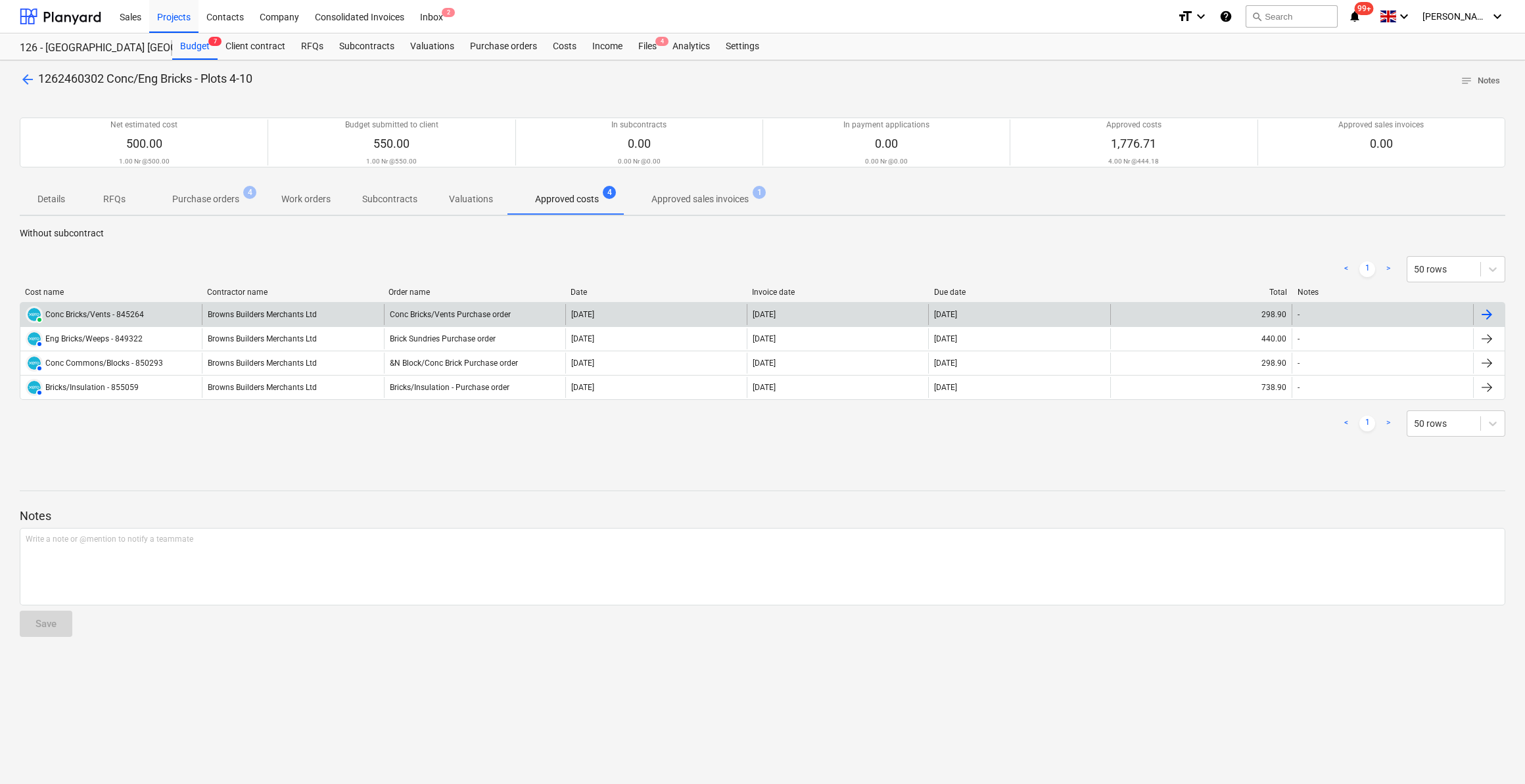
click at [1486, 314] on div at bounding box center [1486, 314] width 16 height 16
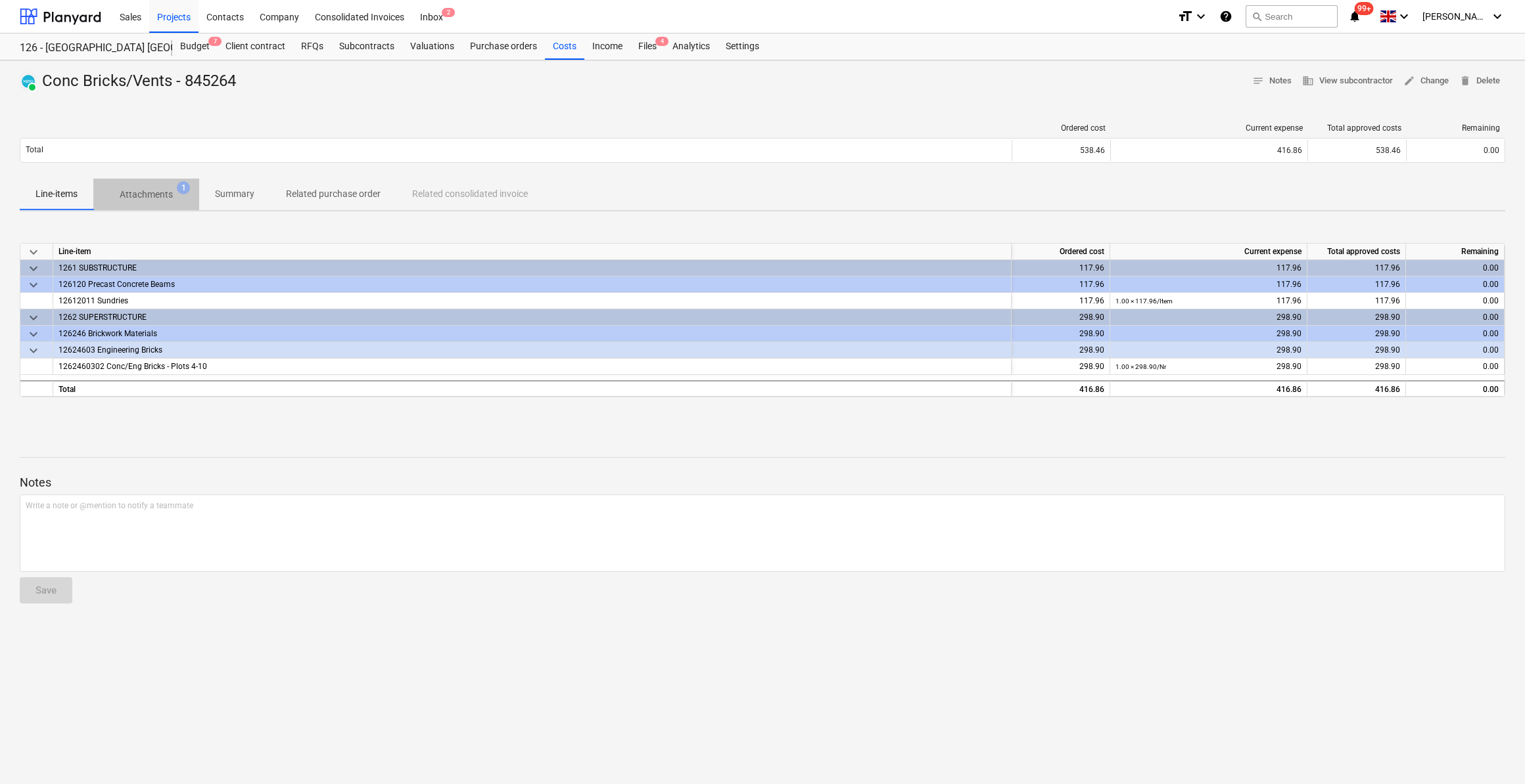
click at [166, 200] on p "Attachments" at bounding box center [146, 195] width 53 height 14
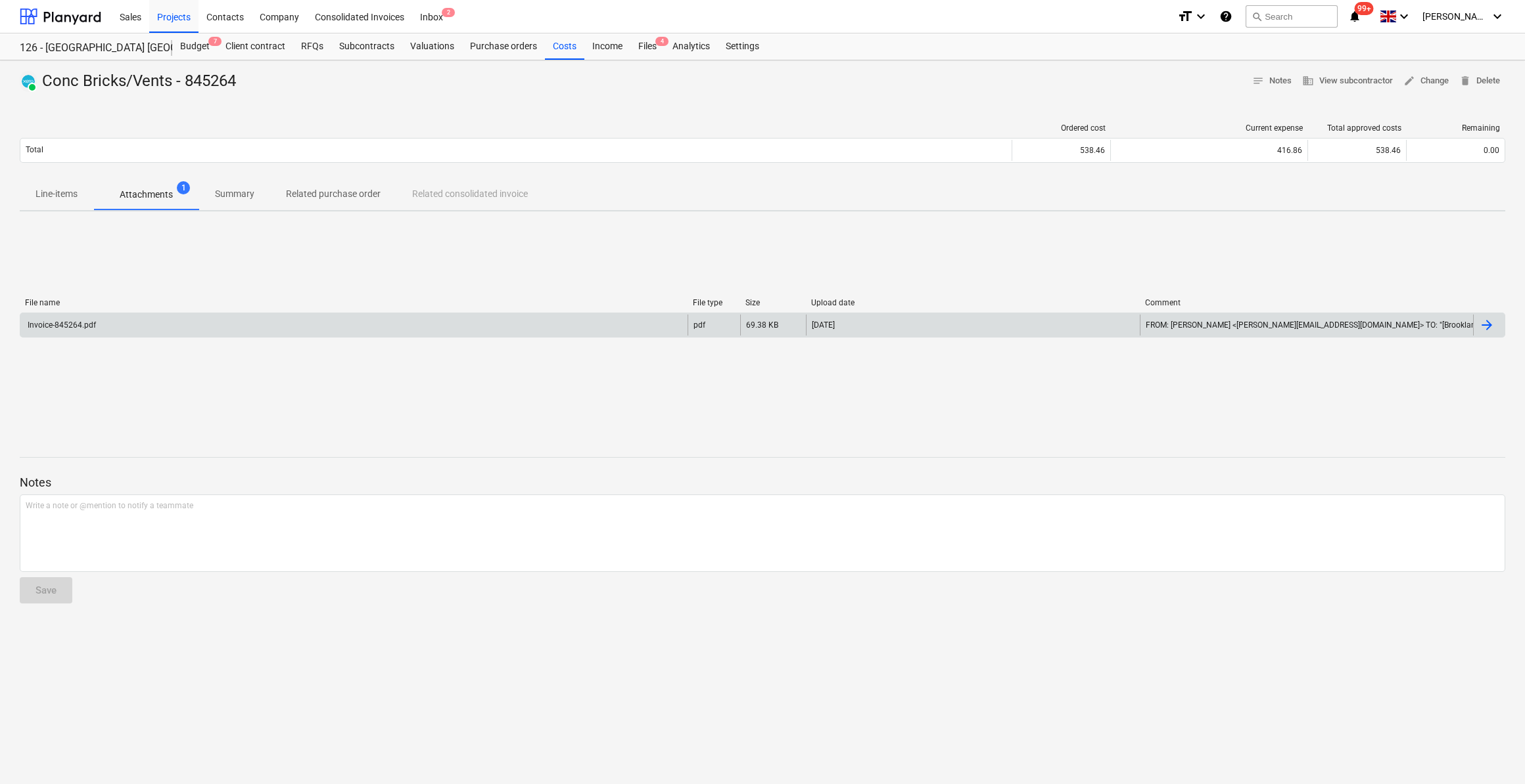
click at [99, 322] on div "Invoice-845264.pdf" at bounding box center [353, 324] width 667 height 21
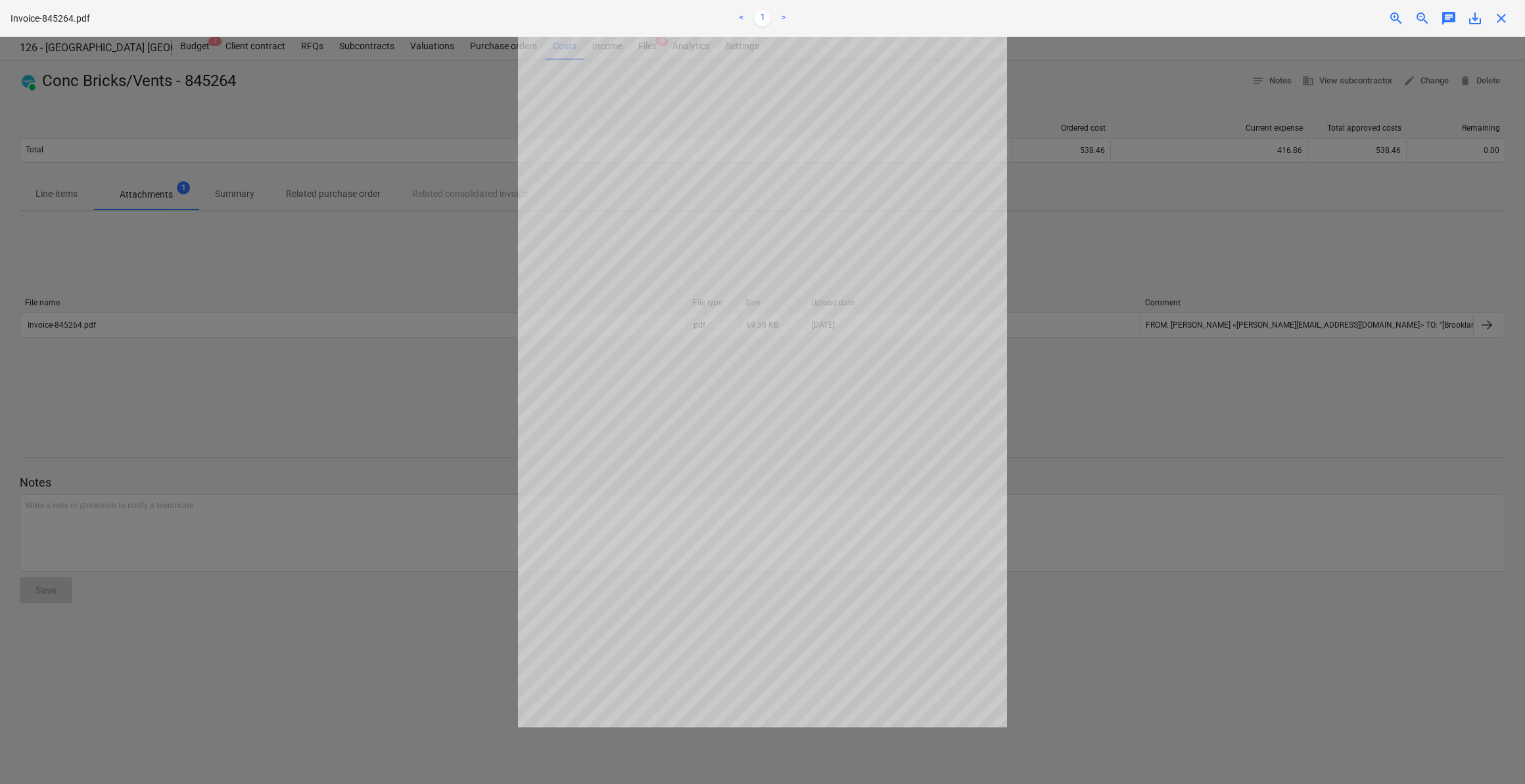
click at [1500, 16] on span "close" at bounding box center [1501, 19] width 16 height 16
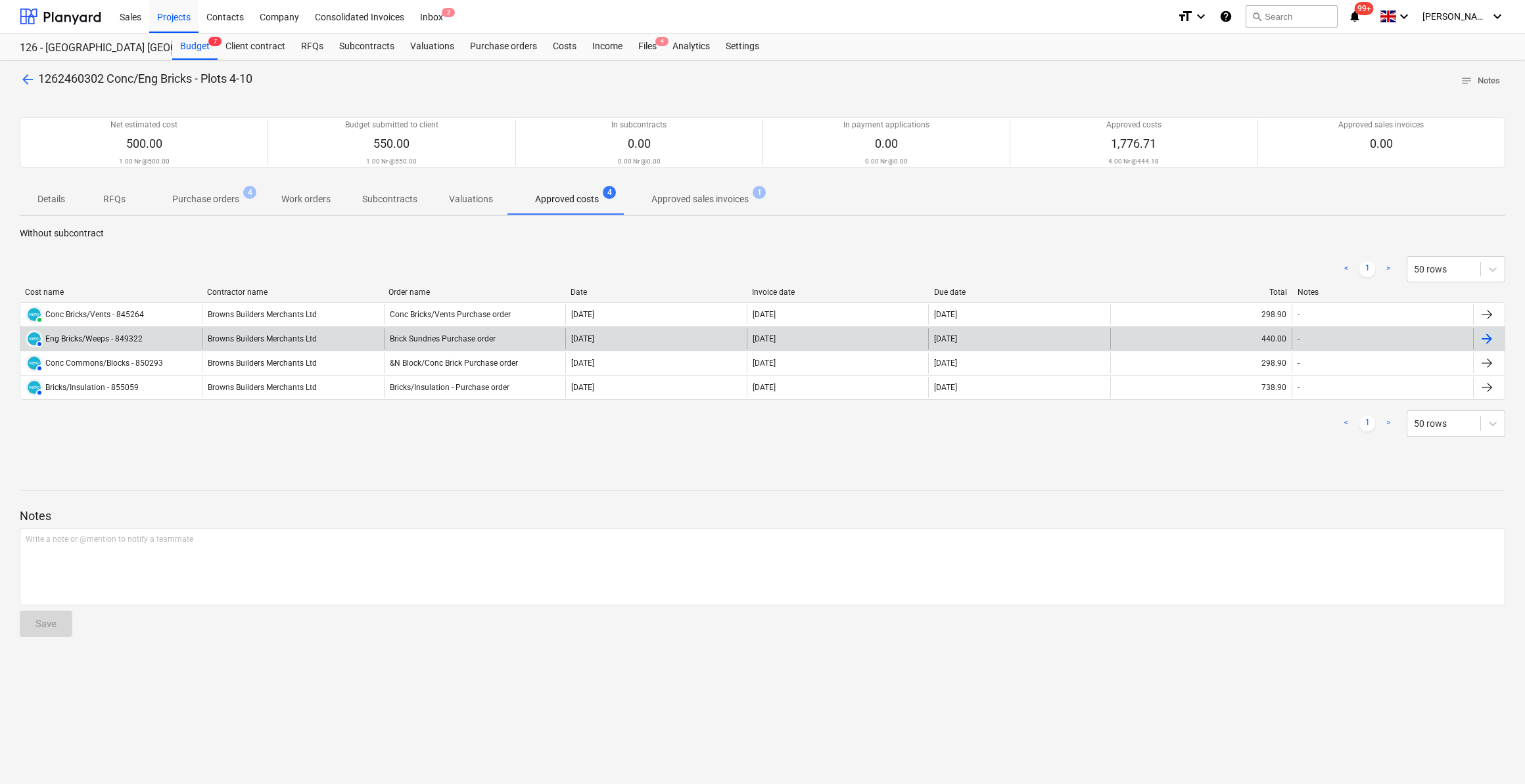
click at [1487, 338] on div at bounding box center [1486, 339] width 16 height 16
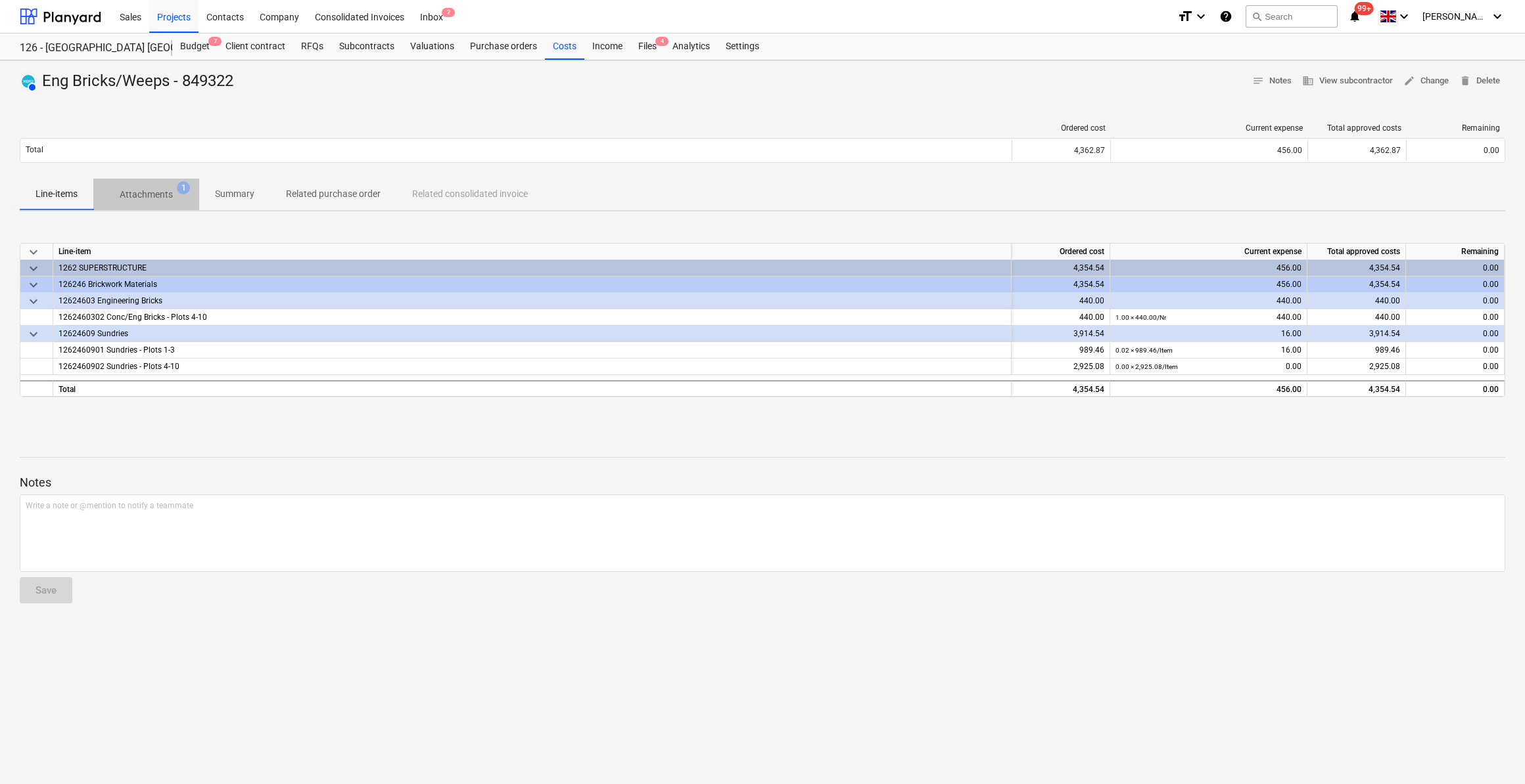
click at [147, 194] on p "Attachments" at bounding box center [146, 195] width 53 height 14
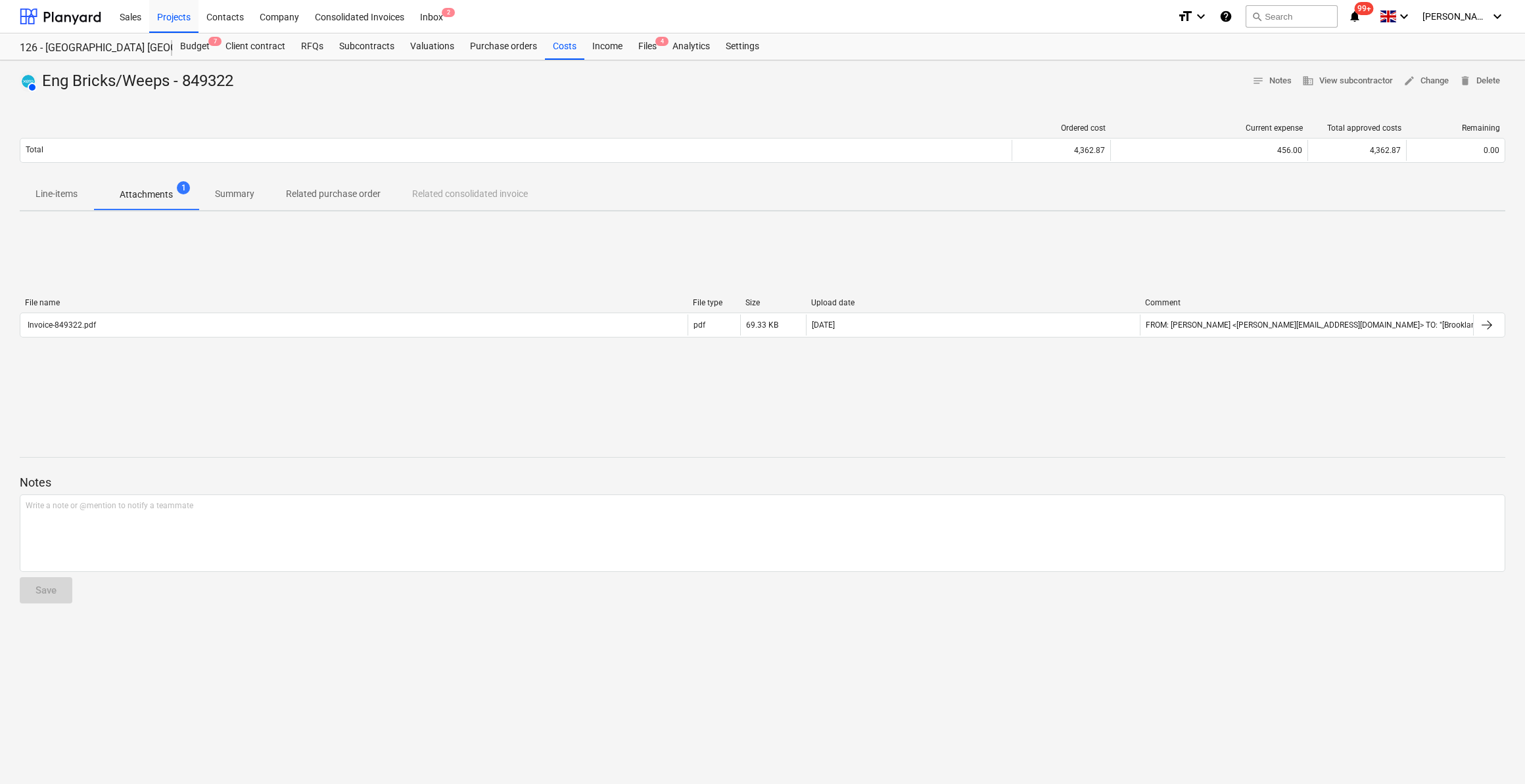
click at [153, 195] on p "Attachments" at bounding box center [146, 195] width 53 height 14
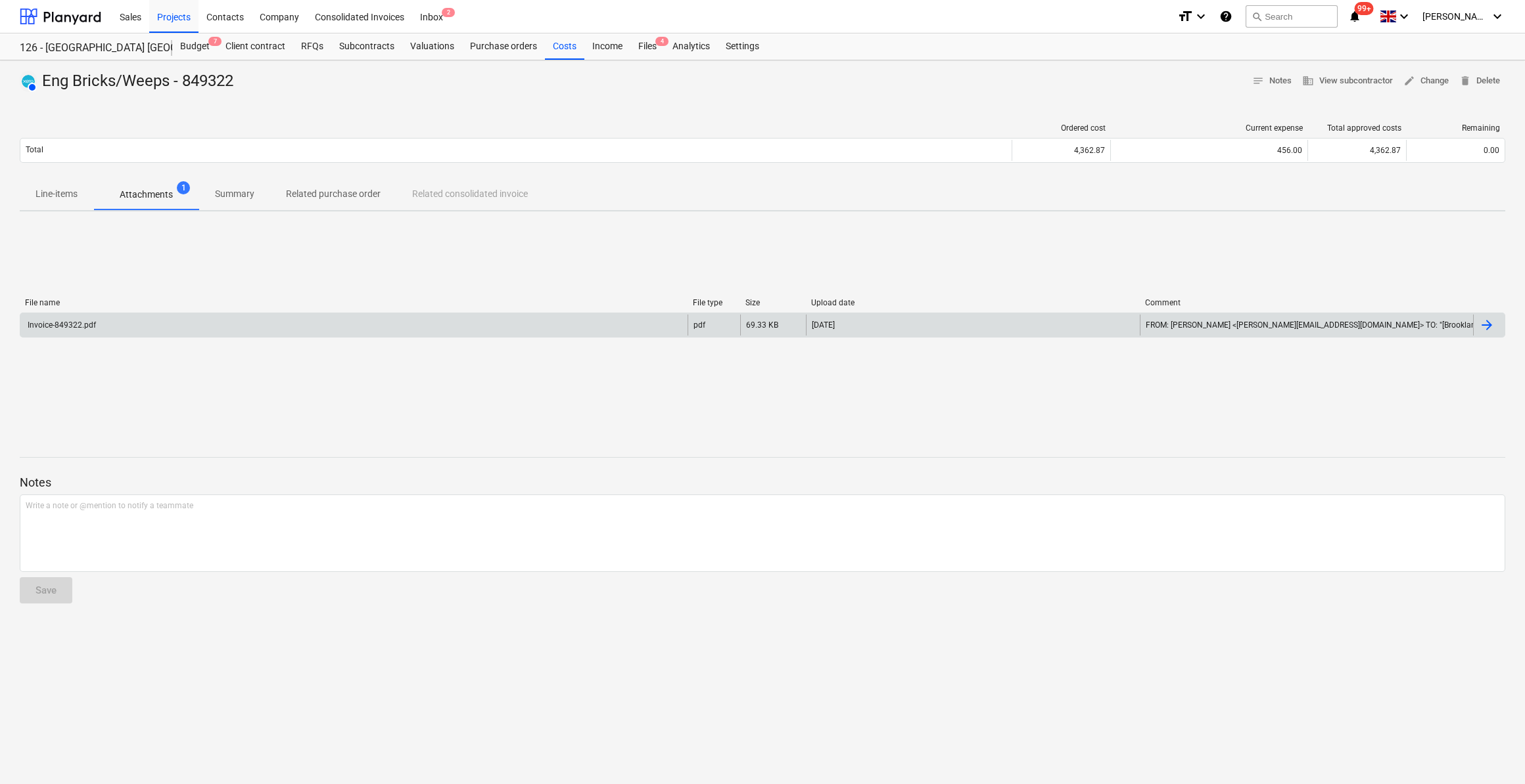
click at [102, 332] on div "Invoice-849322.pdf" at bounding box center [353, 324] width 667 height 21
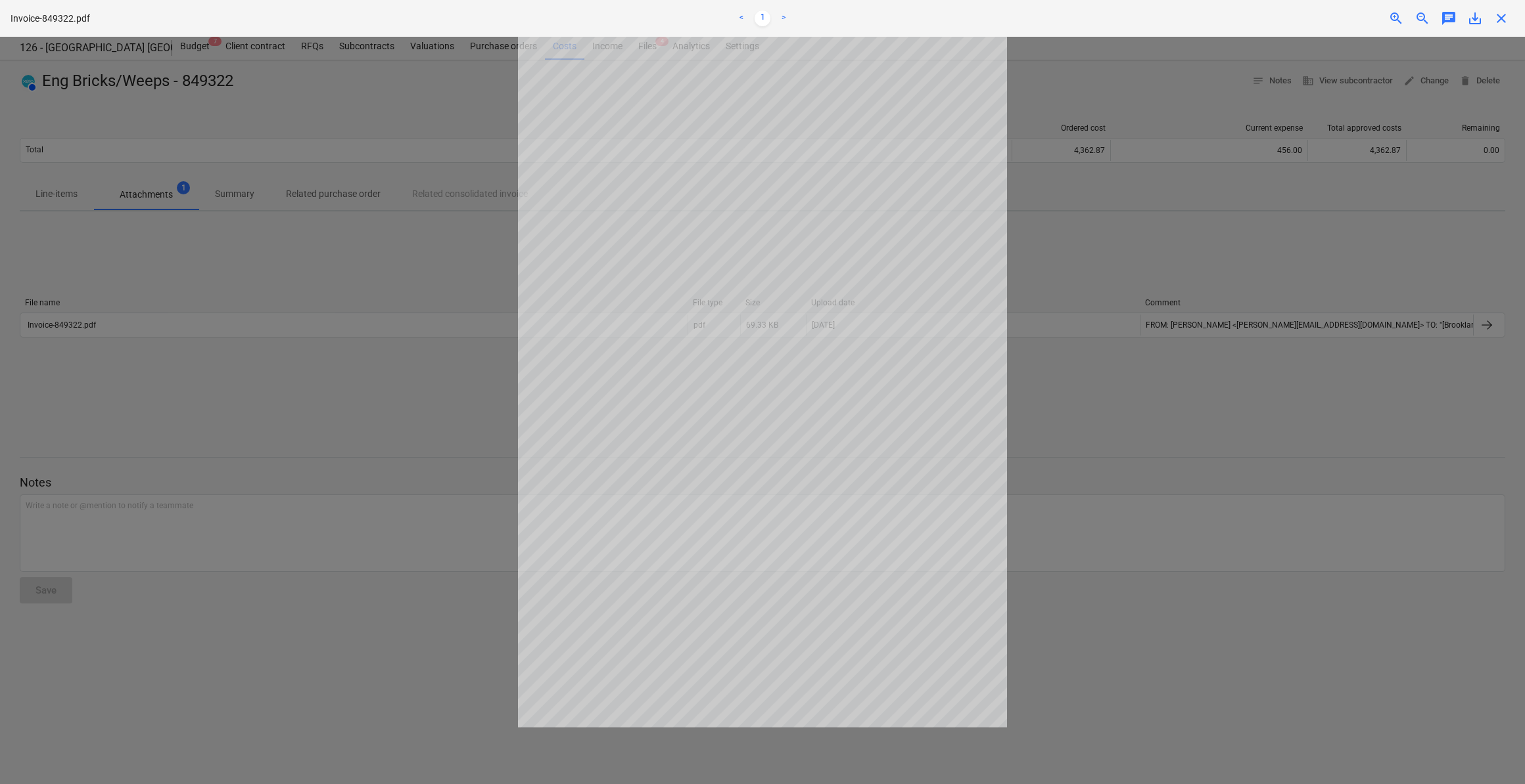
click at [1051, 527] on div at bounding box center [762, 410] width 1525 height 747
click at [1500, 17] on span "close" at bounding box center [1501, 19] width 16 height 16
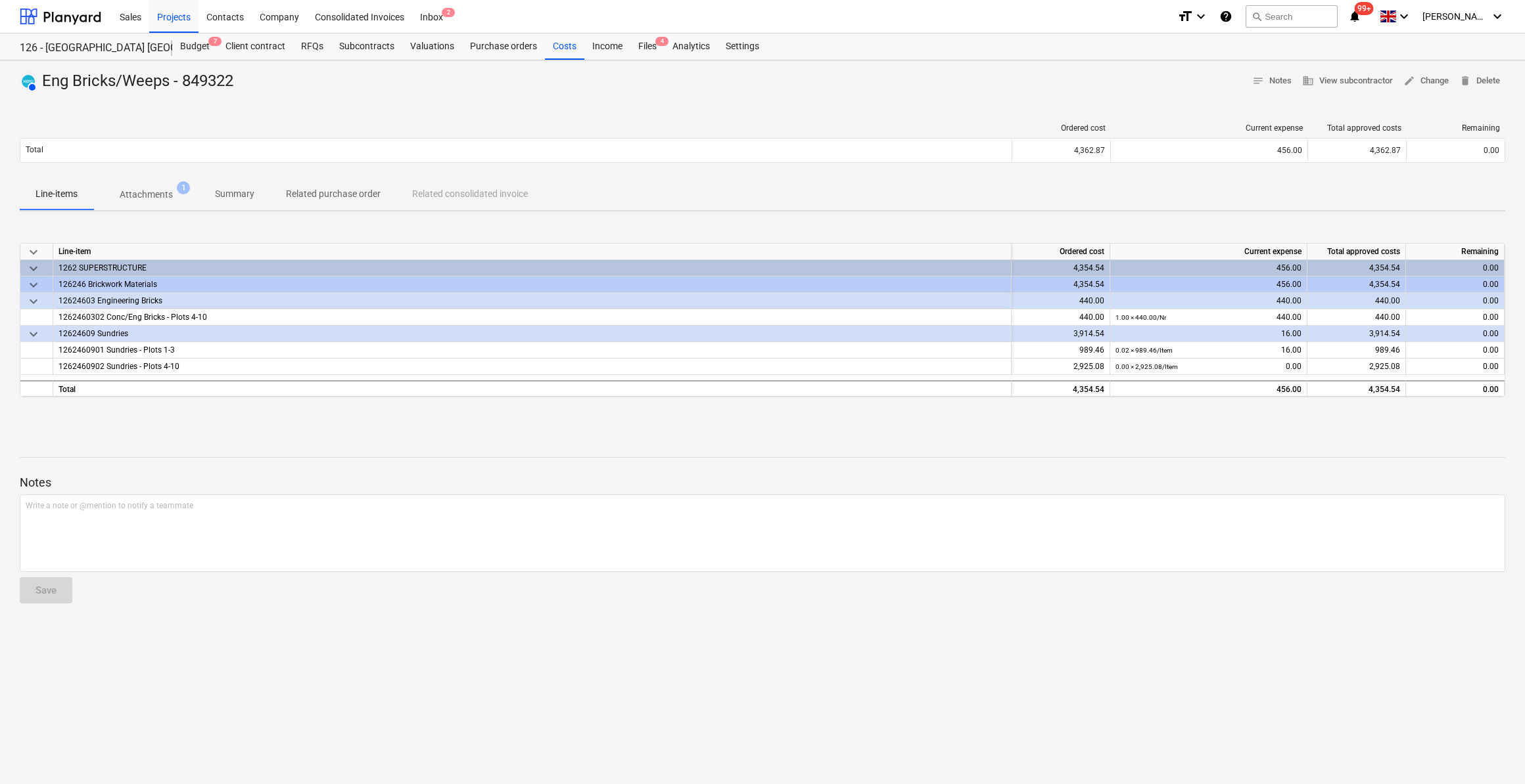
click at [920, 462] on div "Notes Write a note or @mention to notify a teammate ﻿ Save" at bounding box center [762, 527] width 1485 height 174
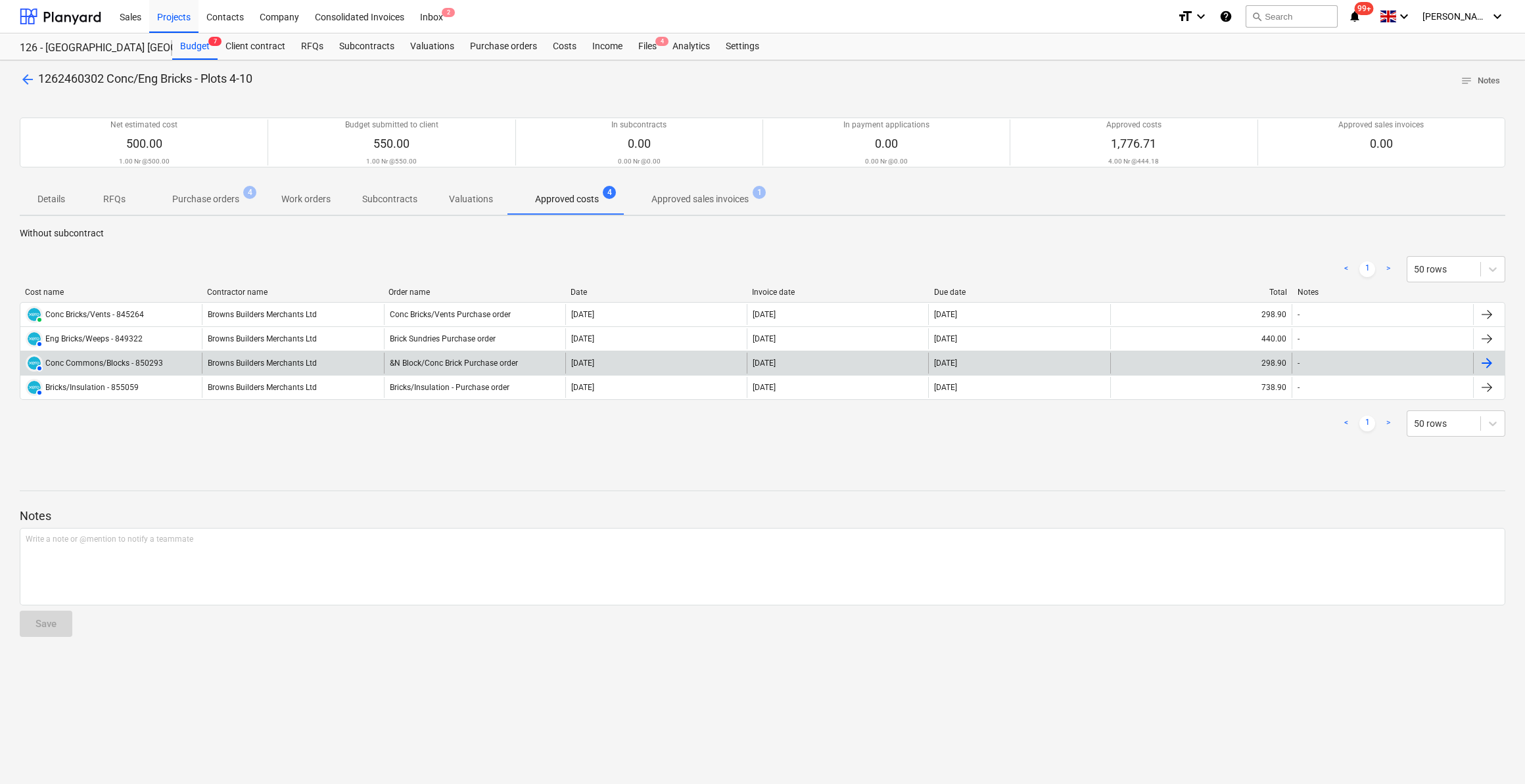
click at [93, 362] on div "Conc Commons/Blocks - 850293" at bounding box center [104, 362] width 118 height 9
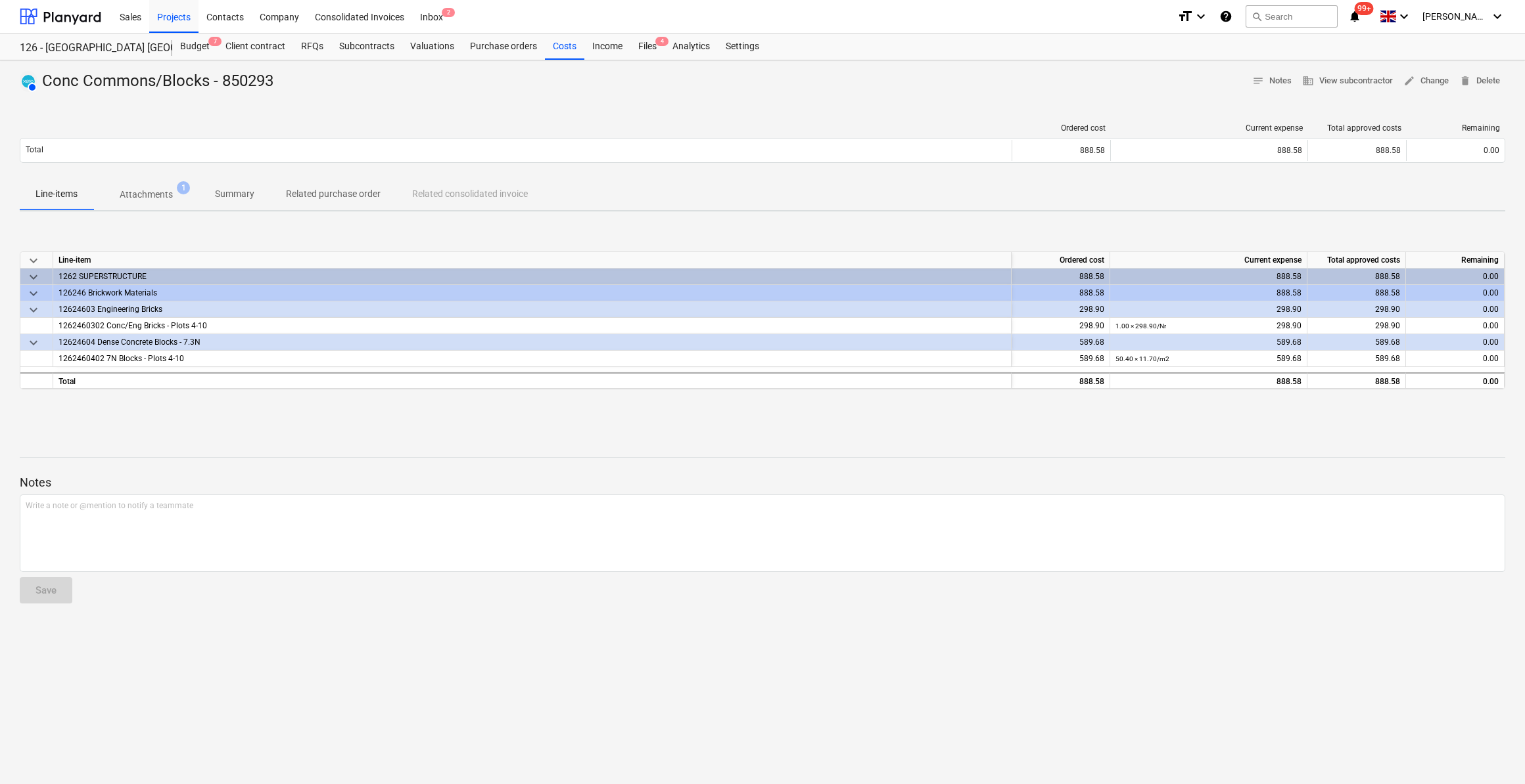
click at [146, 194] on p "Attachments" at bounding box center [146, 195] width 53 height 14
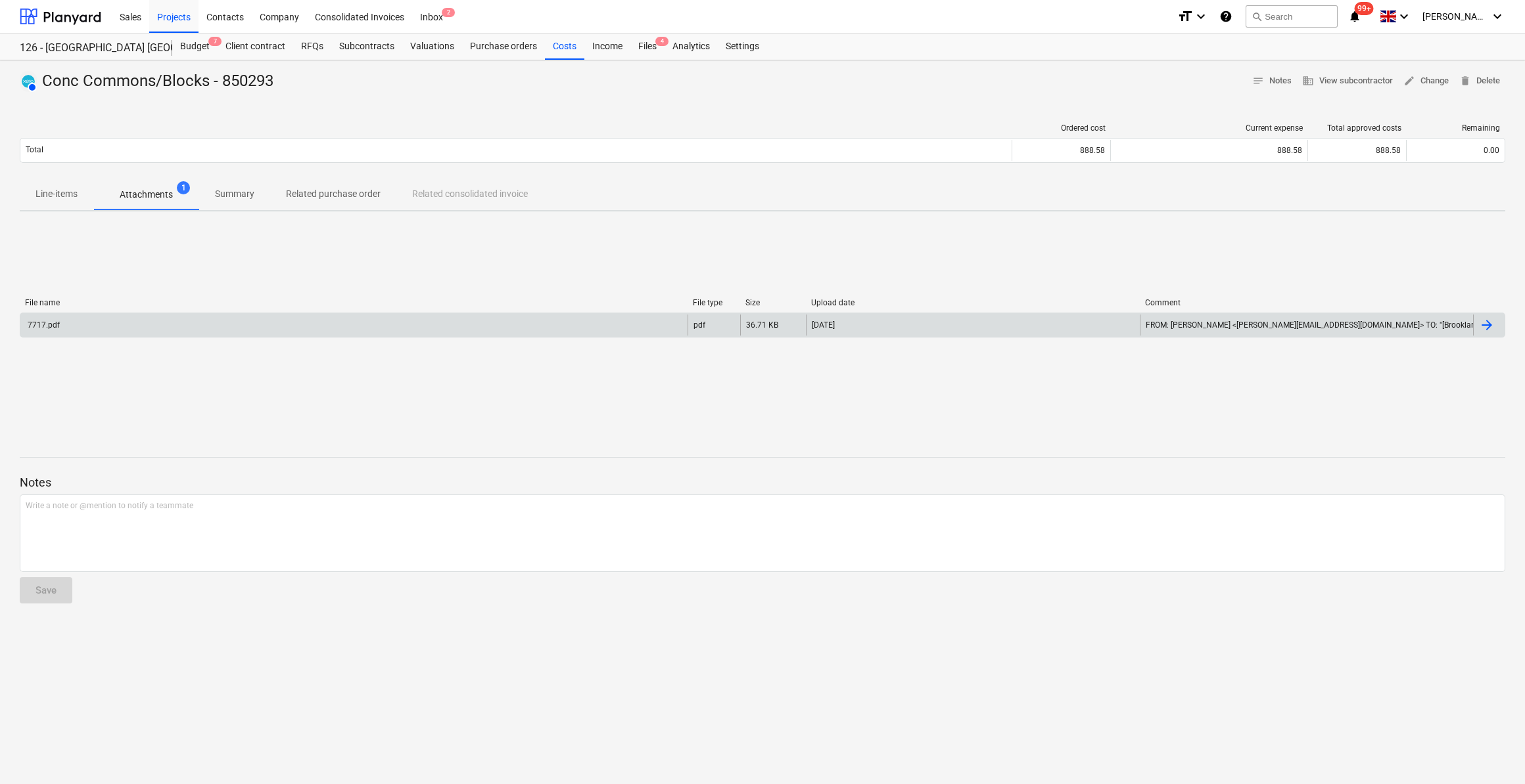
click at [82, 326] on div "7717.pdf" at bounding box center [353, 324] width 667 height 21
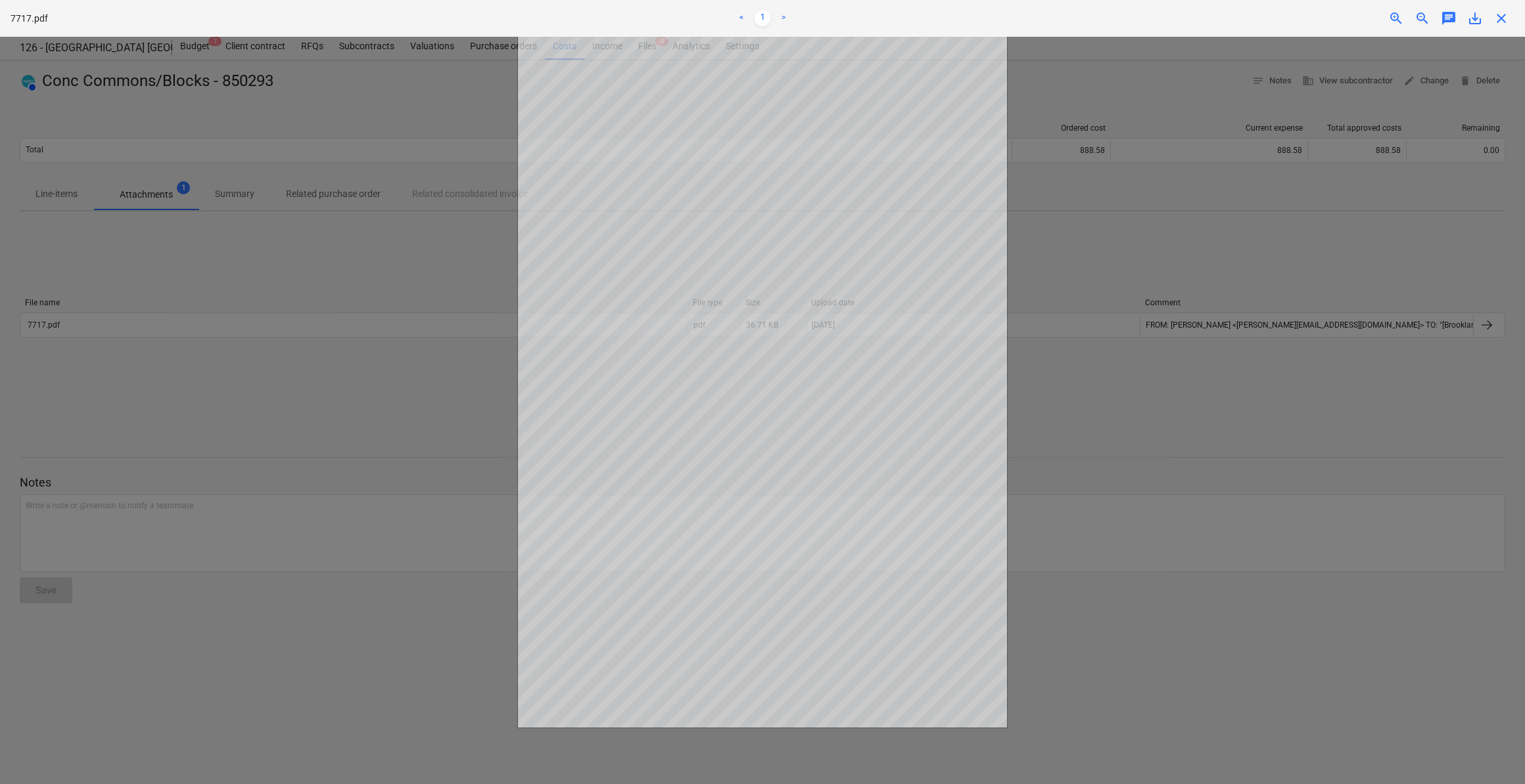
click at [1497, 18] on span "close" at bounding box center [1501, 19] width 16 height 16
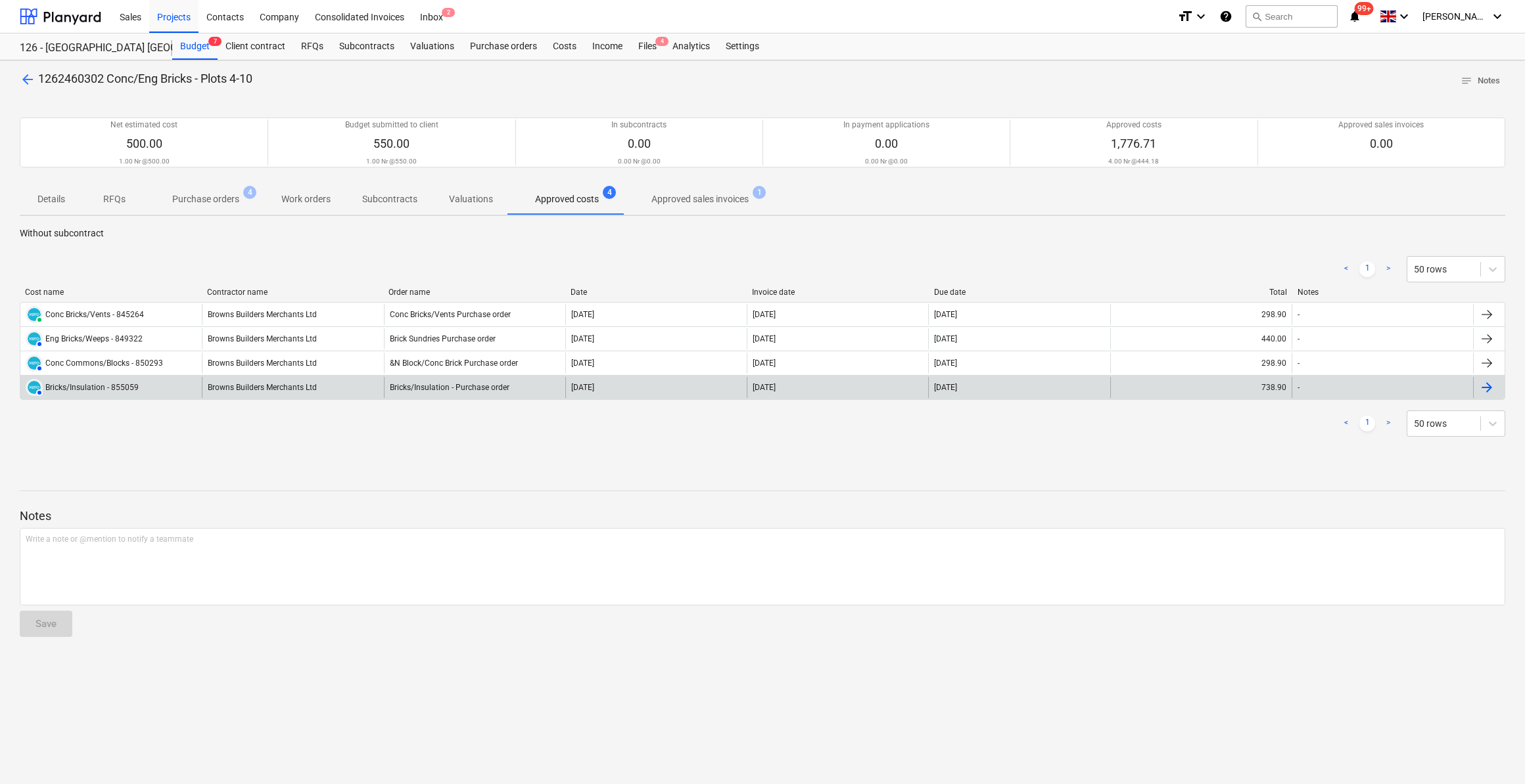
click at [92, 391] on div "AUTHORISED Bricks/Insulation - 855059" at bounding box center [82, 387] width 113 height 17
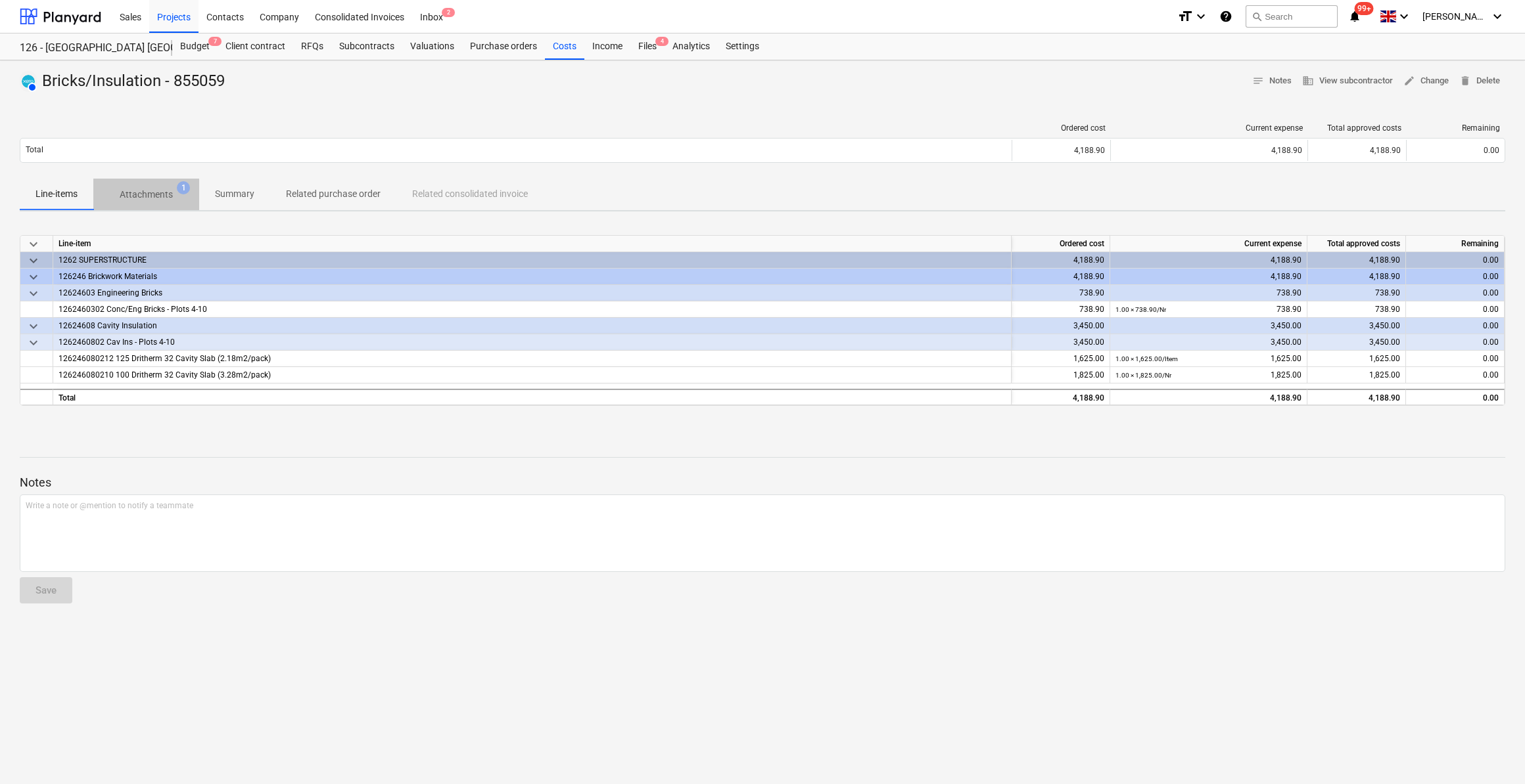
click at [153, 194] on p "Attachments" at bounding box center [146, 195] width 53 height 14
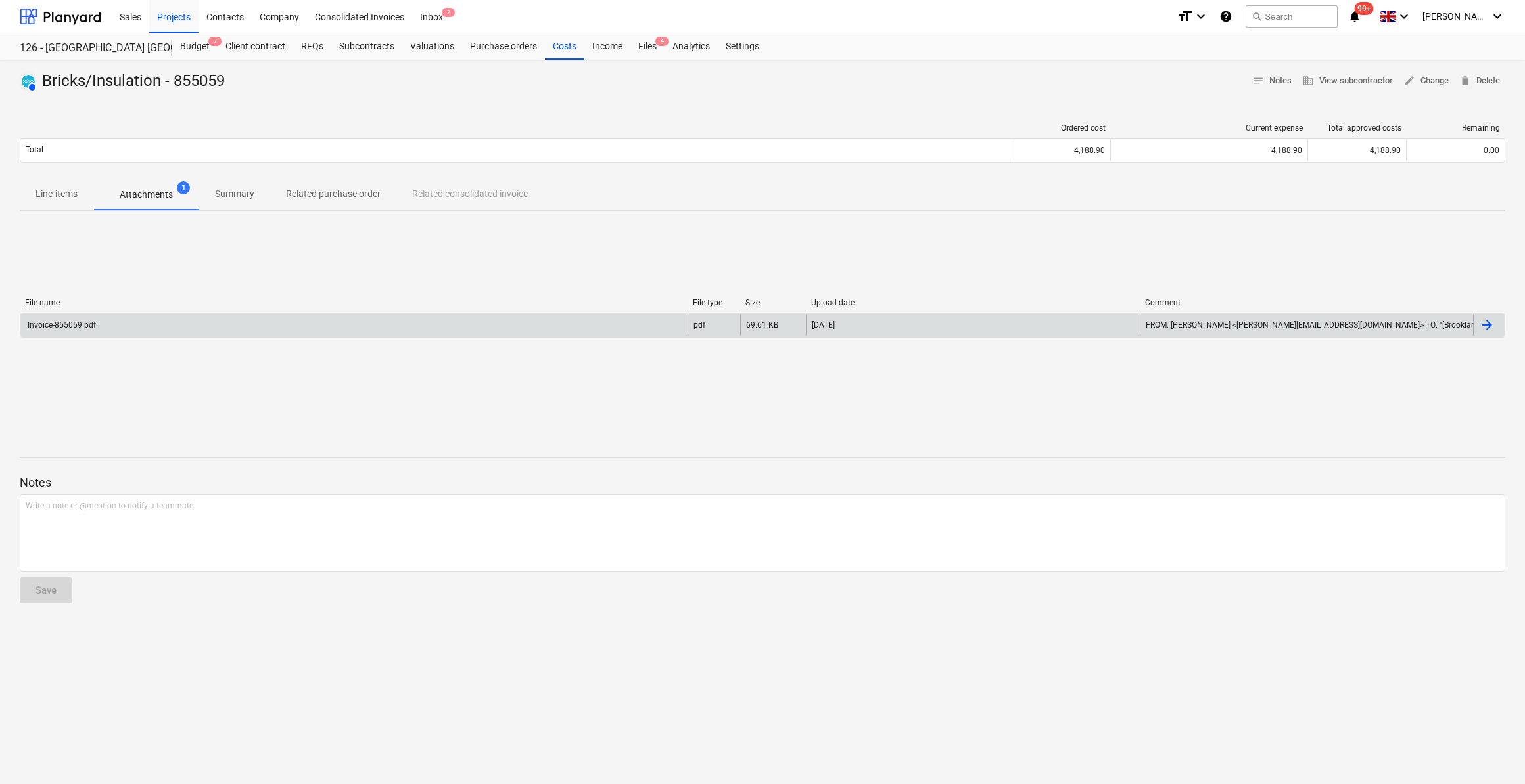
click at [87, 322] on div "Invoice-855059.pdf" at bounding box center [61, 324] width 70 height 9
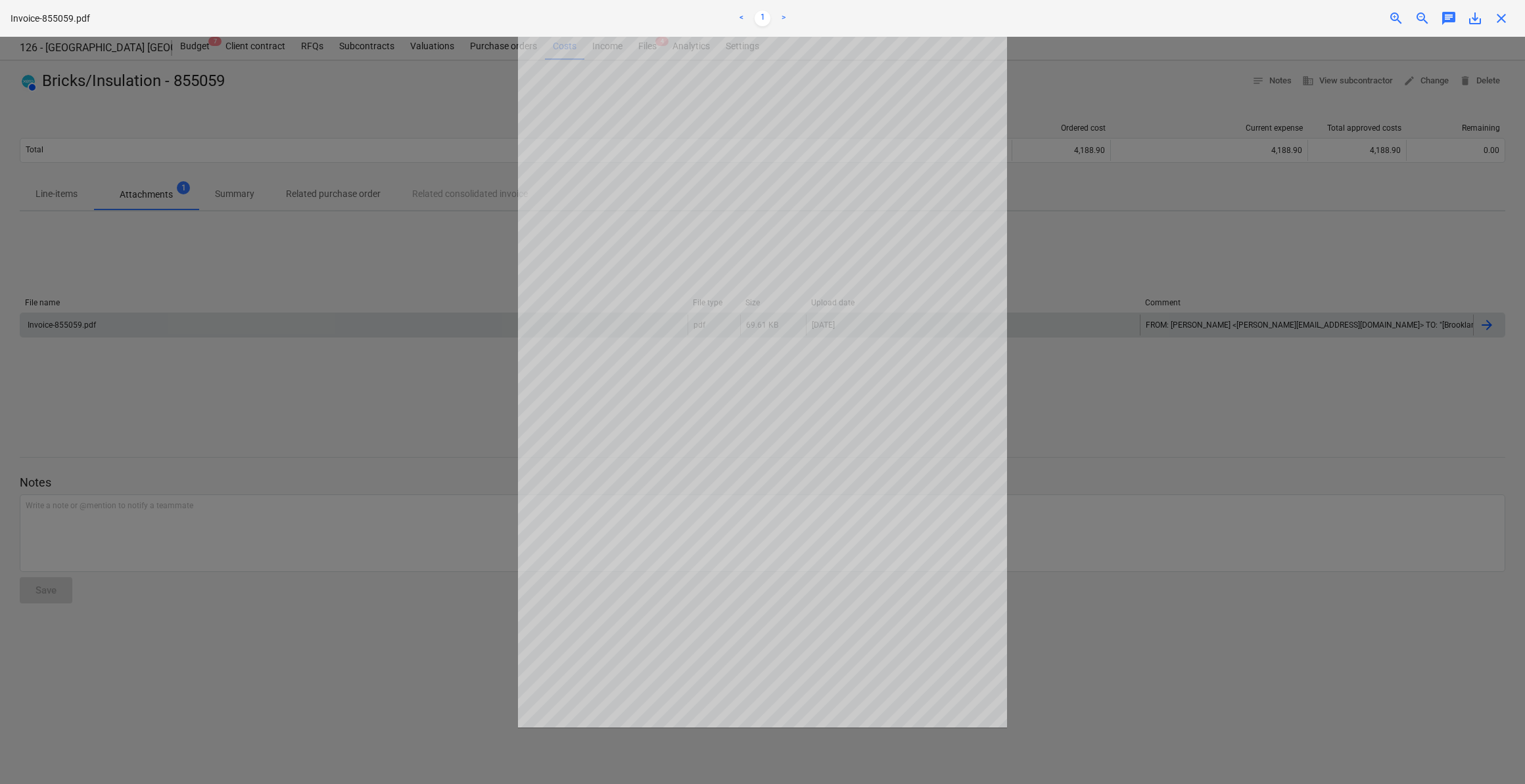
click at [1103, 487] on div at bounding box center [762, 410] width 1525 height 747
click at [1502, 22] on span "close" at bounding box center [1501, 19] width 16 height 16
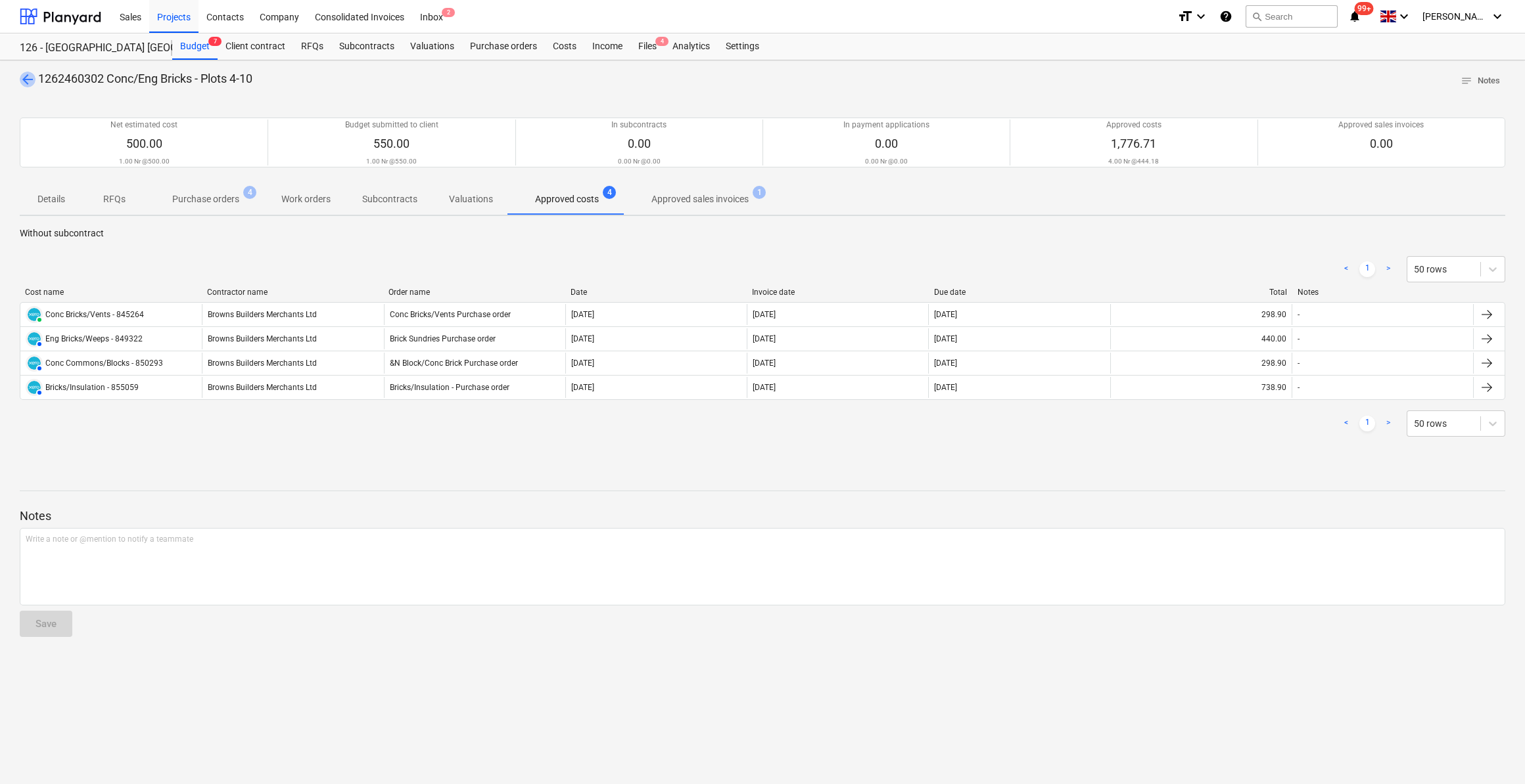
click at [29, 78] on span "arrow_back" at bounding box center [28, 80] width 16 height 16
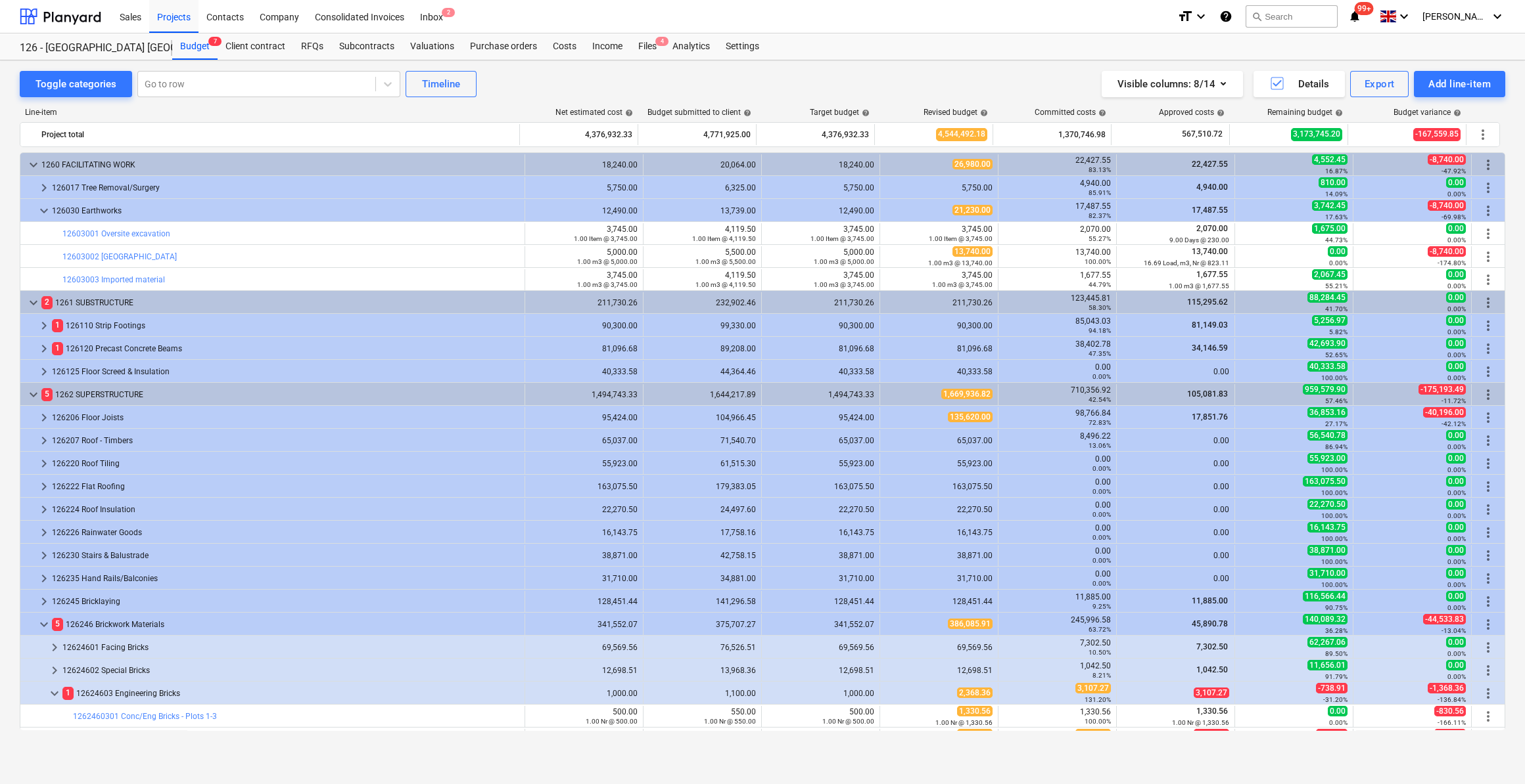
scroll to position [225, 0]
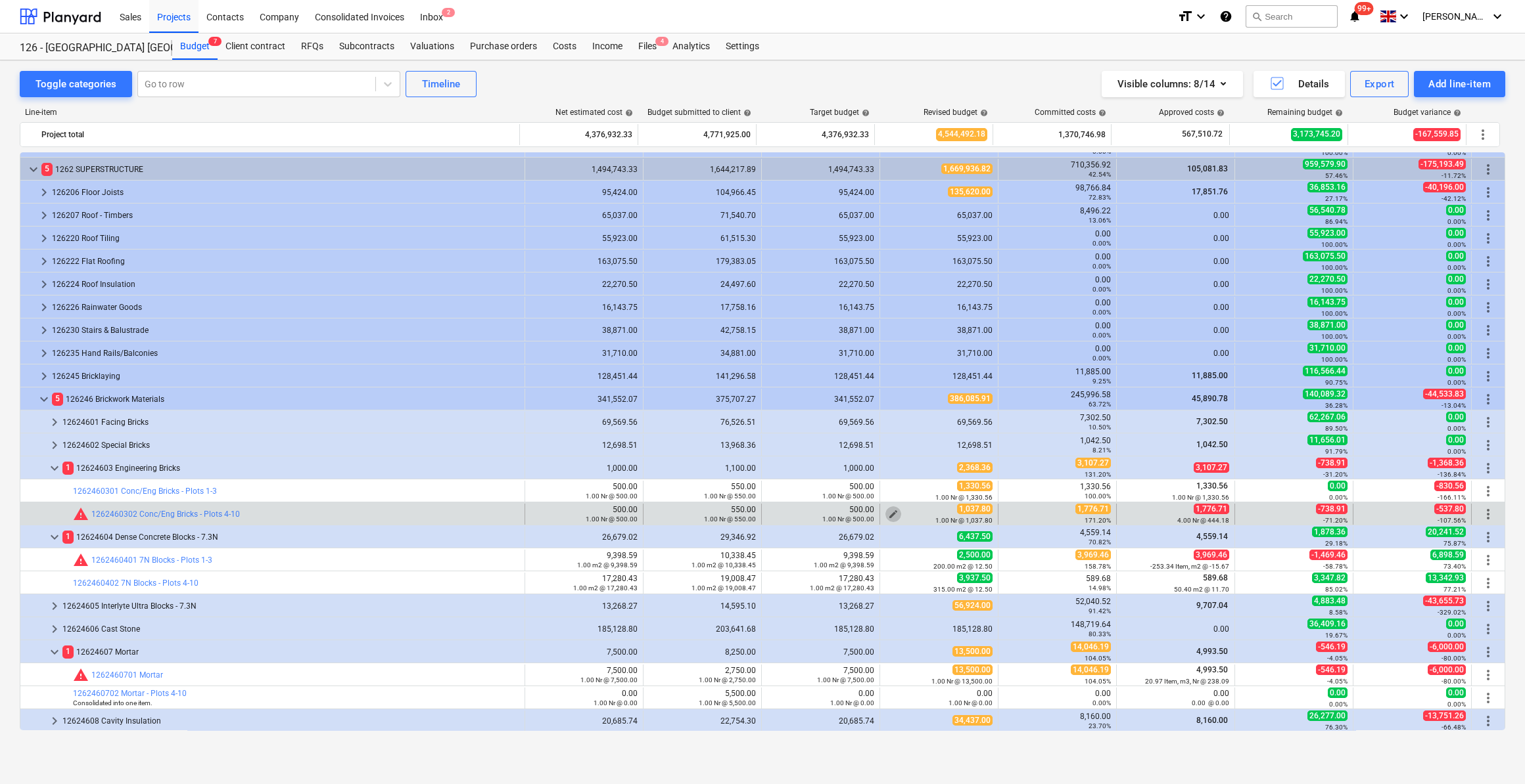
click at [888, 509] on span "edit" at bounding box center [893, 514] width 11 height 11
type textarea "x"
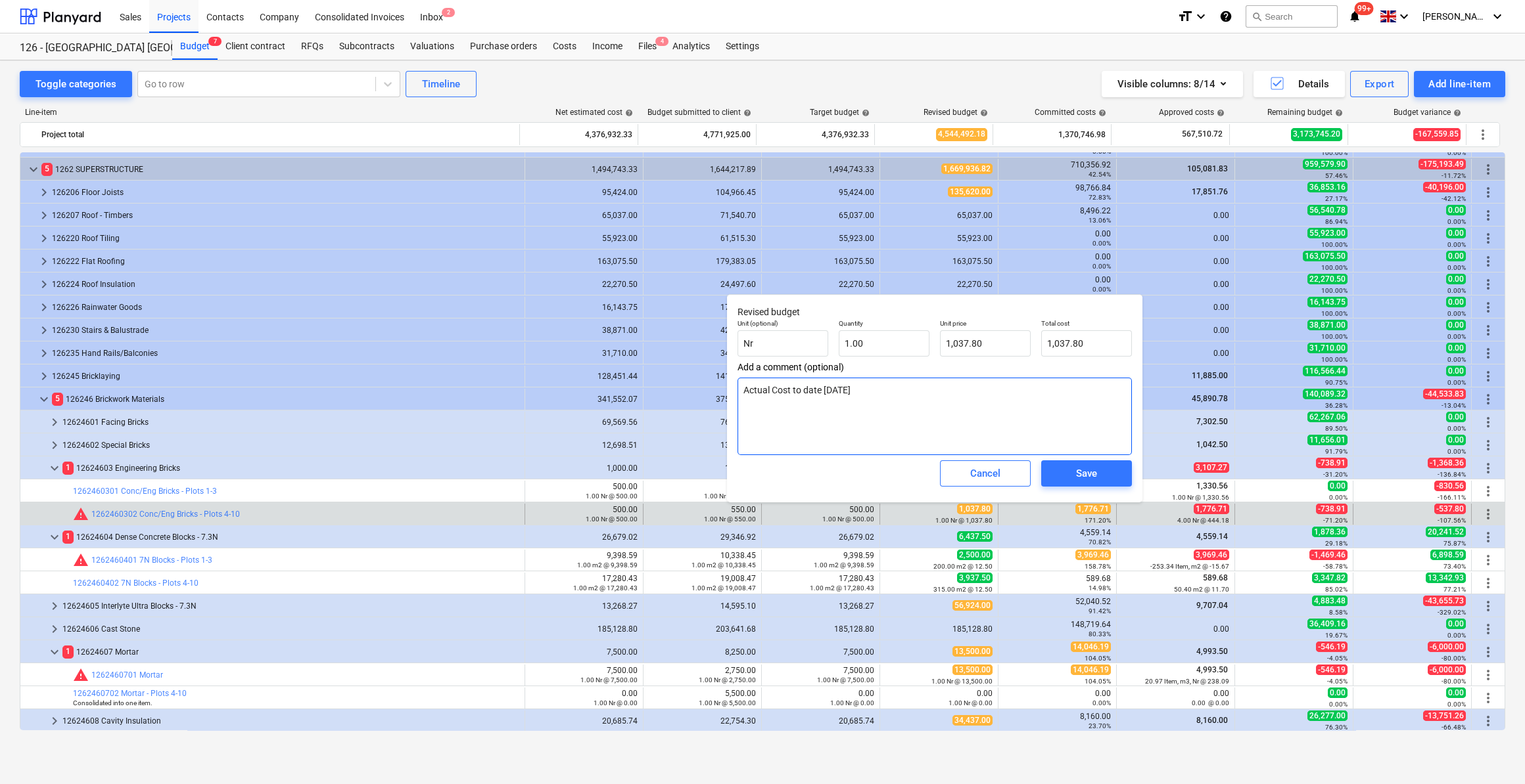
click at [832, 388] on textarea "Actual Cost to date [DATE]" at bounding box center [934, 417] width 394 height 78
type textarea "Actual Cost to date 0/08/25"
type textarea "x"
type textarea "Actual Cost to date /08/25"
type textarea "x"
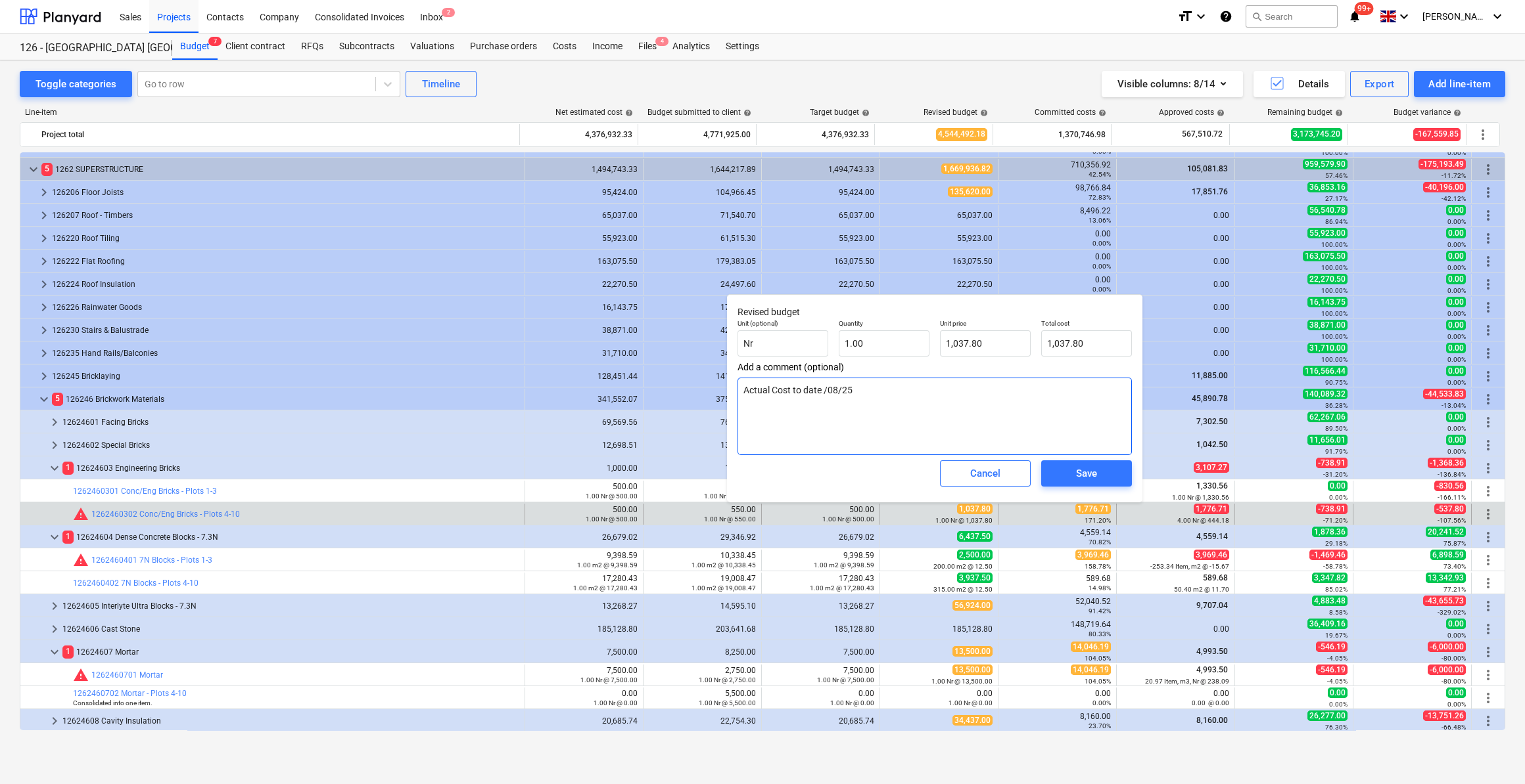
type textarea "Actual Cost to date [DATE]"
type textarea "x"
type textarea "Actual Cost to date [DATE]"
drag, startPoint x: 988, startPoint y: 341, endPoint x: 943, endPoint y: 341, distance: 45.0
click at [943, 341] on input "1037.8" at bounding box center [985, 343] width 91 height 26
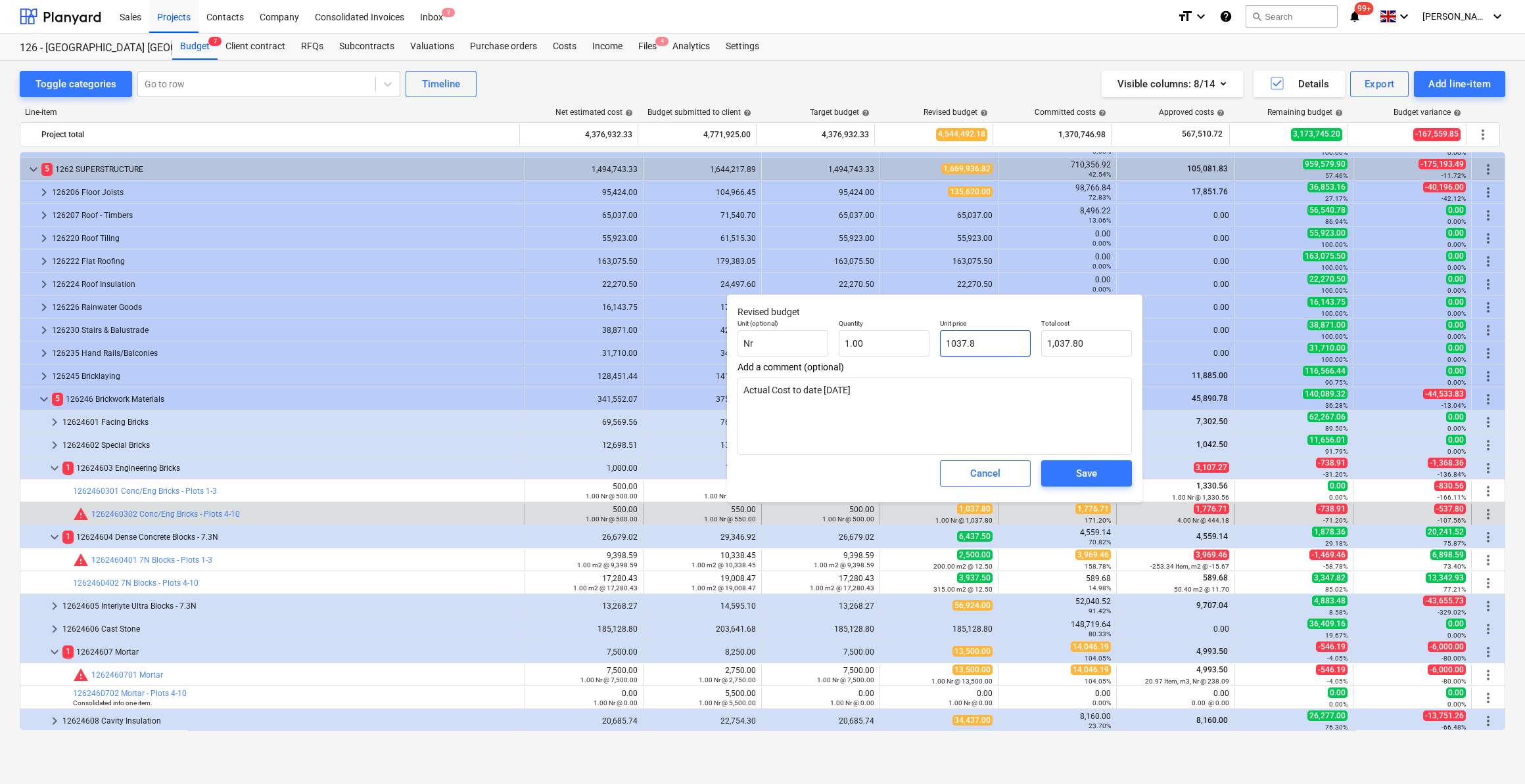
type input "1"
type textarea "x"
type input "1.00"
type input "17"
type textarea "x"
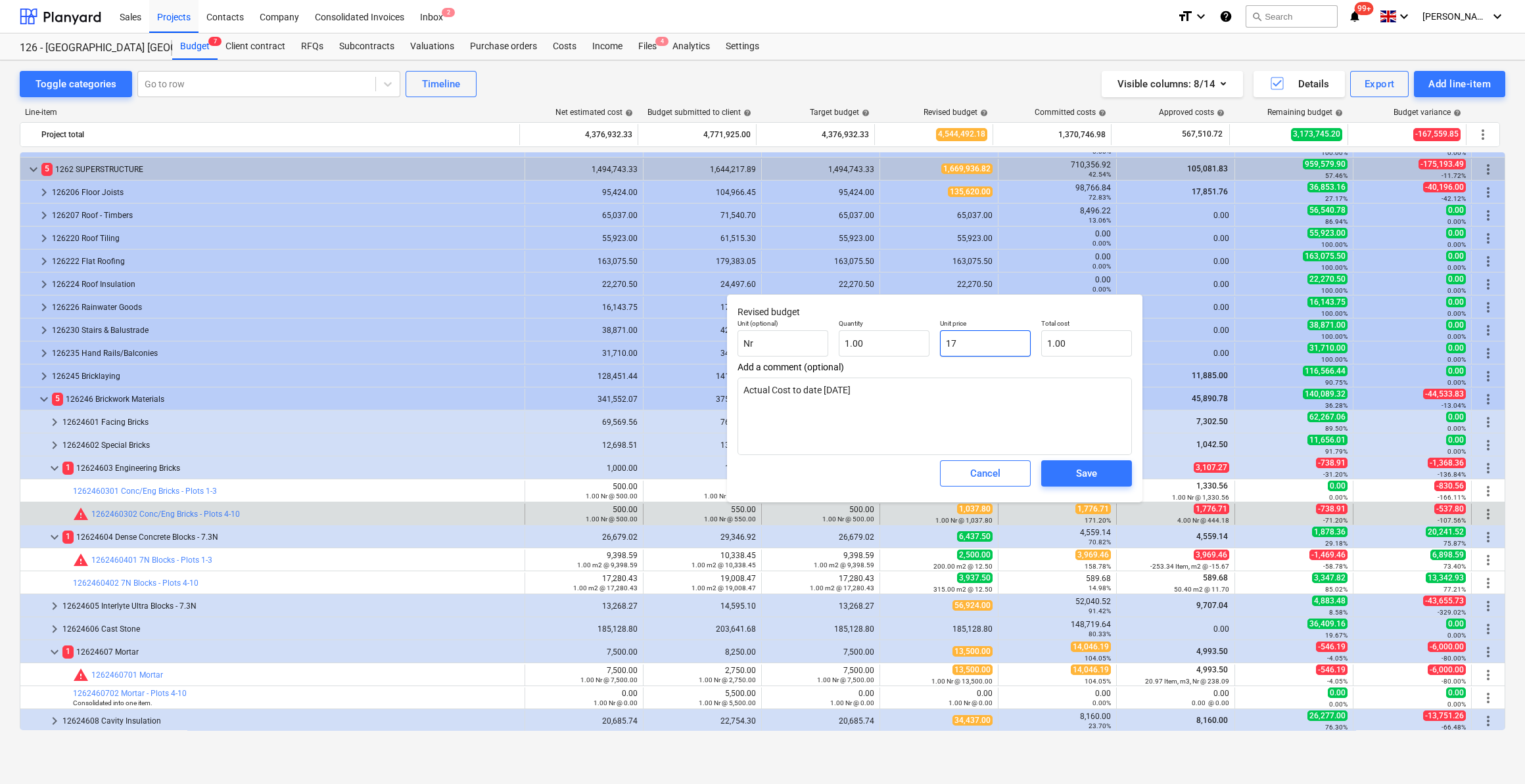
type input "17.00"
type textarea "x"
type input "177"
type input "177.00"
type input "1776"
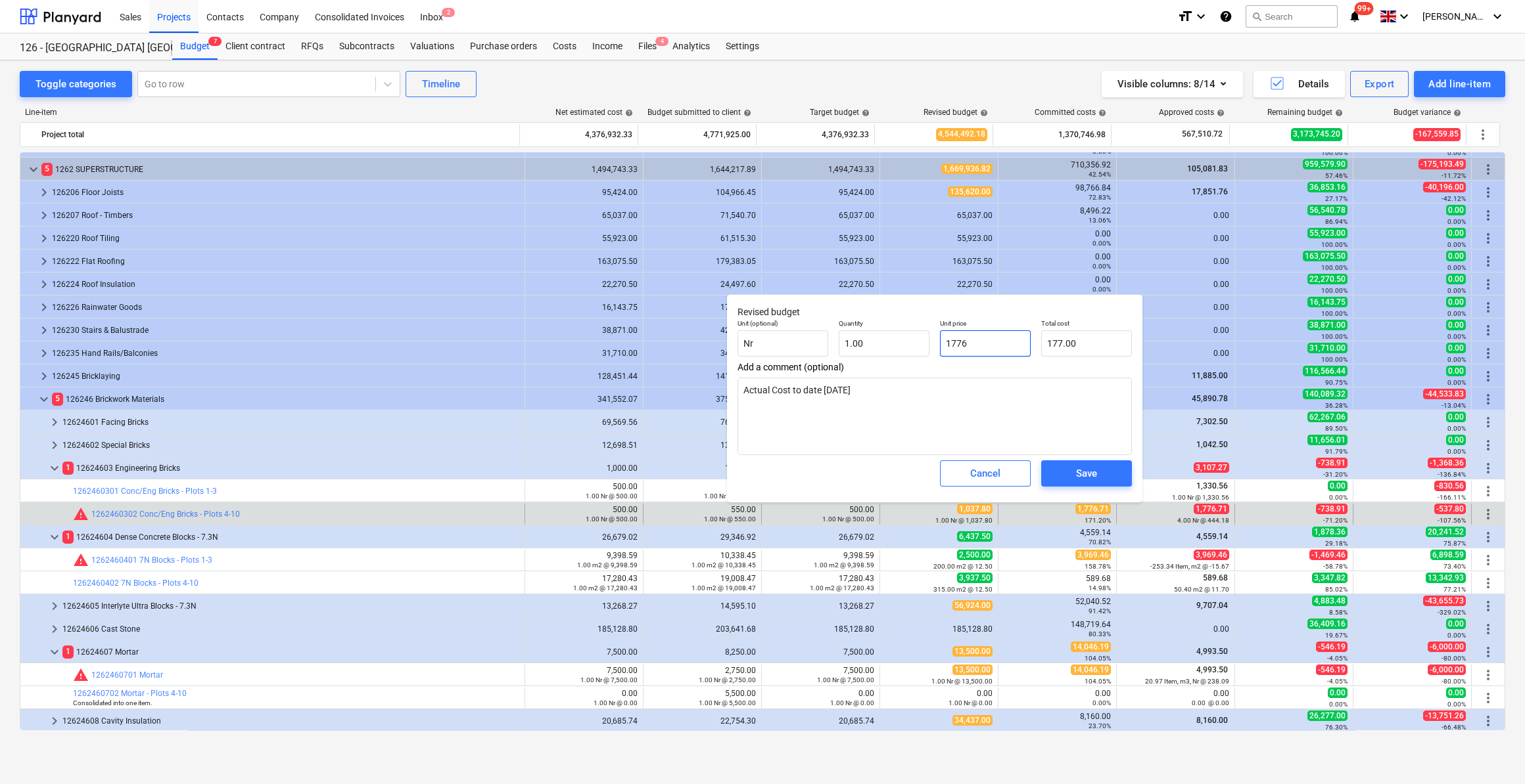
type textarea "x"
type input "1,776.00"
type input "1776."
type textarea "x"
type input "1776.7"
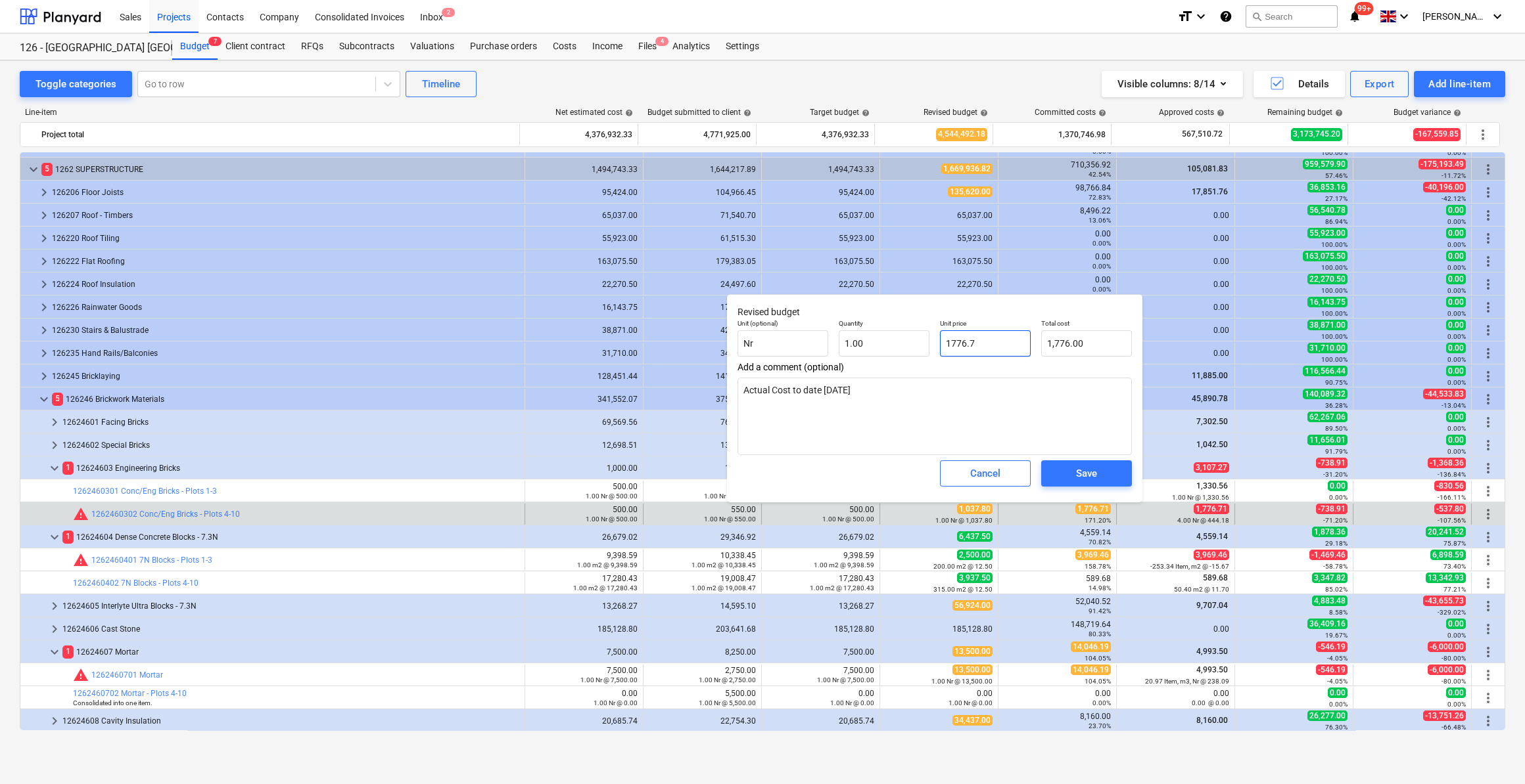
type textarea "x"
type input "1,776.70"
type input "1776.71"
type textarea "x"
type input "1,776.71"
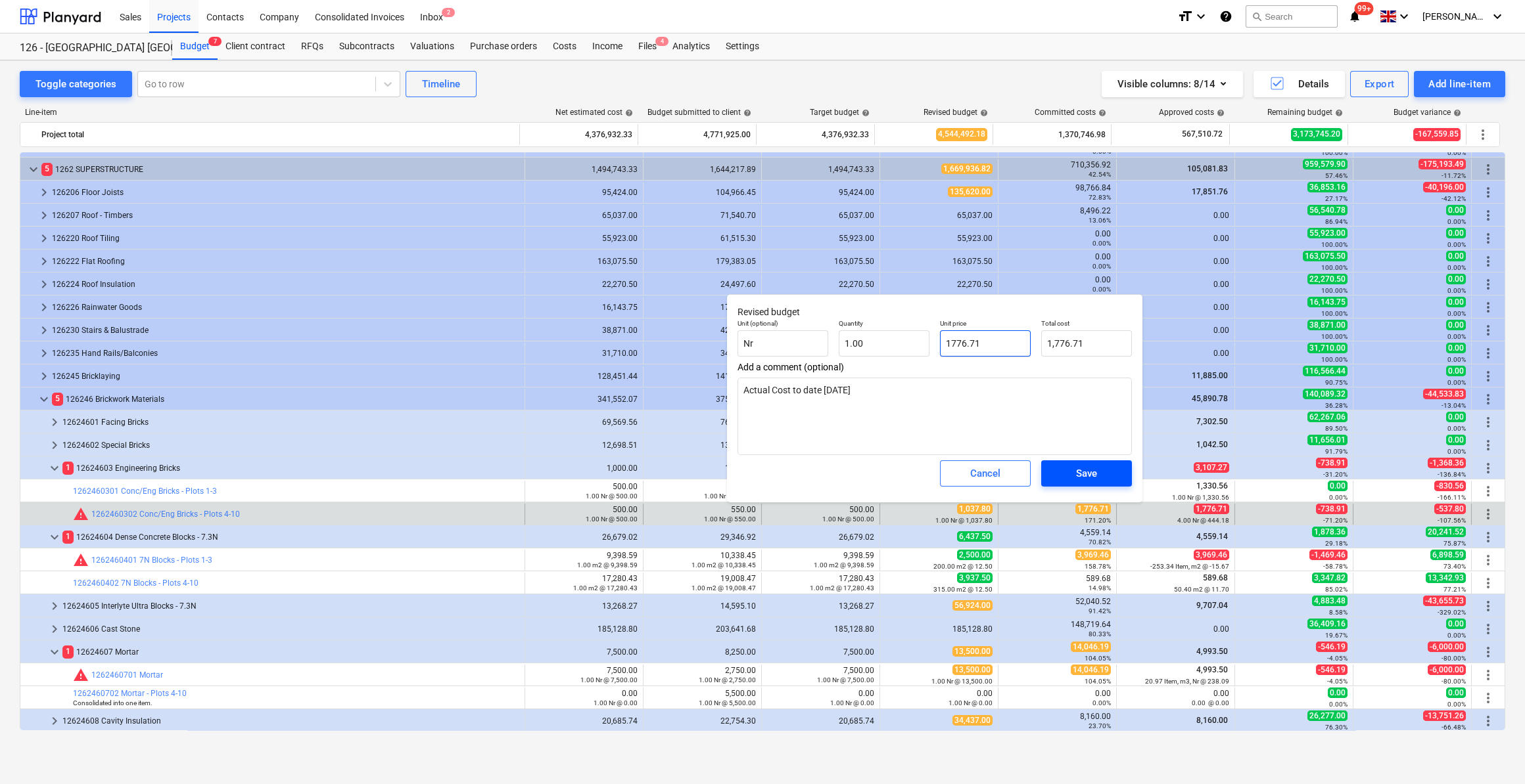
type input "1776.71"
type textarea "x"
type input "1,776.71"
click at [1094, 471] on div "Save" at bounding box center [1086, 473] width 21 height 17
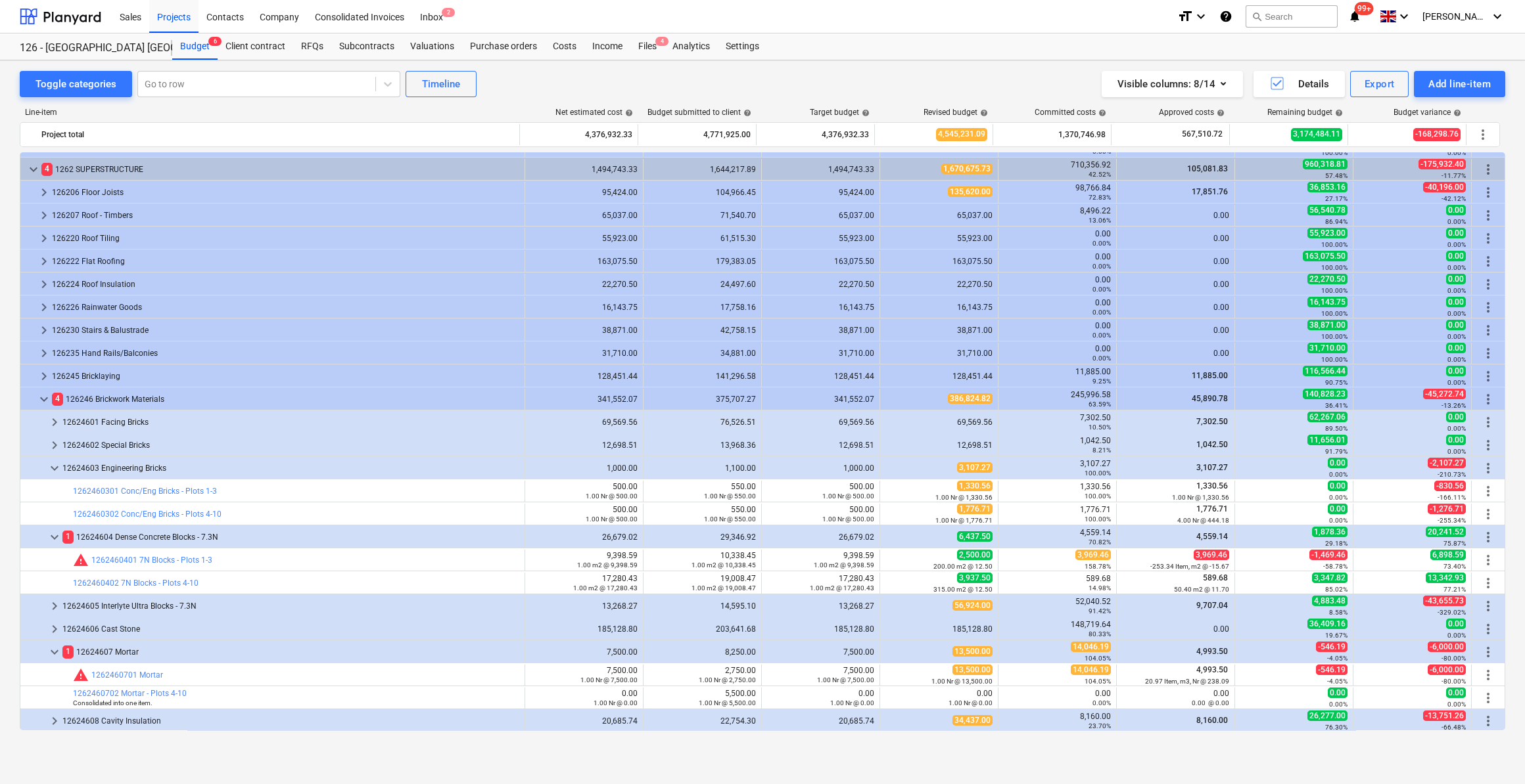
click at [938, 84] on div "Visible columns : 8/14 Details Export Add line-item" at bounding box center [1148, 84] width 714 height 26
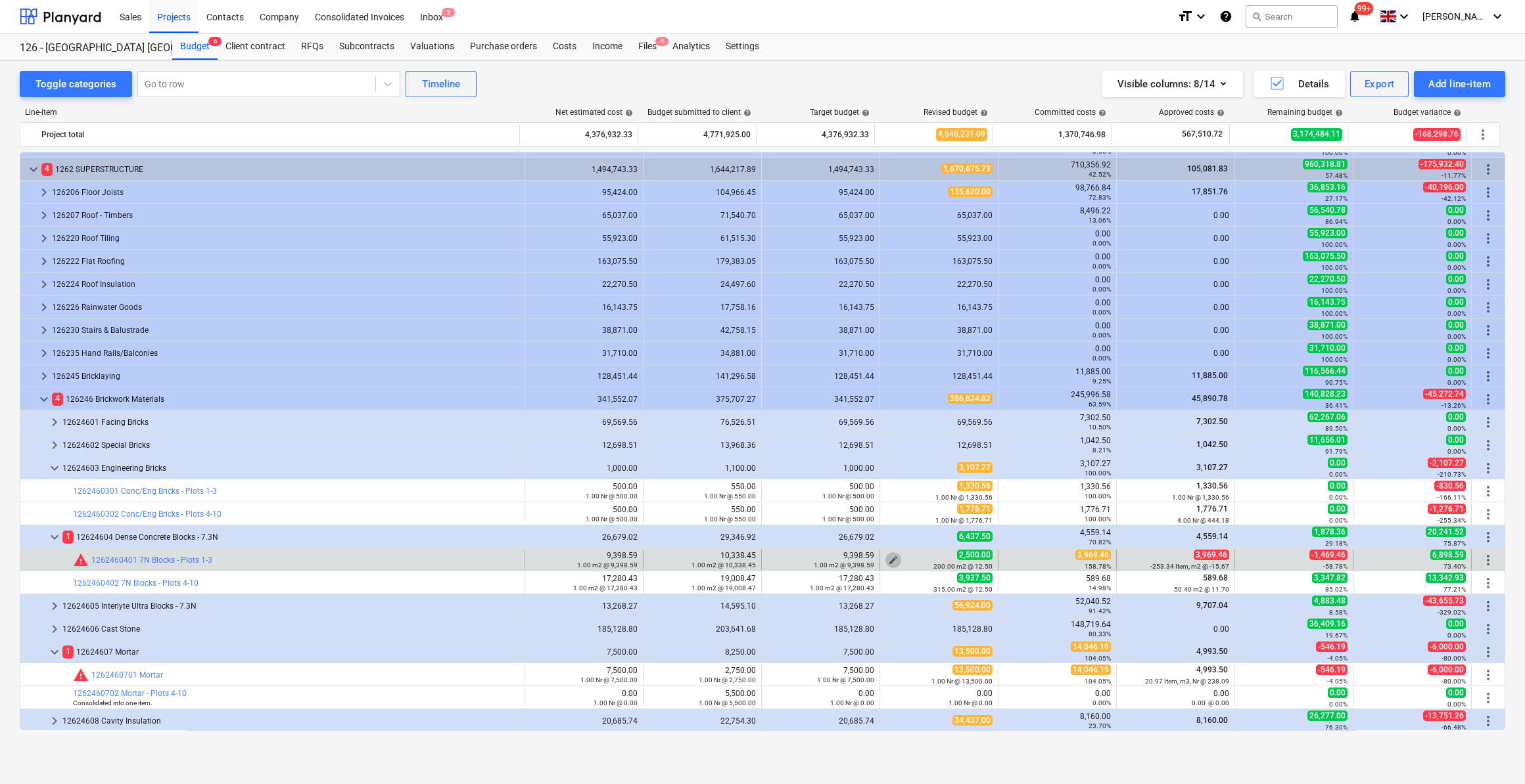
click at [888, 556] on span "edit" at bounding box center [893, 560] width 11 height 11
type textarea "x"
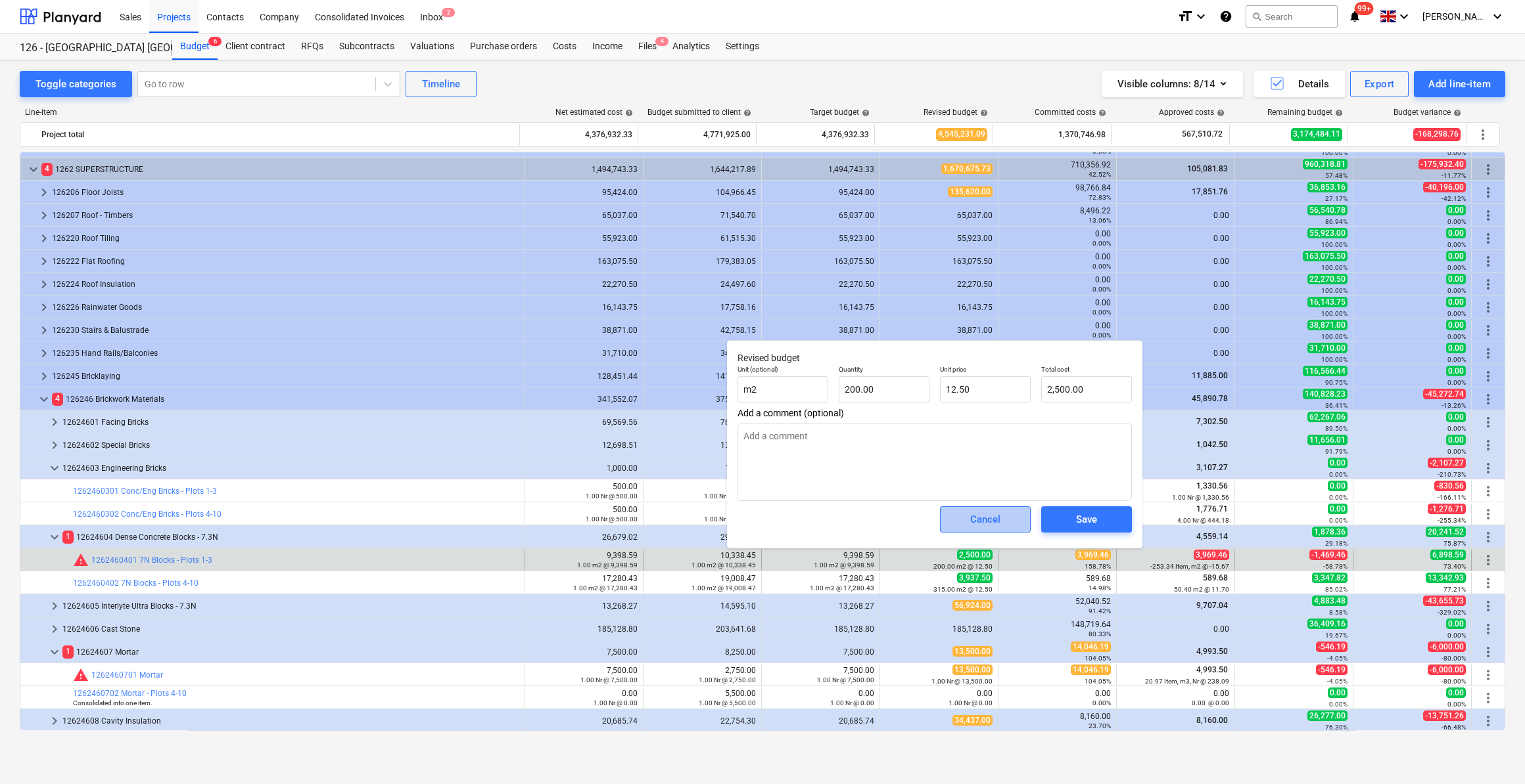
click at [1013, 528] on button "Cancel" at bounding box center [985, 520] width 91 height 26
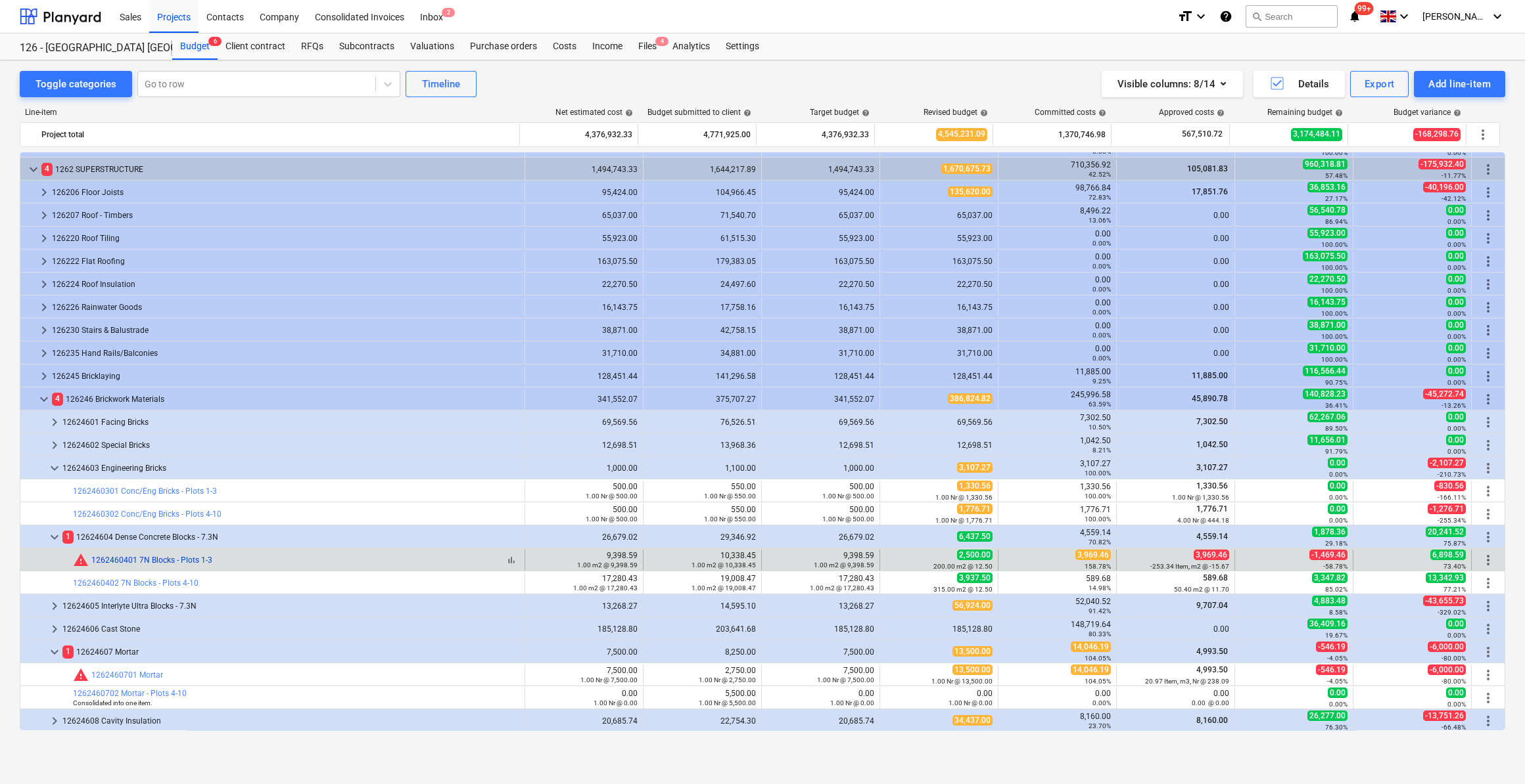
click at [171, 563] on link "1262460401 7N Blocks - Plots 1-3" at bounding box center [152, 560] width 121 height 9
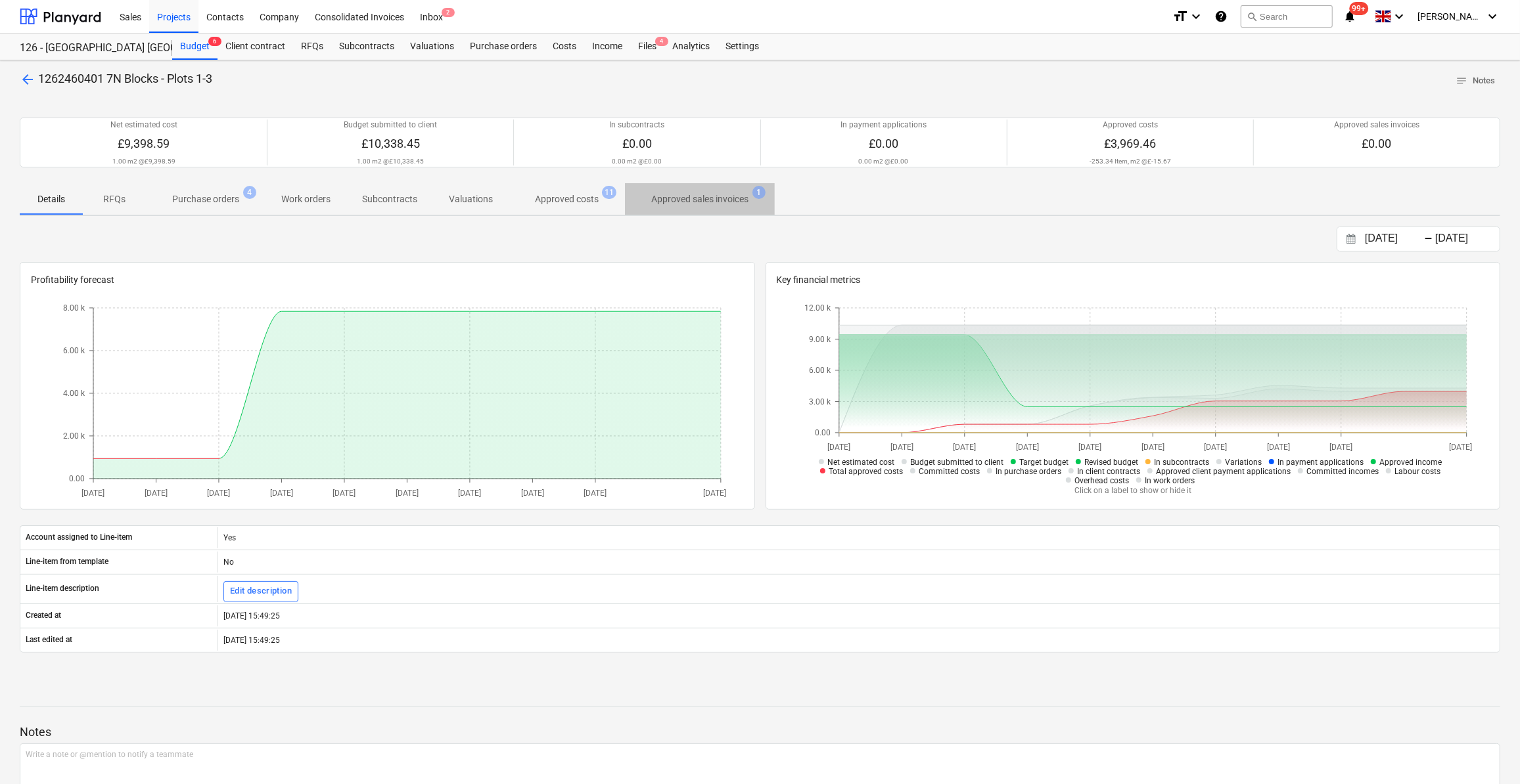
click at [705, 200] on p "Approved sales invoices" at bounding box center [699, 199] width 97 height 14
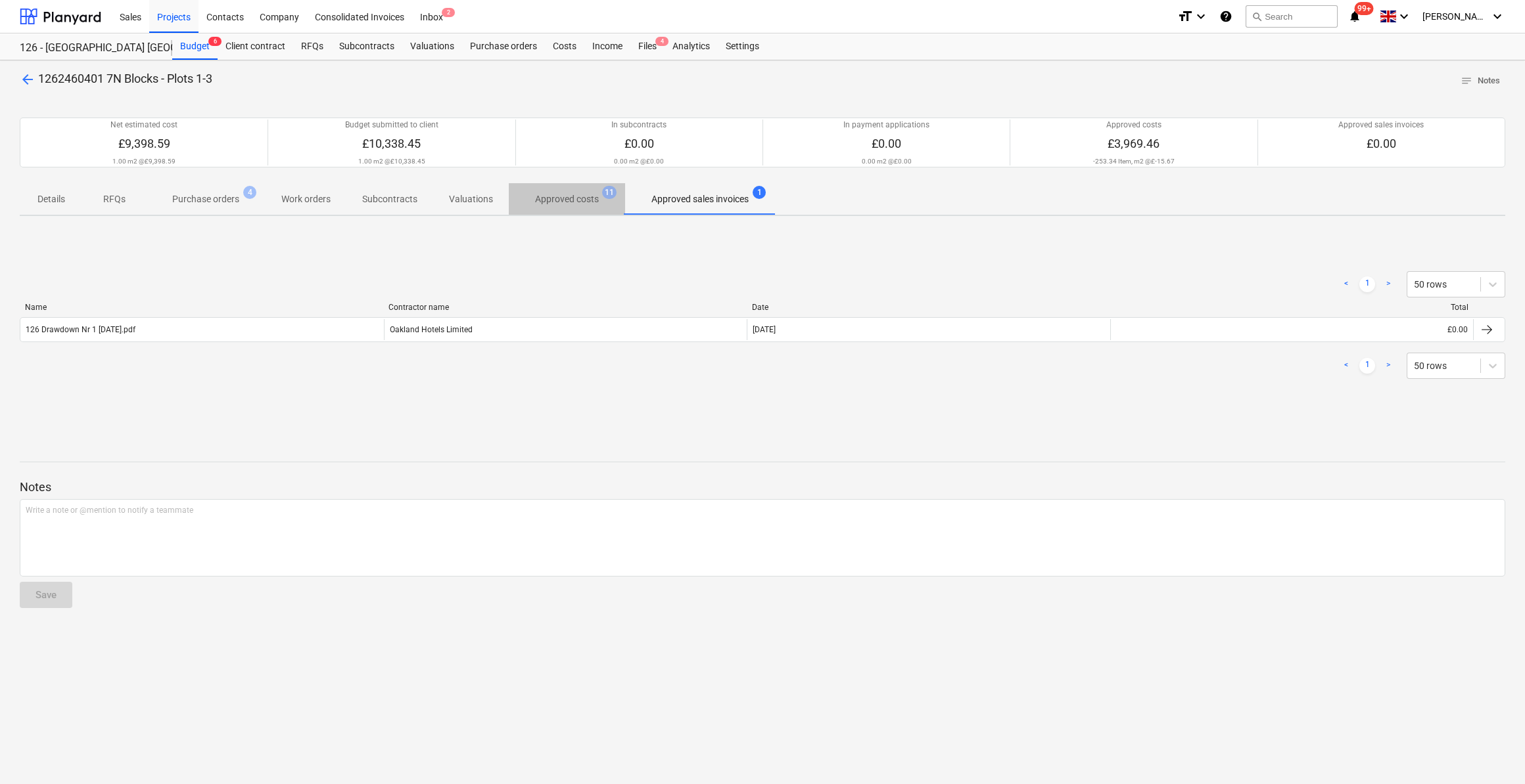
click at [557, 197] on p "Approved costs" at bounding box center [567, 199] width 64 height 14
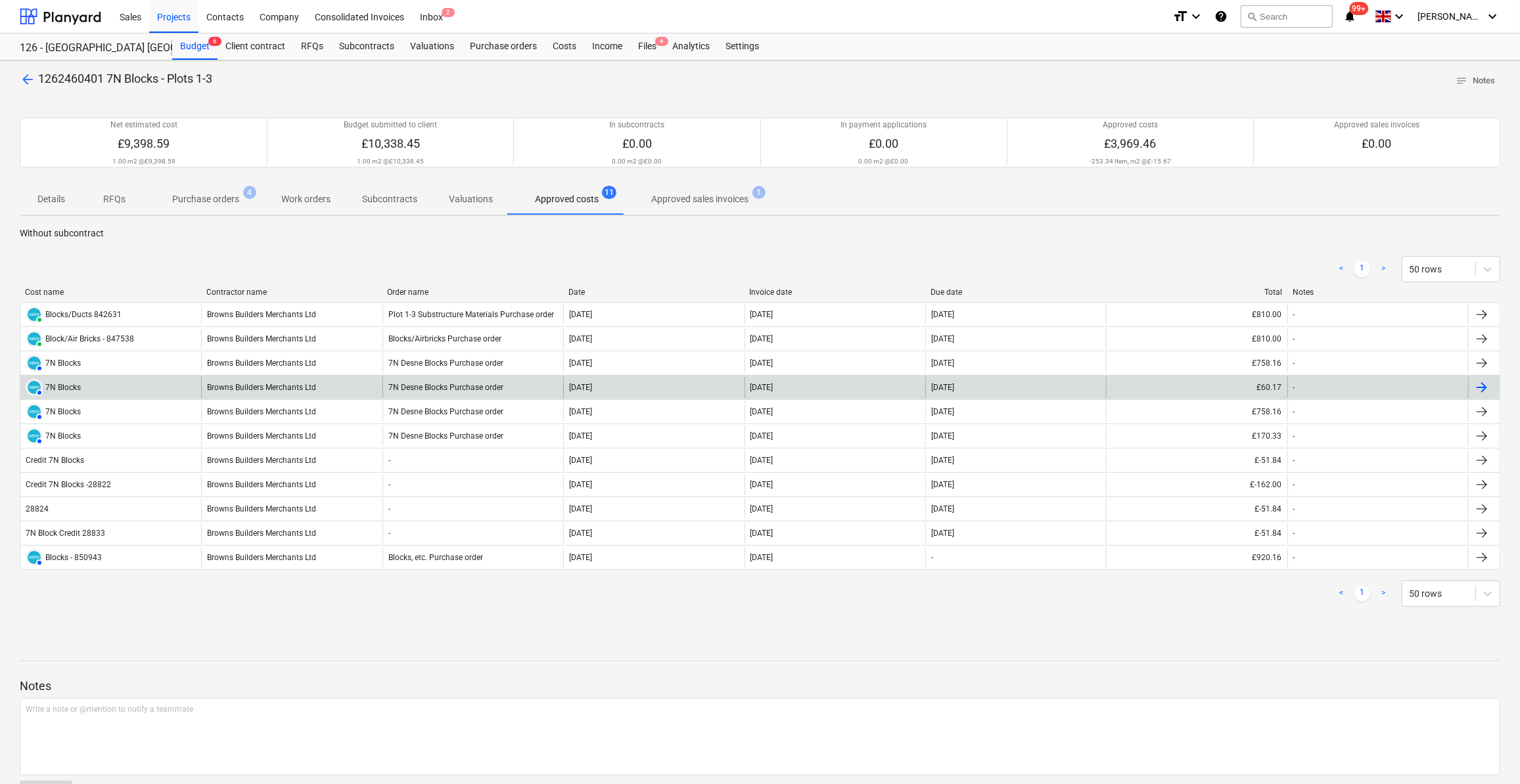
click at [1484, 386] on div at bounding box center [1482, 388] width 16 height 16
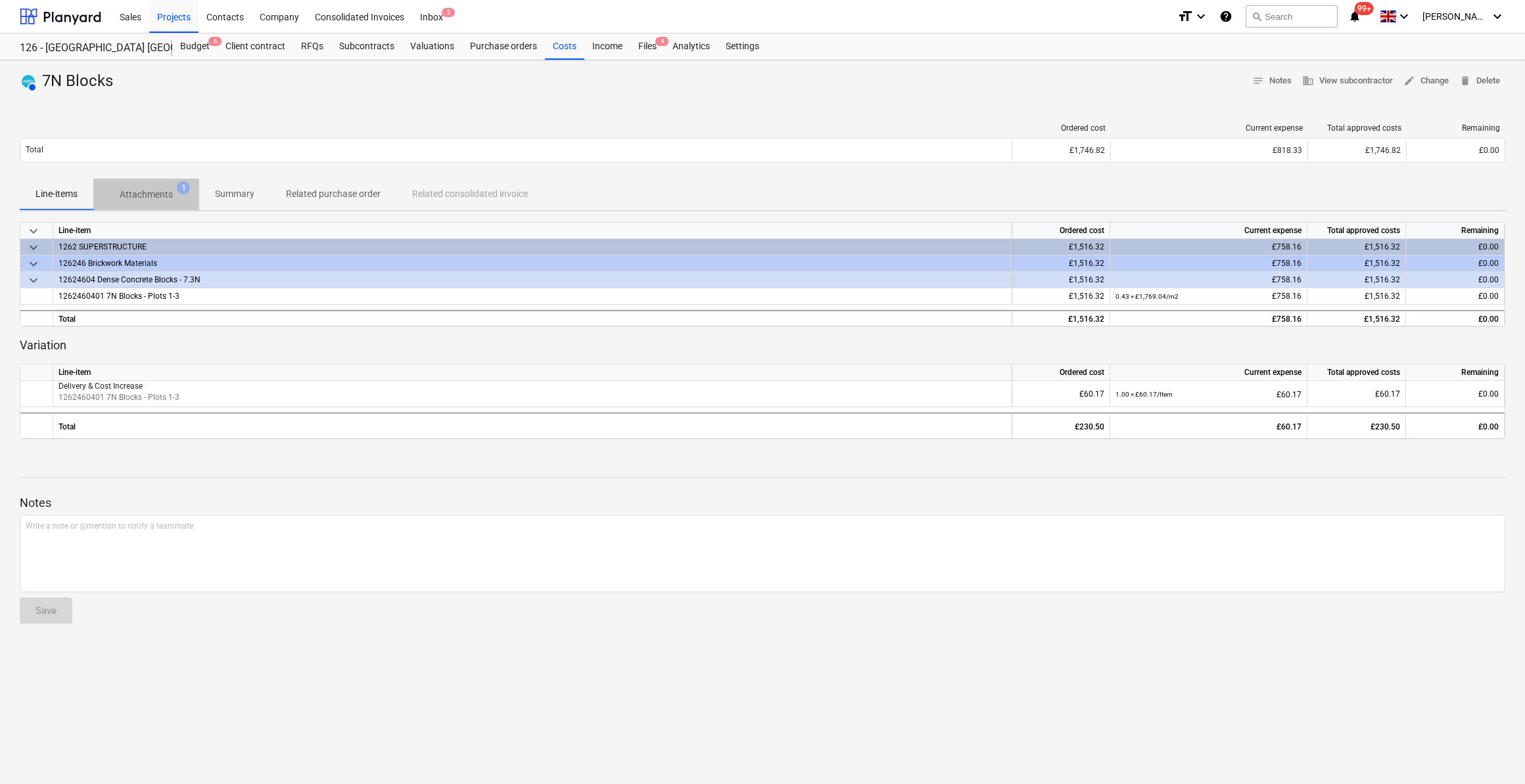
click at [157, 196] on p "Attachments" at bounding box center [146, 195] width 53 height 14
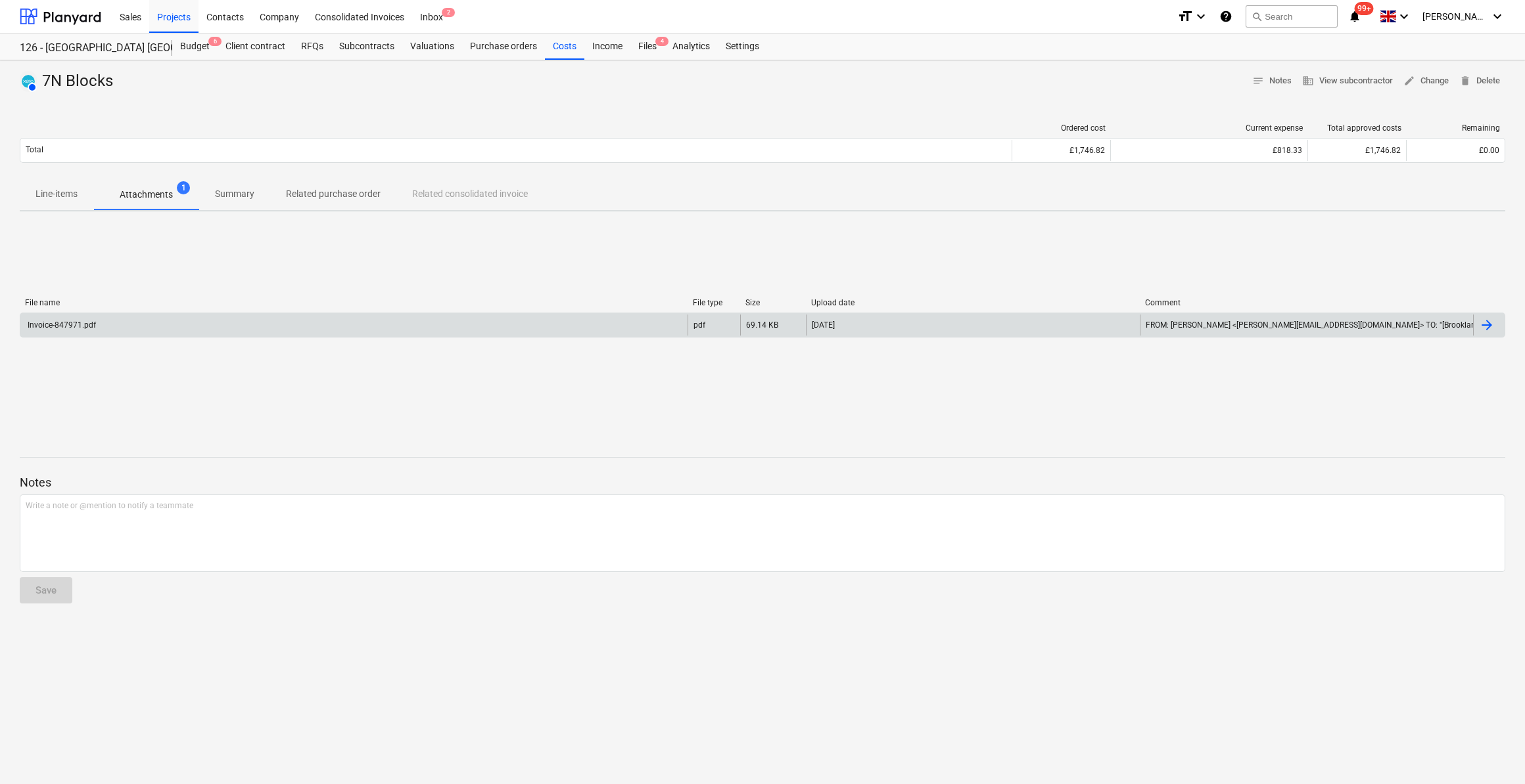
click at [98, 319] on div "Invoice-847971.pdf" at bounding box center [353, 324] width 667 height 21
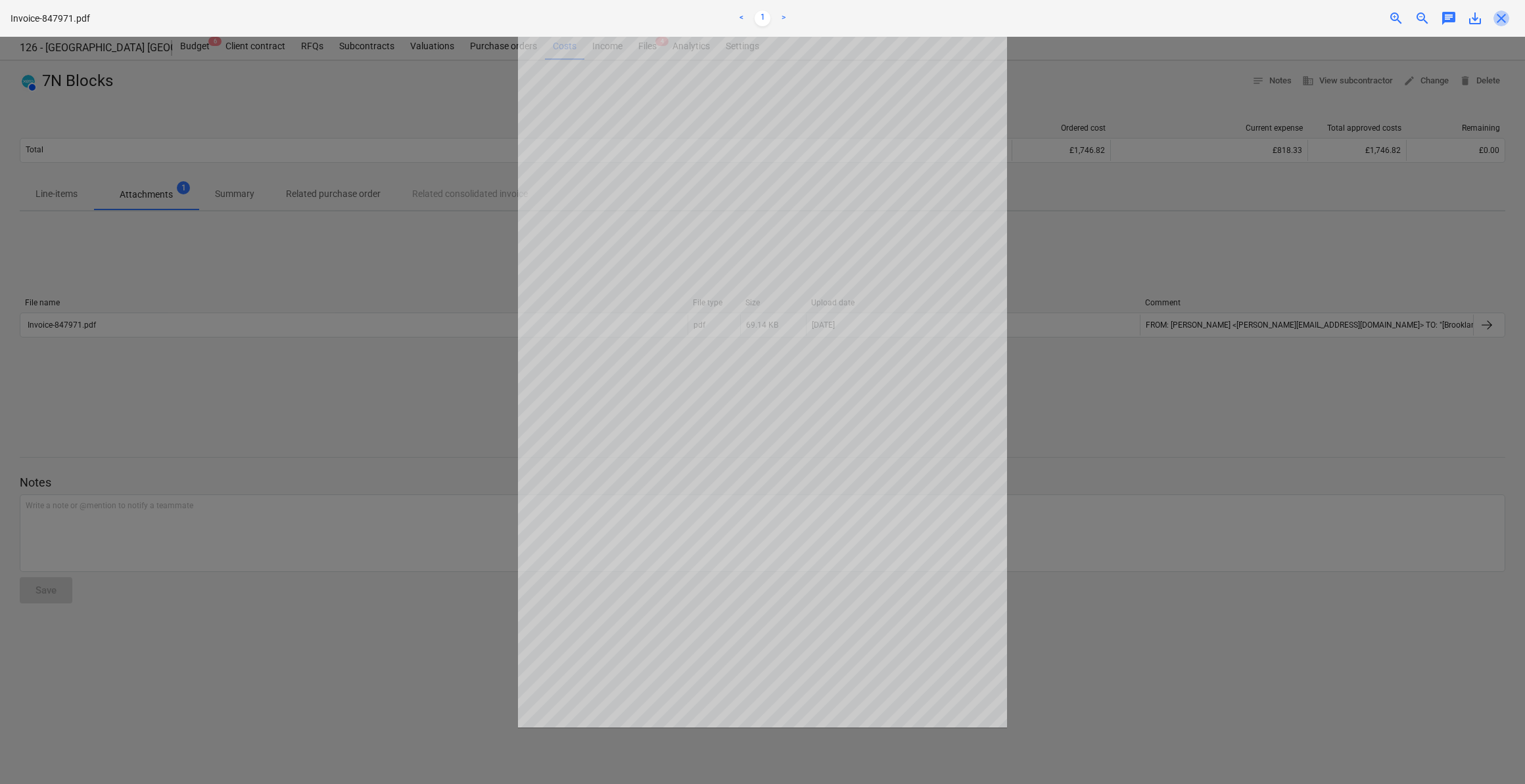
click at [1502, 18] on span "close" at bounding box center [1501, 19] width 16 height 16
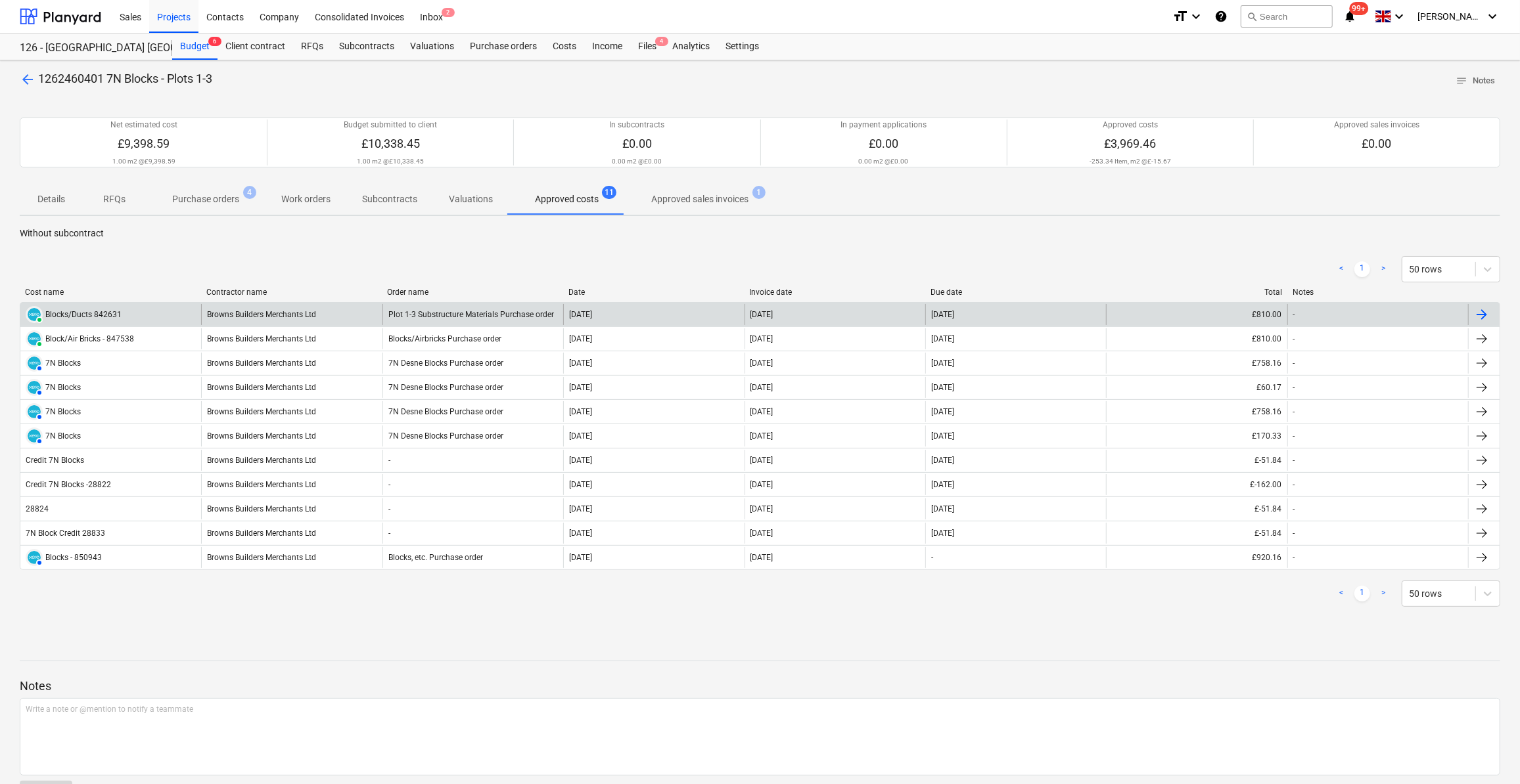
click at [105, 317] on div "Blocks/Ducts 842631" at bounding box center [83, 314] width 76 height 9
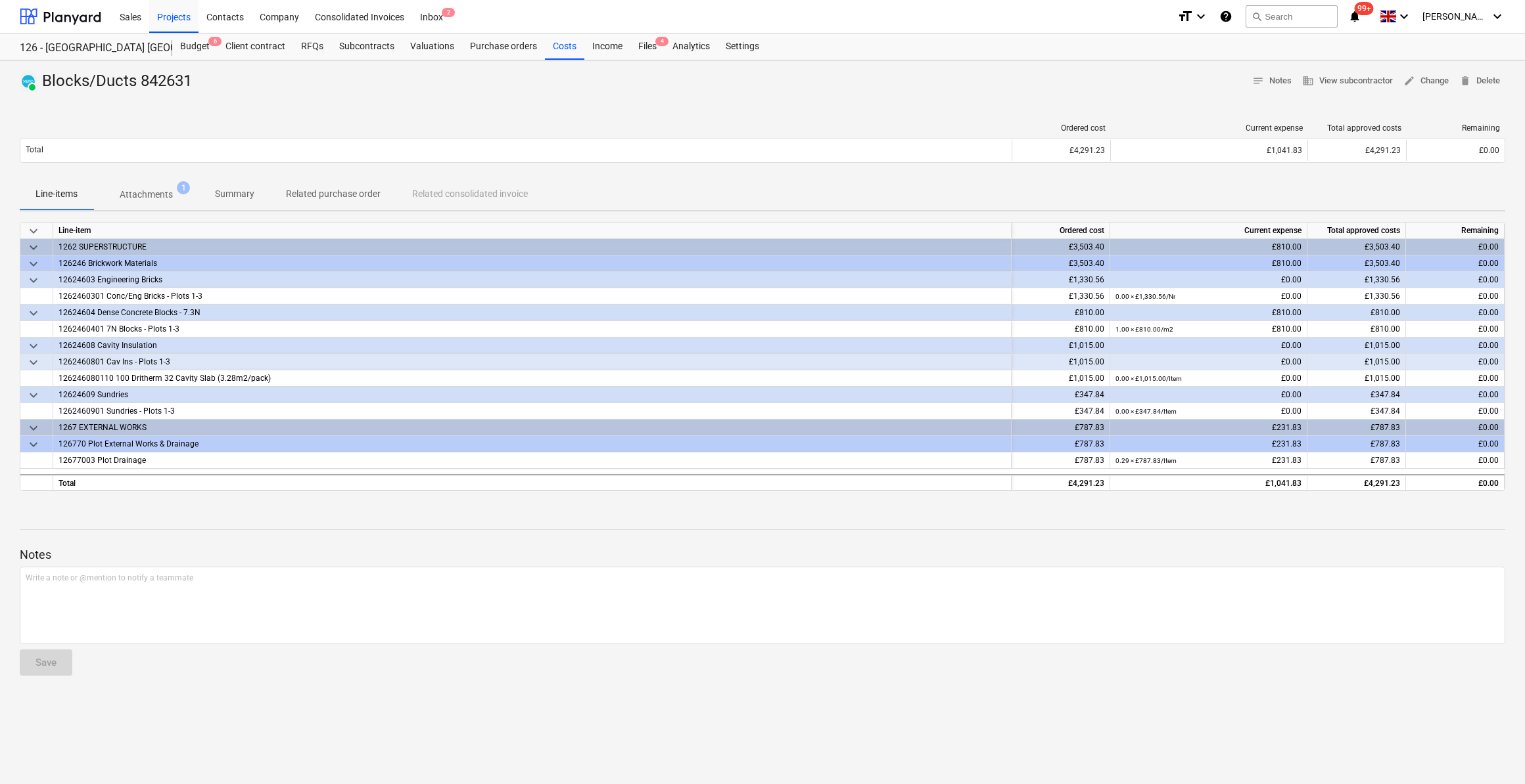
click at [146, 193] on p "Attachments" at bounding box center [146, 195] width 53 height 14
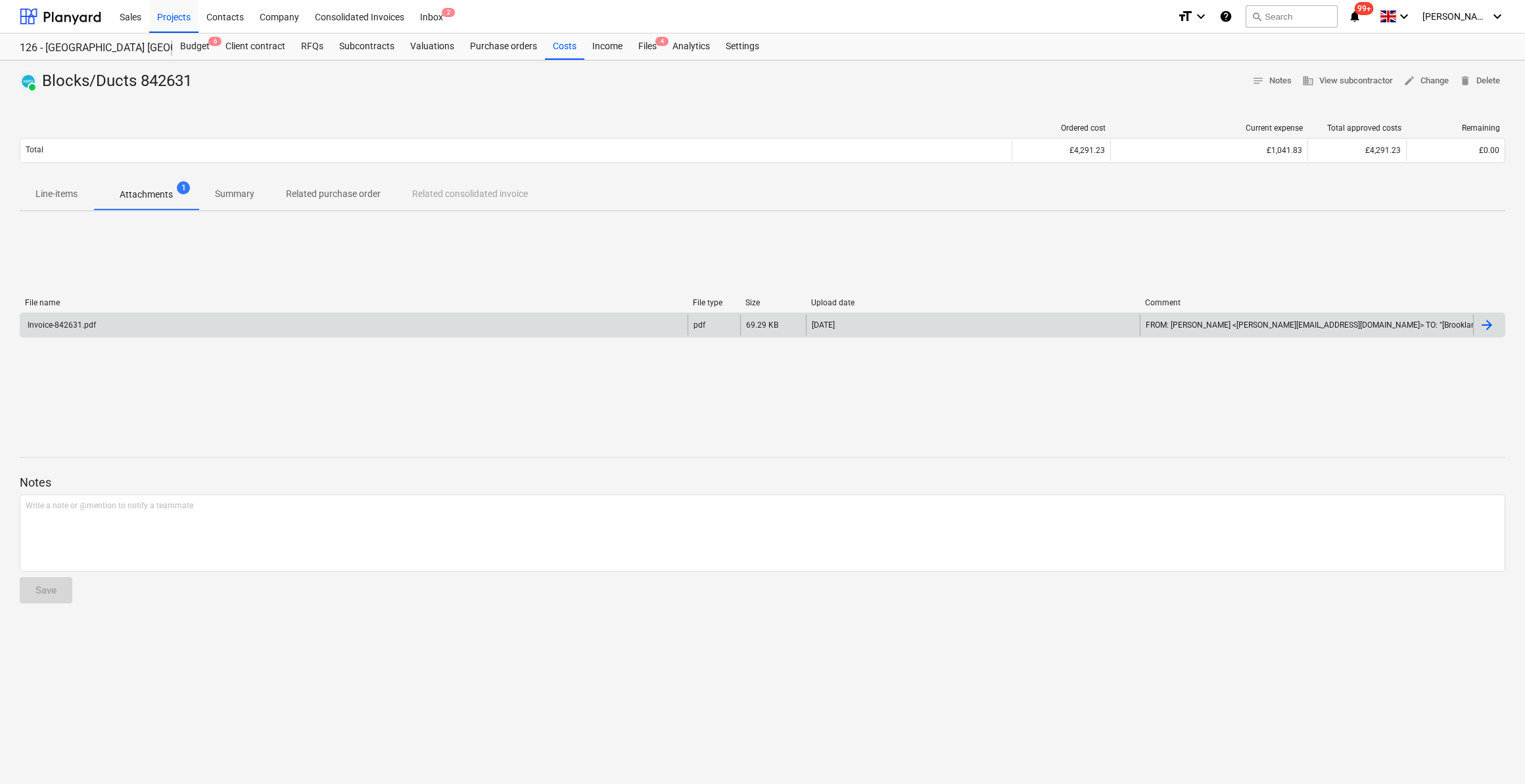
click at [85, 329] on div "Invoice-842631.pdf" at bounding box center [353, 324] width 667 height 21
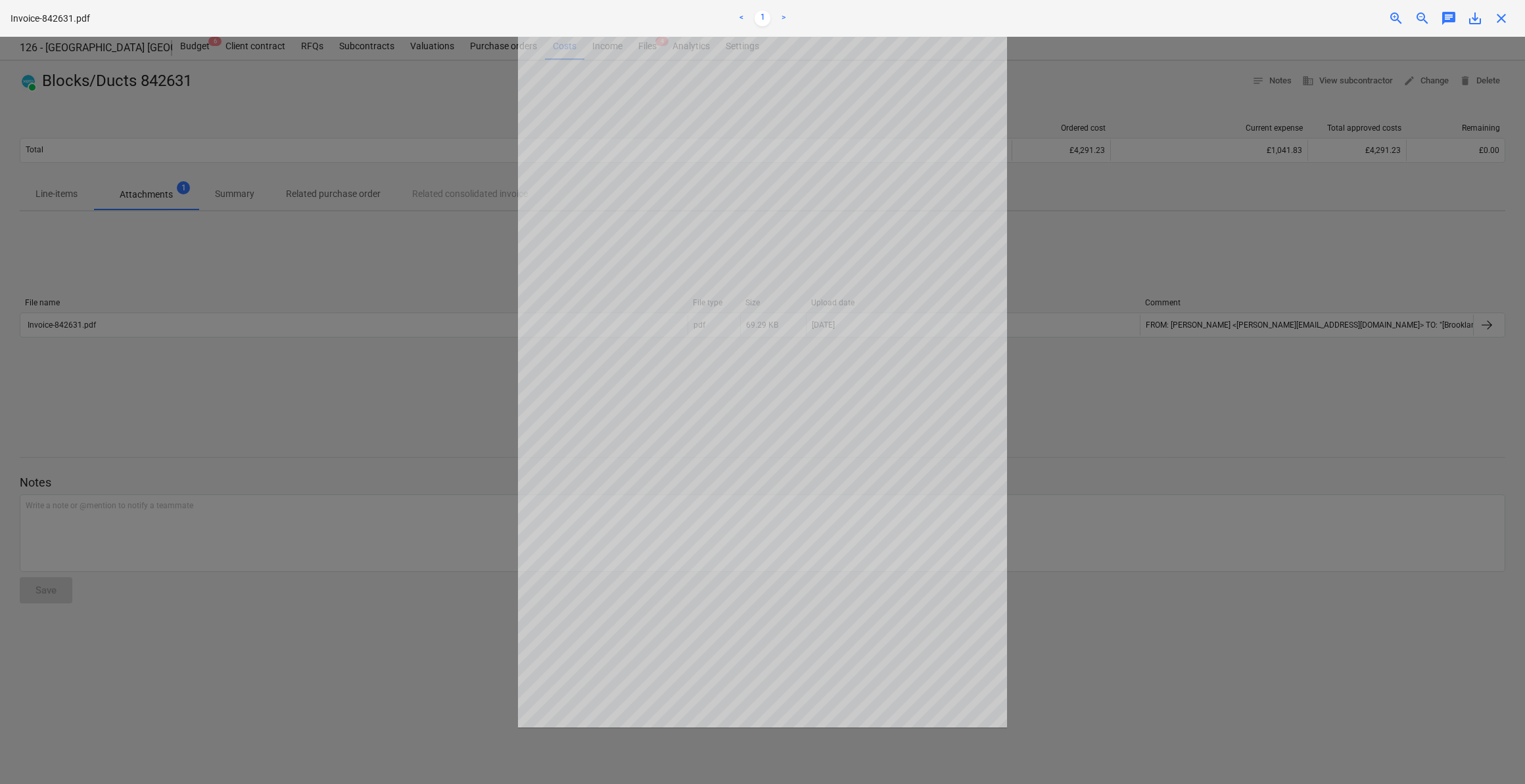
click at [1503, 18] on span "close" at bounding box center [1501, 19] width 16 height 16
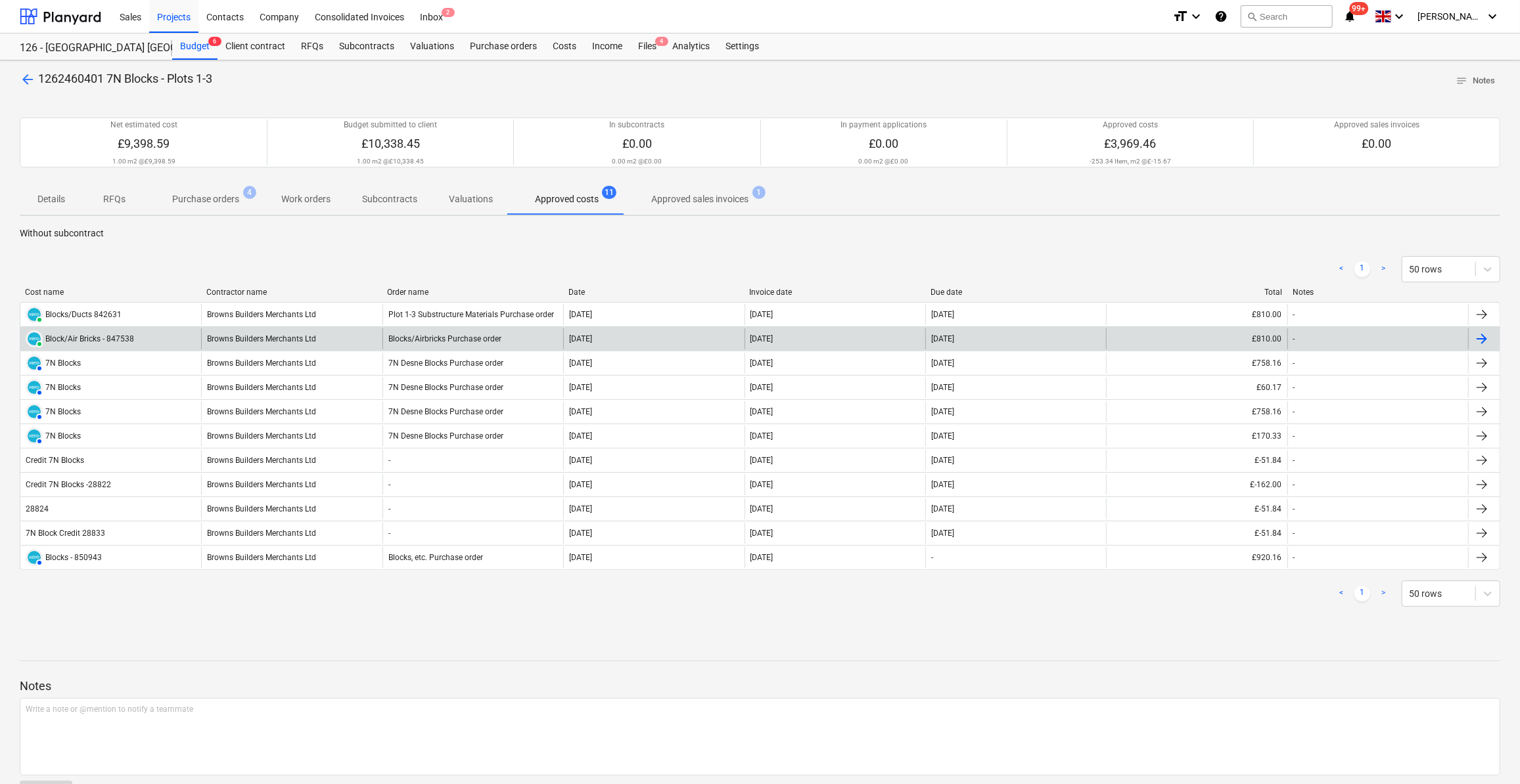
click at [111, 341] on div "Block/Air Bricks - 847538" at bounding box center [89, 338] width 89 height 9
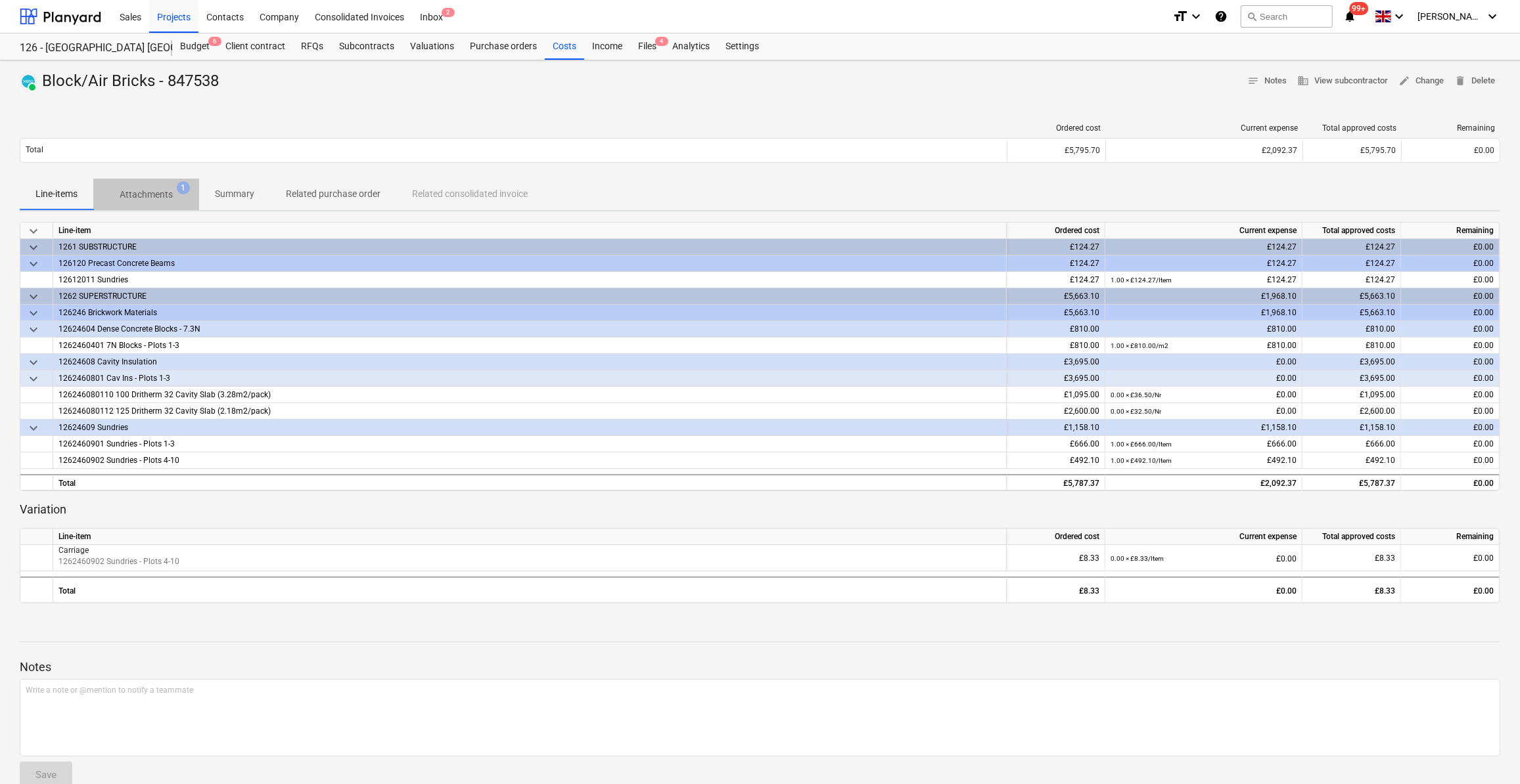
click at [144, 196] on p "Attachments" at bounding box center [146, 195] width 53 height 14
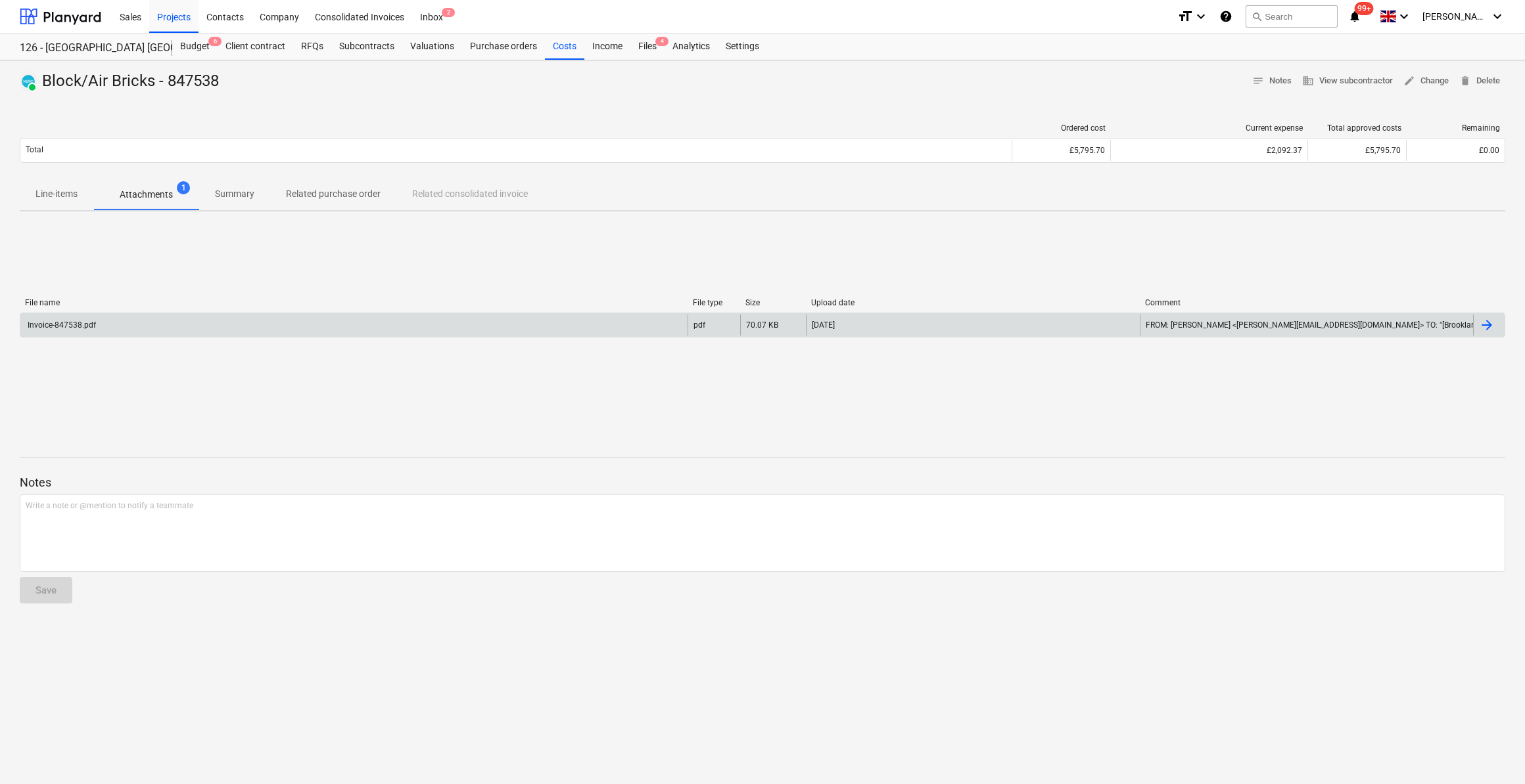
click at [77, 332] on div "Invoice-847538.pdf" at bounding box center [353, 324] width 667 height 21
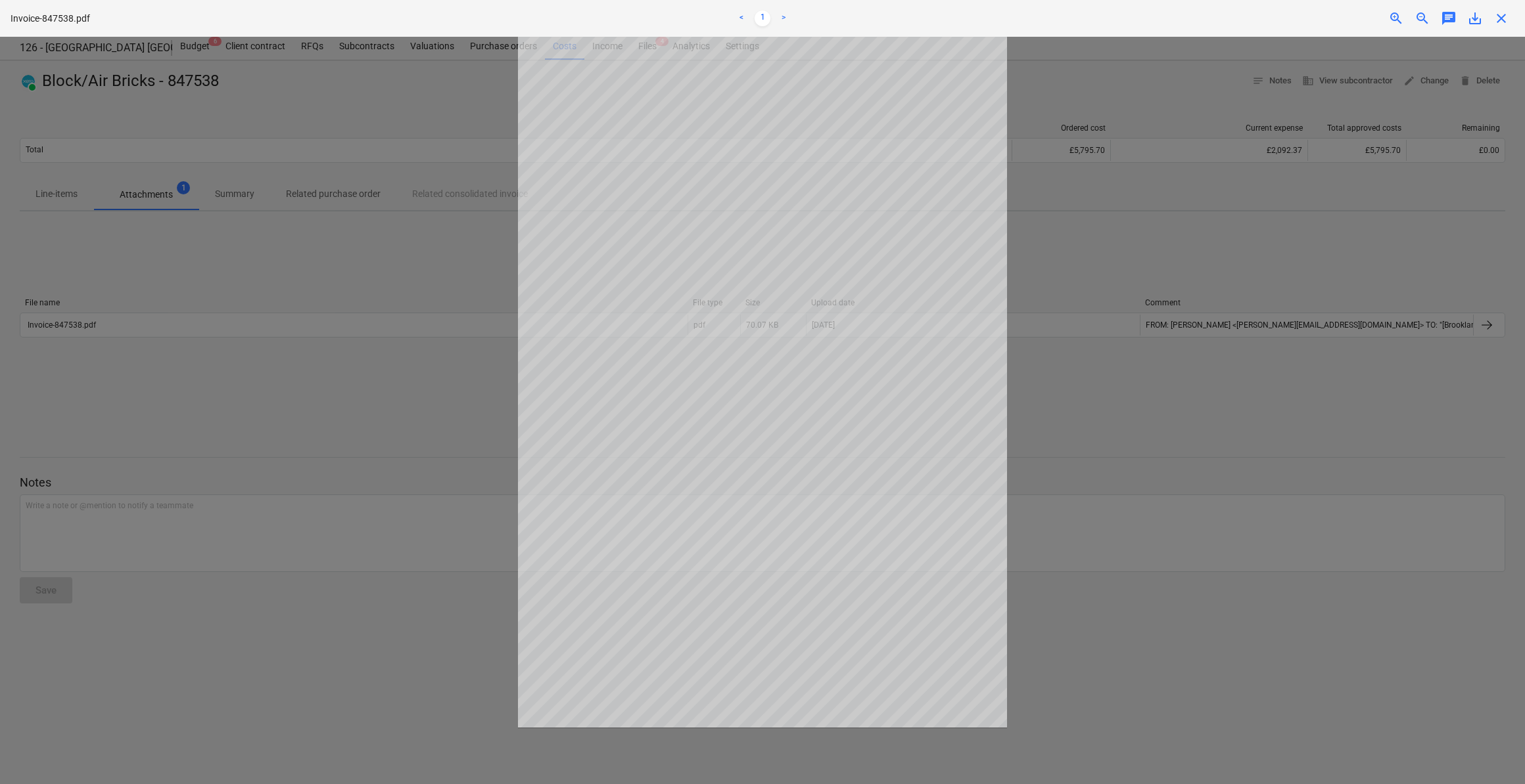
click at [1503, 22] on span "close" at bounding box center [1501, 19] width 16 height 16
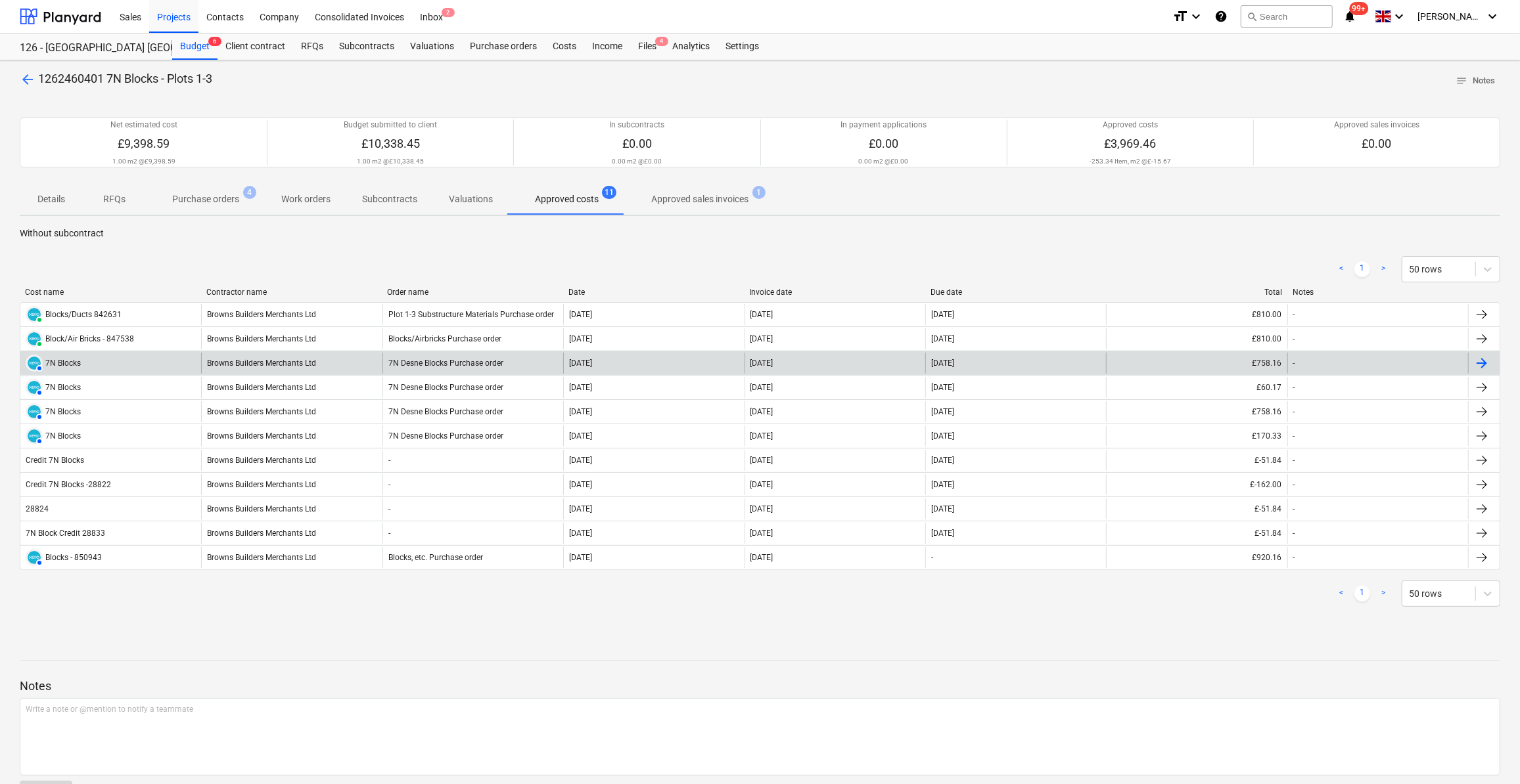
click at [55, 360] on div "7N Blocks" at bounding box center [63, 362] width 36 height 9
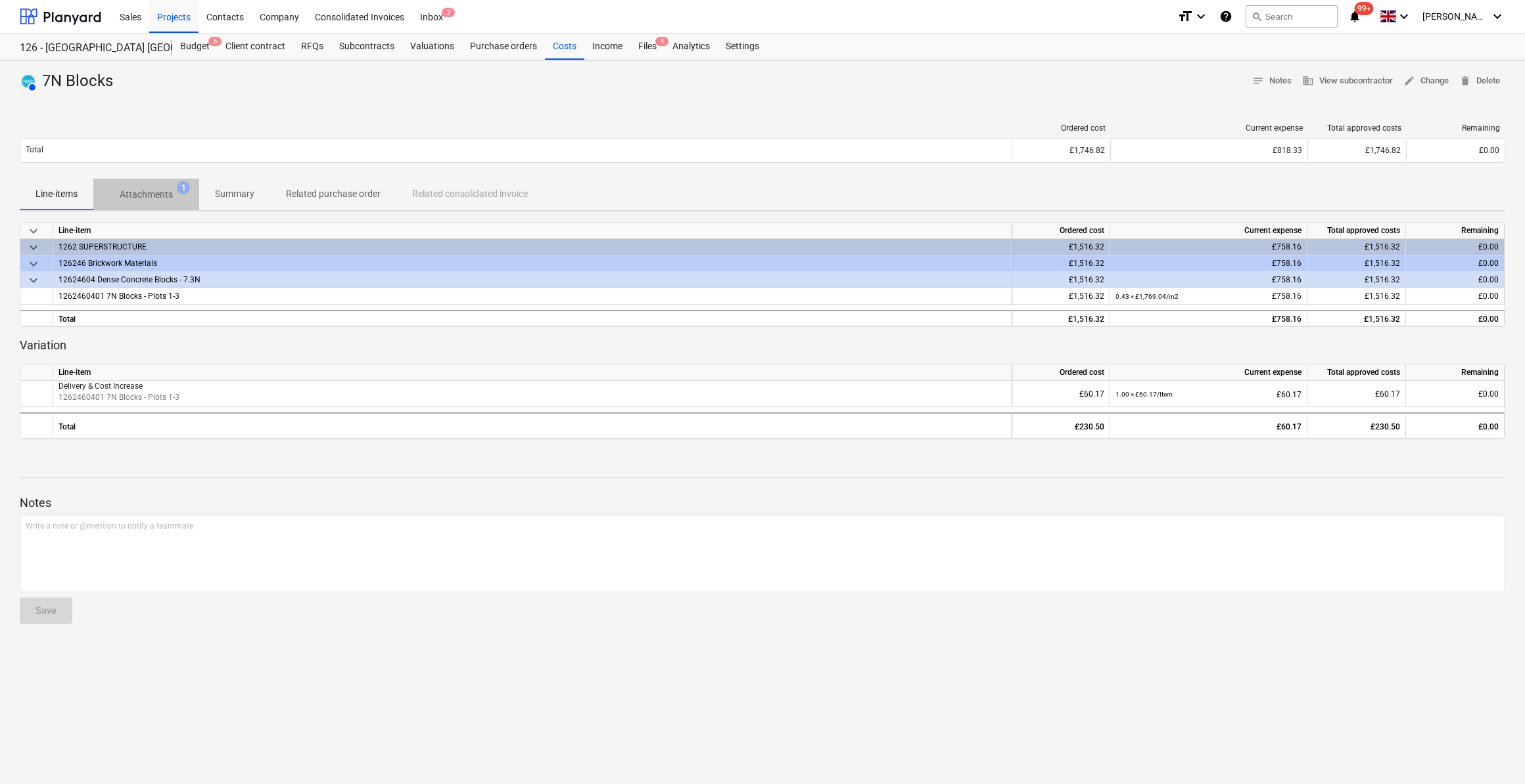
click at [161, 194] on p "Attachments" at bounding box center [146, 195] width 53 height 14
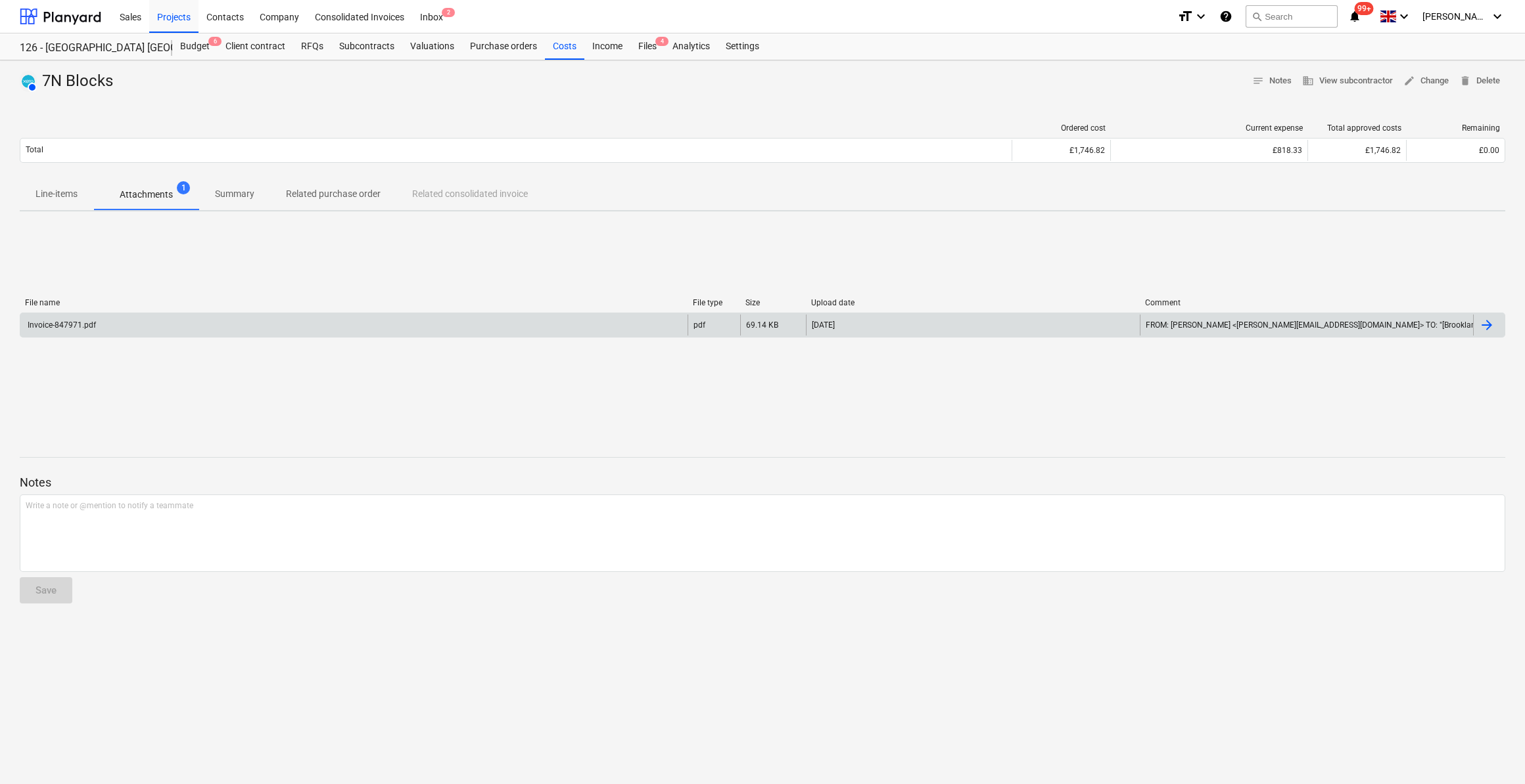
click at [93, 324] on div "Invoice-847971.pdf" at bounding box center [61, 324] width 70 height 9
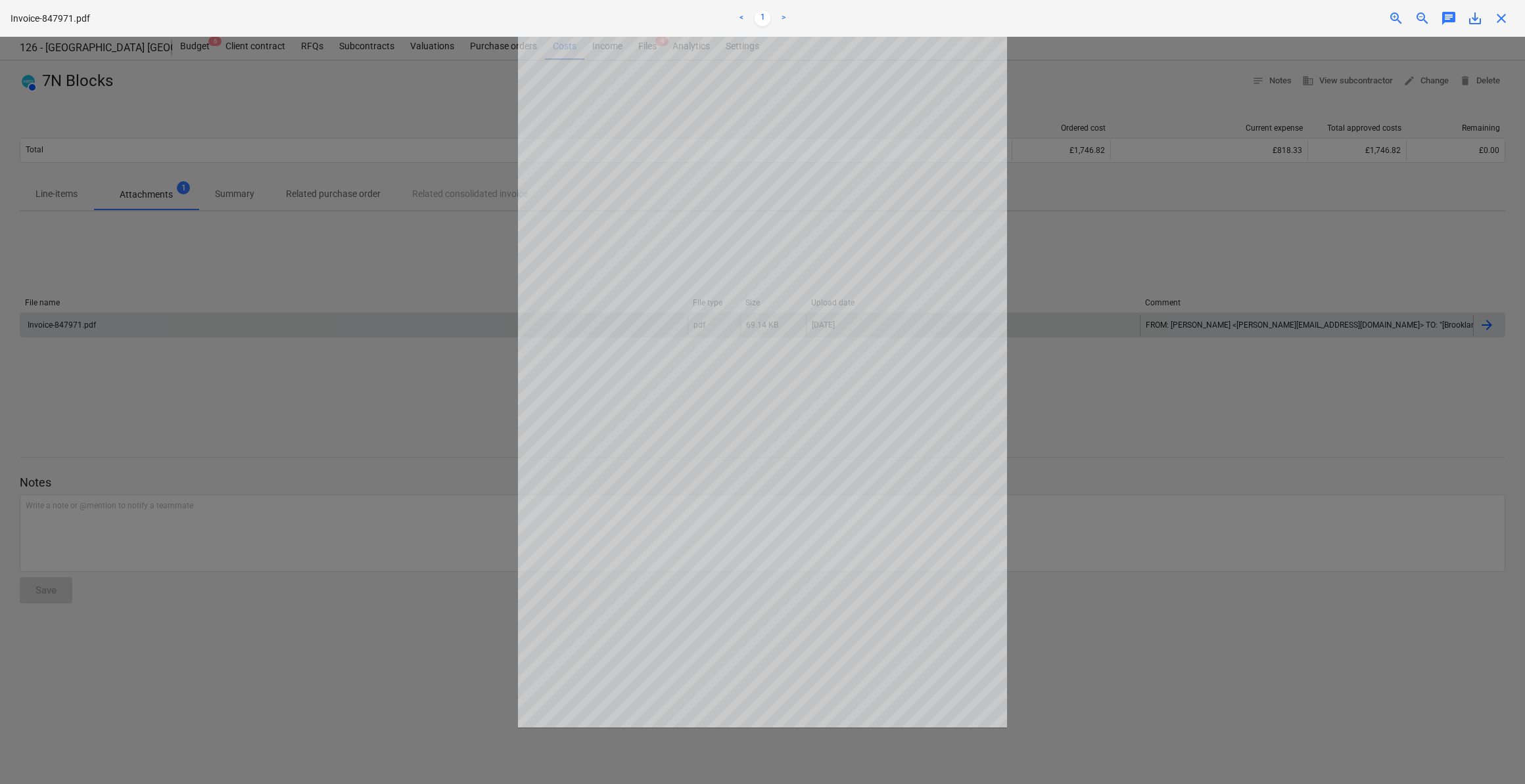
click at [1102, 466] on div at bounding box center [762, 410] width 1525 height 747
click at [1498, 20] on span "close" at bounding box center [1501, 19] width 16 height 16
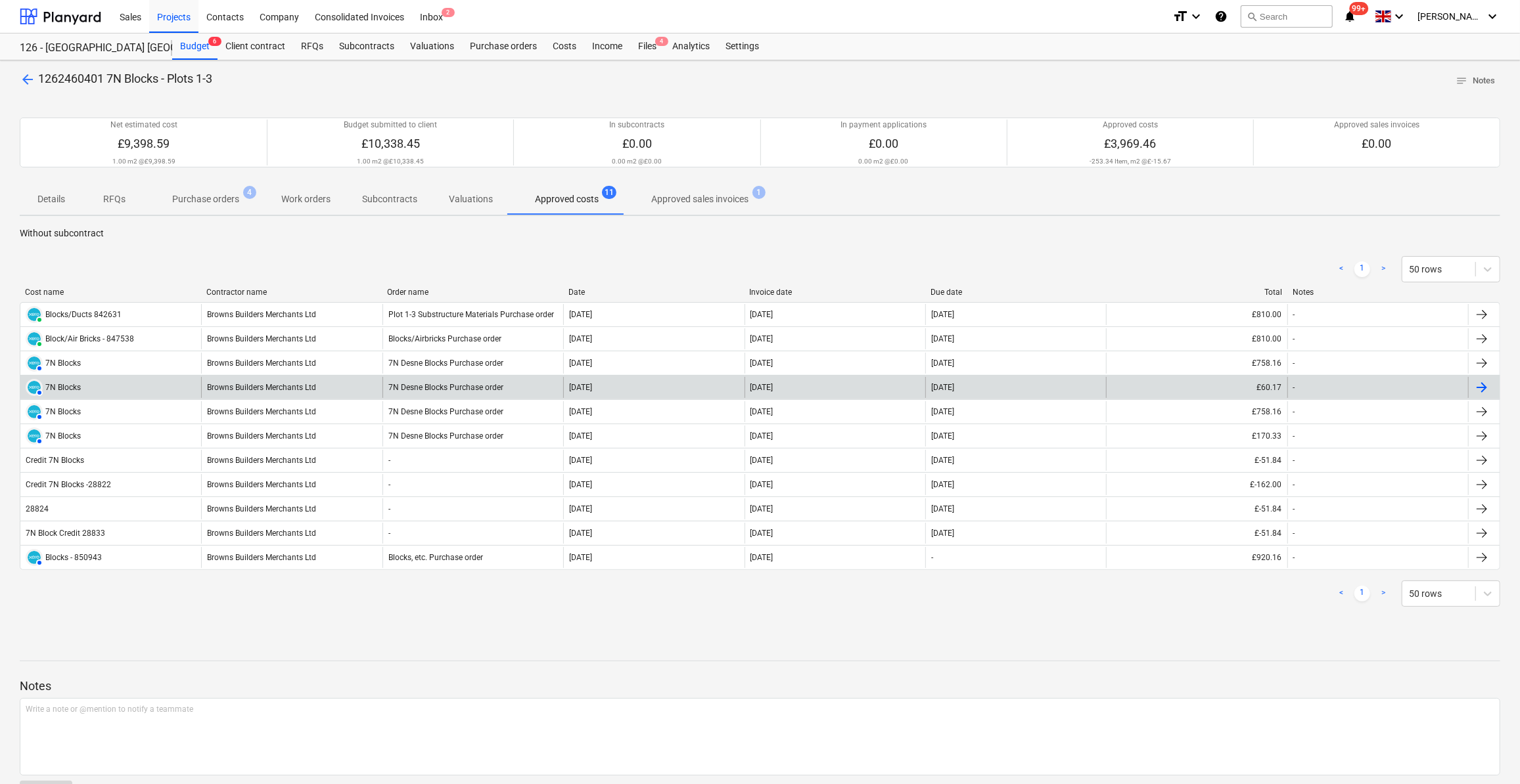
click at [74, 391] on div "AUTHORISED 7N Blocks" at bounding box center [53, 387] width 55 height 17
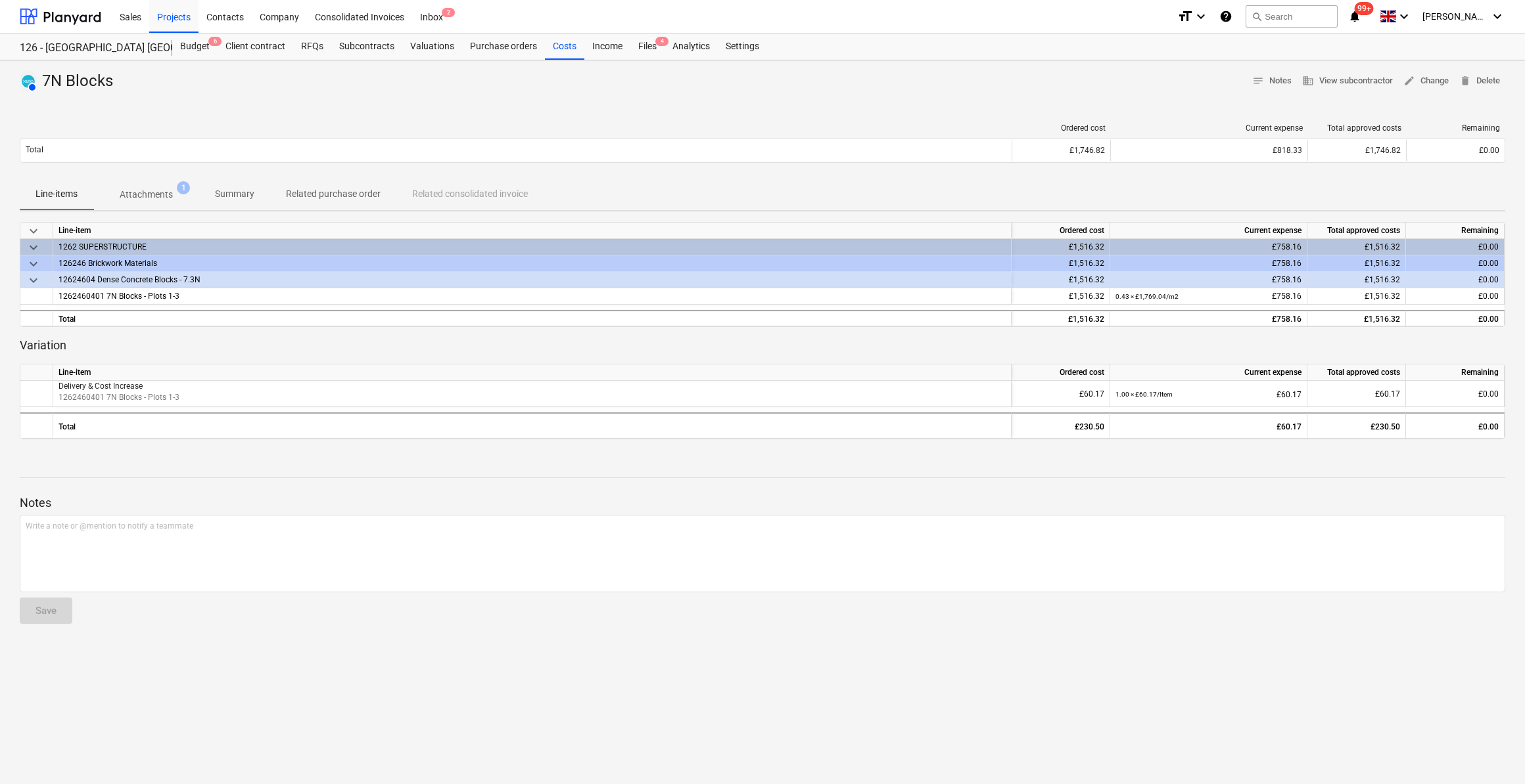
click at [159, 192] on p "Attachments" at bounding box center [146, 195] width 53 height 14
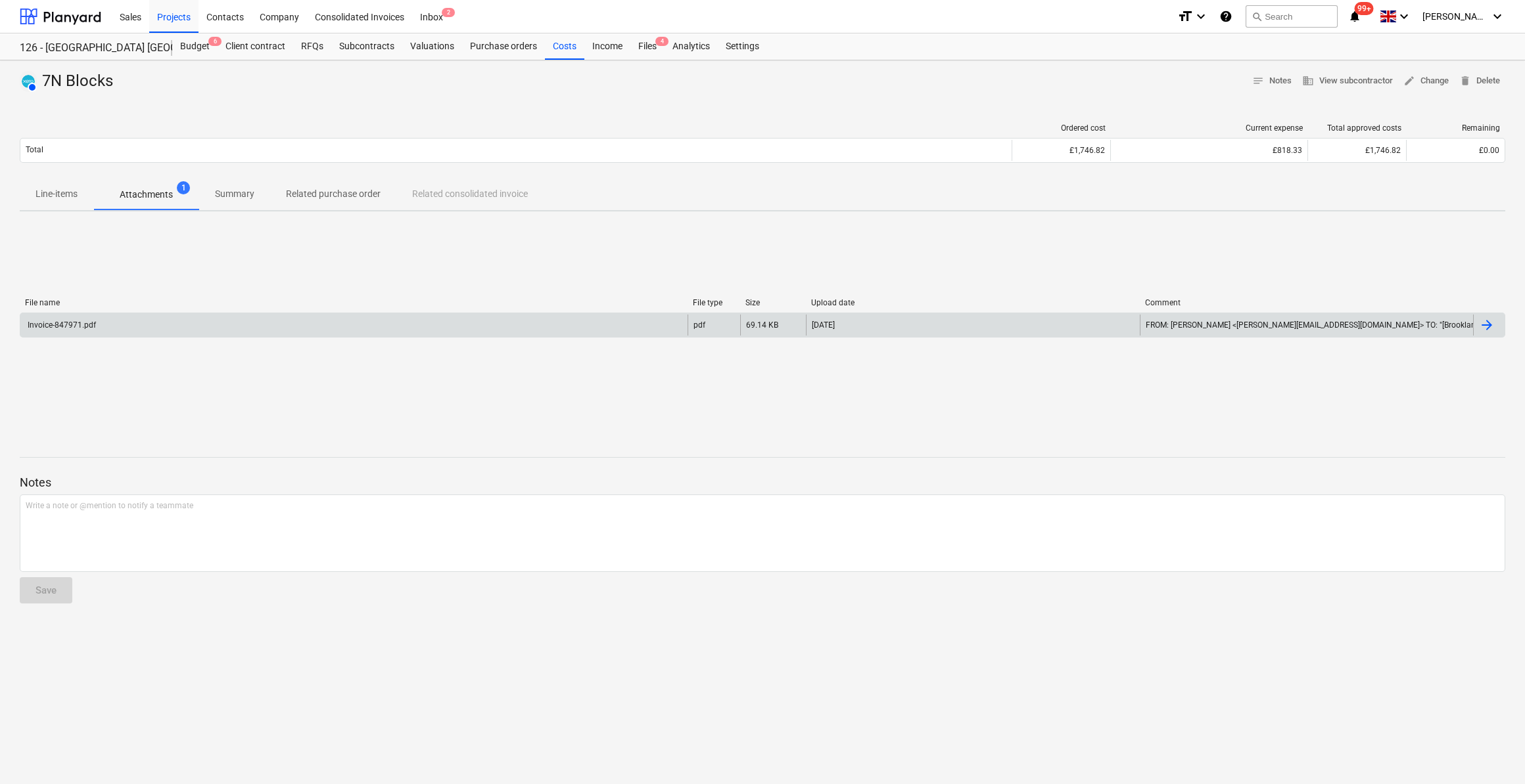
click at [78, 329] on div "Invoice-847971.pdf" at bounding box center [353, 324] width 667 height 21
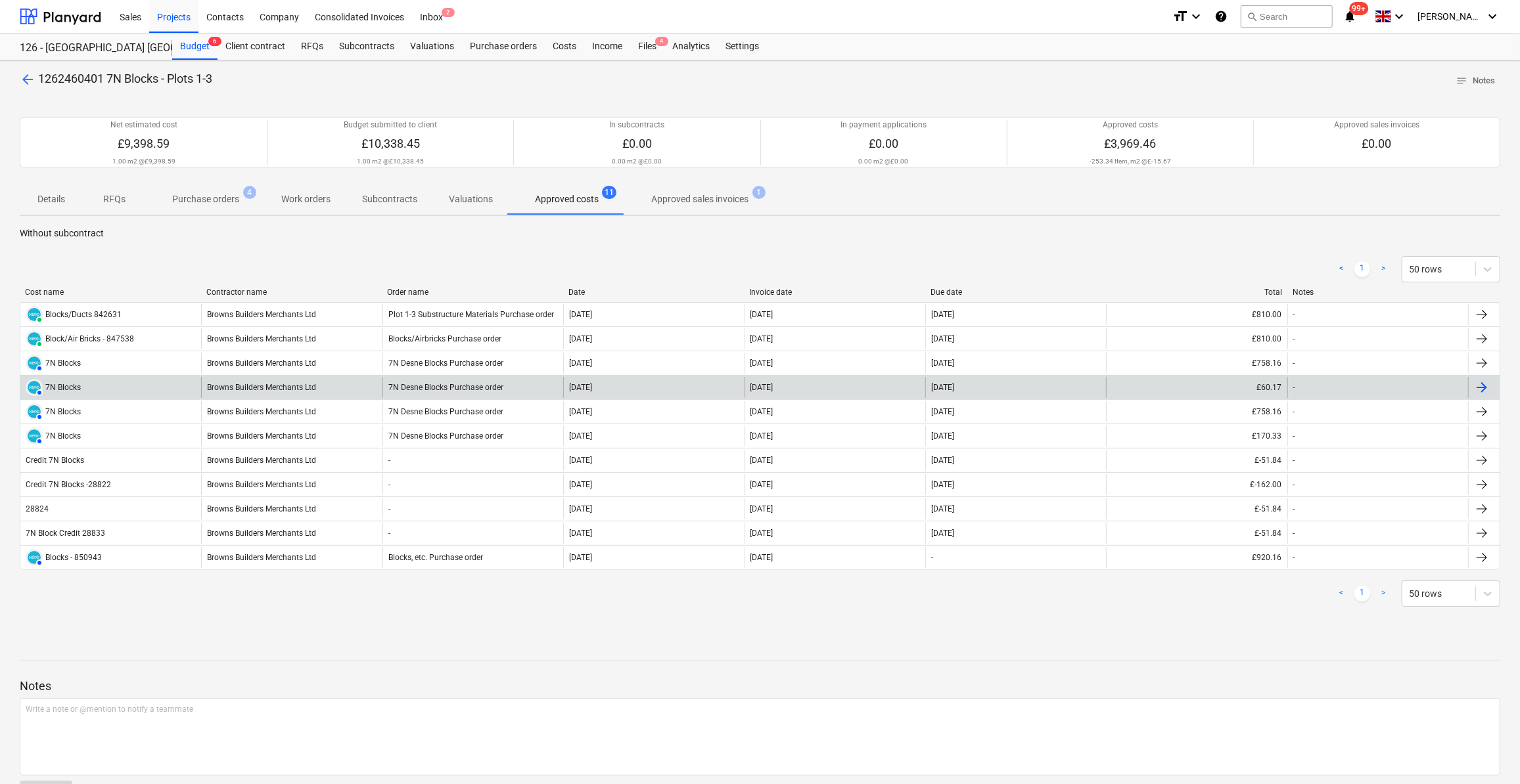
click at [115, 387] on div "AUTHORISED 7N Blocks" at bounding box center [110, 387] width 181 height 21
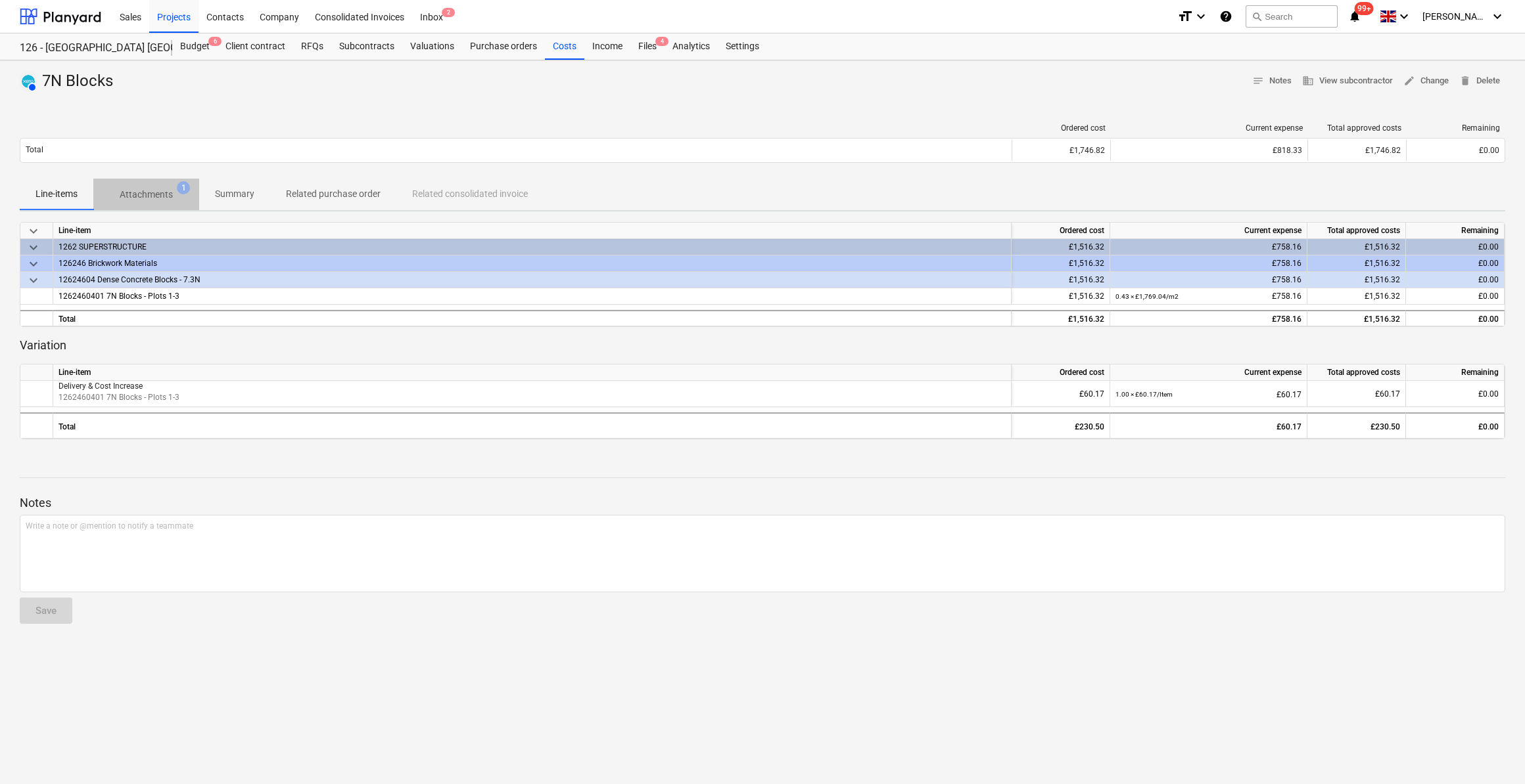
click at [160, 196] on p "Attachments" at bounding box center [146, 195] width 53 height 14
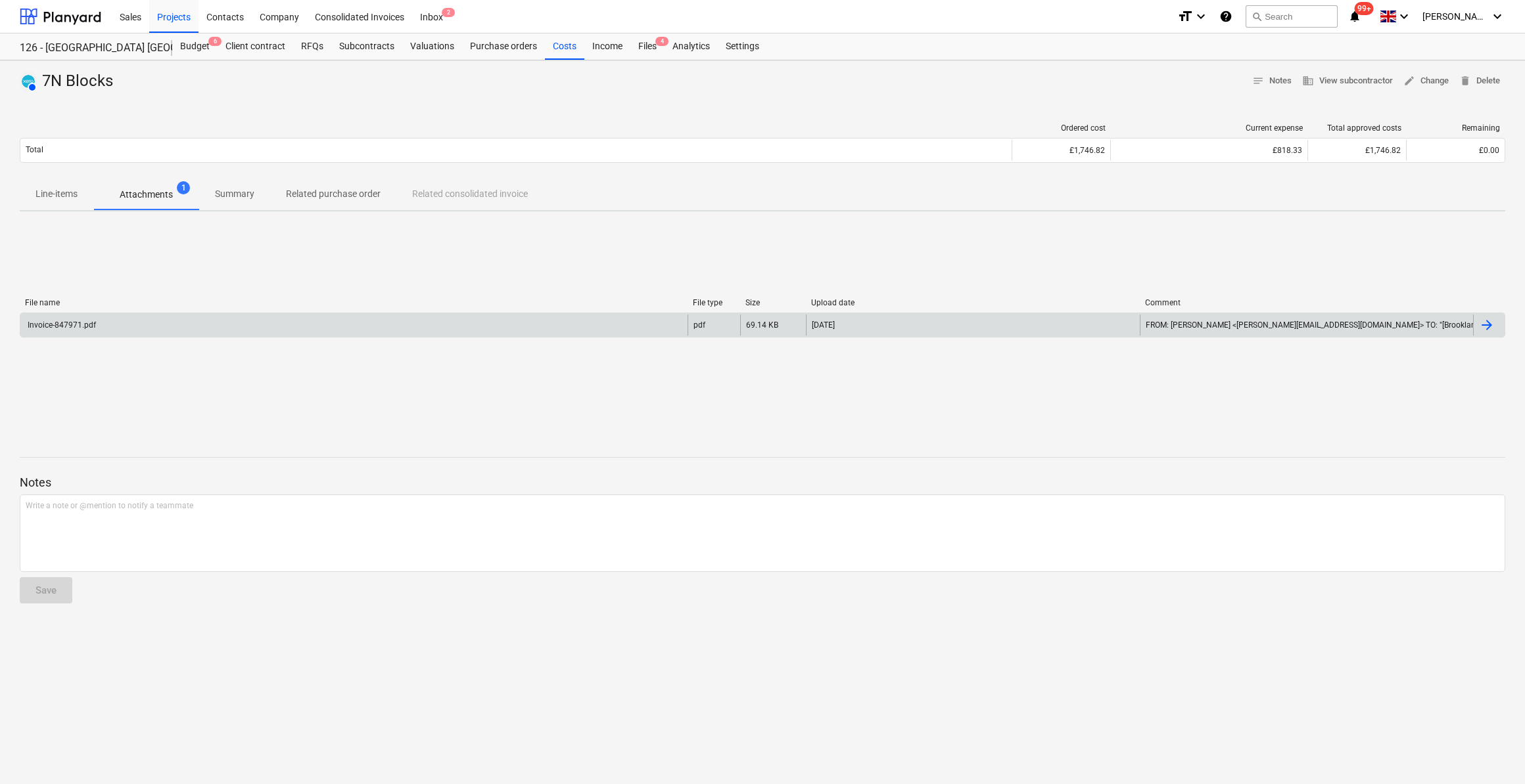
click at [55, 328] on div "Invoice-847971.pdf" at bounding box center [61, 324] width 70 height 9
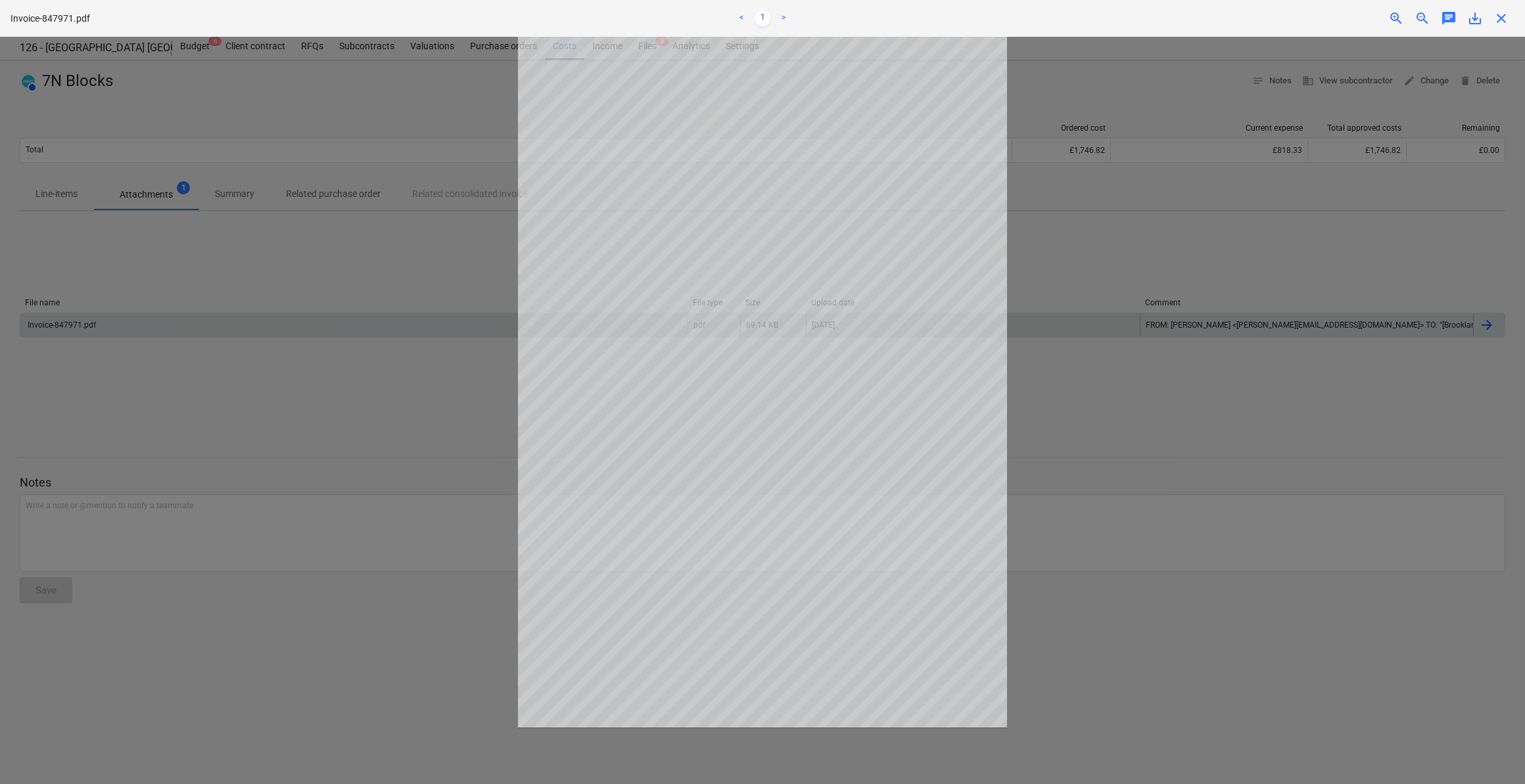
click at [1499, 21] on span "close" at bounding box center [1501, 19] width 16 height 16
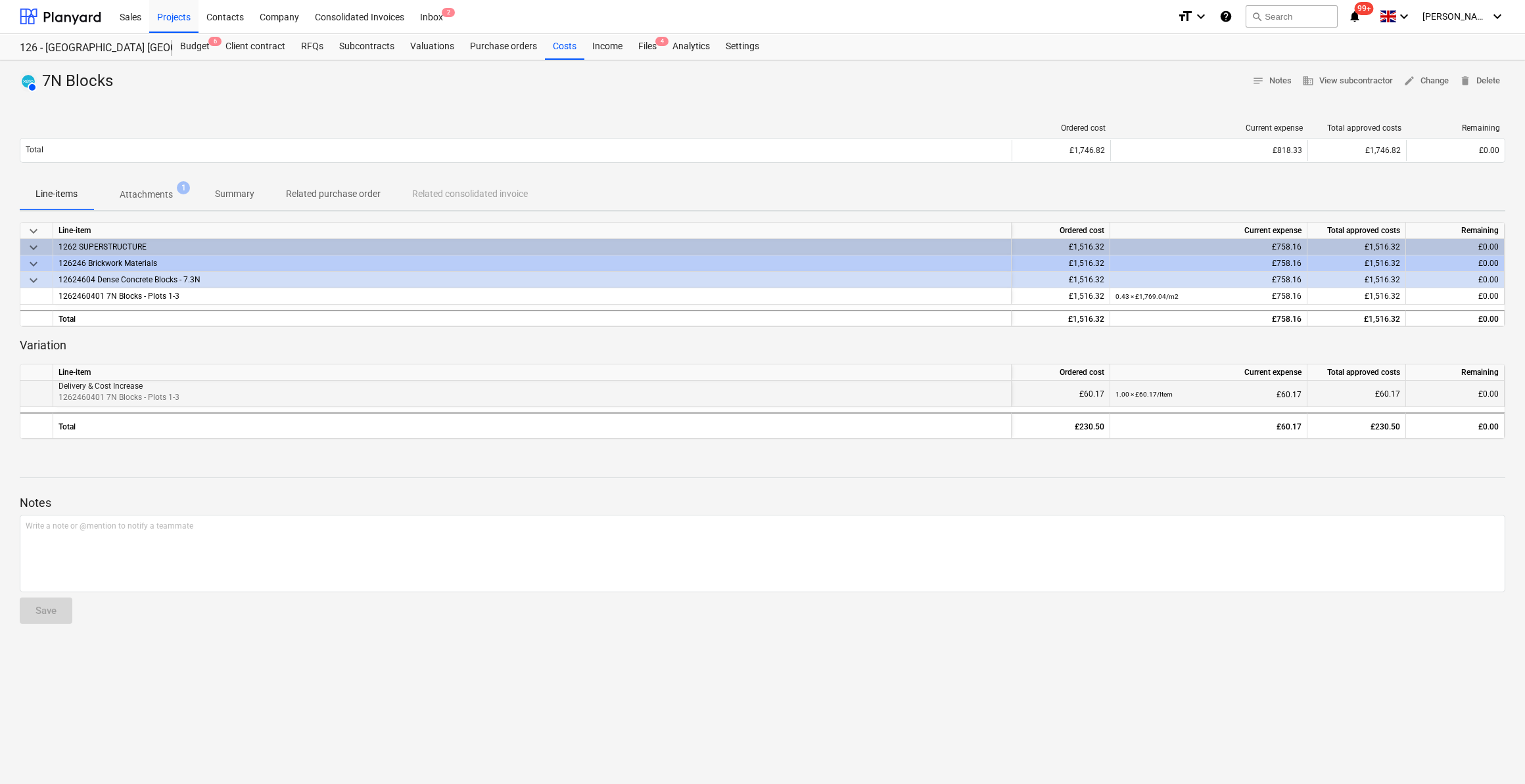
click at [1092, 395] on div "£60.17" at bounding box center [1061, 394] width 88 height 26
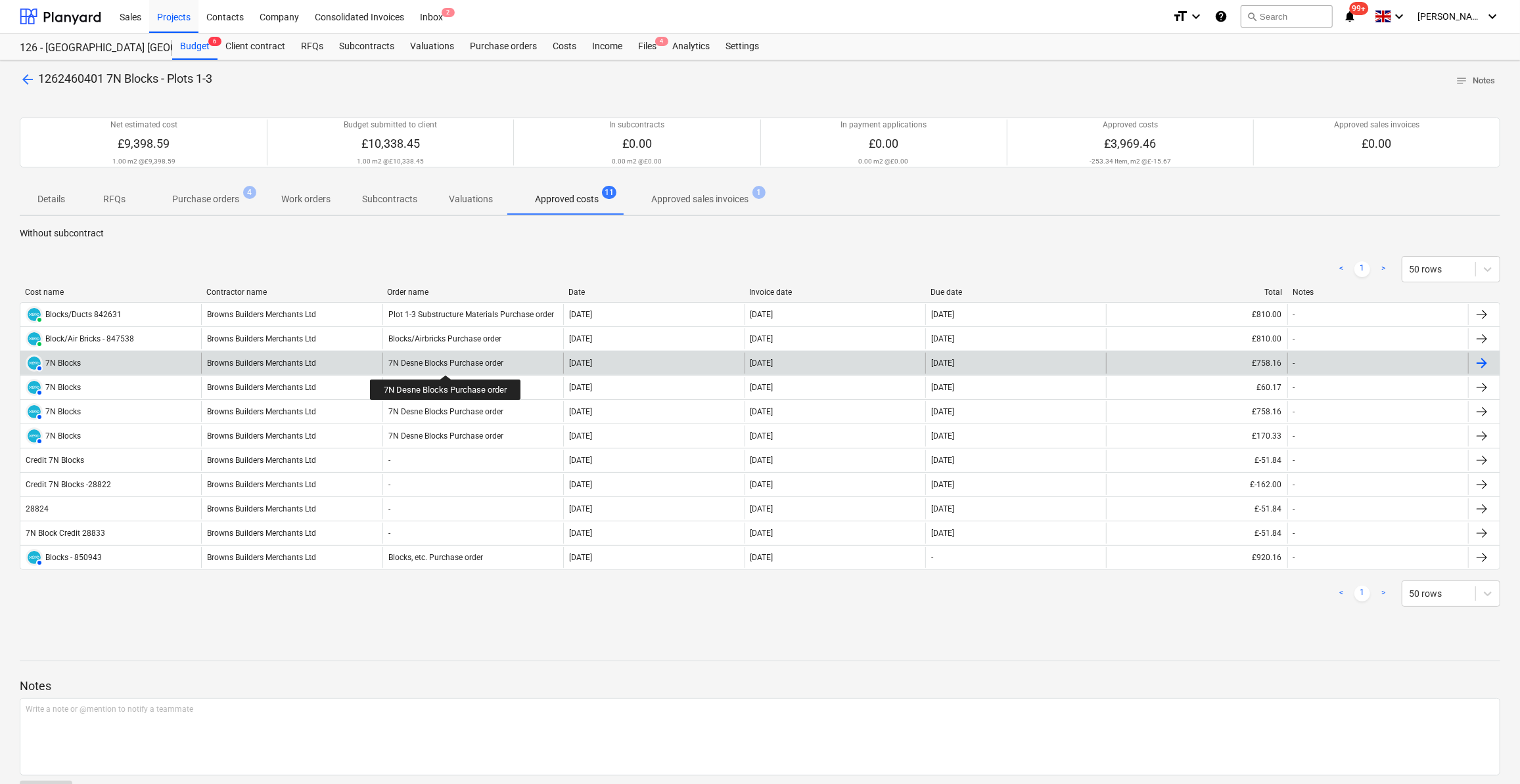
click at [446, 363] on div "7N Desne Blocks Purchase order" at bounding box center [445, 362] width 115 height 9
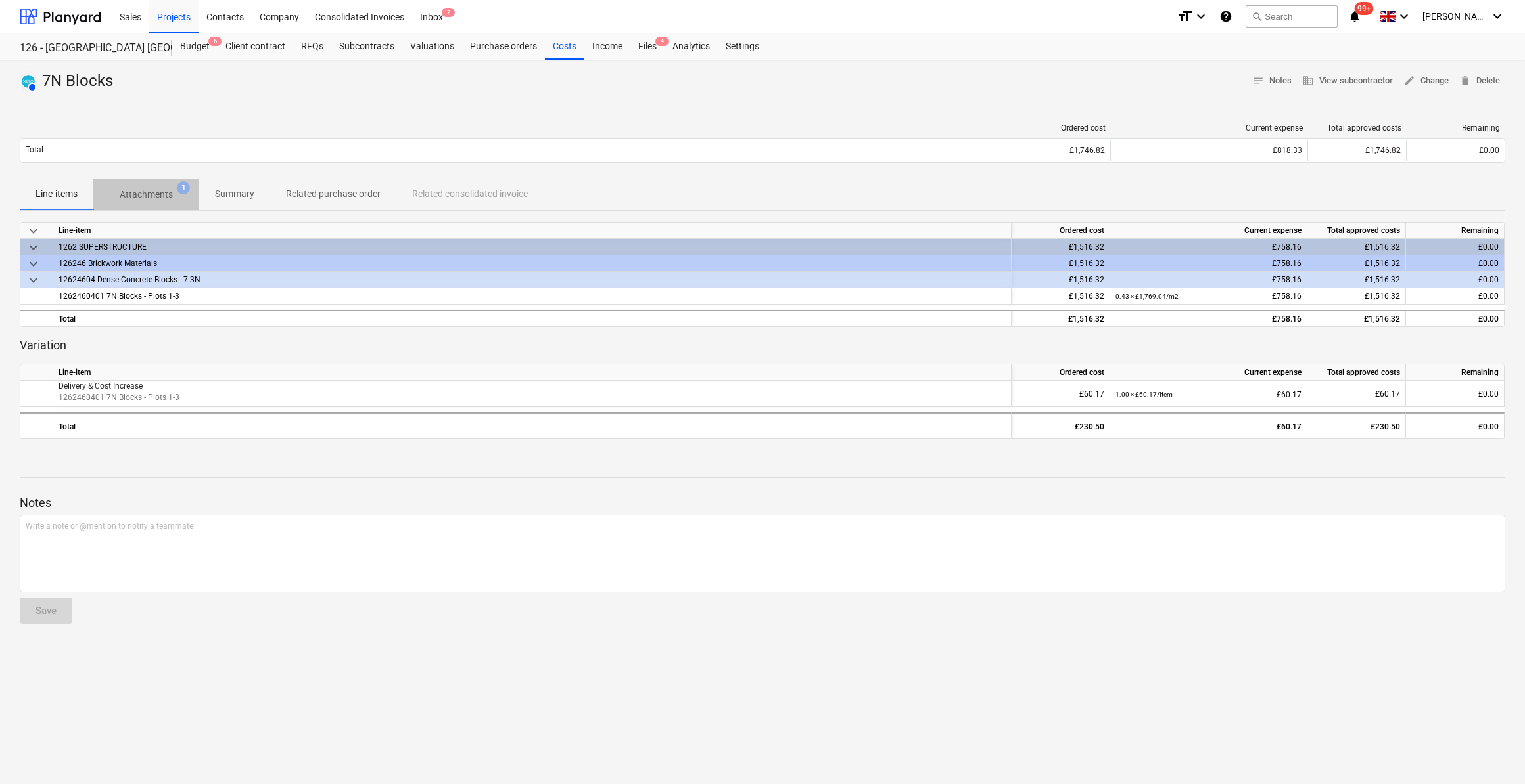
click at [142, 193] on p "Attachments" at bounding box center [146, 195] width 53 height 14
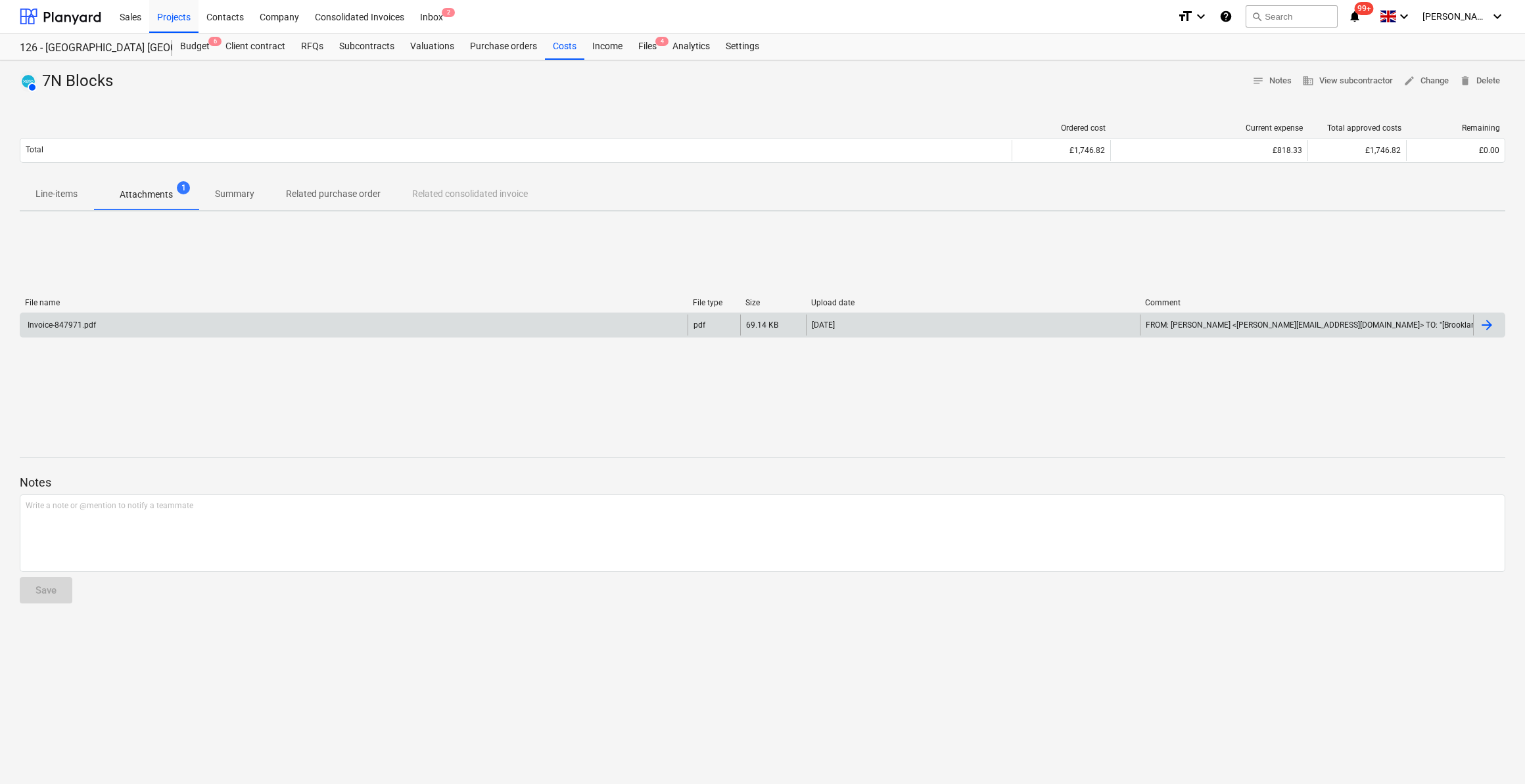
click at [93, 322] on div "Invoice-847971.pdf" at bounding box center [61, 324] width 70 height 9
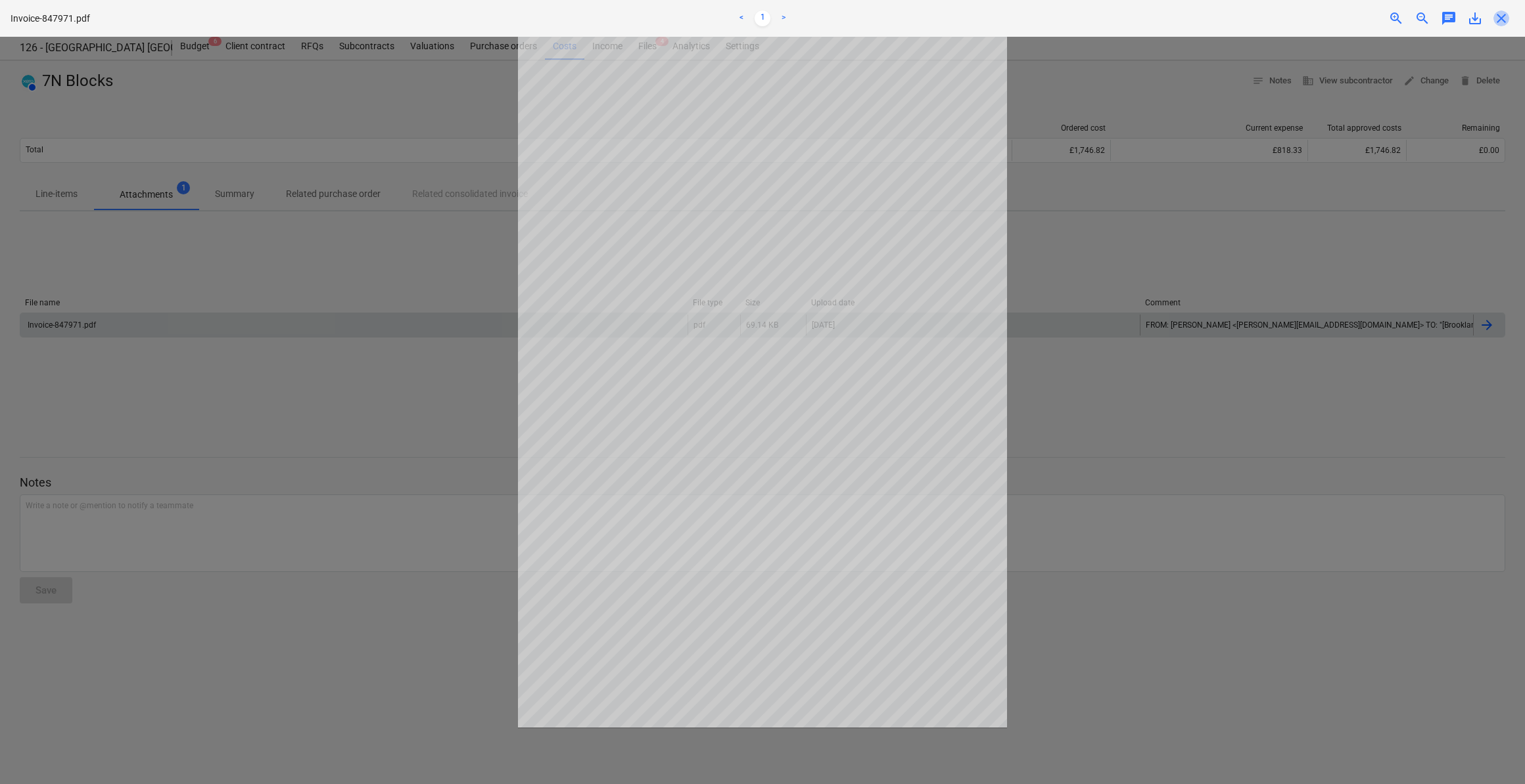
click at [1501, 16] on span "close" at bounding box center [1501, 19] width 16 height 16
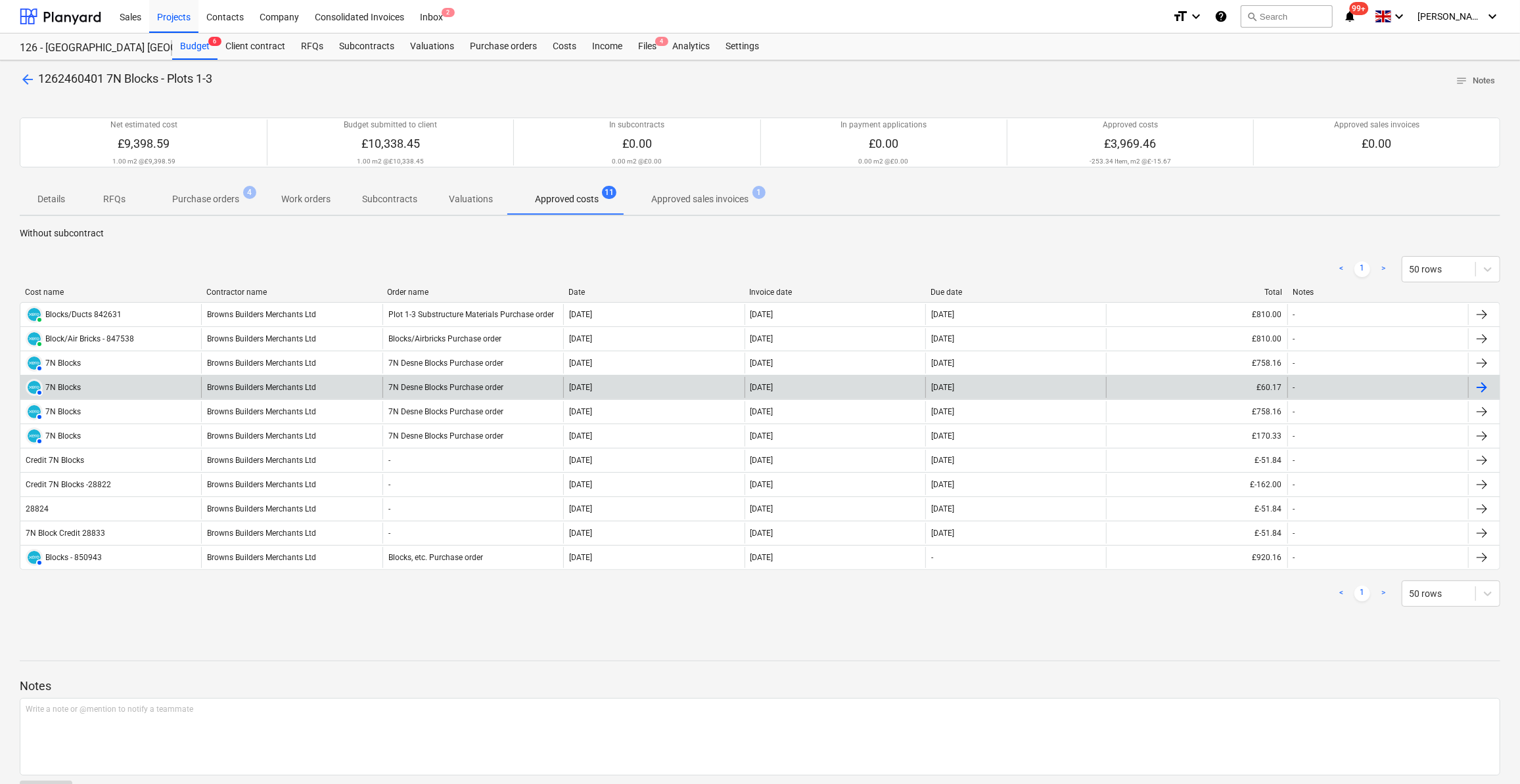
click at [66, 389] on div "7N Blocks" at bounding box center [63, 387] width 36 height 9
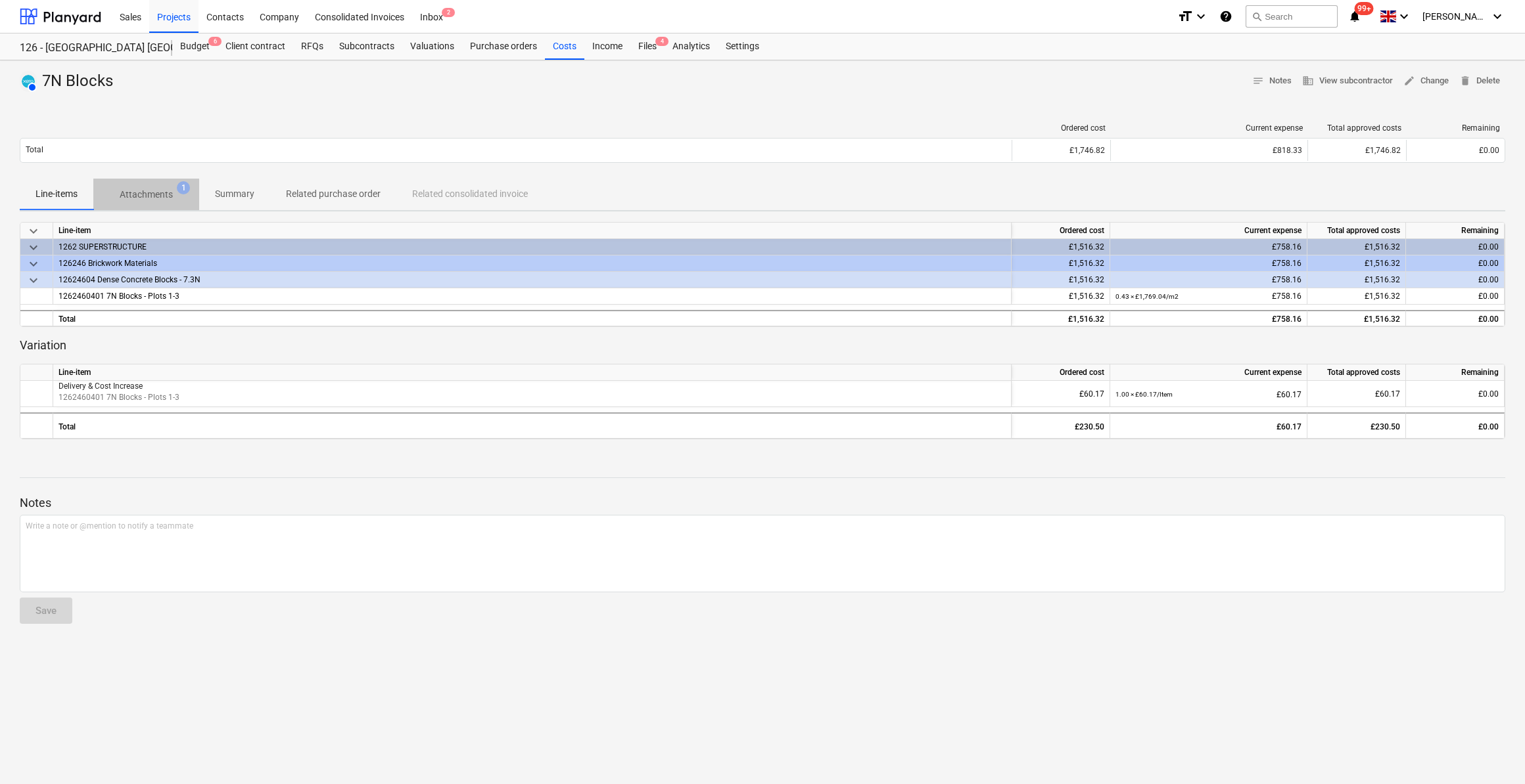
click at [138, 195] on p "Attachments" at bounding box center [146, 195] width 53 height 14
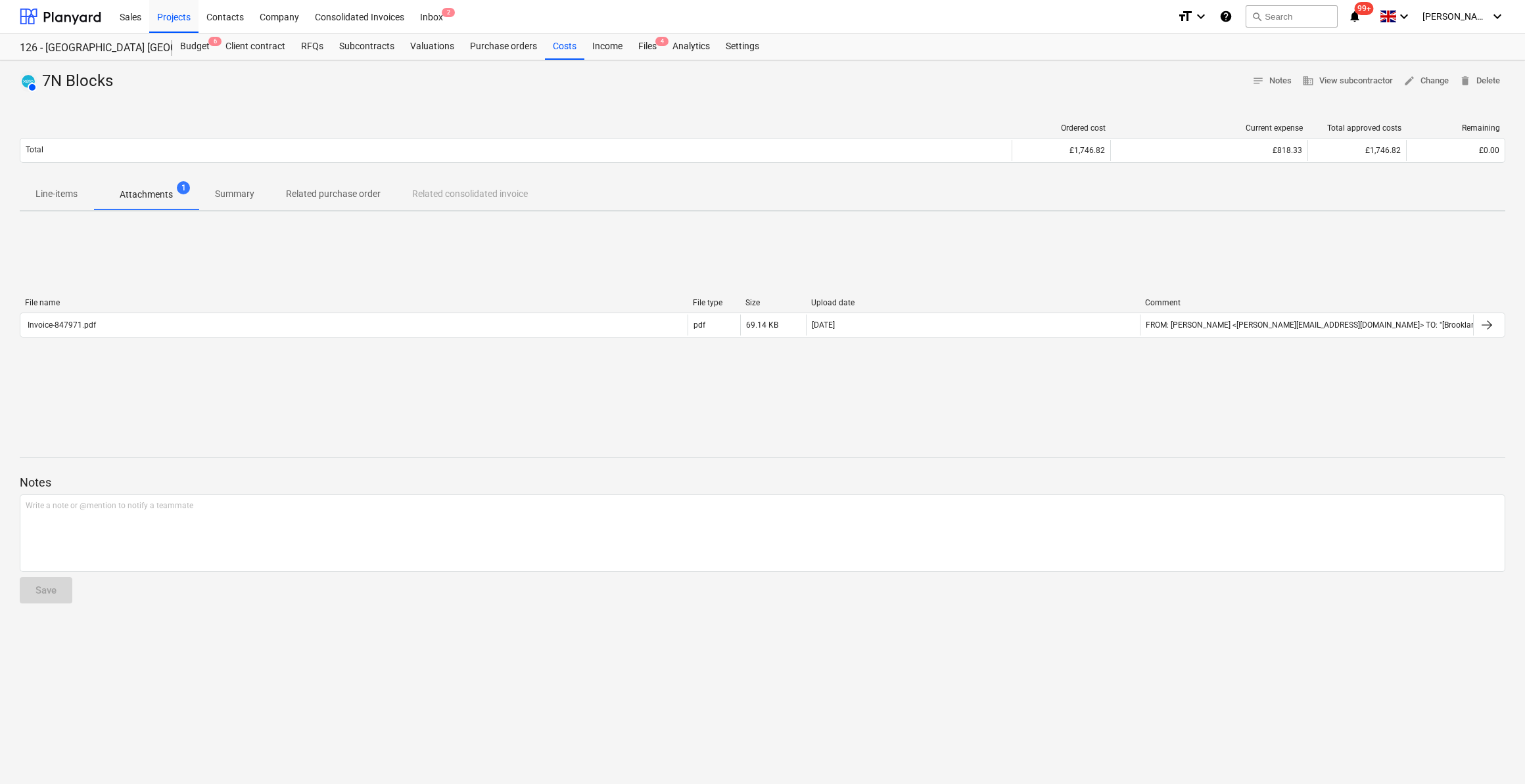
click at [139, 195] on p "Attachments" at bounding box center [146, 195] width 53 height 14
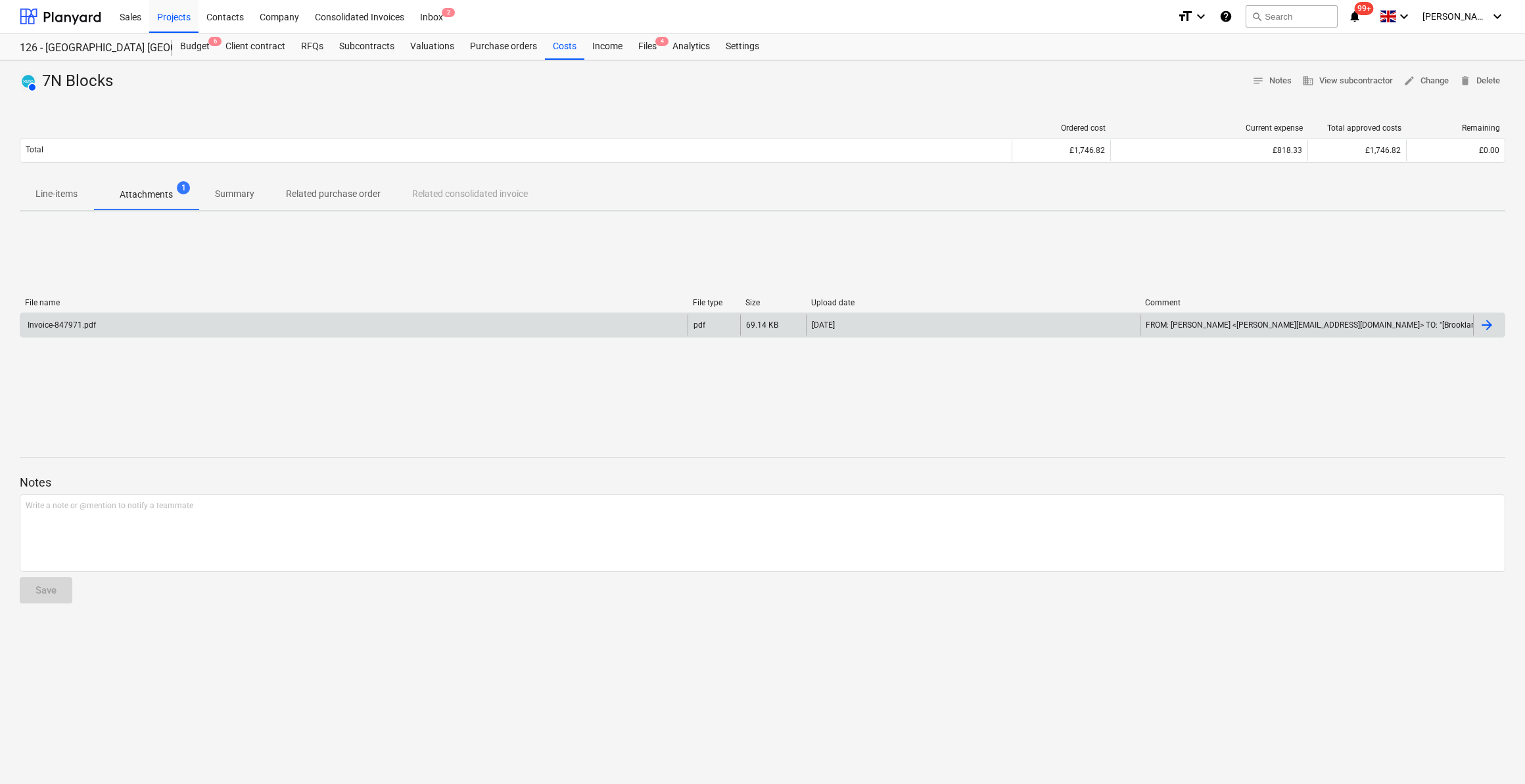
click at [100, 330] on div "Invoice-847971.pdf" at bounding box center [353, 324] width 667 height 21
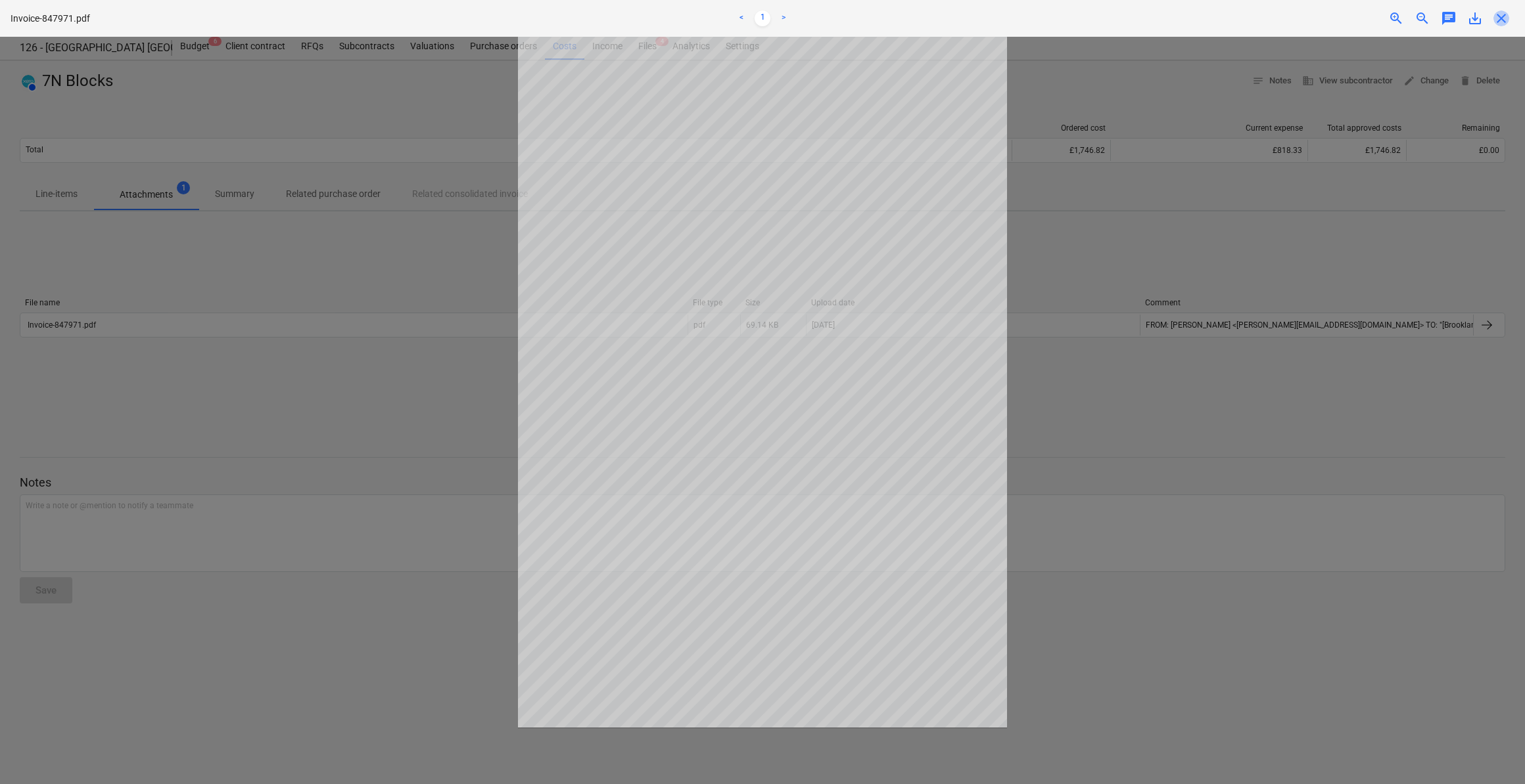
click at [1499, 18] on span "close" at bounding box center [1501, 19] width 16 height 16
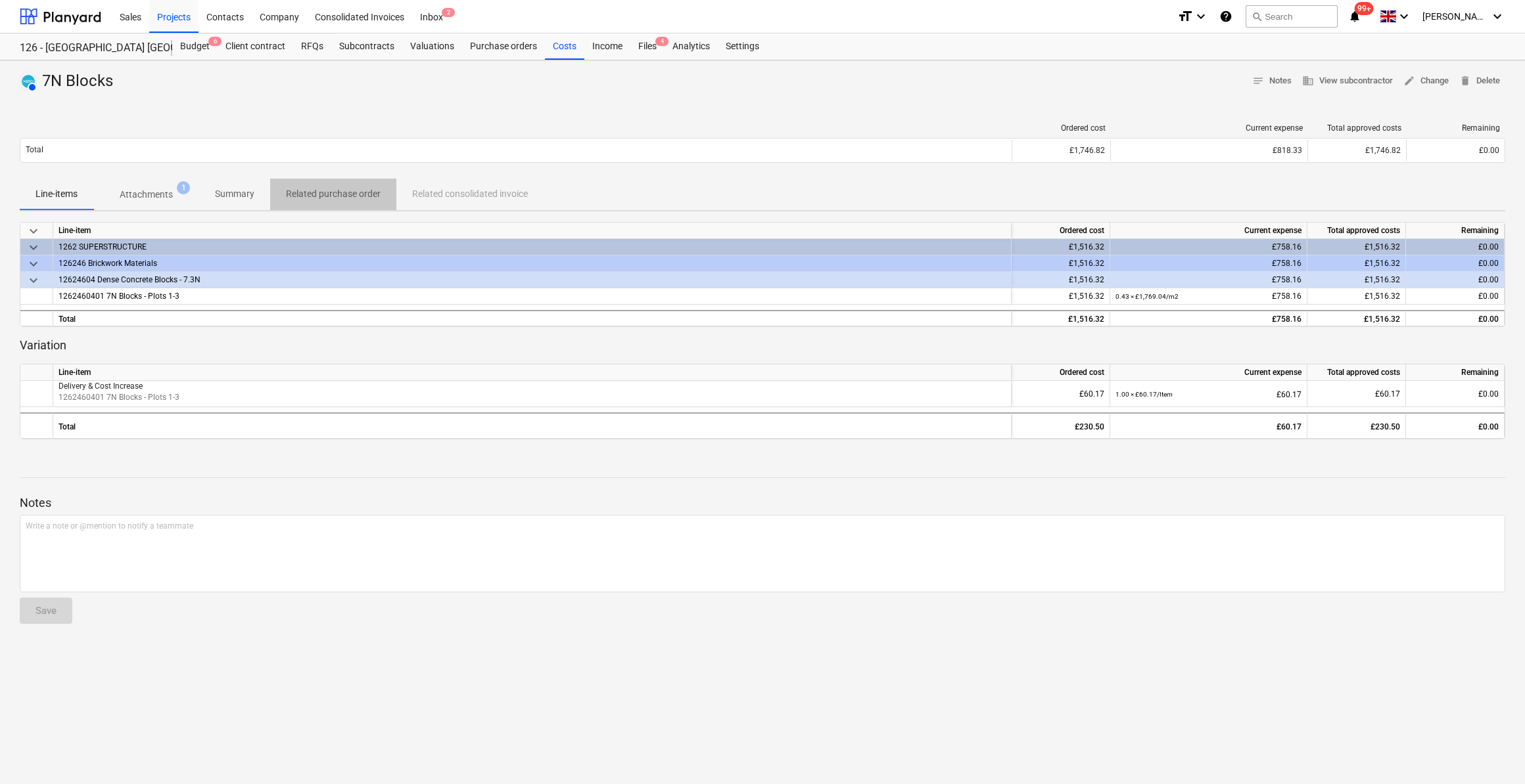
click at [330, 196] on p "Related purchase order" at bounding box center [332, 195] width 95 height 14
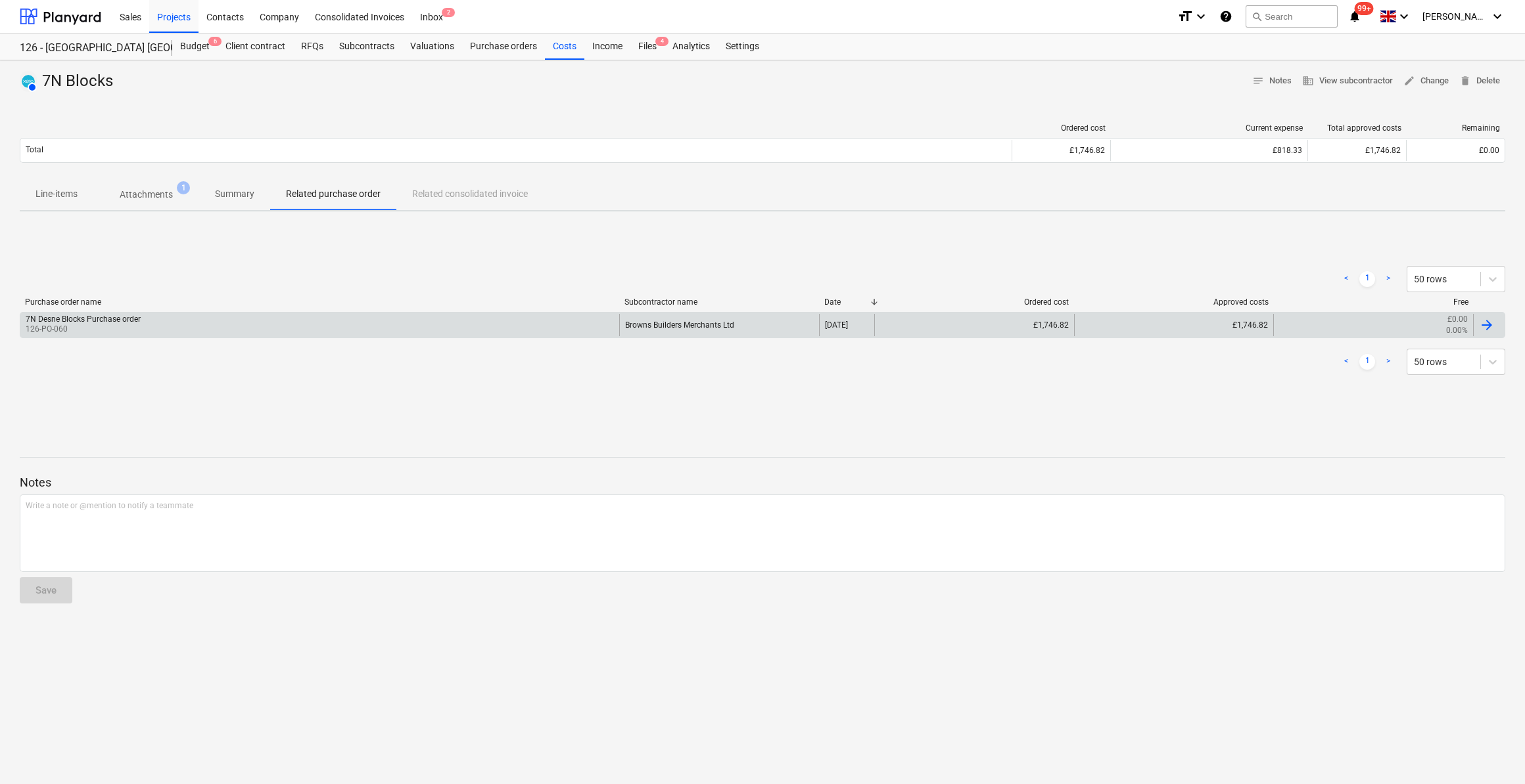
click at [136, 320] on div "7N Desne Blocks Purchase order" at bounding box center [83, 318] width 115 height 9
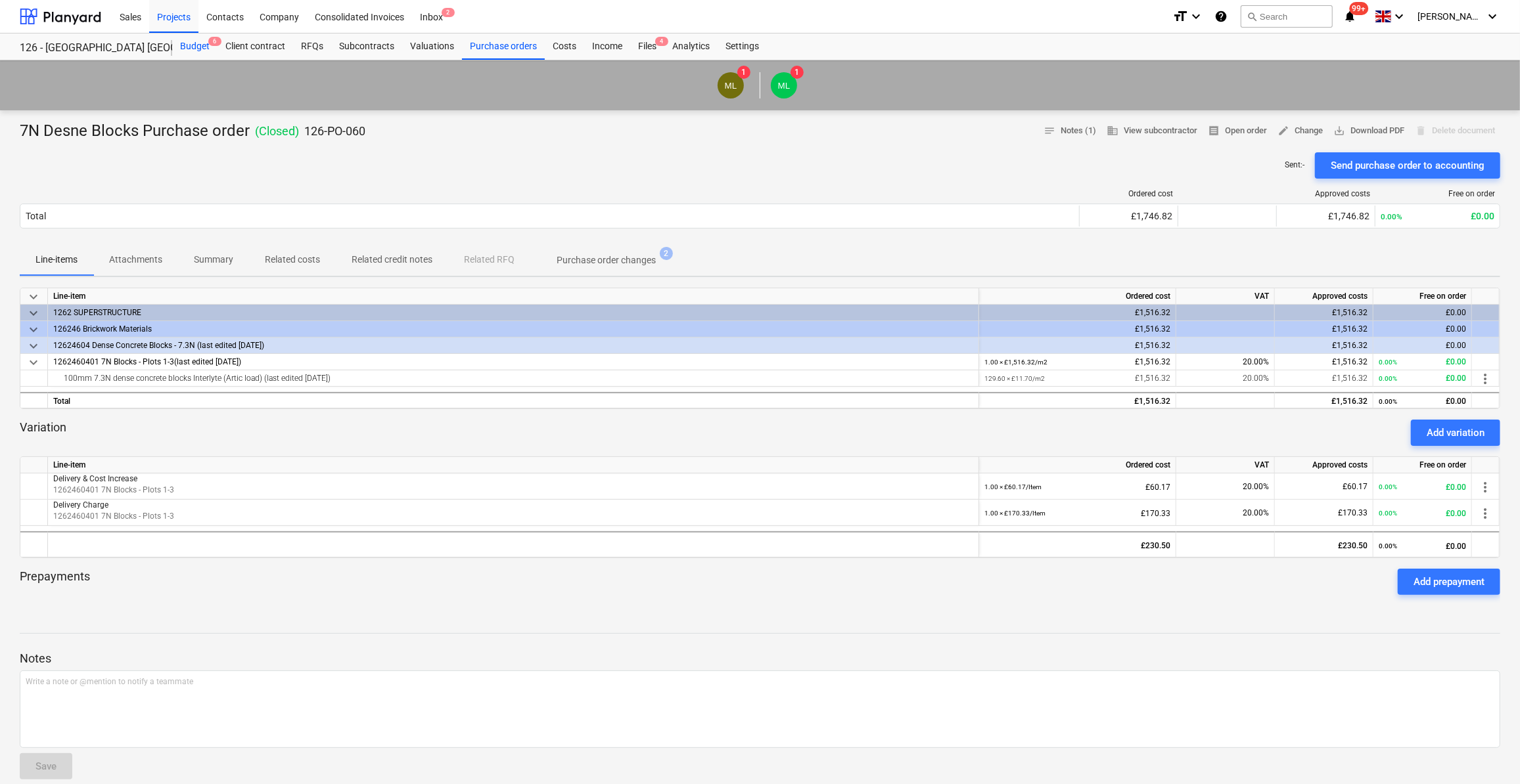
click at [204, 42] on div "Budget 6" at bounding box center [195, 47] width 45 height 26
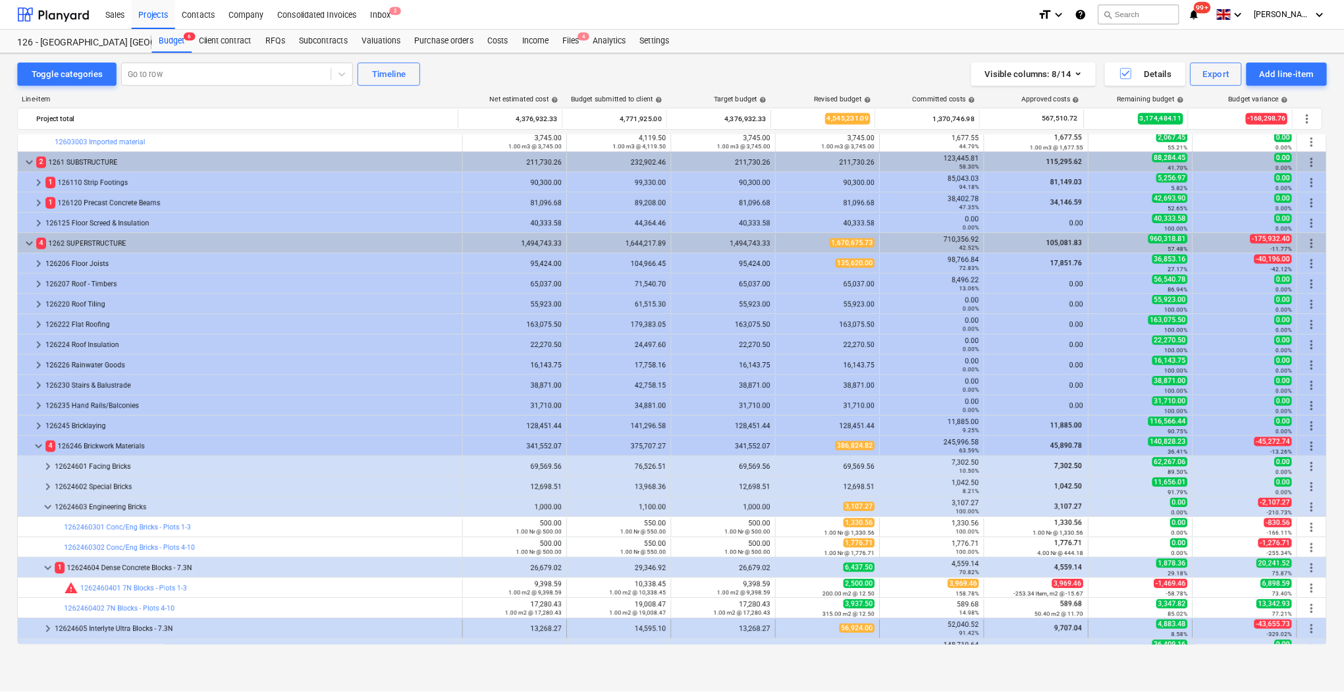
scroll to position [179, 0]
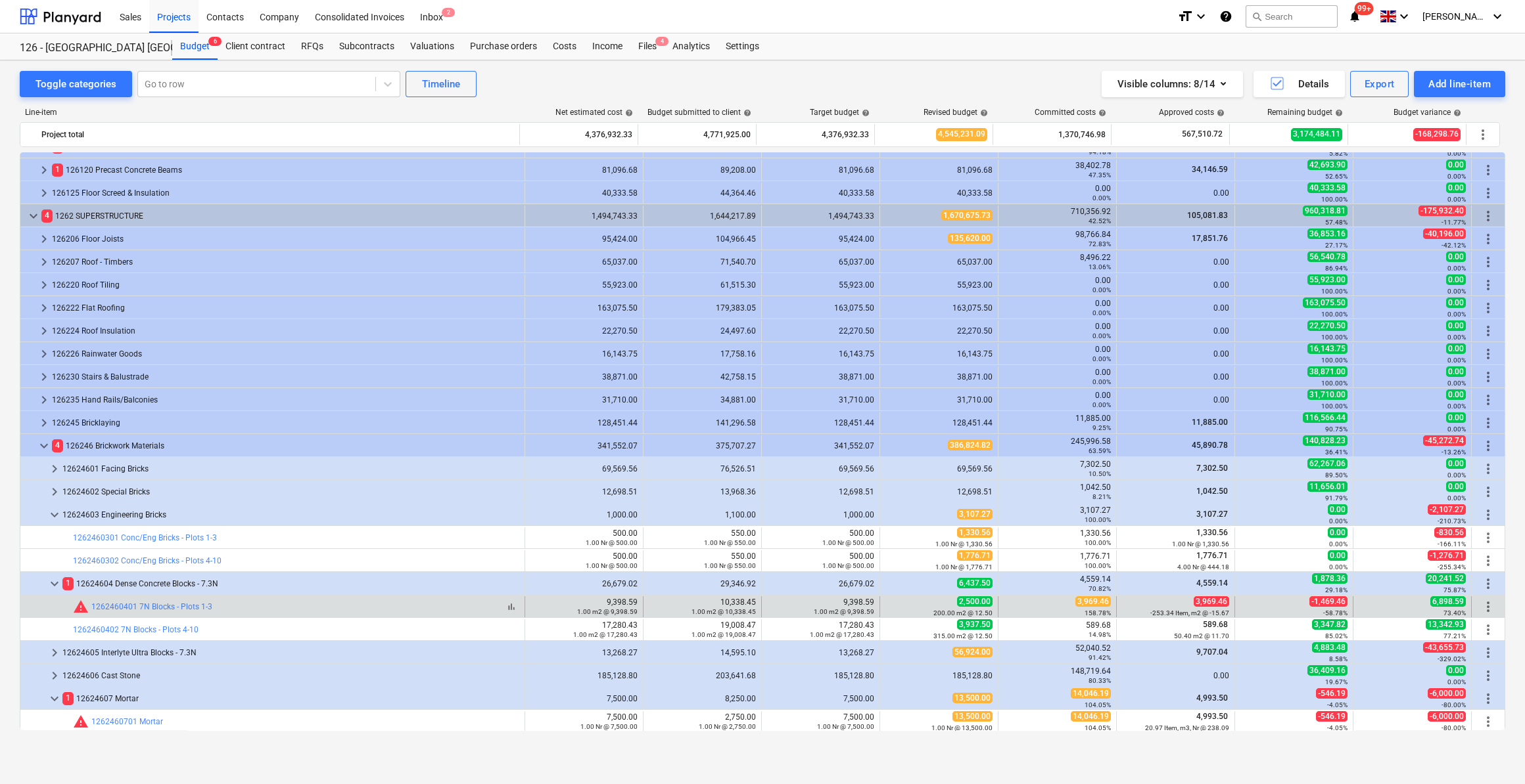
click at [240, 607] on div "bar_chart warning 1262460401 7N Blocks - Plots 1-3" at bounding box center [295, 606] width 446 height 16
click at [122, 606] on link "1262460401 7N Blocks - Plots 1-3" at bounding box center [152, 606] width 121 height 9
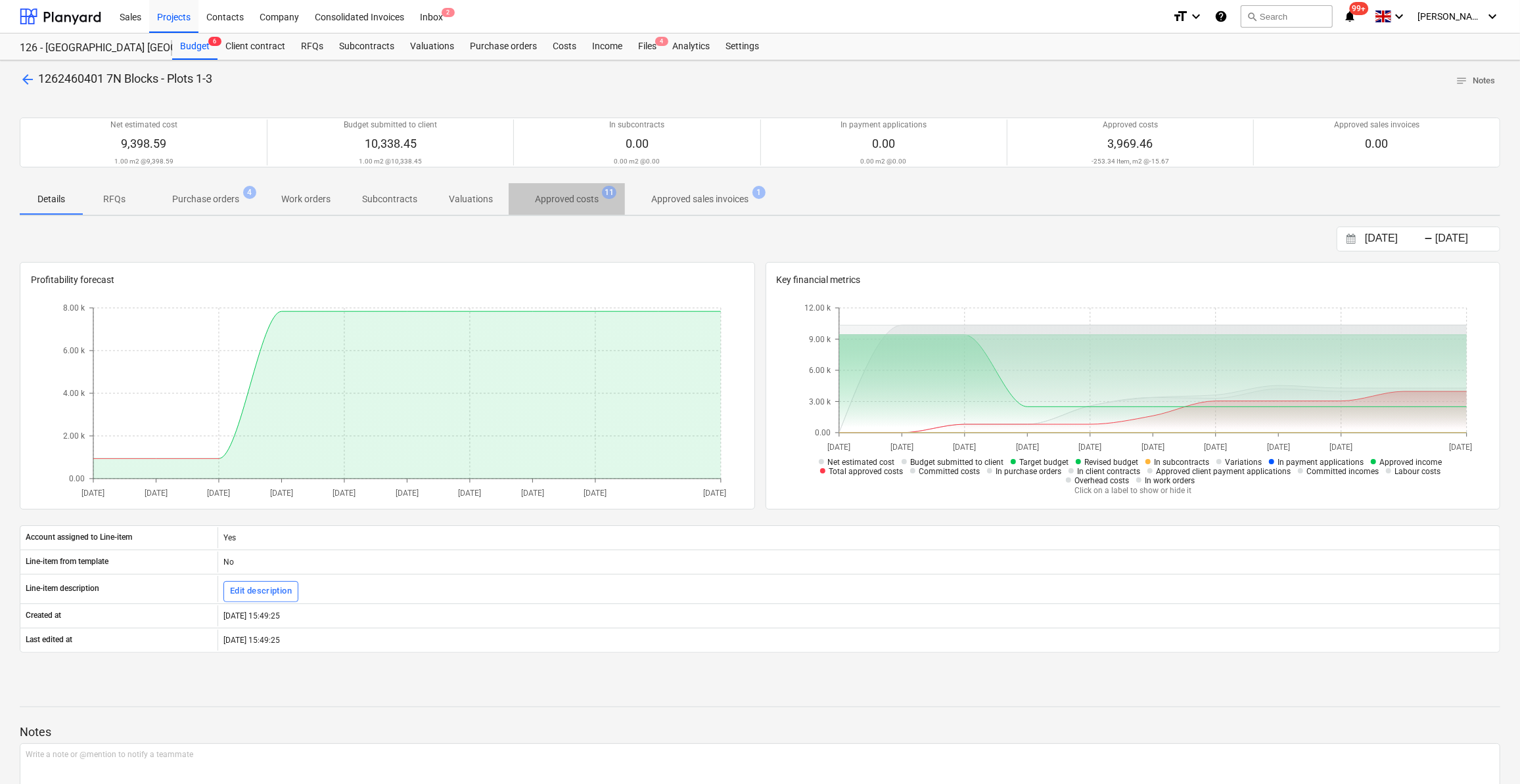
click at [579, 202] on p "Approved costs" at bounding box center [567, 199] width 64 height 14
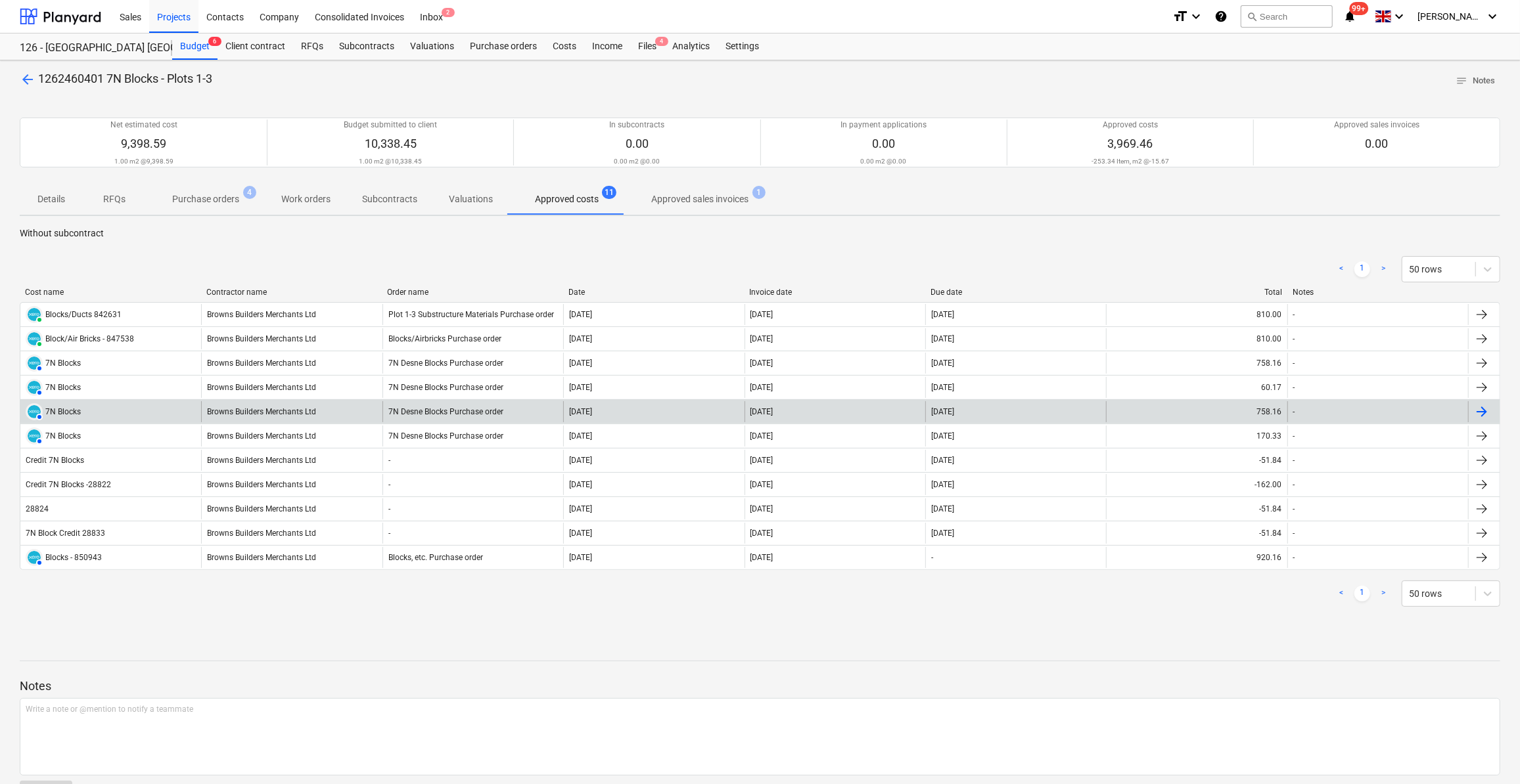
click at [64, 412] on div "7N Blocks" at bounding box center [63, 411] width 36 height 9
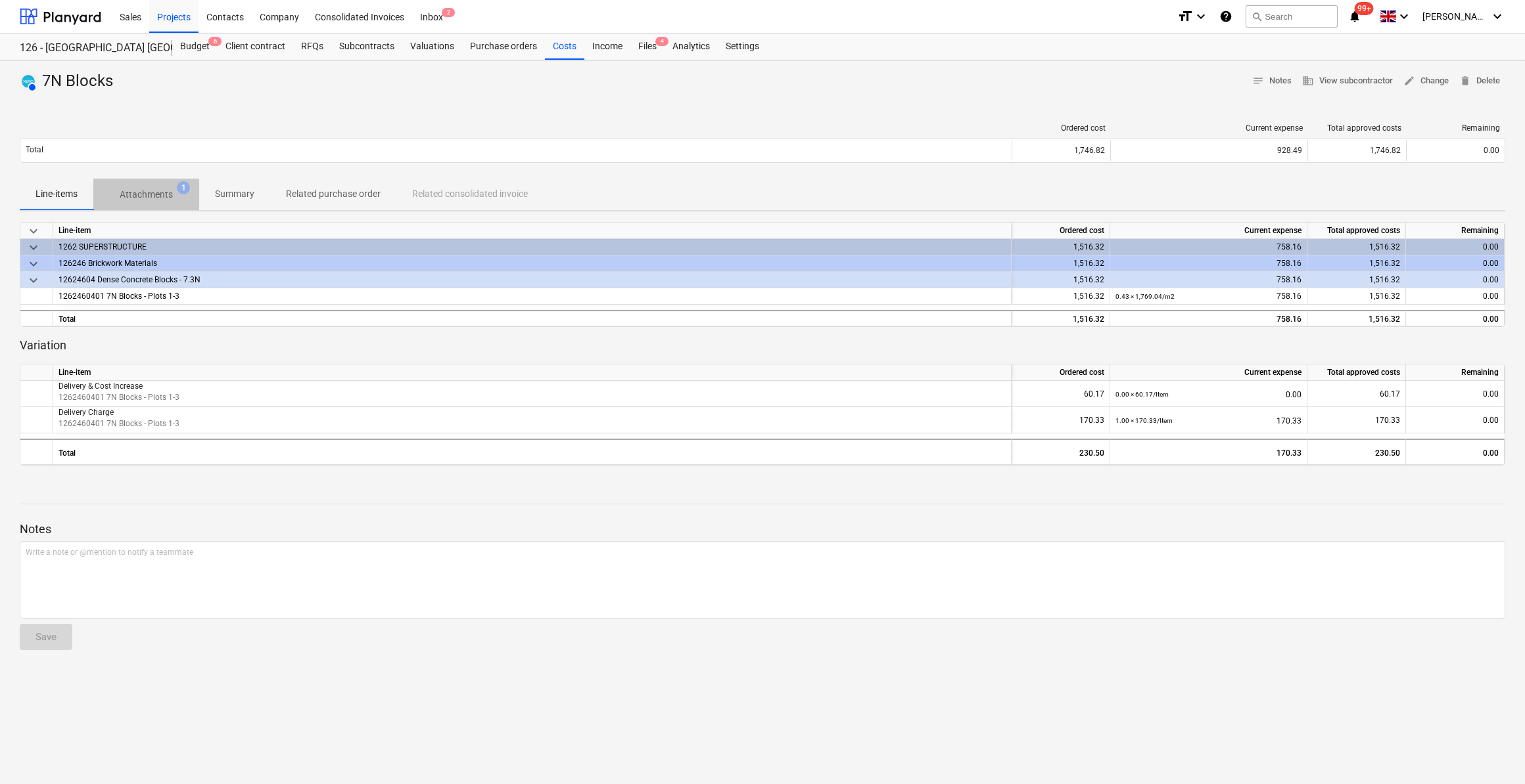
click at [165, 191] on p "Attachments" at bounding box center [146, 195] width 53 height 14
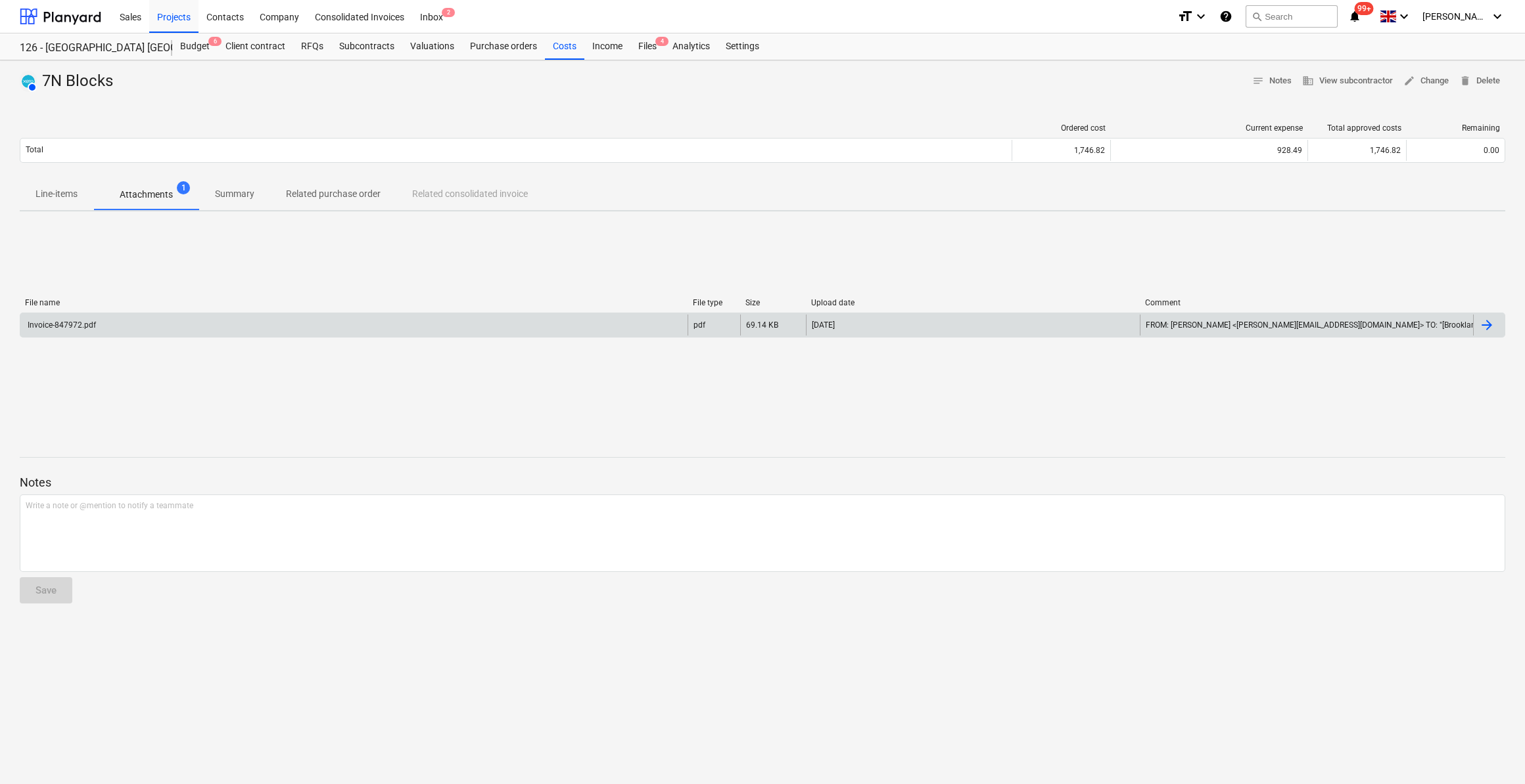
click at [59, 330] on div "Invoice-847972.pdf" at bounding box center [353, 324] width 667 height 21
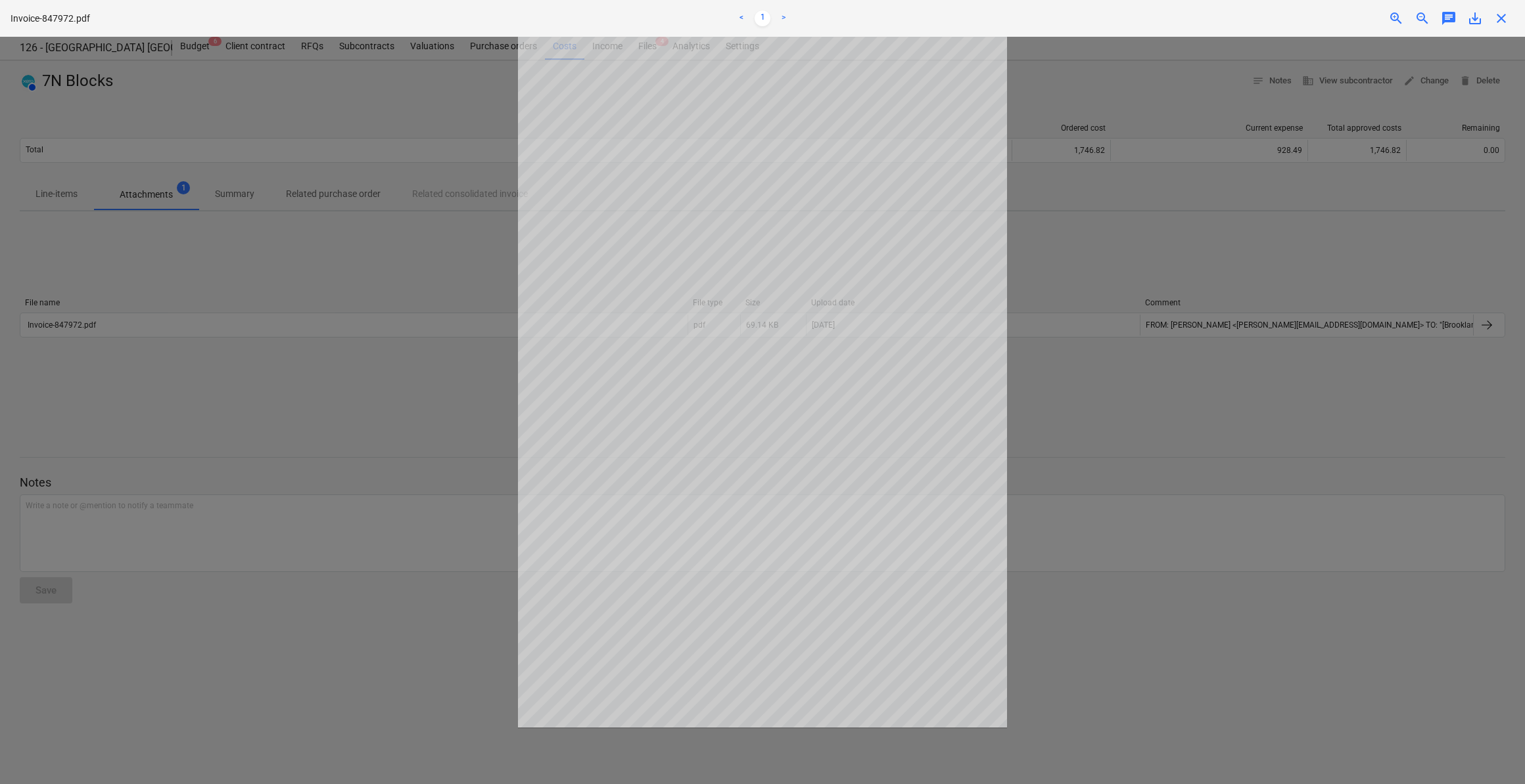
click at [1, 622] on html "Sales Projects Contacts Company Consolidated Invoices Inbox 2 format_size keybo…" at bounding box center [762, 392] width 1525 height 784
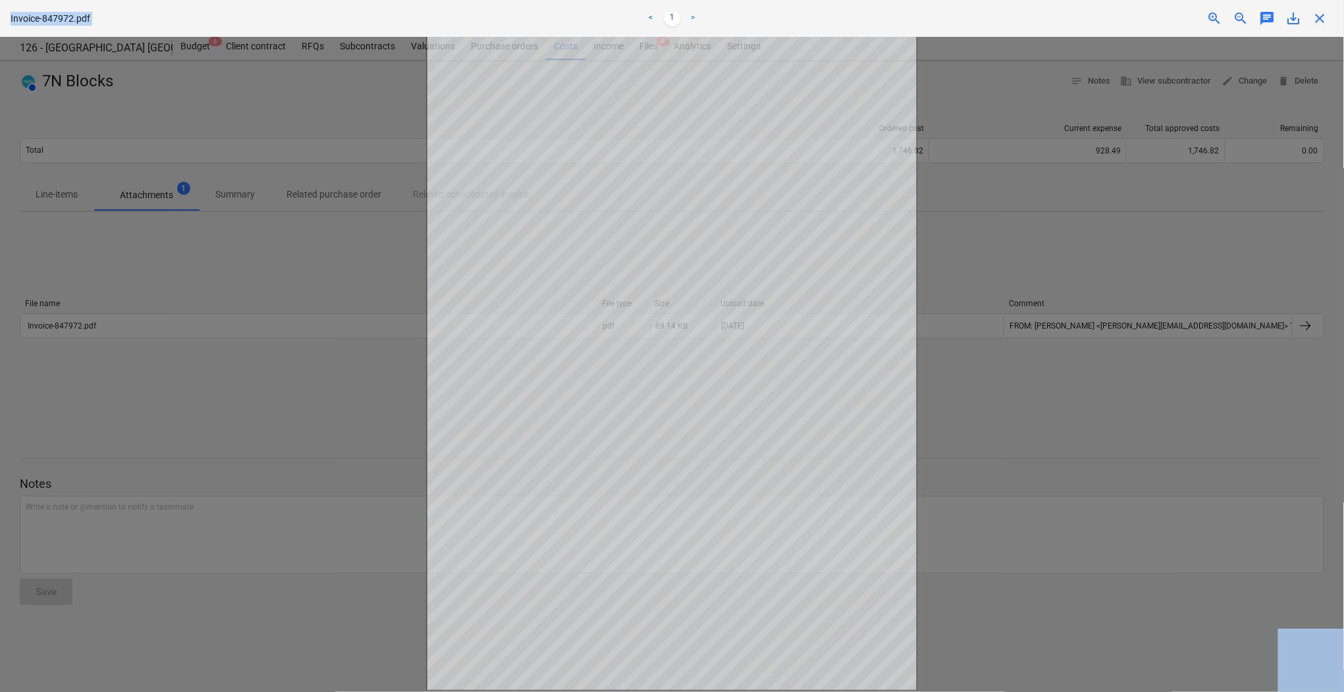
click at [1322, 21] on span "close" at bounding box center [1320, 19] width 16 height 16
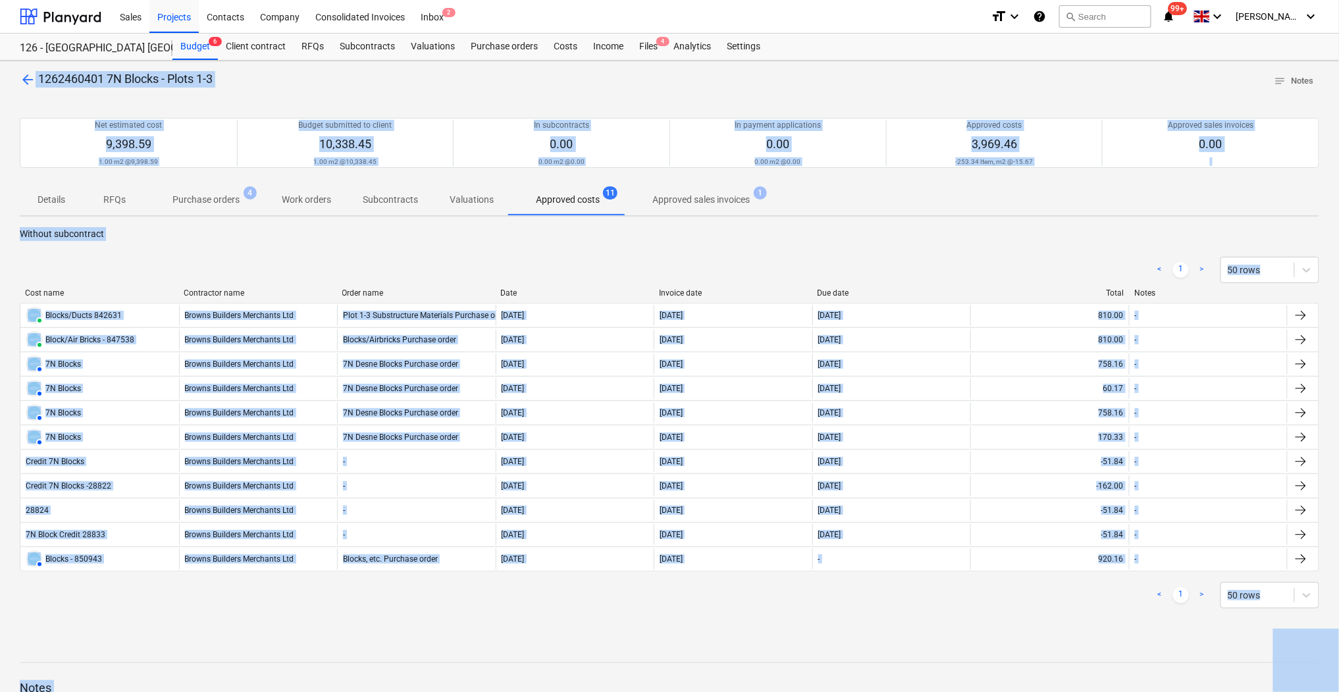
click at [412, 222] on div "arrow_back 1262460401 7N Blocks - Plots 1-3 notes Notes Net estimated cost 9,39…" at bounding box center [669, 446] width 1339 height 770
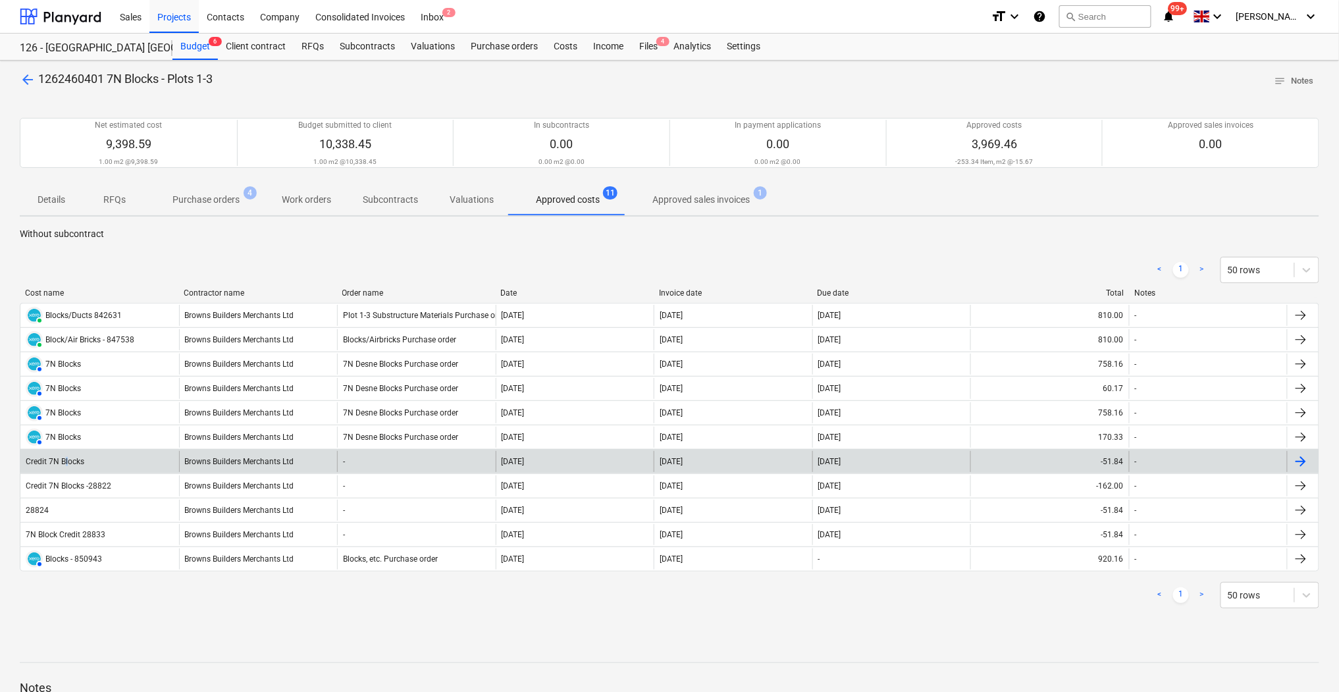
click at [67, 460] on div "Credit 7N Blocks" at bounding box center [55, 461] width 59 height 9
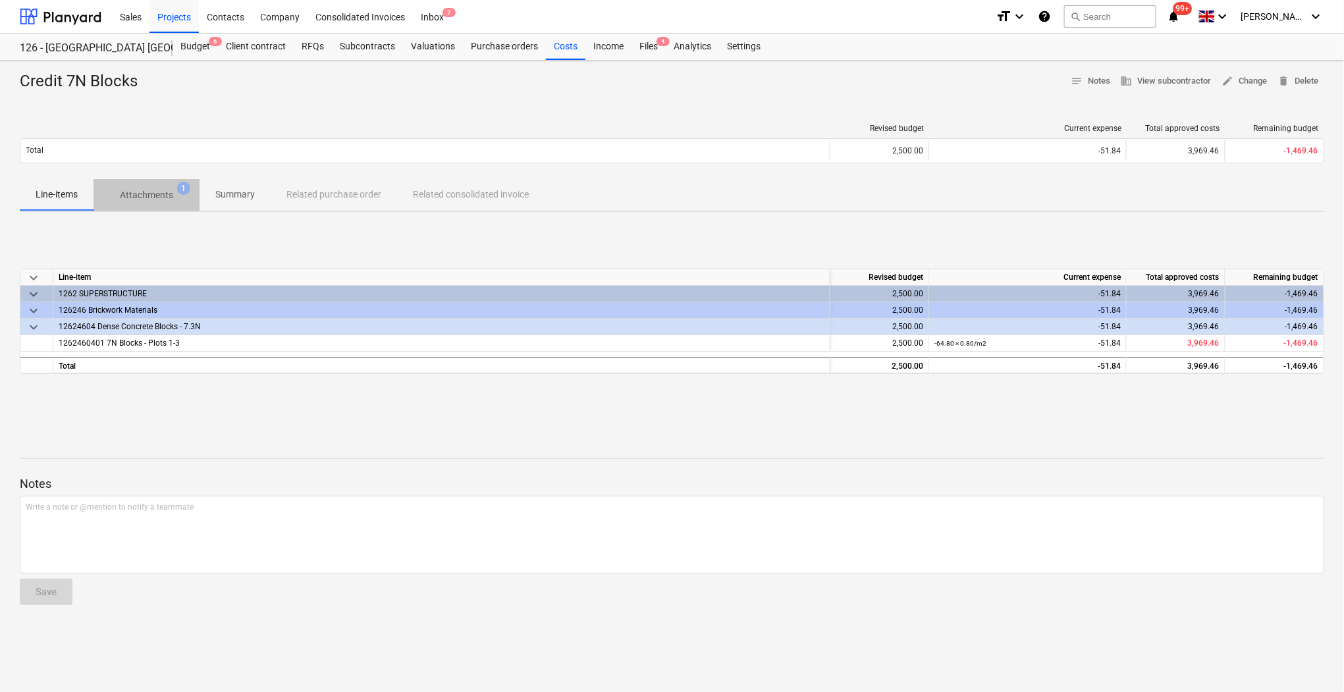
click at [154, 196] on p "Attachments" at bounding box center [146, 195] width 53 height 14
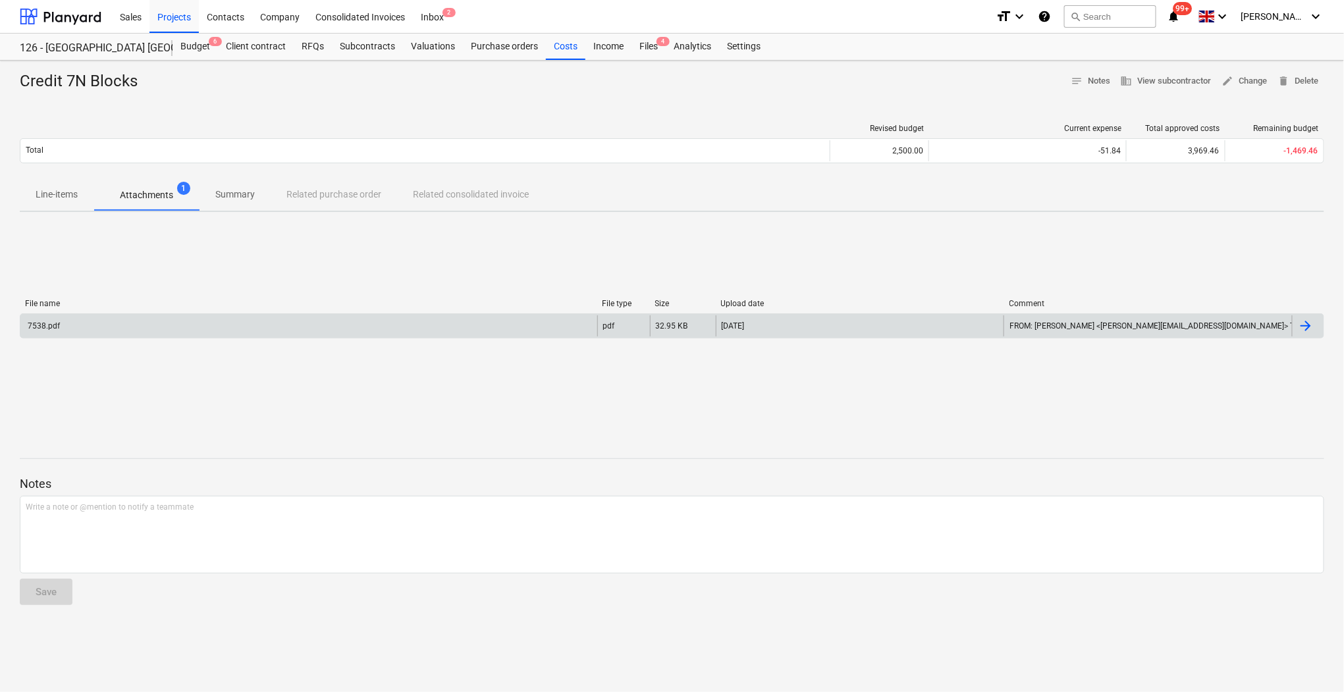
click at [54, 323] on div "7538.pdf" at bounding box center [43, 325] width 34 height 9
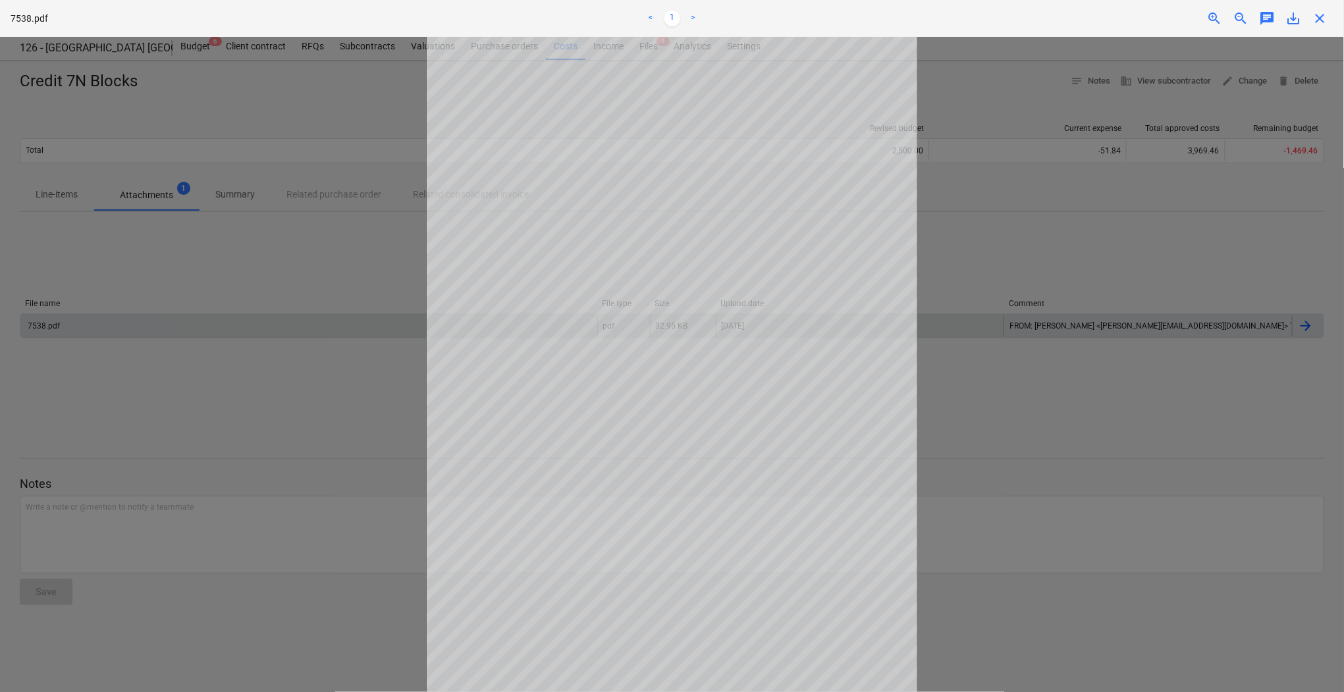
click at [1073, 508] on div at bounding box center [672, 364] width 1344 height 655
click at [1321, 19] on span "close" at bounding box center [1320, 19] width 16 height 16
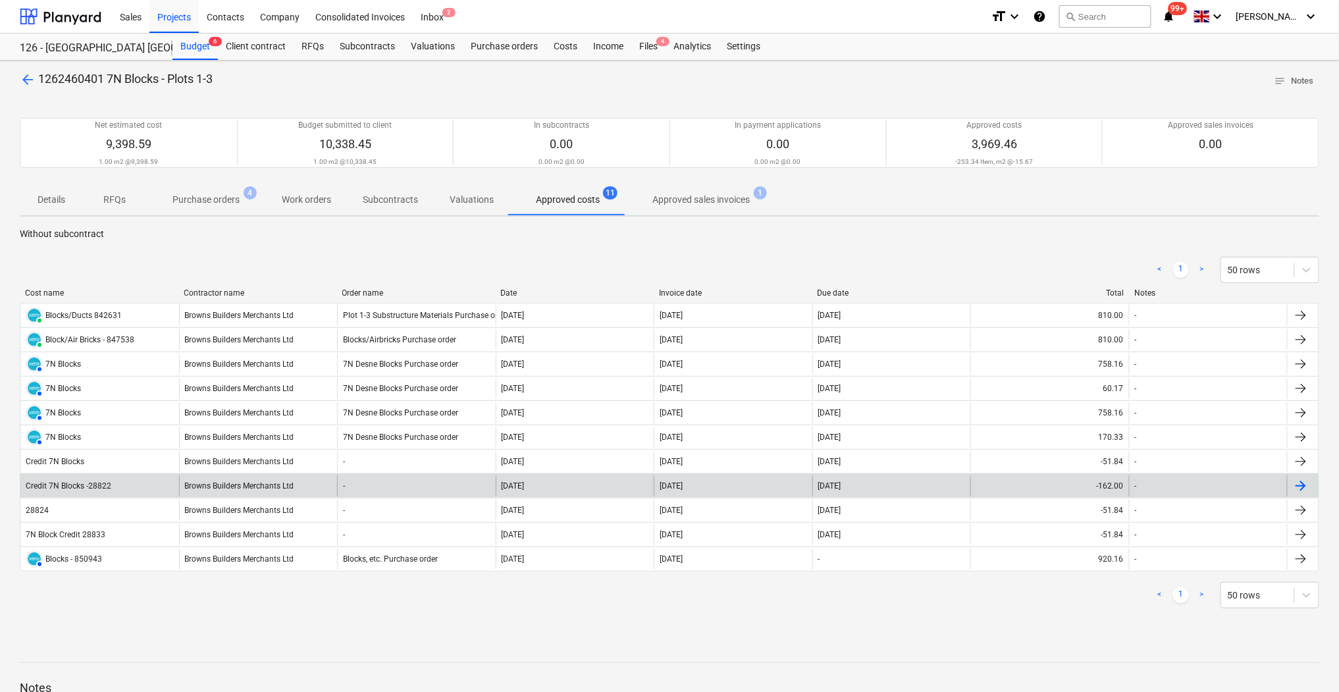
click at [103, 484] on div "Credit 7N Blocks -28822" at bounding box center [69, 485] width 86 height 9
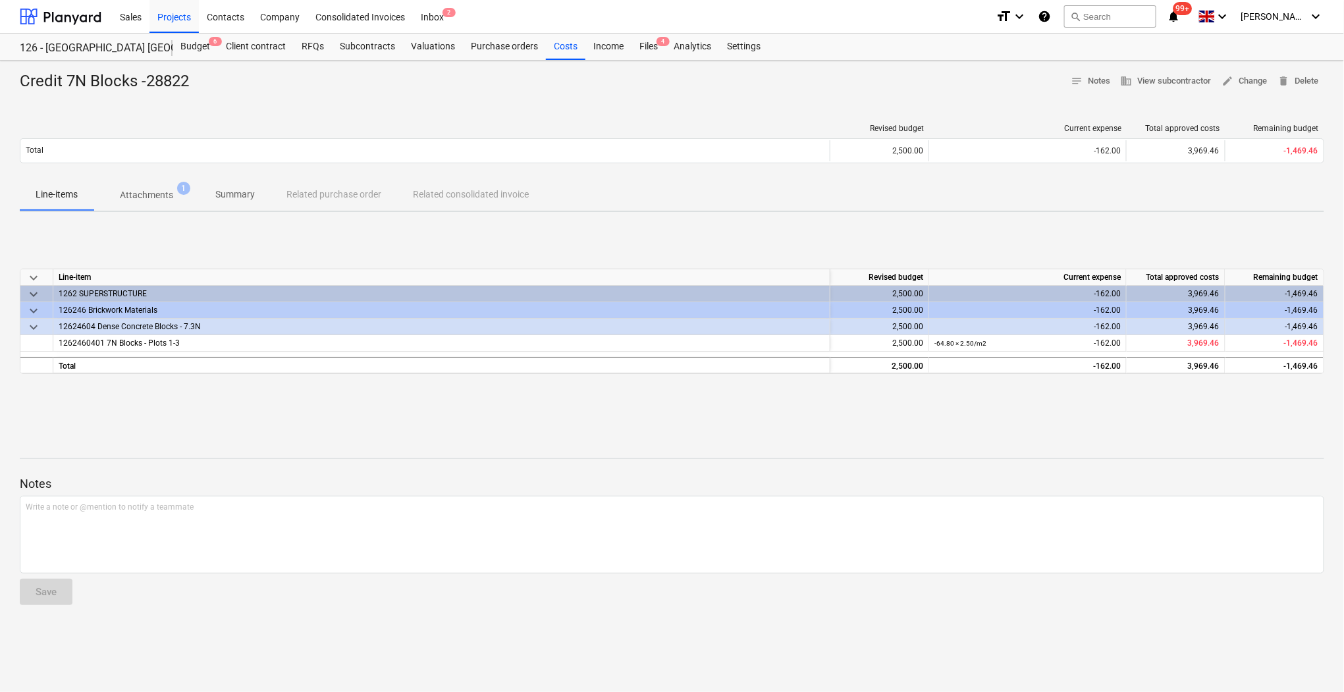
click at [169, 195] on p "Attachments" at bounding box center [146, 195] width 53 height 14
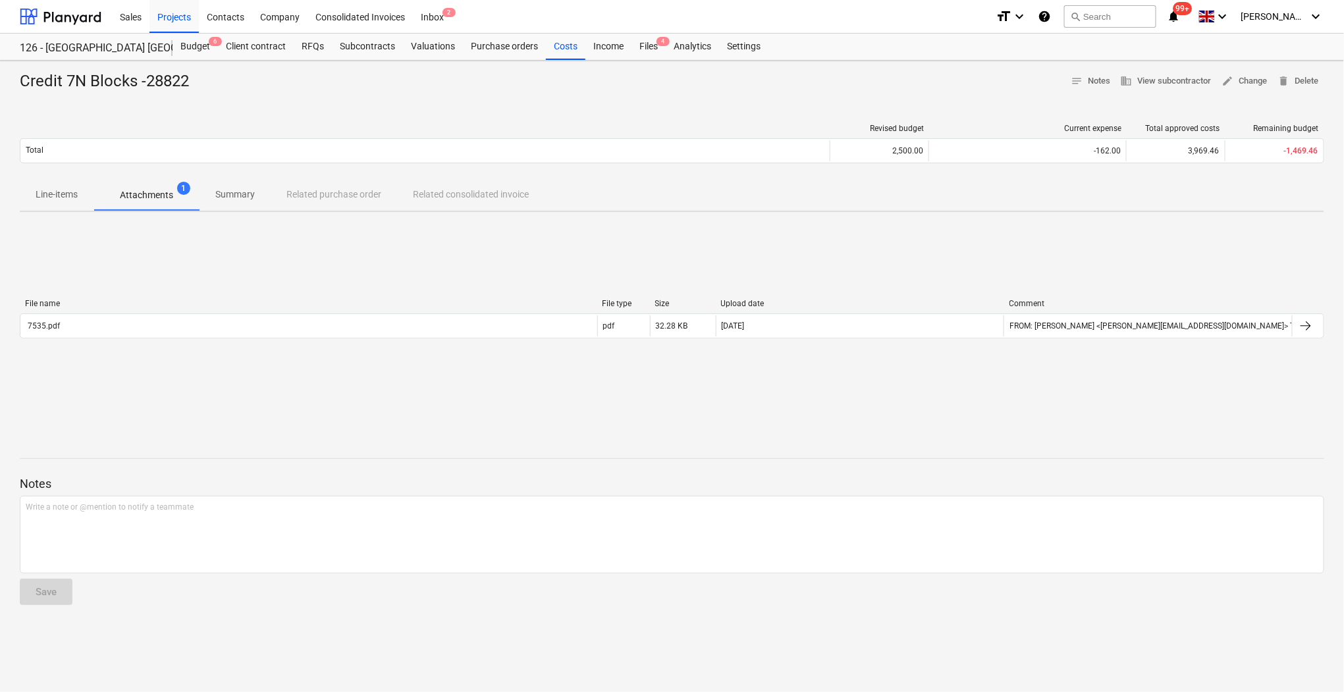
click at [163, 199] on p "Attachments" at bounding box center [146, 195] width 53 height 14
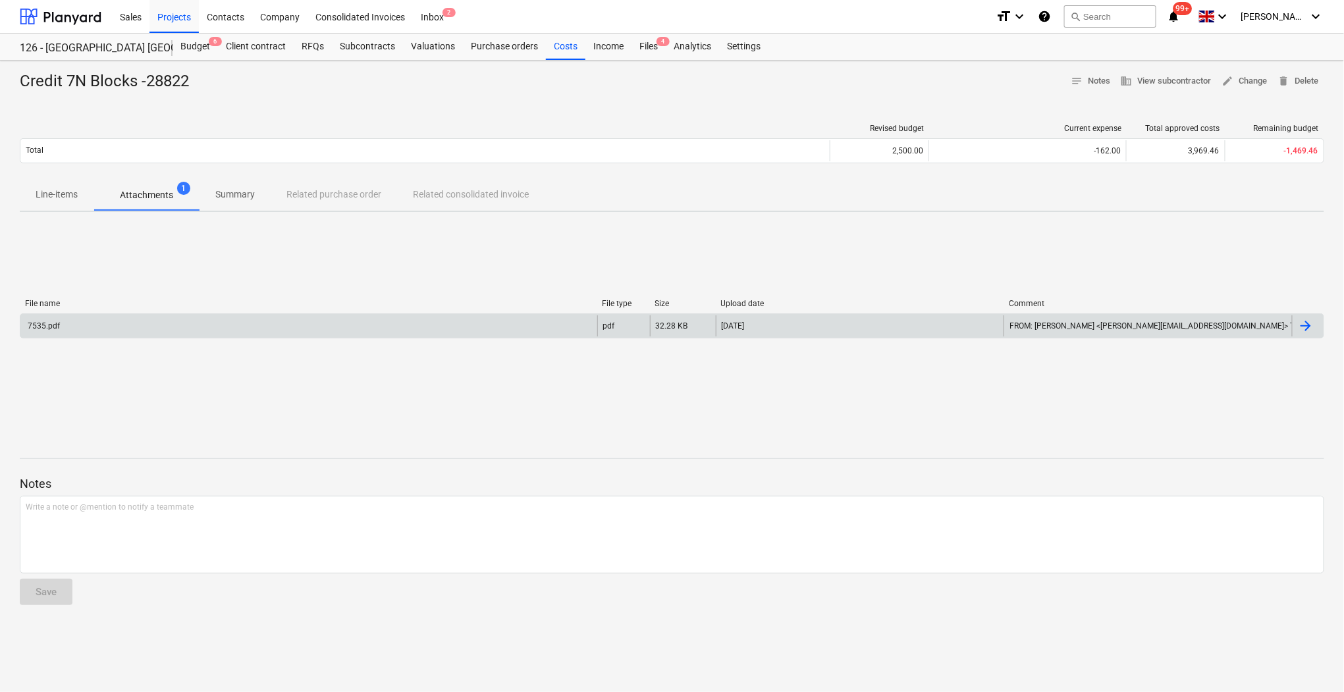
click at [284, 333] on div "7535.pdf" at bounding box center [308, 325] width 577 height 21
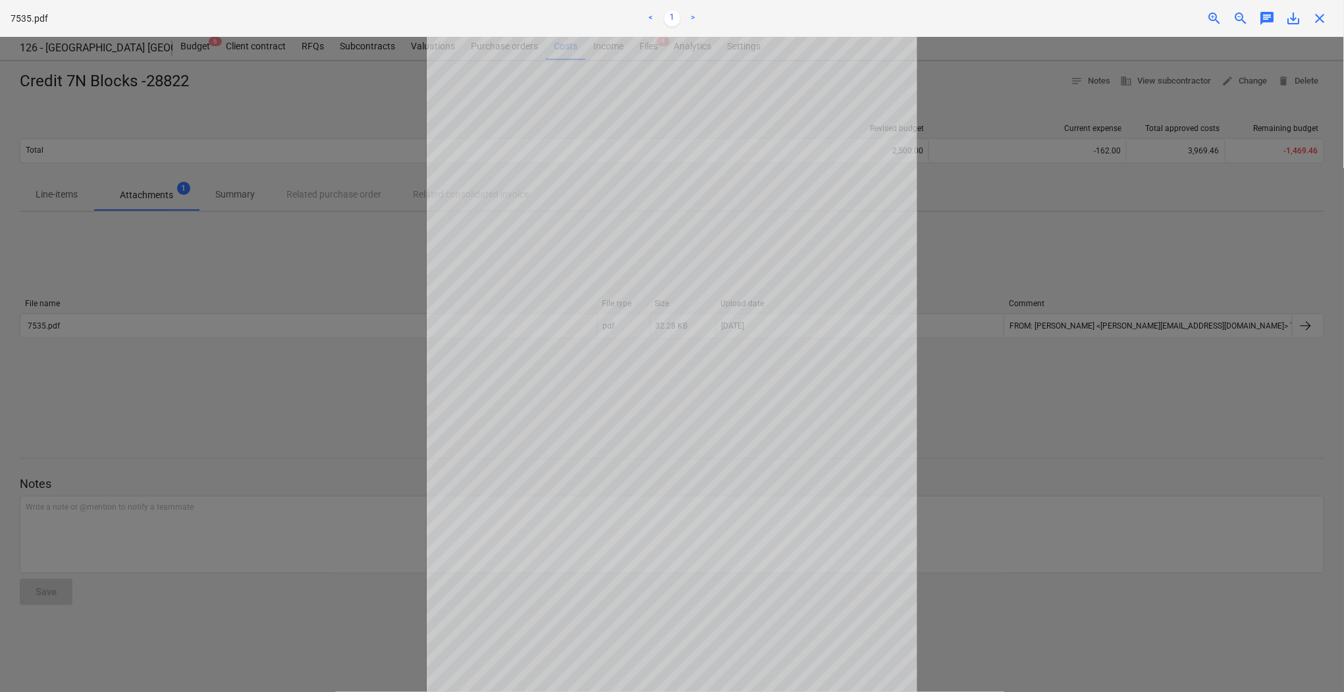
drag, startPoint x: 1186, startPoint y: 295, endPoint x: 1194, endPoint y: 271, distance: 25.0
click at [1186, 290] on div at bounding box center [672, 364] width 1344 height 655
click at [1317, 17] on span "close" at bounding box center [1320, 19] width 16 height 16
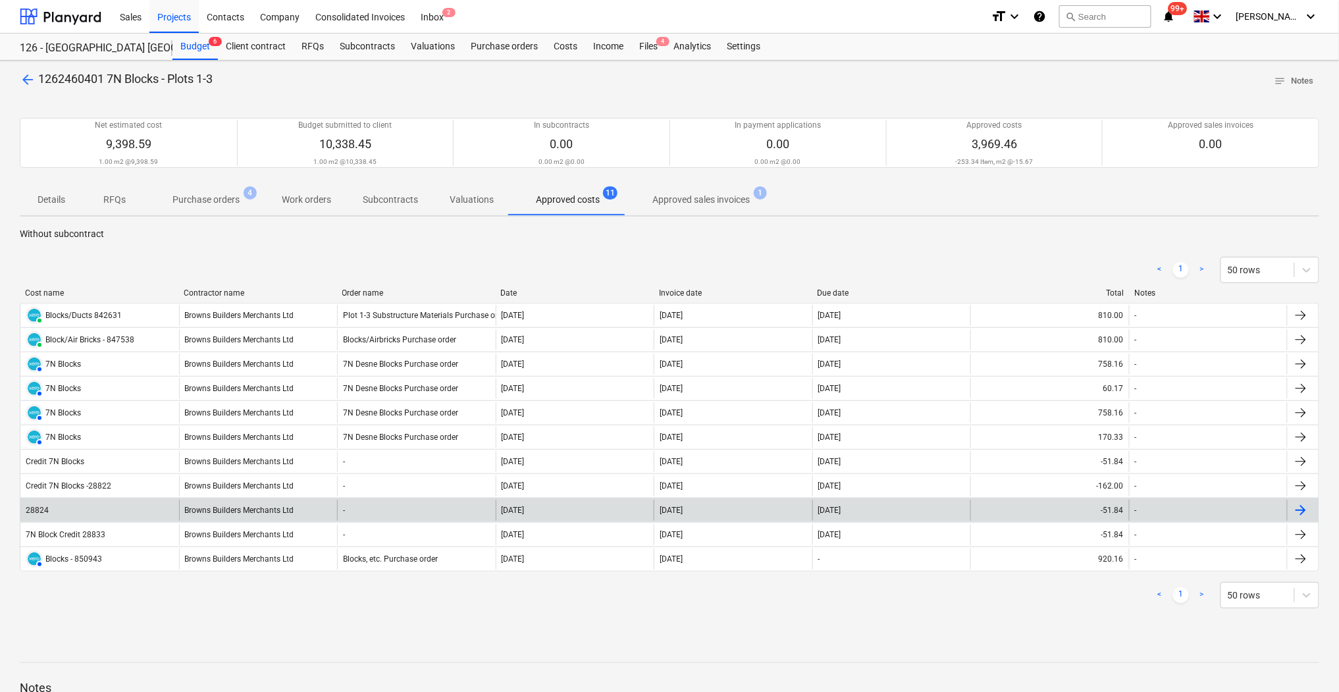
click at [225, 504] on div "Browns Builders Merchants Ltd" at bounding box center [258, 510] width 159 height 21
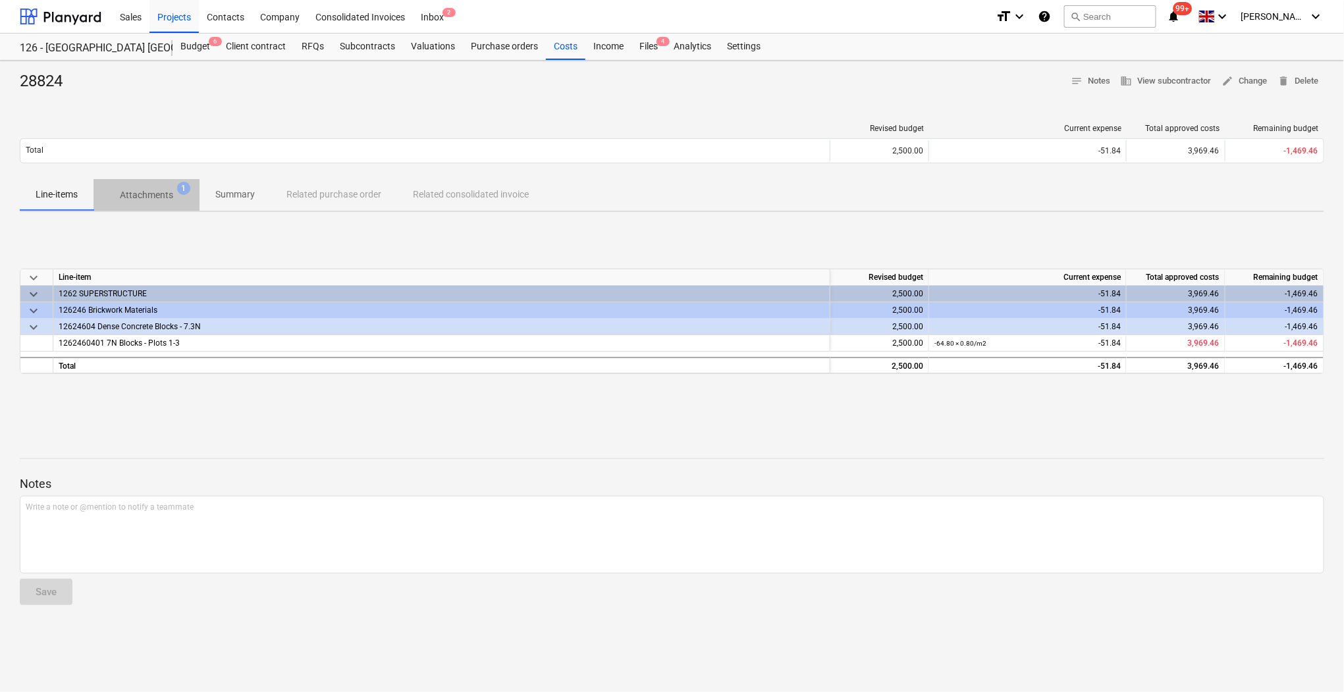
click at [165, 198] on p "Attachments" at bounding box center [146, 195] width 53 height 14
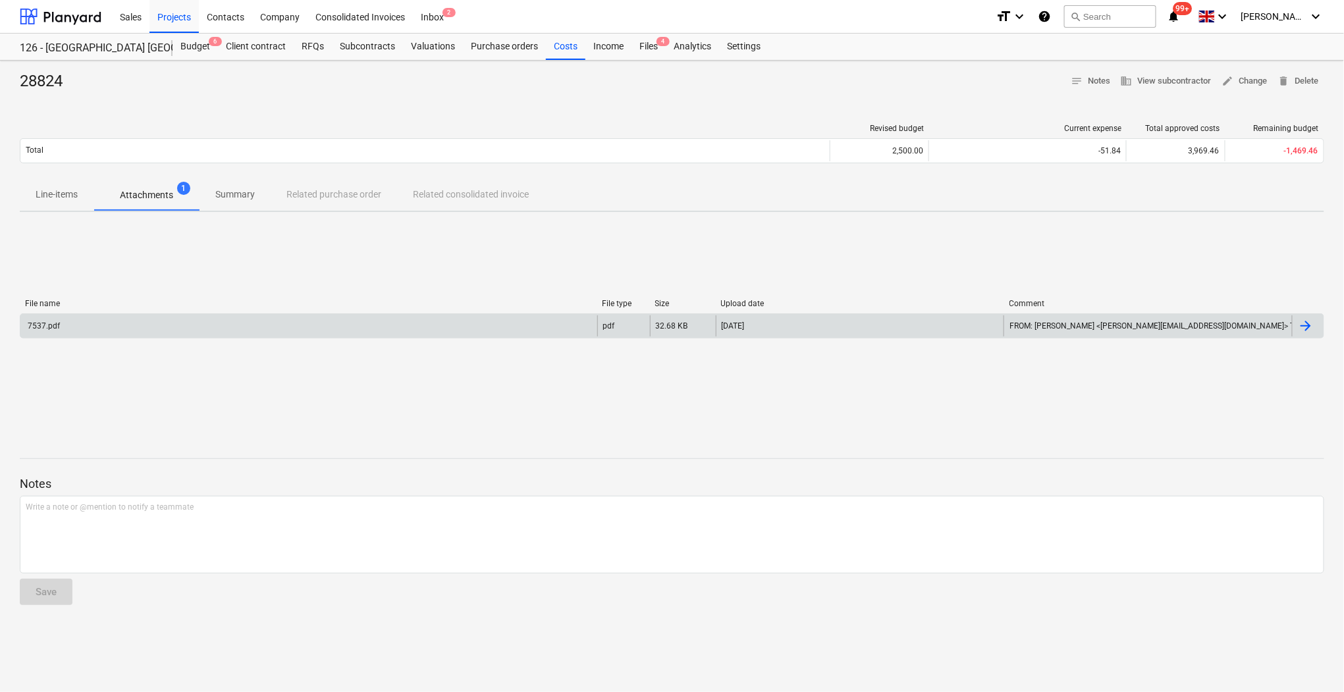
click at [37, 329] on div "7537.pdf" at bounding box center [43, 325] width 34 height 9
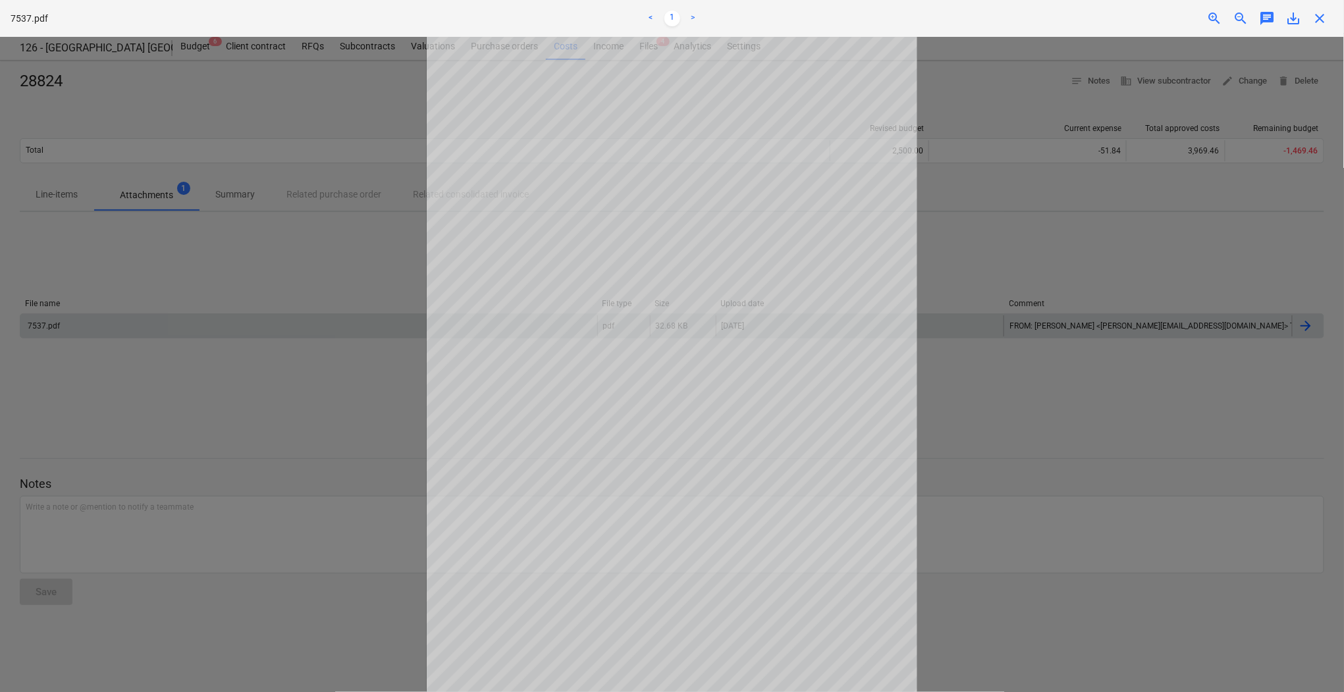
click at [0, 489] on html "Sales Projects Contacts Company Consolidated Invoices Inbox 2 format_size keybo…" at bounding box center [672, 346] width 1344 height 692
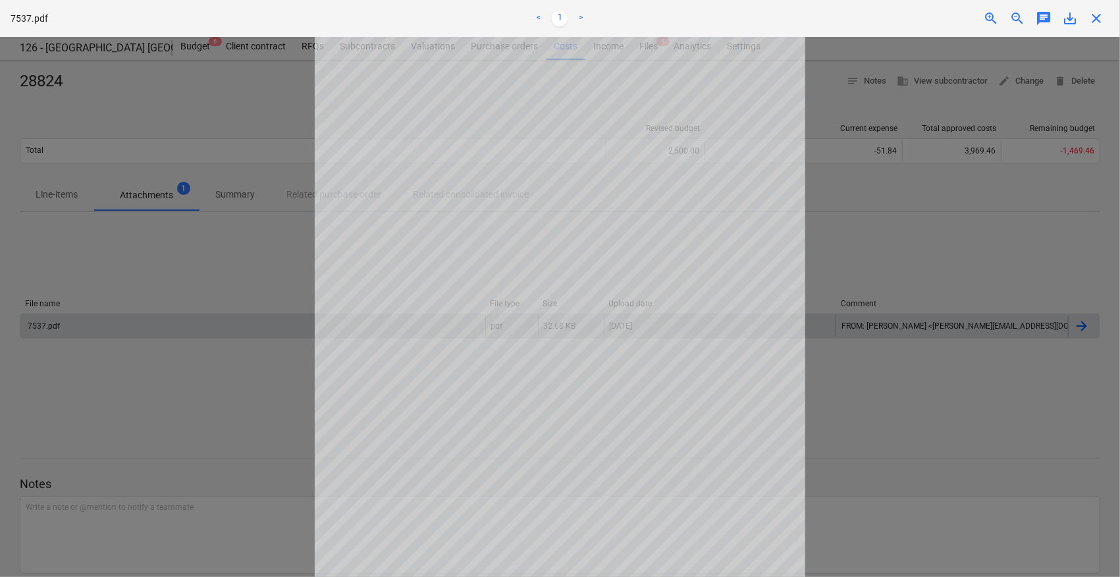
click at [1097, 19] on span "close" at bounding box center [1096, 19] width 16 height 16
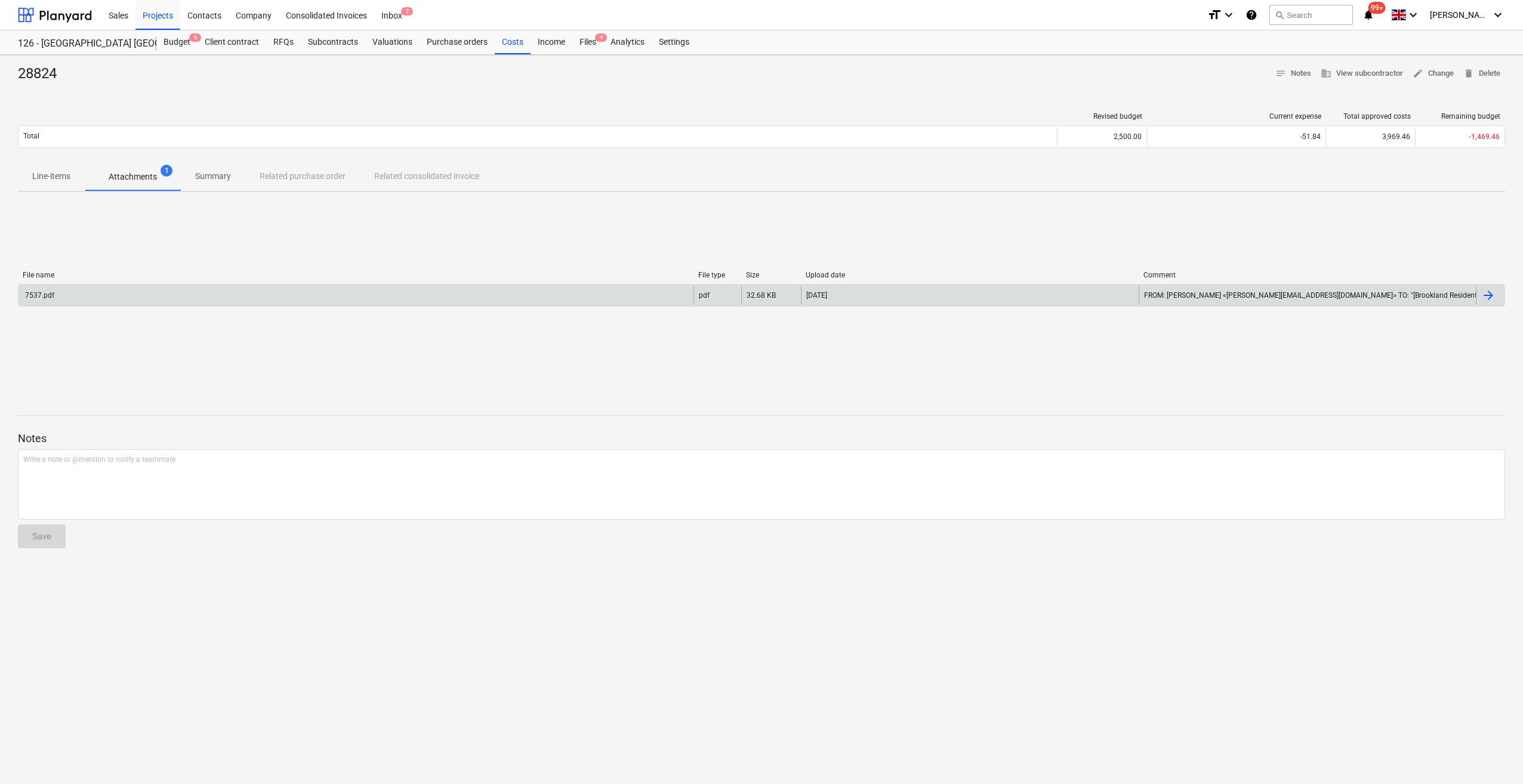
drag, startPoint x: 1014, startPoint y: 6, endPoint x: 1259, endPoint y: 413, distance: 475.1
click at [1259, 413] on div "Notes Write a note or @mention to notify a teammate ﻿ Save" at bounding box center [762, 479] width 1488 height 158
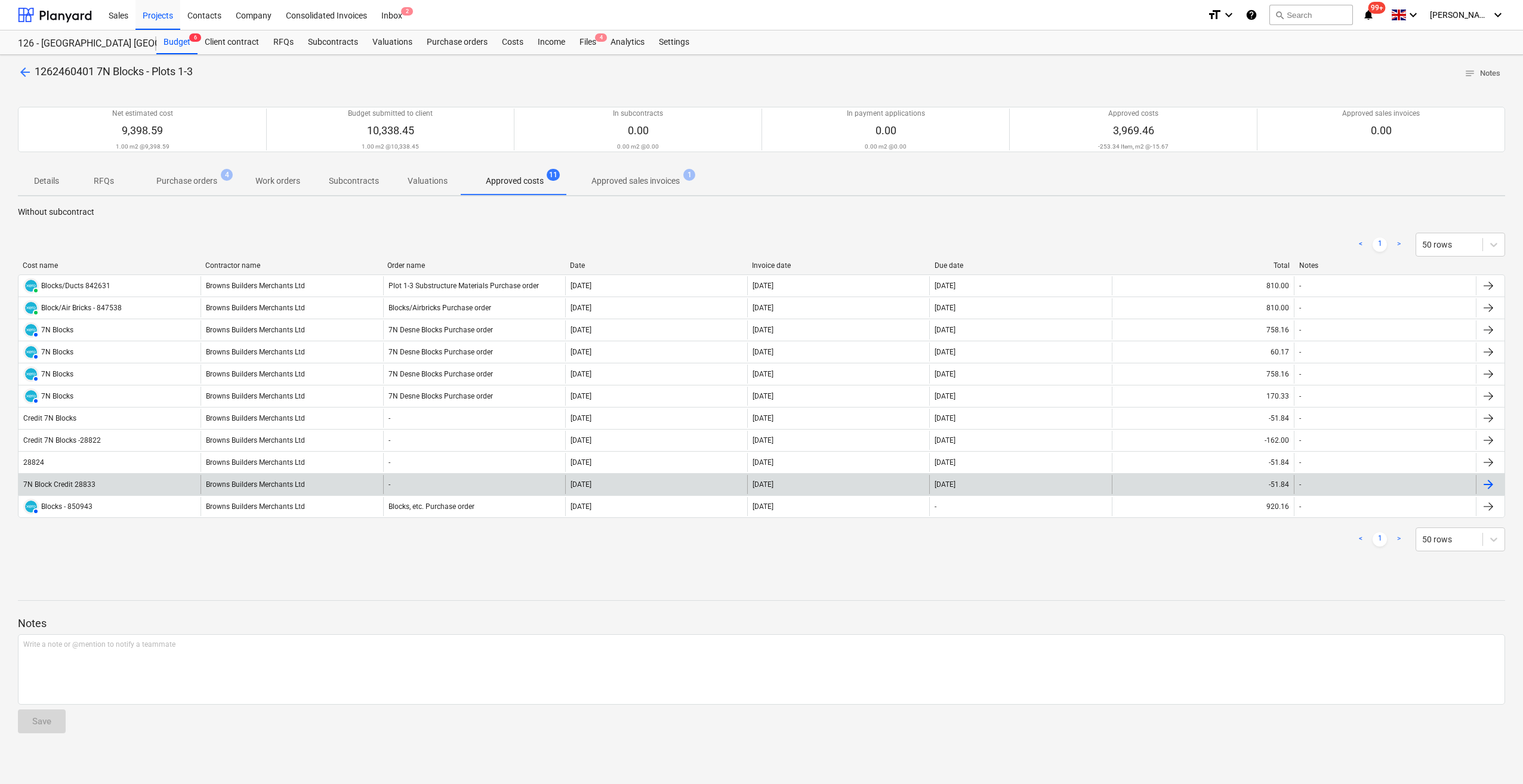
click at [70, 484] on div "7N Block Credit 28833" at bounding box center [60, 484] width 73 height 8
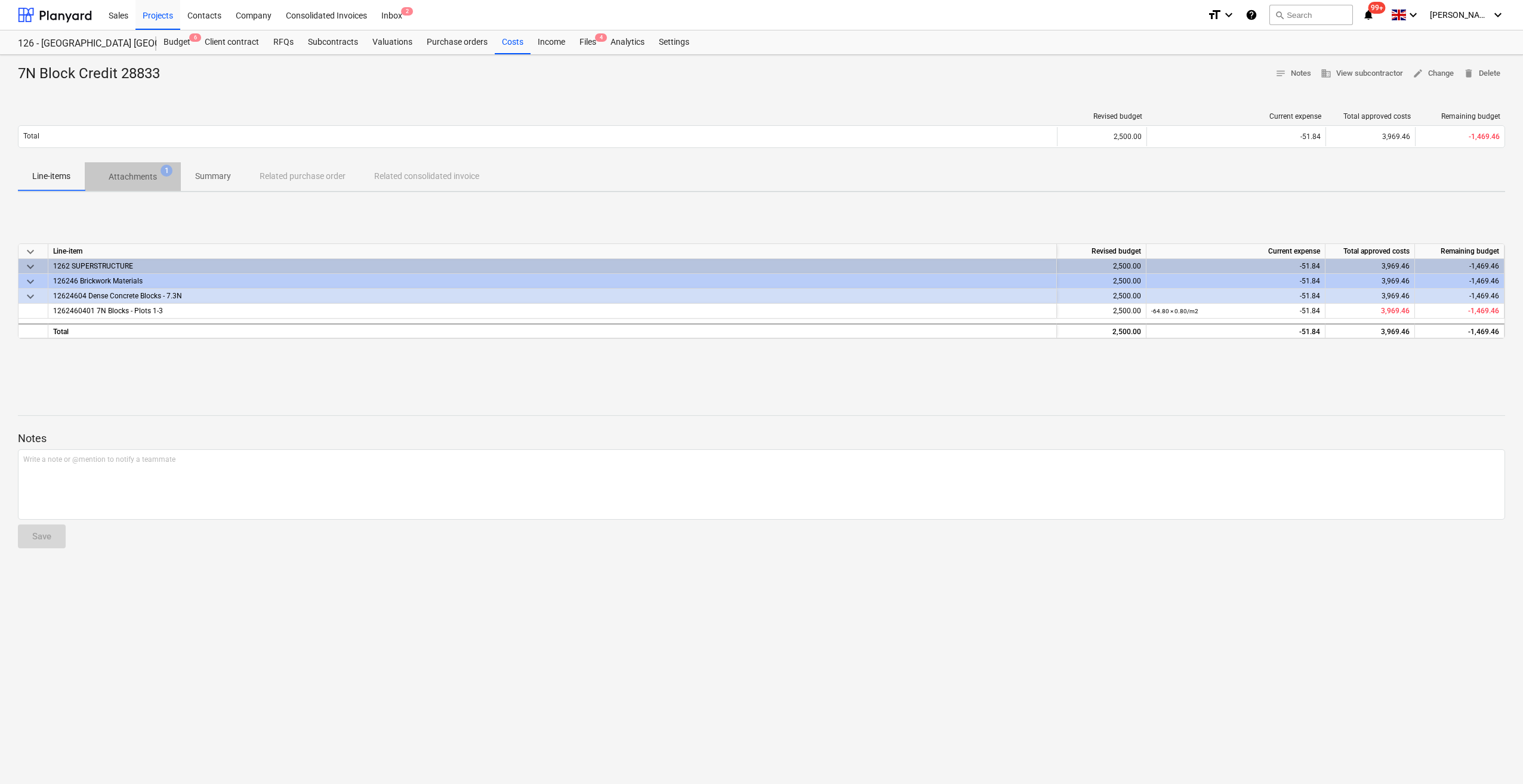
click at [136, 179] on p "Attachments" at bounding box center [132, 177] width 48 height 13
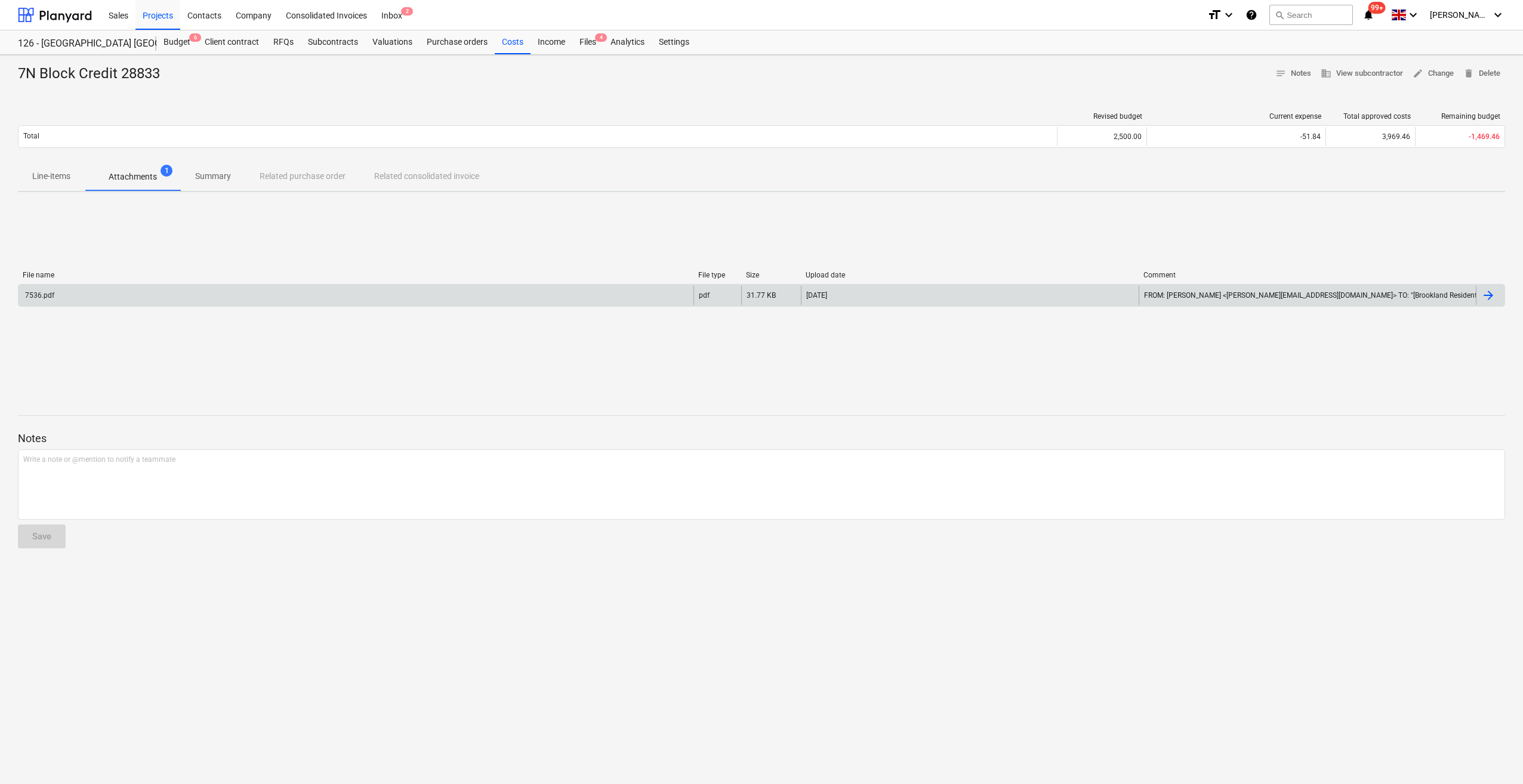
click at [90, 296] on div "7536.pdf" at bounding box center [355, 295] width 675 height 19
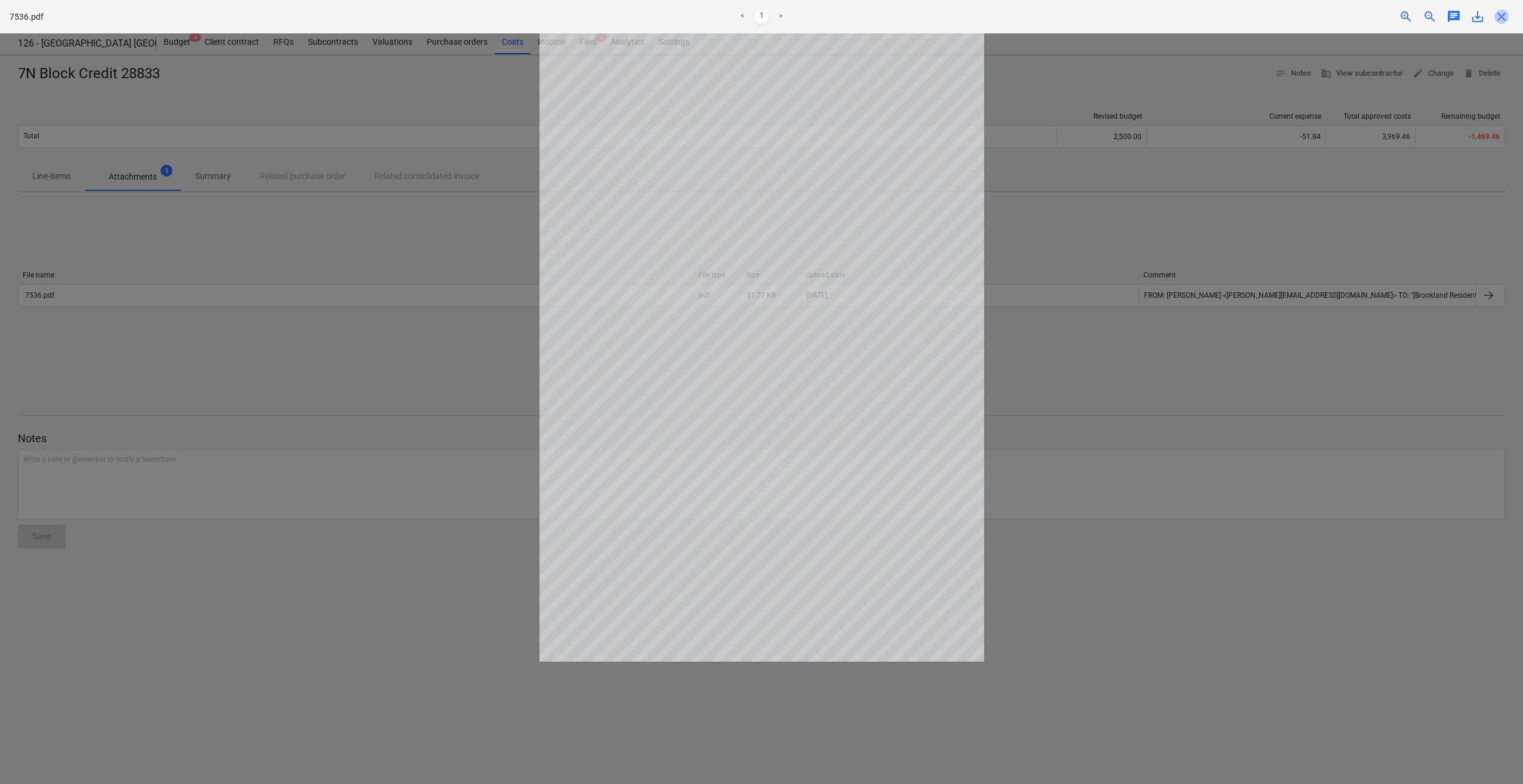
click at [1500, 16] on span "close" at bounding box center [1502, 17] width 15 height 15
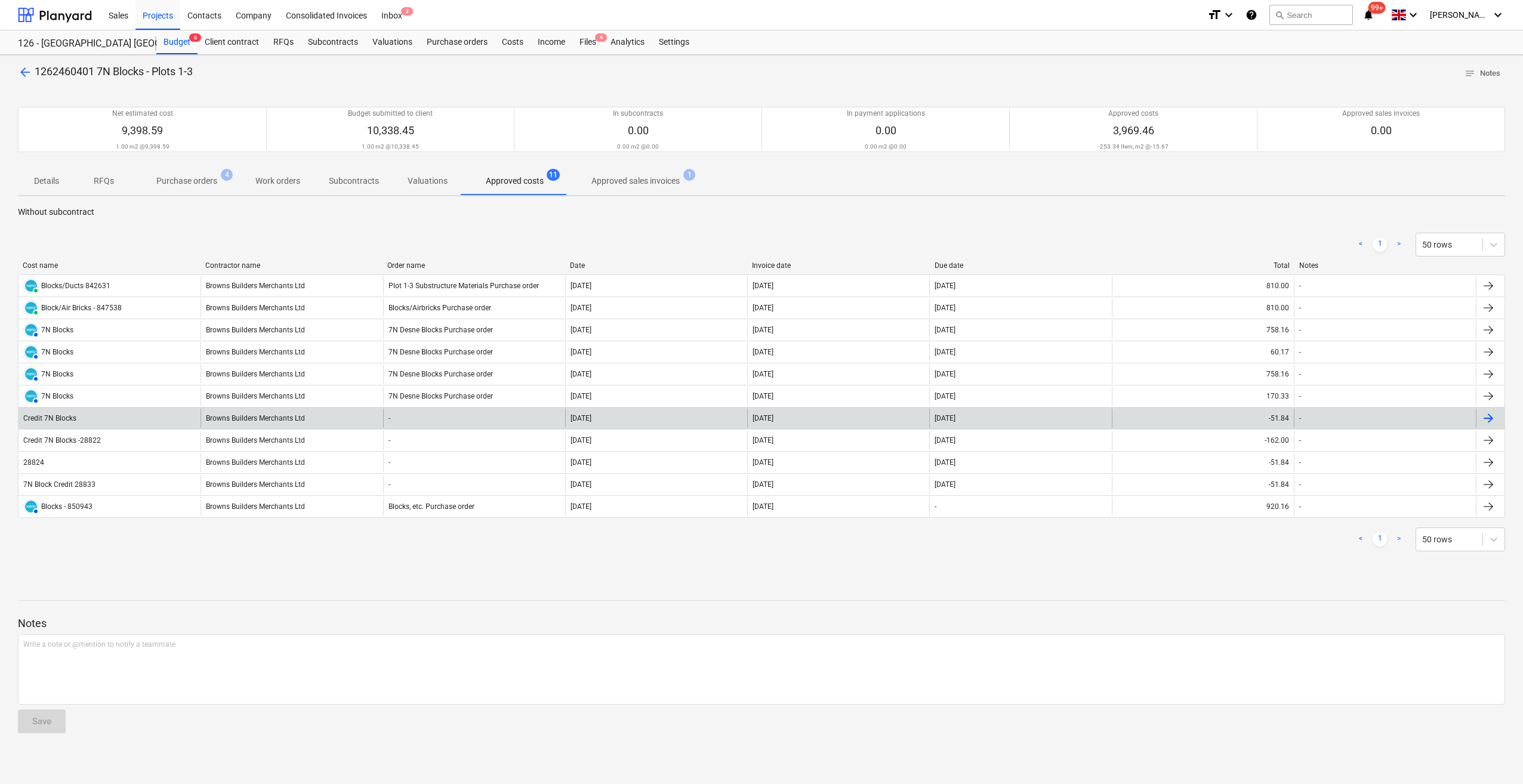
click at [73, 416] on div "Credit 7N Blocks" at bounding box center [50, 418] width 53 height 8
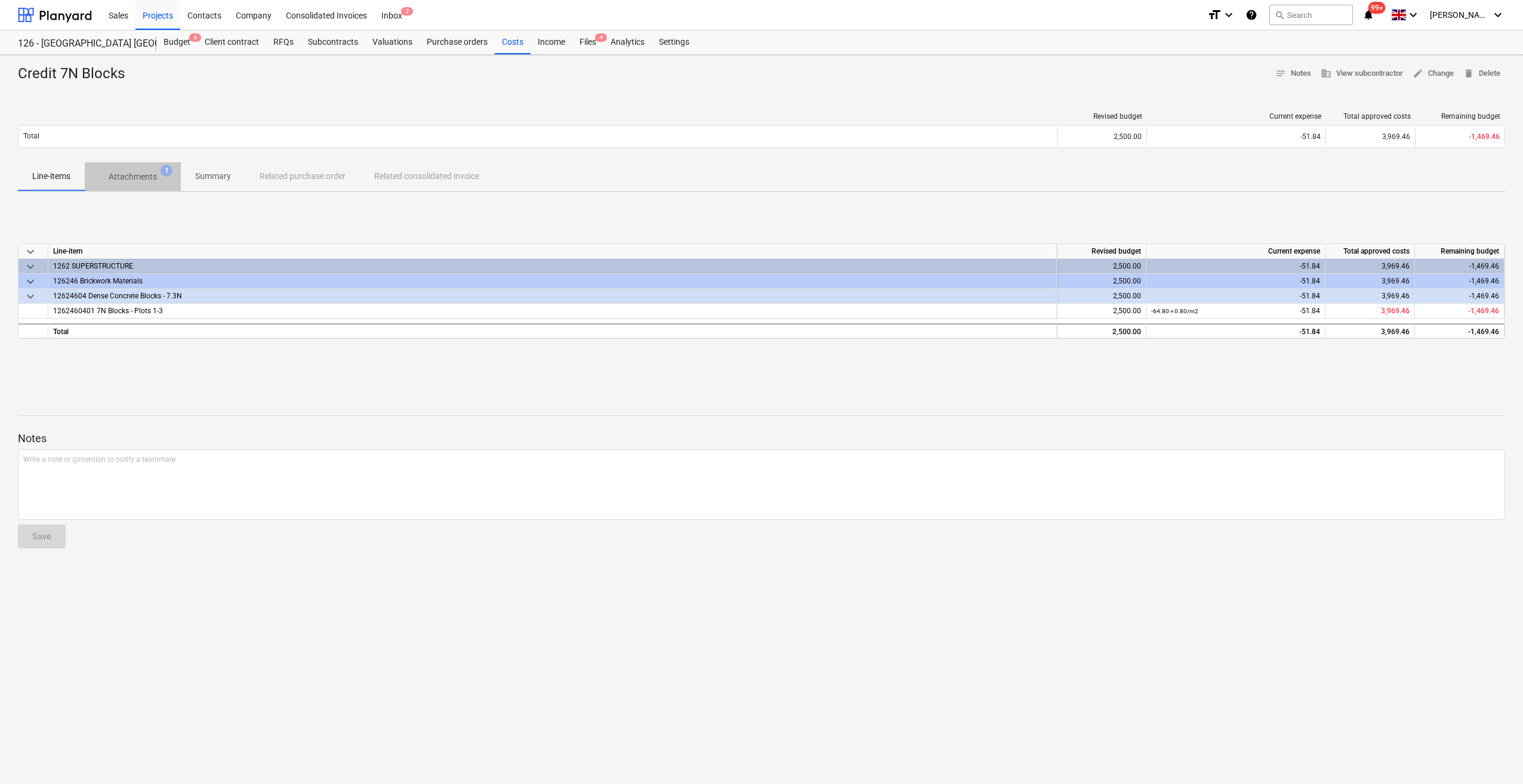
click at [139, 179] on p "Attachments" at bounding box center [132, 177] width 48 height 13
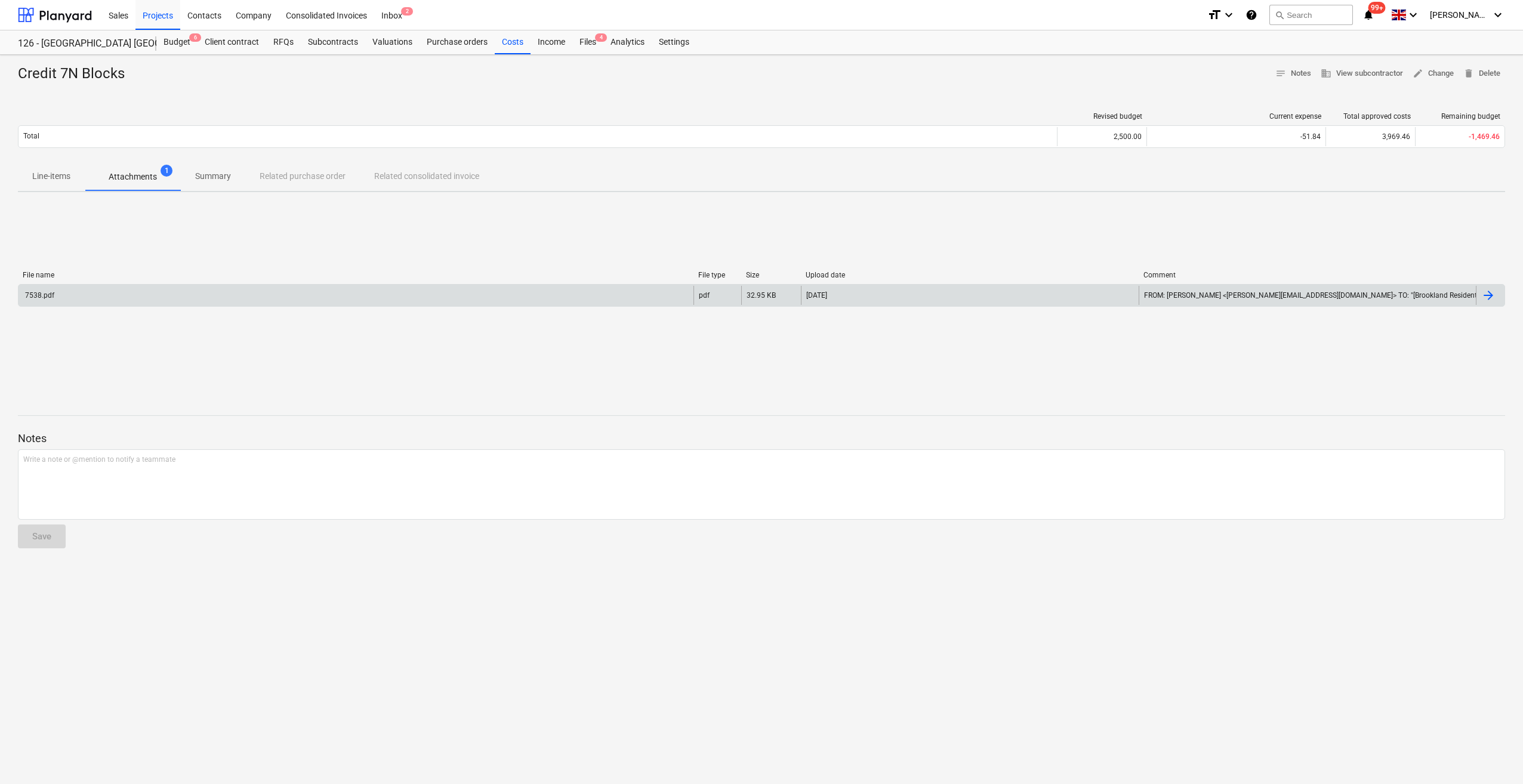
click at [46, 300] on div "7538.pdf" at bounding box center [355, 295] width 675 height 19
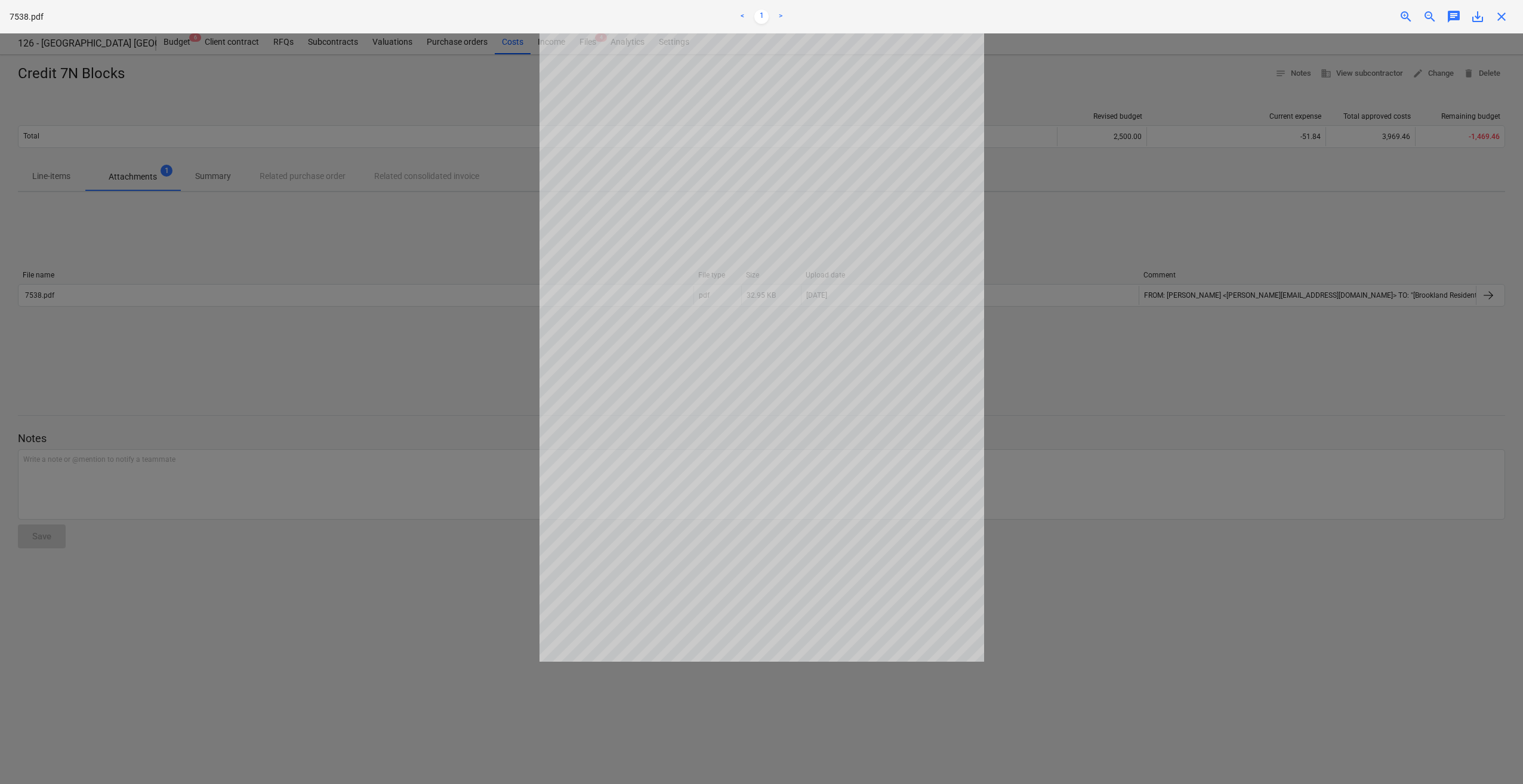
drag, startPoint x: 1248, startPoint y: 517, endPoint x: 1361, endPoint y: 460, distance: 126.6
click at [1252, 514] on div at bounding box center [762, 409] width 1523 height 750
click at [1504, 15] on span "close" at bounding box center [1502, 17] width 15 height 15
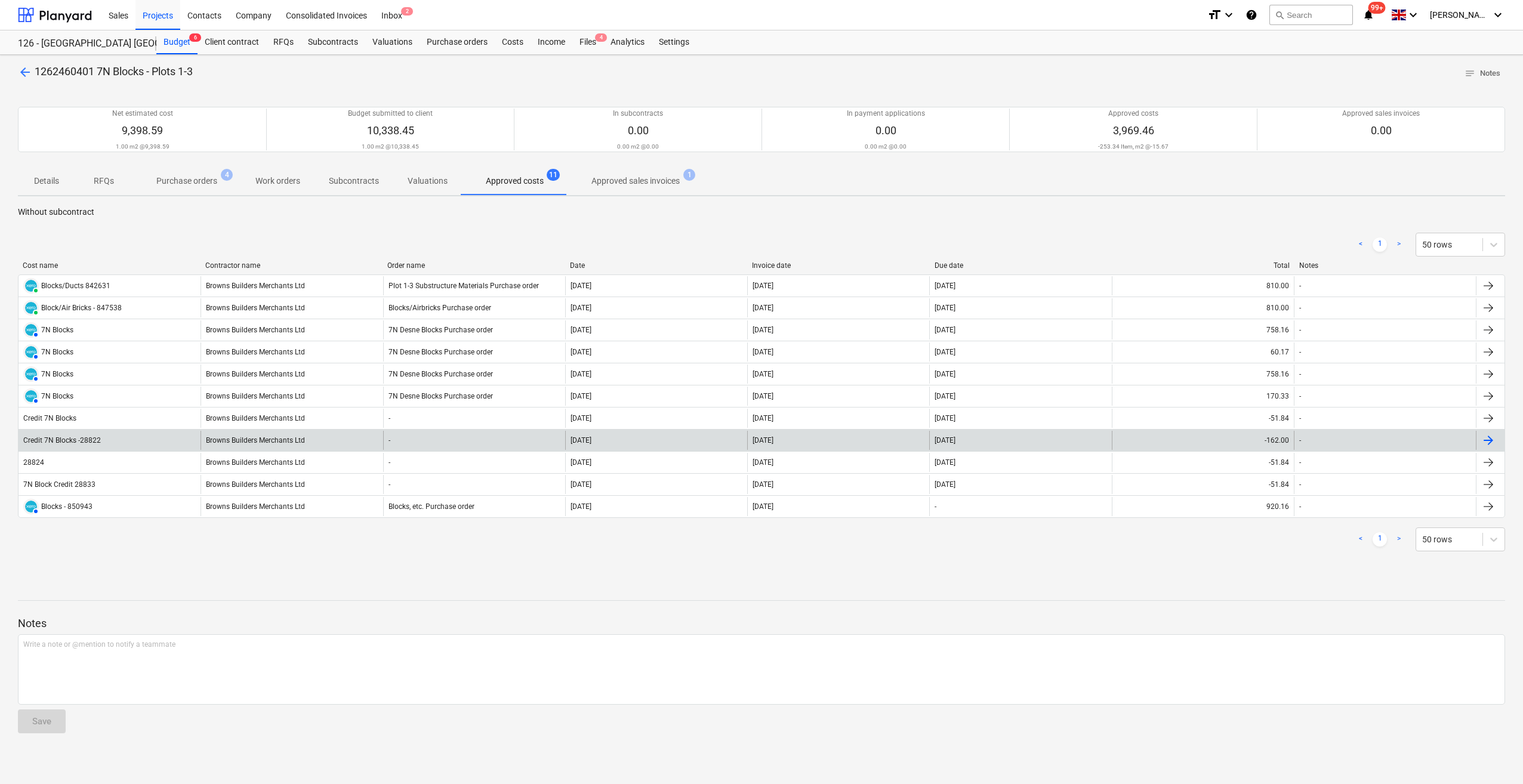
click at [68, 441] on div "Credit 7N Blocks -28822" at bounding box center [63, 440] width 78 height 8
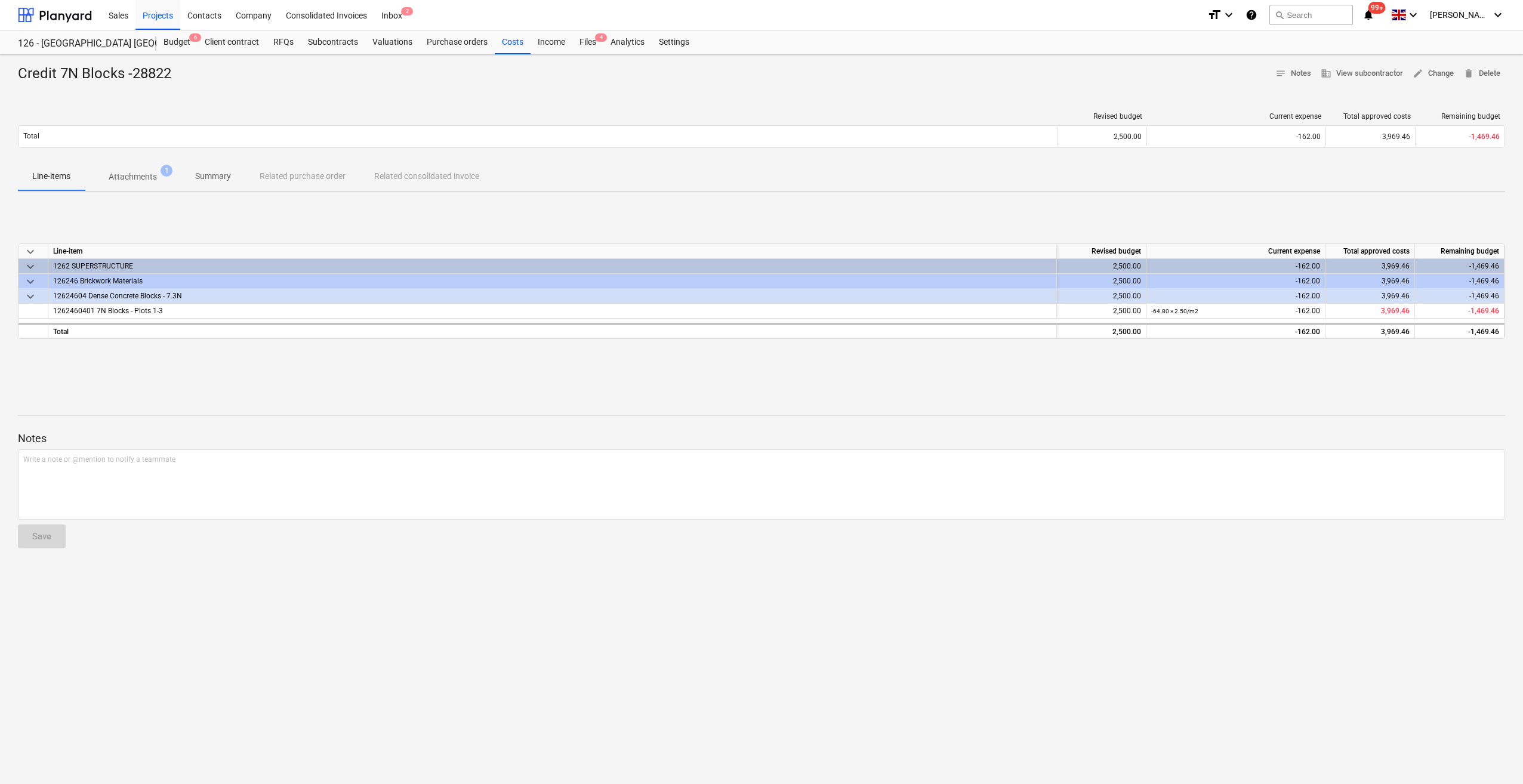
click at [150, 176] on p "Attachments" at bounding box center [132, 177] width 48 height 13
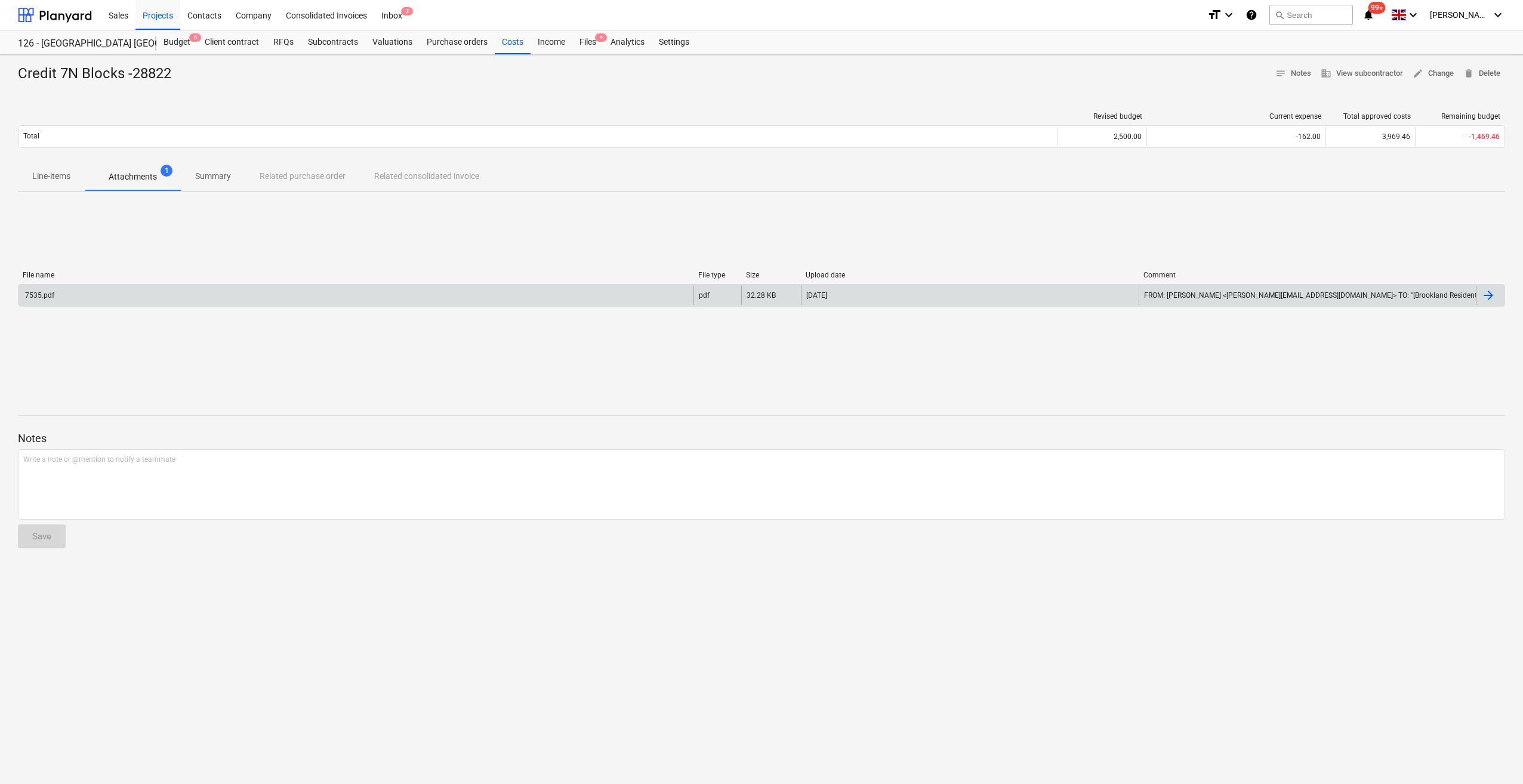
click at [38, 298] on div "7535.pdf" at bounding box center [39, 295] width 31 height 8
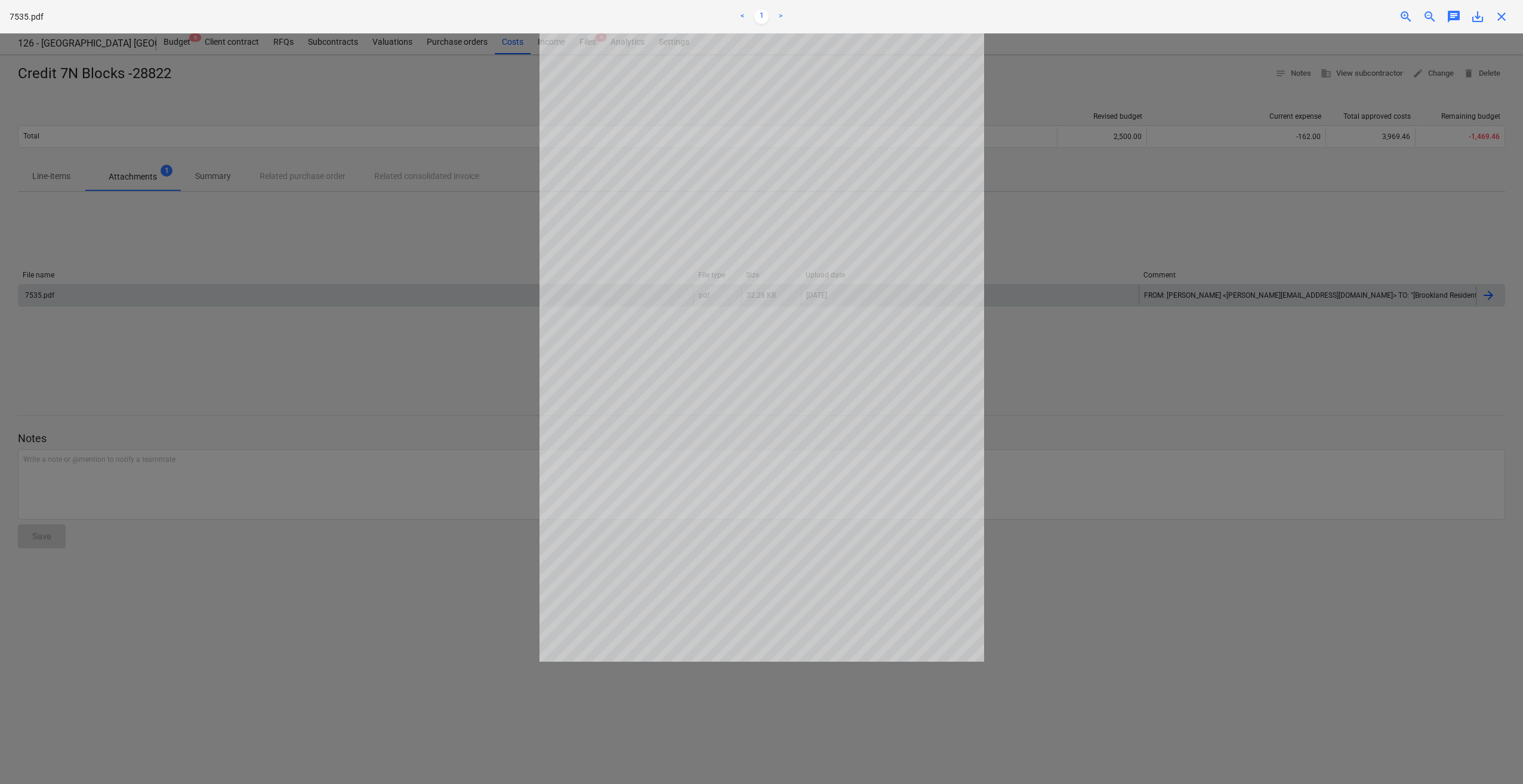
drag, startPoint x: 1225, startPoint y: 443, endPoint x: 1226, endPoint y: 438, distance: 5.1
click at [1225, 443] on div at bounding box center [762, 409] width 1523 height 750
click at [1502, 17] on span "close" at bounding box center [1502, 17] width 15 height 15
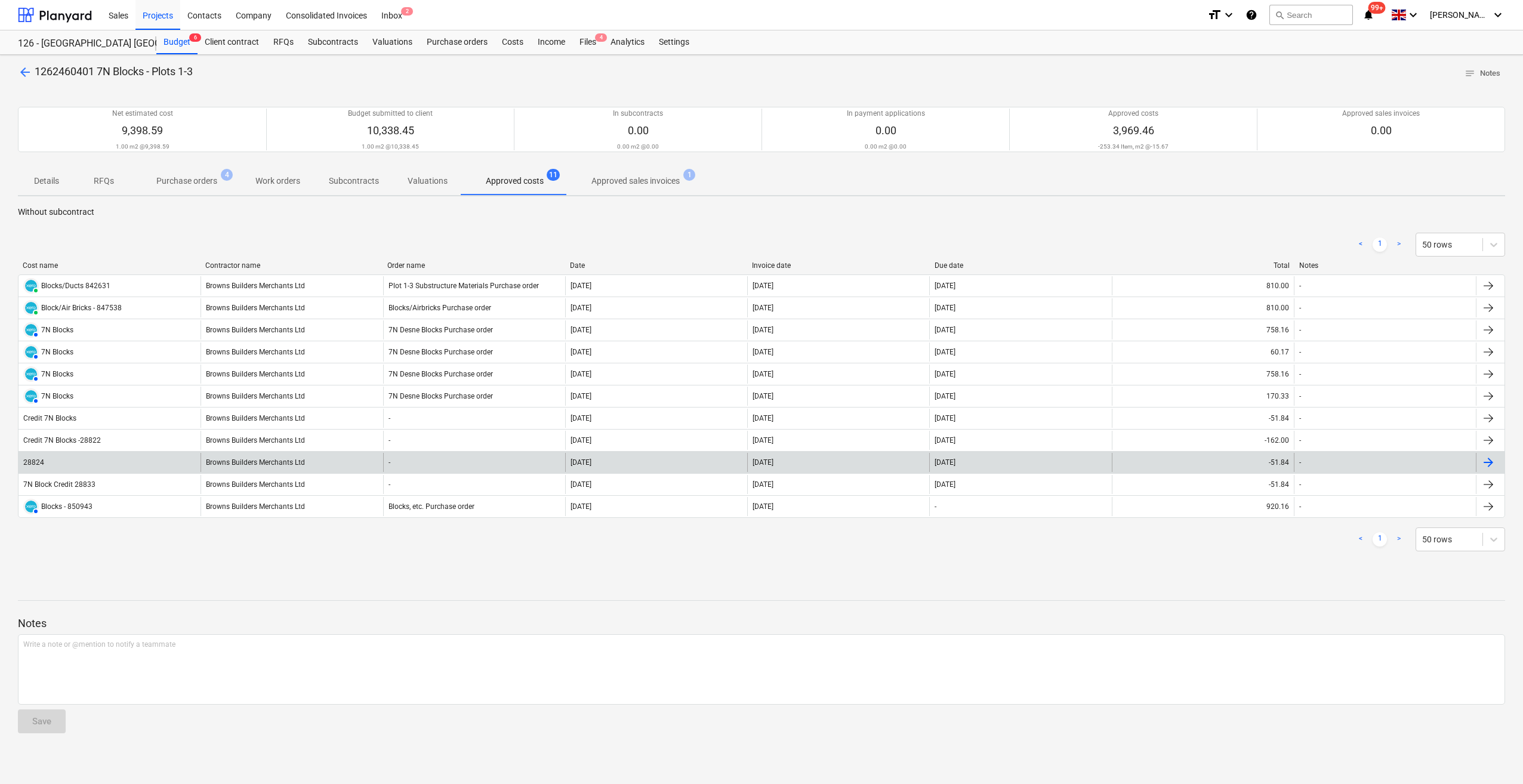
click at [56, 465] on div "28824" at bounding box center [109, 462] width 182 height 19
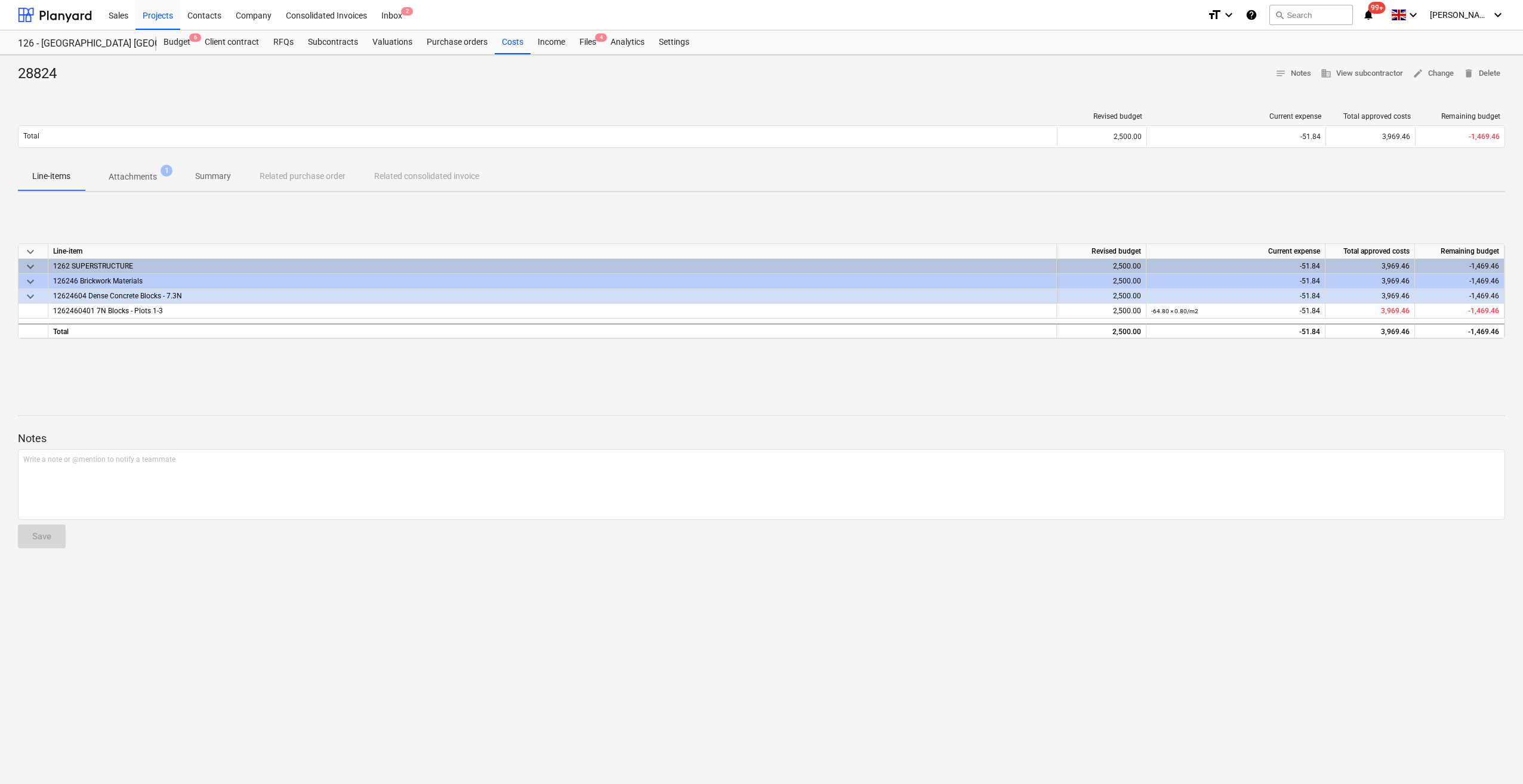
click at [143, 174] on p "Attachments" at bounding box center [132, 177] width 48 height 13
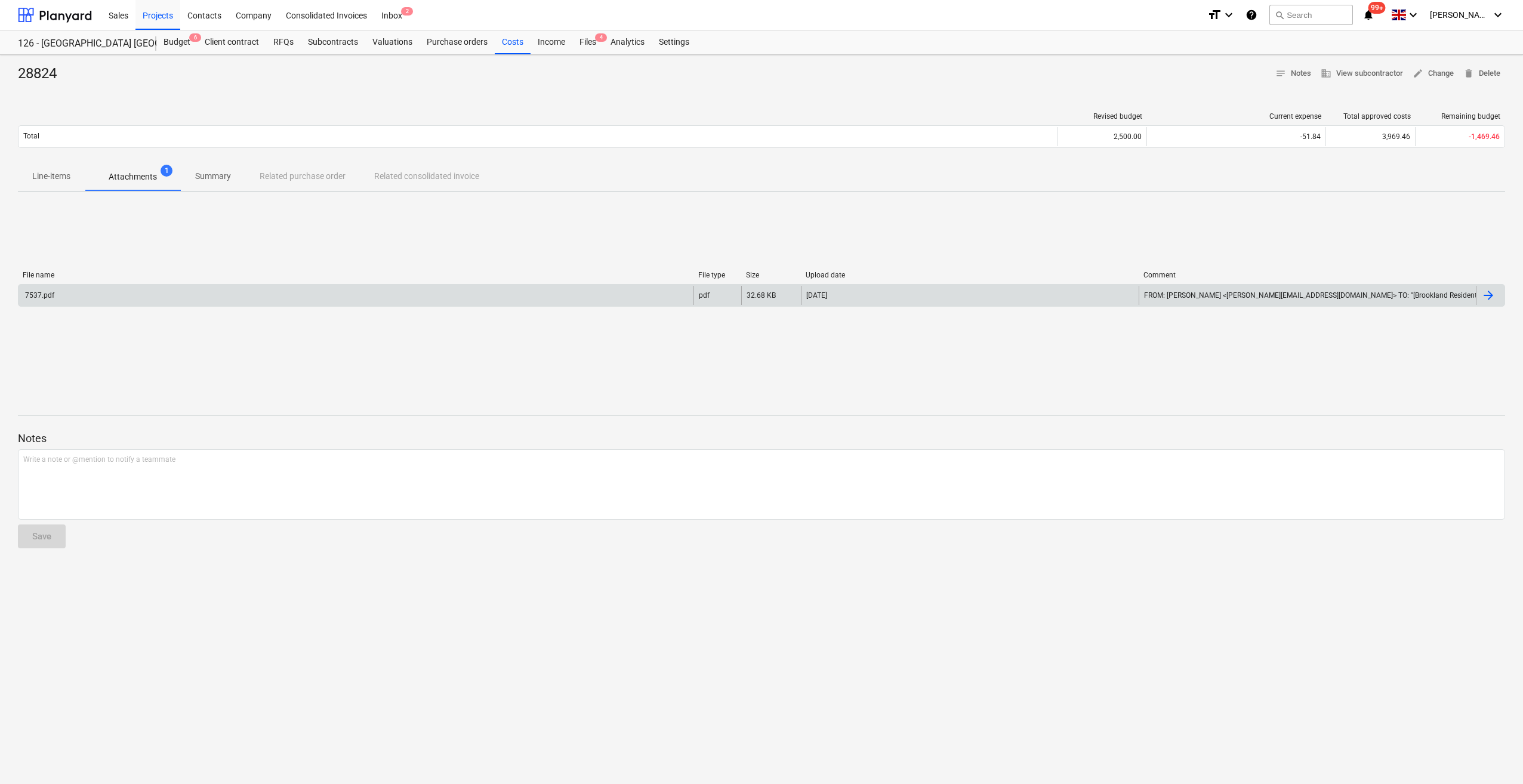
click at [57, 295] on div "7537.pdf" at bounding box center [355, 295] width 675 height 19
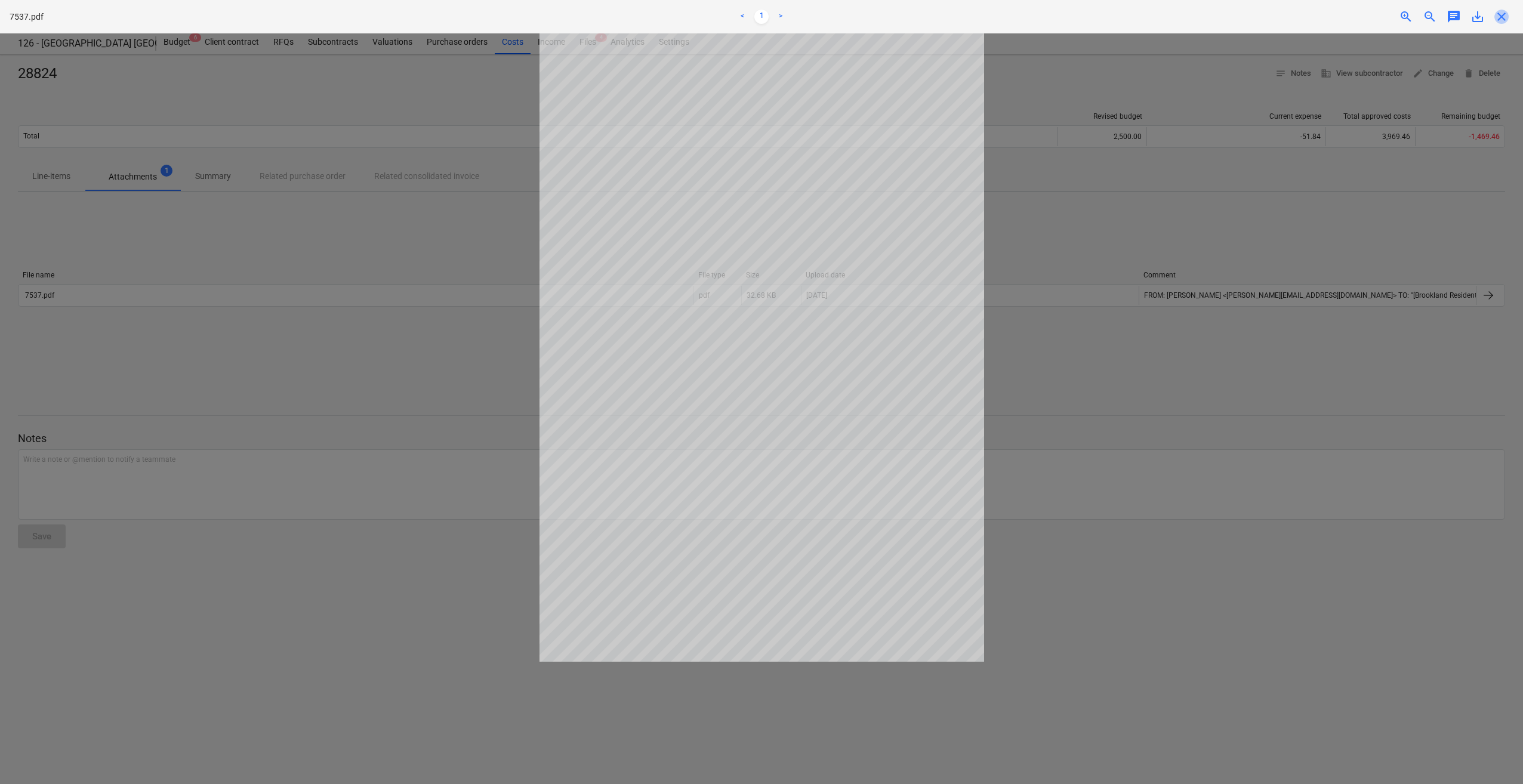
click at [1500, 15] on span "close" at bounding box center [1502, 17] width 15 height 15
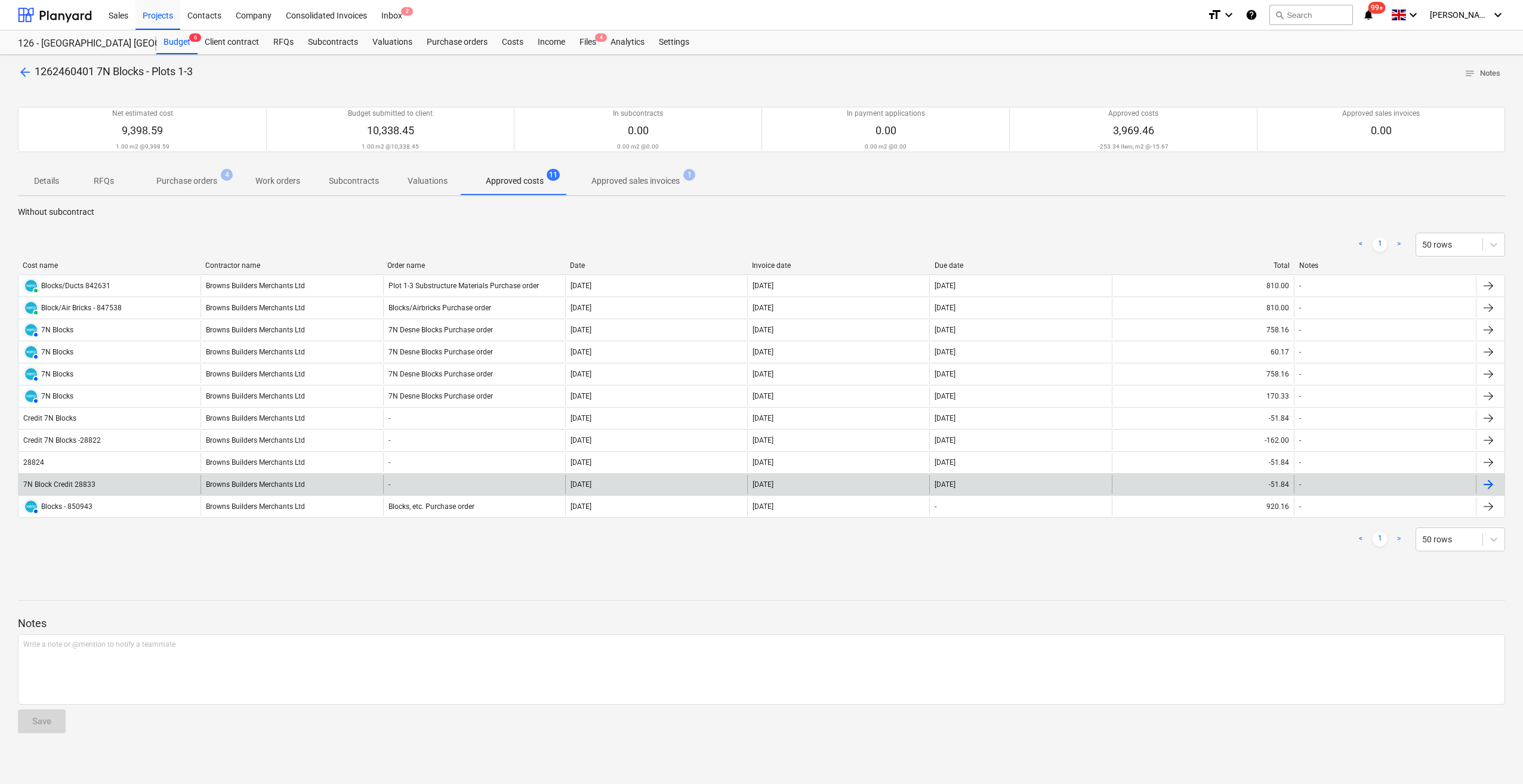
click at [63, 485] on div "7N Block Credit 28833" at bounding box center [60, 484] width 73 height 8
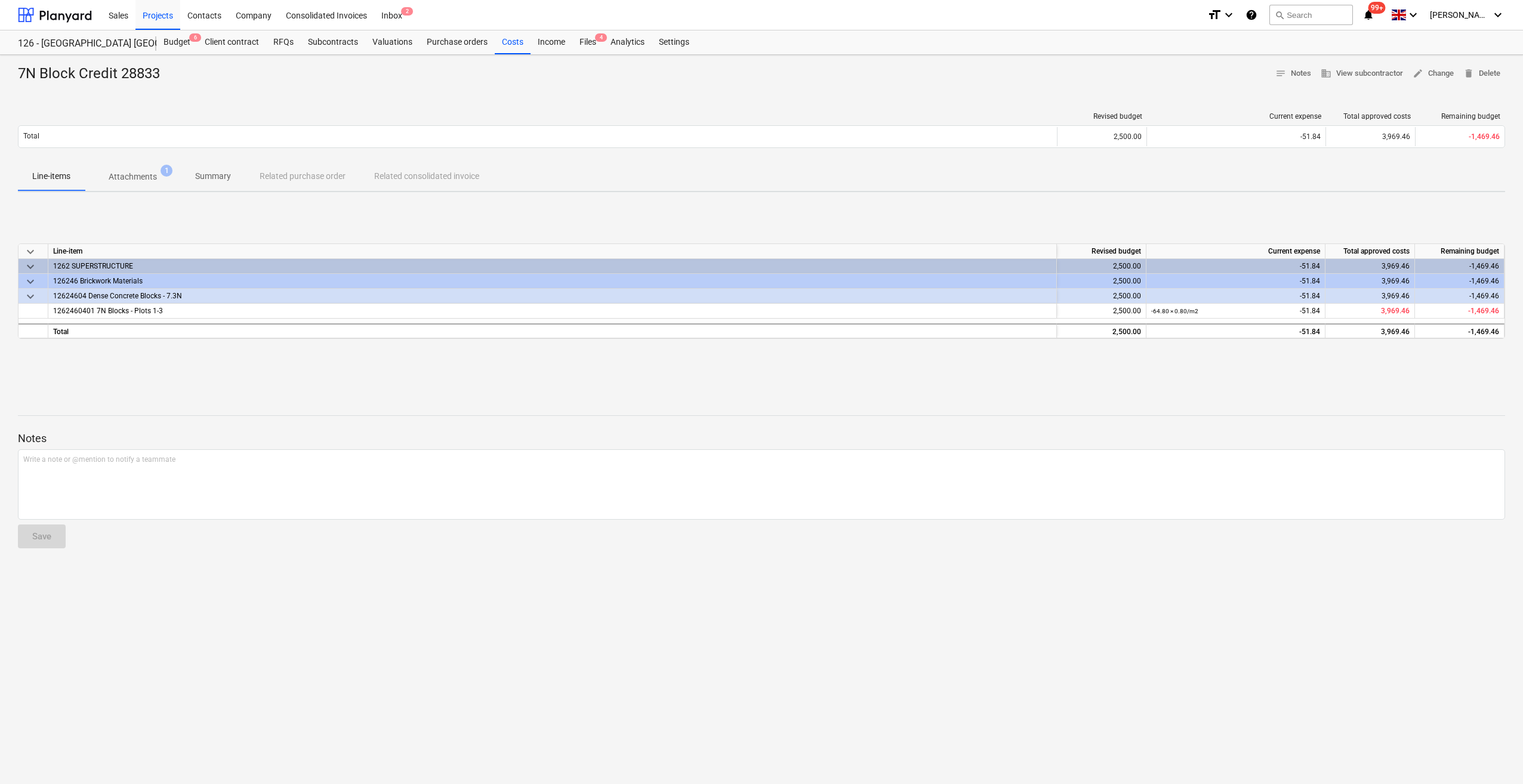
click at [114, 174] on p "Attachments" at bounding box center [132, 177] width 48 height 13
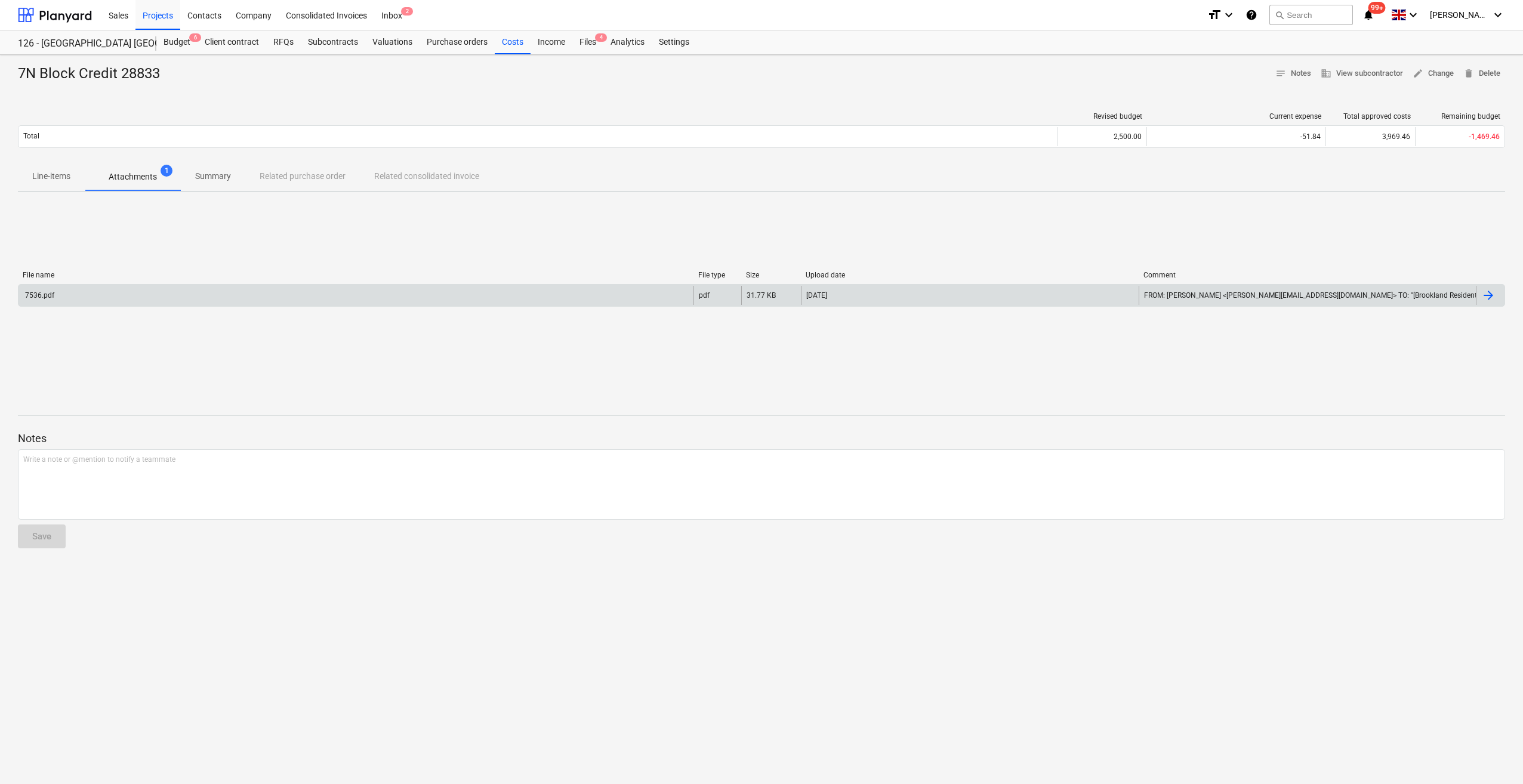
click at [88, 303] on div "7536.pdf" at bounding box center [355, 295] width 675 height 19
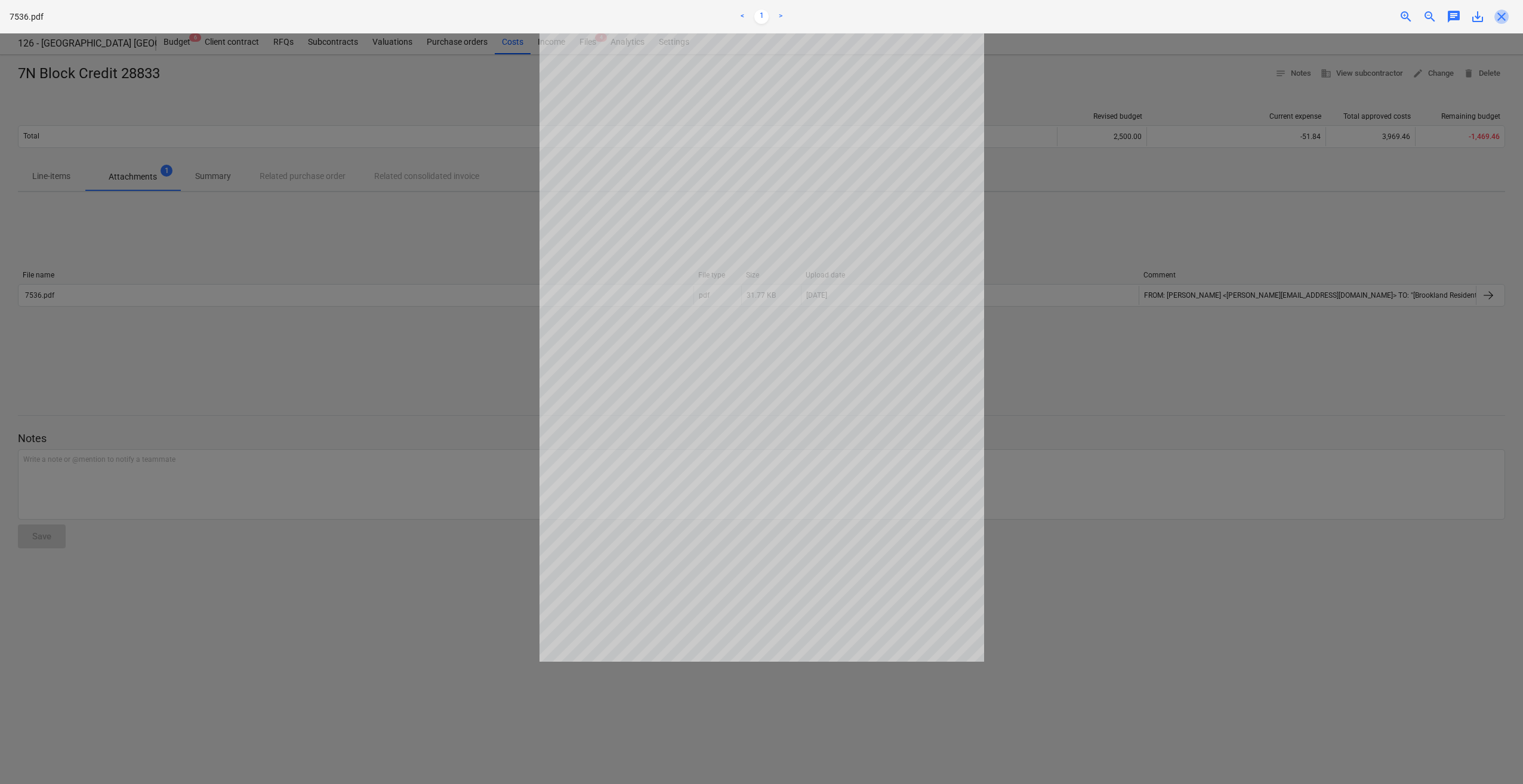
drag, startPoint x: 1502, startPoint y: 16, endPoint x: 1493, endPoint y: 31, distance: 17.5
click at [1502, 16] on span "close" at bounding box center [1502, 17] width 15 height 15
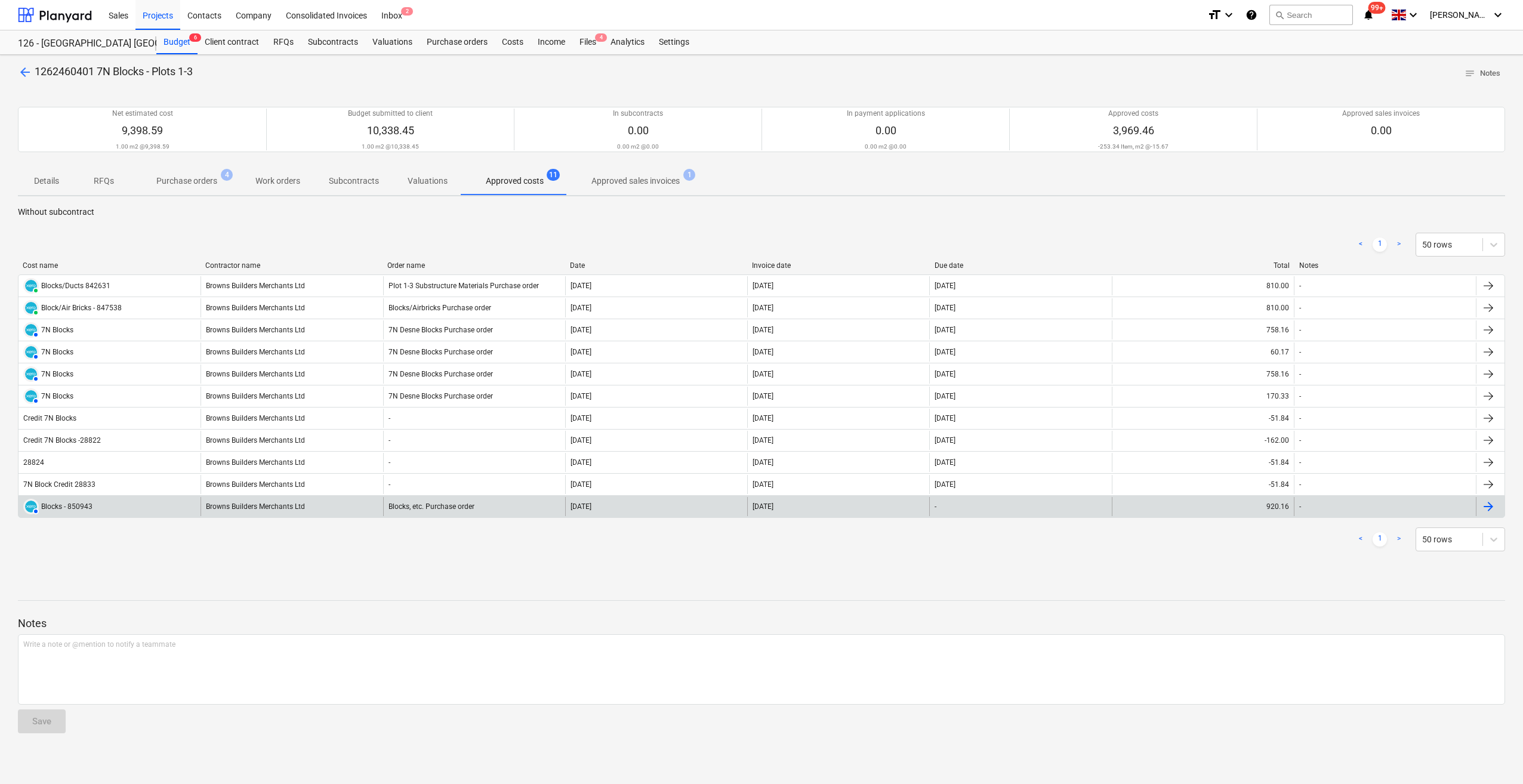
click at [82, 505] on div "Blocks - 850943" at bounding box center [66, 506] width 52 height 8
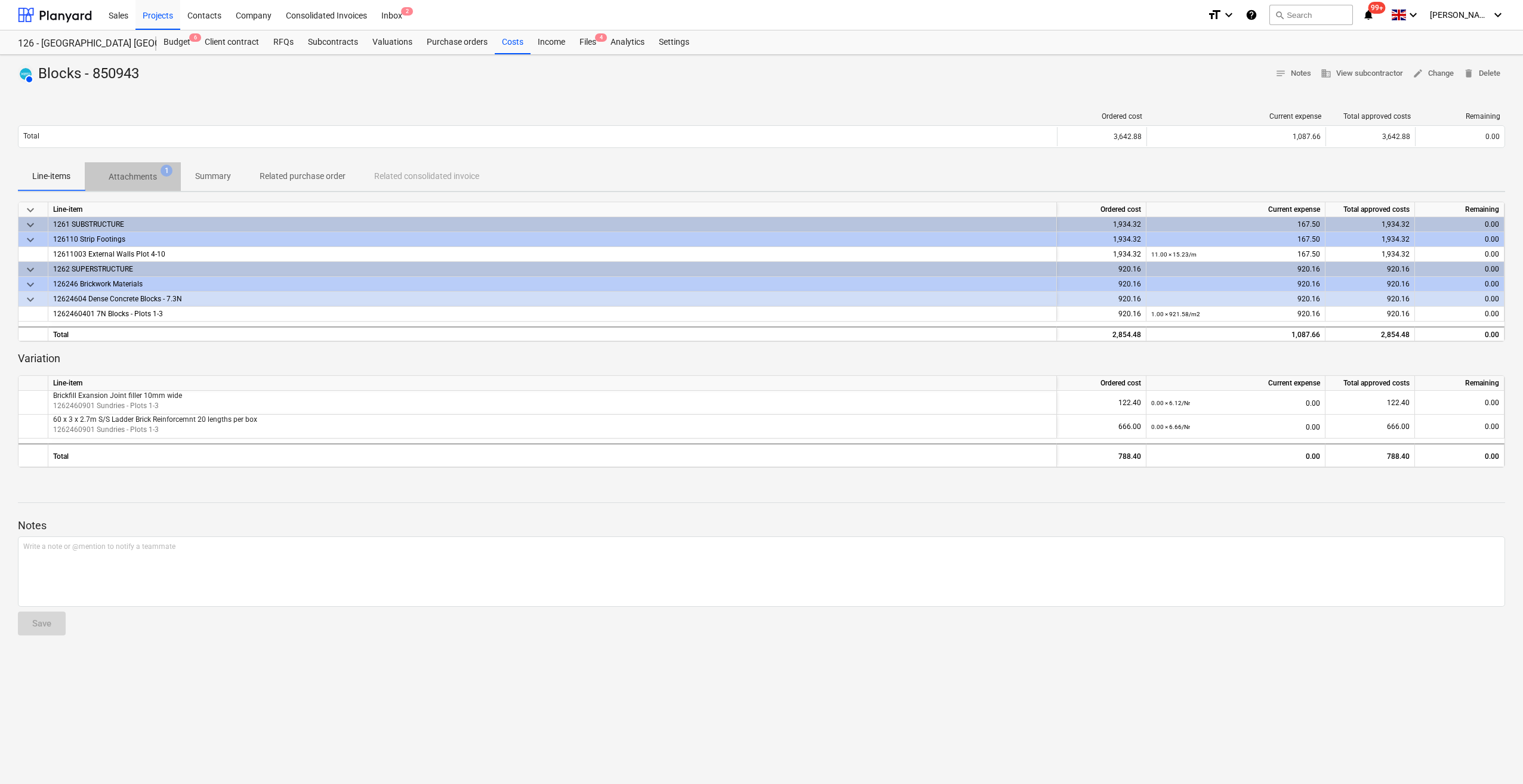
click at [129, 179] on p "Attachments" at bounding box center [132, 177] width 48 height 13
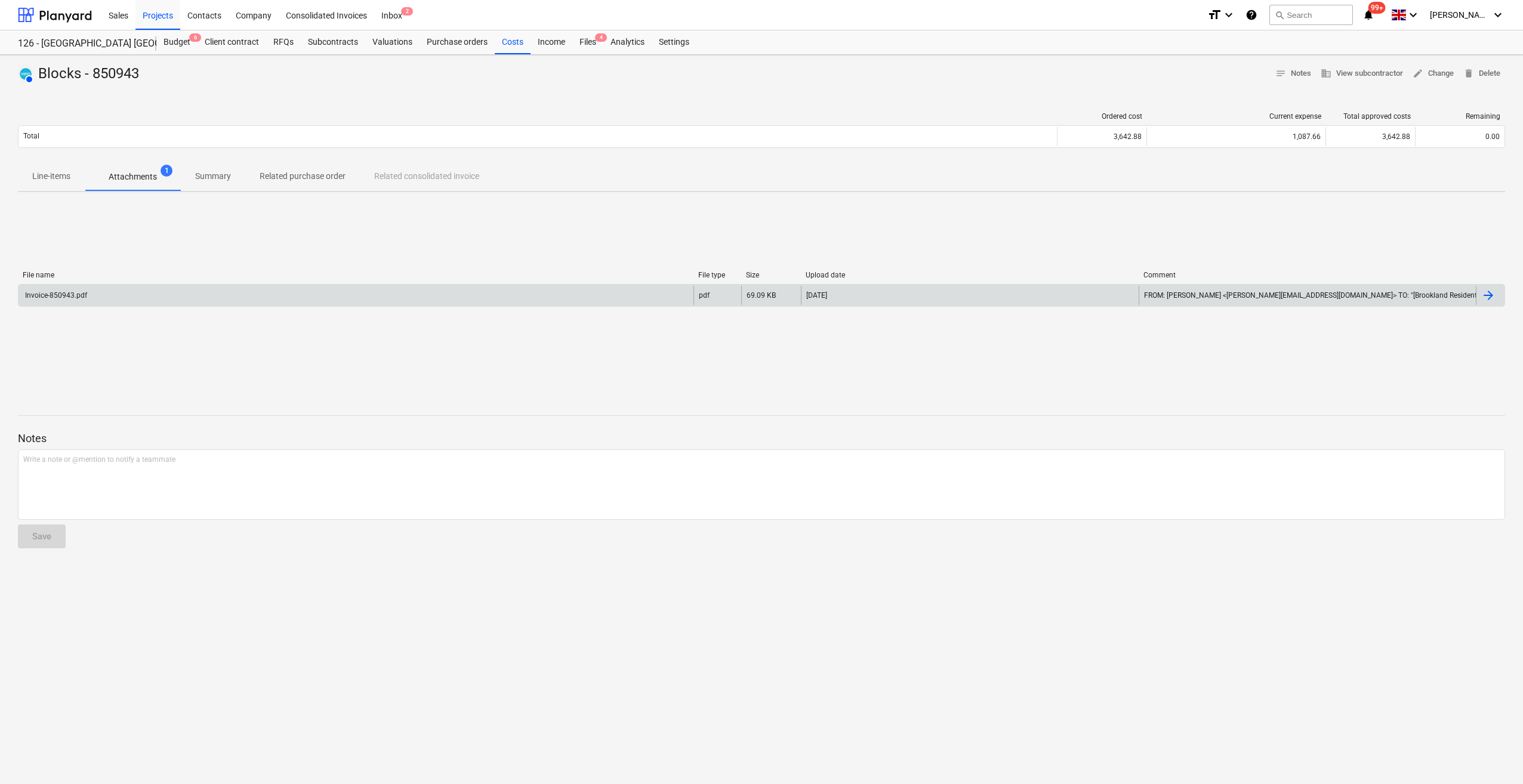
click at [97, 298] on div "Invoice-850943.pdf" at bounding box center [355, 295] width 675 height 19
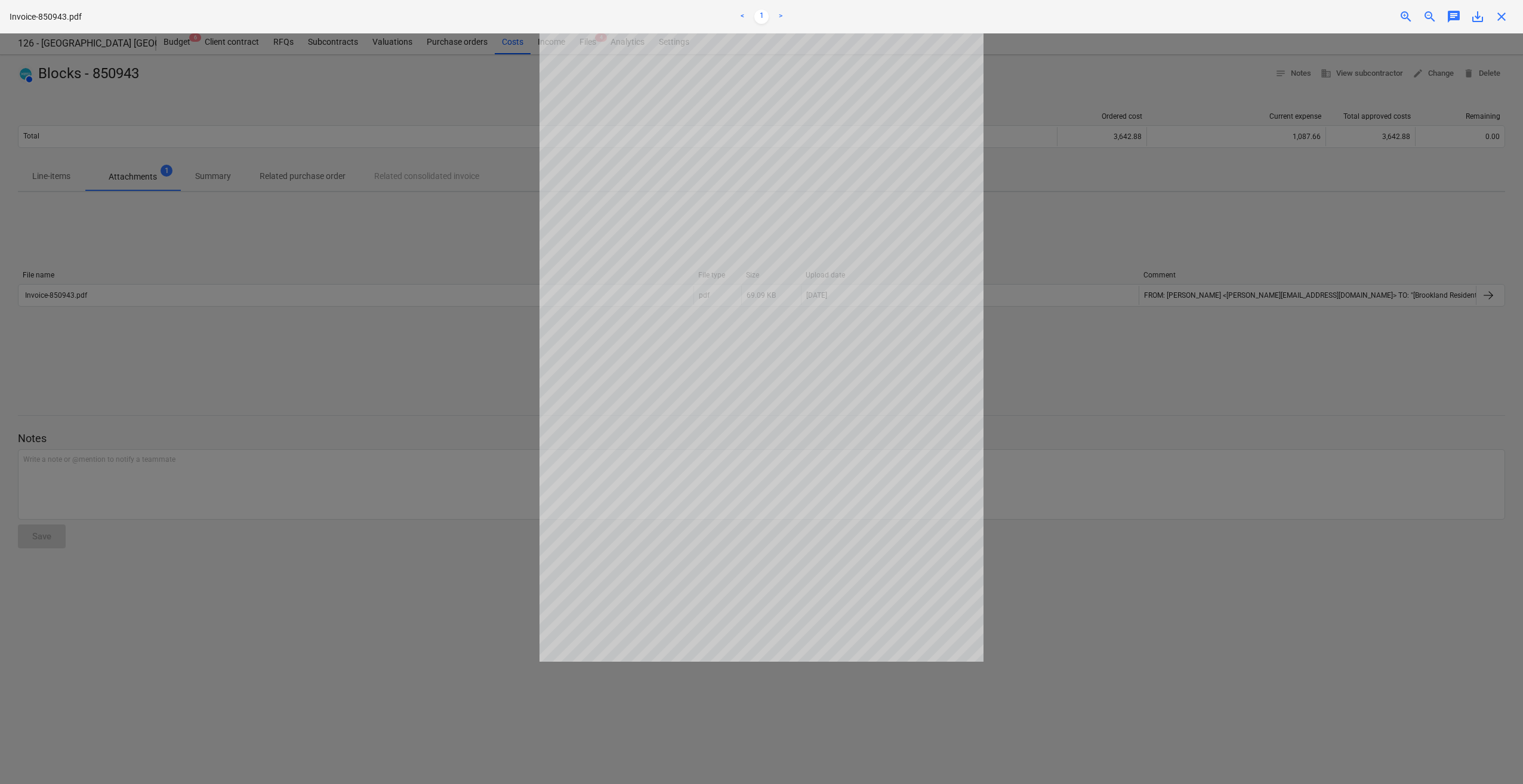
click at [1502, 17] on span "close" at bounding box center [1502, 17] width 15 height 15
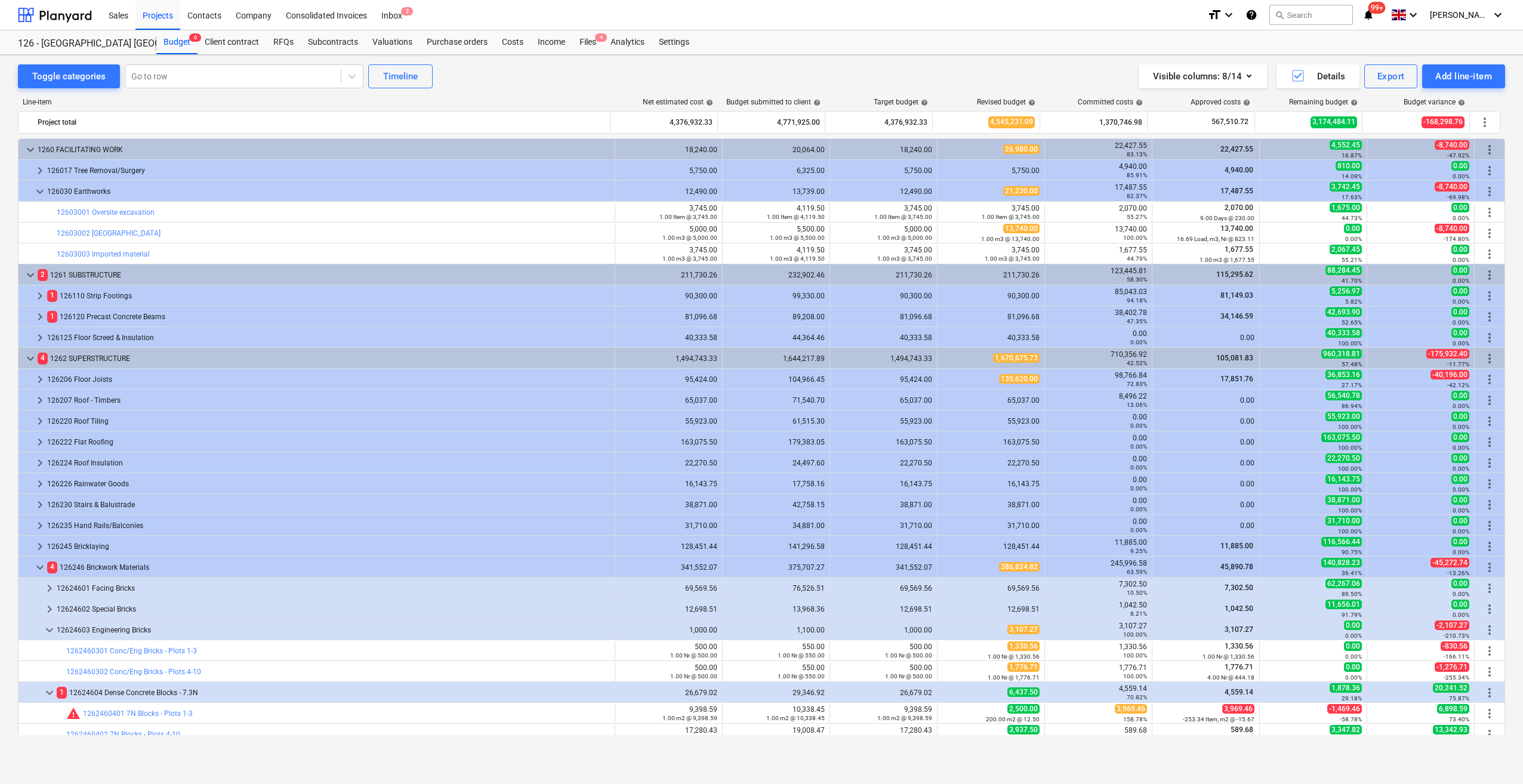
scroll to position [162, 0]
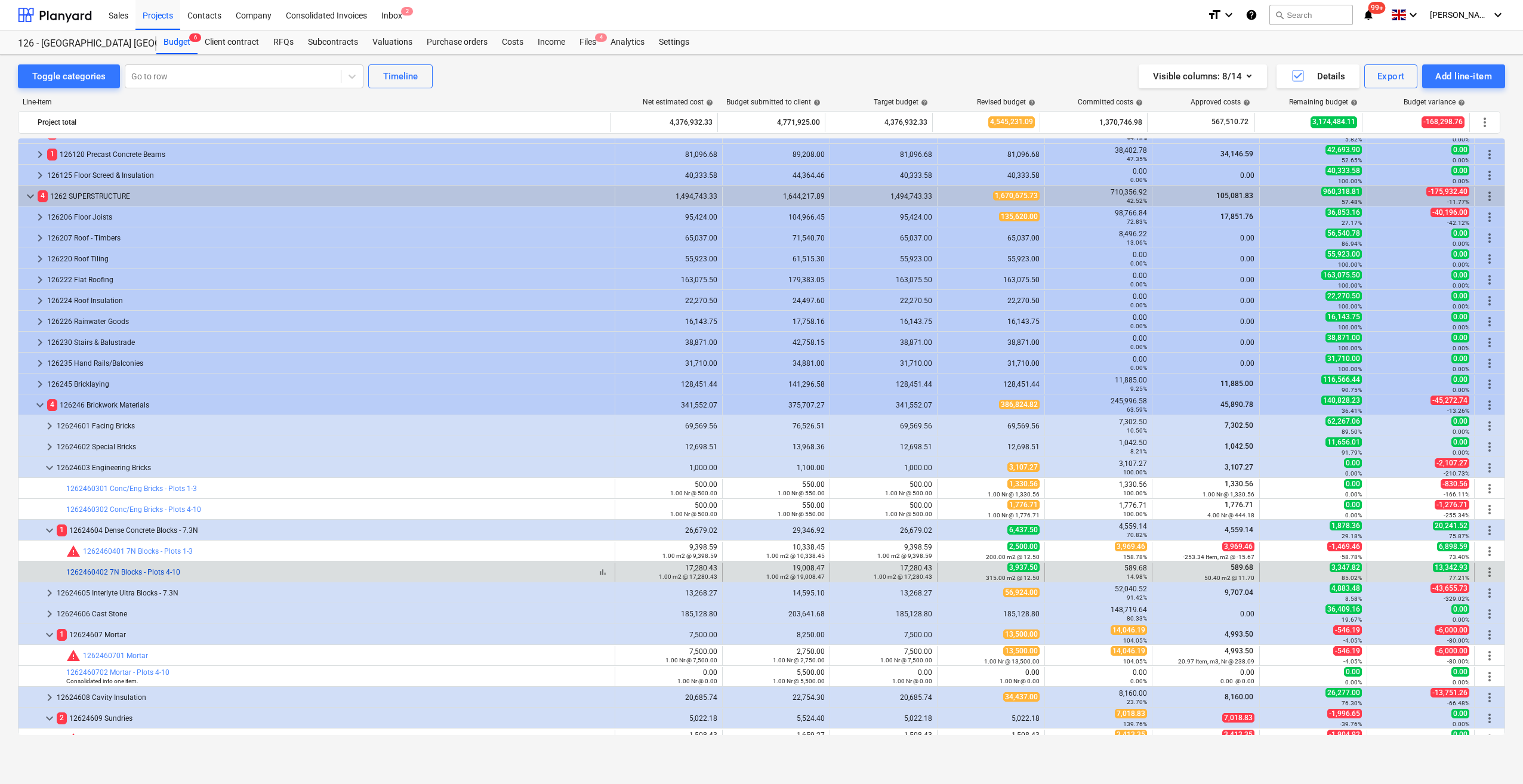
click at [160, 573] on link "1262460402 7N Blocks - Plots 4-10" at bounding box center [123, 572] width 114 height 8
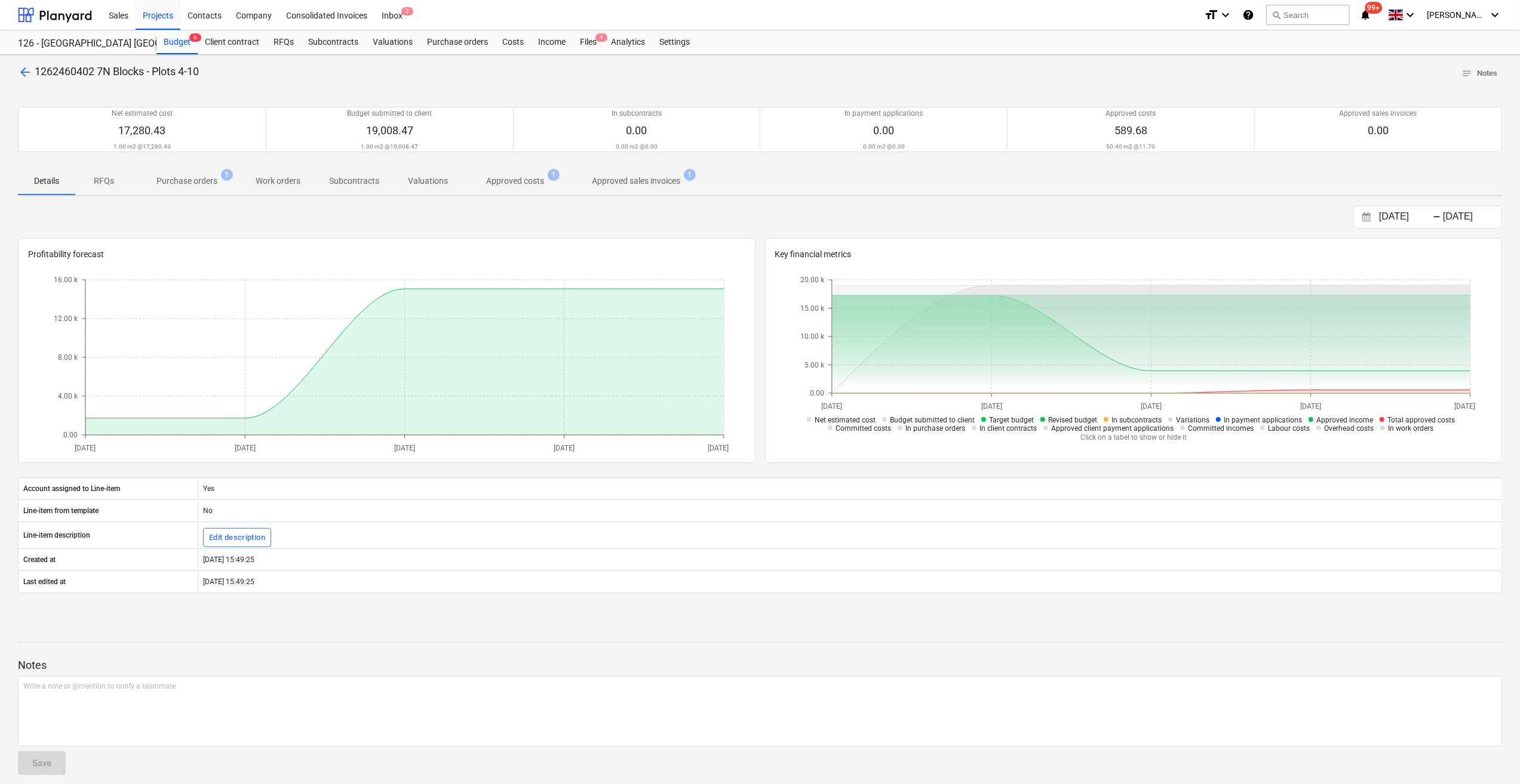
click at [516, 182] on p "Approved costs" at bounding box center [515, 181] width 58 height 13
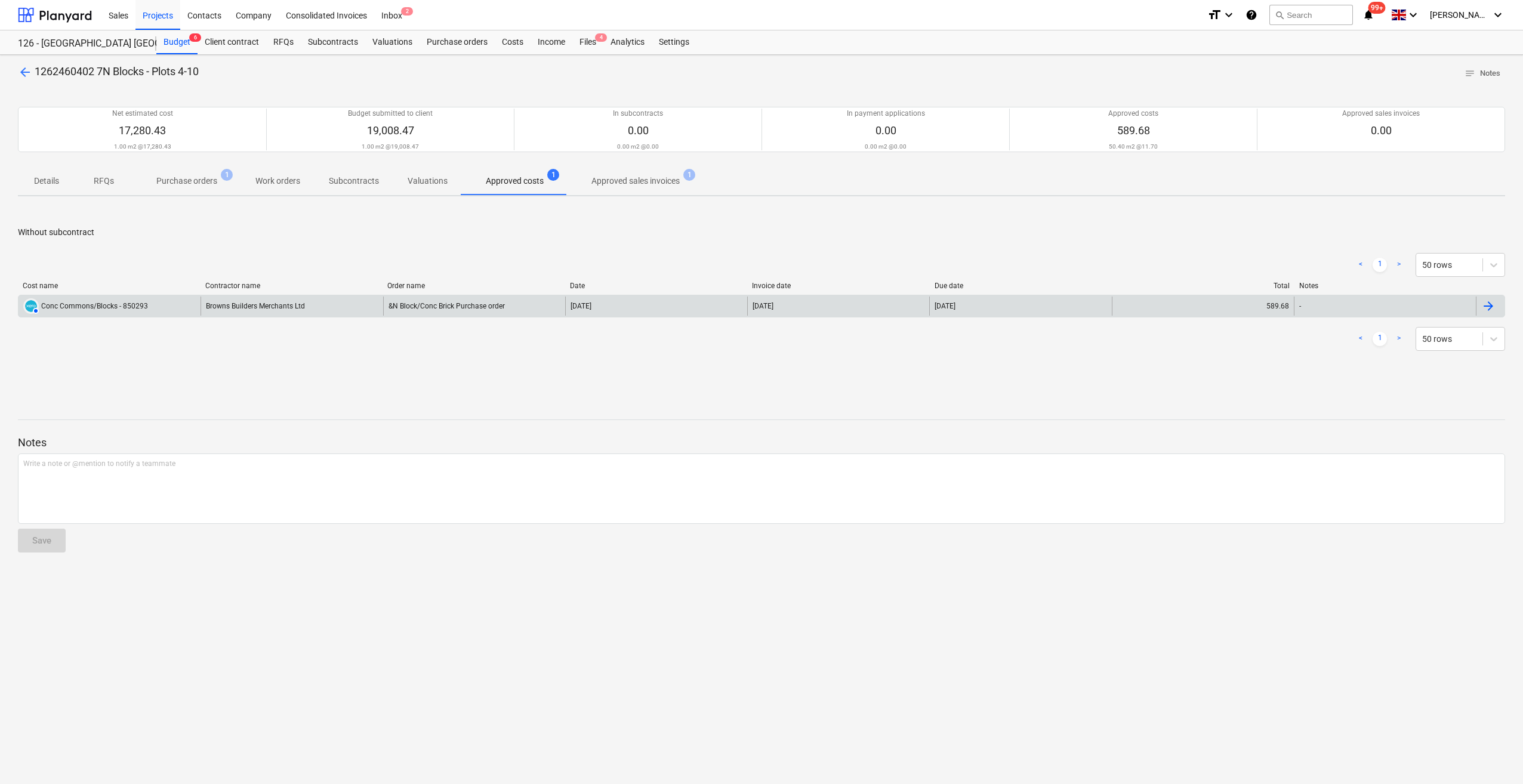
click at [451, 300] on div "&N Block/Conc Brick Purchase order" at bounding box center [474, 305] width 182 height 19
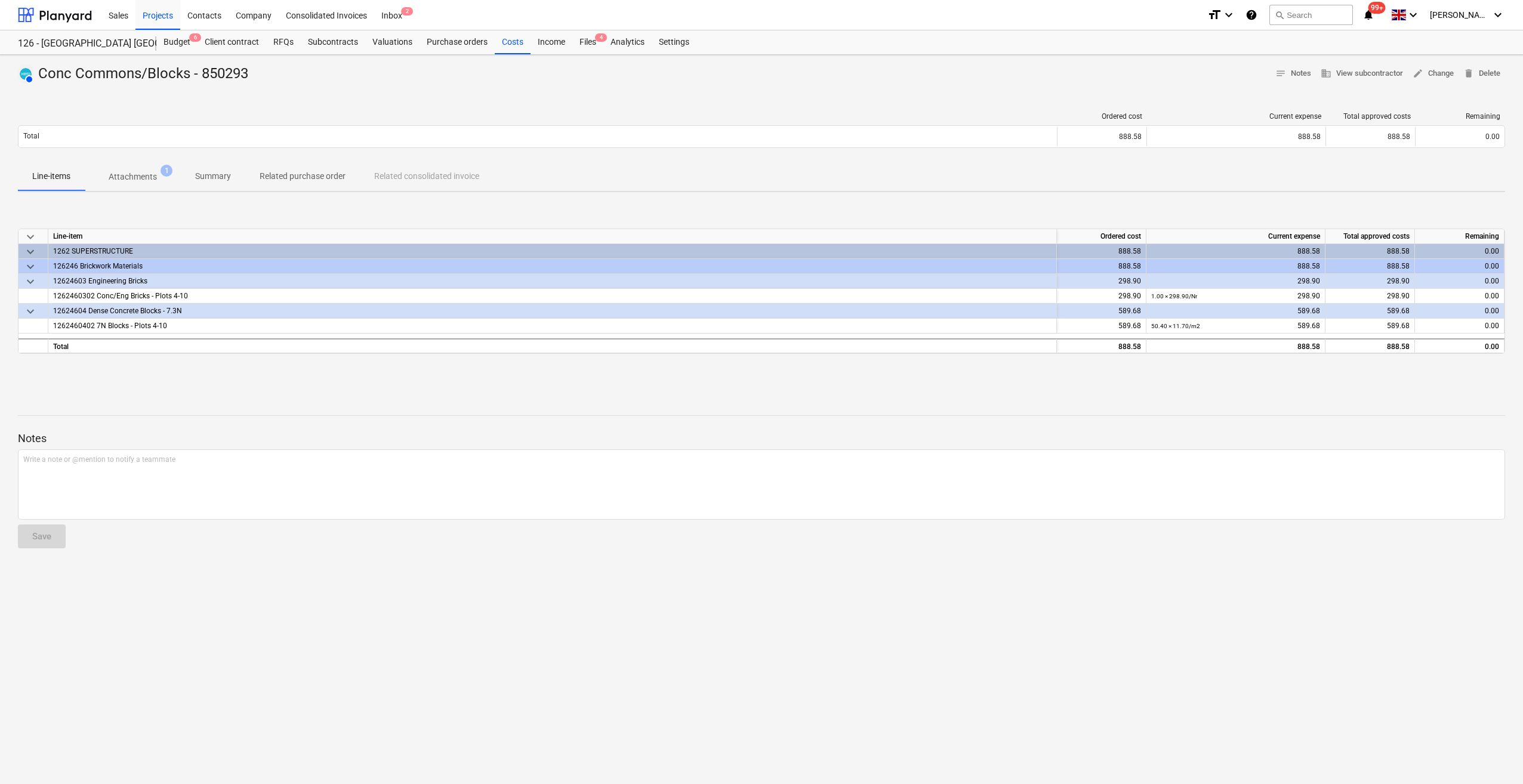
click at [147, 176] on p "Attachments" at bounding box center [132, 177] width 48 height 13
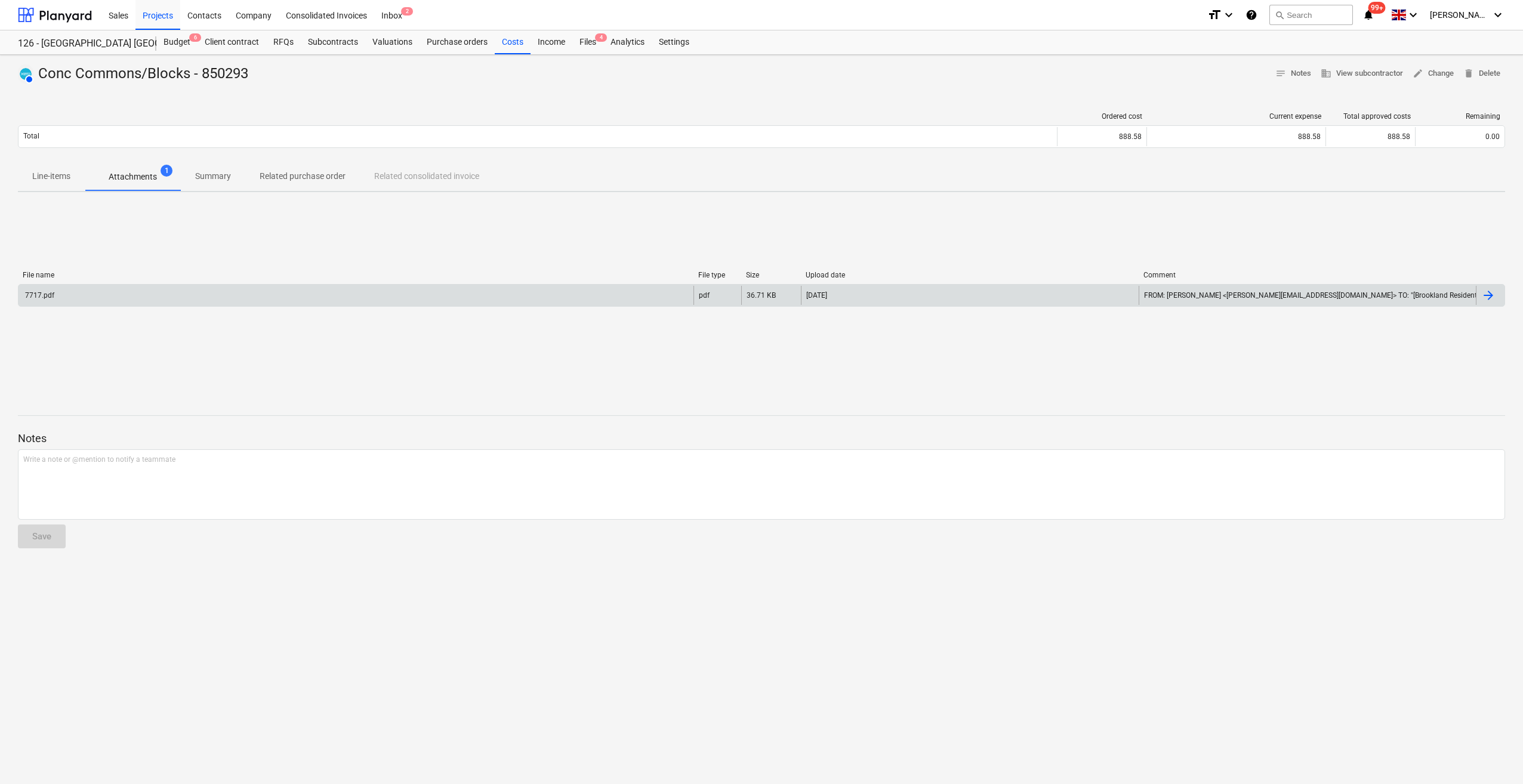
click at [412, 300] on div "7717.pdf" at bounding box center [355, 295] width 675 height 19
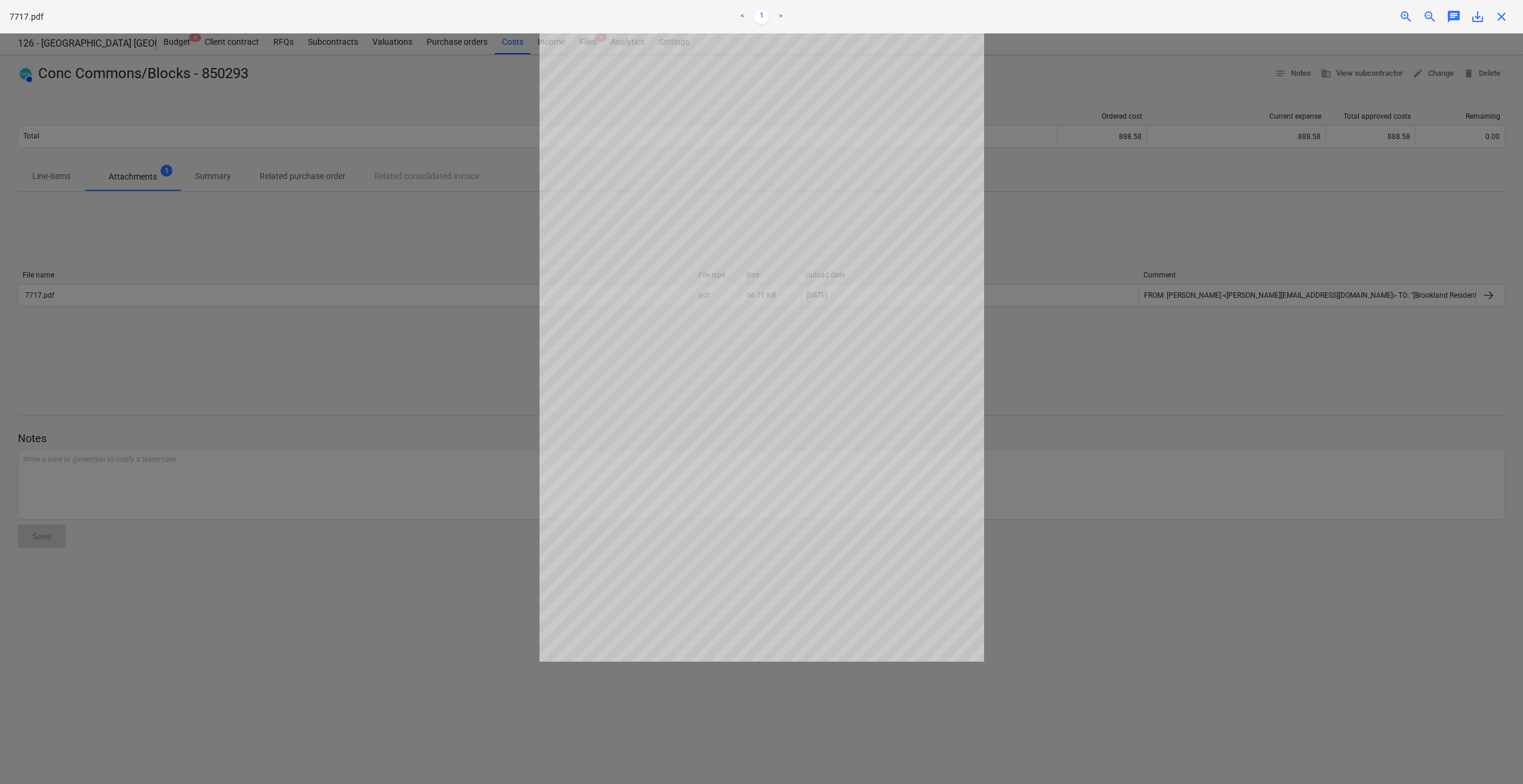
click at [1504, 13] on span "close" at bounding box center [1502, 17] width 15 height 15
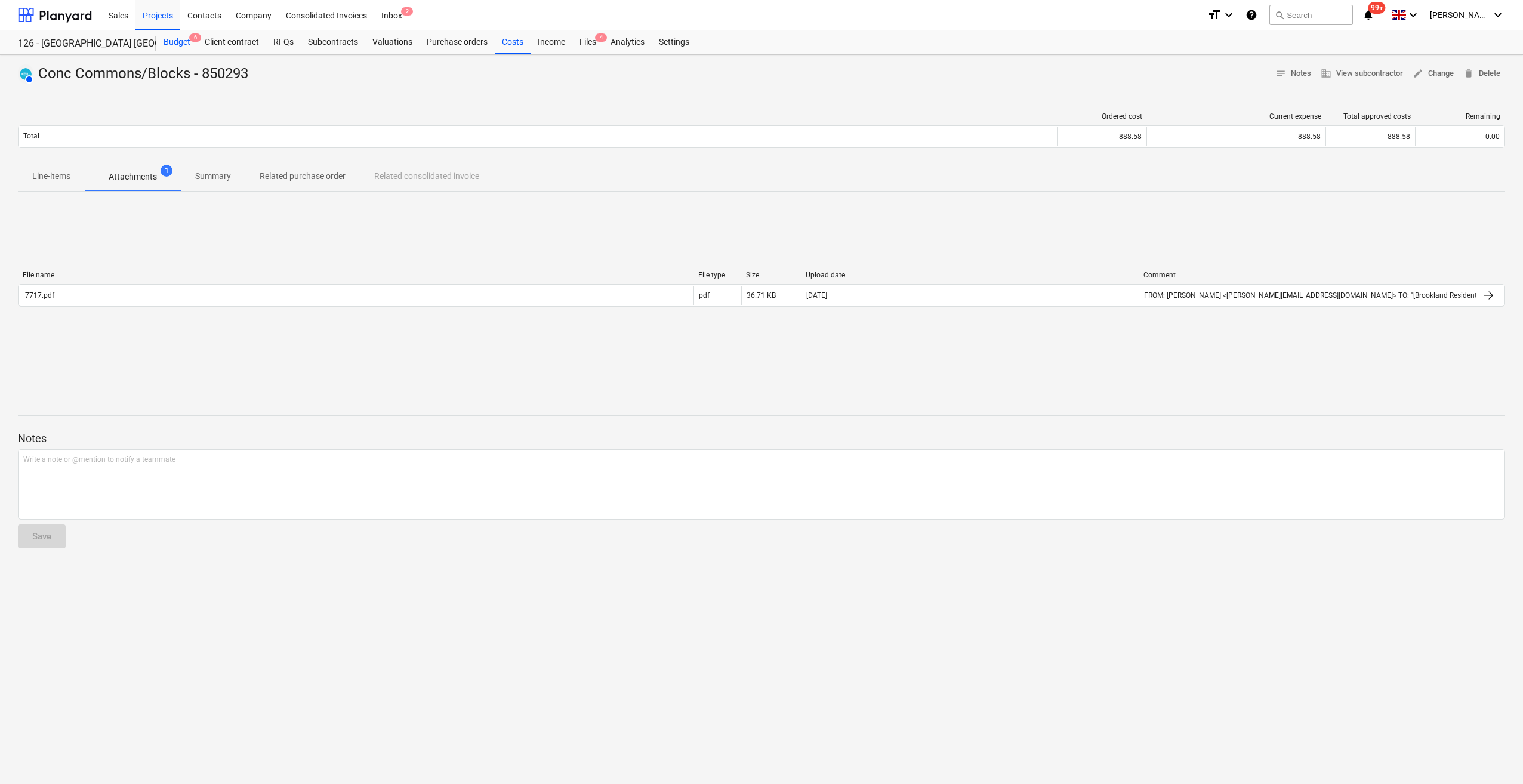
click at [170, 47] on div "Budget 6" at bounding box center [177, 43] width 41 height 24
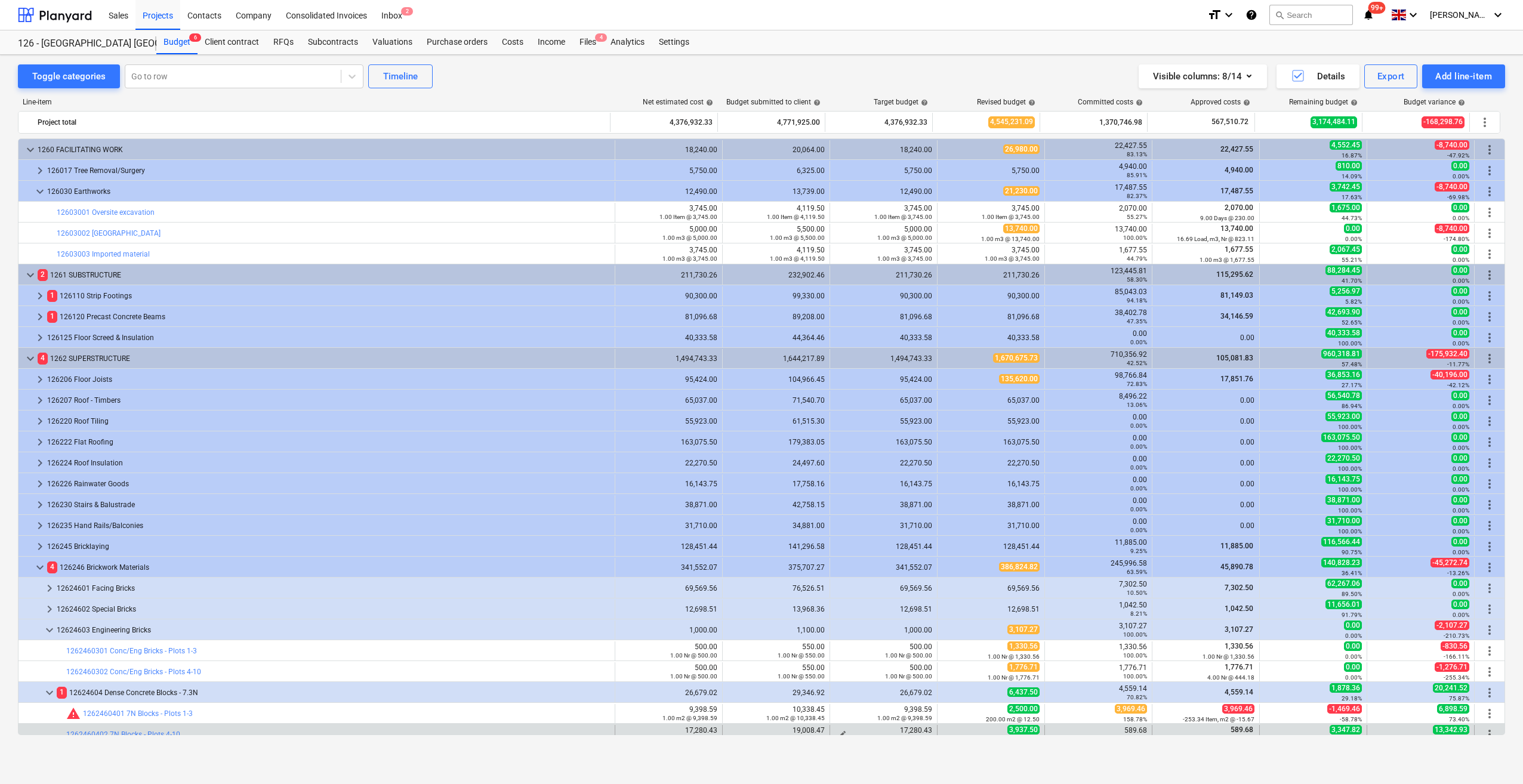
scroll to position [162, 0]
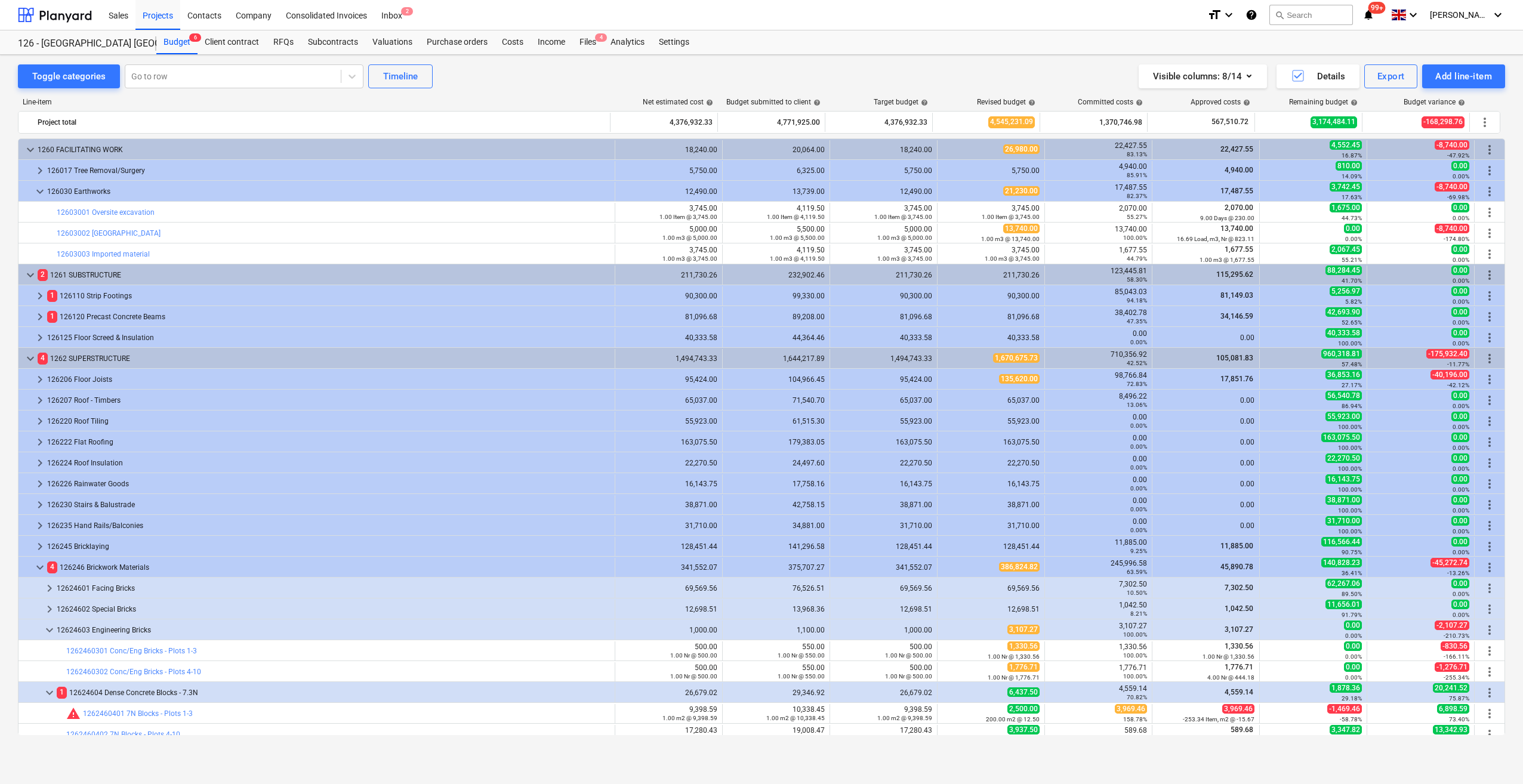
scroll to position [162, 0]
